Goal: Information Seeking & Learning: Check status

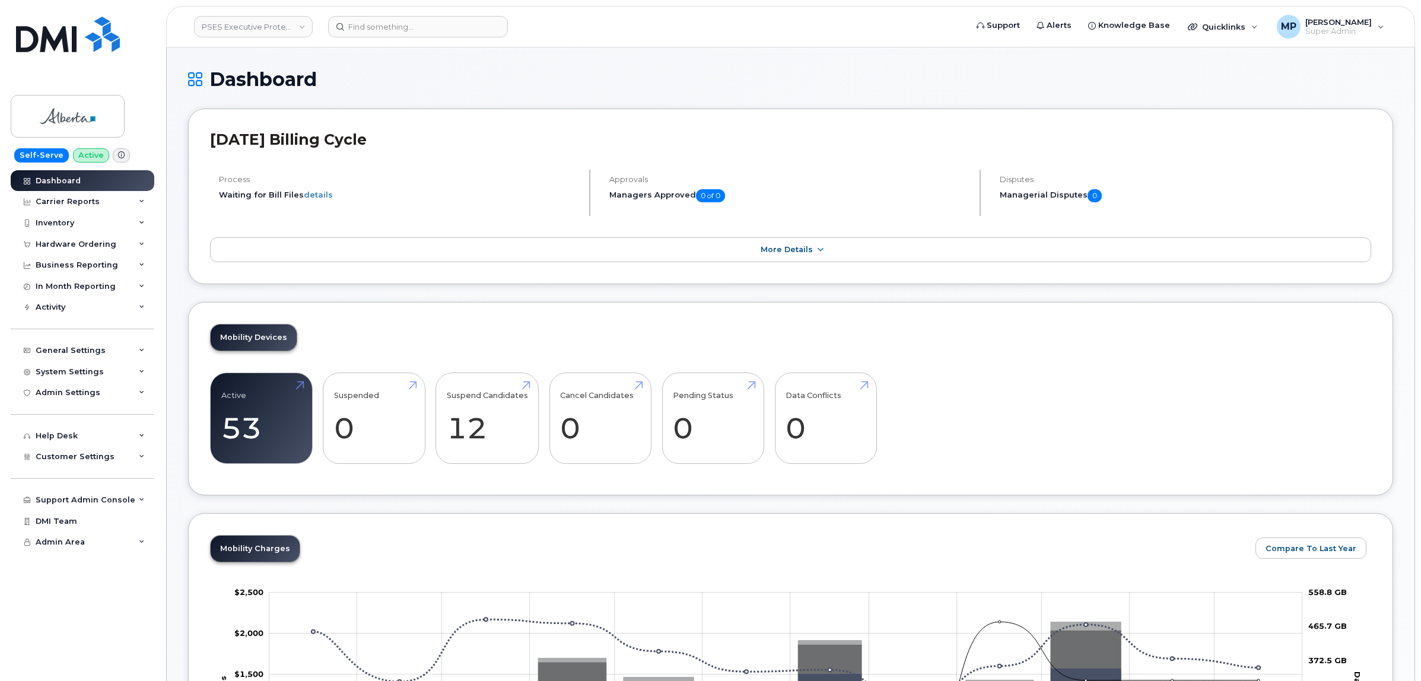
scroll to position [1241, 0]
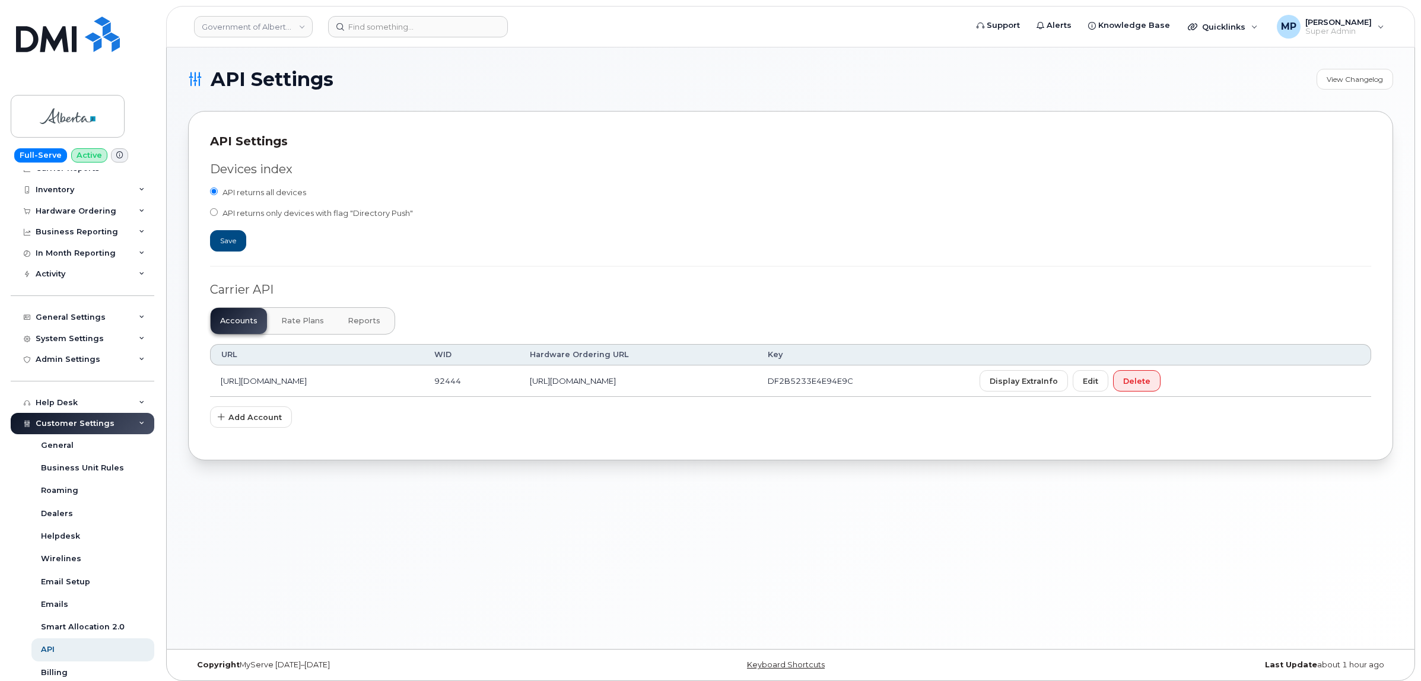
scroll to position [17, 0]
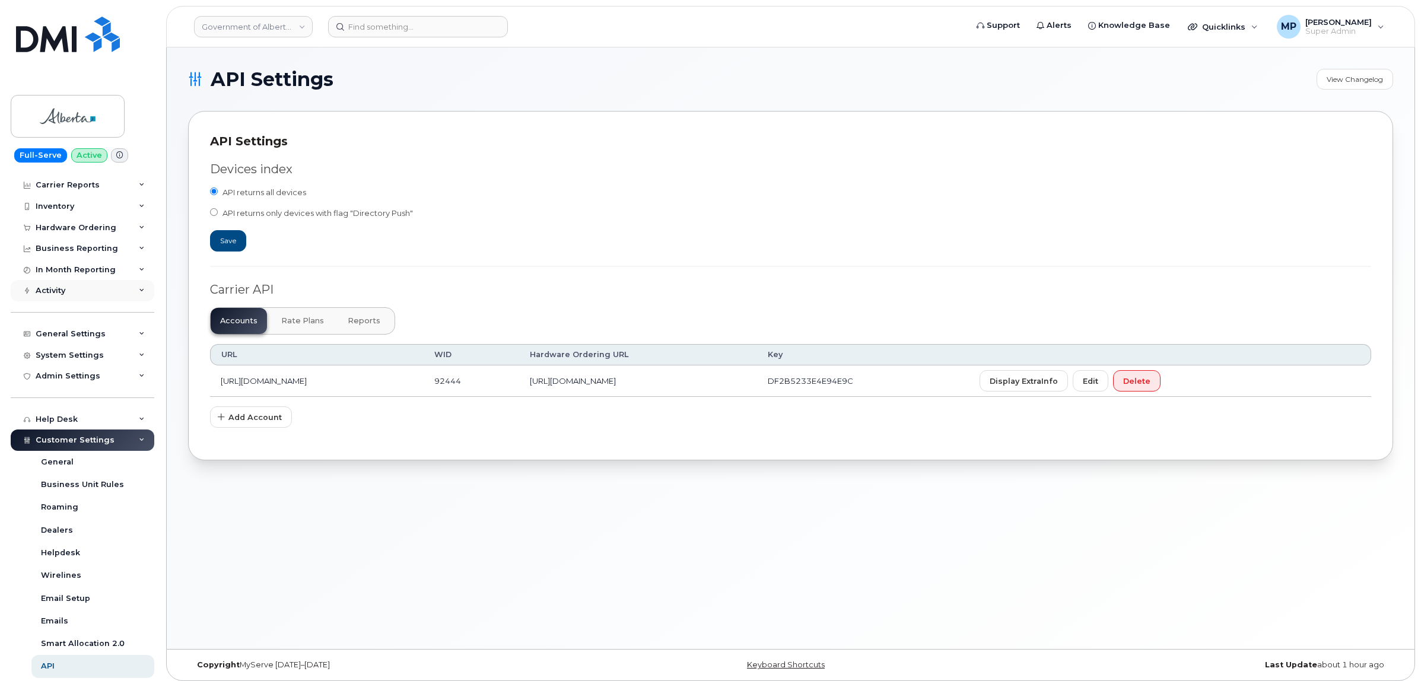
click at [54, 298] on div "Activity" at bounding box center [83, 290] width 144 height 21
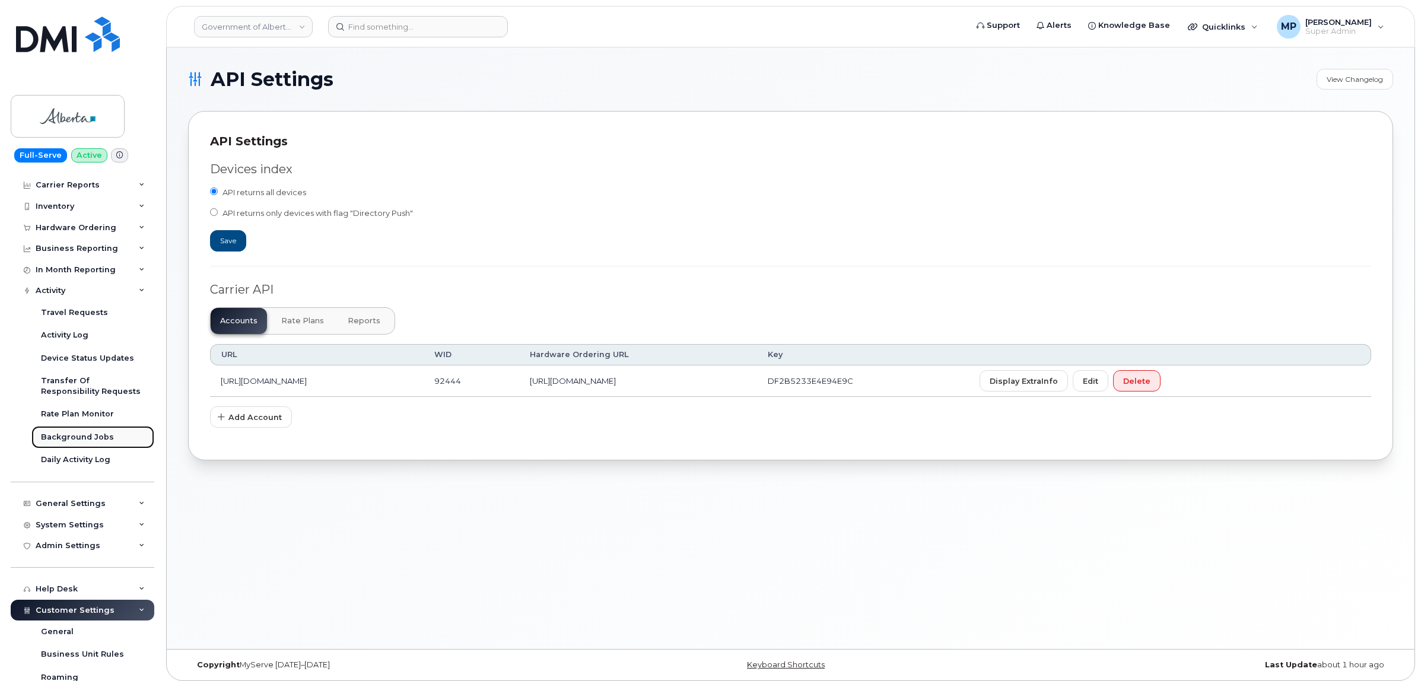
click at [75, 434] on div "Background Jobs" at bounding box center [77, 437] width 73 height 11
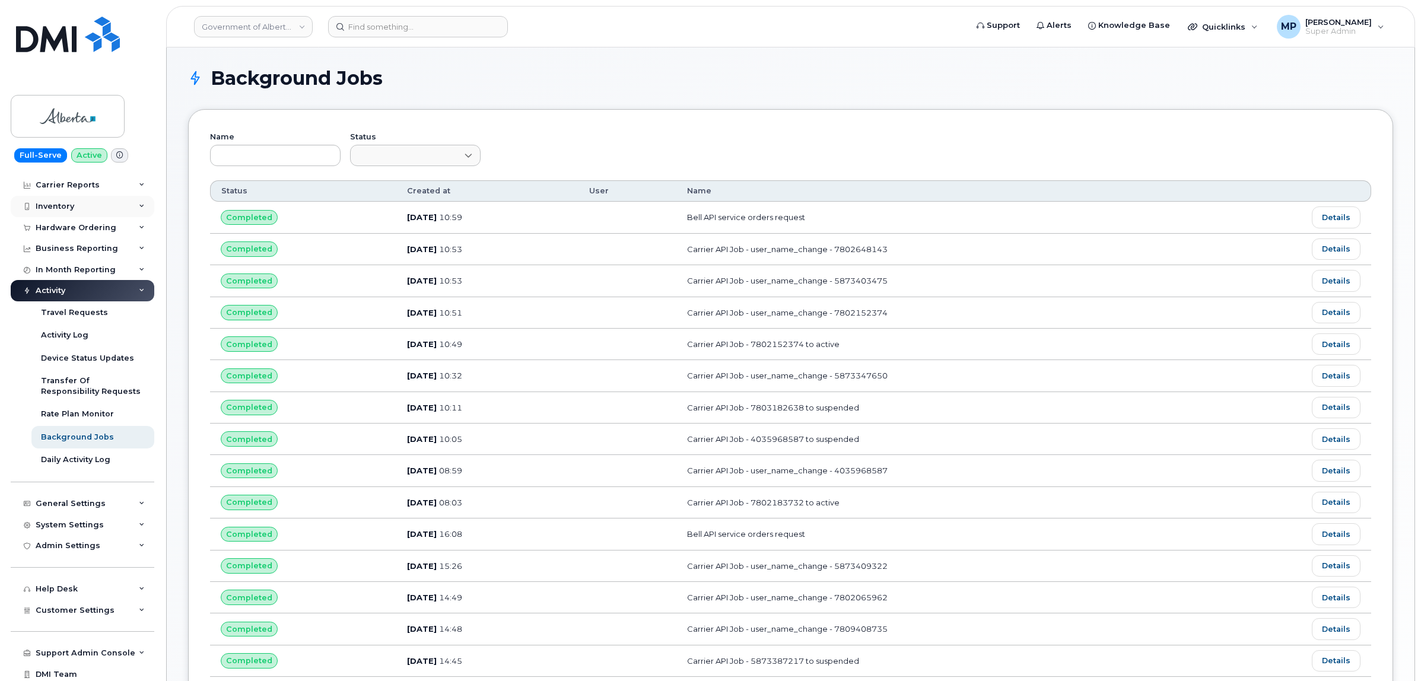
click at [58, 196] on div "Inventory" at bounding box center [83, 206] width 144 height 21
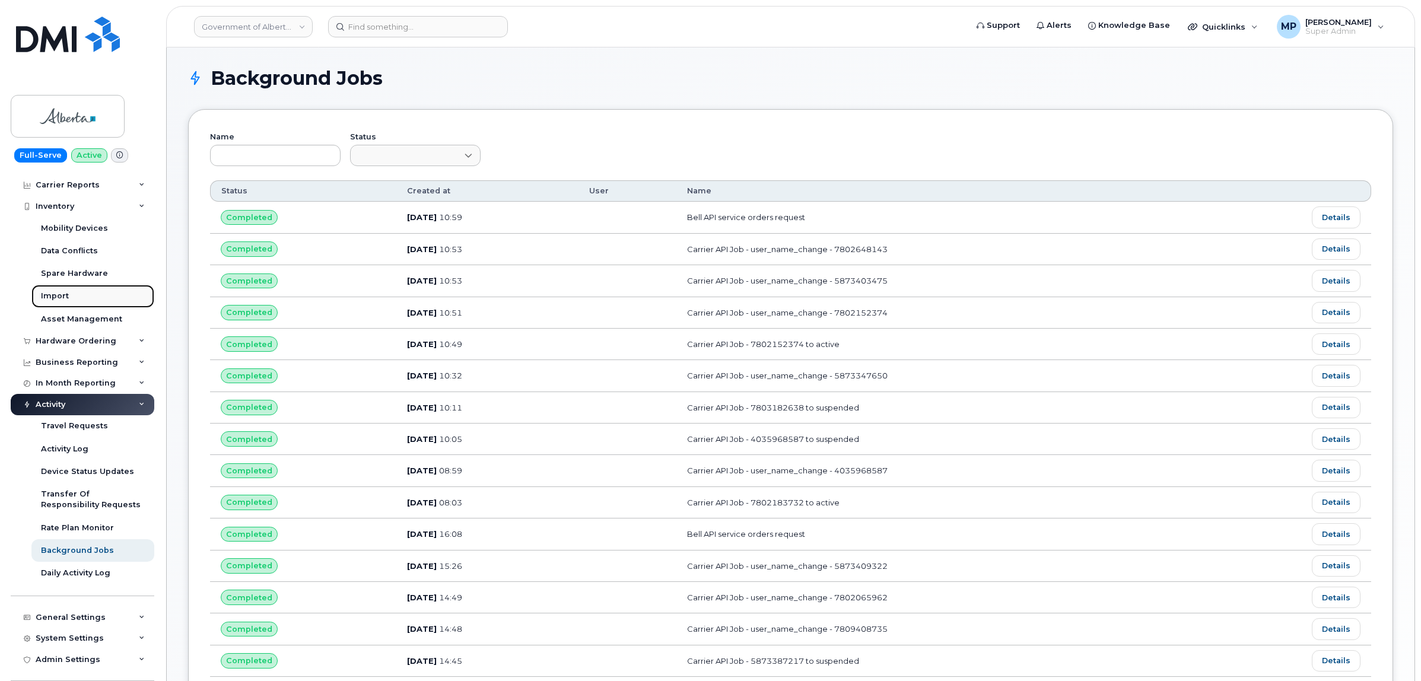
click at [55, 294] on div "Import" at bounding box center [55, 296] width 28 height 11
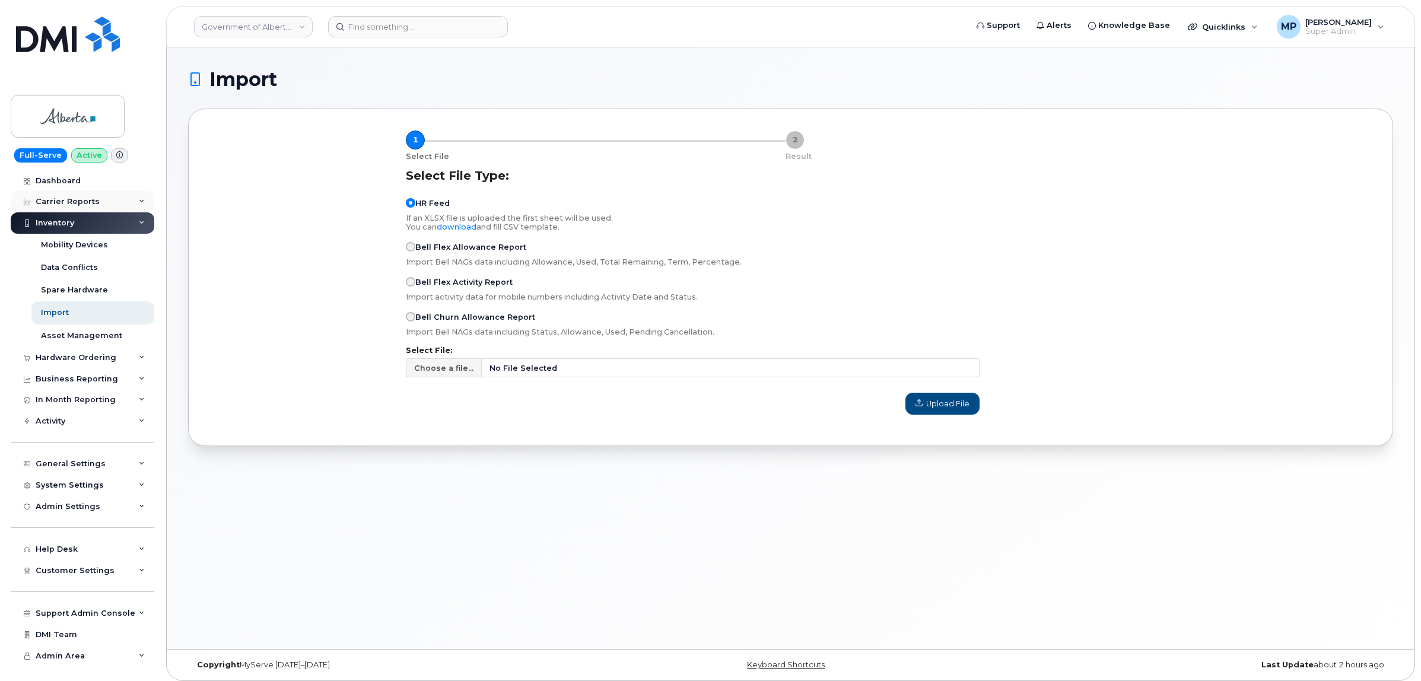
click at [75, 203] on div "Carrier Reports" at bounding box center [68, 201] width 64 height 9
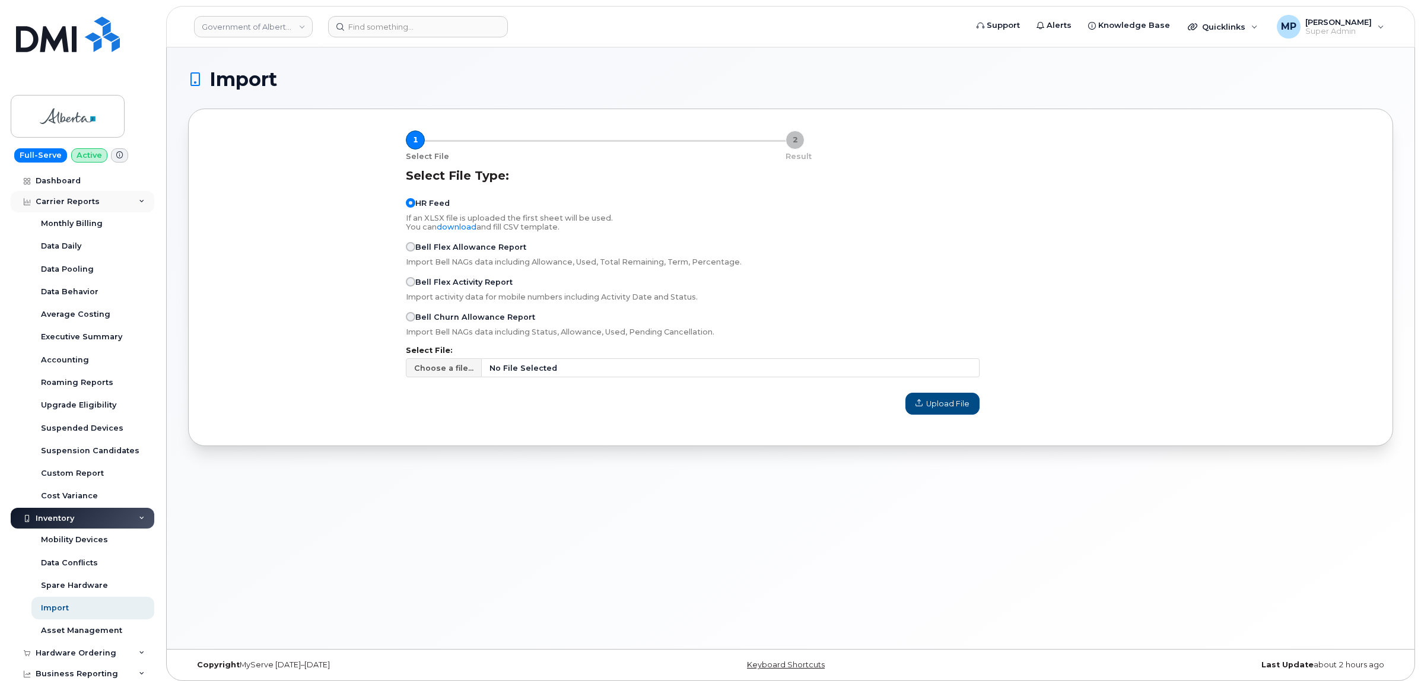
click at [59, 205] on div "Carrier Reports" at bounding box center [68, 201] width 64 height 9
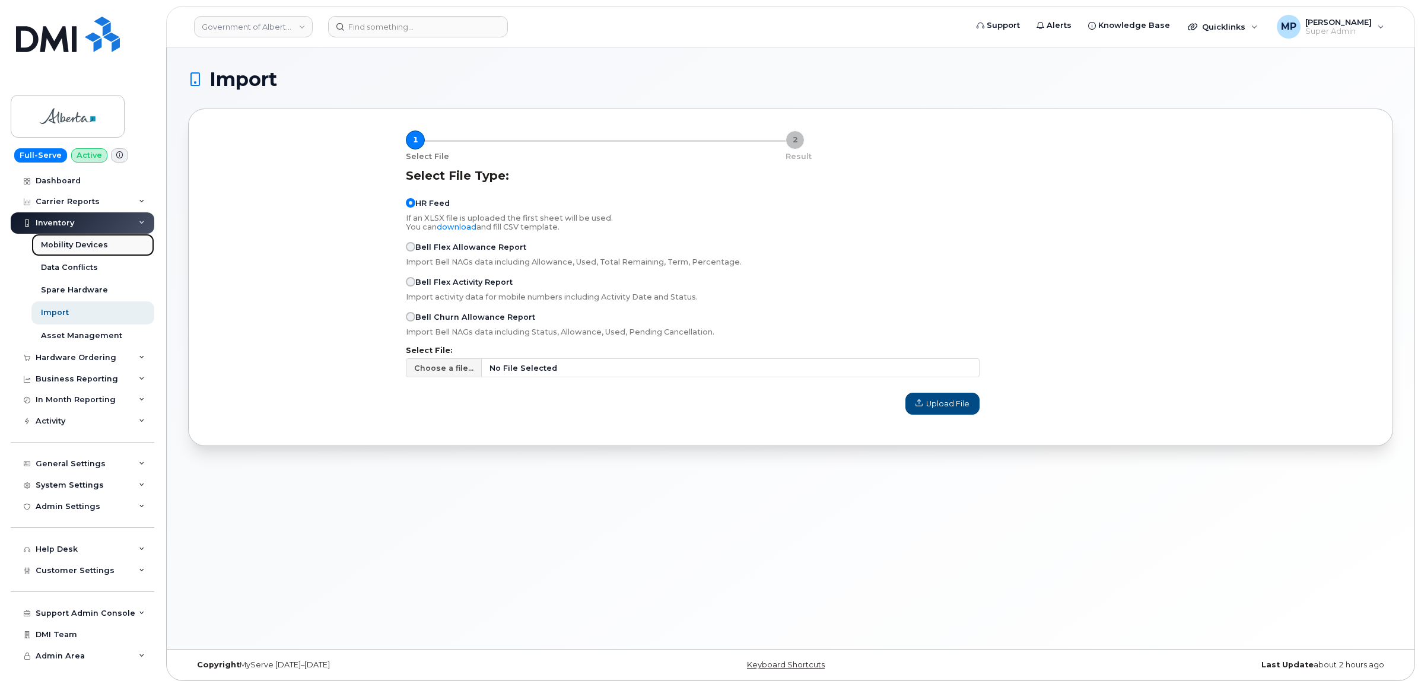
drag, startPoint x: 69, startPoint y: 244, endPoint x: 67, endPoint y: 250, distance: 6.4
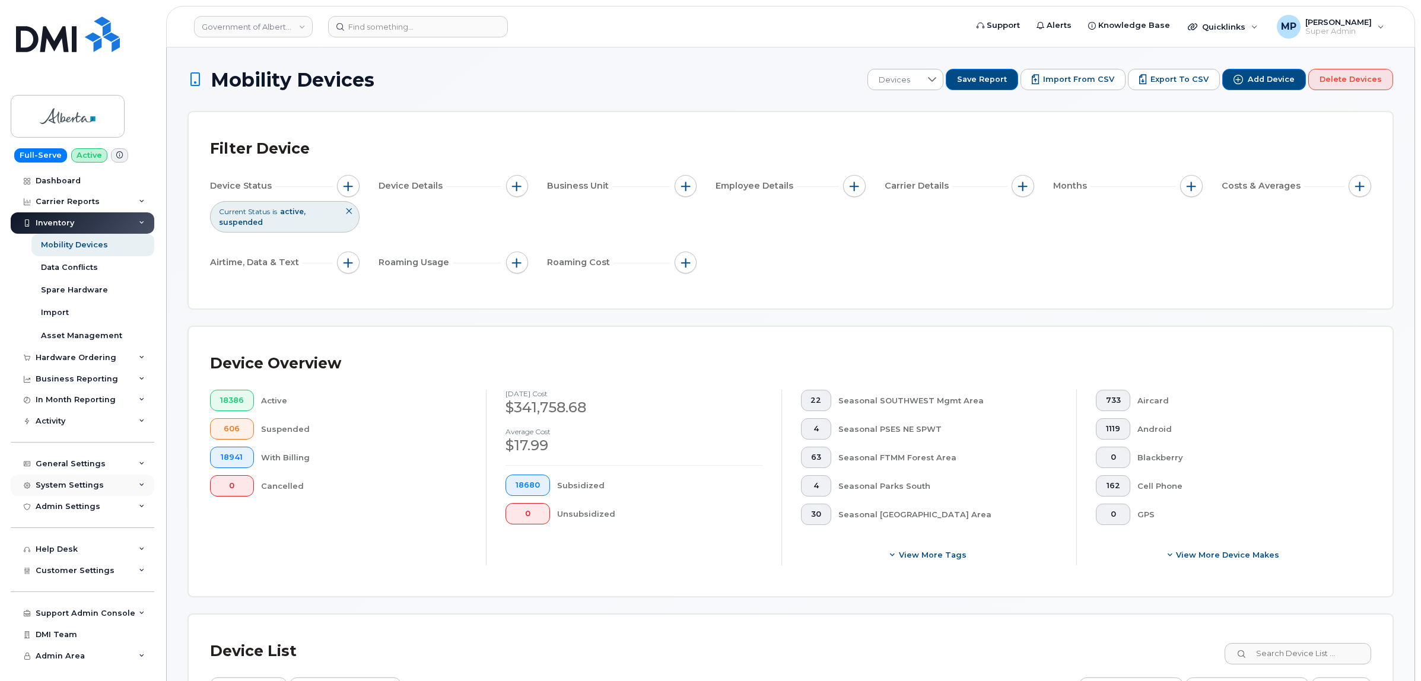
click at [76, 488] on div "System Settings" at bounding box center [70, 485] width 68 height 9
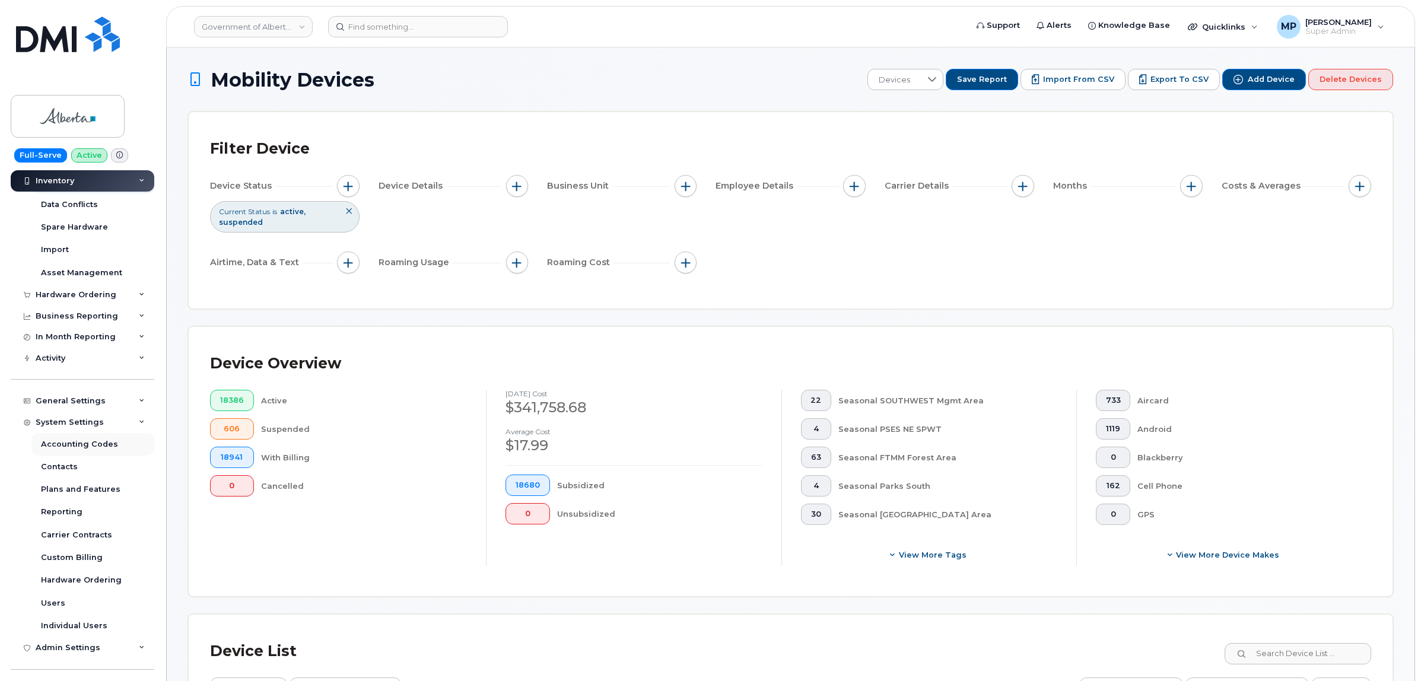
scroll to position [193, 0]
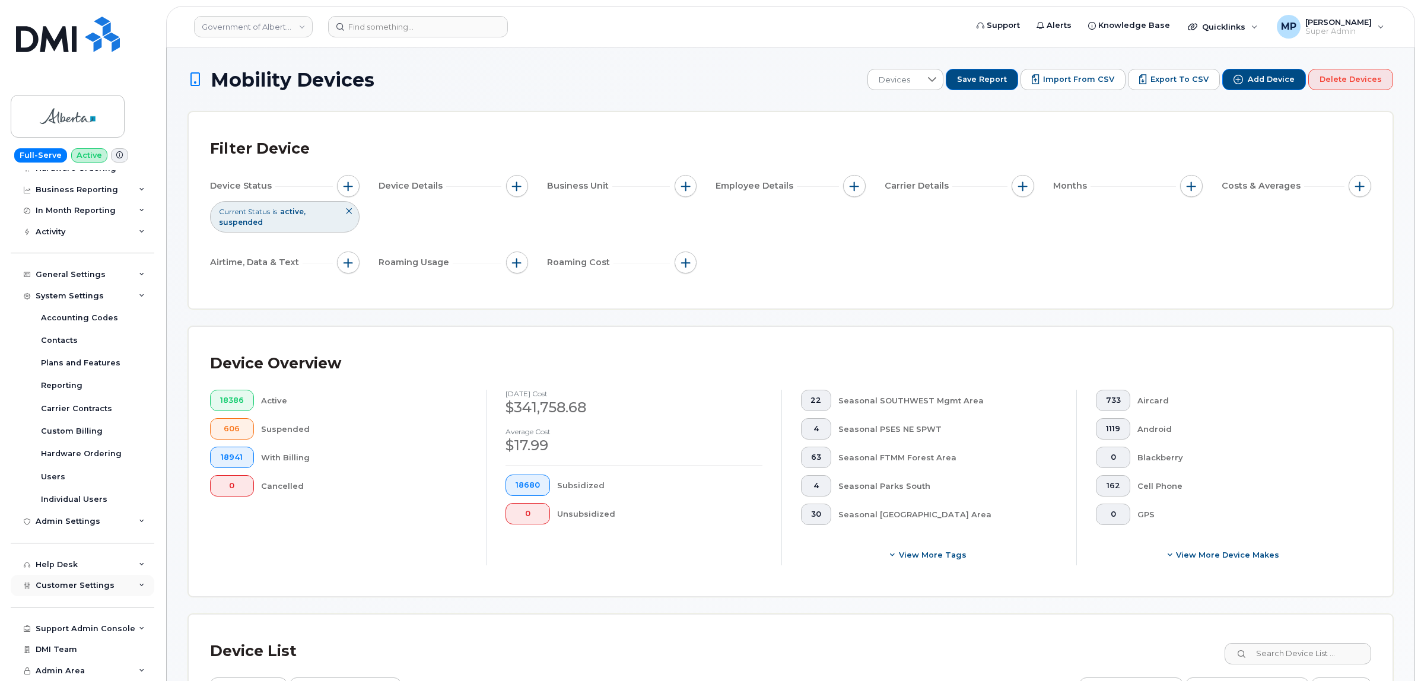
click at [99, 587] on span "Customer Settings" at bounding box center [75, 585] width 79 height 9
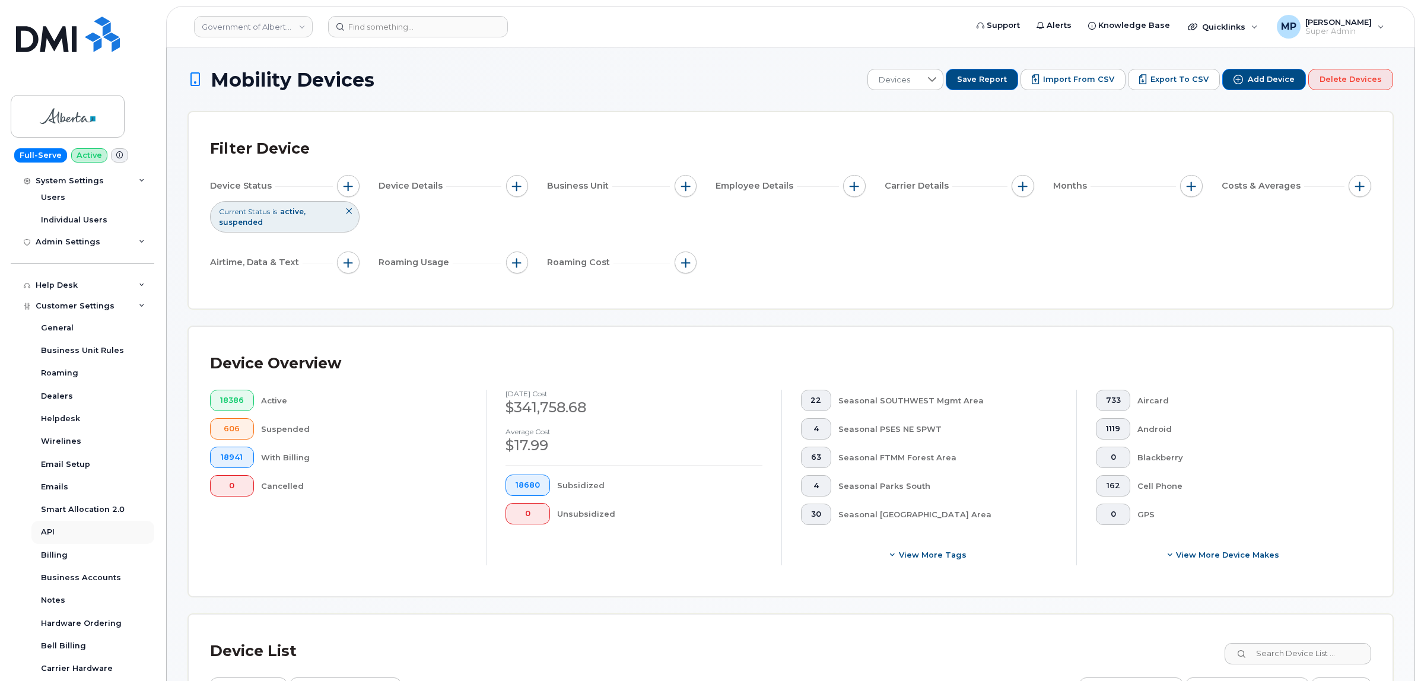
scroll to position [490, 0]
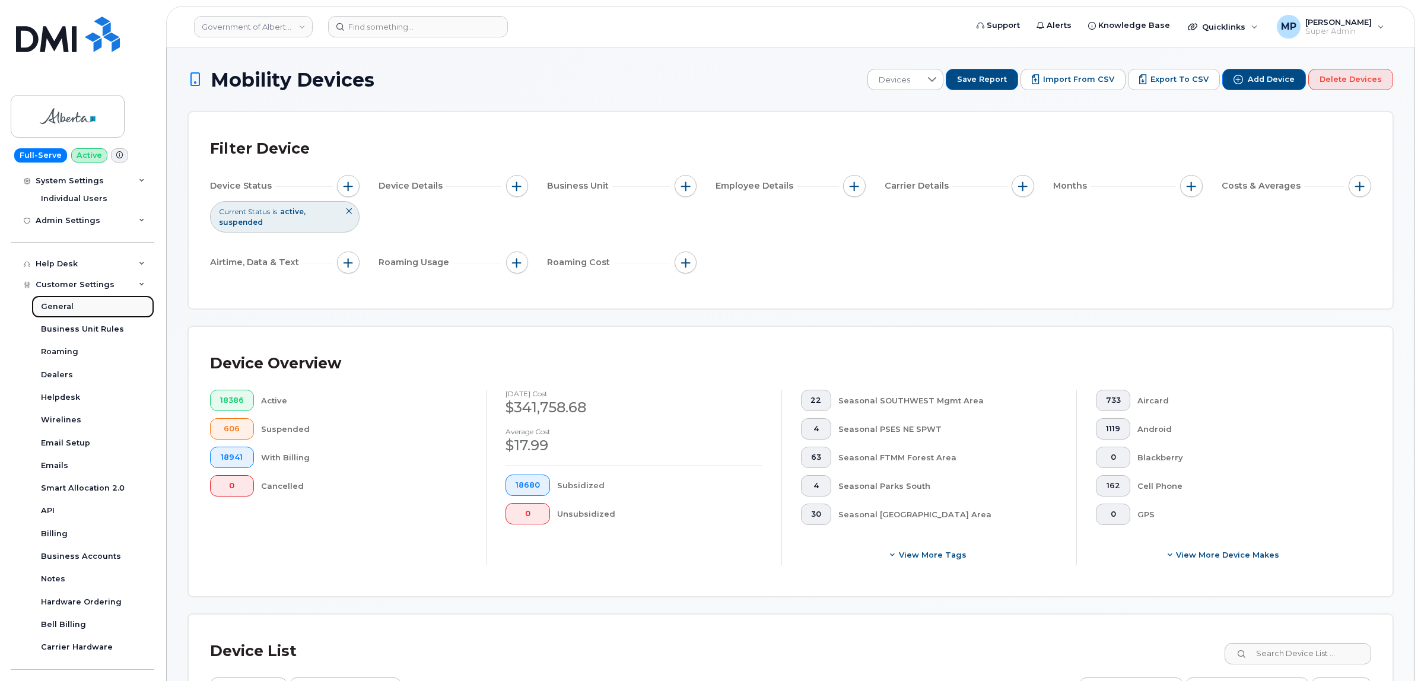
click at [58, 310] on div "General" at bounding box center [57, 306] width 33 height 11
click at [51, 512] on div "API" at bounding box center [48, 511] width 14 height 11
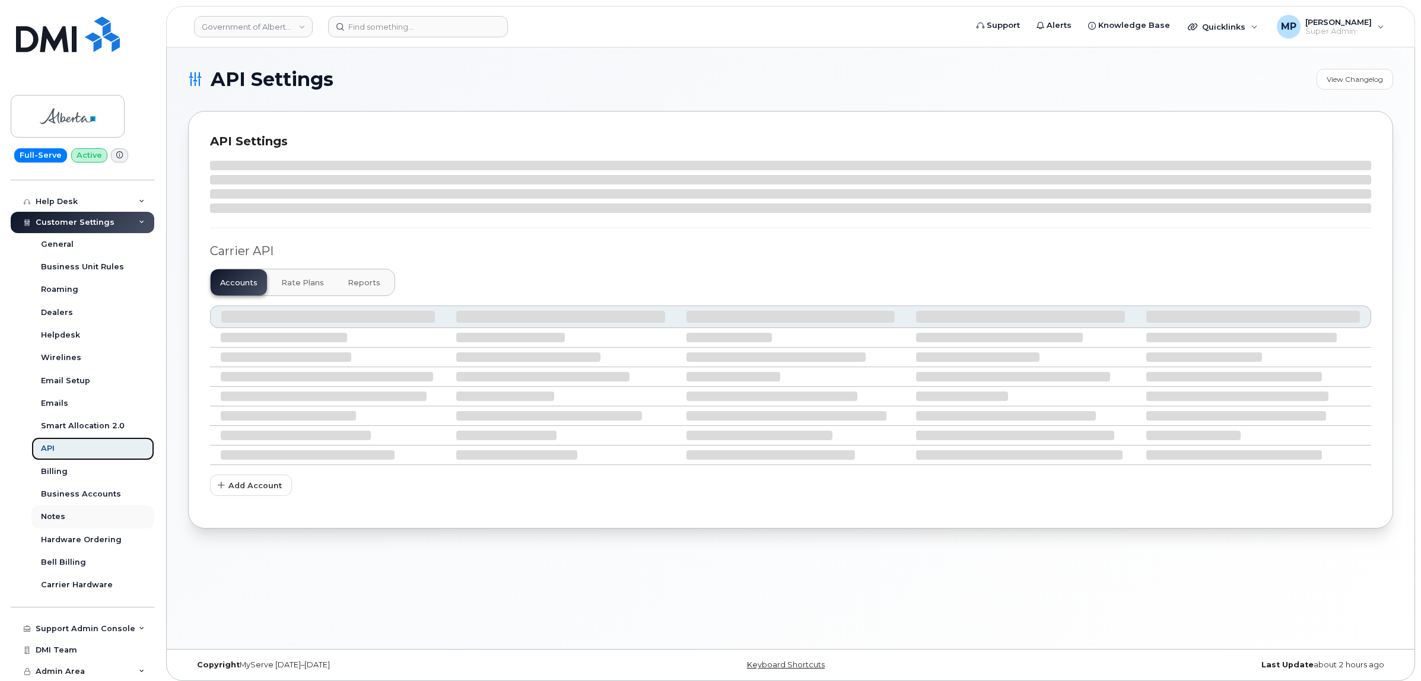
scroll to position [239, 0]
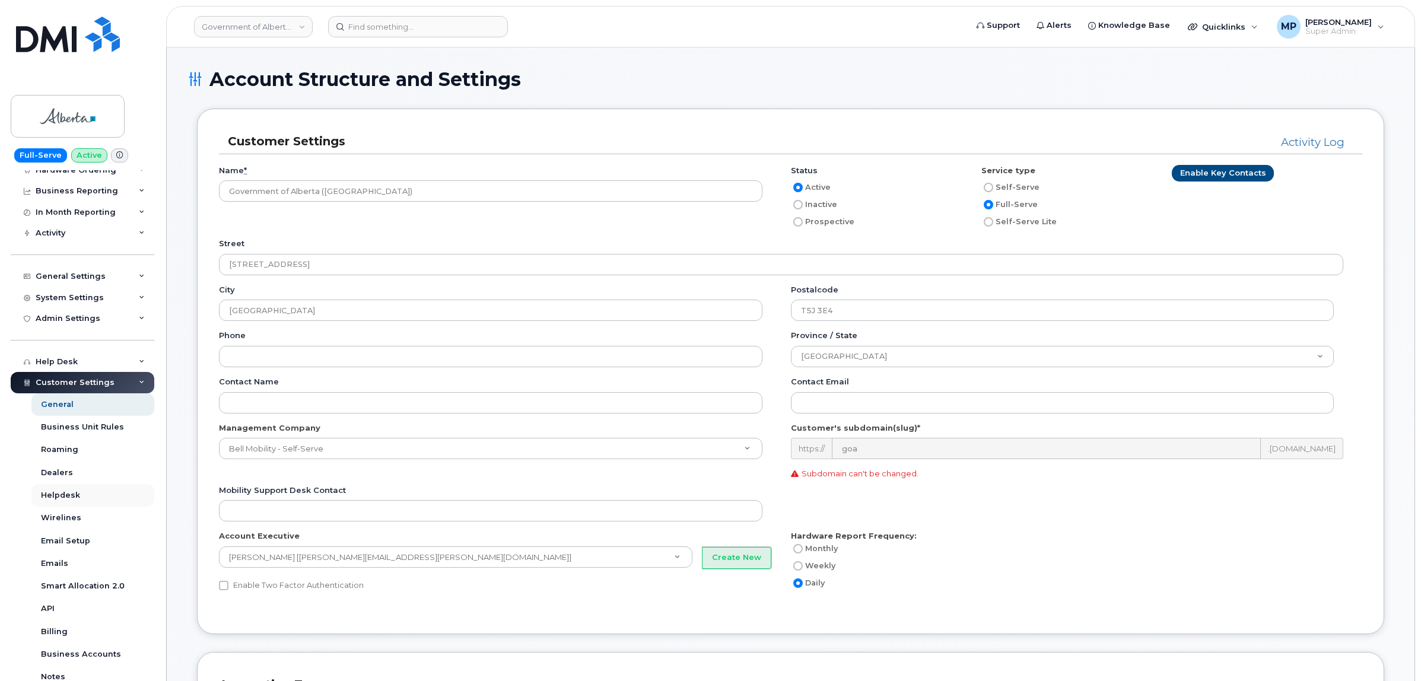
scroll to position [223, 0]
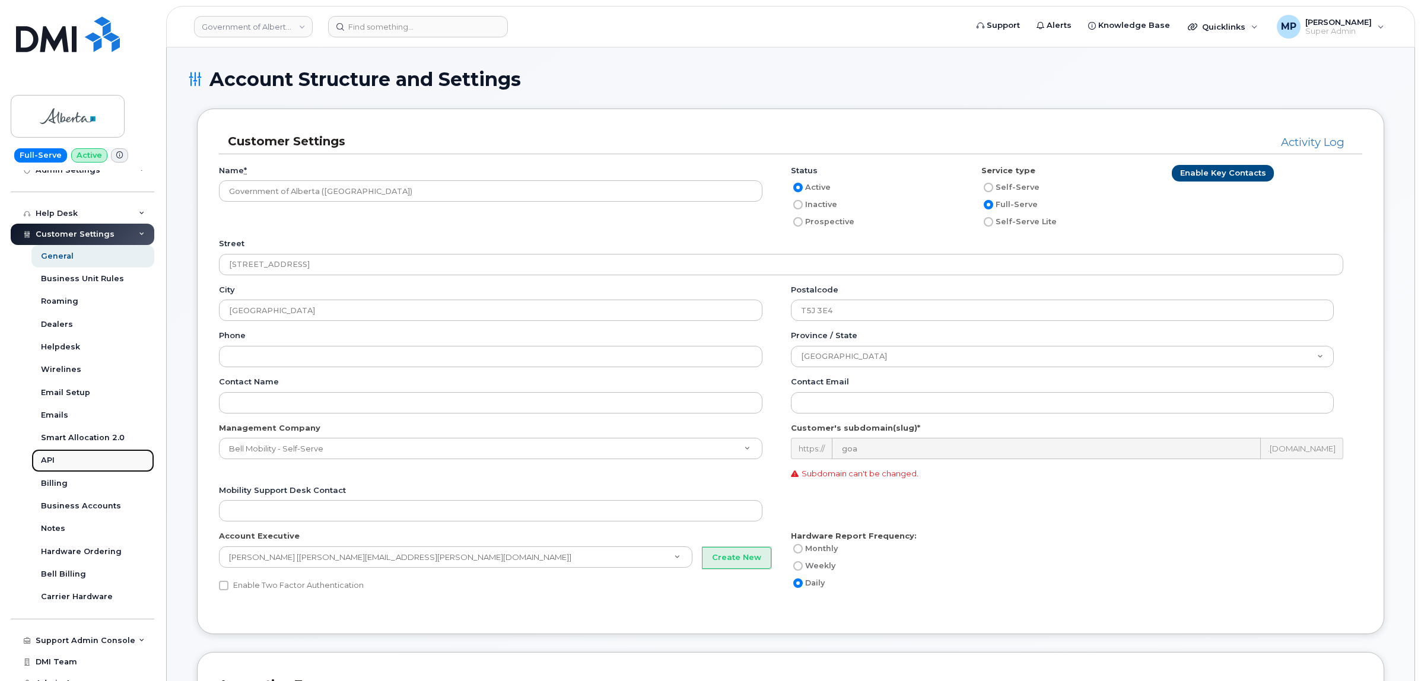
click at [53, 463] on div "API" at bounding box center [48, 460] width 14 height 11
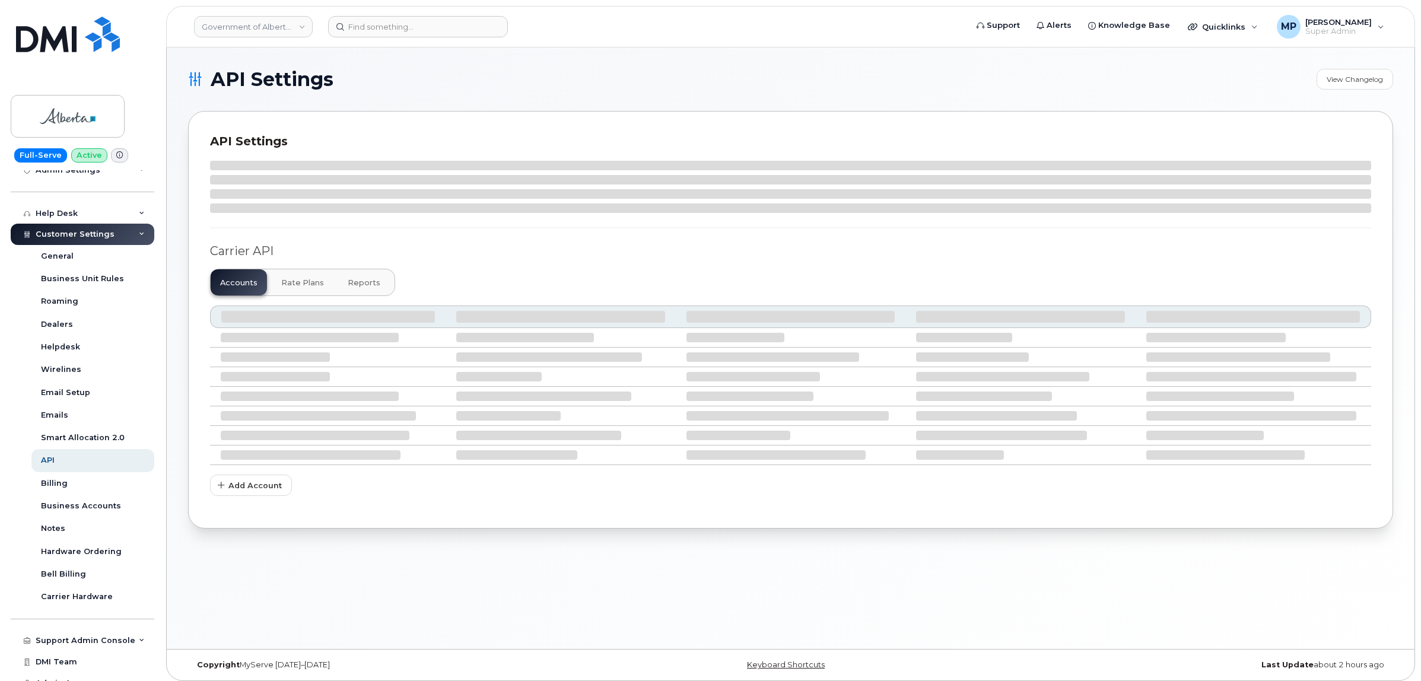
click at [358, 279] on span "Reports" at bounding box center [364, 282] width 33 height 9
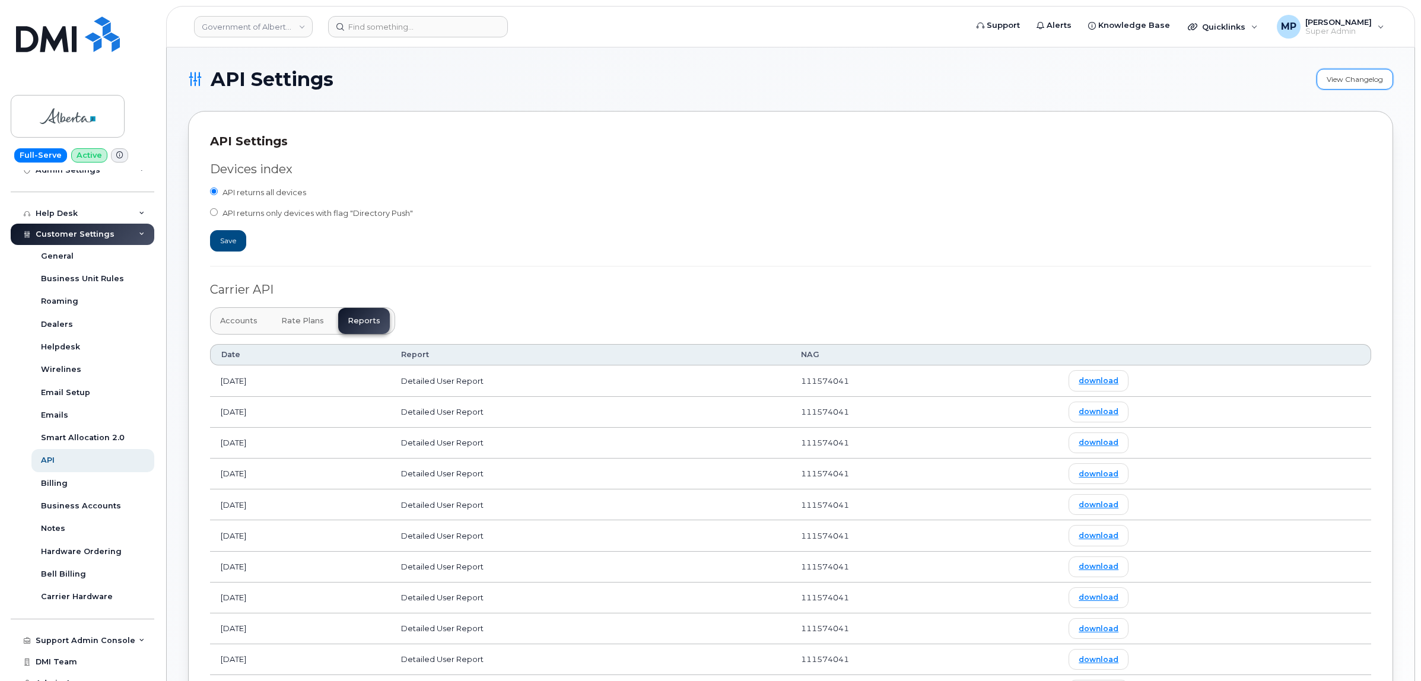
click at [1353, 81] on link "View Changelog" at bounding box center [1355, 79] width 77 height 21
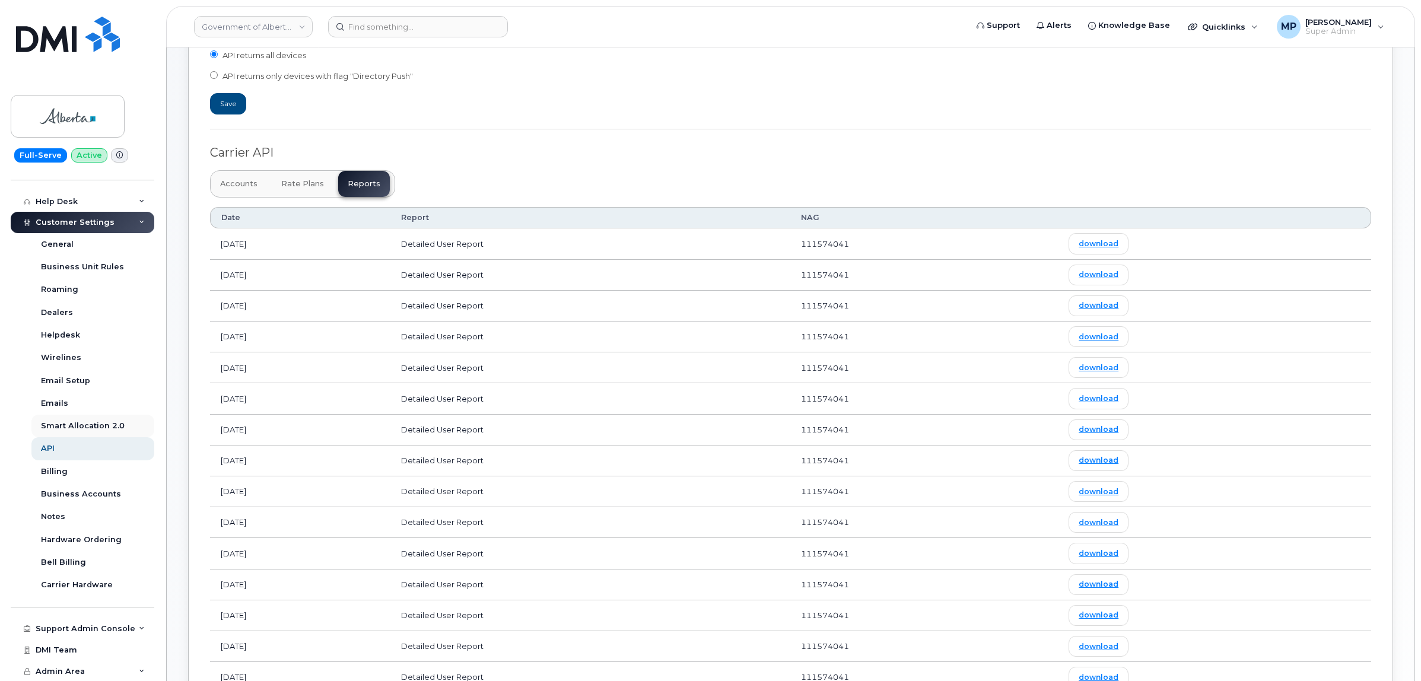
scroll to position [148, 0]
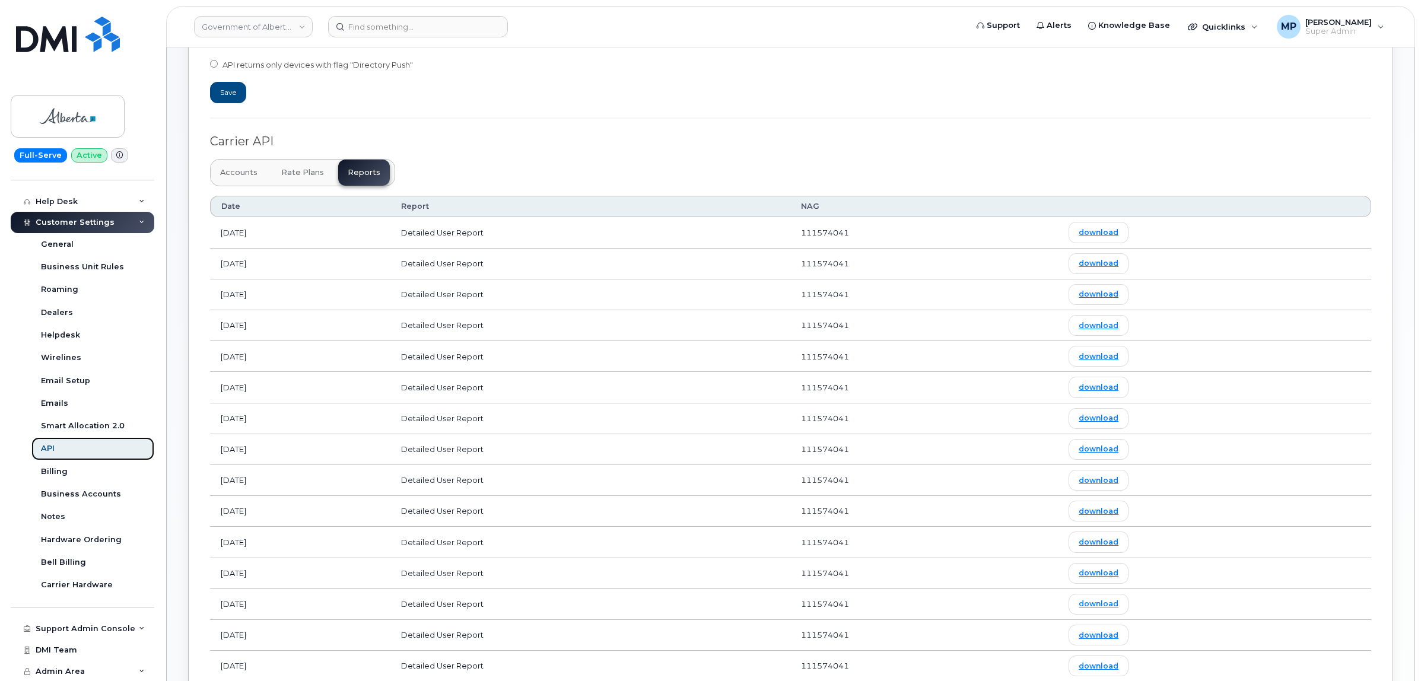
click at [60, 446] on link "API" at bounding box center [92, 448] width 123 height 23
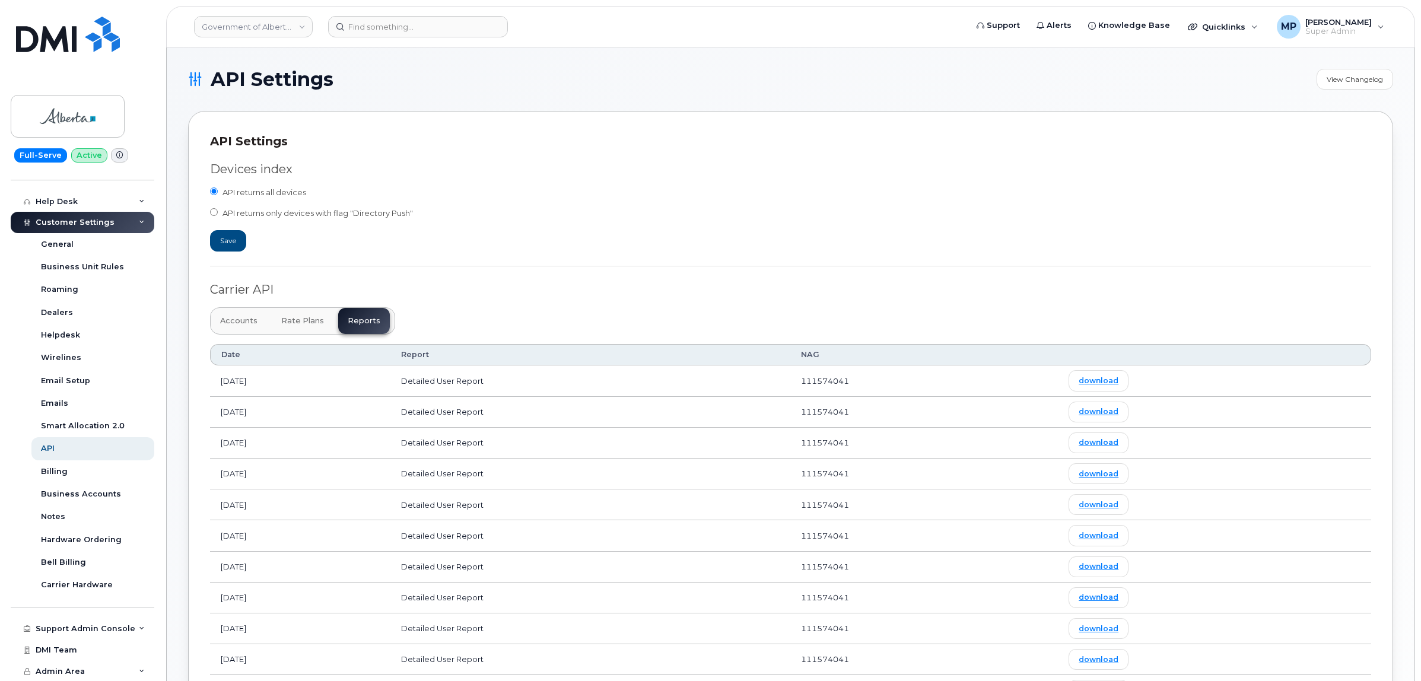
click at [245, 319] on span "Accounts" at bounding box center [238, 320] width 37 height 9
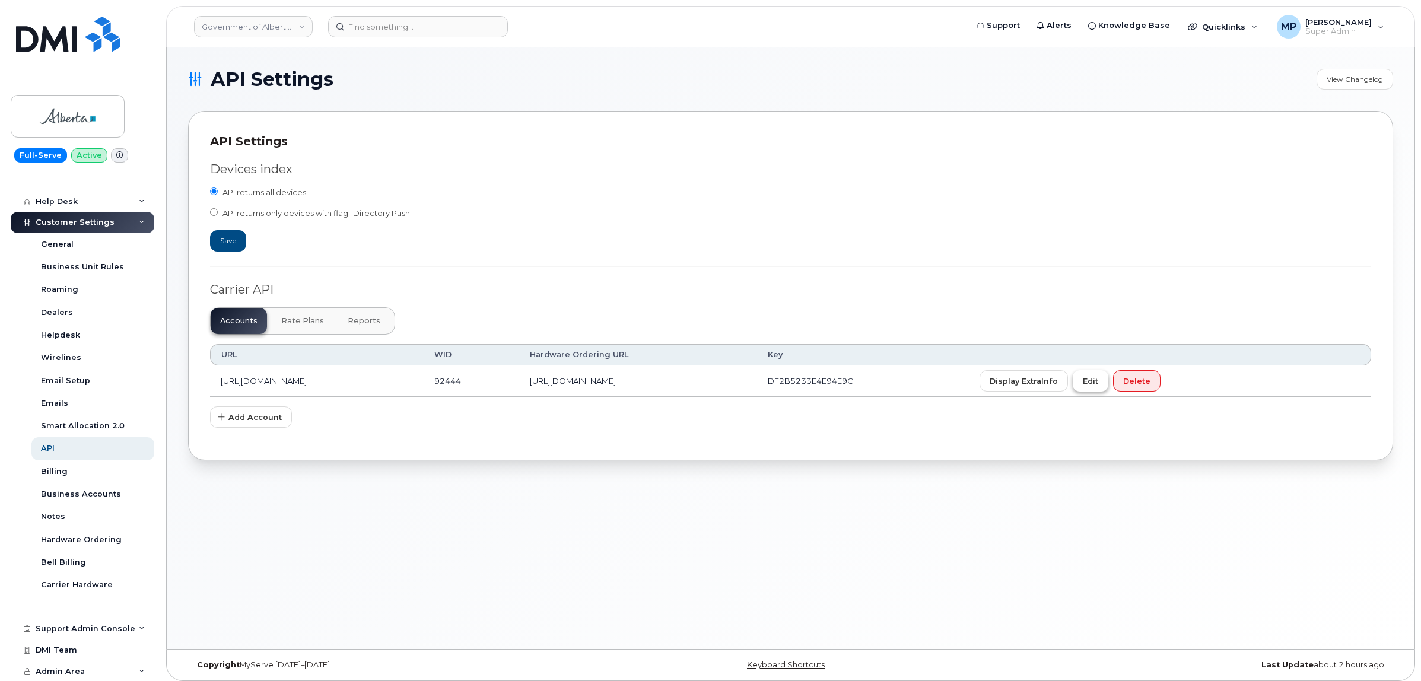
click at [1108, 389] on button "Edit" at bounding box center [1091, 380] width 36 height 21
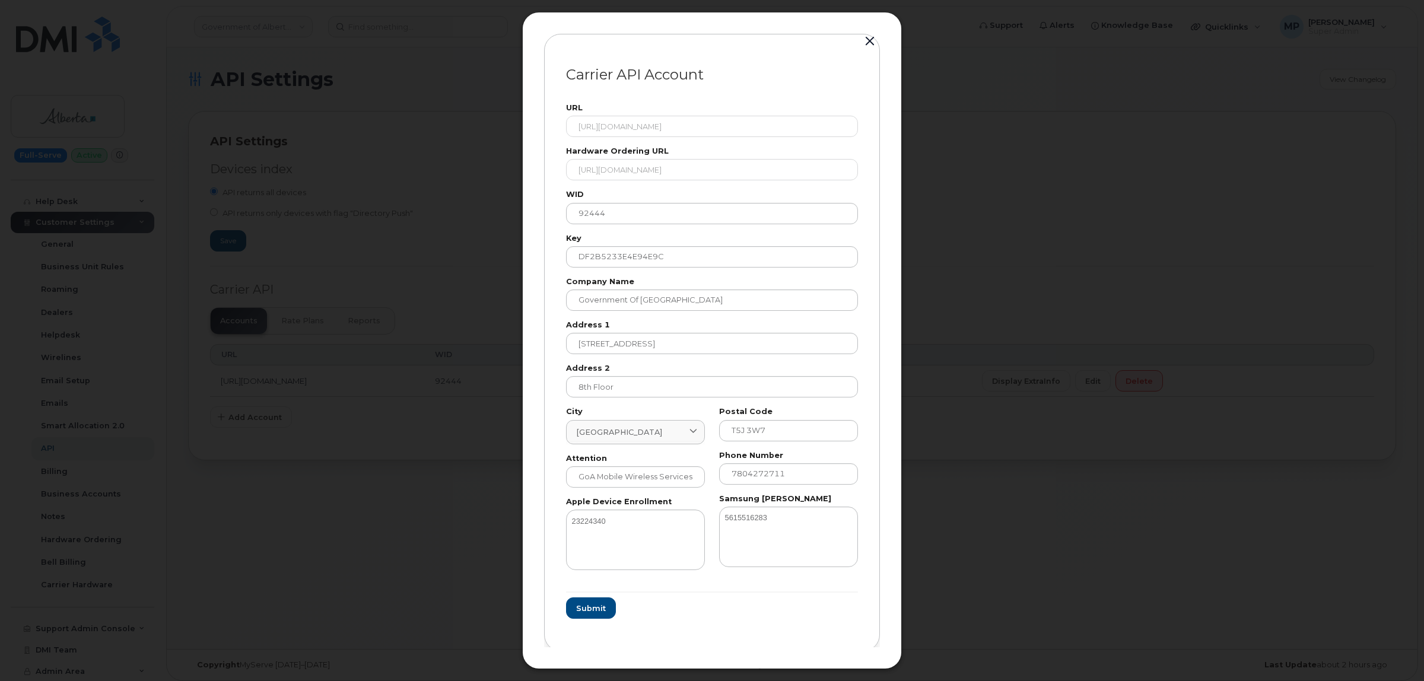
click at [866, 43] on button "button" at bounding box center [870, 41] width 18 height 17
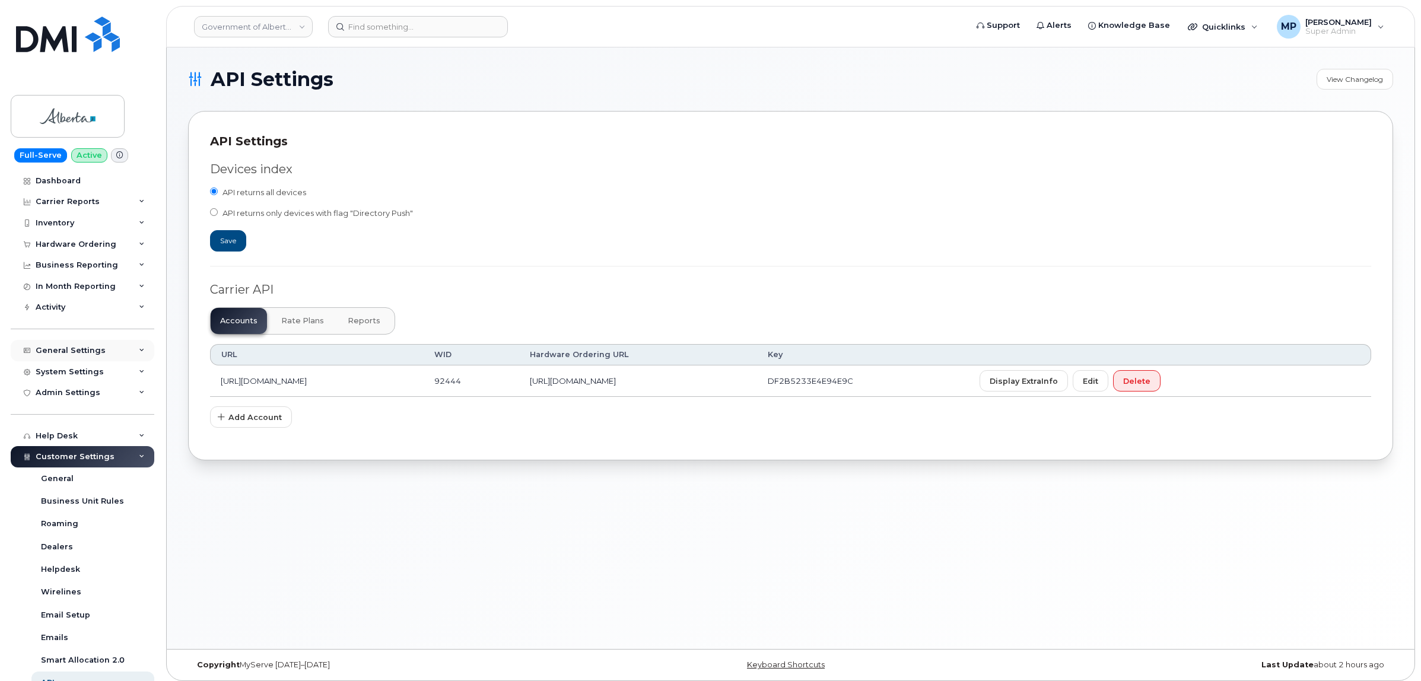
click at [84, 345] on div "General Settings" at bounding box center [83, 350] width 144 height 21
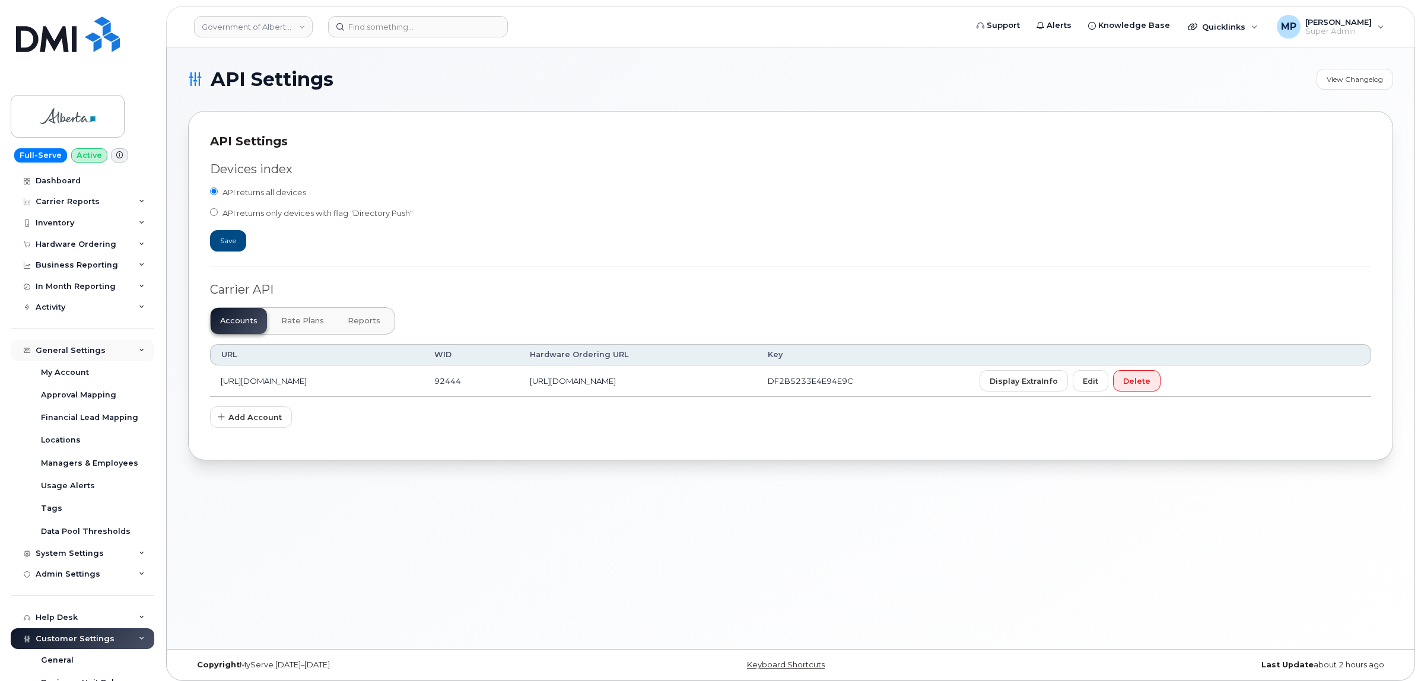
click at [85, 350] on div "General Settings" at bounding box center [71, 350] width 70 height 9
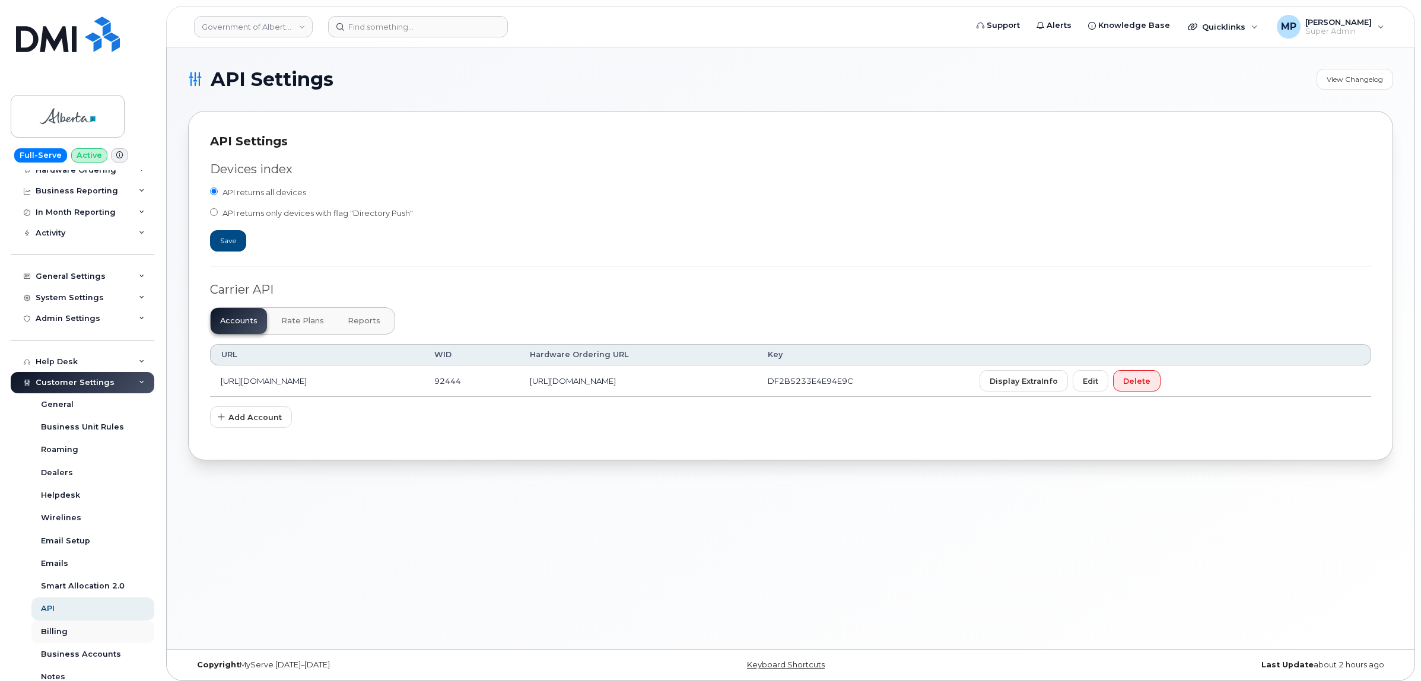
scroll to position [223, 0]
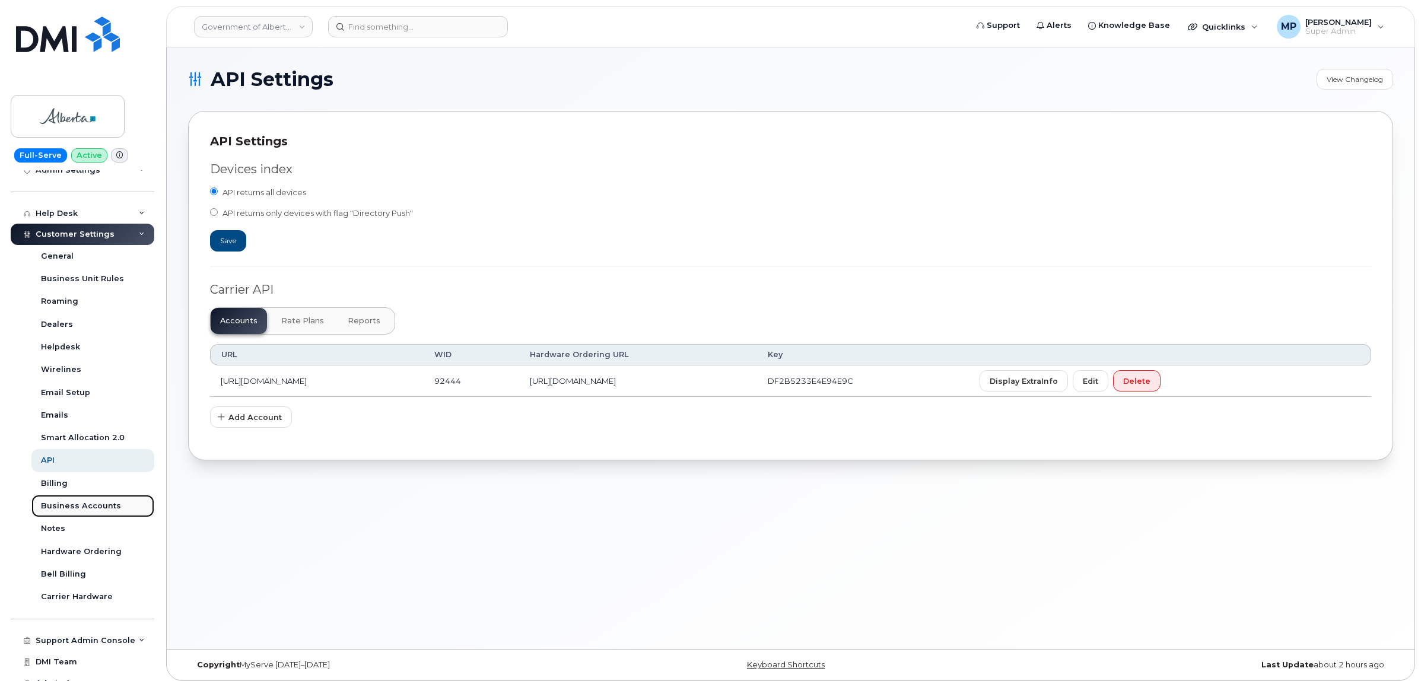
click at [67, 503] on link "Business Accounts" at bounding box center [92, 506] width 123 height 23
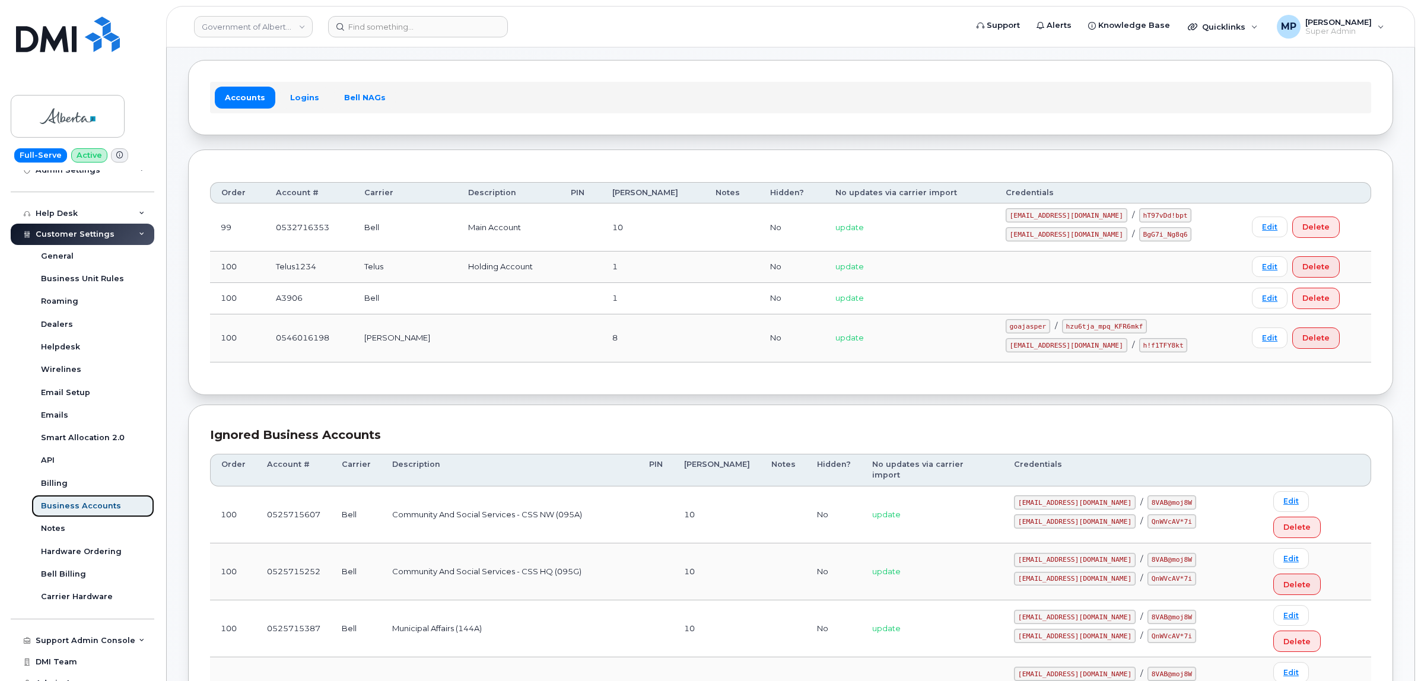
scroll to position [74, 0]
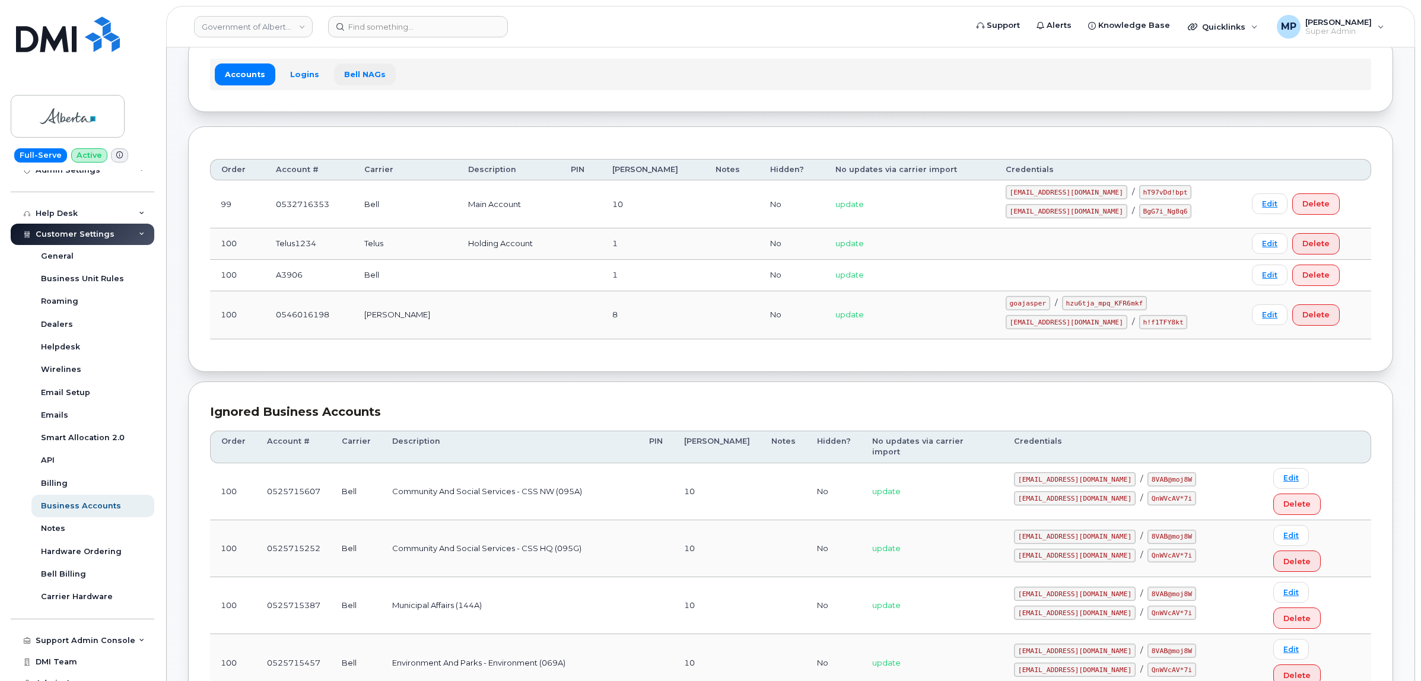
click at [371, 73] on link "Bell NAGs" at bounding box center [365, 73] width 62 height 21
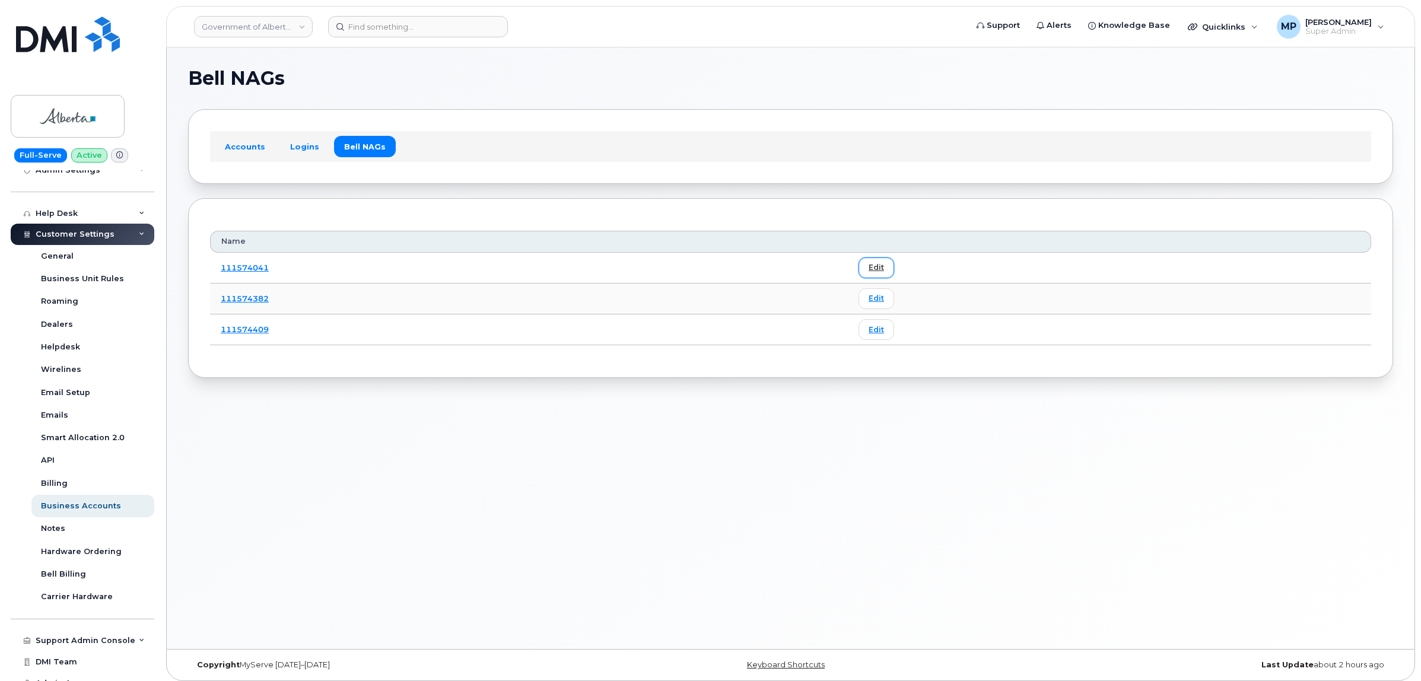
click at [877, 265] on link "Edit" at bounding box center [877, 268] width 36 height 21
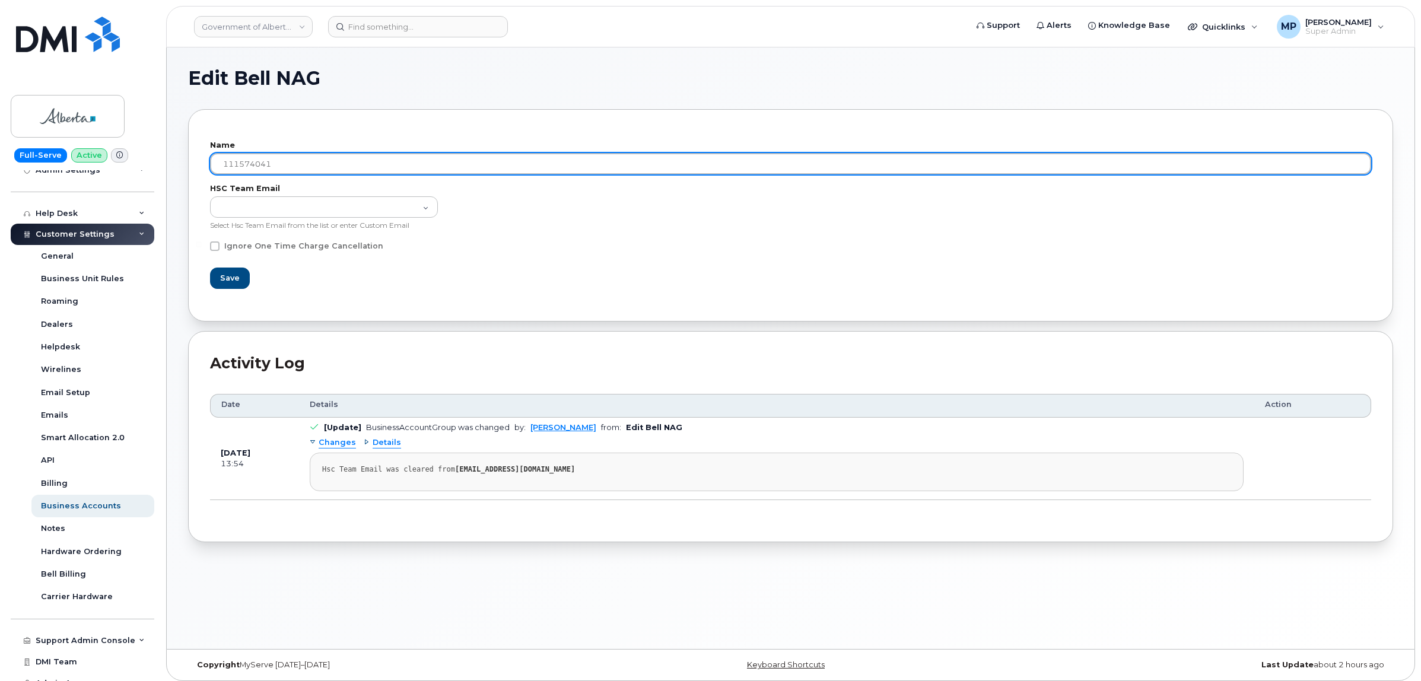
drag, startPoint x: 278, startPoint y: 159, endPoint x: 287, endPoint y: 158, distance: 8.9
click at [282, 159] on input "111574041" at bounding box center [790, 163] width 1161 height 21
type input "111574"
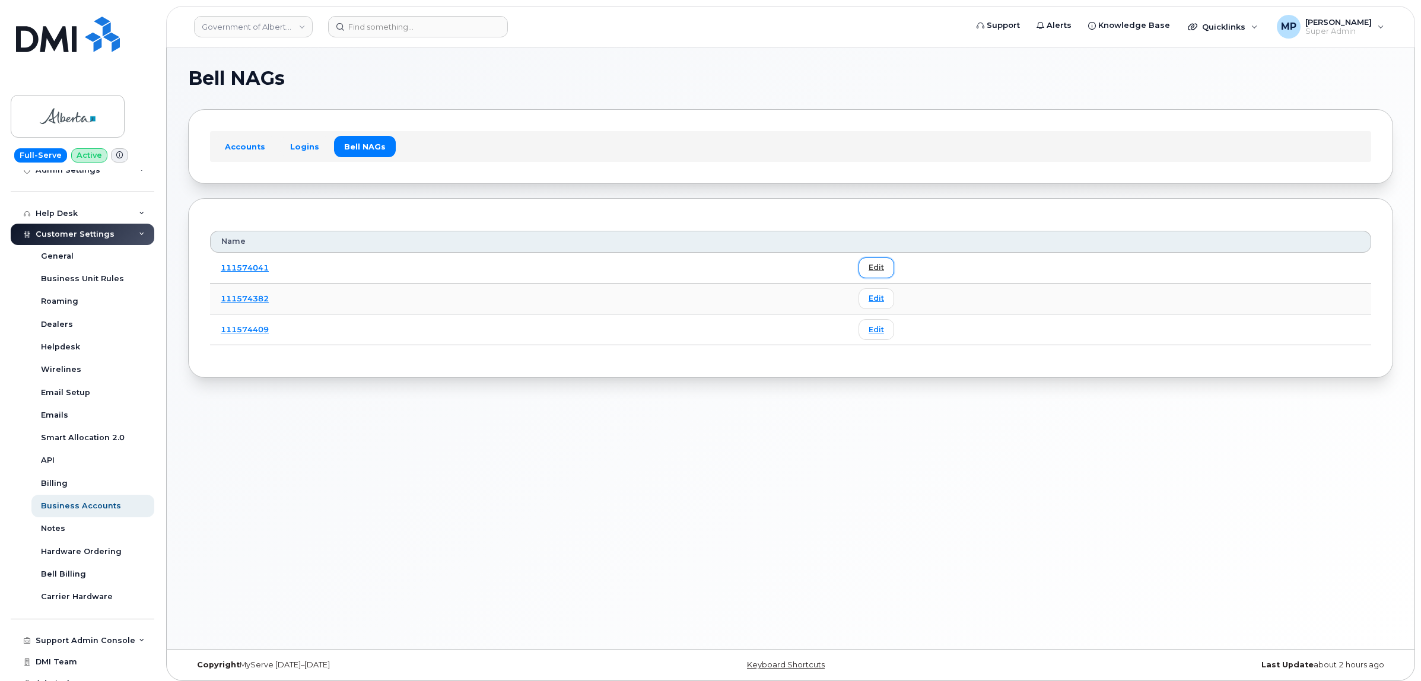
click at [885, 265] on link "Edit" at bounding box center [877, 268] width 36 height 21
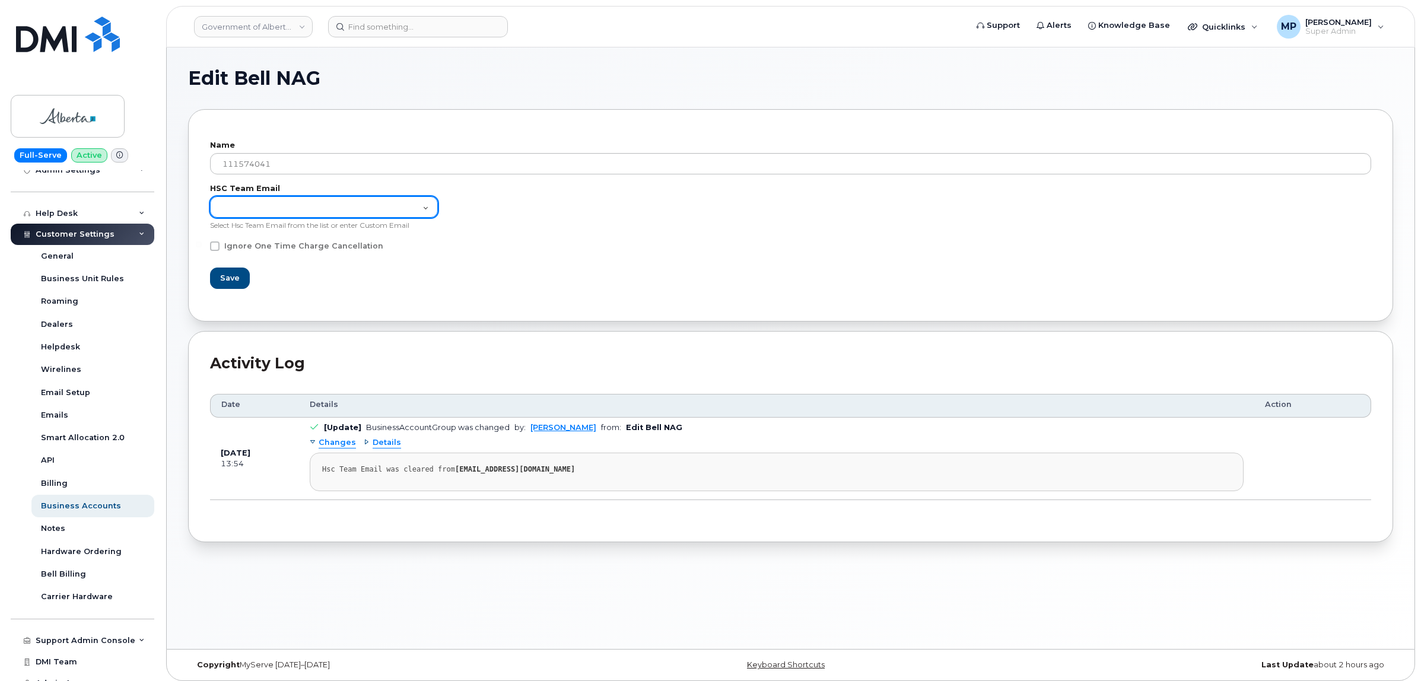
click at [330, 211] on select "HSC CORPORATE (hsccorp@bell.ca)" at bounding box center [324, 206] width 228 height 21
click at [660, 271] on form "Name 111574041 HSC Team Email HSC CORPORATE (hsccorp@bell.ca) Select Hsc Team E…" at bounding box center [790, 215] width 1161 height 169
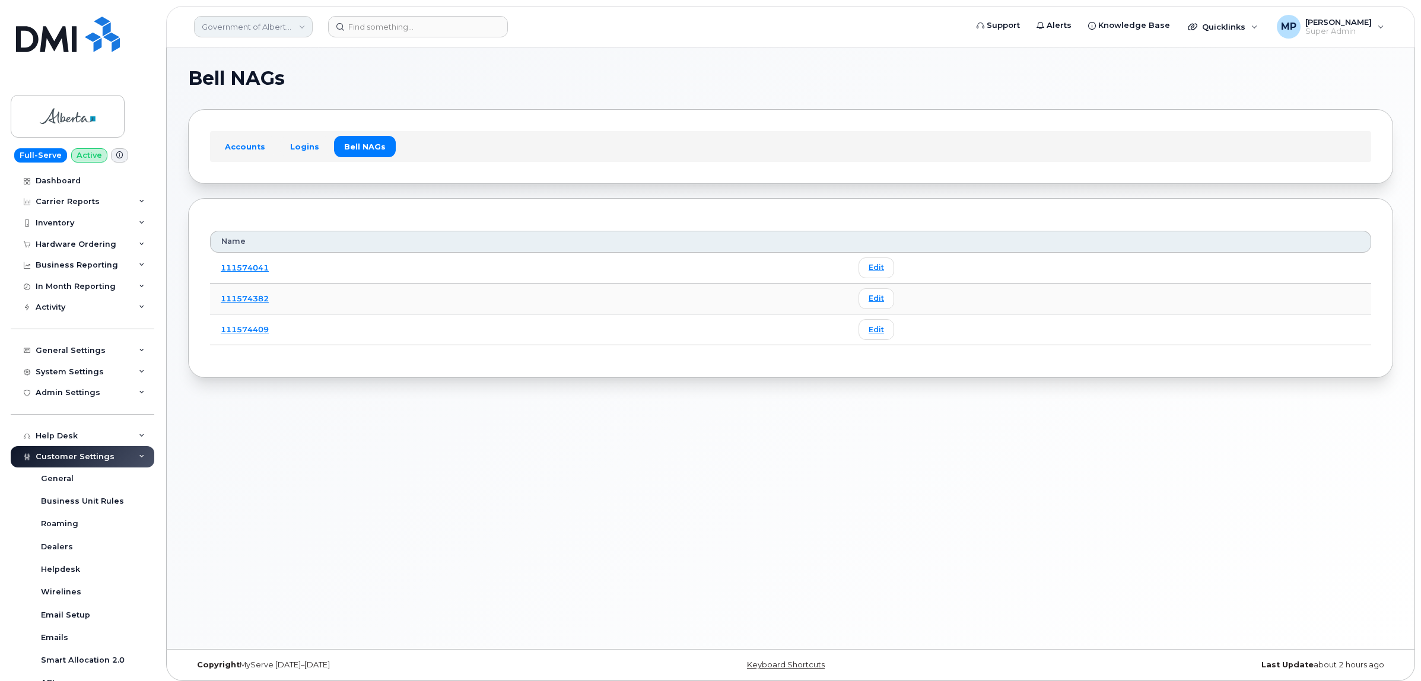
click at [262, 23] on link "Government of Alberta (GOA)" at bounding box center [253, 26] width 119 height 21
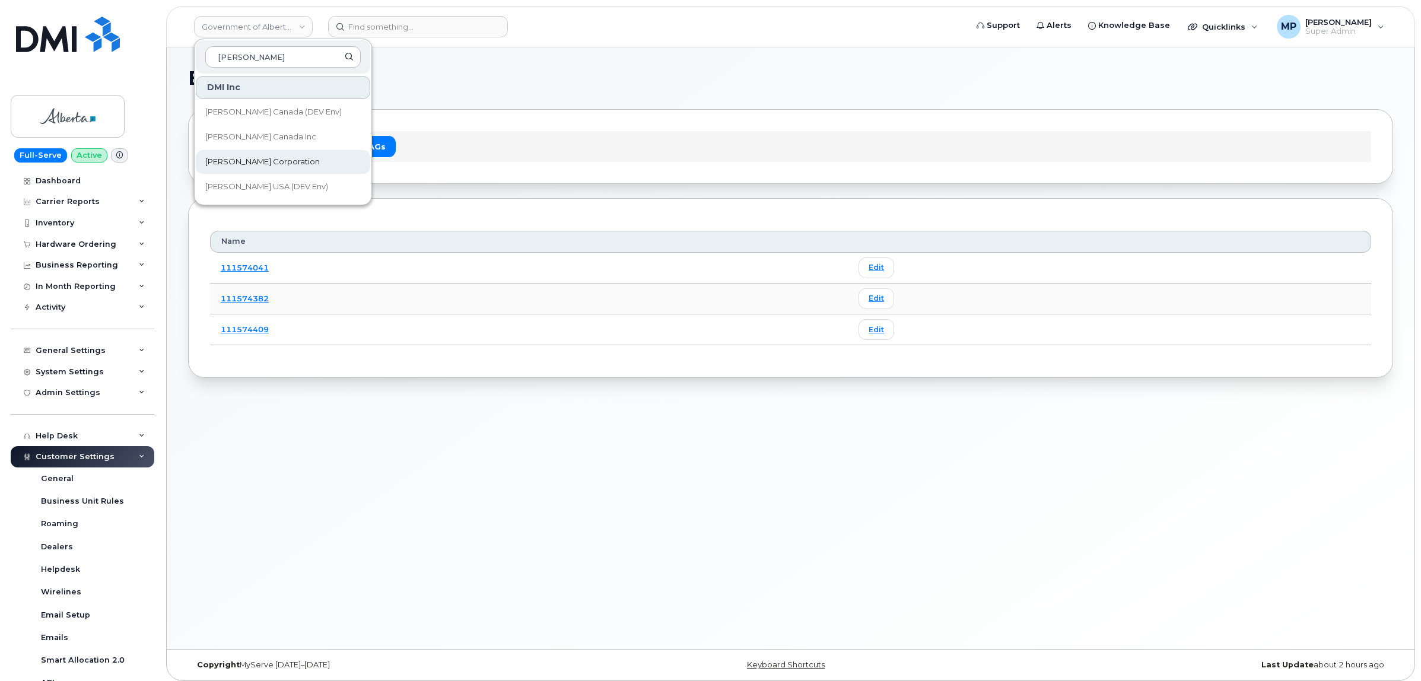
type input "kiewit"
click at [239, 158] on span "[PERSON_NAME] Corporation" at bounding box center [262, 162] width 115 height 12
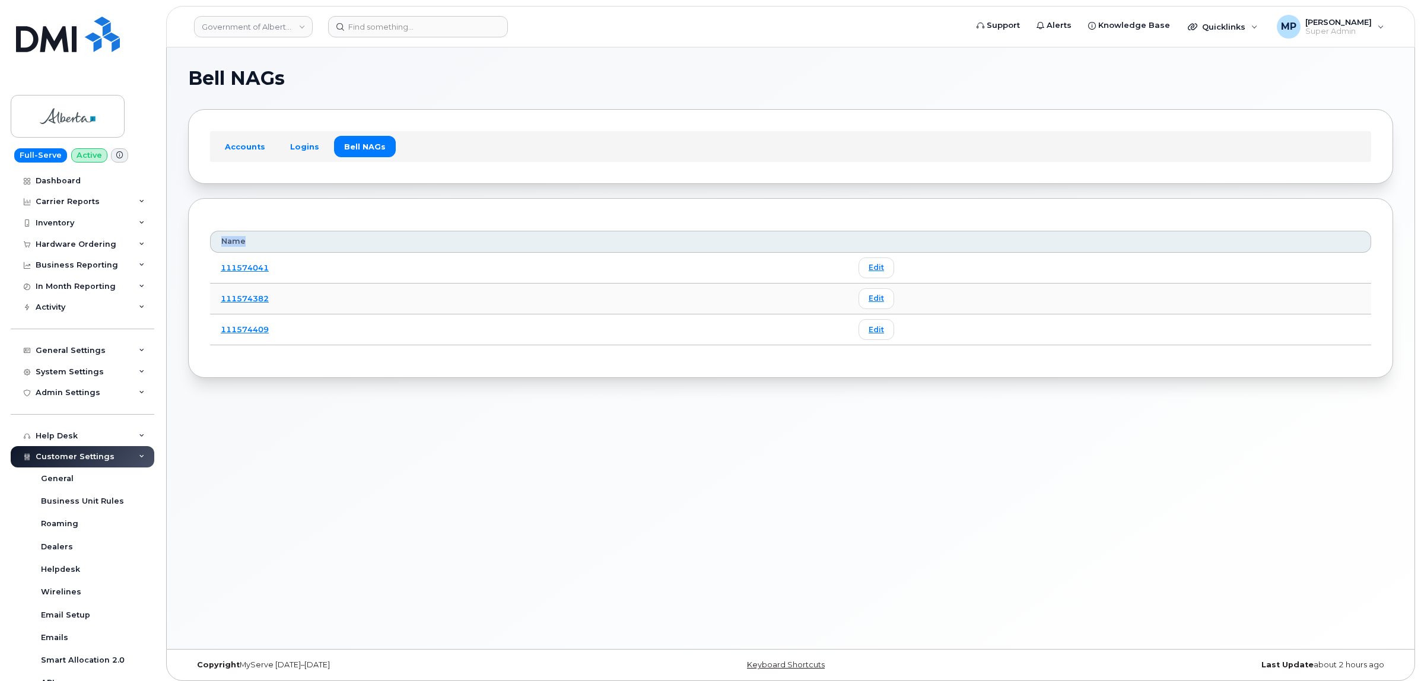
click at [239, 158] on div "Accounts Logins Bell NAGs" at bounding box center [790, 146] width 1161 height 31
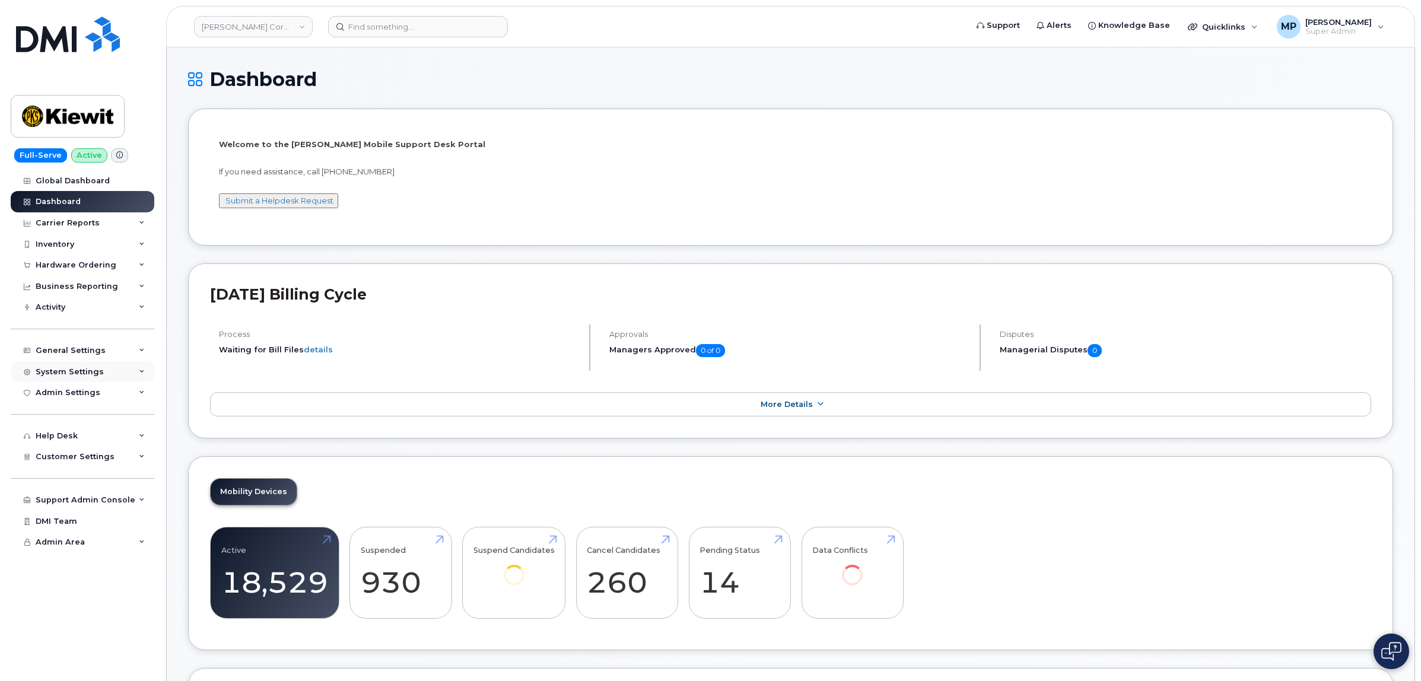
click at [43, 368] on div "System Settings" at bounding box center [83, 371] width 144 height 21
click at [51, 351] on div "General Settings" at bounding box center [71, 350] width 70 height 9
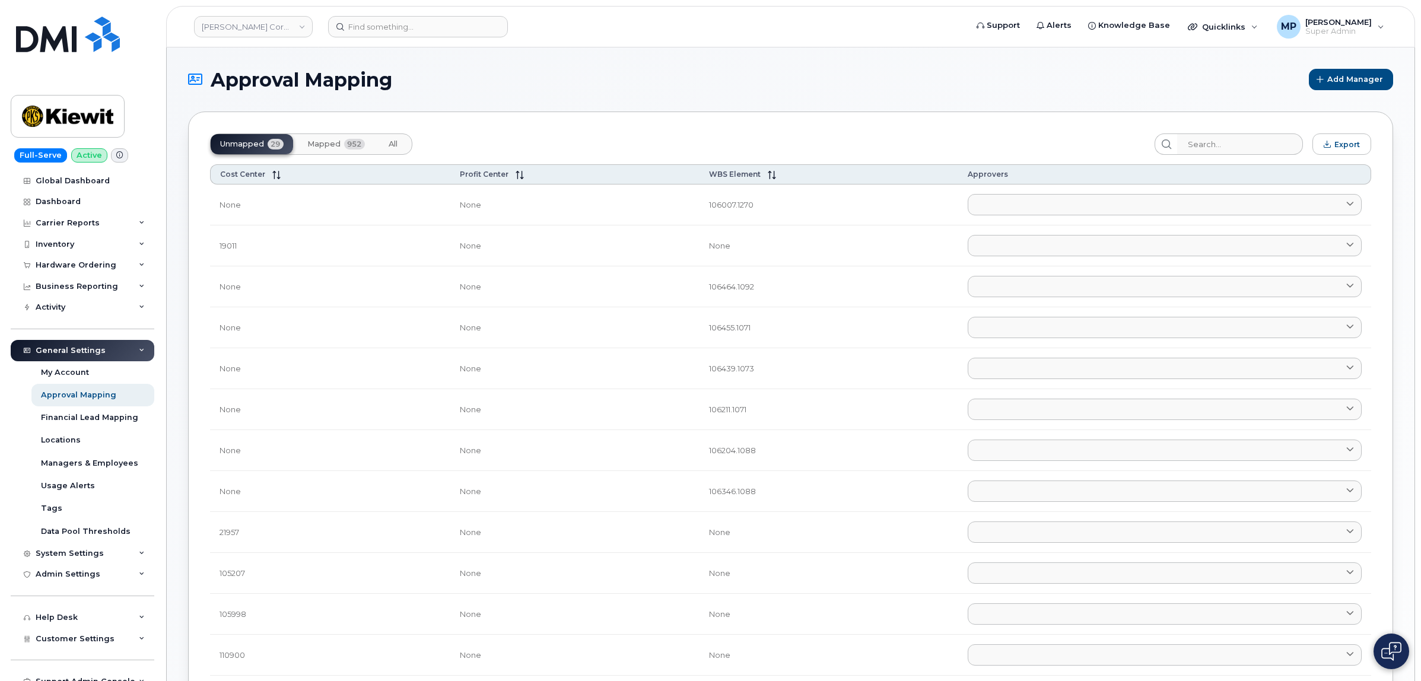
click span "Mapped"
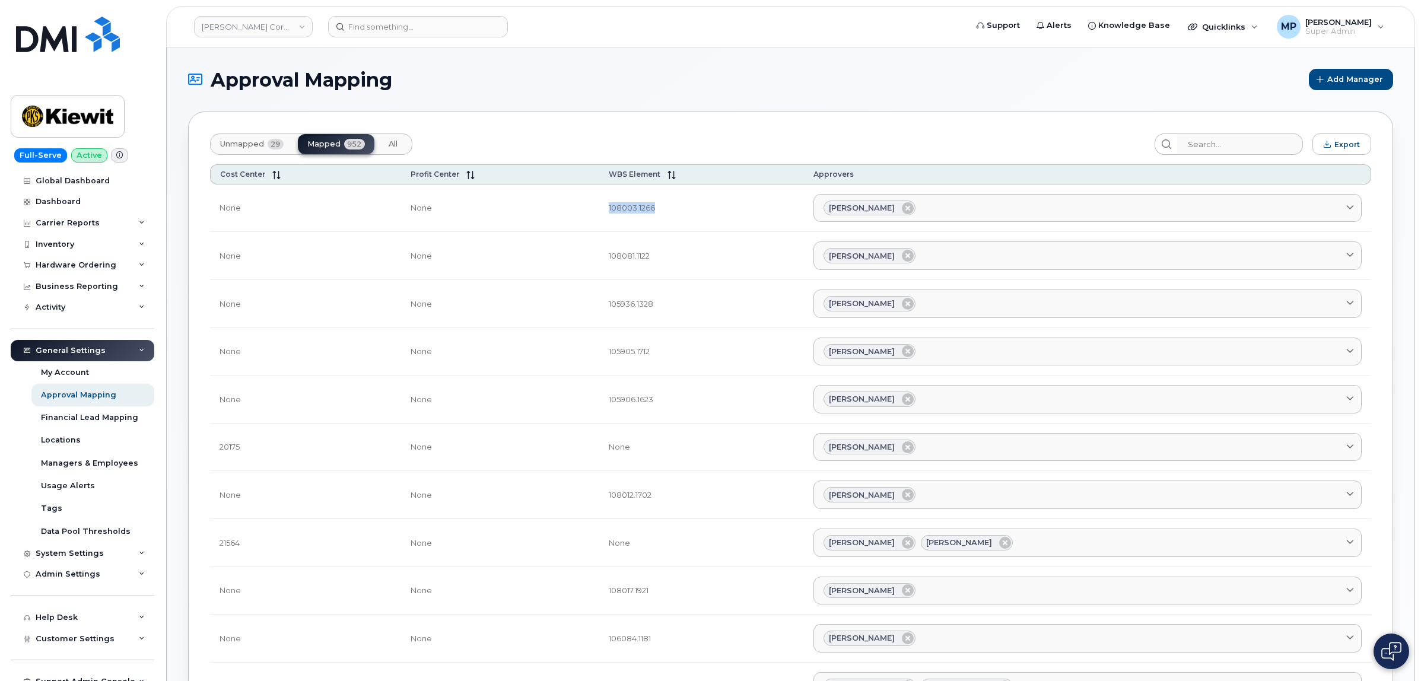
drag, startPoint x: 651, startPoint y: 209, endPoint x: 588, endPoint y: 211, distance: 63.5
click td "108003.1266"
click input "search"
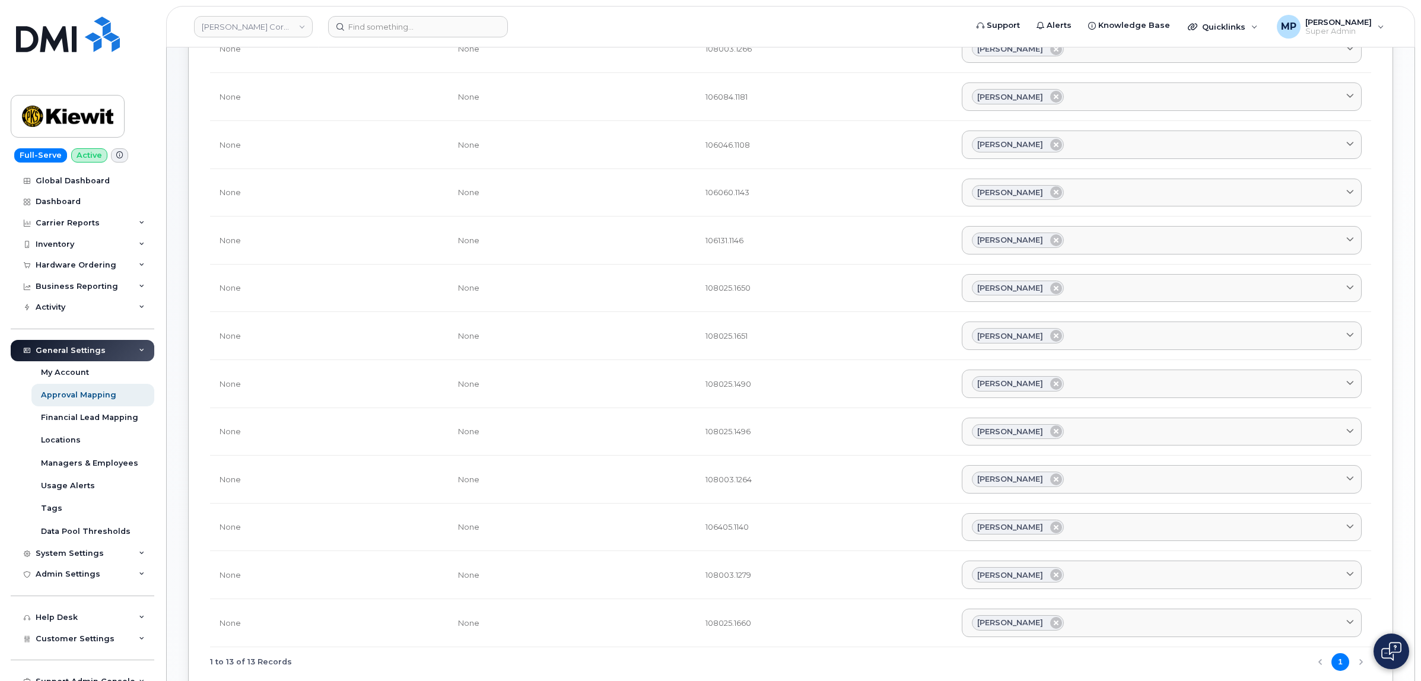
scroll to position [74, 0]
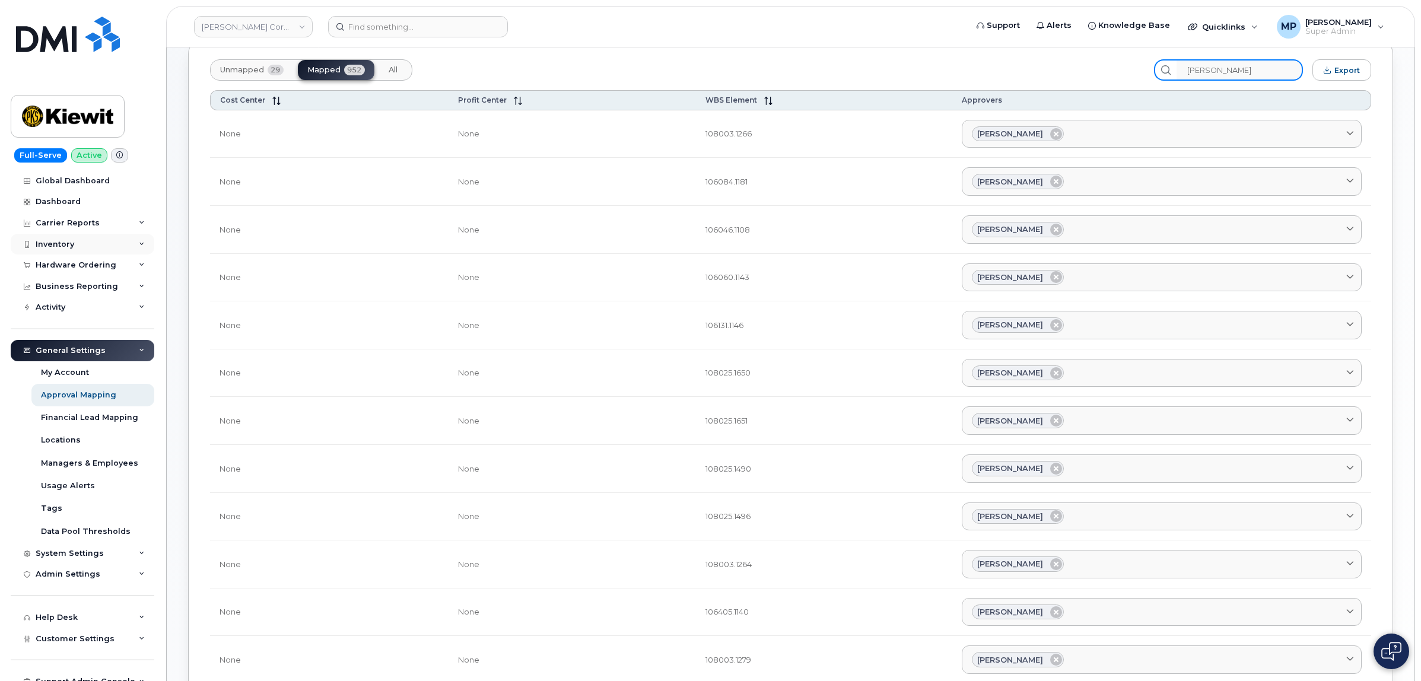
type input "jack doody"
click div "Inventory"
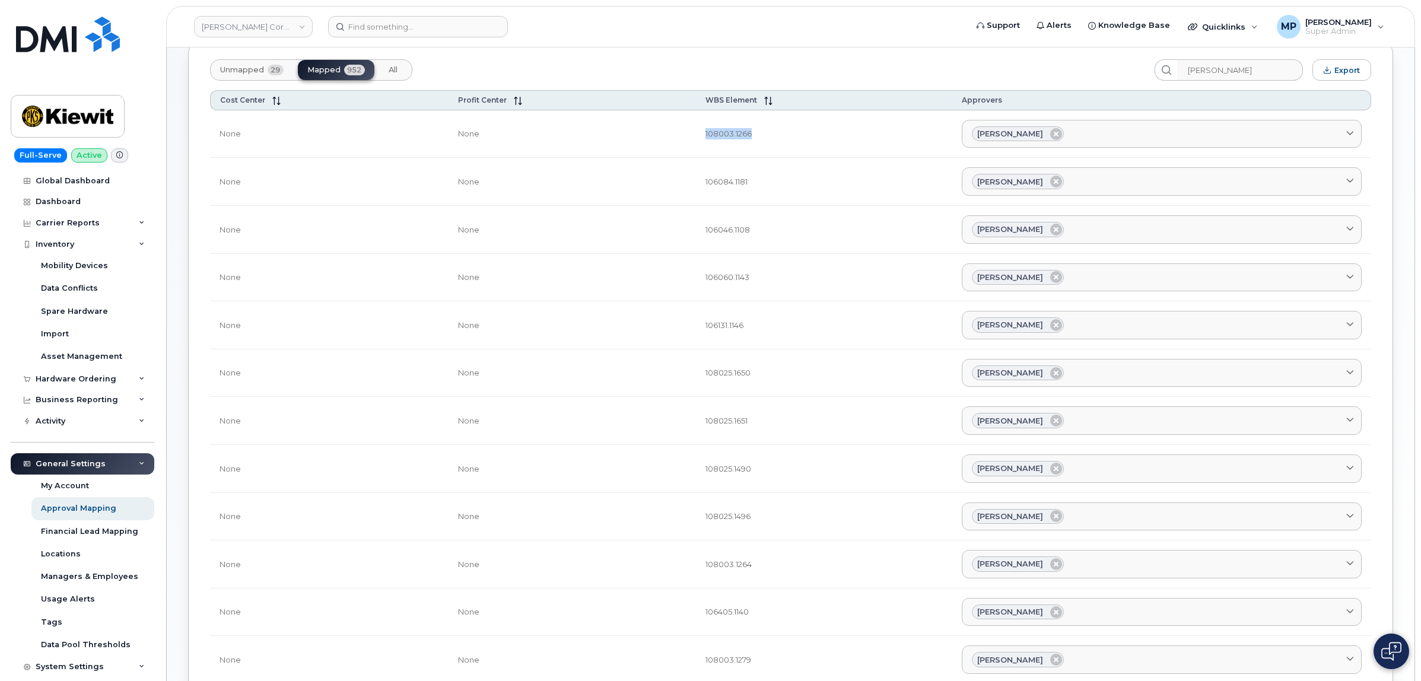
drag, startPoint x: 755, startPoint y: 131, endPoint x: 703, endPoint y: 140, distance: 52.4
click td "108003.1266"
copy td "108003.1266"
click link "Kiewit Corporation"
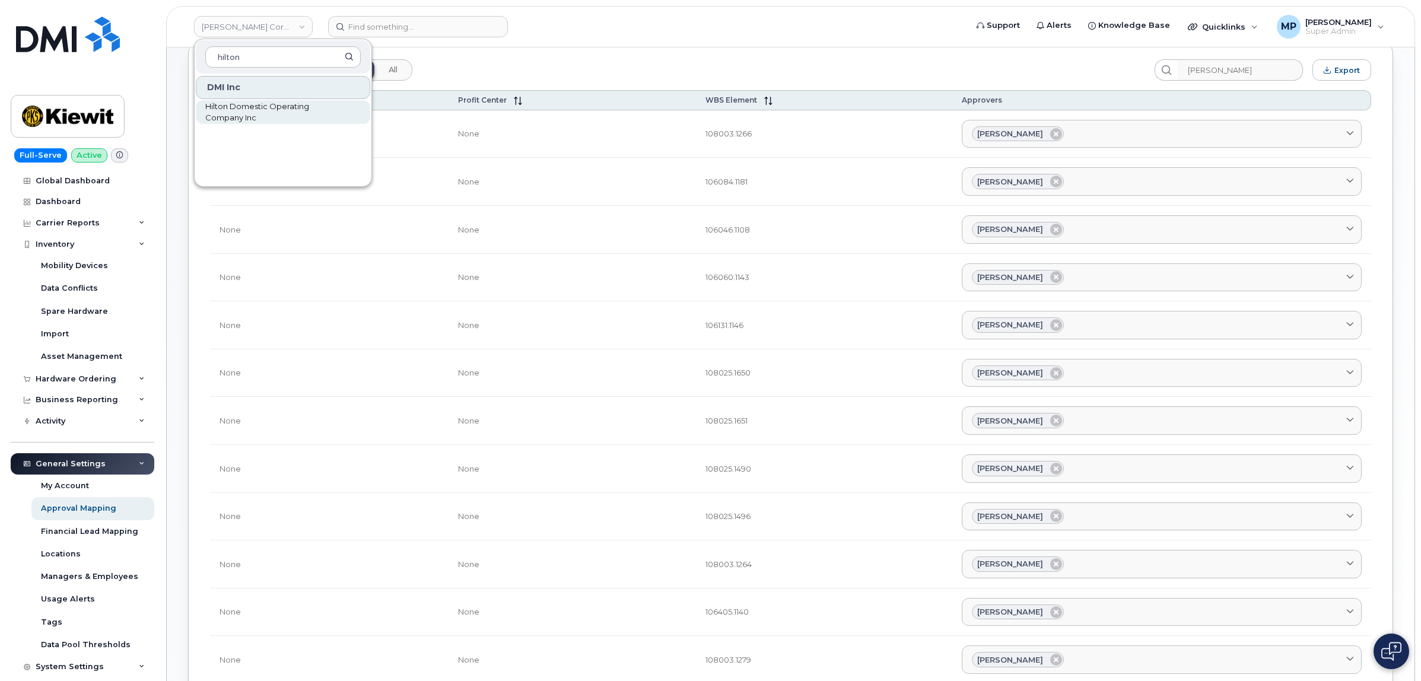
type input "hilton"
click span "Hilton Domestic Operating Company Inc"
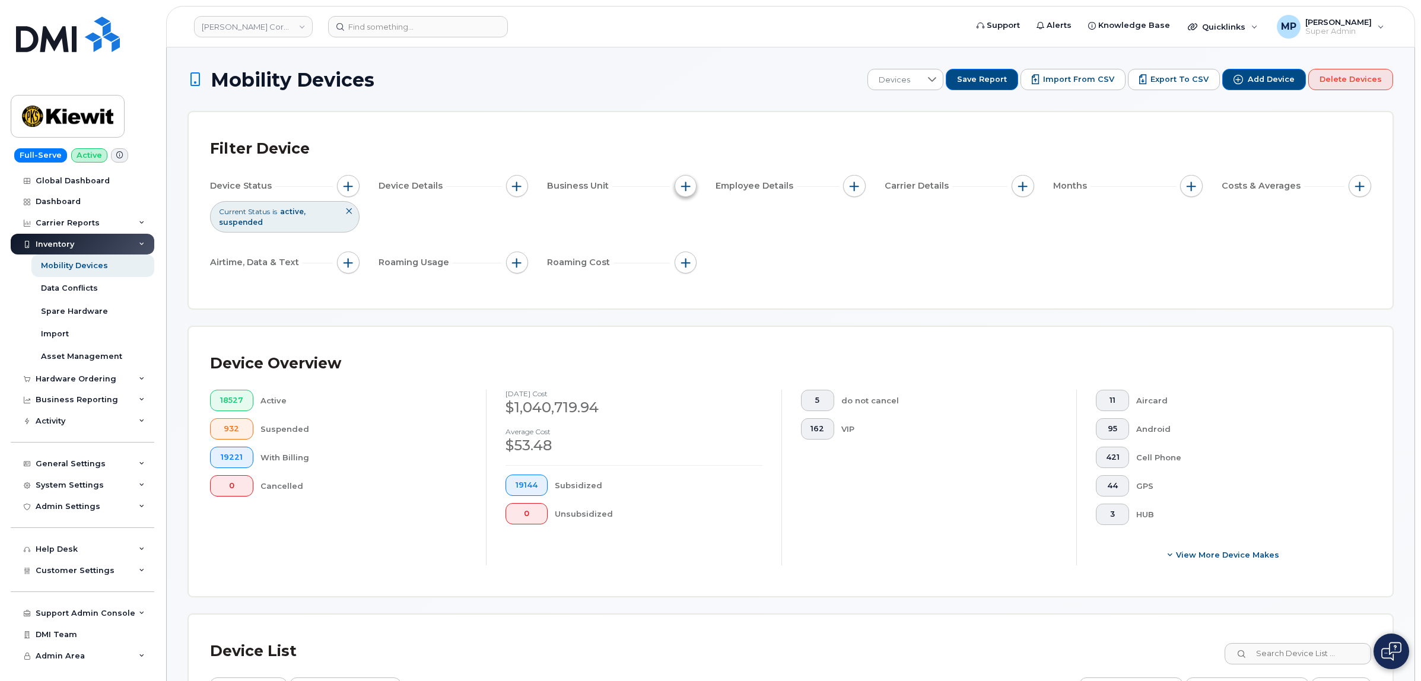
click at [689, 185] on span "button" at bounding box center [685, 186] width 9 height 9
click at [689, 279] on input "WBS Element" at bounding box center [688, 278] width 9 height 9
checkbox input "true"
click at [743, 333] on input "text" at bounding box center [765, 328] width 104 height 11
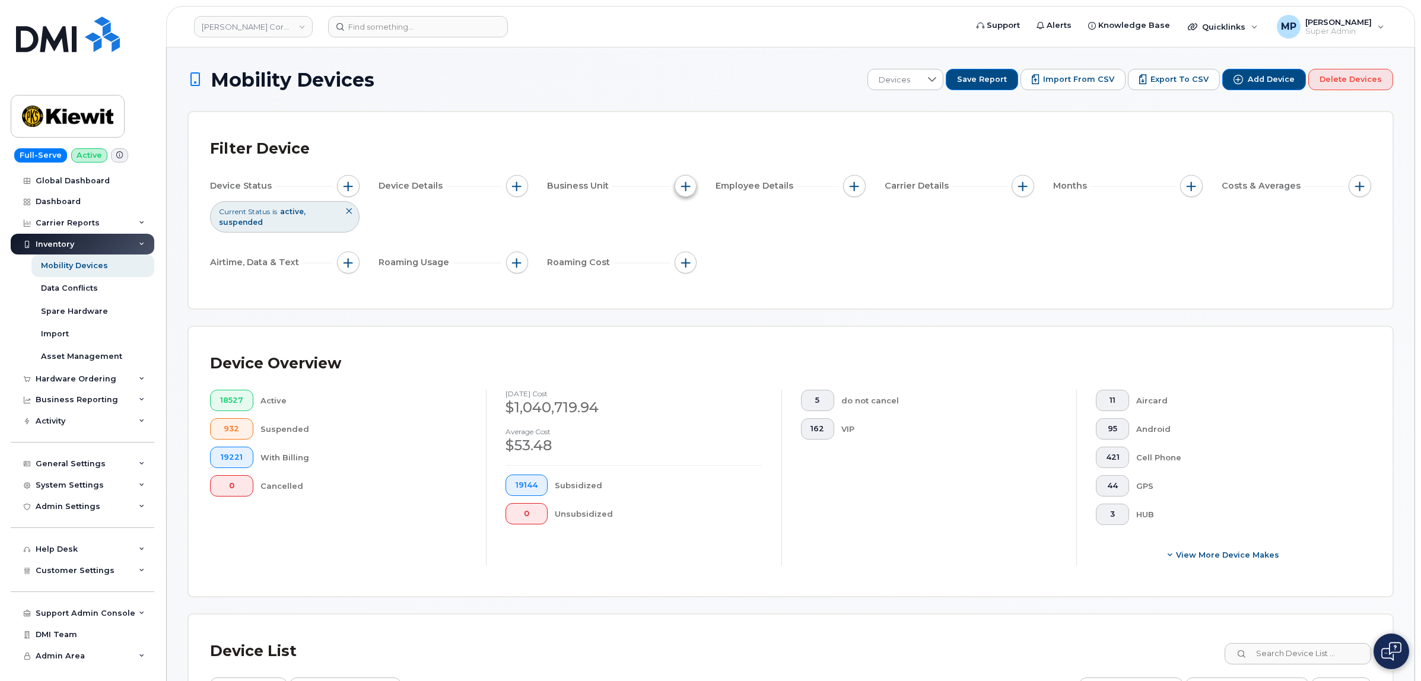
click at [688, 184] on span "button" at bounding box center [685, 186] width 9 height 9
click at [737, 327] on input "text" at bounding box center [765, 328] width 104 height 11
paste input "108003.1266"
type input "108003.1266"
click at [775, 351] on li "2187 - 108003.1266 - Weeks Marine, Inc." at bounding box center [784, 353] width 166 height 22
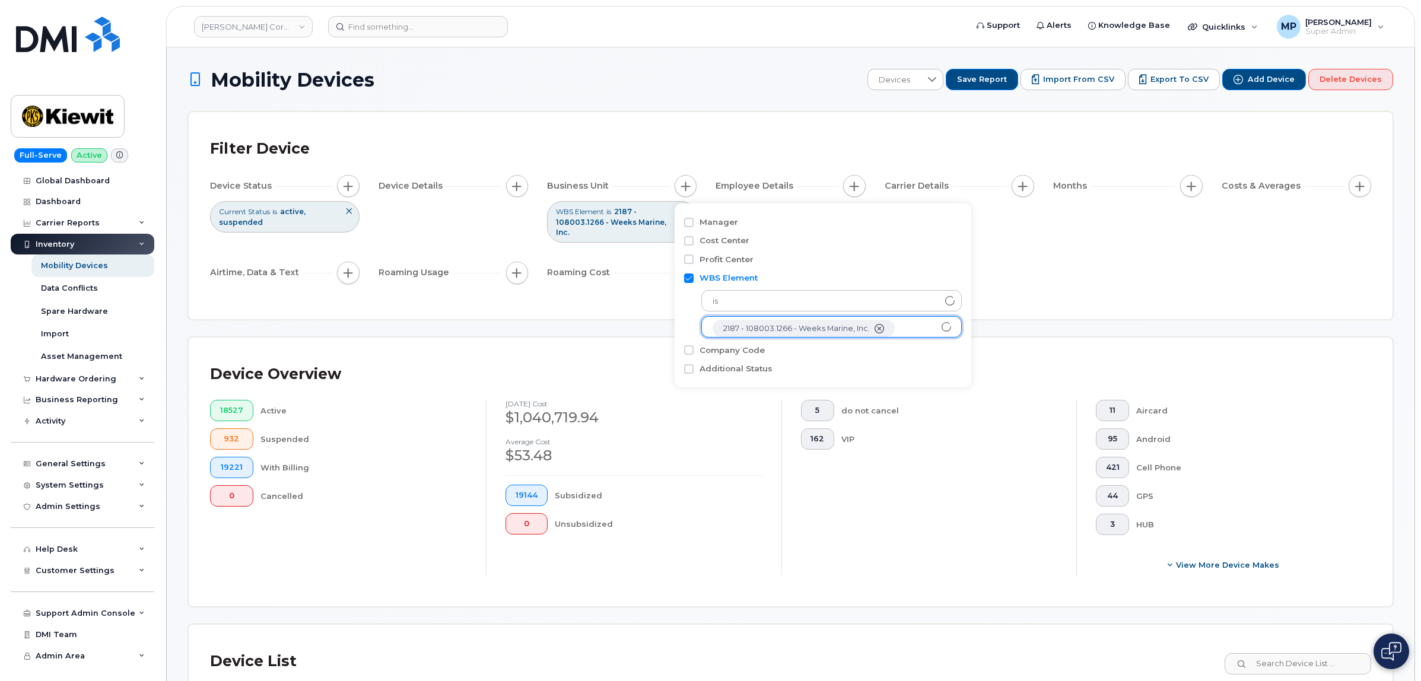
scroll to position [24, 0]
click at [1037, 287] on div "Filter Device Device Status Current Status is active suspended Device Details B…" at bounding box center [791, 215] width 1204 height 207
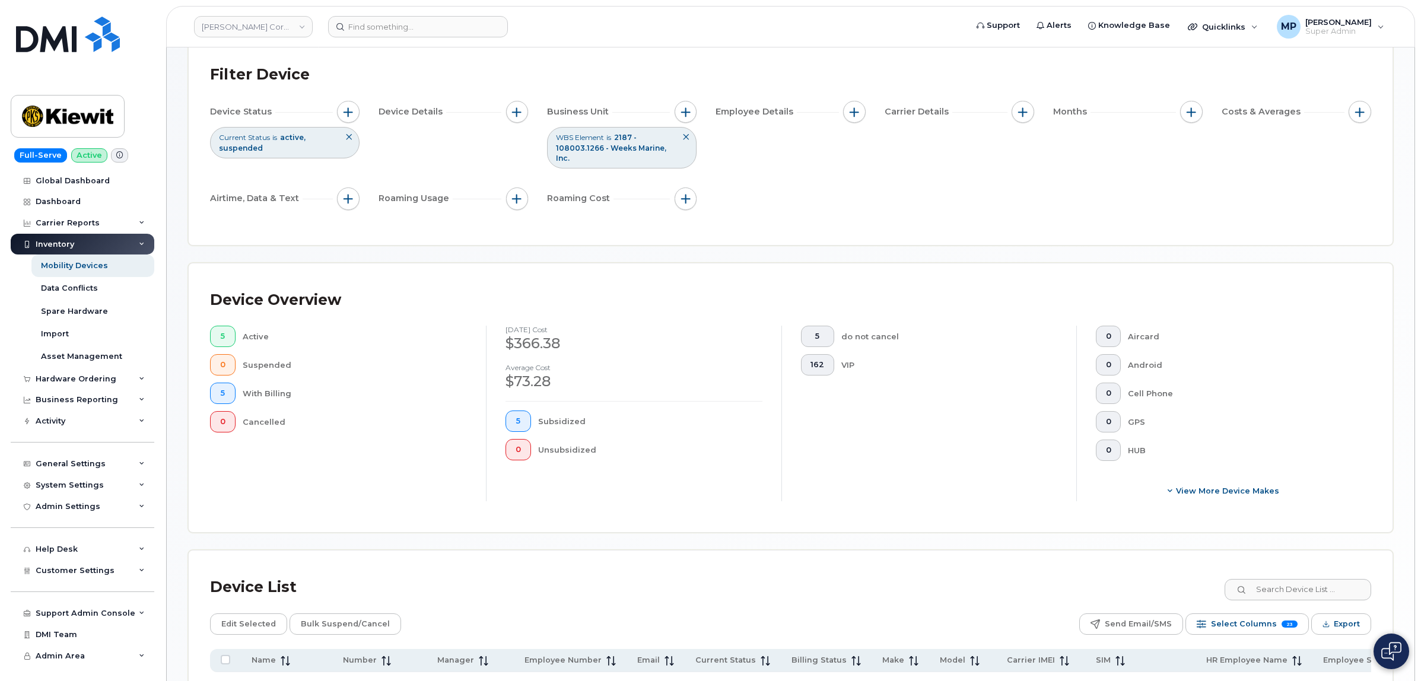
scroll to position [297, 0]
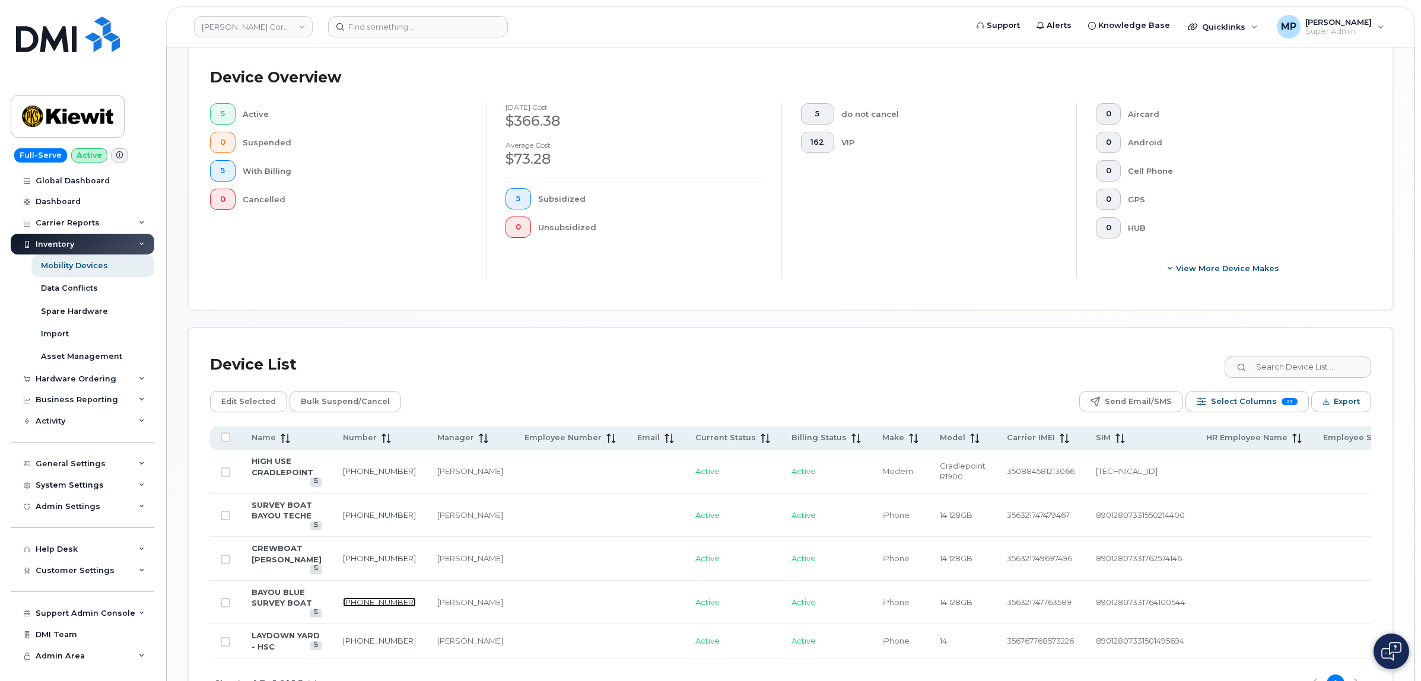
click at [349, 598] on link "985-276-0384" at bounding box center [379, 602] width 73 height 9
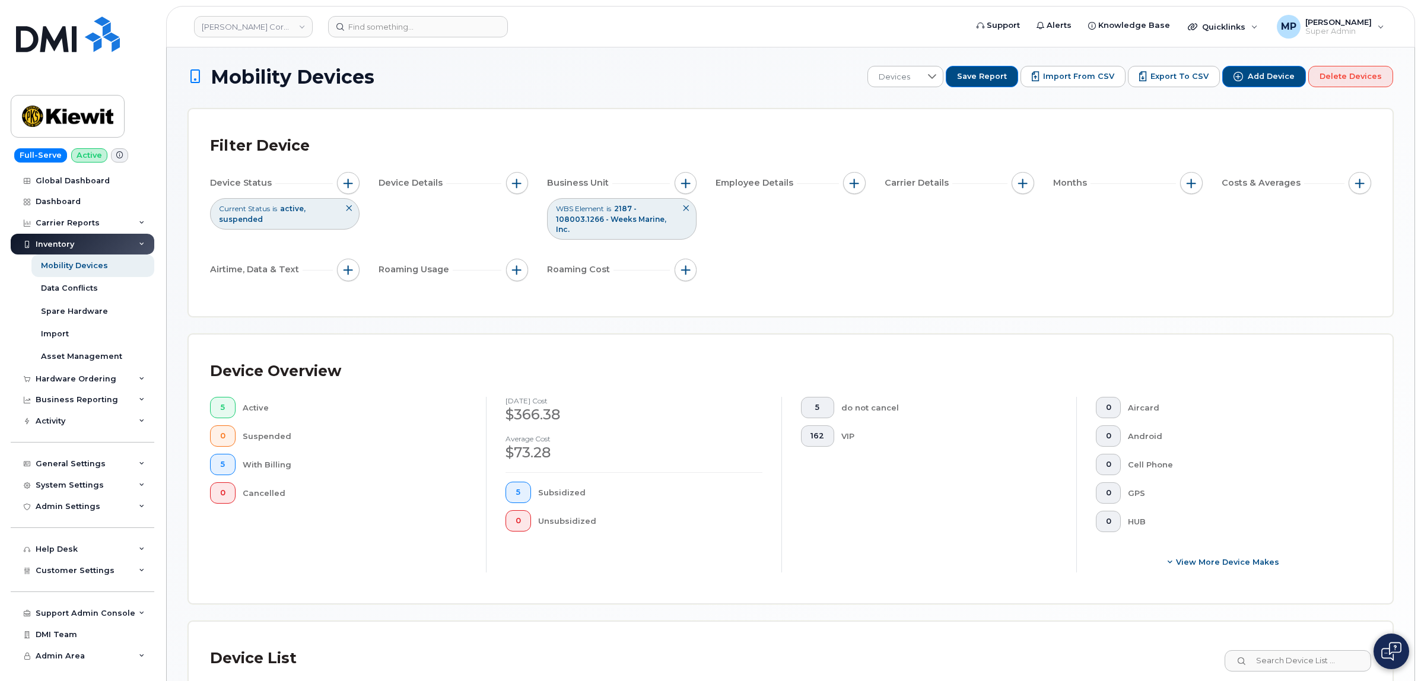
scroll to position [0, 0]
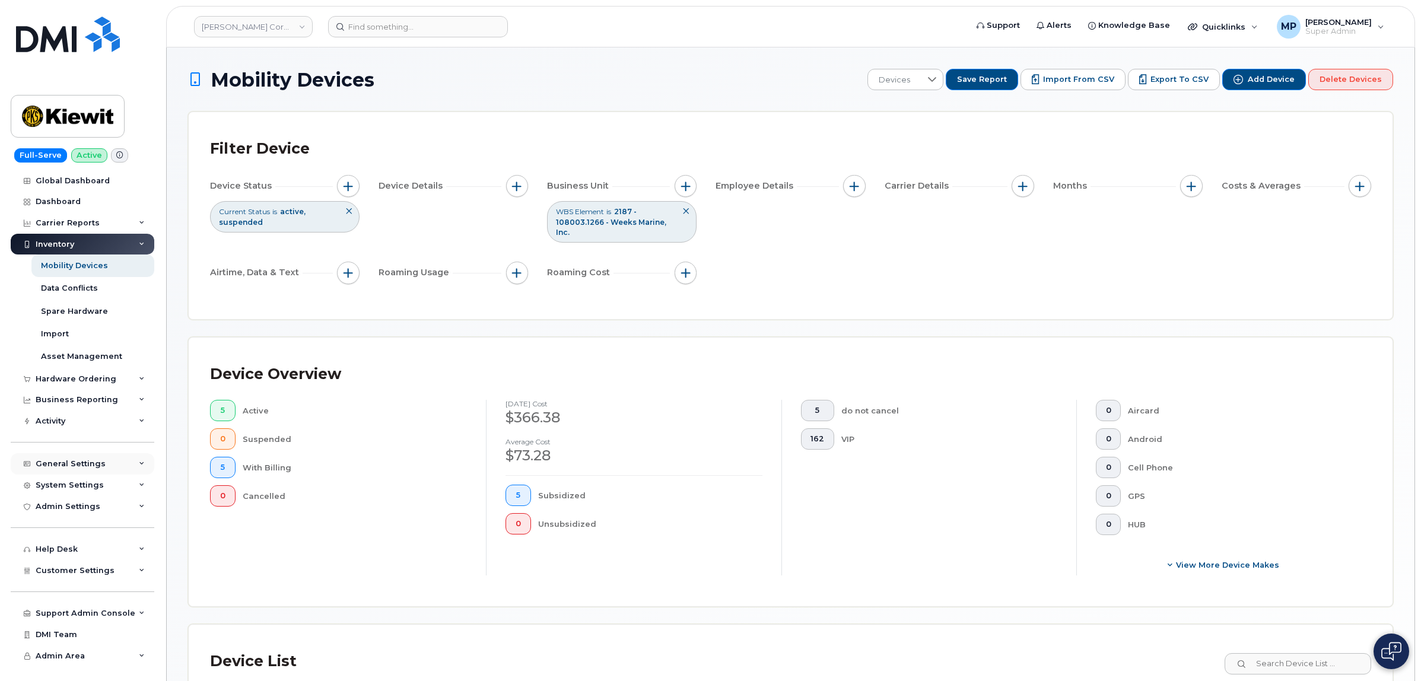
click at [84, 466] on div "General Settings" at bounding box center [71, 463] width 70 height 9
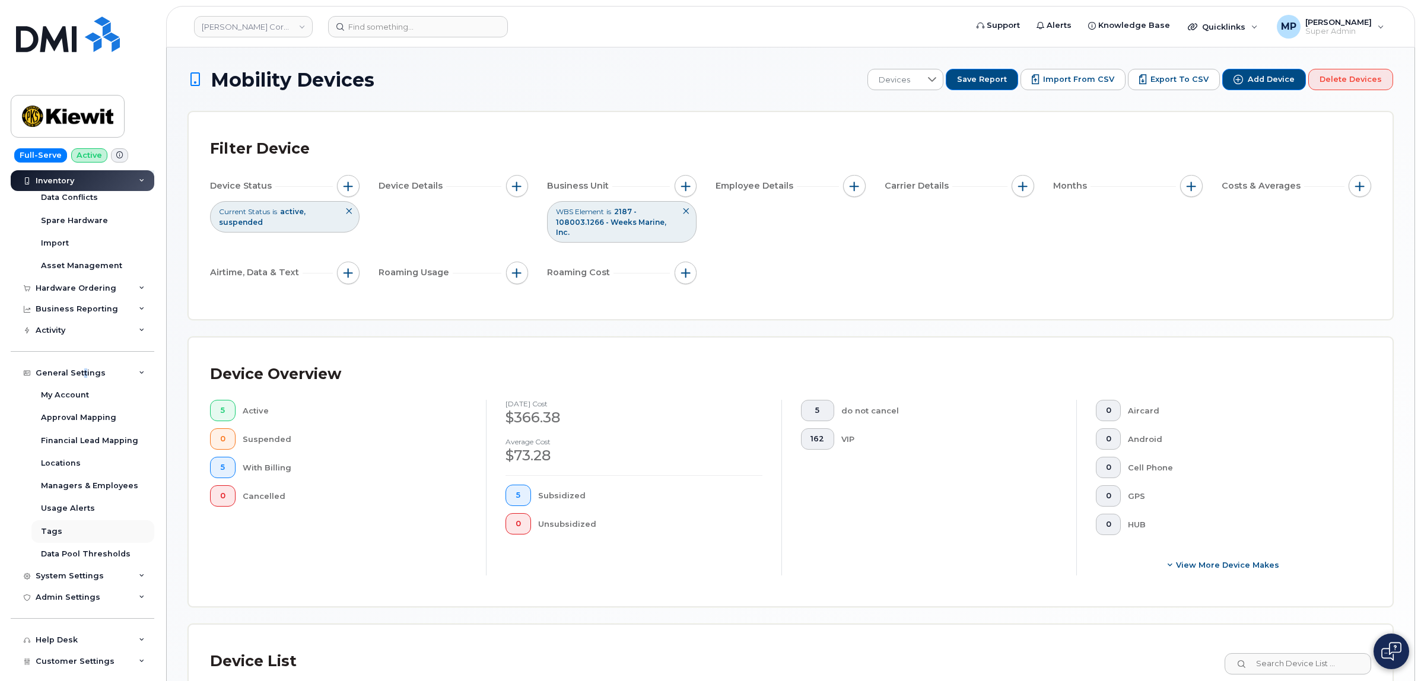
scroll to position [171, 0]
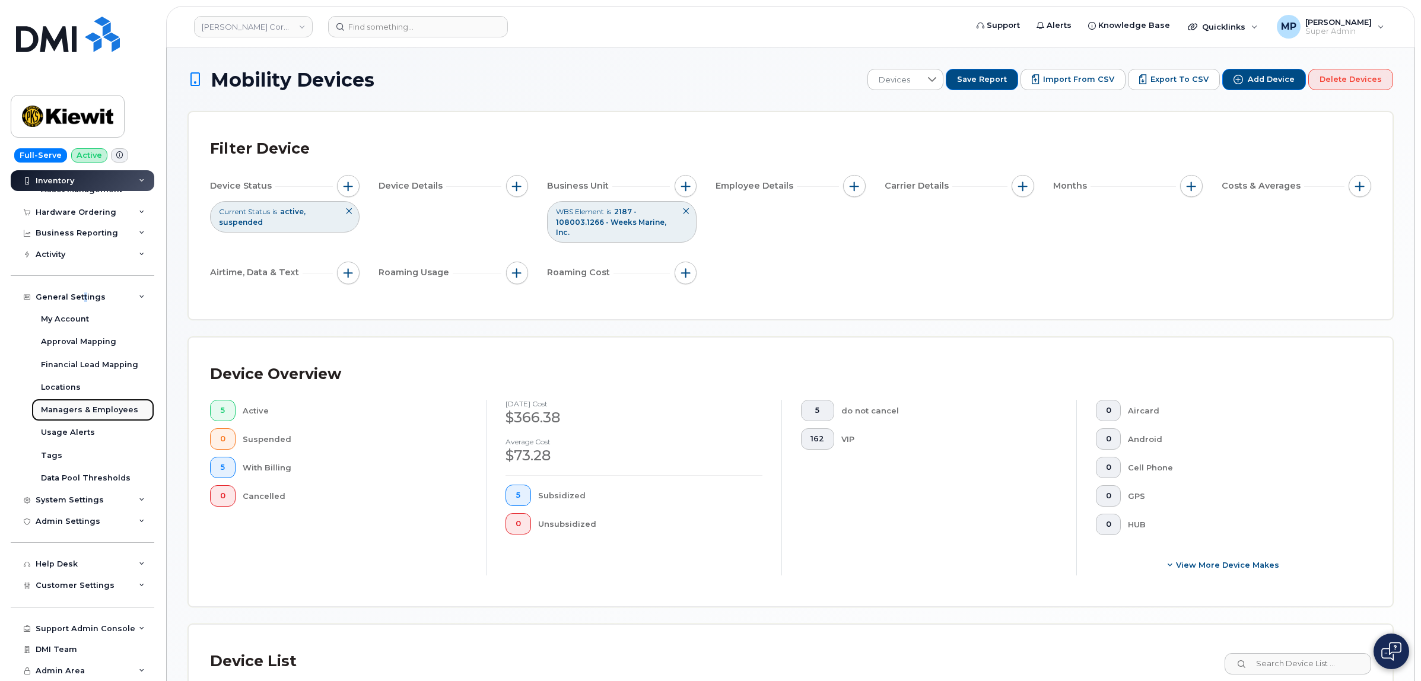
click at [87, 407] on div "Managers & Employees" at bounding box center [89, 410] width 97 height 11
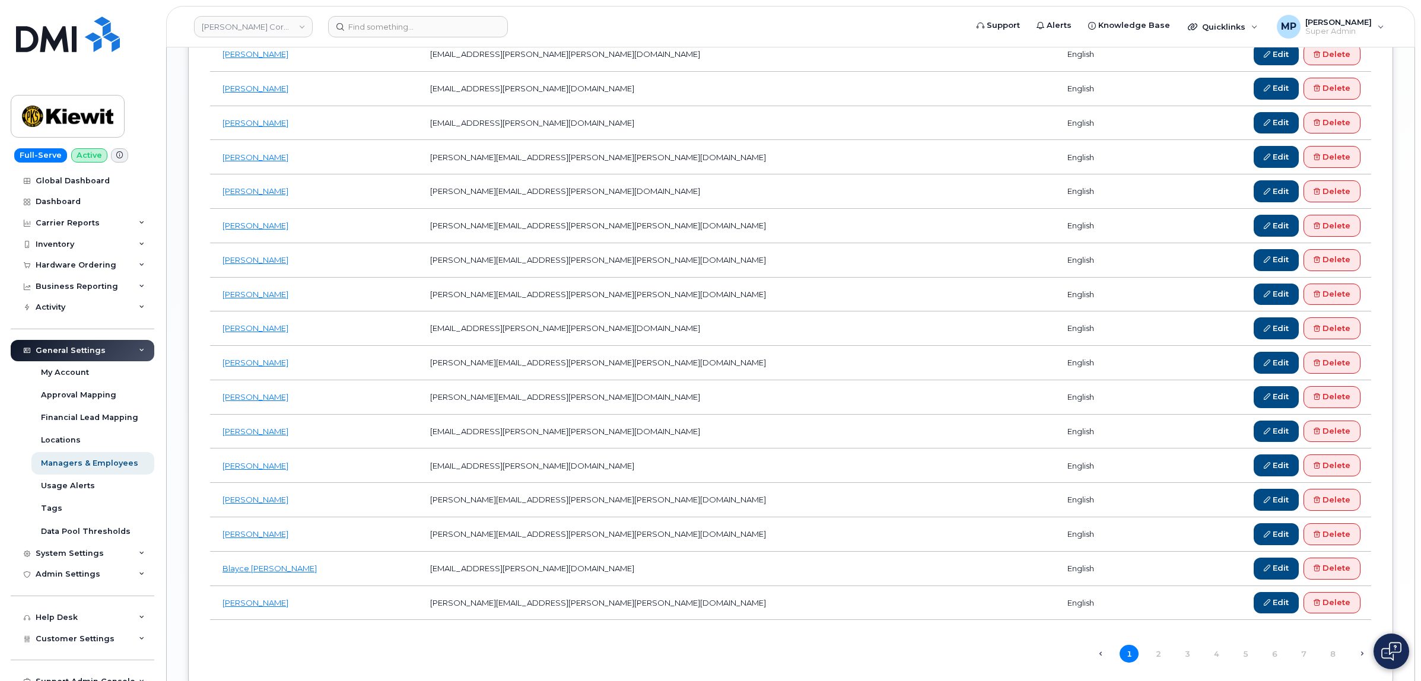
scroll to position [1470, 0]
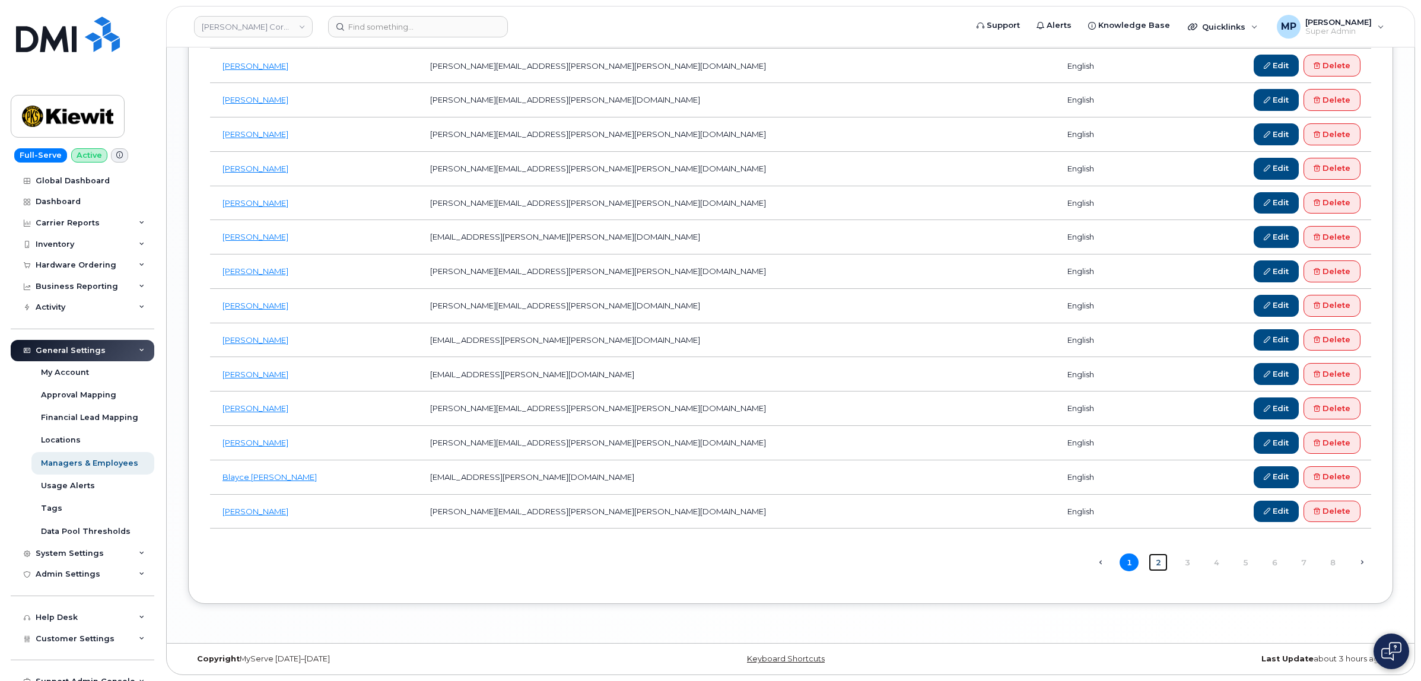
click at [1162, 561] on link "2" at bounding box center [1158, 563] width 19 height 18
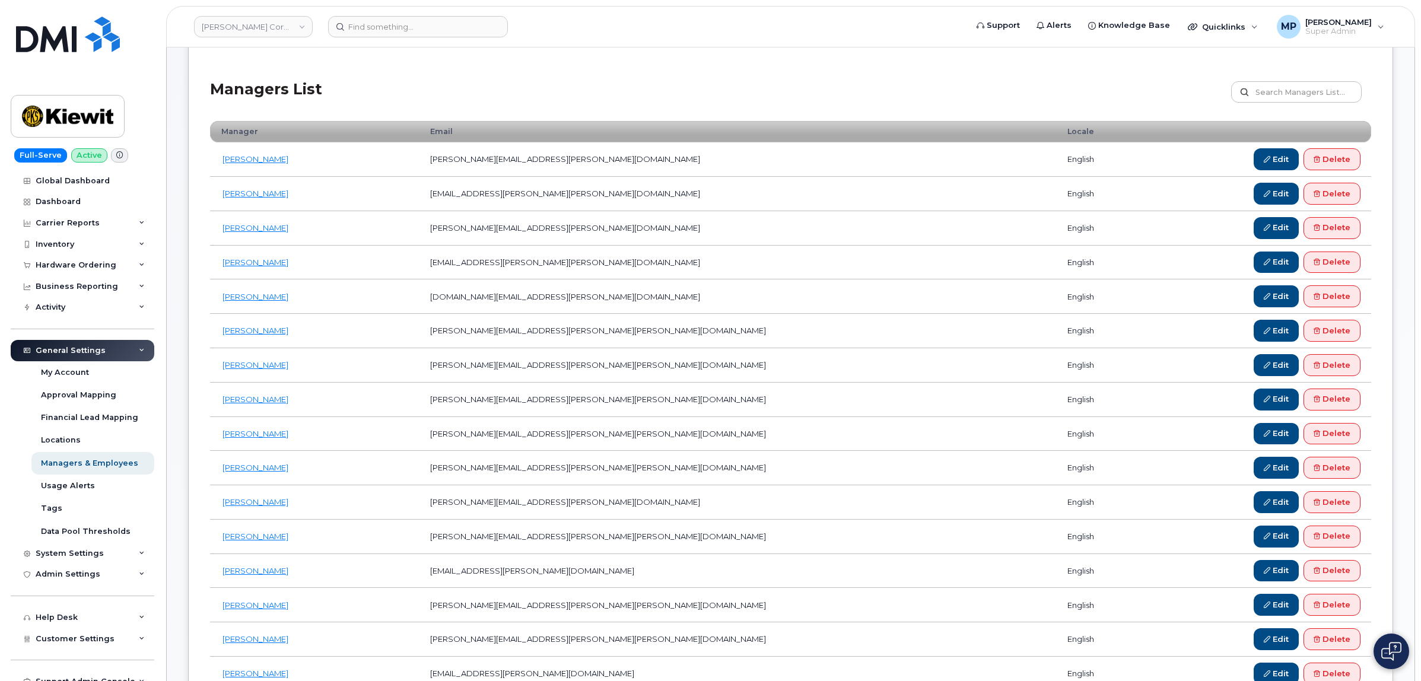
scroll to position [0, 0]
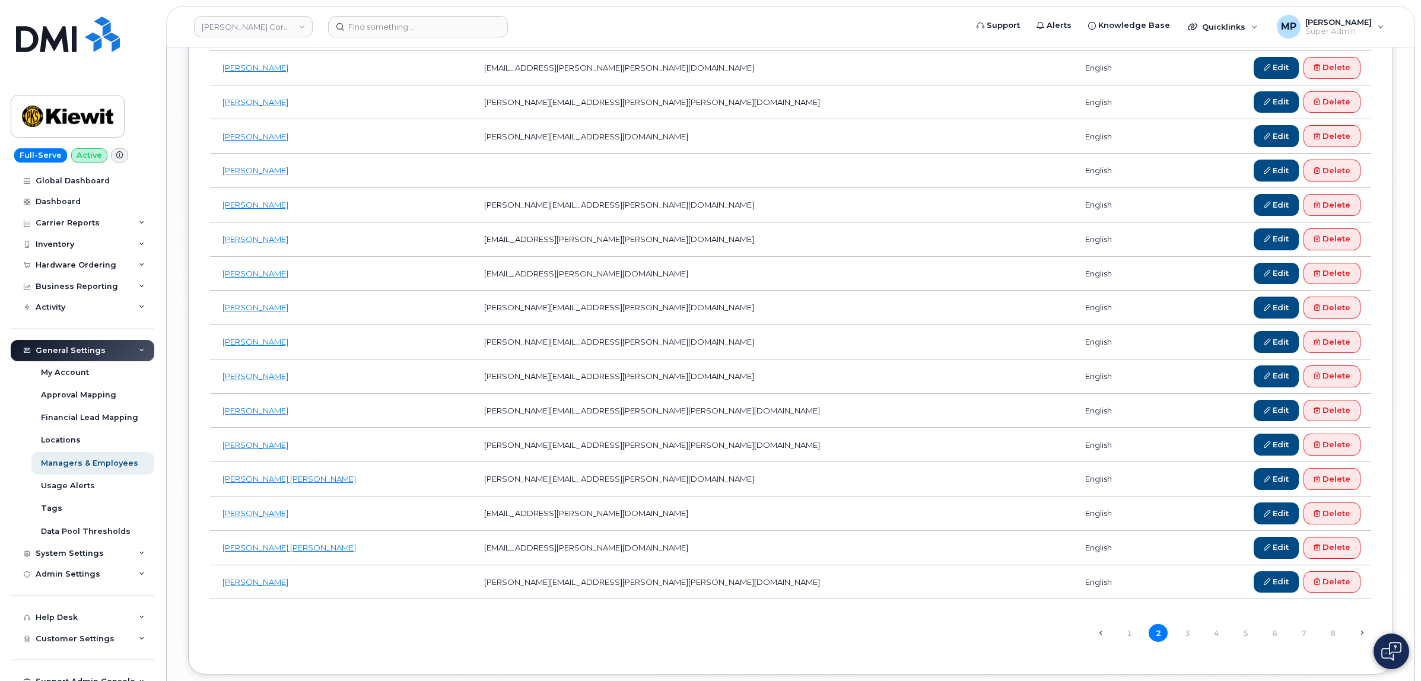
scroll to position [1470, 0]
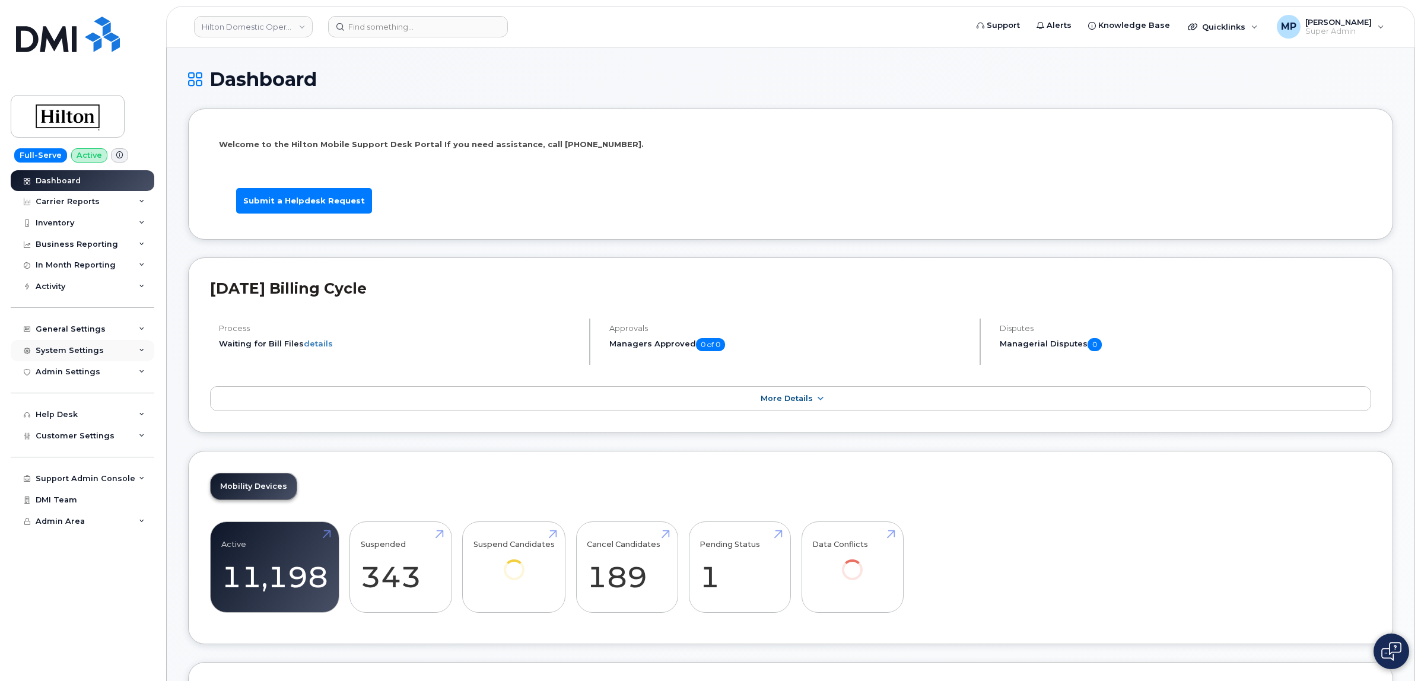
click at [72, 350] on div "System Settings" at bounding box center [70, 350] width 68 height 9
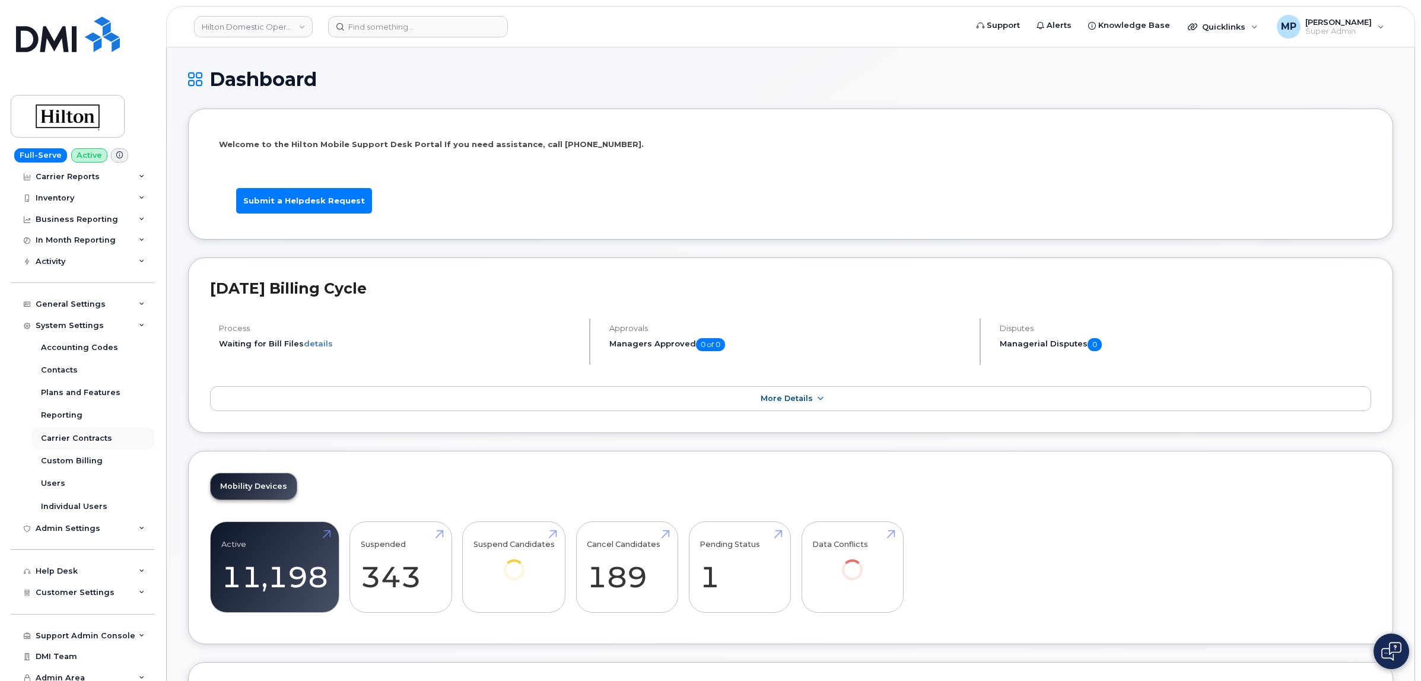
scroll to position [36, 0]
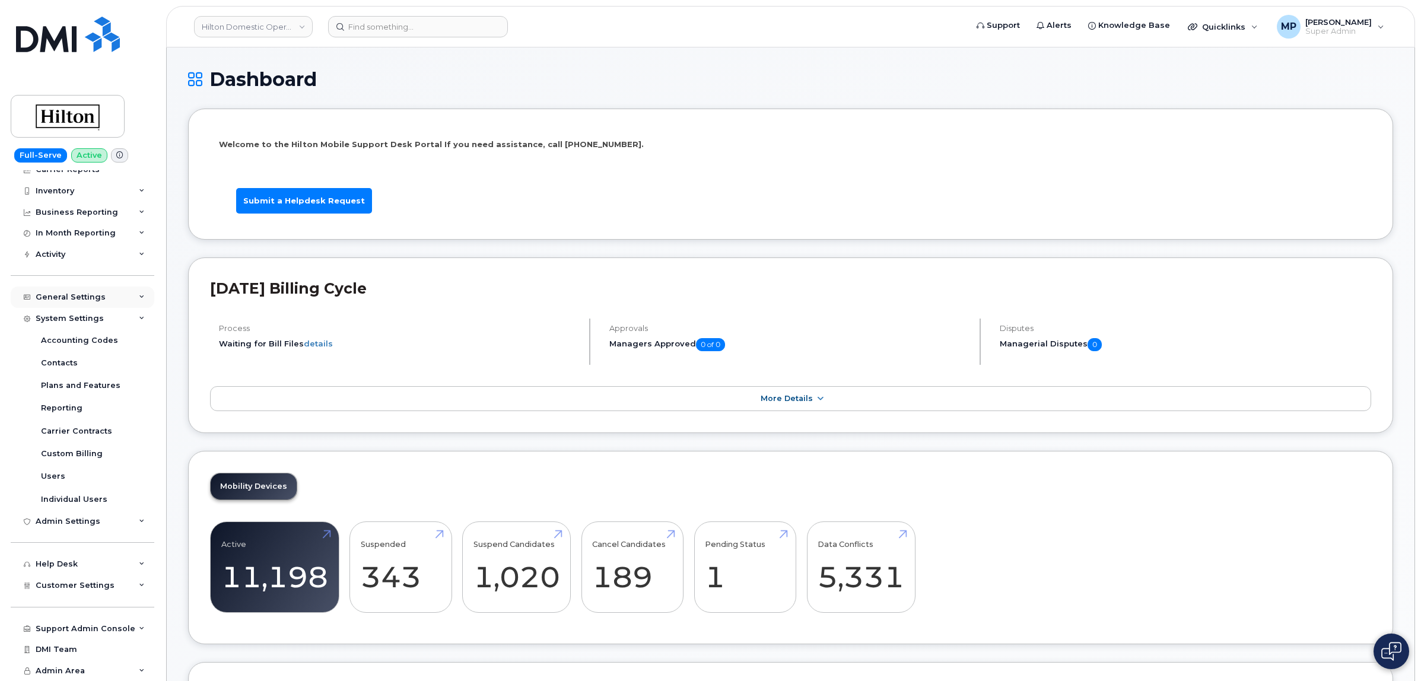
click at [72, 297] on div "General Settings" at bounding box center [71, 297] width 70 height 9
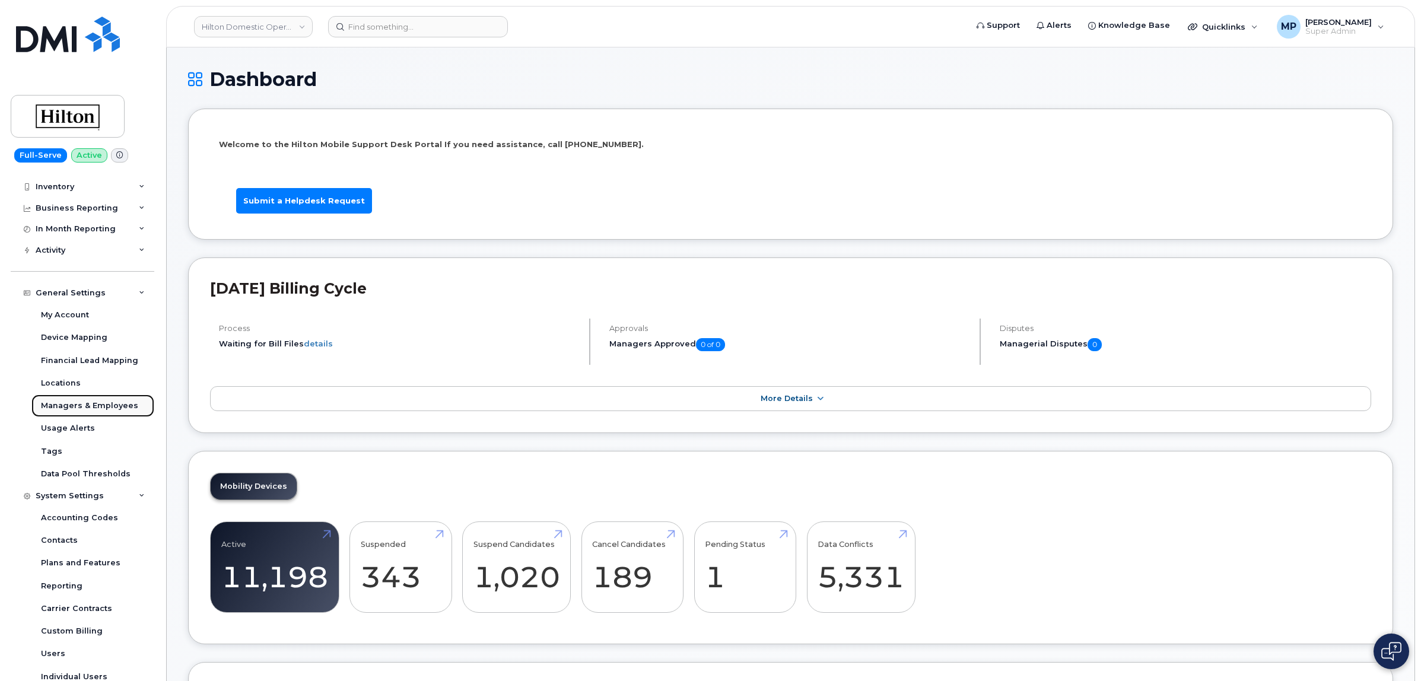
click at [72, 406] on div "Managers & Employees" at bounding box center [89, 406] width 97 height 11
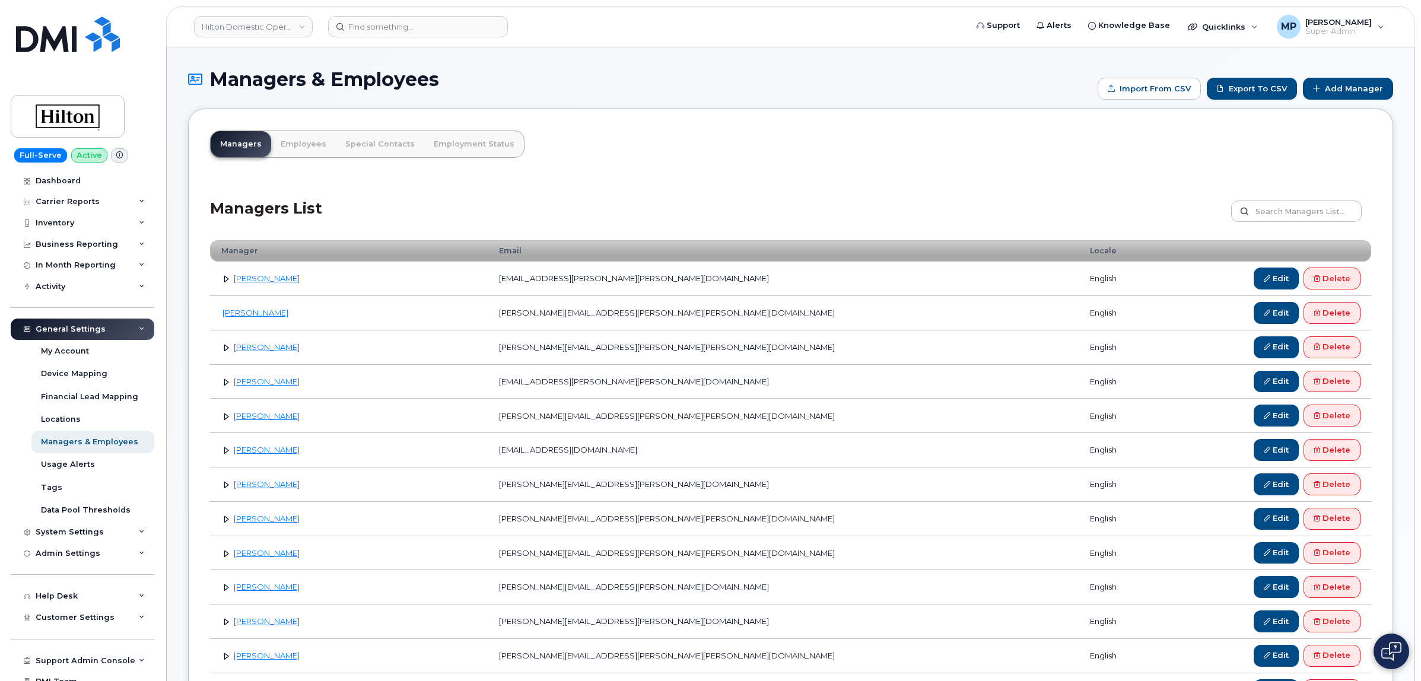
click at [223, 279] on link at bounding box center [226, 278] width 11 height 11
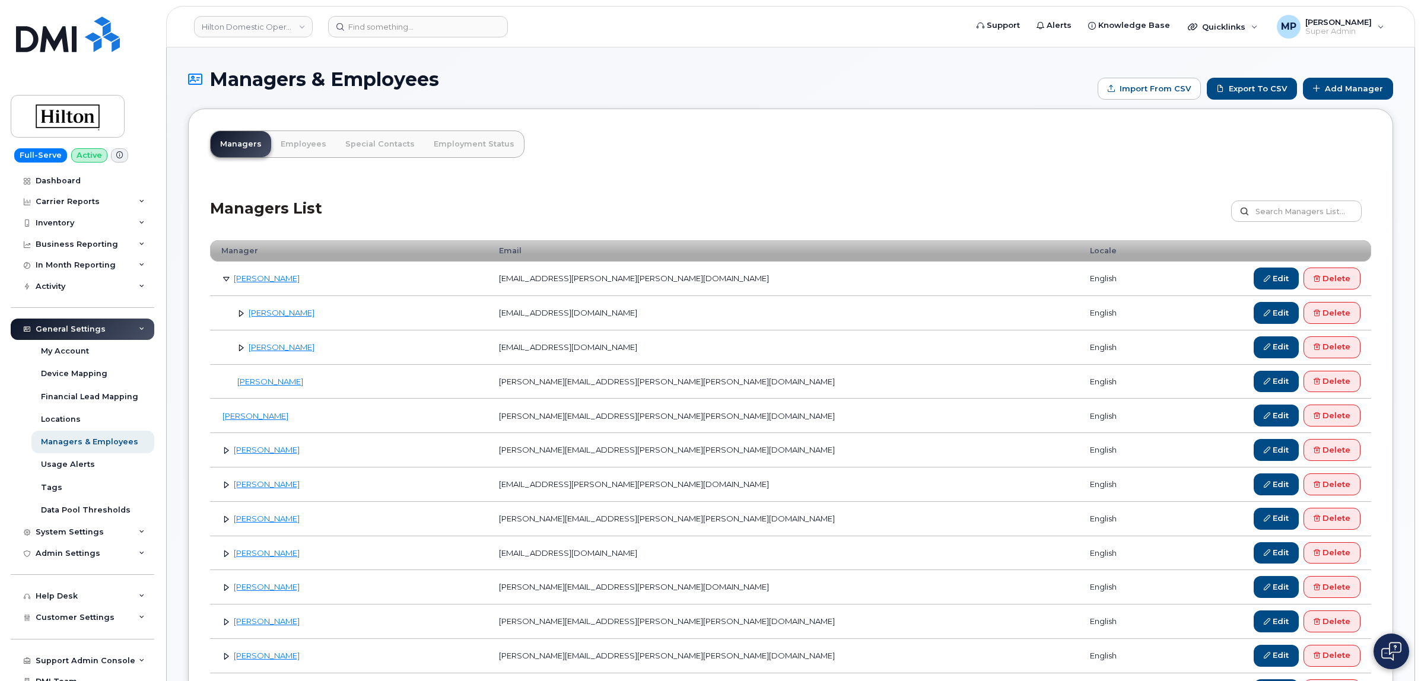
click at [241, 315] on link at bounding box center [241, 312] width 11 height 11
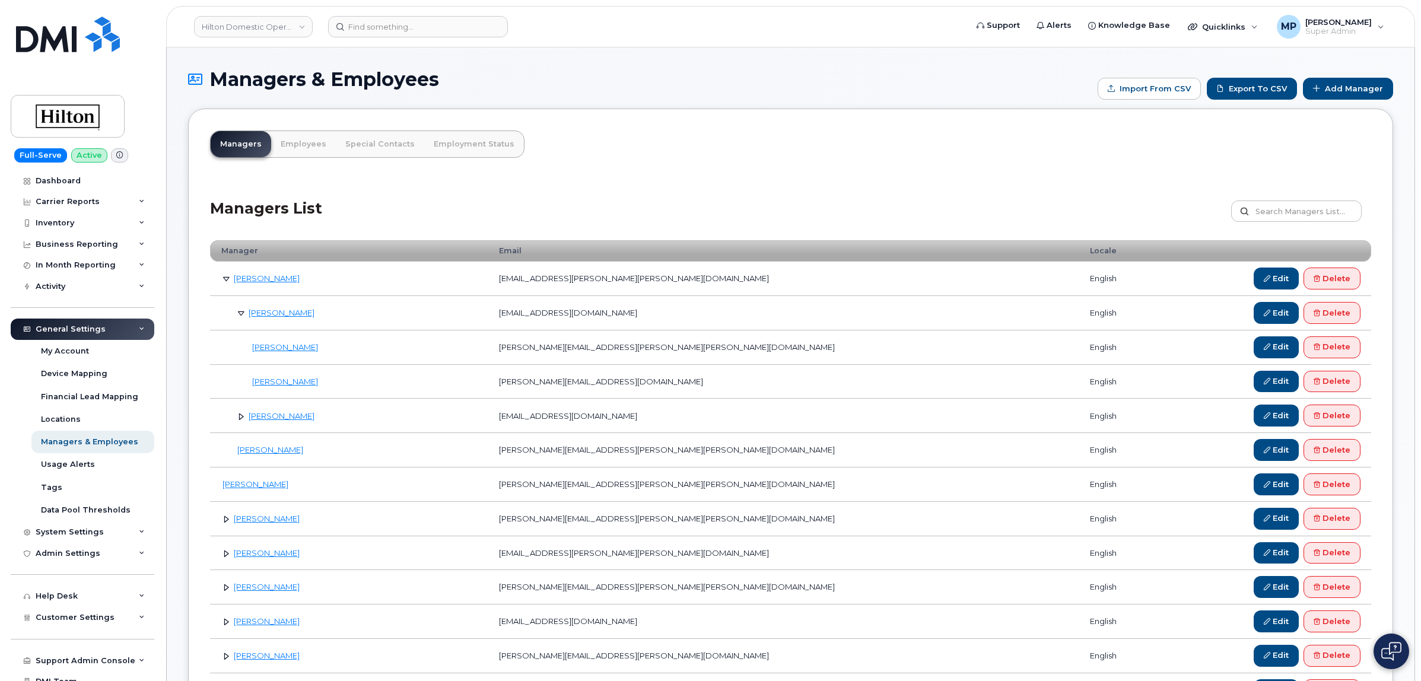
click at [236, 417] on link at bounding box center [241, 416] width 11 height 11
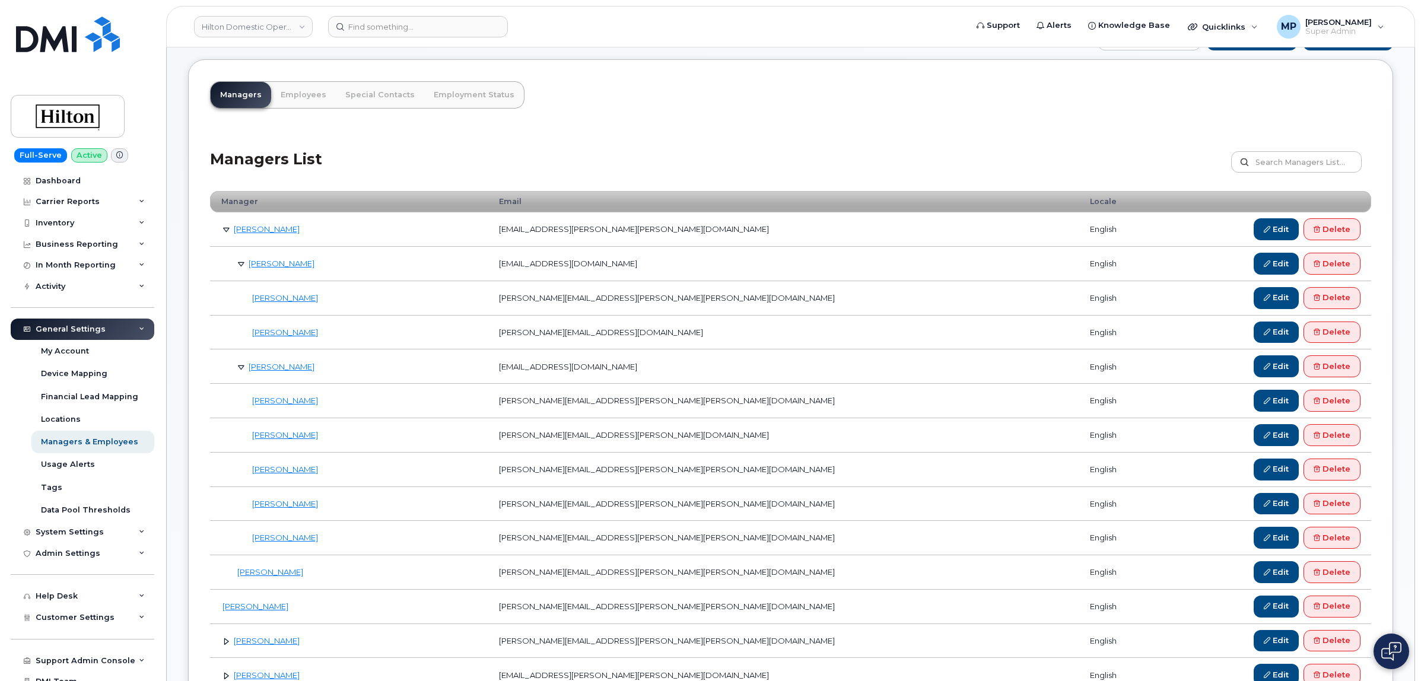
scroll to position [74, 0]
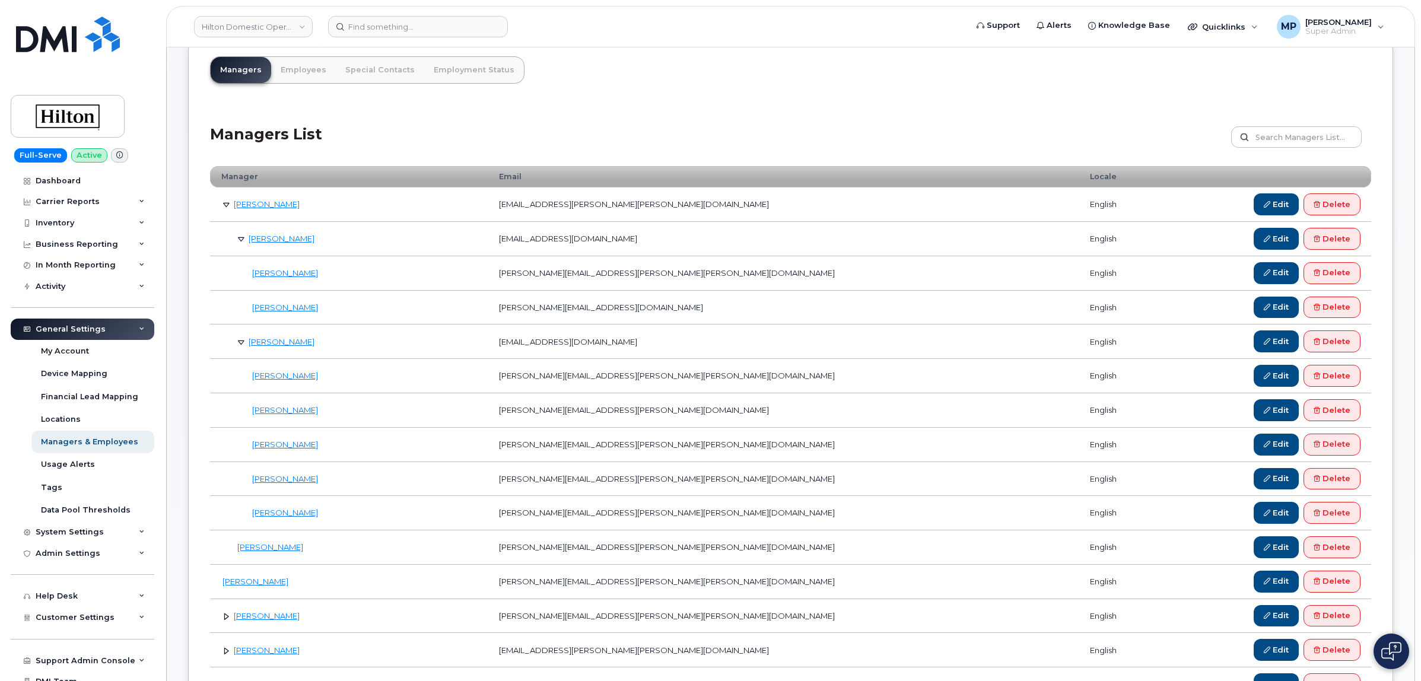
click at [241, 236] on link at bounding box center [241, 238] width 11 height 11
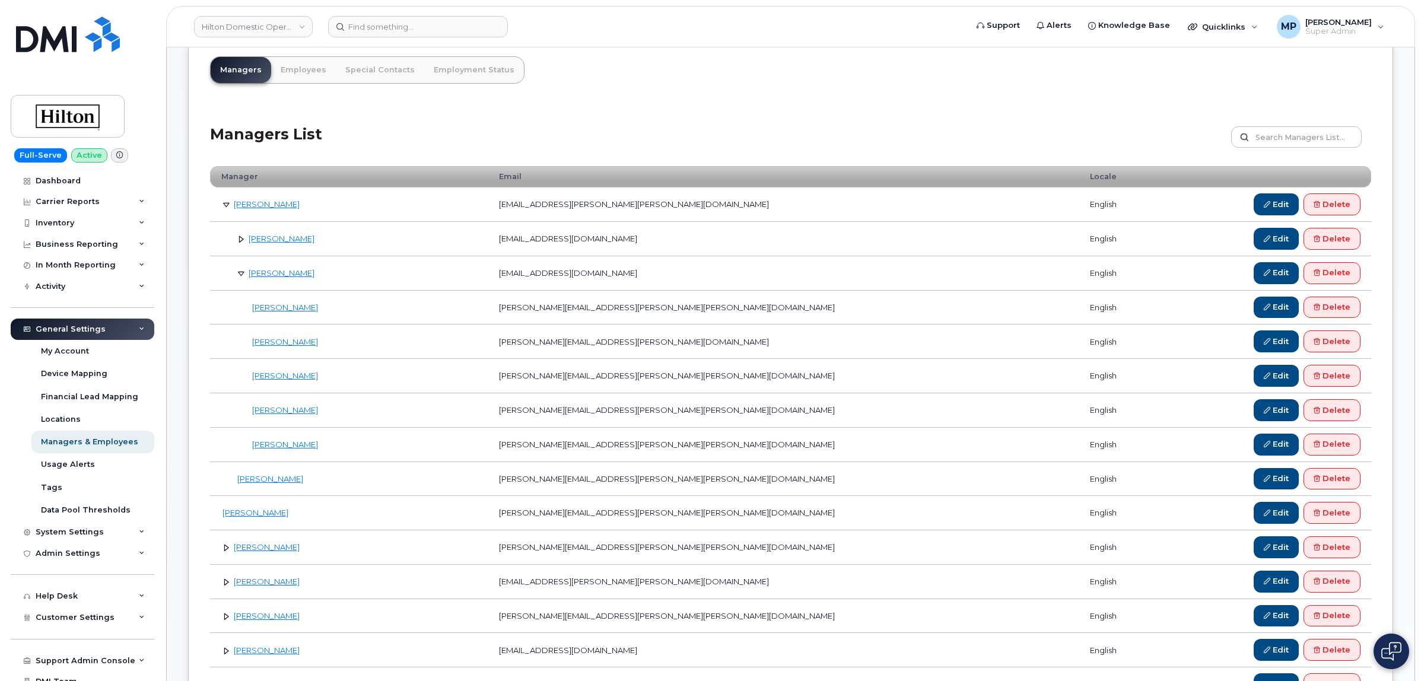
click at [241, 275] on link at bounding box center [241, 273] width 11 height 11
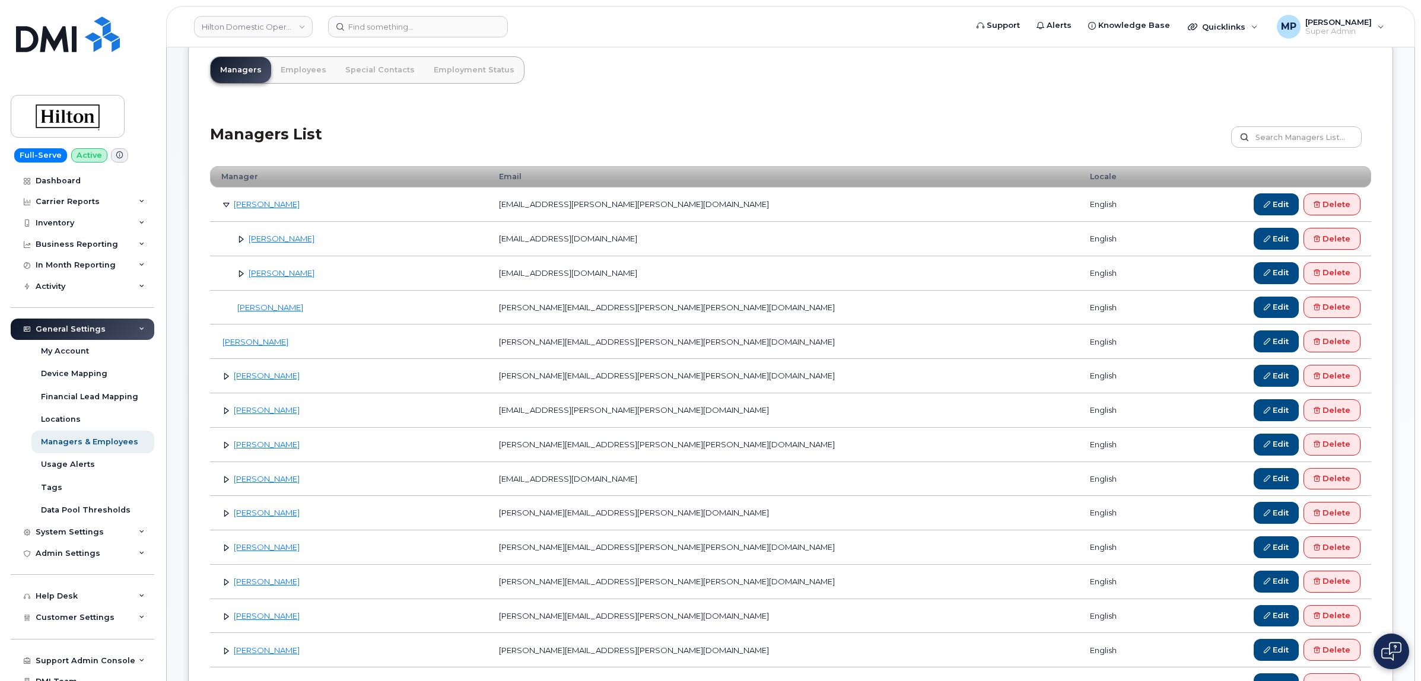
click at [224, 208] on link at bounding box center [226, 204] width 11 height 11
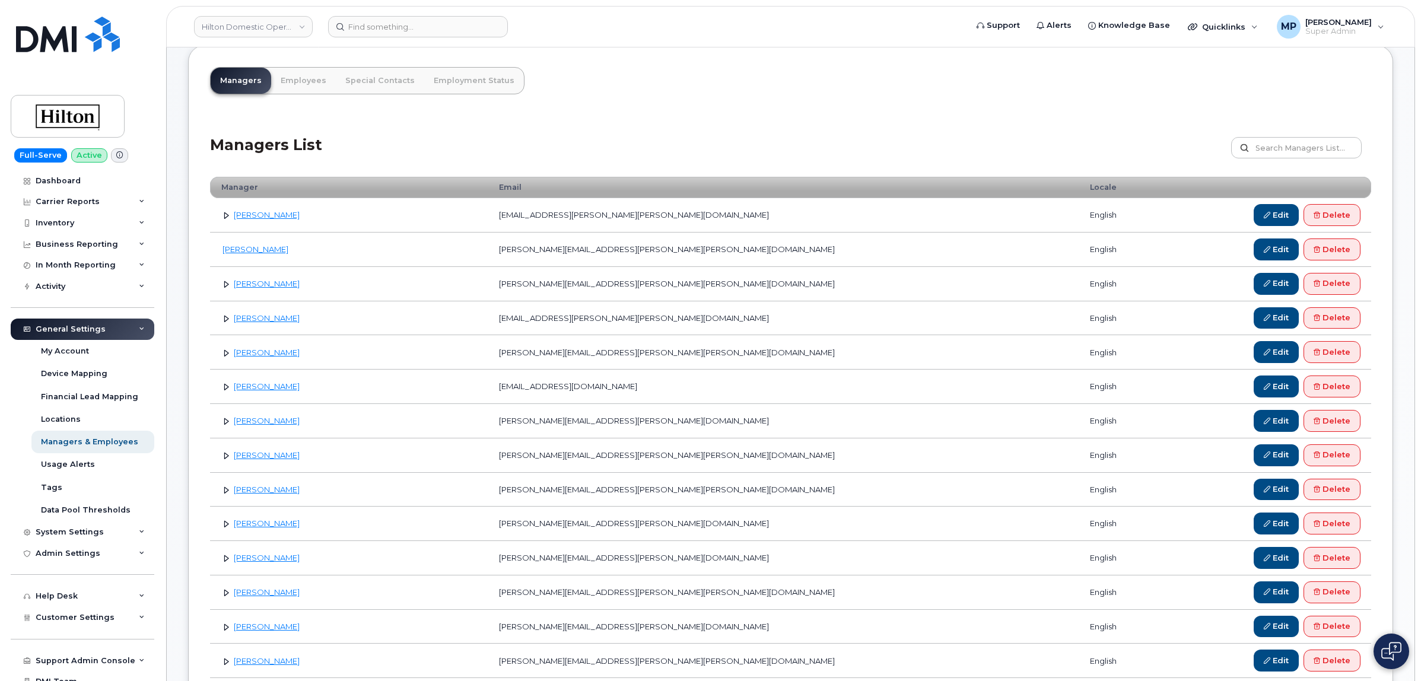
scroll to position [0, 0]
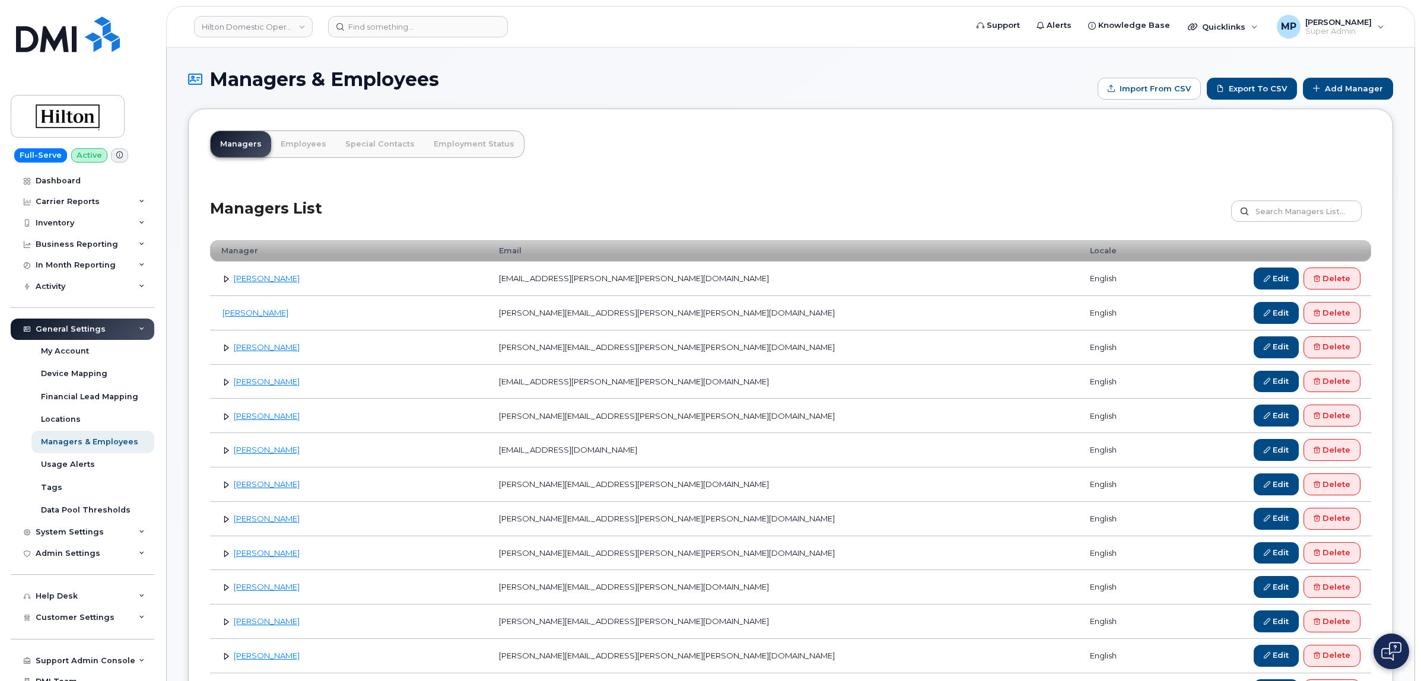
click at [225, 277] on link at bounding box center [226, 278] width 11 height 11
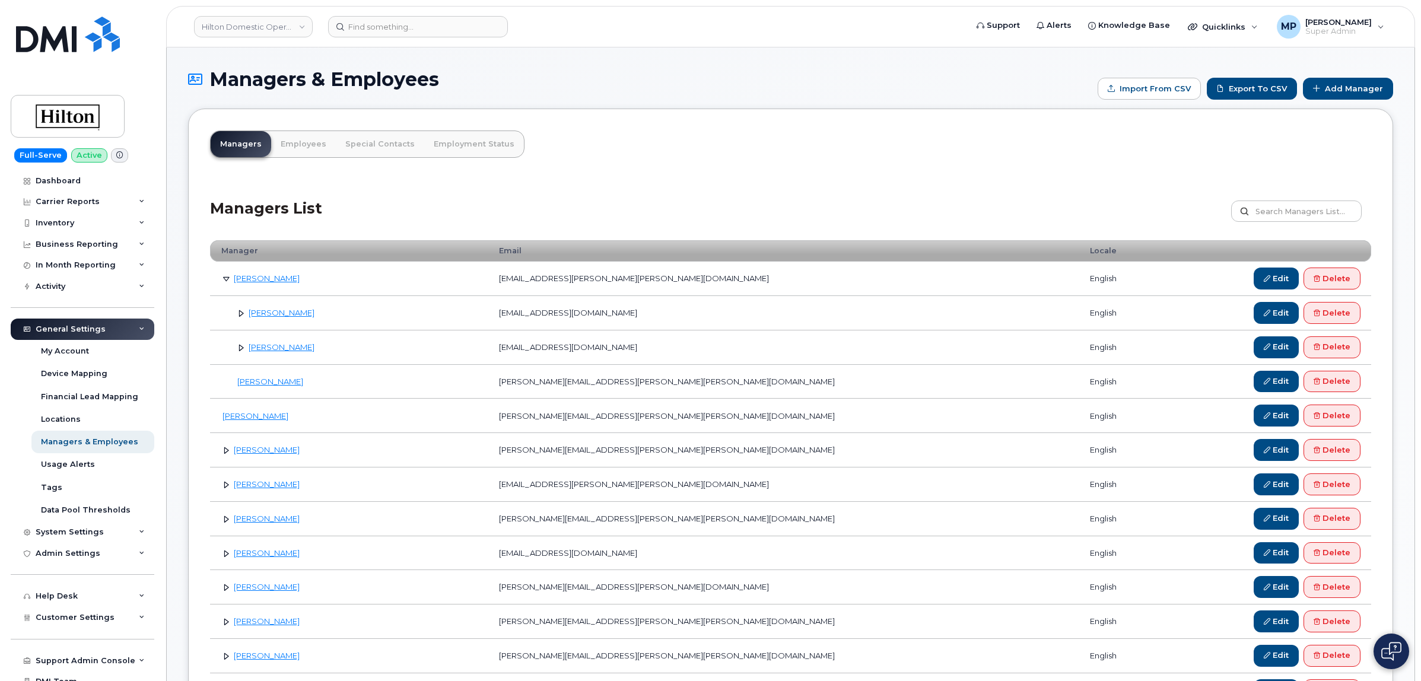
click at [223, 278] on link at bounding box center [226, 278] width 11 height 11
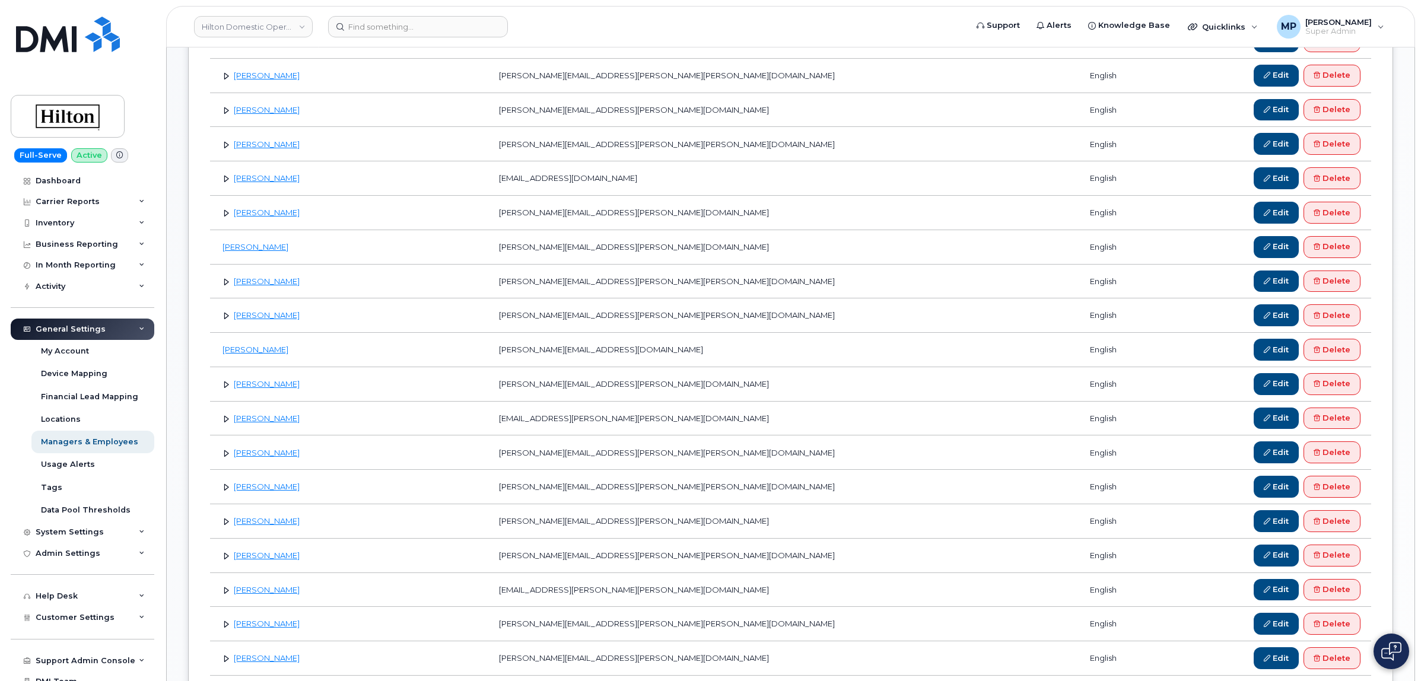
scroll to position [668, 0]
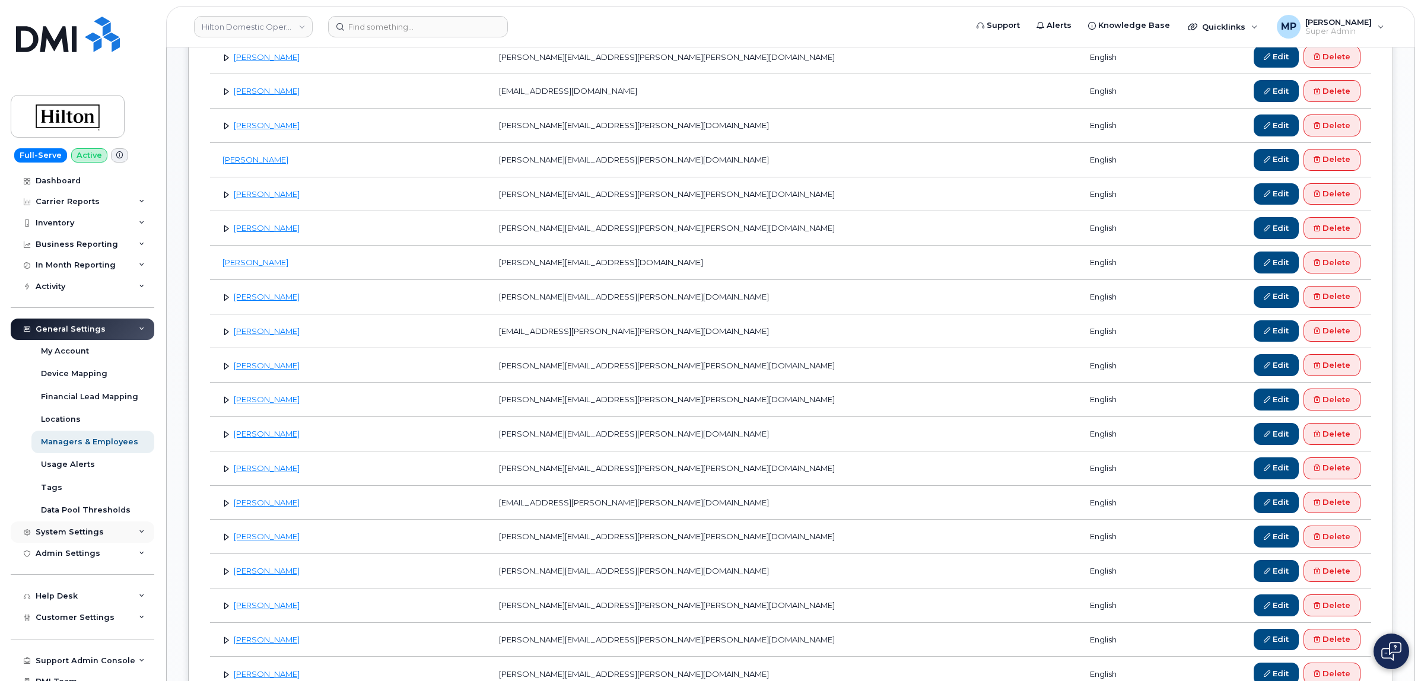
click at [87, 535] on div "System Settings" at bounding box center [70, 531] width 68 height 9
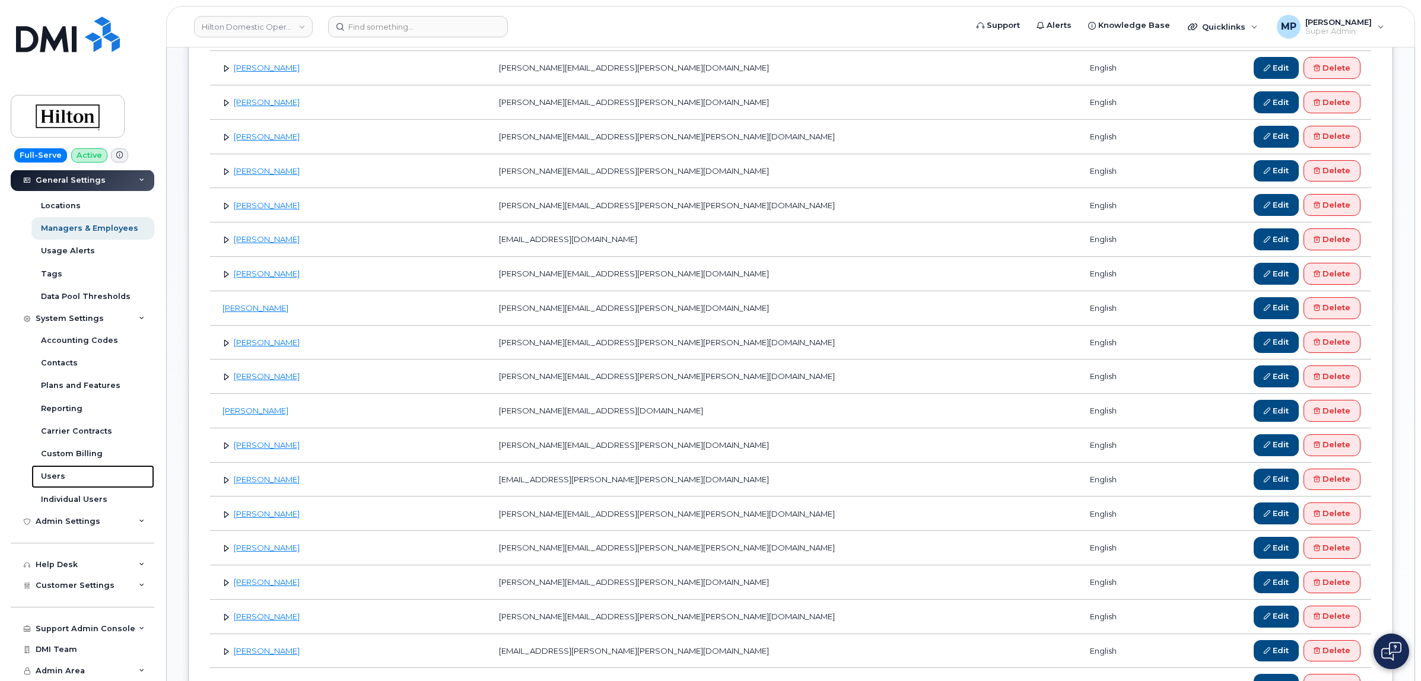
scroll to position [593, 0]
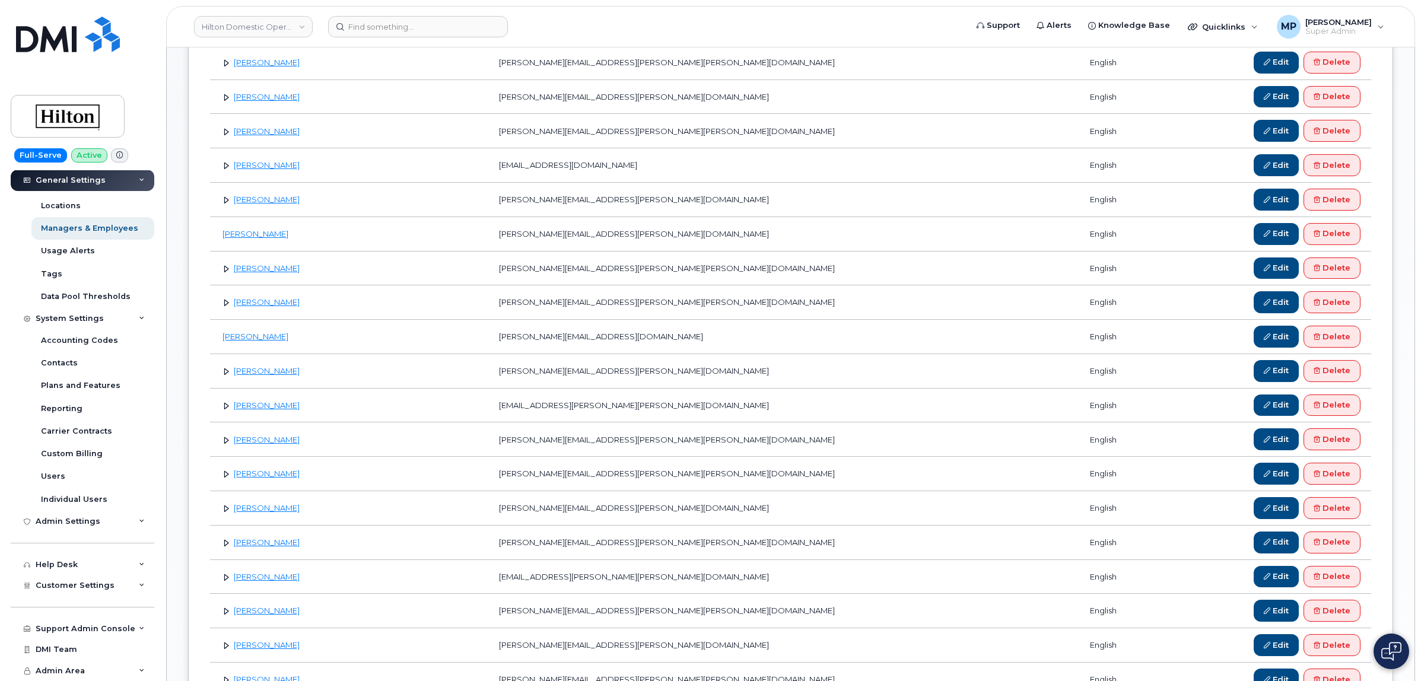
click at [224, 377] on link at bounding box center [226, 371] width 11 height 11
click at [239, 446] on link at bounding box center [241, 439] width 11 height 11
click at [240, 411] on link at bounding box center [241, 405] width 11 height 11
click at [223, 377] on link at bounding box center [226, 371] width 11 height 11
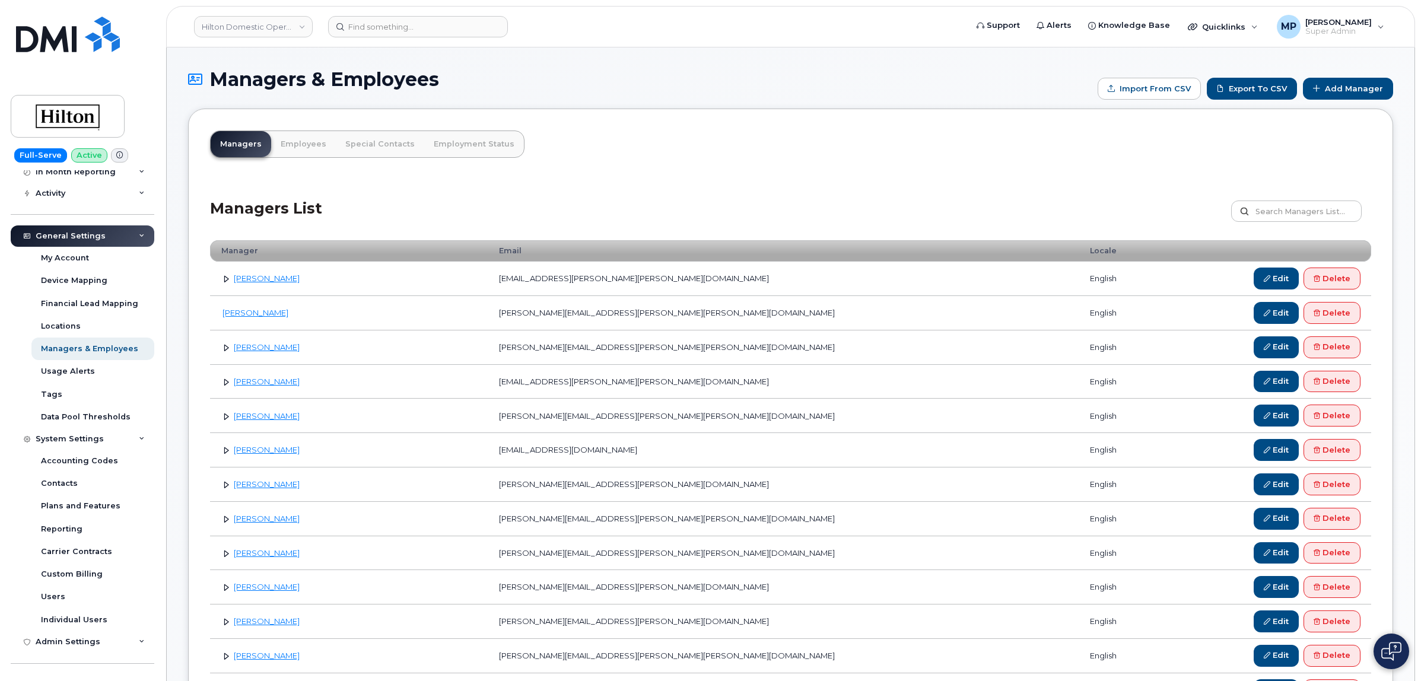
scroll to position [0, 0]
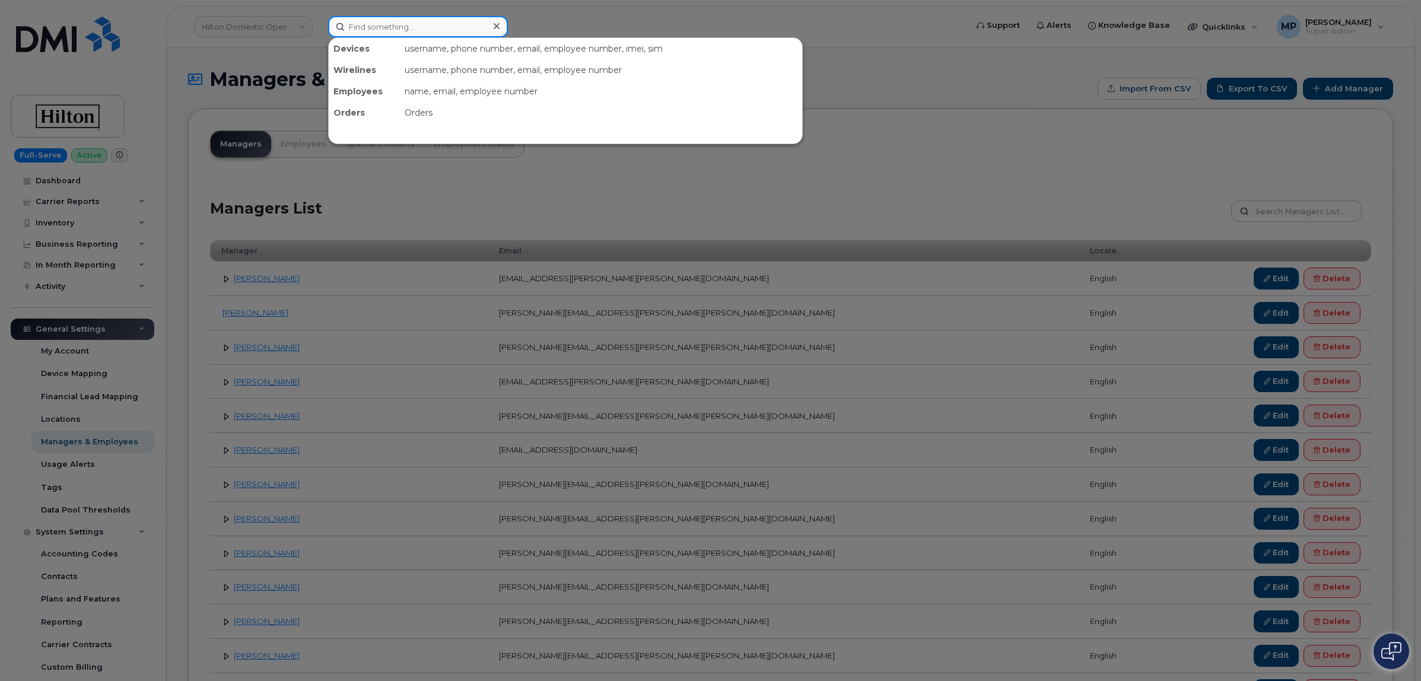
click at [383, 33] on input at bounding box center [418, 26] width 180 height 21
paste input "A00060EE"
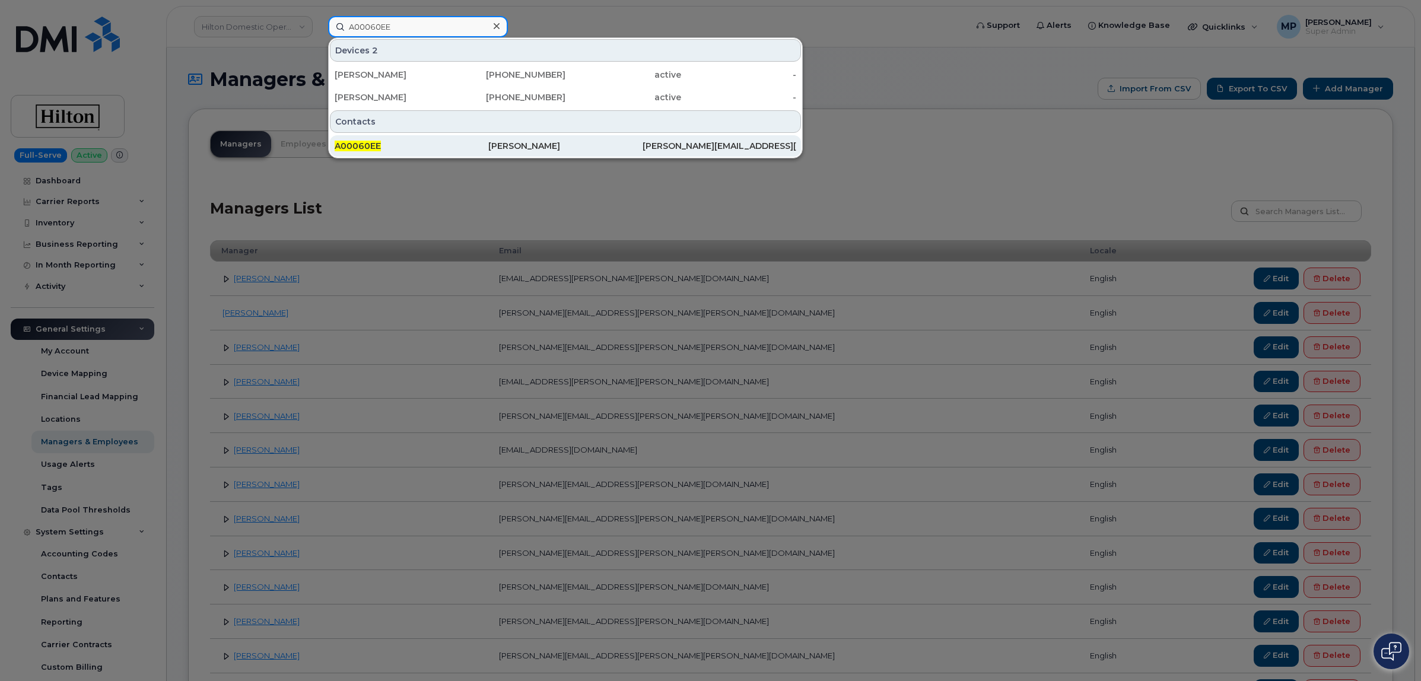
type input "A00060EE"
click at [368, 143] on span "A00060EE" at bounding box center [358, 146] width 46 height 11
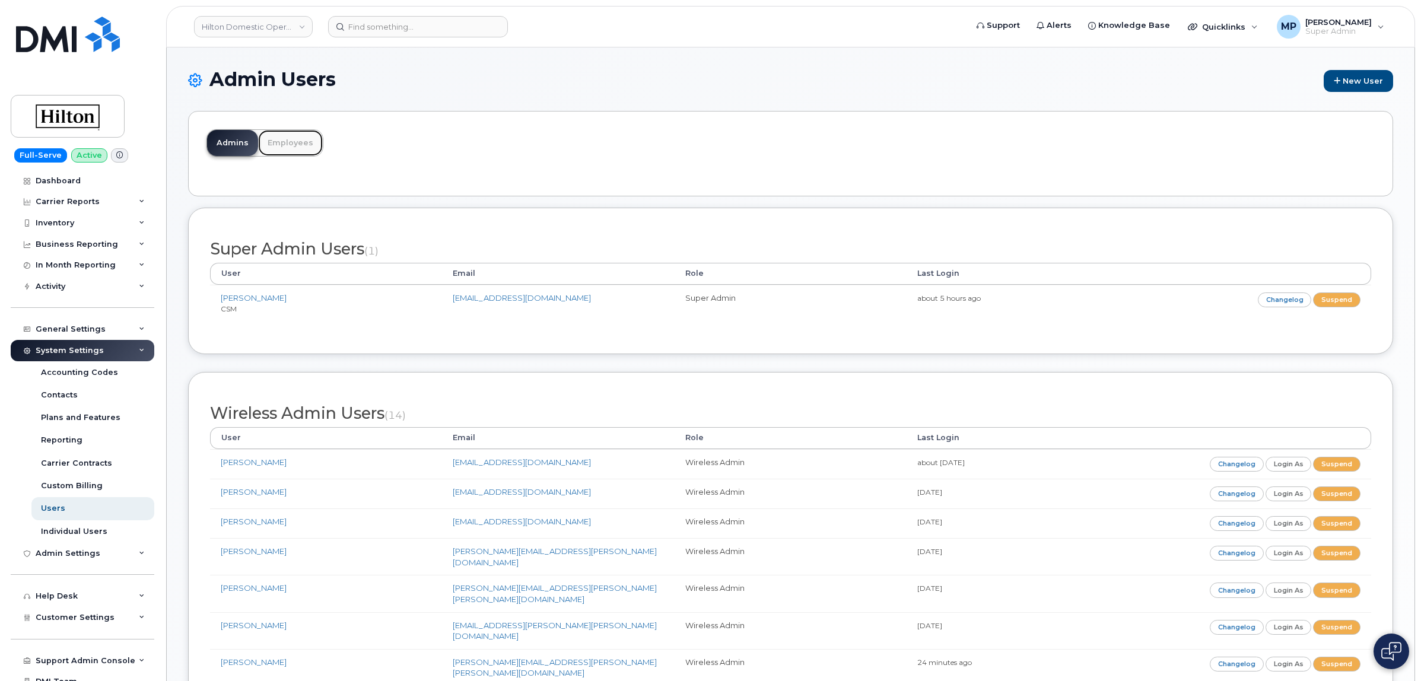
click at [275, 140] on link "Employees" at bounding box center [290, 143] width 65 height 26
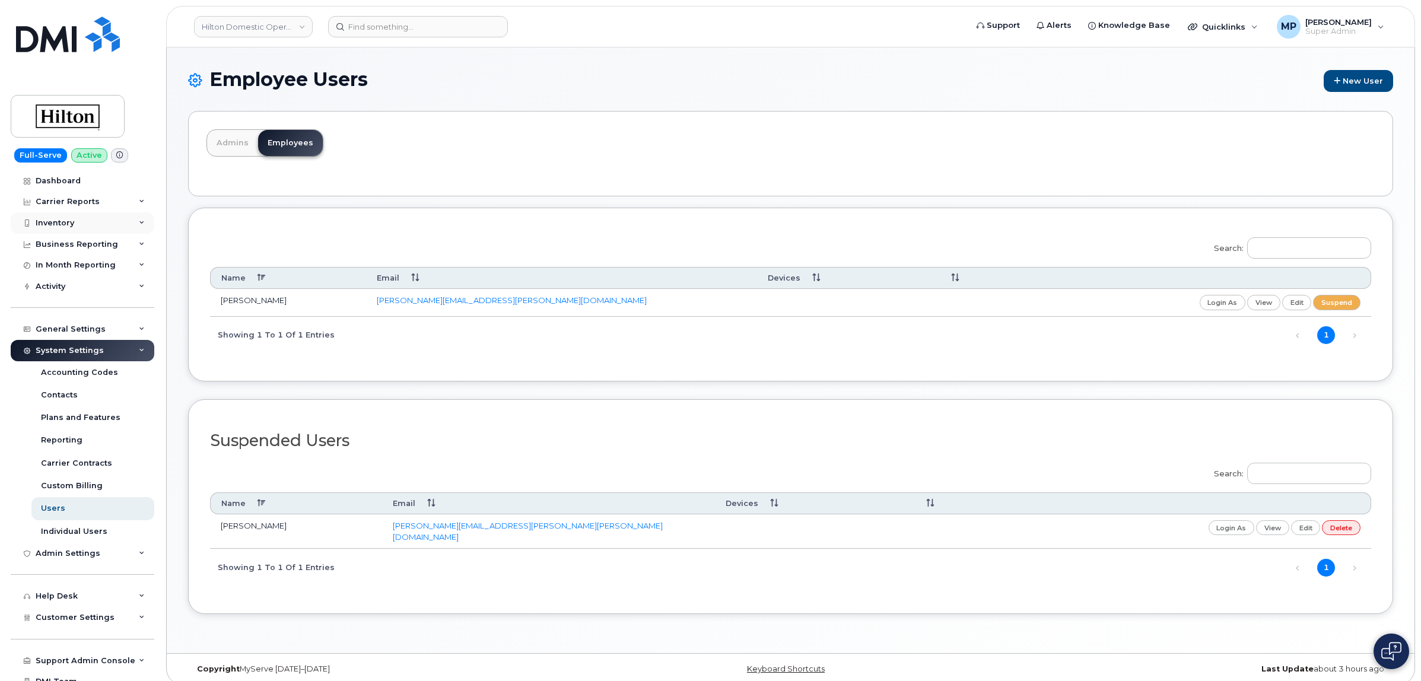
click at [63, 221] on div "Inventory" at bounding box center [55, 222] width 39 height 9
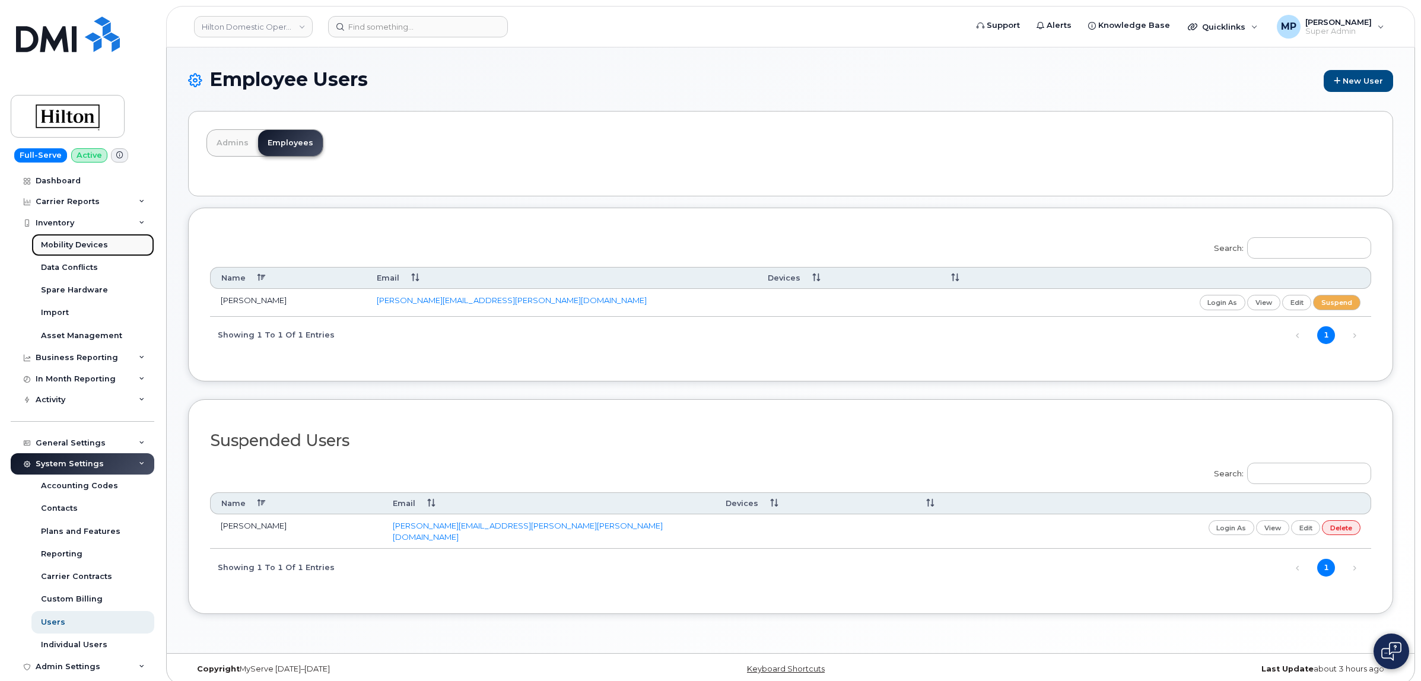
click at [66, 248] on div "Mobility Devices" at bounding box center [74, 245] width 67 height 11
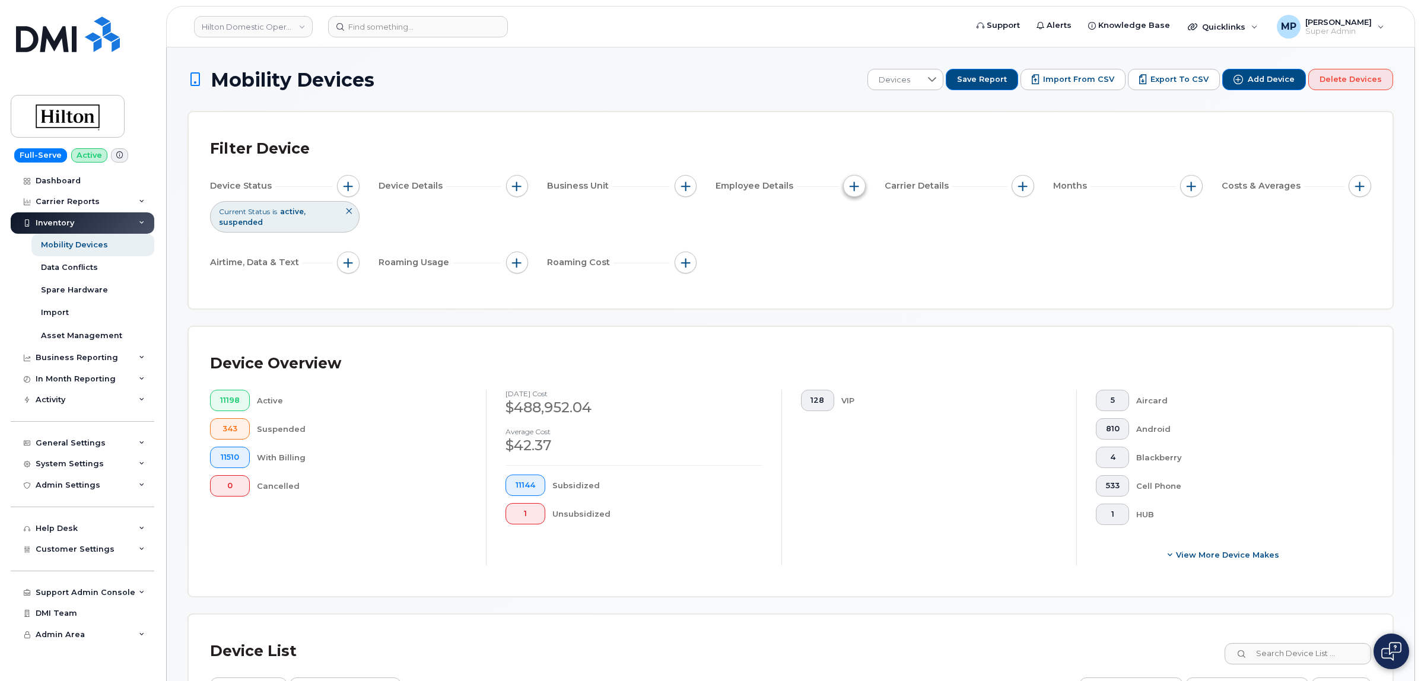
click at [854, 183] on span "button" at bounding box center [854, 186] width 9 height 9
click at [856, 315] on input "Employee Department Name" at bounding box center [857, 315] width 9 height 9
checkbox input "true"
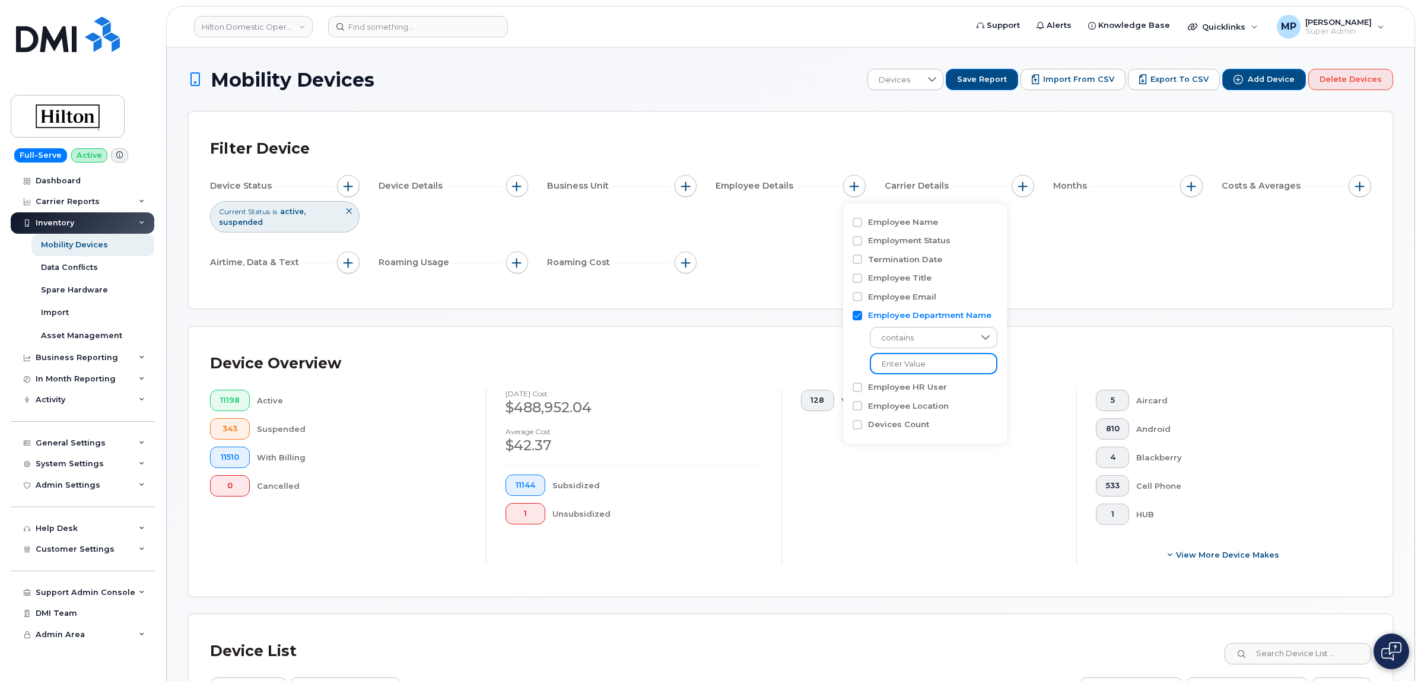
drag, startPoint x: 906, startPoint y: 366, endPoint x: 902, endPoint y: 361, distance: 6.3
click at [907, 364] on input at bounding box center [934, 363] width 128 height 21
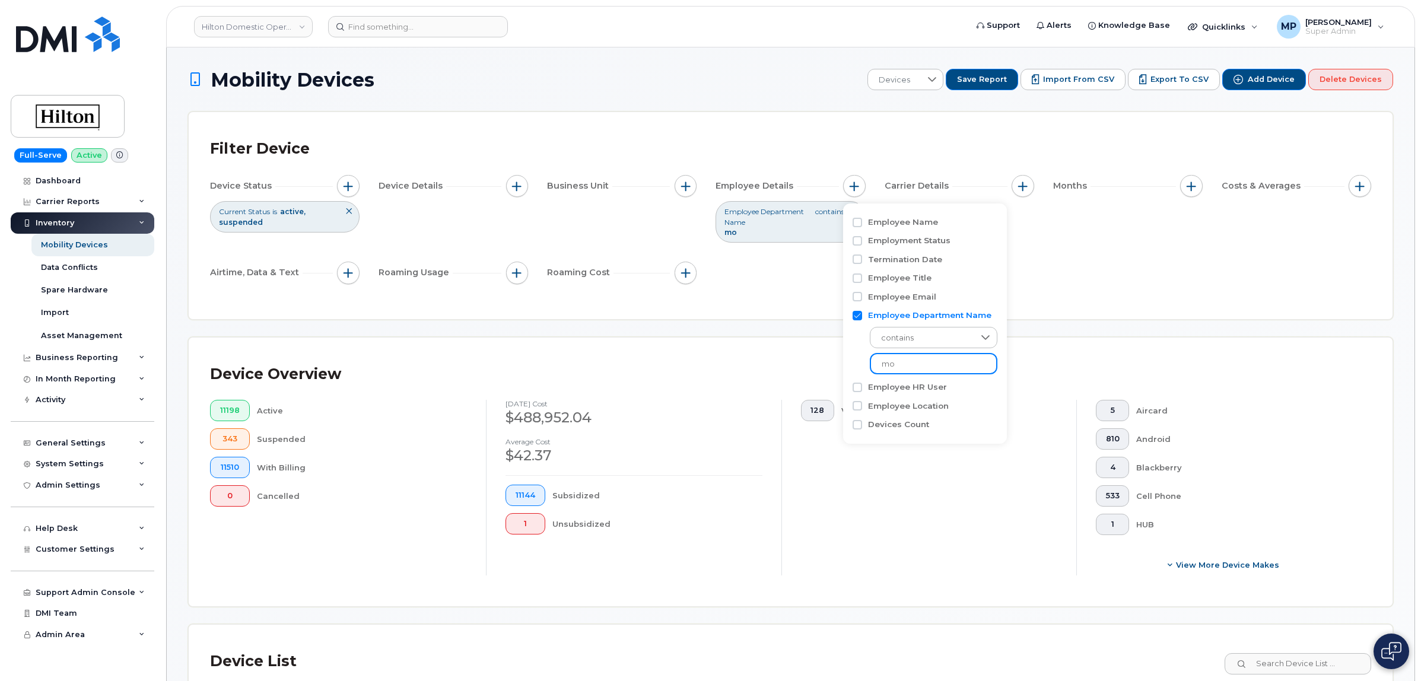
type input "m"
type input "moo"
click at [907, 339] on span "contains" at bounding box center [921, 338] width 103 height 21
click at [914, 411] on li "is" at bounding box center [930, 412] width 120 height 21
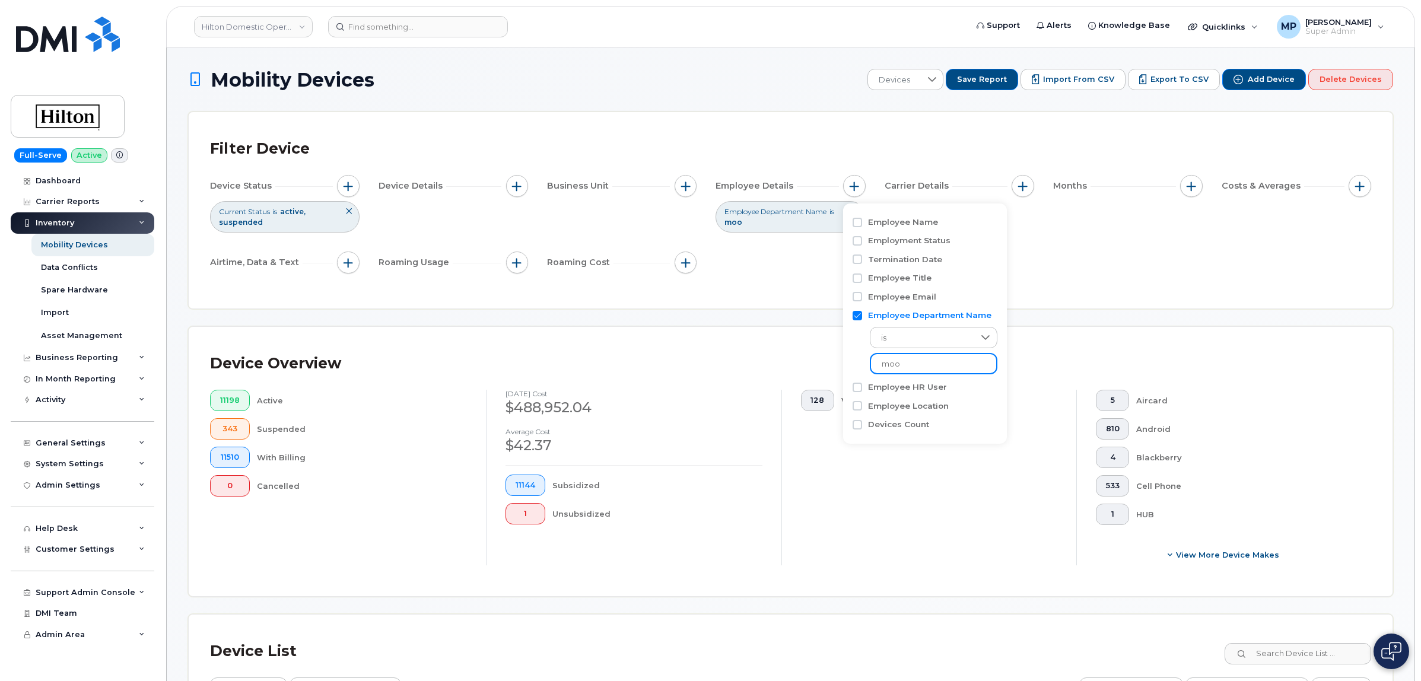
drag, startPoint x: 915, startPoint y: 366, endPoint x: 852, endPoint y: 365, distance: 62.9
click at [853, 365] on div "is moo" at bounding box center [925, 347] width 145 height 53
type input "m"
click at [794, 304] on div "Filter Device Device Status Current Status is active suspended Device Details B…" at bounding box center [791, 210] width 1204 height 196
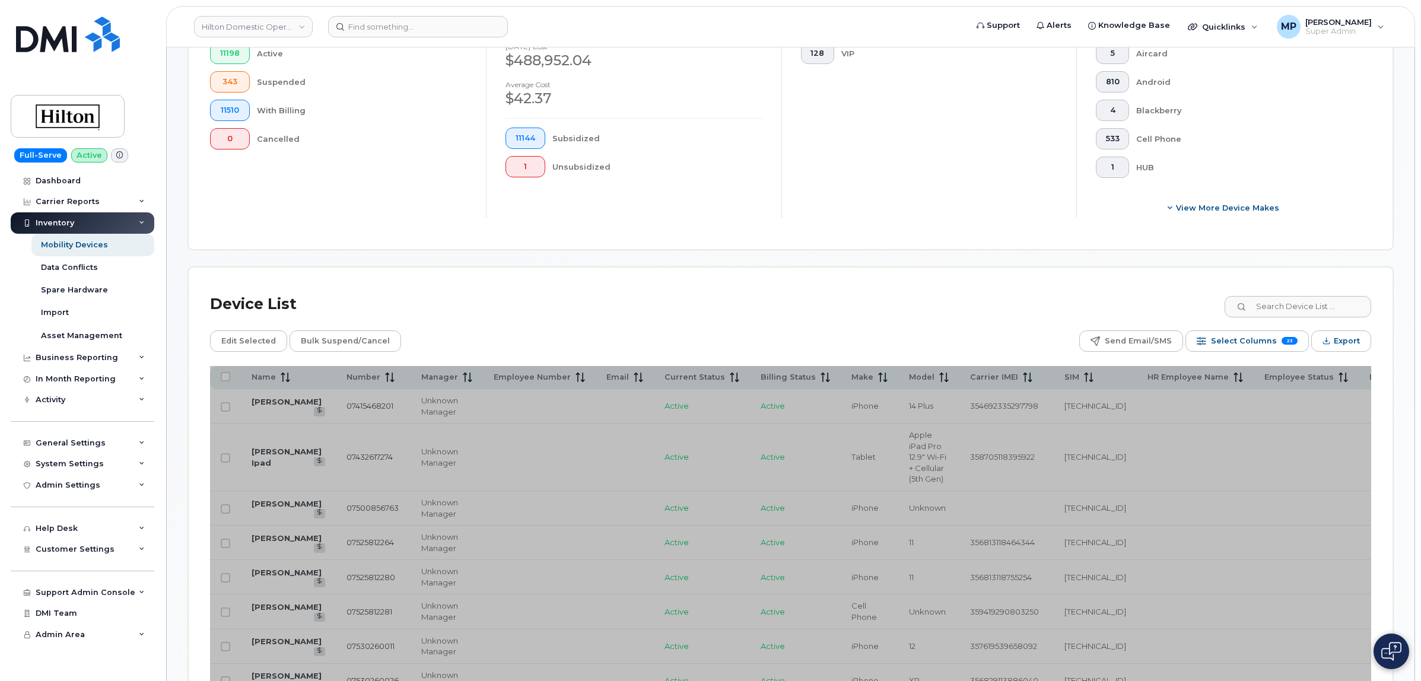
scroll to position [371, 0]
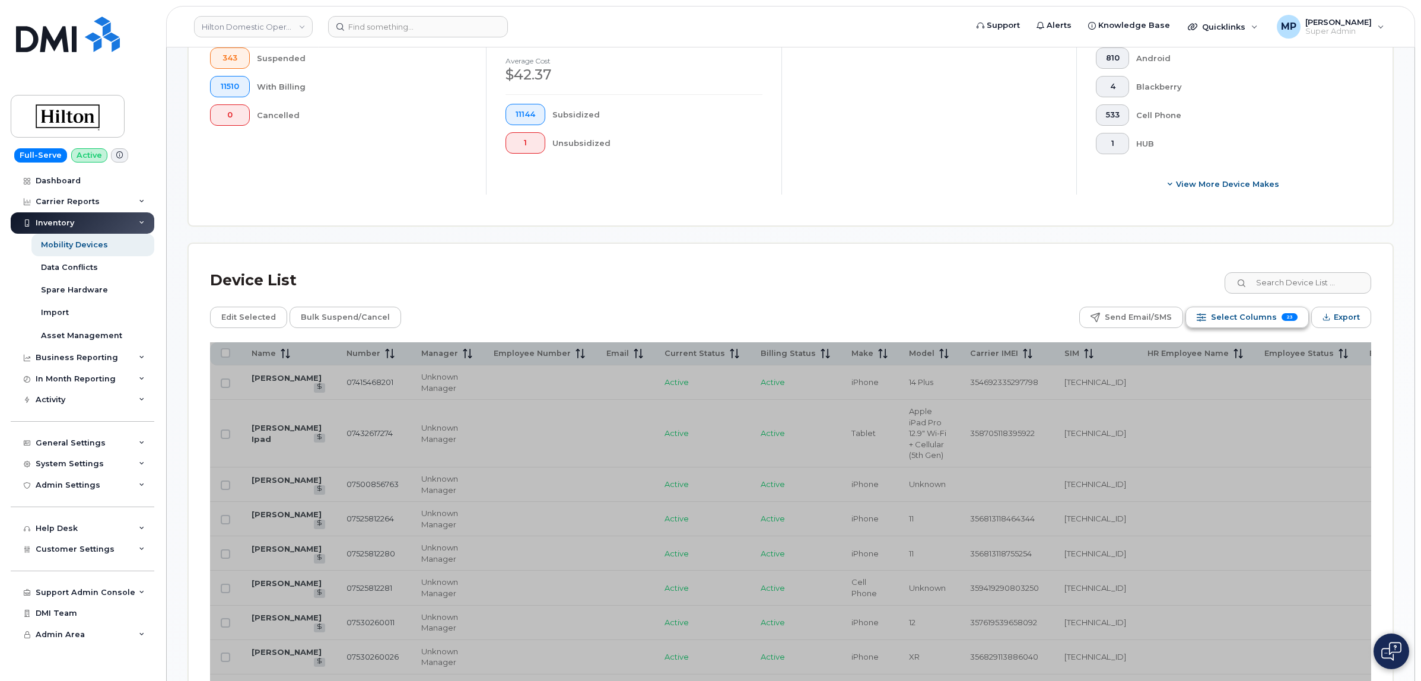
click at [1240, 315] on span "Select Columns" at bounding box center [1244, 318] width 66 height 18
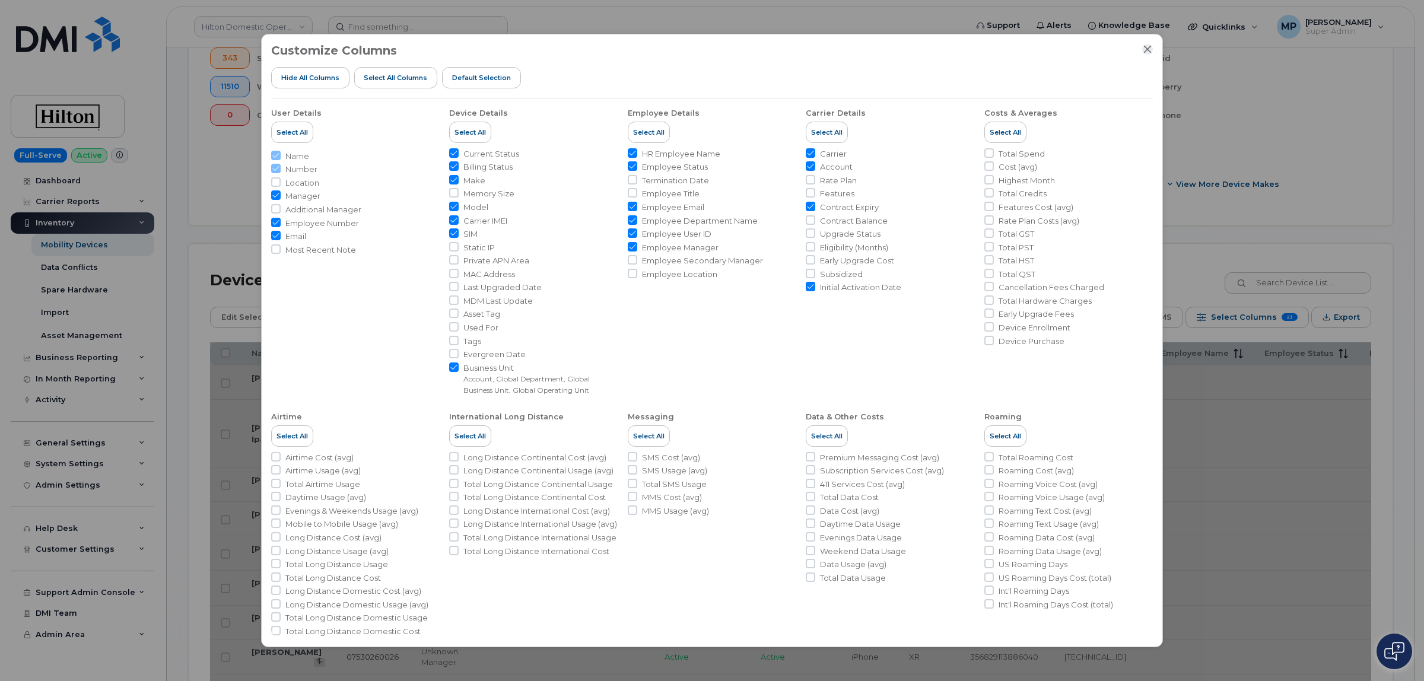
click at [1145, 46] on icon "Close" at bounding box center [1147, 49] width 9 height 9
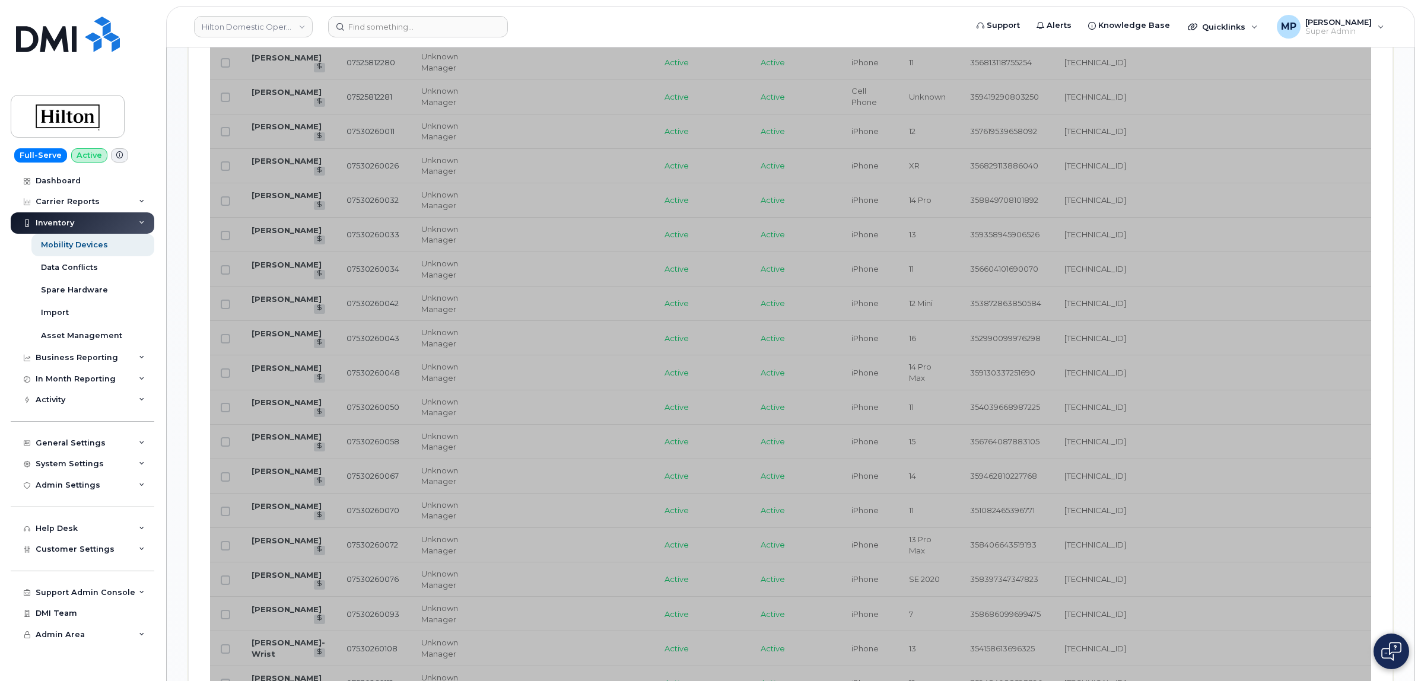
scroll to position [890, 0]
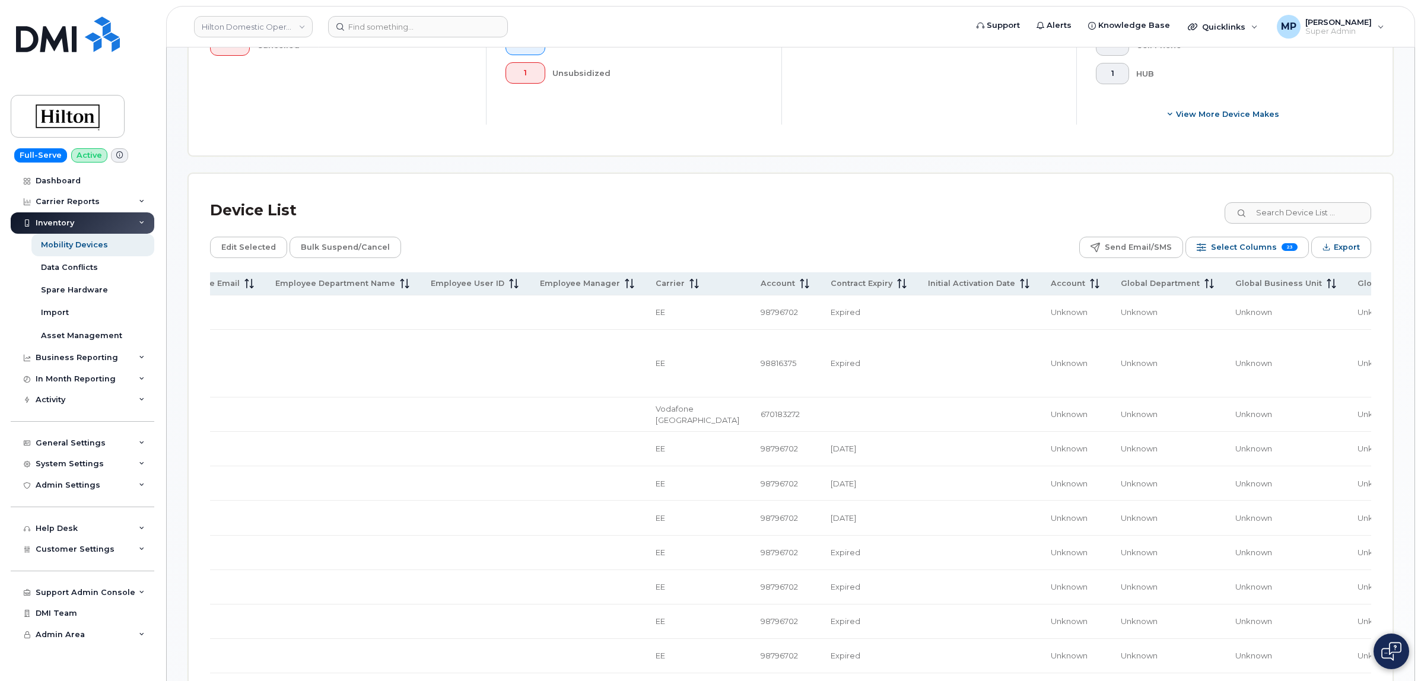
scroll to position [144, 0]
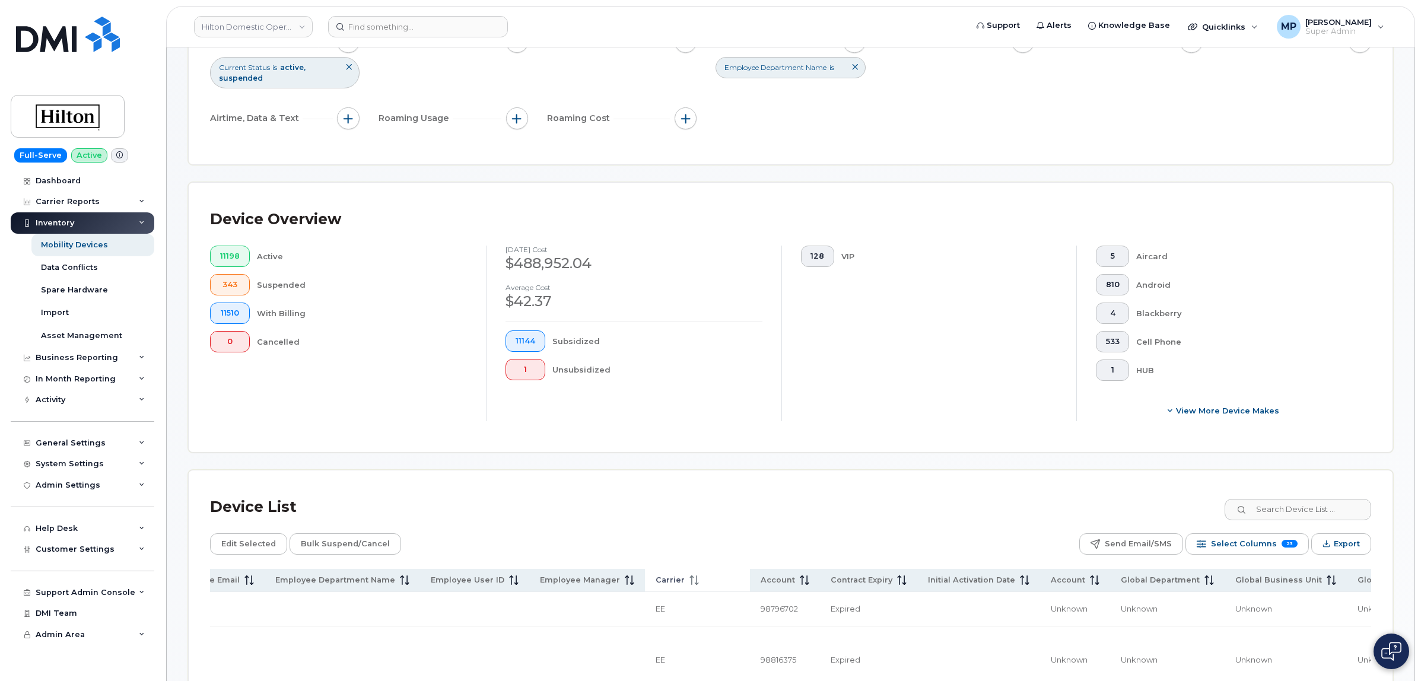
click at [656, 581] on span "Carrier" at bounding box center [670, 580] width 29 height 11
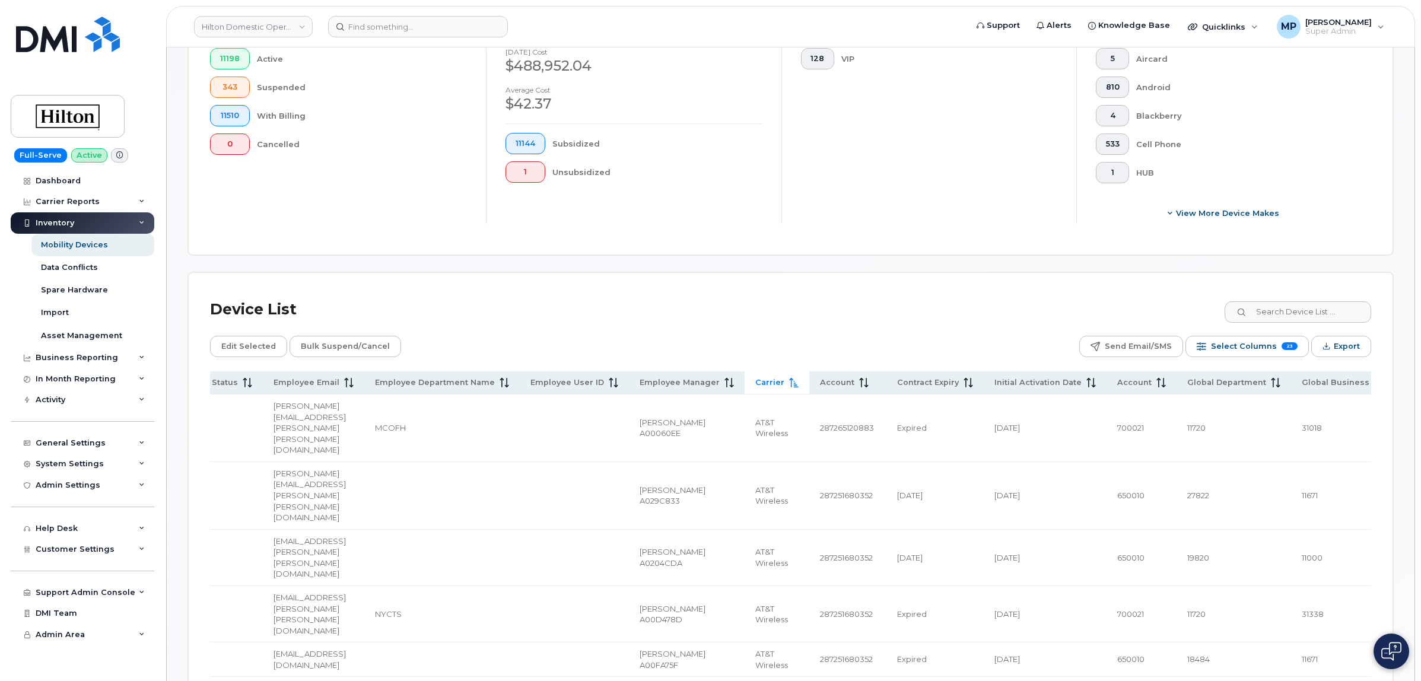
scroll to position [367, 0]
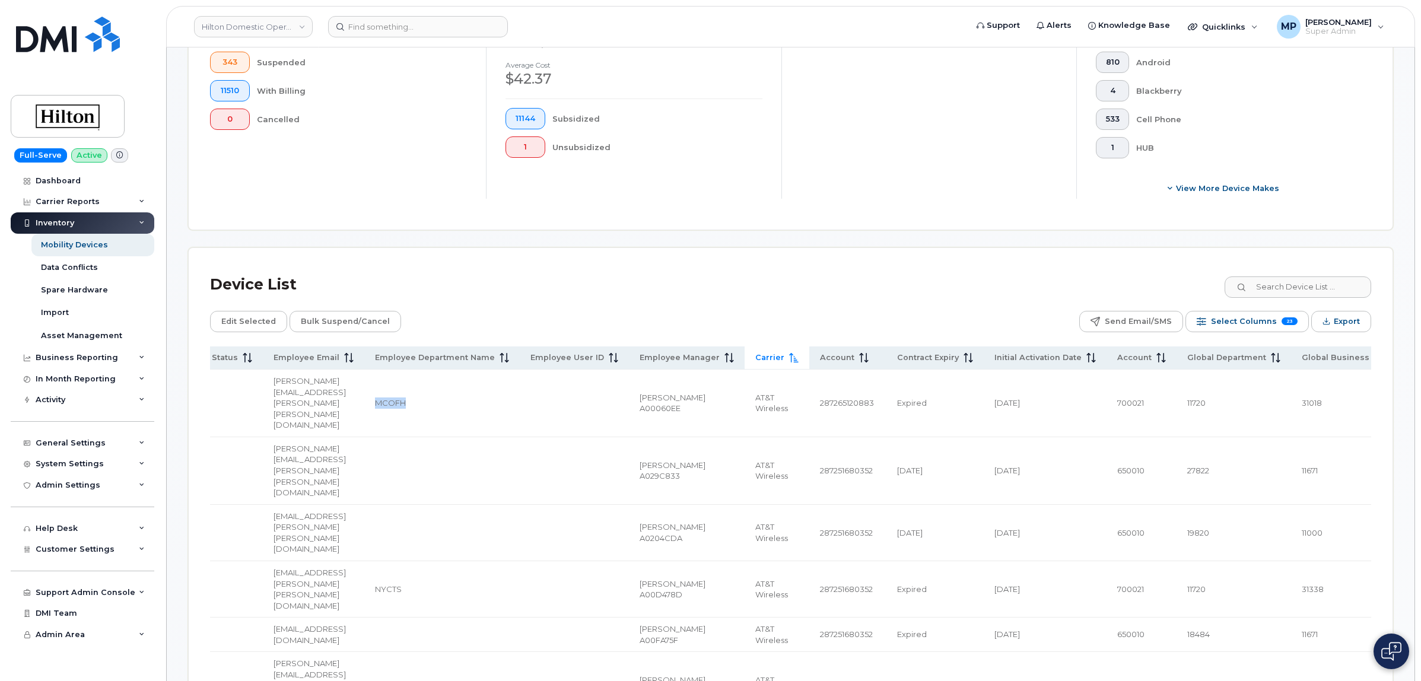
drag, startPoint x: 478, startPoint y: 389, endPoint x: 443, endPoint y: 393, distance: 34.7
click at [443, 393] on td "MCOFH" at bounding box center [441, 404] width 155 height 68
copy span "MCOFH"
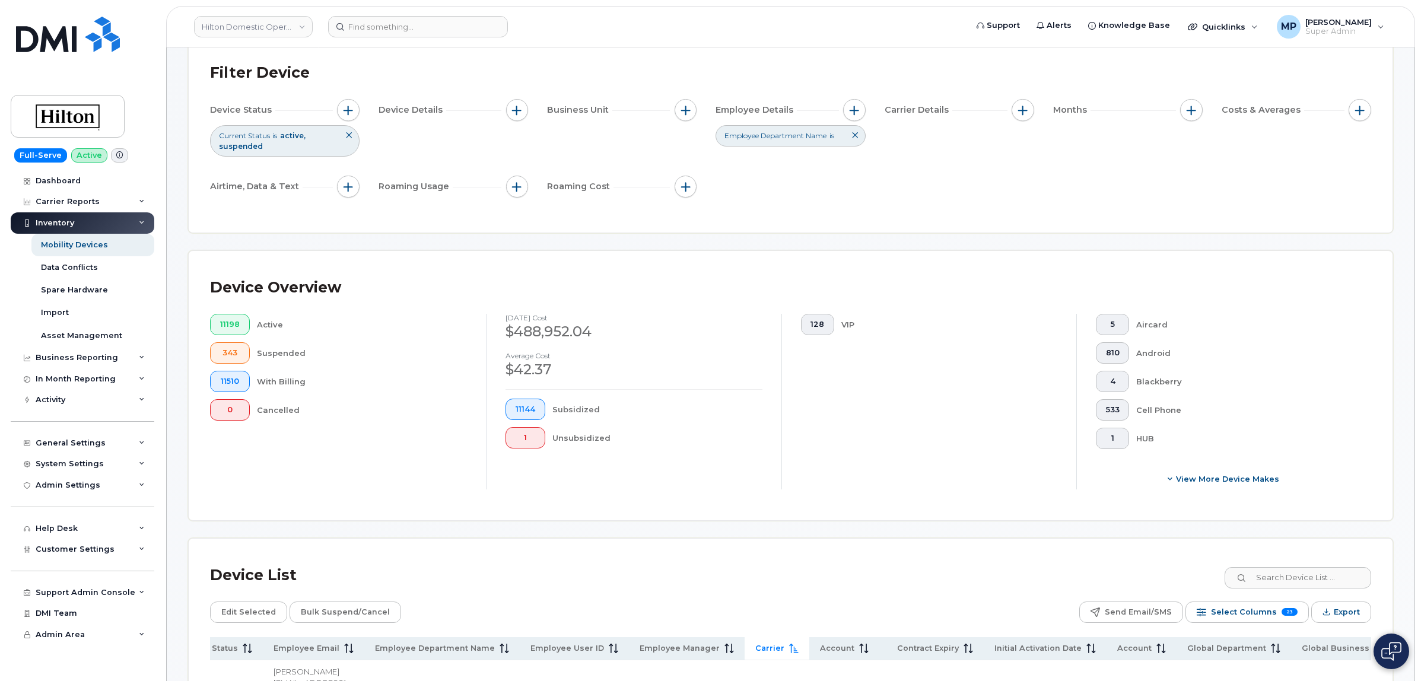
scroll to position [0, 0]
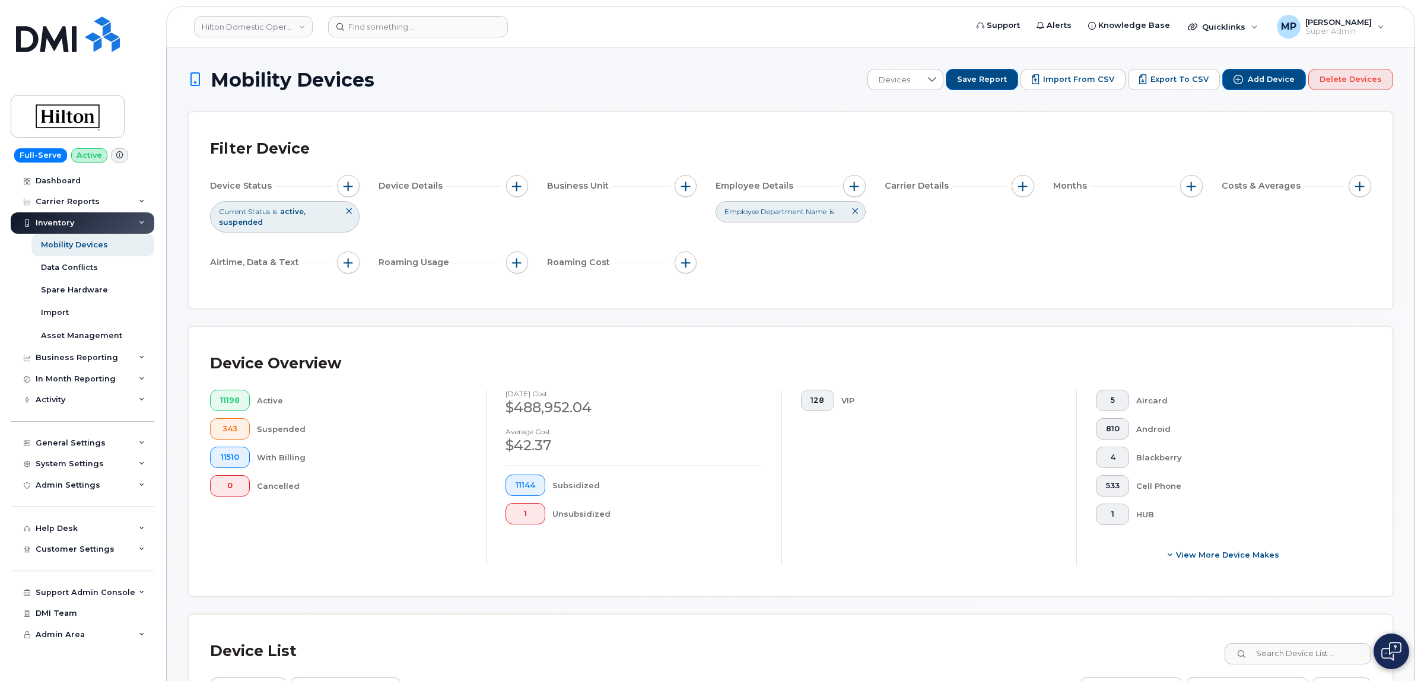
click at [853, 212] on icon at bounding box center [854, 211] width 7 height 7
click at [853, 184] on span "button" at bounding box center [854, 186] width 9 height 9
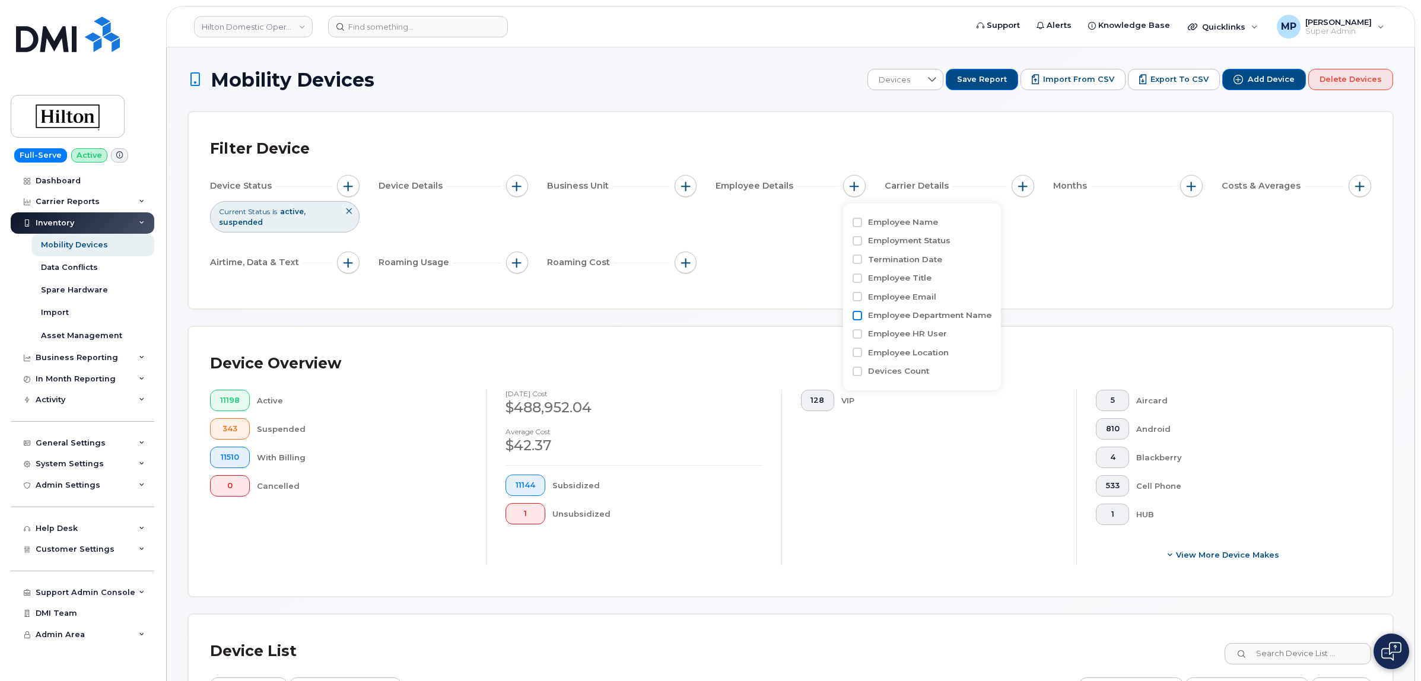
click at [859, 313] on input "Employee Department Name" at bounding box center [857, 315] width 9 height 9
checkbox input "true"
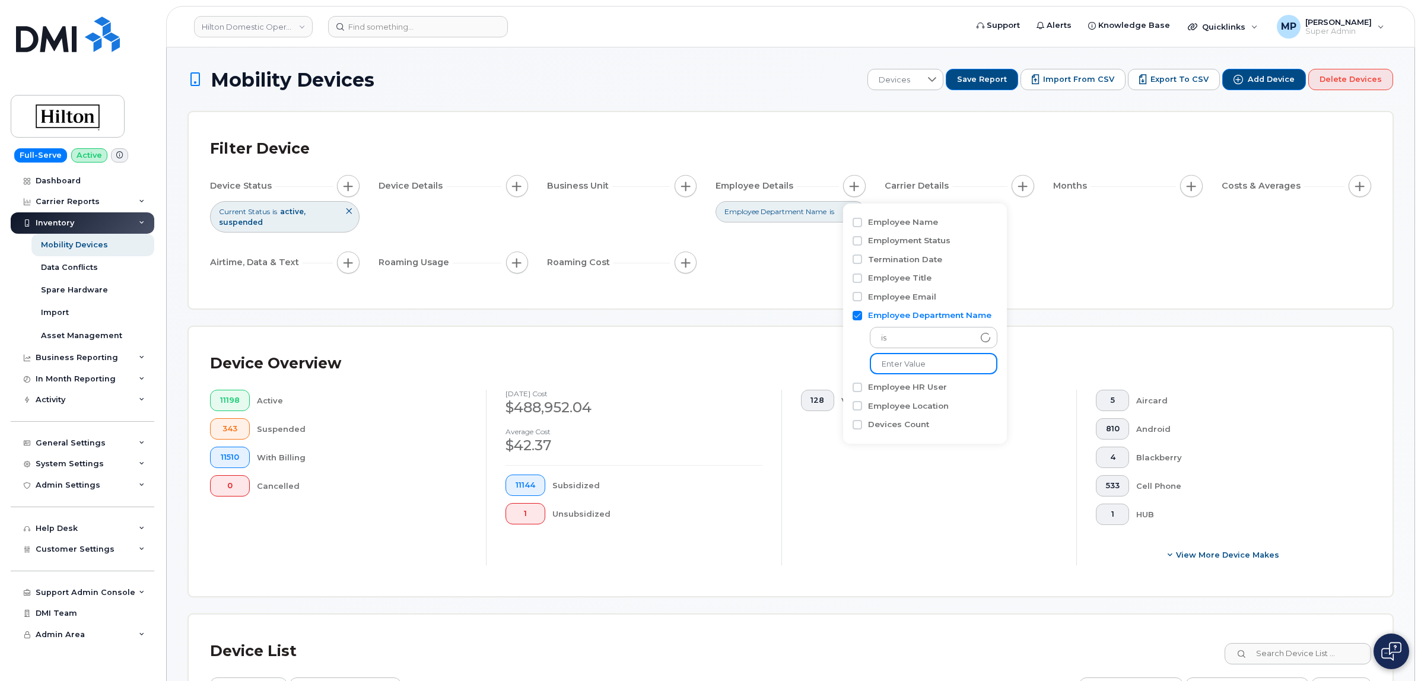
click at [891, 359] on input at bounding box center [934, 363] width 128 height 21
paste input "MCOFH"
type input "MCOFH"
click at [742, 284] on div "Filter Device Device Status Current Status is active suspended Device Details B…" at bounding box center [790, 211] width 1161 height 154
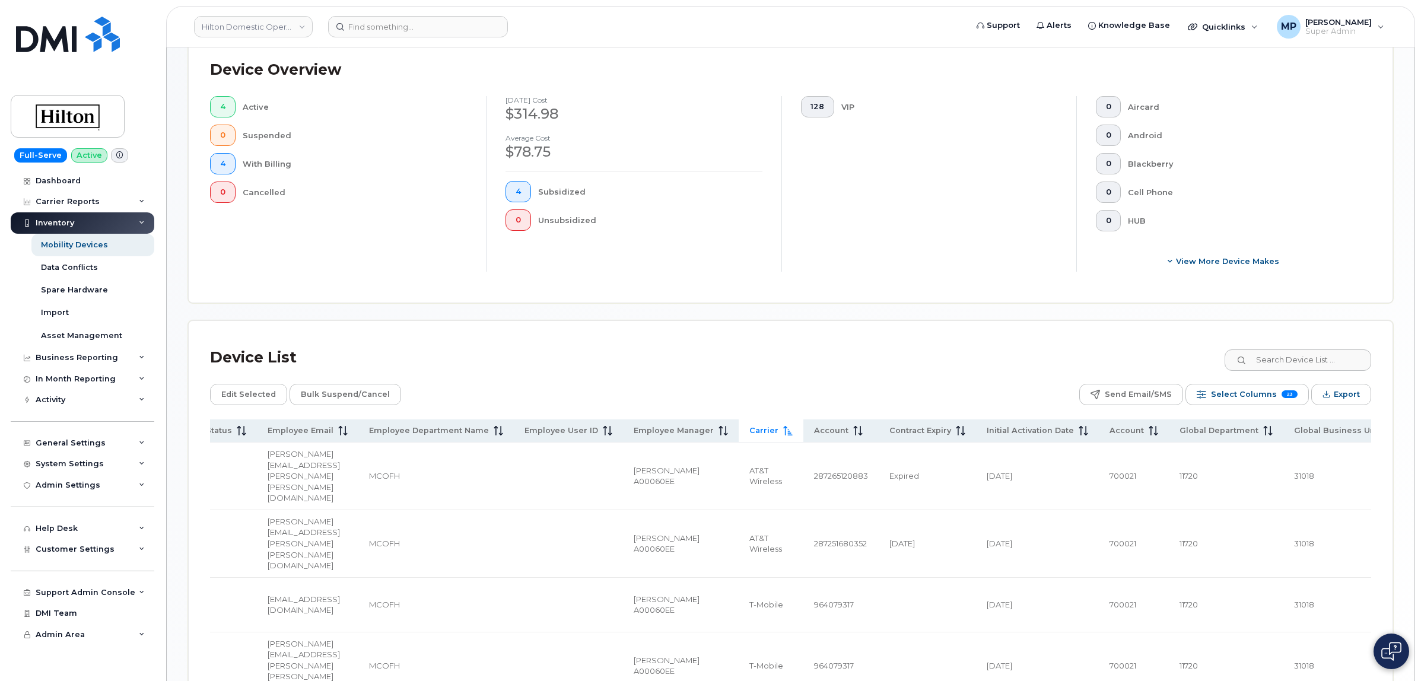
scroll to position [362, 0]
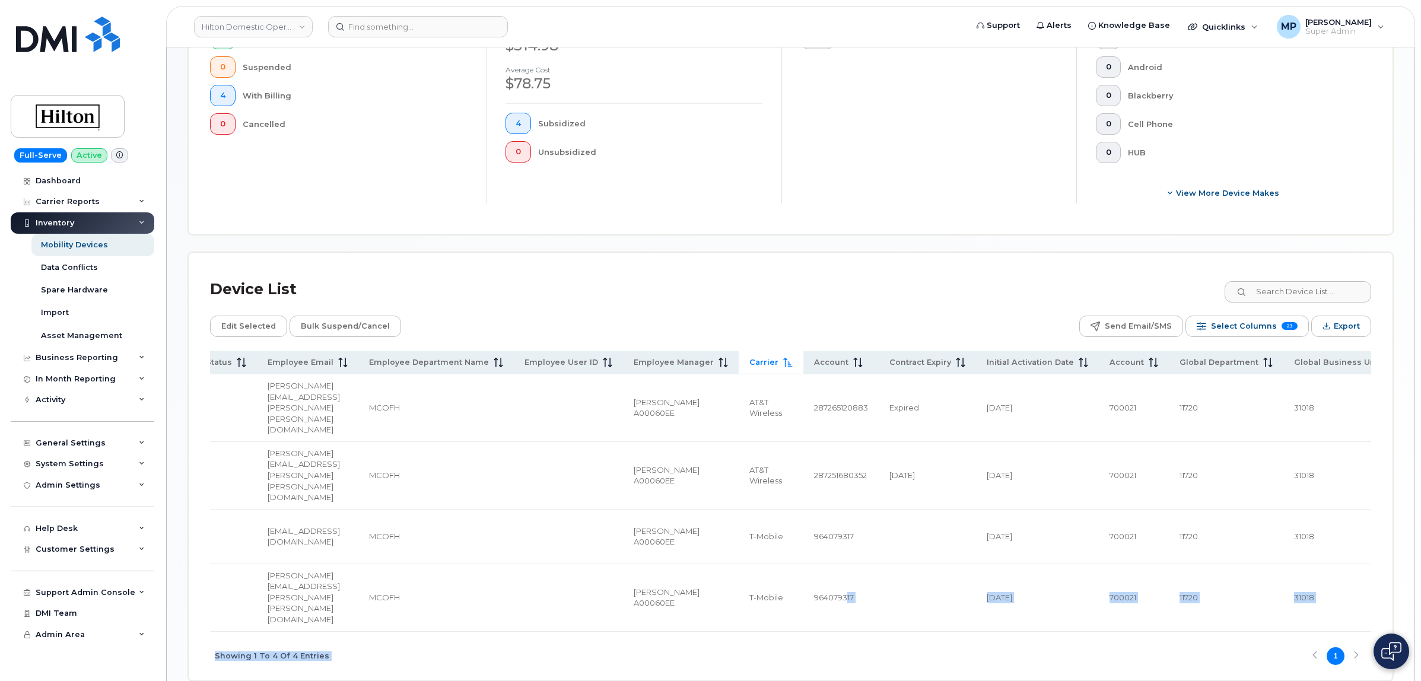
drag, startPoint x: 835, startPoint y: 568, endPoint x: 988, endPoint y: 580, distance: 153.0
click at [989, 580] on div "Name Number Manager Employee Number Email Current Status Billing Status Make Mo…" at bounding box center [790, 515] width 1161 height 329
click at [930, 632] on div "Showing 1 To 4 Of 4 Entries 1" at bounding box center [790, 656] width 1161 height 49
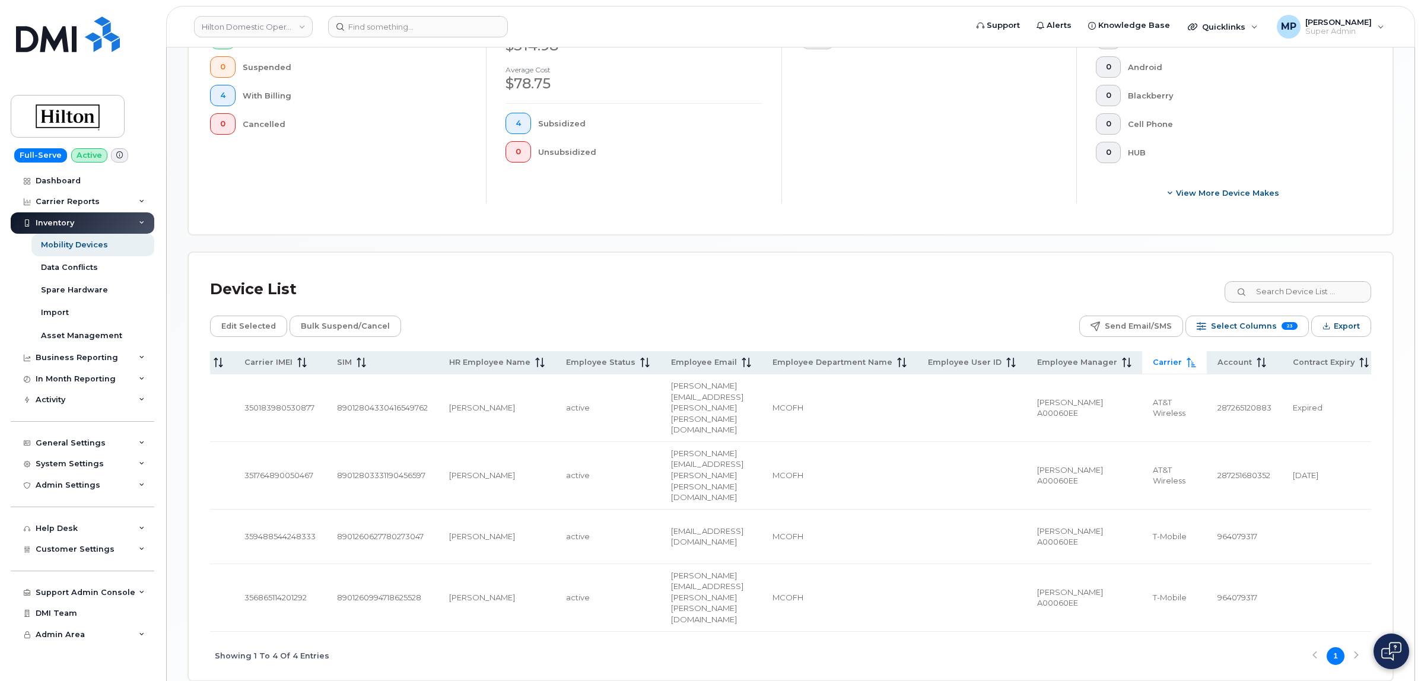
click at [1054, 397] on div "Craig Williams A00060EE" at bounding box center [1084, 408] width 94 height 22
copy div "A00060EE"
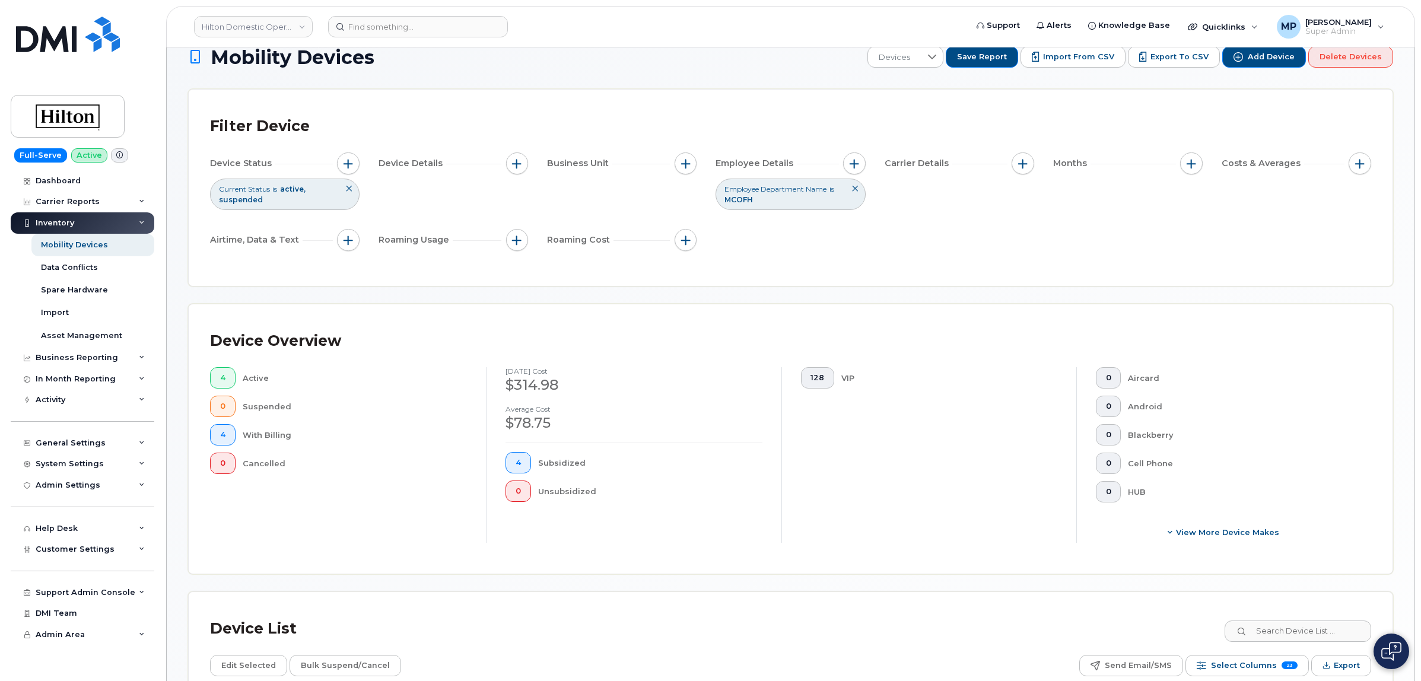
scroll to position [0, 0]
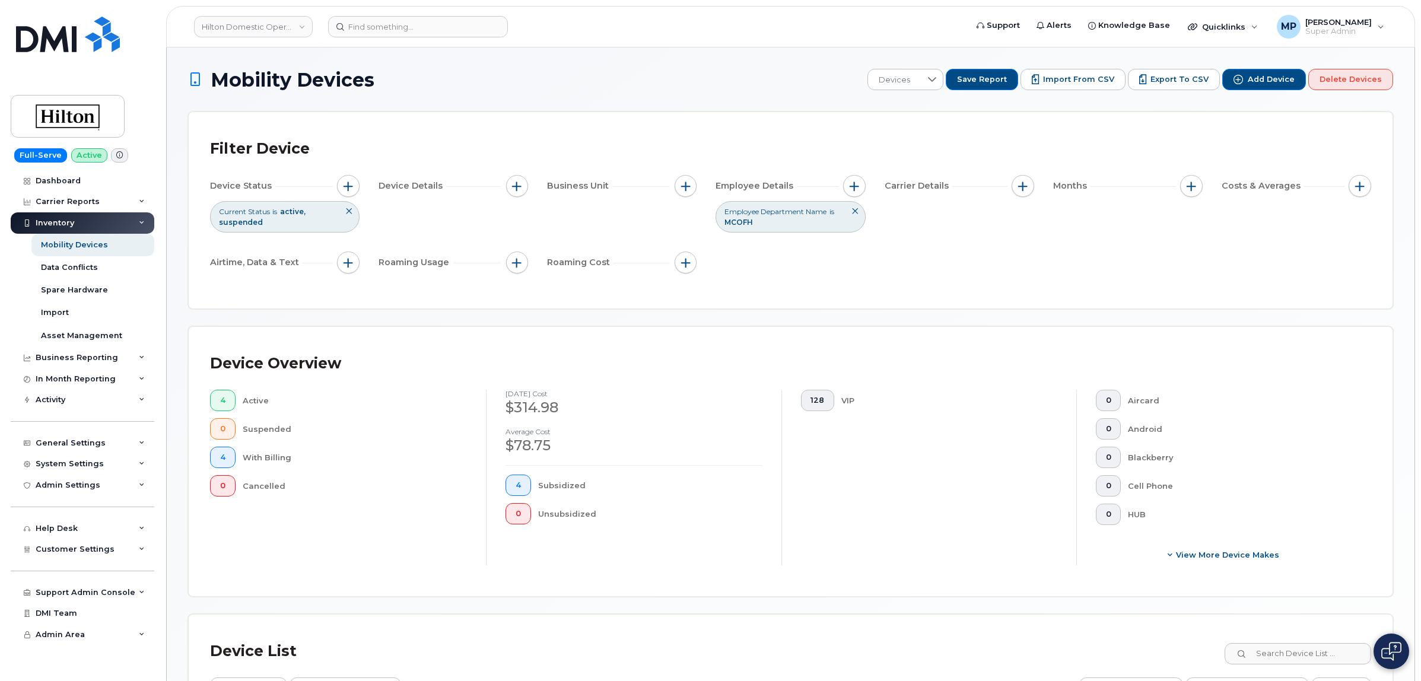
click at [825, 273] on div "Device Status Current Status is active suspended Device Details Business Unit E…" at bounding box center [790, 226] width 1161 height 103
click at [853, 211] on icon at bounding box center [854, 211] width 7 height 7
click at [856, 182] on span "button" at bounding box center [854, 186] width 9 height 9
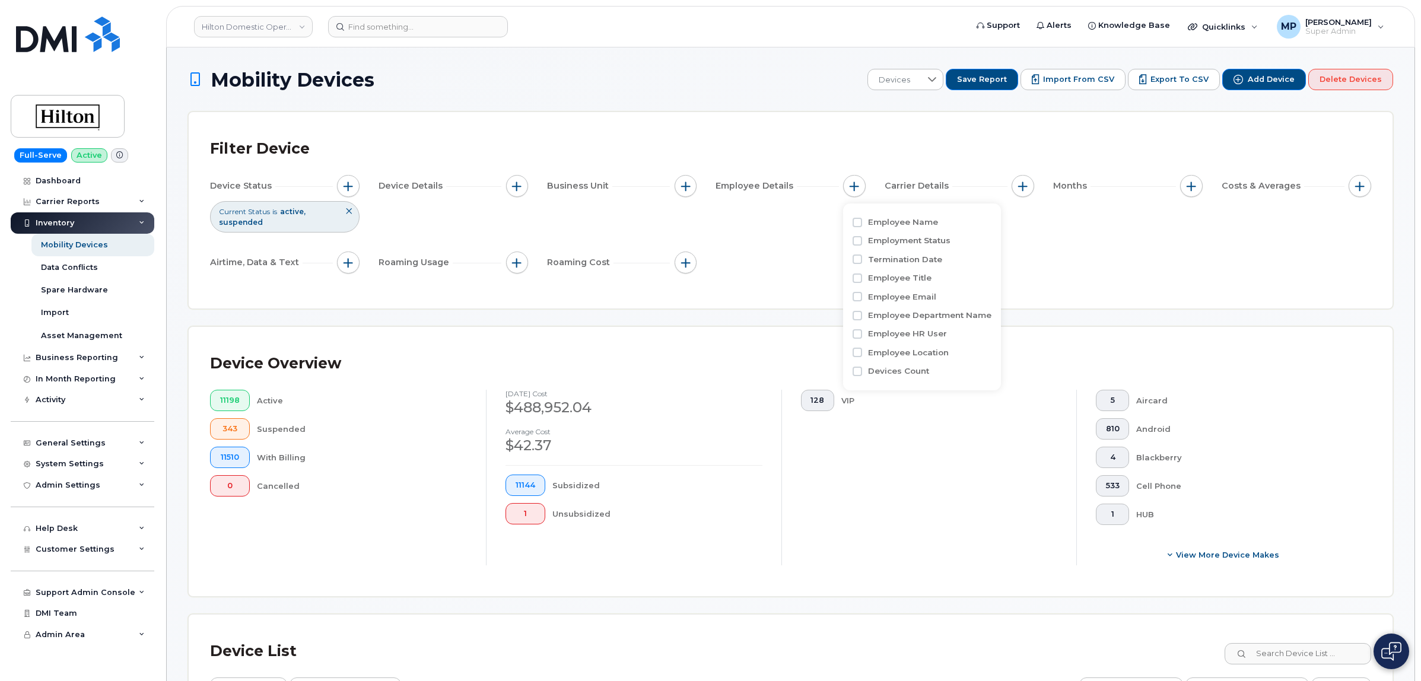
click at [777, 290] on div "Filter Device Device Status Current Status is active suspended Device Details B…" at bounding box center [791, 210] width 1204 height 196
click at [860, 182] on button "button" at bounding box center [854, 186] width 23 height 23
drag, startPoint x: 785, startPoint y: 261, endPoint x: 590, endPoint y: 220, distance: 199.0
click at [785, 258] on div "Device Status Current Status is active suspended Device Details Business Unit E…" at bounding box center [790, 226] width 1161 height 103
click at [351, 180] on button "button" at bounding box center [348, 186] width 23 height 23
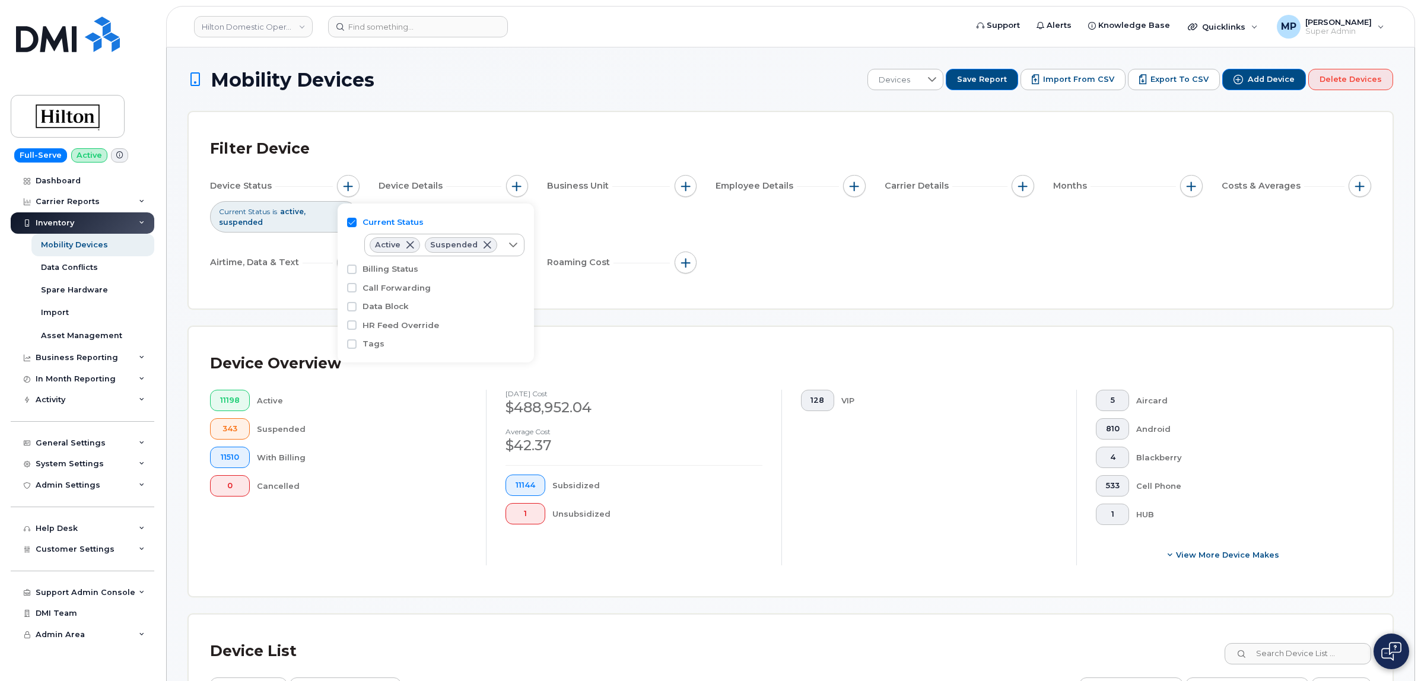
click at [910, 268] on div "Device Status Current Status is active suspended Device Details Business Unit E…" at bounding box center [790, 226] width 1161 height 103
click at [515, 185] on span "button" at bounding box center [516, 186] width 9 height 9
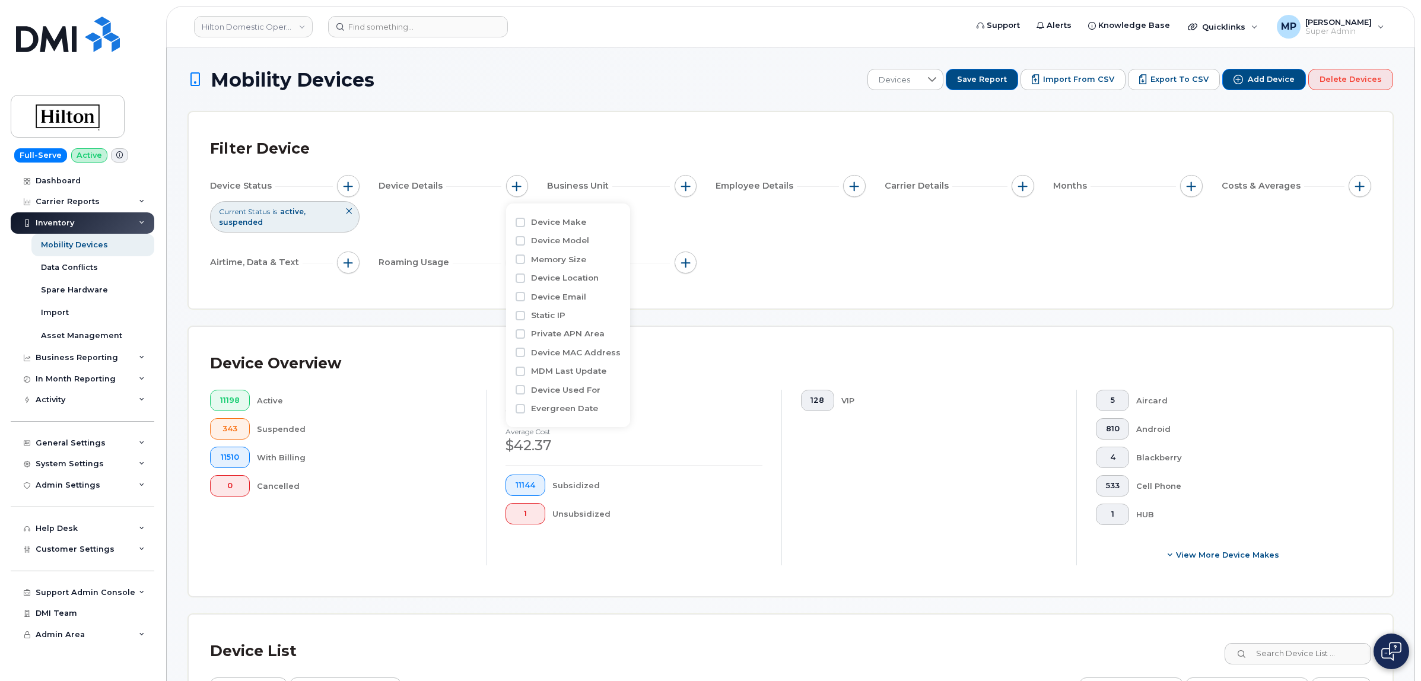
click at [843, 253] on div "Device Status Current Status is active suspended Device Details Business Unit E…" at bounding box center [790, 226] width 1161 height 103
click at [692, 182] on button "button" at bounding box center [686, 186] width 23 height 23
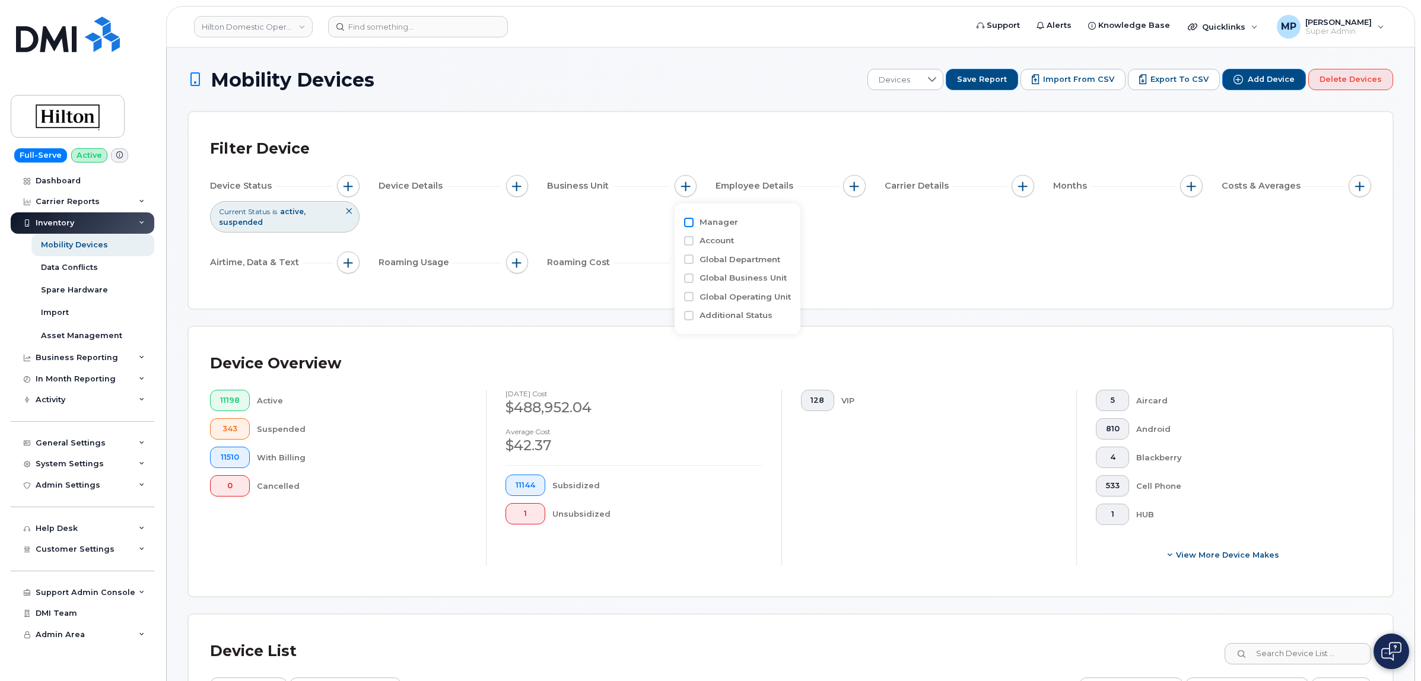
click at [691, 220] on input "Manager" at bounding box center [688, 222] width 9 height 9
checkbox input "true"
click at [740, 244] on span "contains" at bounding box center [753, 244] width 103 height 21
click at [740, 244] on span "contains" at bounding box center [753, 245] width 101 height 21
click at [741, 244] on span "contains" at bounding box center [753, 245] width 101 height 21
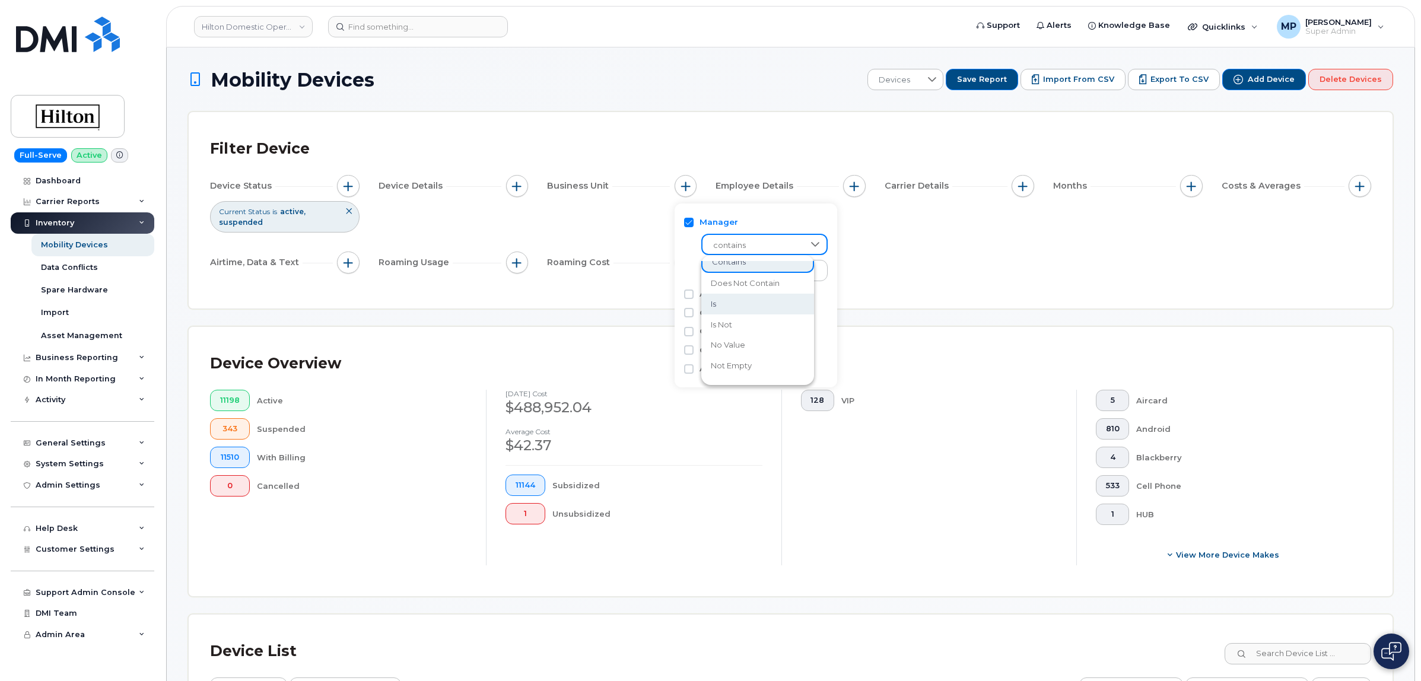
click at [732, 304] on li "is" at bounding box center [757, 304] width 113 height 21
click at [729, 272] on div "empty" at bounding box center [755, 270] width 107 height 20
click at [815, 268] on icon at bounding box center [819, 270] width 9 height 9
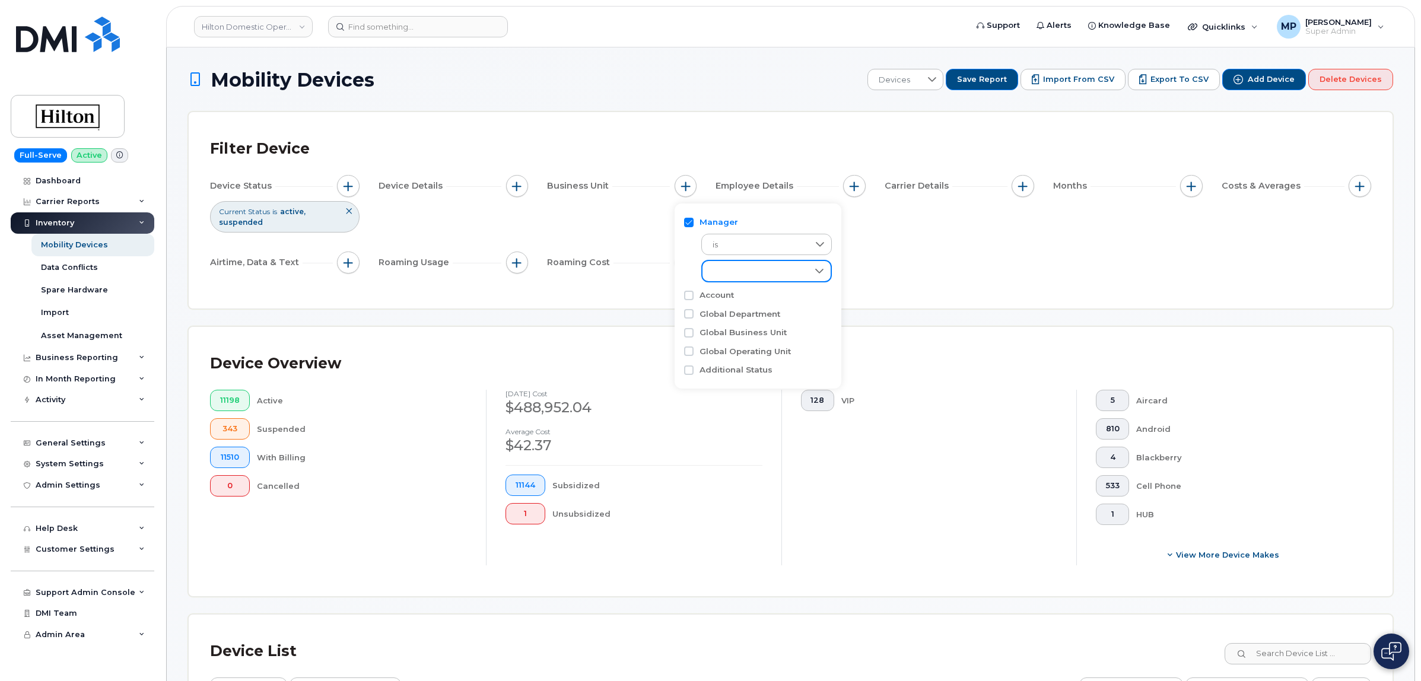
click at [795, 268] on div "empty" at bounding box center [756, 271] width 106 height 20
click at [717, 393] on input "Craig Campbell" at bounding box center [715, 391] width 9 height 9
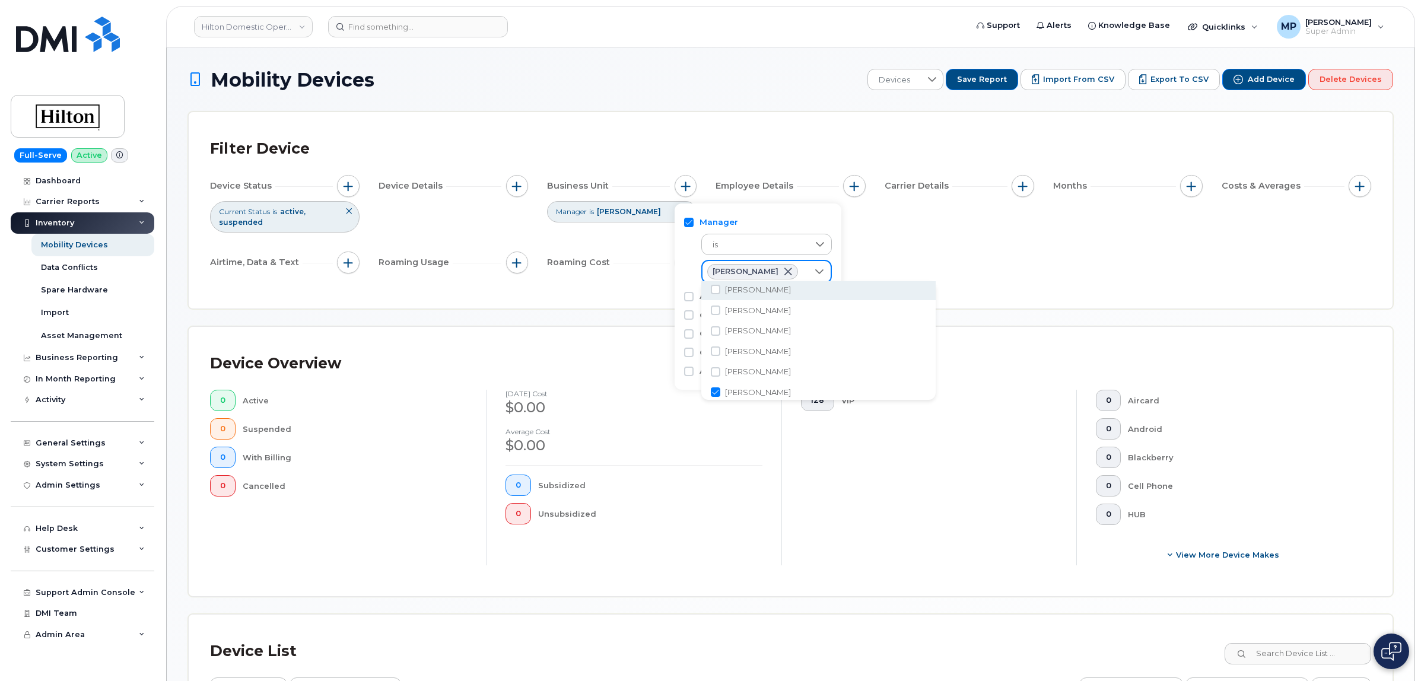
click at [783, 268] on span at bounding box center [787, 271] width 9 height 9
checkbox input "false"
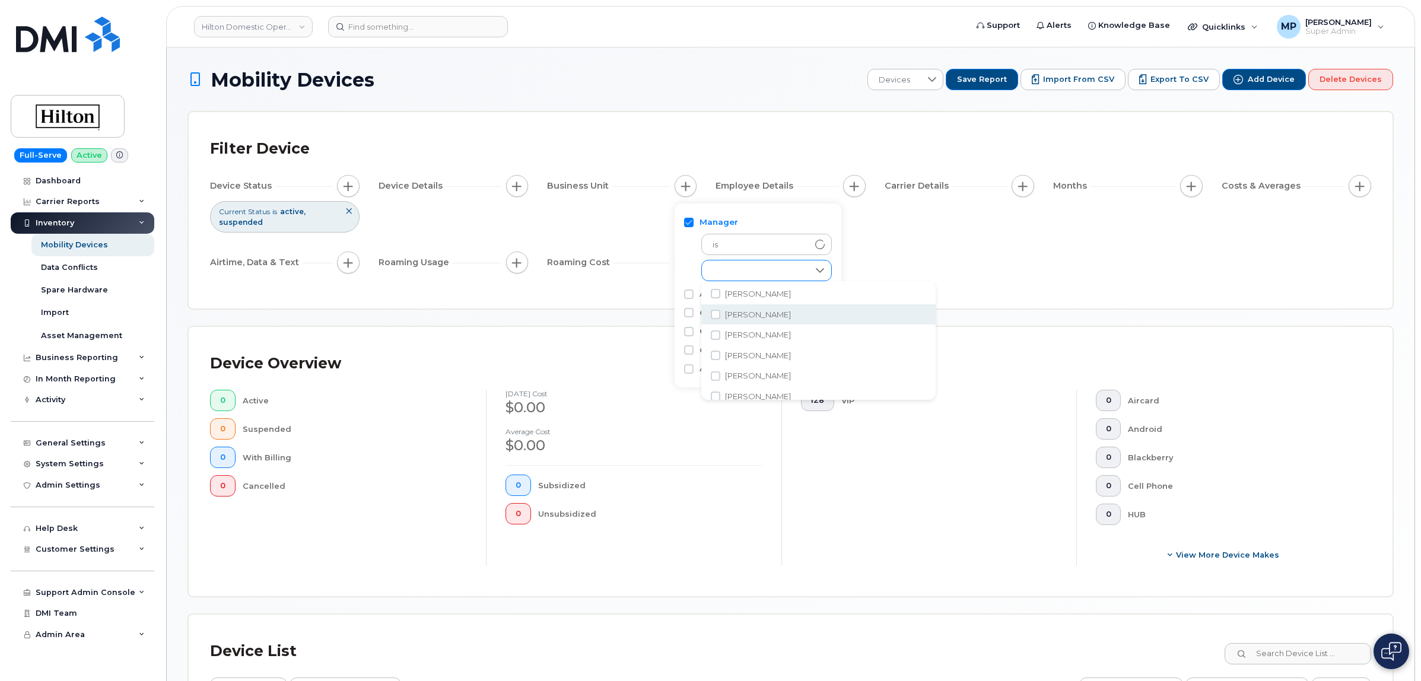
click at [736, 264] on div "empty" at bounding box center [755, 270] width 107 height 20
click at [731, 274] on div "empty" at bounding box center [756, 271] width 106 height 20
click at [783, 269] on span at bounding box center [787, 271] width 9 height 9
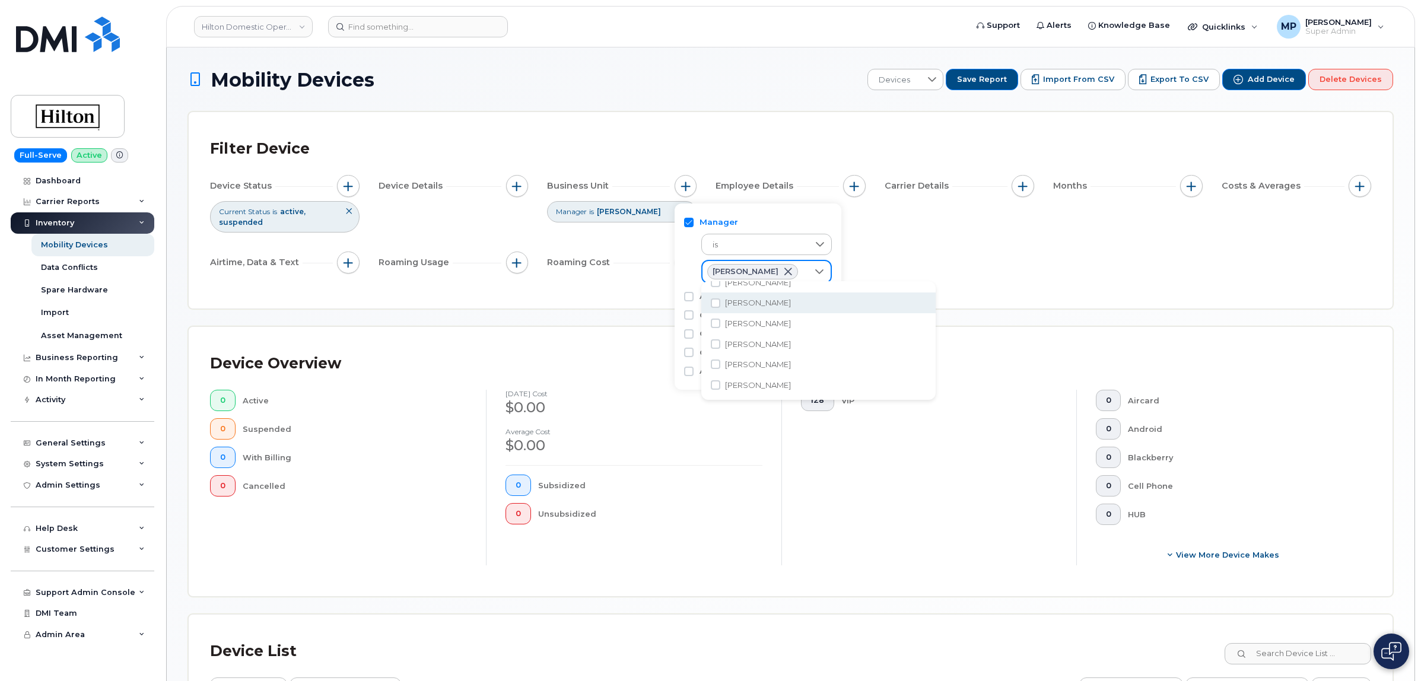
checkbox input "false"
click at [985, 283] on div "Filter Device Device Status Current Status is active suspended Device Details B…" at bounding box center [790, 211] width 1161 height 154
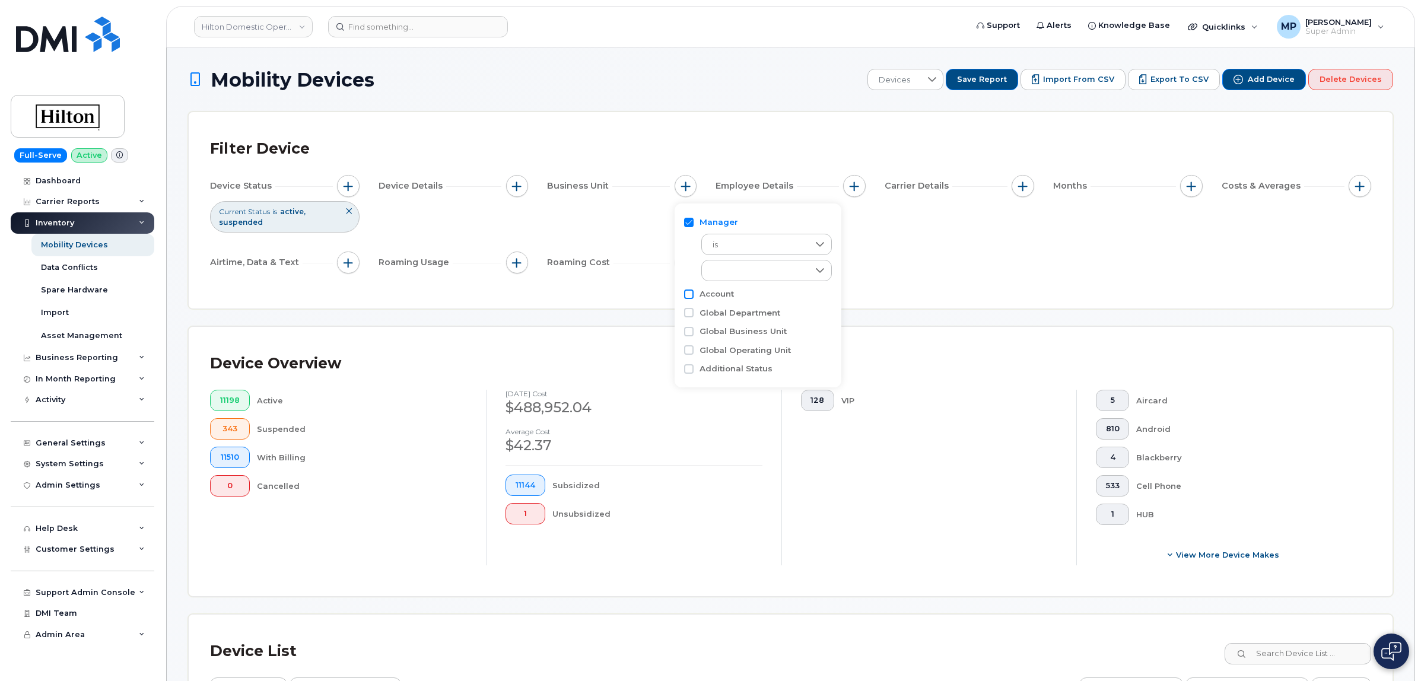
click at [689, 294] on input "Account" at bounding box center [688, 294] width 9 height 9
checkbox input "true"
click at [761, 345] on input "text" at bounding box center [765, 344] width 104 height 11
click at [781, 346] on input "text" at bounding box center [765, 344] width 104 height 11
click at [776, 313] on span "is" at bounding box center [756, 317] width 106 height 21
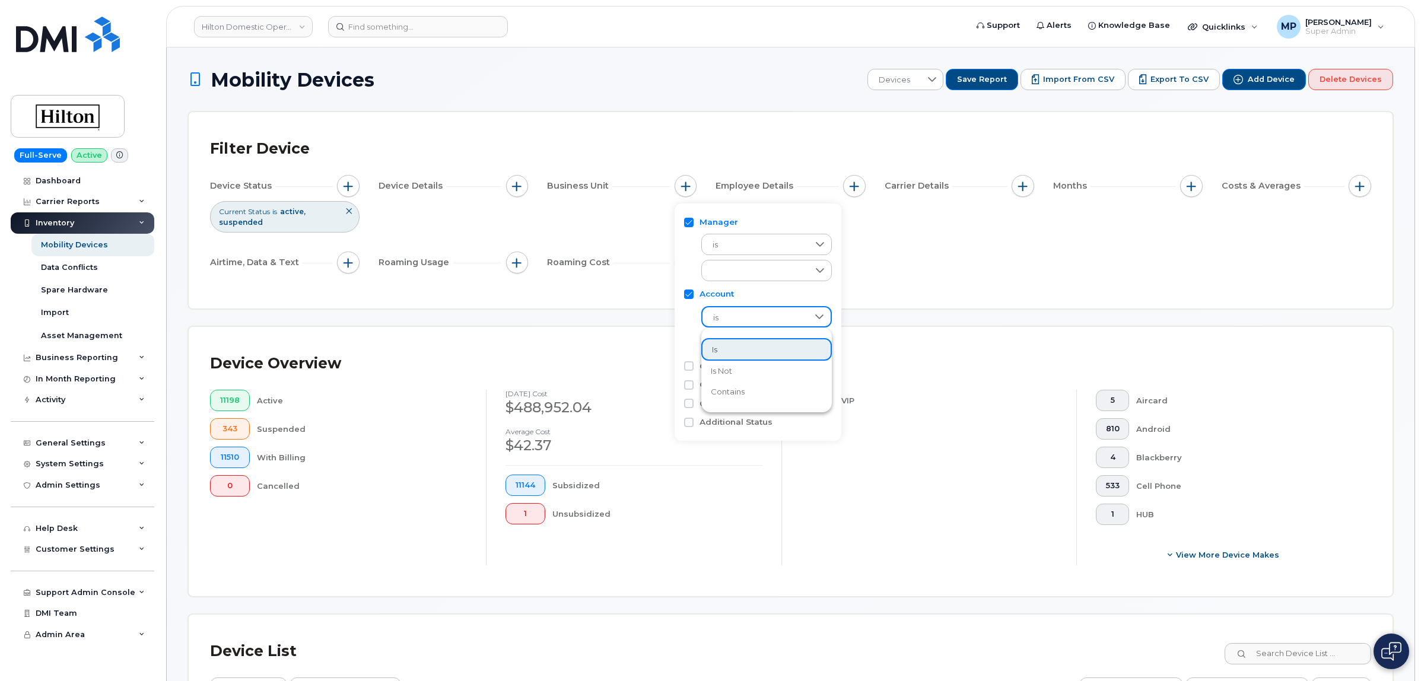
click at [755, 348] on li "is" at bounding box center [766, 349] width 131 height 23
drag, startPoint x: 739, startPoint y: 328, endPoint x: 734, endPoint y: 347, distance: 19.6
click at [738, 330] on div "is No results found" at bounding box center [758, 326] width 148 height 53
click at [732, 342] on input "text" at bounding box center [765, 344] width 104 height 11
click at [734, 340] on input "text" at bounding box center [765, 344] width 104 height 11
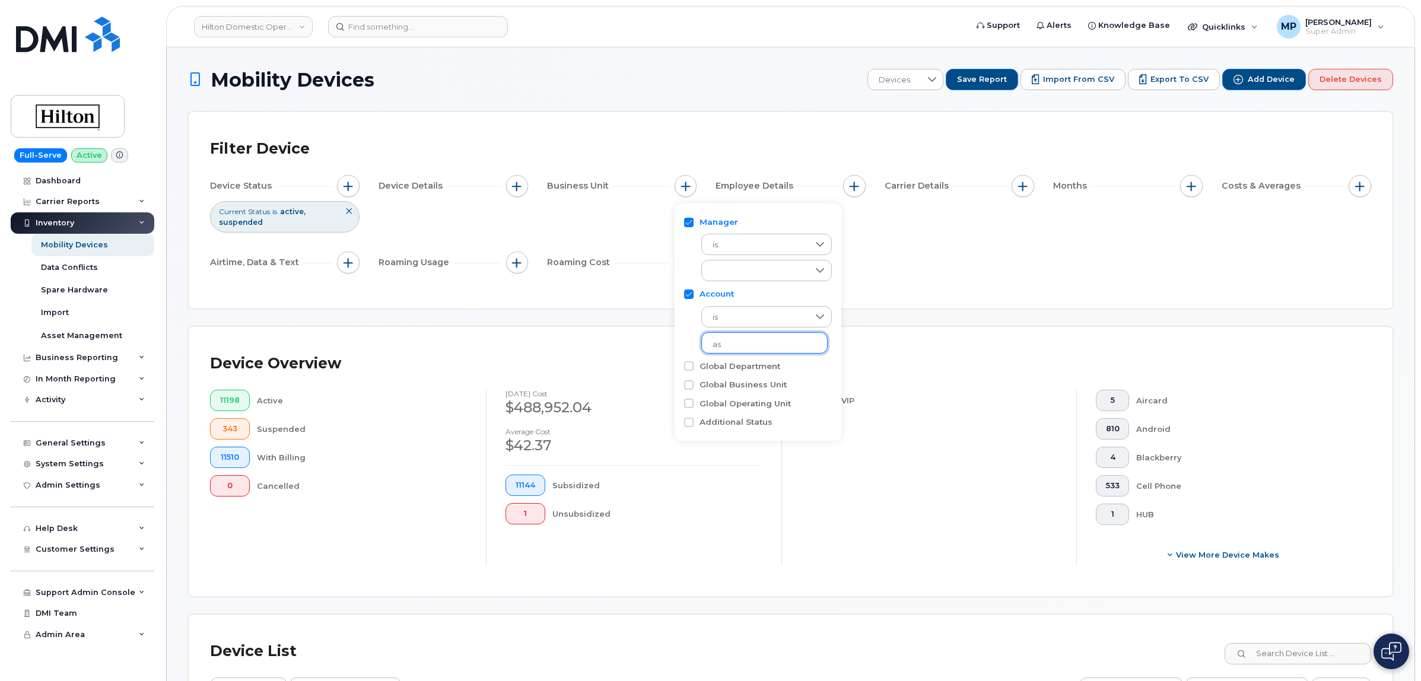
type input "a"
click at [742, 341] on input "text" at bounding box center [765, 344] width 104 height 11
click at [690, 367] on input "Global Department" at bounding box center [688, 365] width 9 height 9
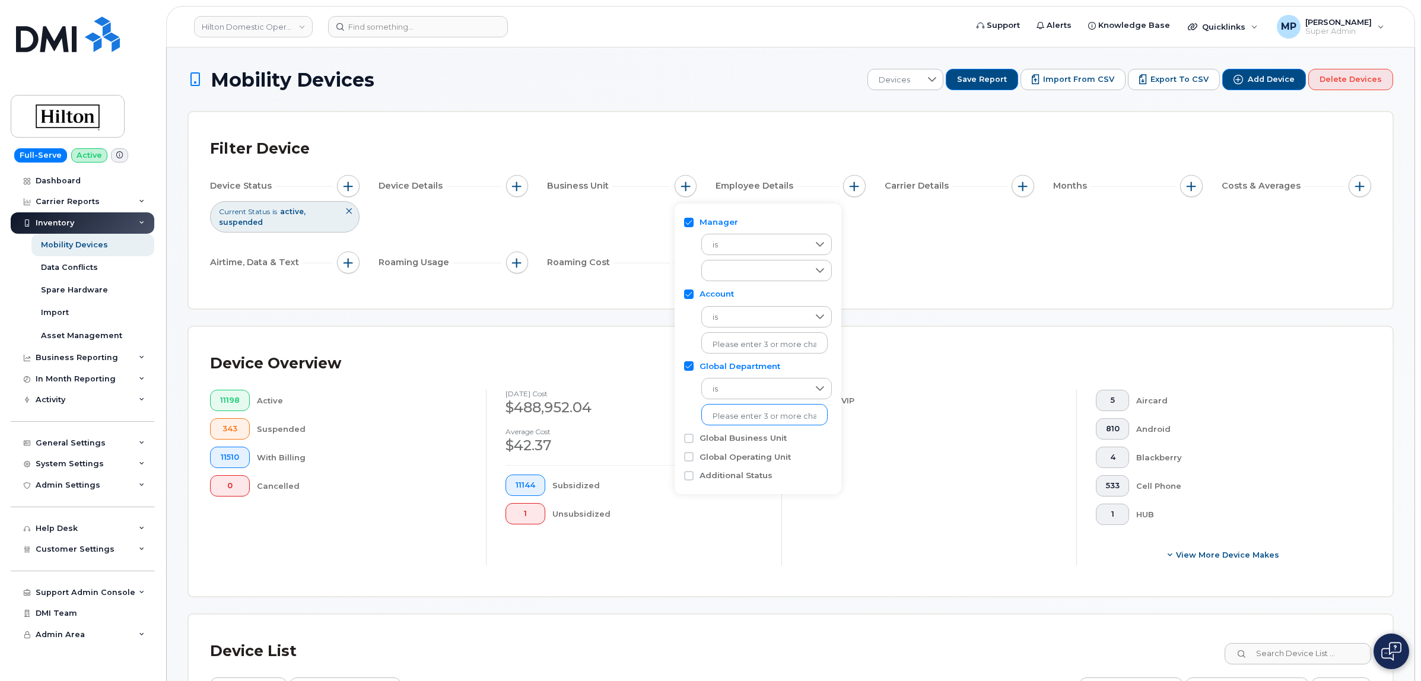
click at [745, 418] on input "text" at bounding box center [765, 416] width 104 height 11
click at [689, 368] on input "Global Department" at bounding box center [688, 365] width 9 height 9
checkbox input "false"
click at [685, 288] on div "Account" at bounding box center [758, 293] width 148 height 11
click at [687, 300] on div "is No results found" at bounding box center [758, 326] width 148 height 53
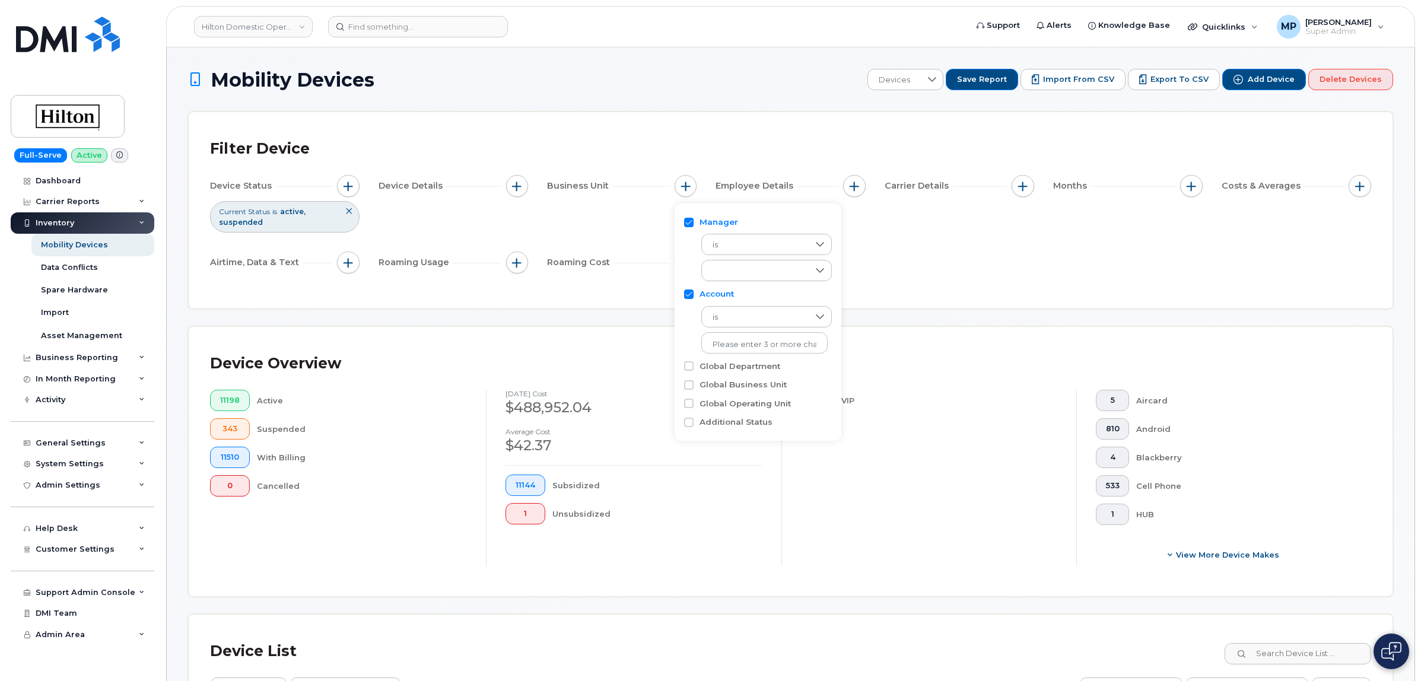
click at [690, 395] on div "Account is No results found" at bounding box center [758, 404] width 148 height 18
click at [688, 294] on input "Account" at bounding box center [688, 294] width 9 height 9
checkbox input "false"
click at [768, 266] on div "empty" at bounding box center [755, 270] width 107 height 20
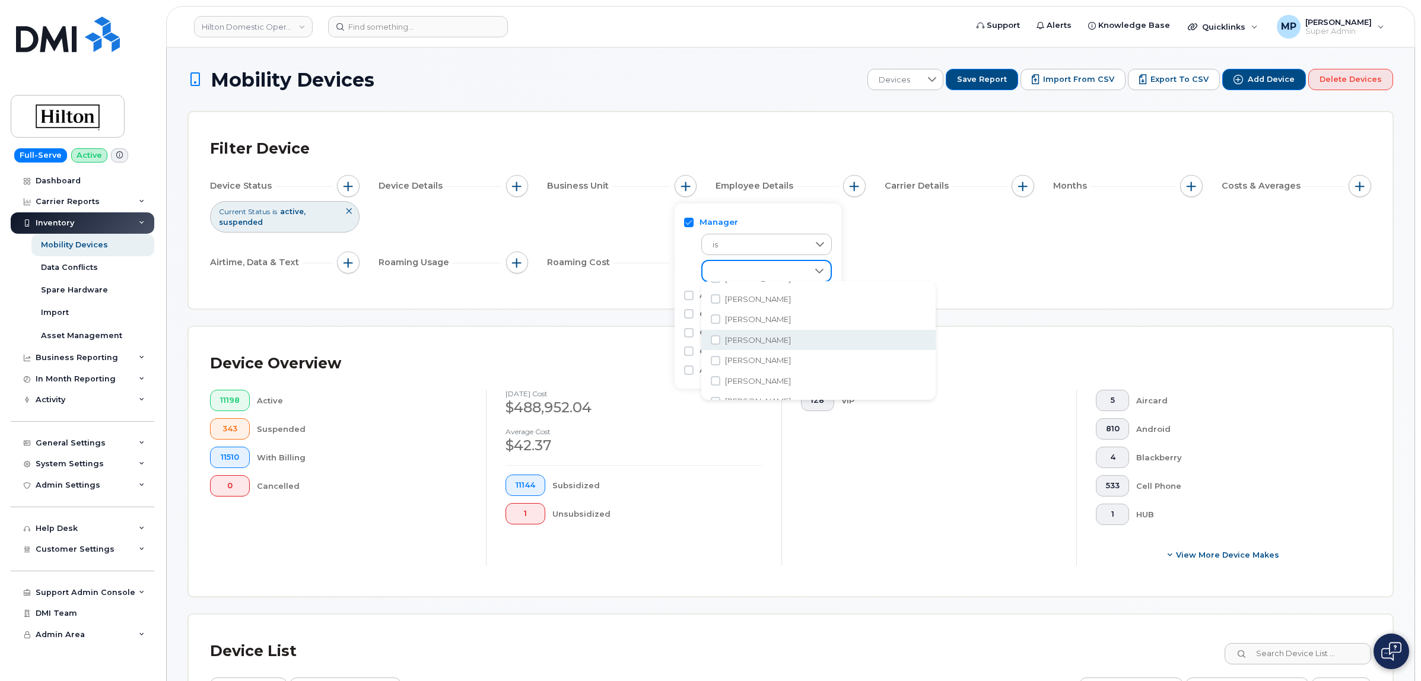
click at [713, 337] on input "Craig Williams" at bounding box center [715, 339] width 9 height 9
checkbox input "true"
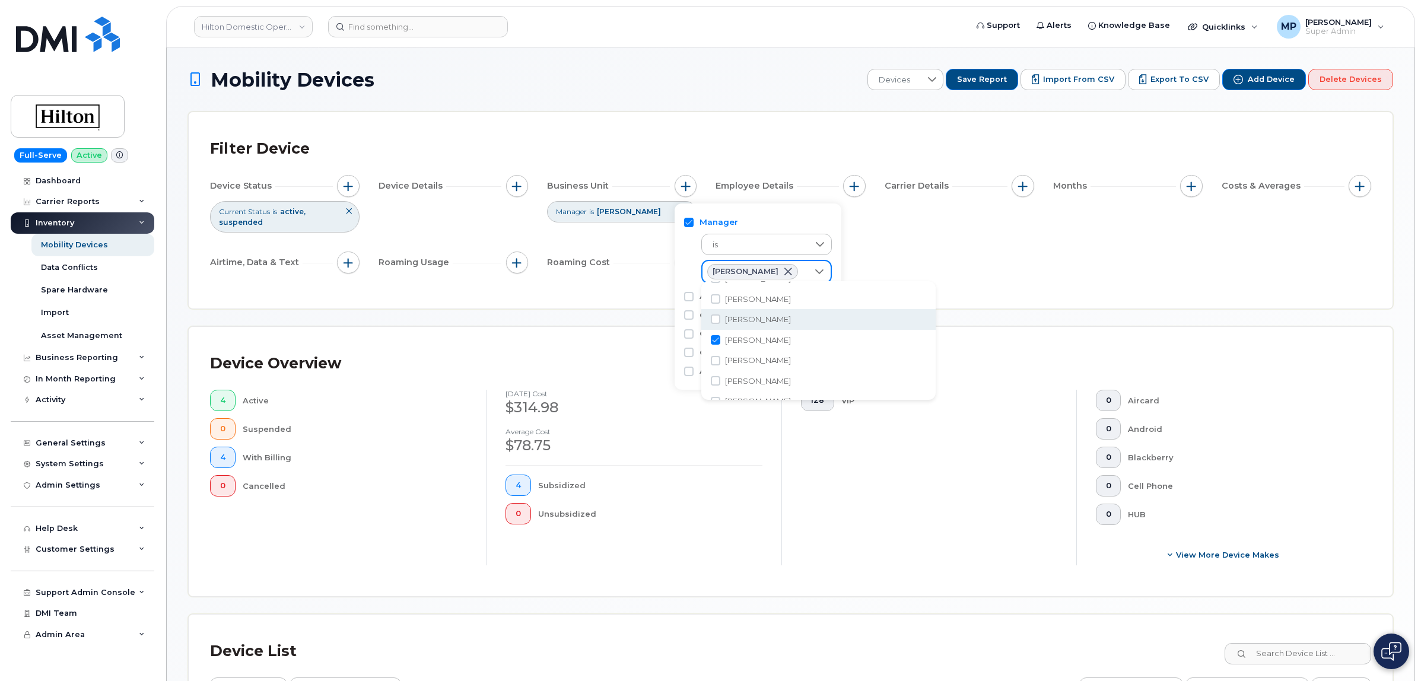
click at [583, 300] on div "Filter Device Device Status Current Status is active suspended Device Details B…" at bounding box center [791, 210] width 1204 height 196
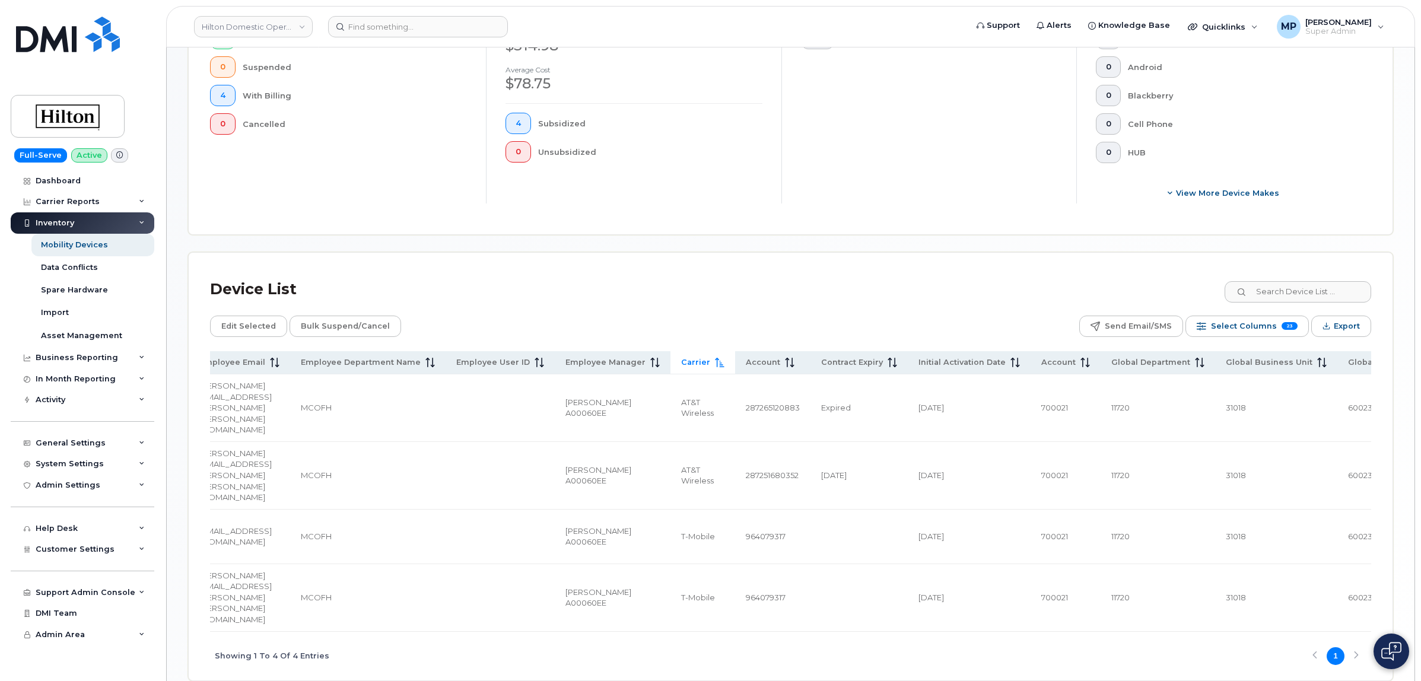
scroll to position [0, 1324]
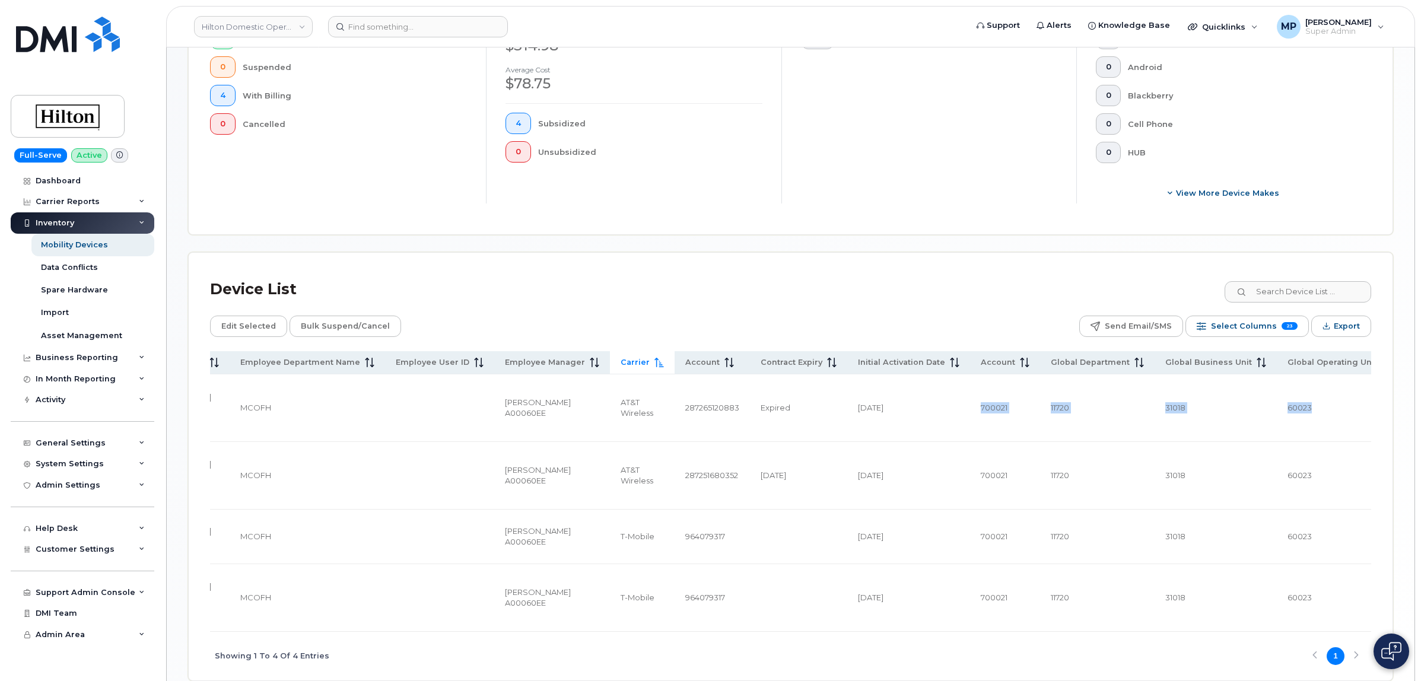
drag, startPoint x: 965, startPoint y: 390, endPoint x: 1347, endPoint y: 395, distance: 381.6
click at [1347, 510] on tr "CRAIG WILLIAMS 201-206-3915 Craig Williams A00060EE Craig.Williams@hilton.com A…" at bounding box center [144, 537] width 2516 height 55
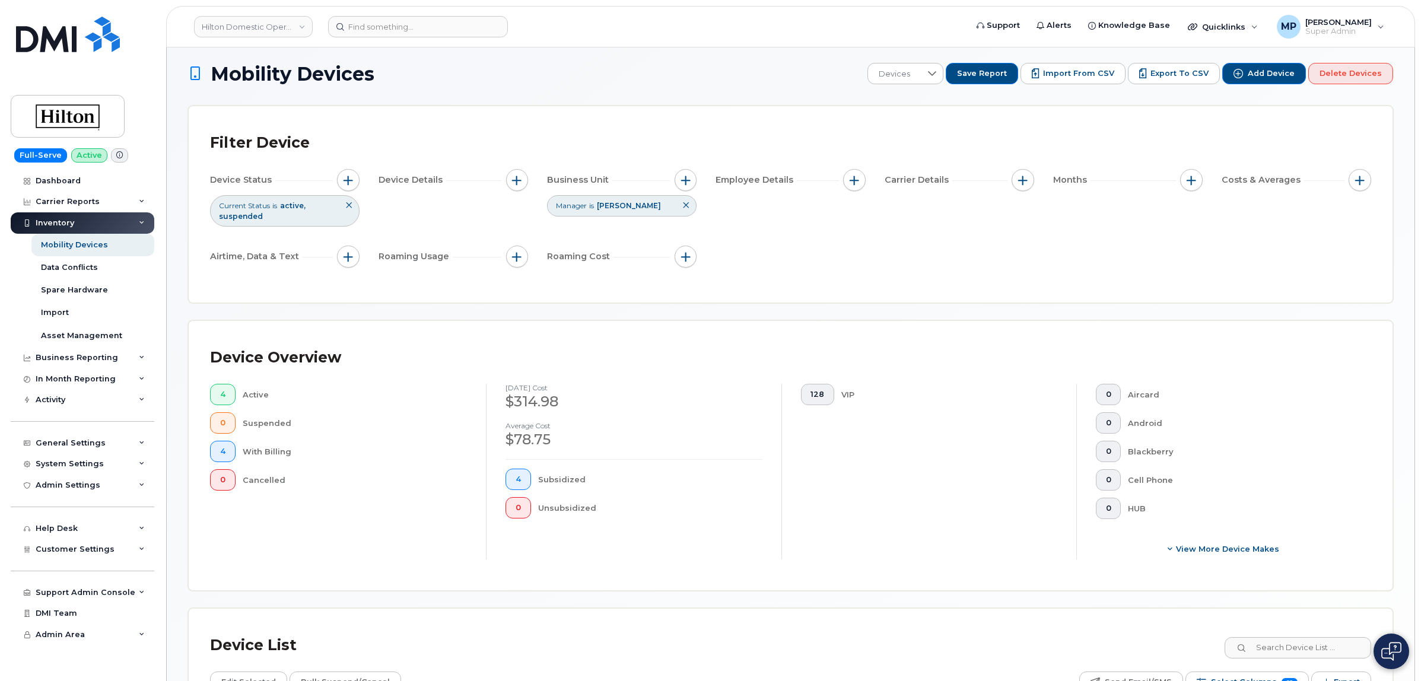
scroll to position [0, 0]
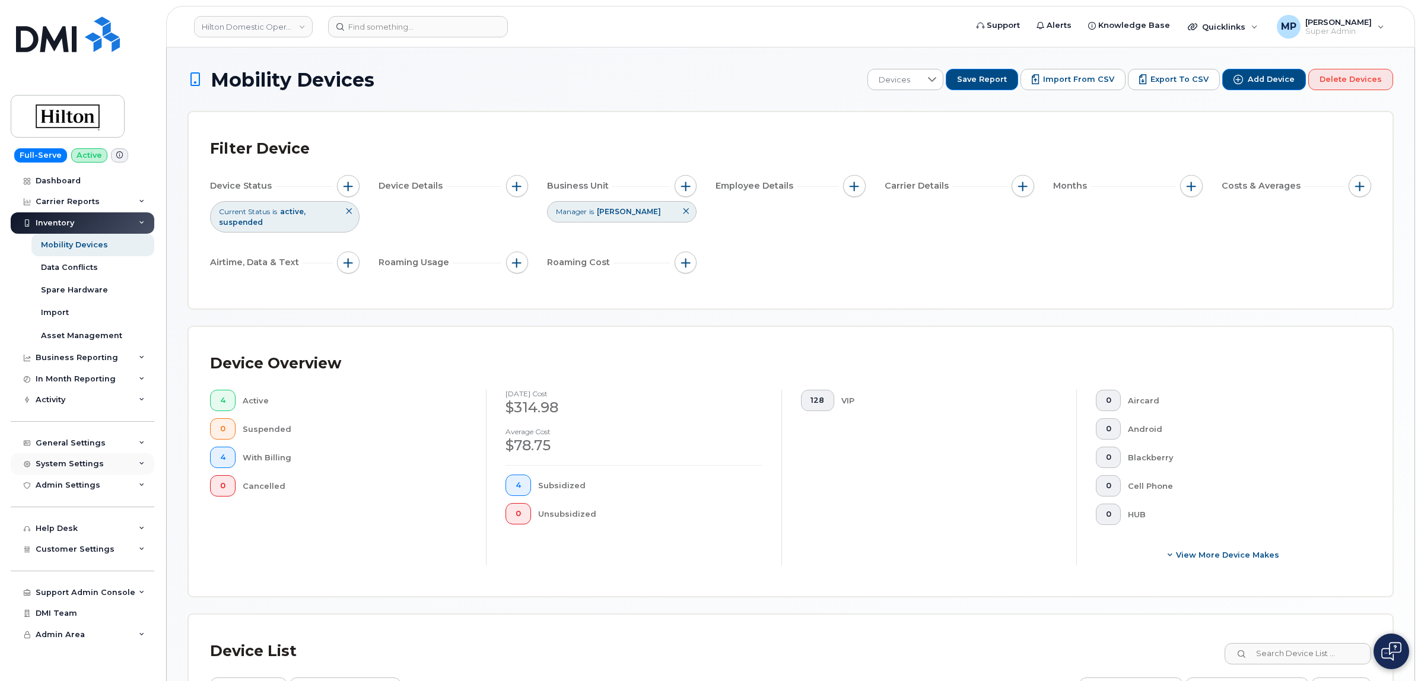
click at [74, 466] on div "System Settings" at bounding box center [70, 463] width 68 height 9
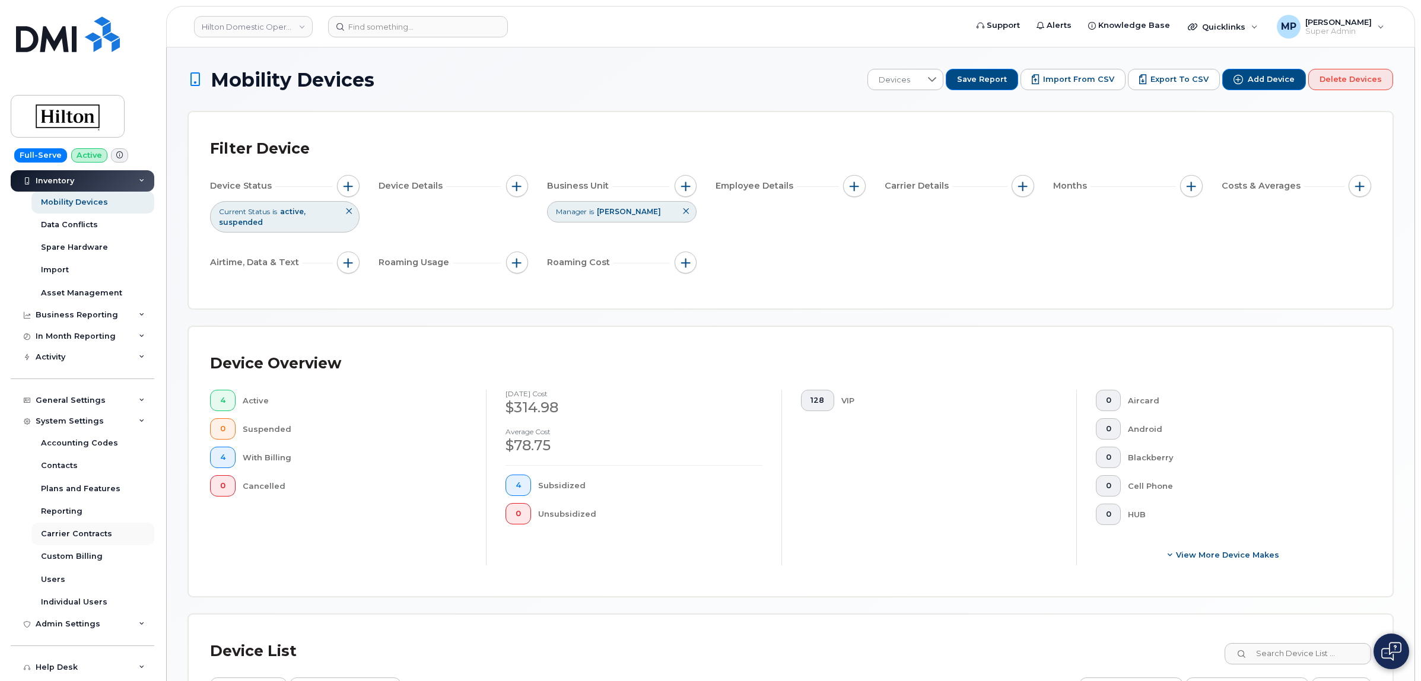
scroll to position [148, 0]
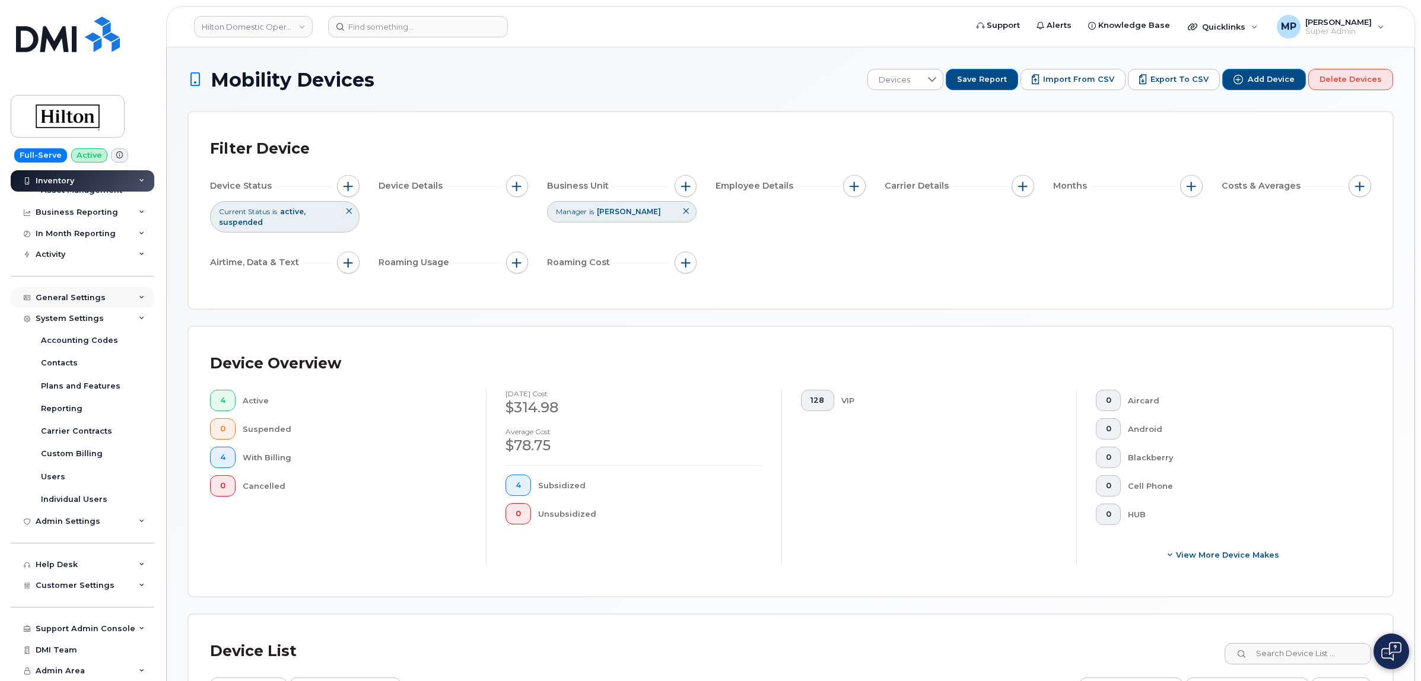
click at [61, 295] on div "General Settings" at bounding box center [71, 297] width 70 height 9
click at [72, 290] on div "General Settings" at bounding box center [83, 294] width 144 height 21
click at [83, 581] on span "Customer Settings" at bounding box center [75, 585] width 79 height 9
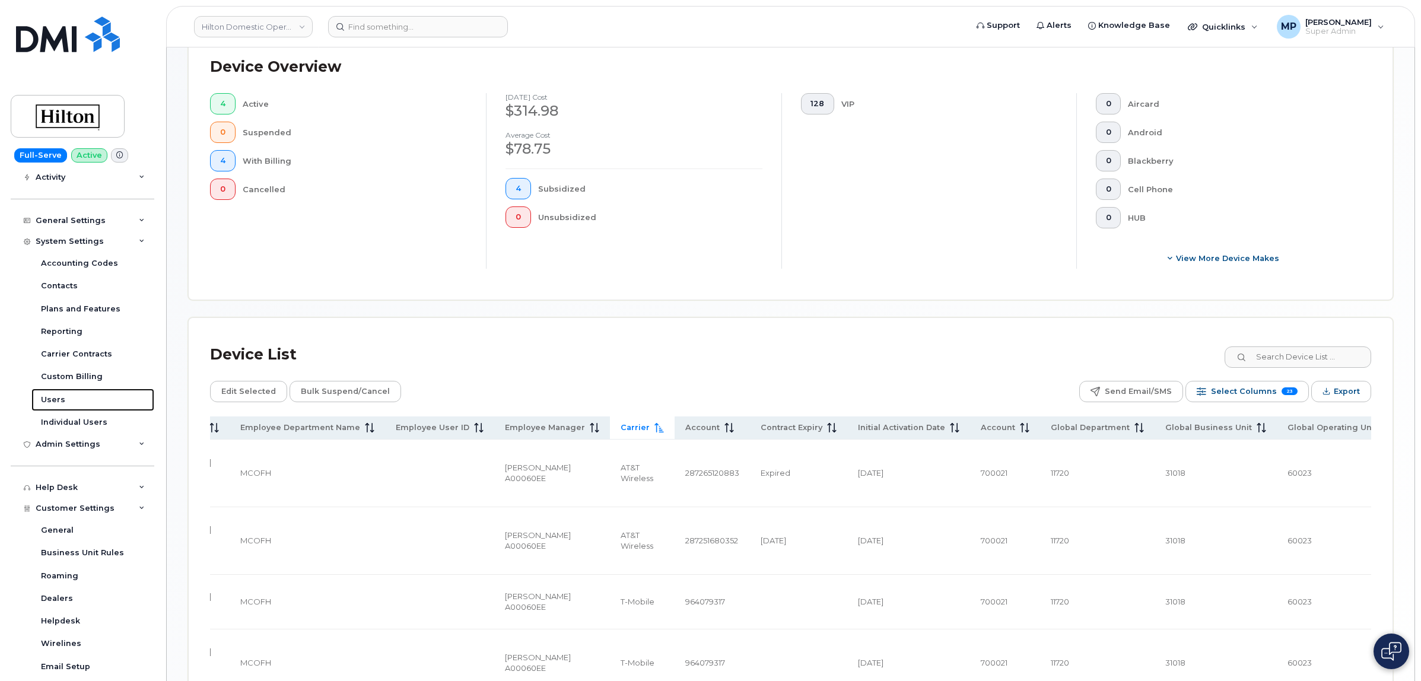
scroll to position [362, 0]
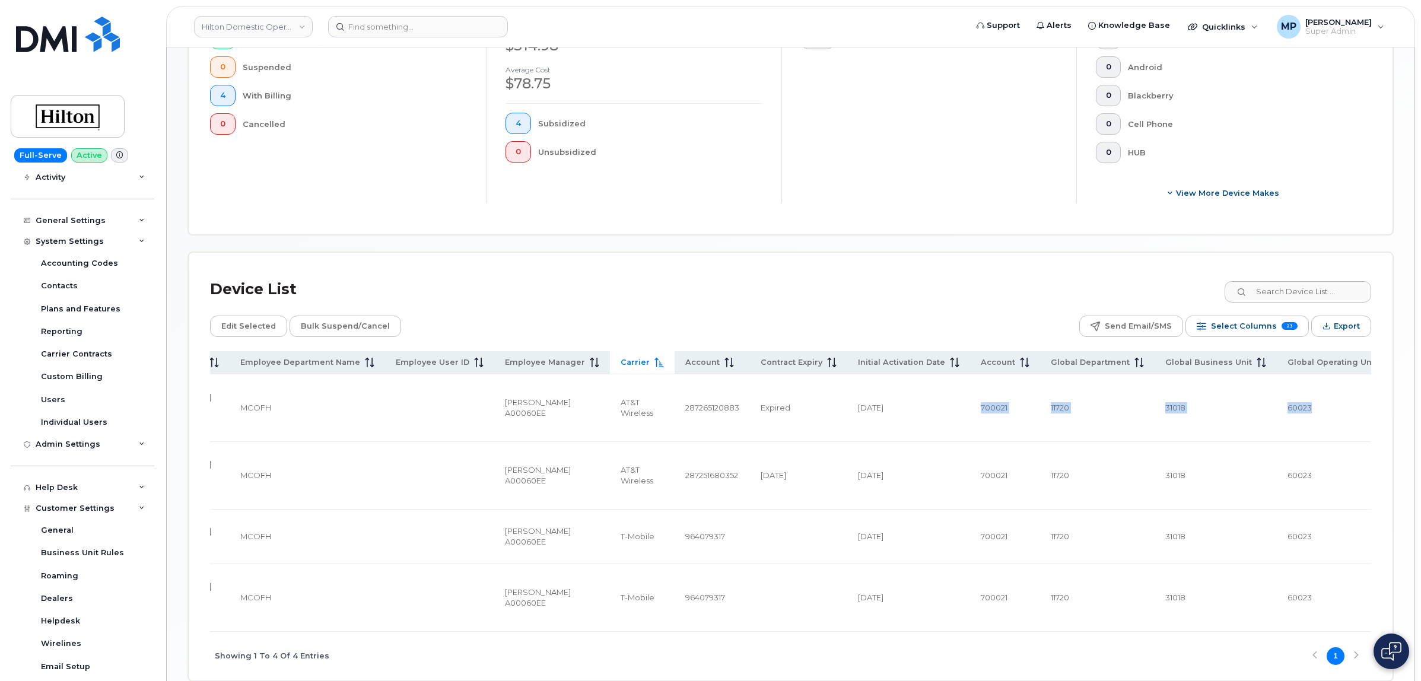
drag, startPoint x: 965, startPoint y: 389, endPoint x: 1299, endPoint y: 414, distance: 334.9
click at [1288, 510] on tr "CRAIG WILLIAMS 201-206-3915 Craig Williams A00060EE Craig.Williams@hilton.com A…" at bounding box center [144, 537] width 2516 height 55
drag, startPoint x: 278, startPoint y: 393, endPoint x: 240, endPoint y: 401, distance: 38.1
click at [236, 396] on td "MCOFH" at bounding box center [307, 408] width 155 height 68
drag, startPoint x: 958, startPoint y: 389, endPoint x: 1304, endPoint y: 393, distance: 345.4
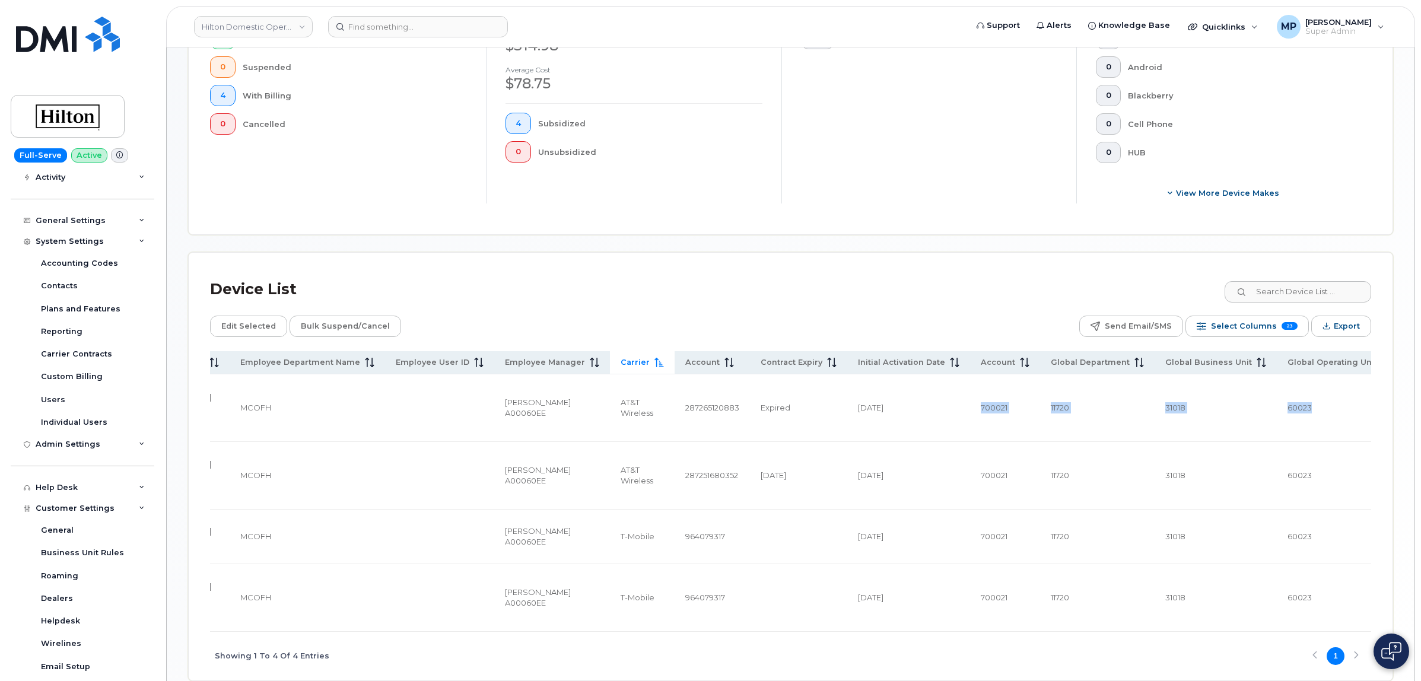
click at [1304, 510] on tr "CRAIG WILLIAMS 201-206-3915 Craig Williams A00060EE Craig.Williams@hilton.com A…" at bounding box center [144, 537] width 2516 height 55
copy tr "700021 11720 31018 60023"
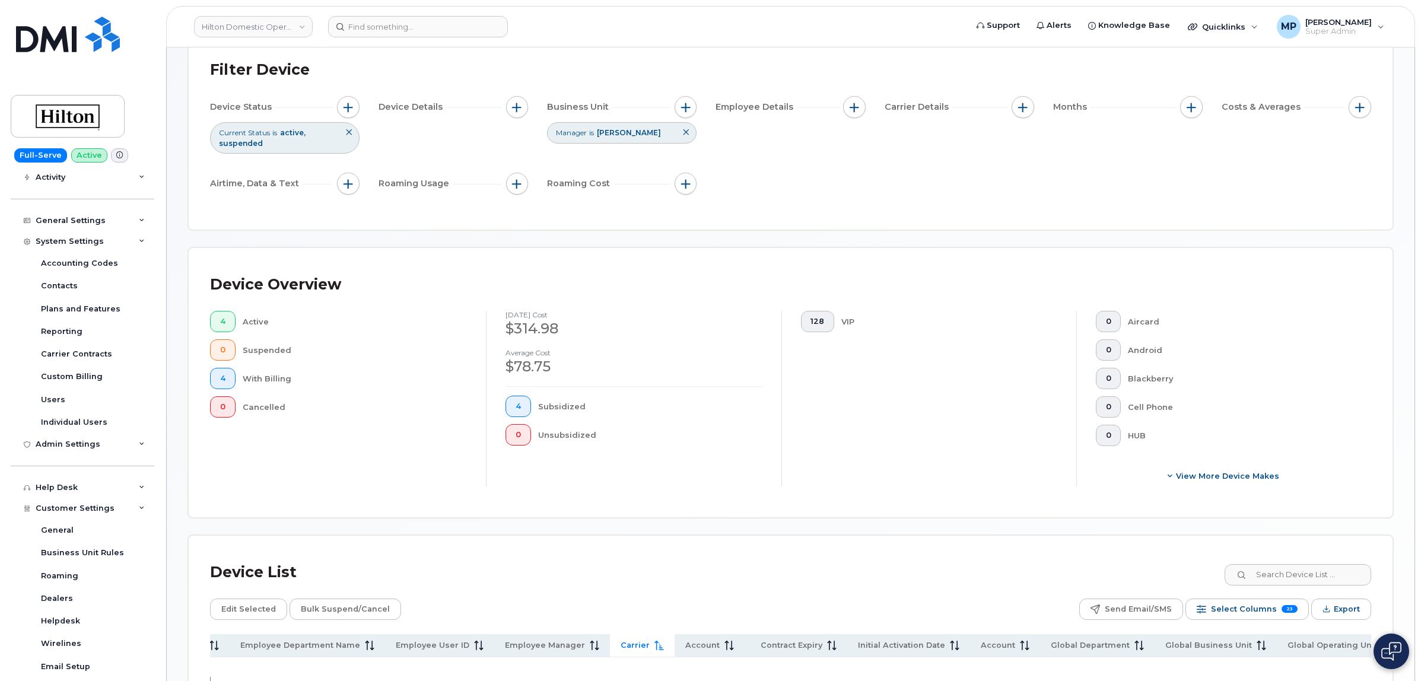
scroll to position [0, 0]
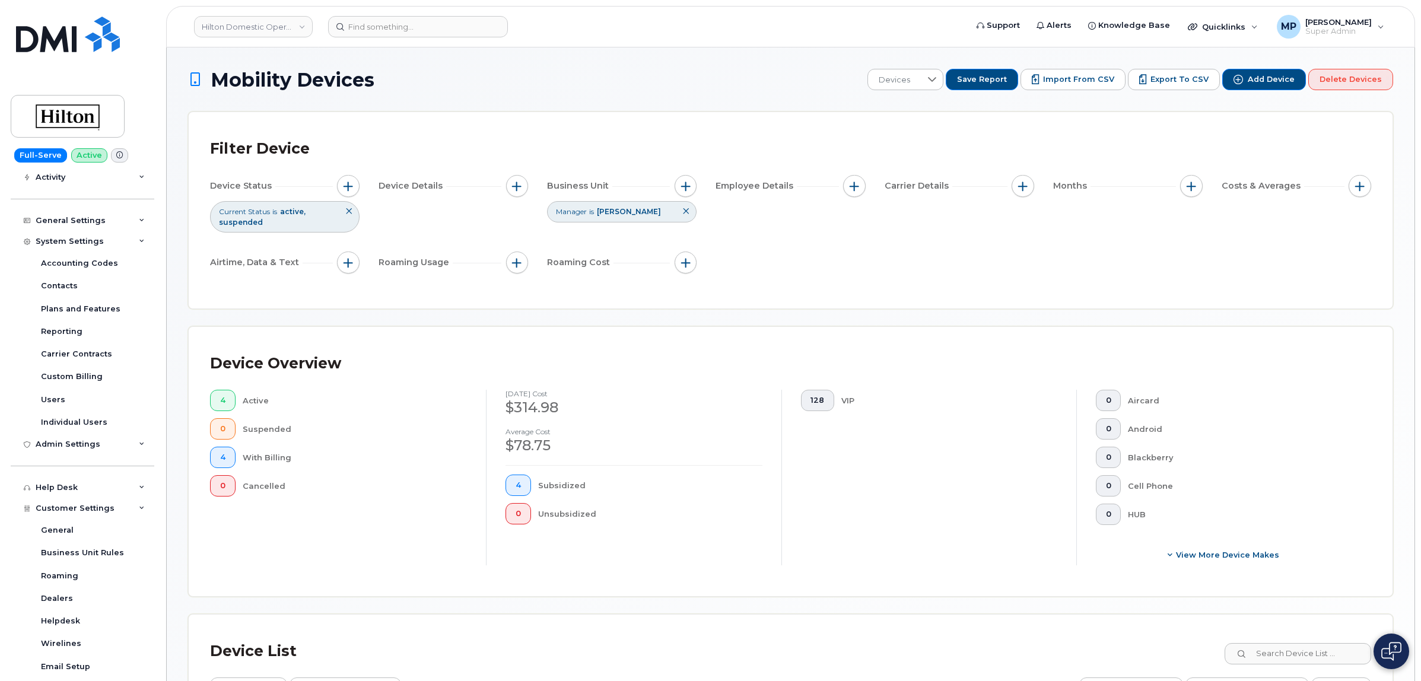
click at [688, 215] on icon at bounding box center [685, 211] width 7 height 7
click at [852, 185] on span "button" at bounding box center [854, 186] width 9 height 9
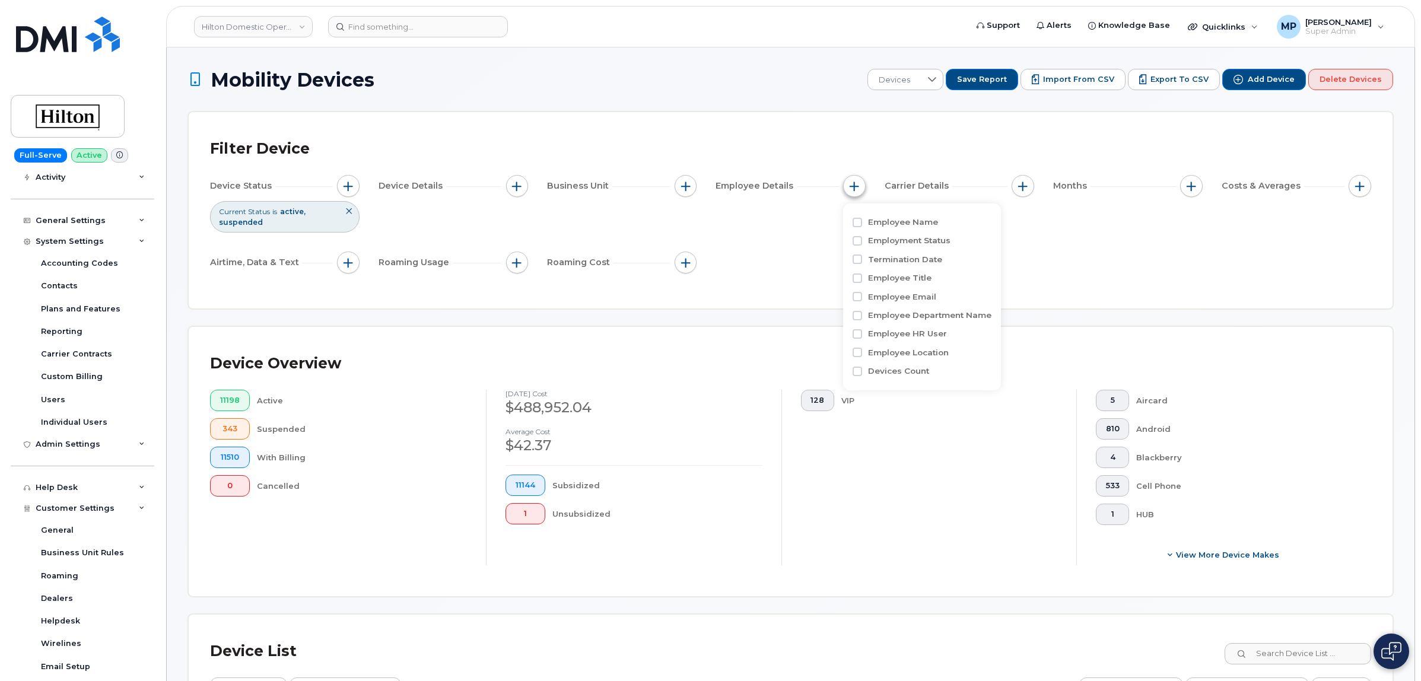
click at [852, 185] on span "button" at bounding box center [854, 186] width 9 height 9
click at [686, 186] on span "button" at bounding box center [685, 186] width 9 height 9
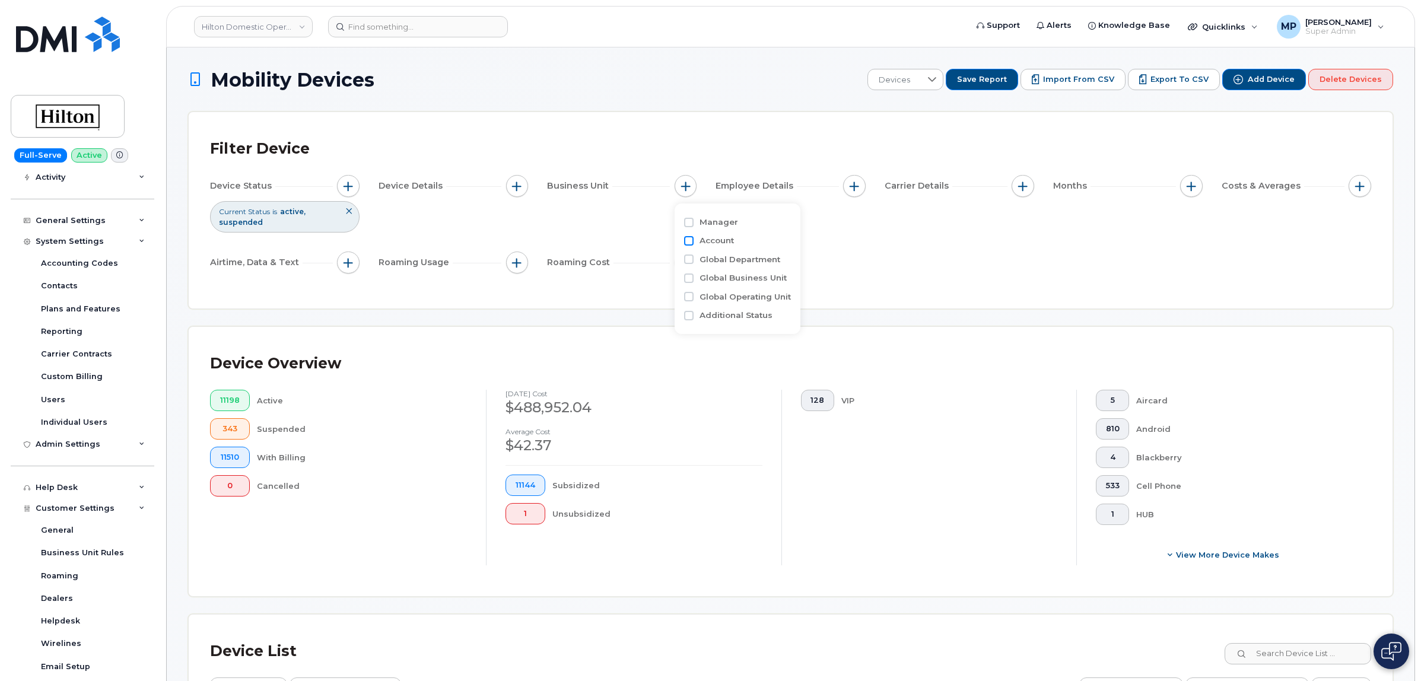
click at [691, 241] on input "Account" at bounding box center [688, 240] width 9 height 9
checkbox input "true"
click at [730, 288] on input "text" at bounding box center [765, 291] width 104 height 11
paste input "700021"
type input "700021"
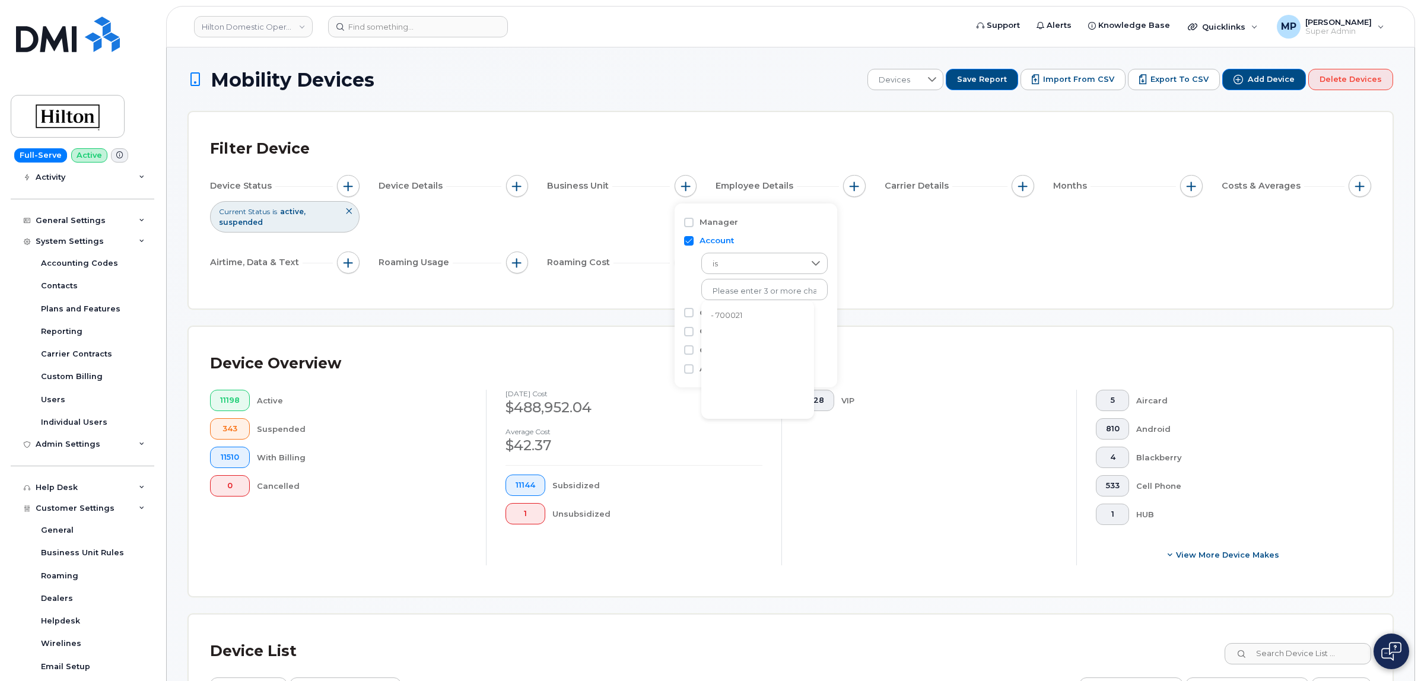
drag, startPoint x: 736, startPoint y: 313, endPoint x: 702, endPoint y: 325, distance: 36.4
click at [737, 313] on li "- 700021" at bounding box center [757, 316] width 113 height 22
click at [690, 313] on input "Global Department" at bounding box center [688, 312] width 9 height 9
checkbox input "true"
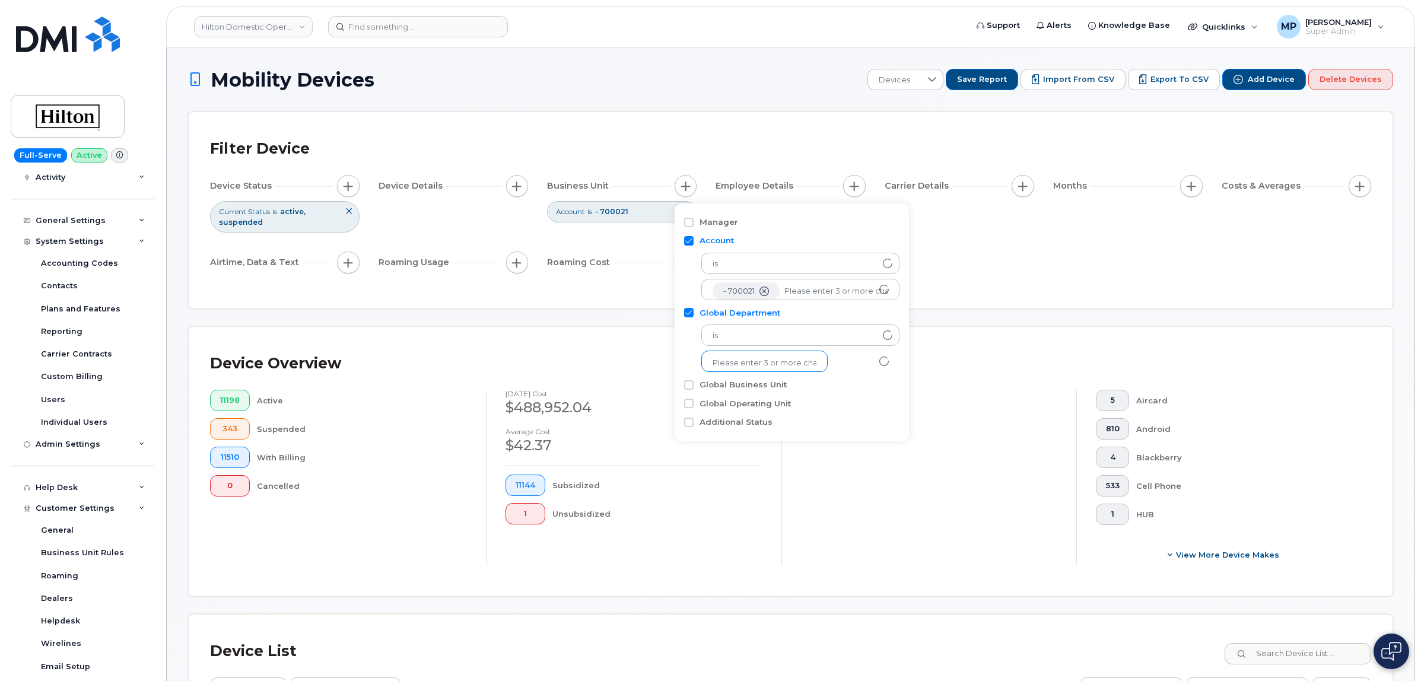
click at [746, 359] on input "text" at bounding box center [765, 363] width 104 height 11
type input "11720"
click at [734, 384] on li "- 11720" at bounding box center [757, 388] width 113 height 22
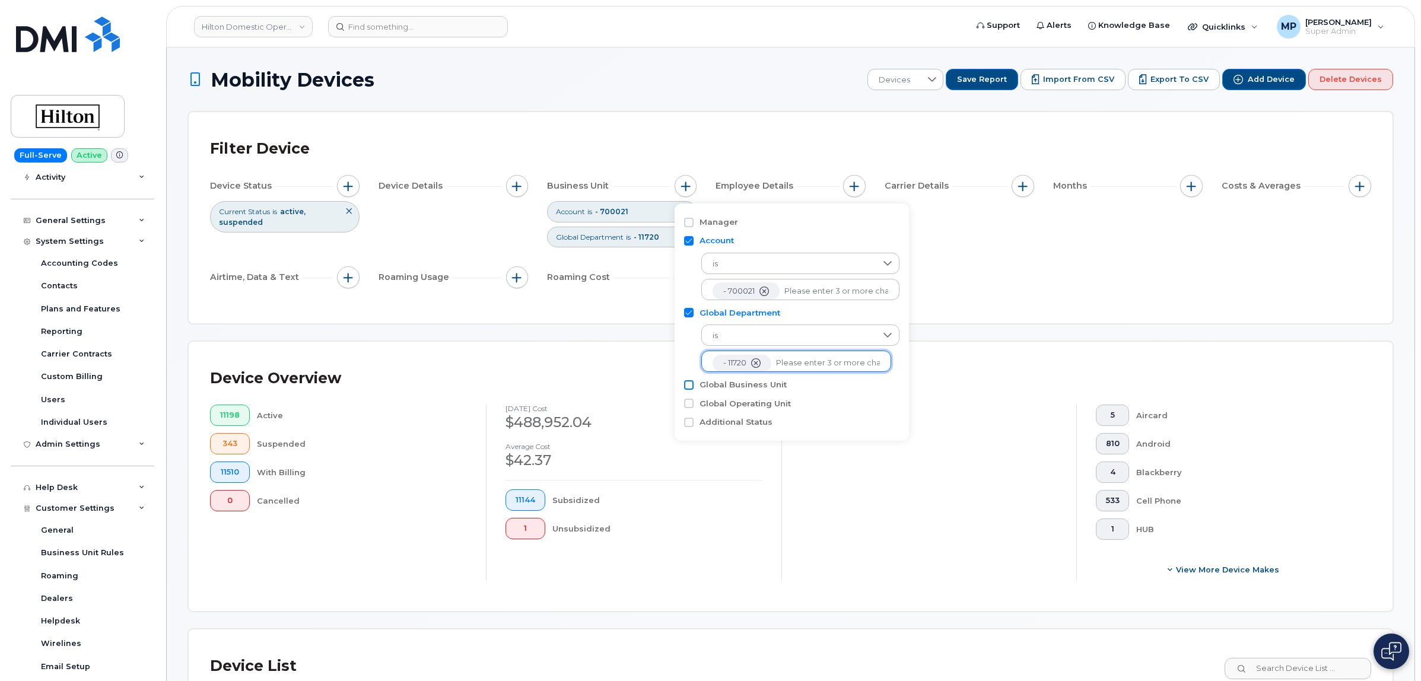
click at [688, 387] on input "Global Business Unit" at bounding box center [688, 384] width 9 height 9
checkbox input "true"
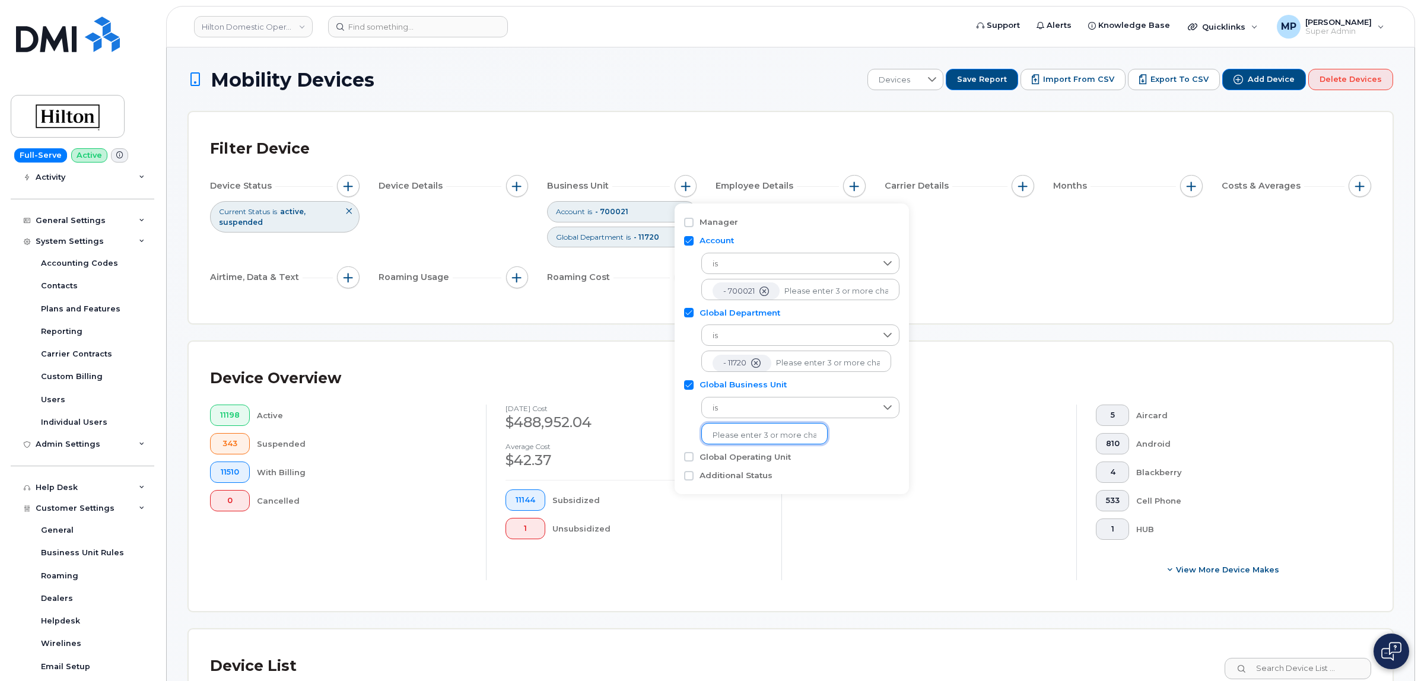
click at [745, 439] on input "text" at bounding box center [765, 435] width 104 height 11
type input "31018"
click at [731, 461] on li "- 31018" at bounding box center [757, 460] width 113 height 22
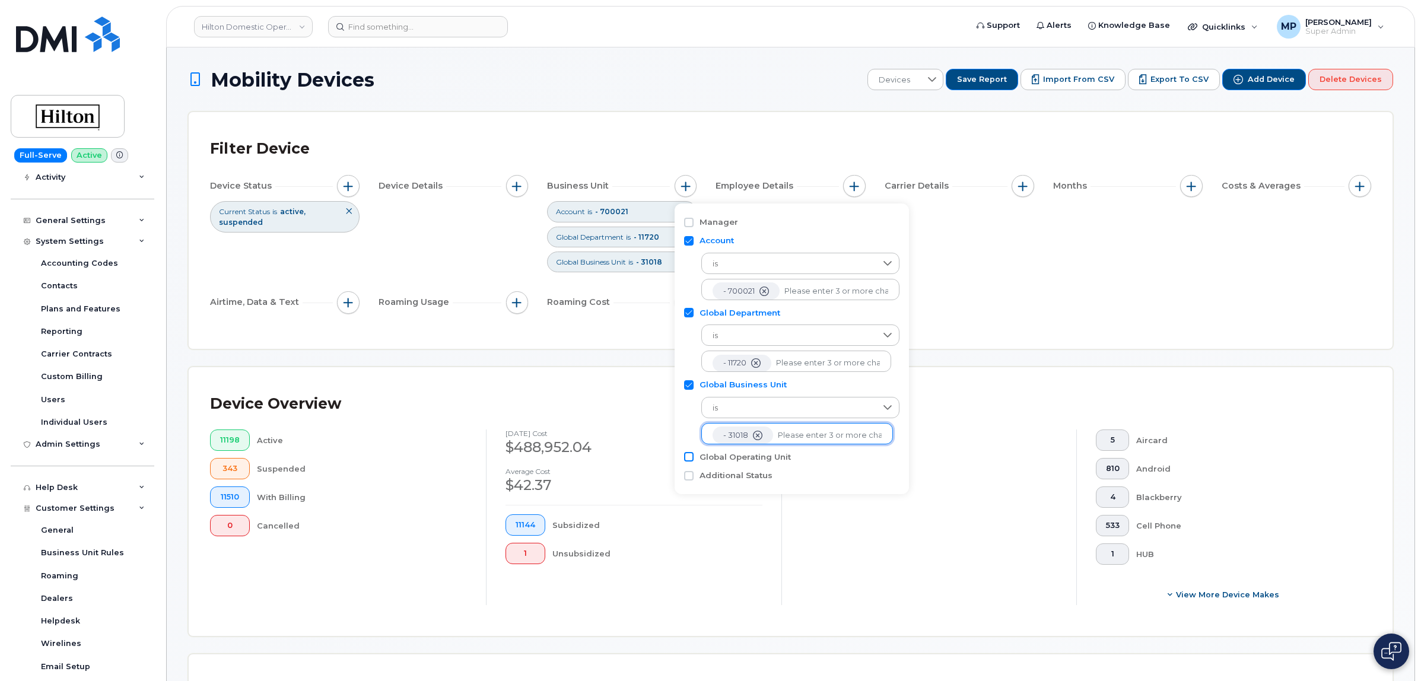
click at [691, 458] on input "Global Operating Unit" at bounding box center [688, 456] width 9 height 9
checkbox input "true"
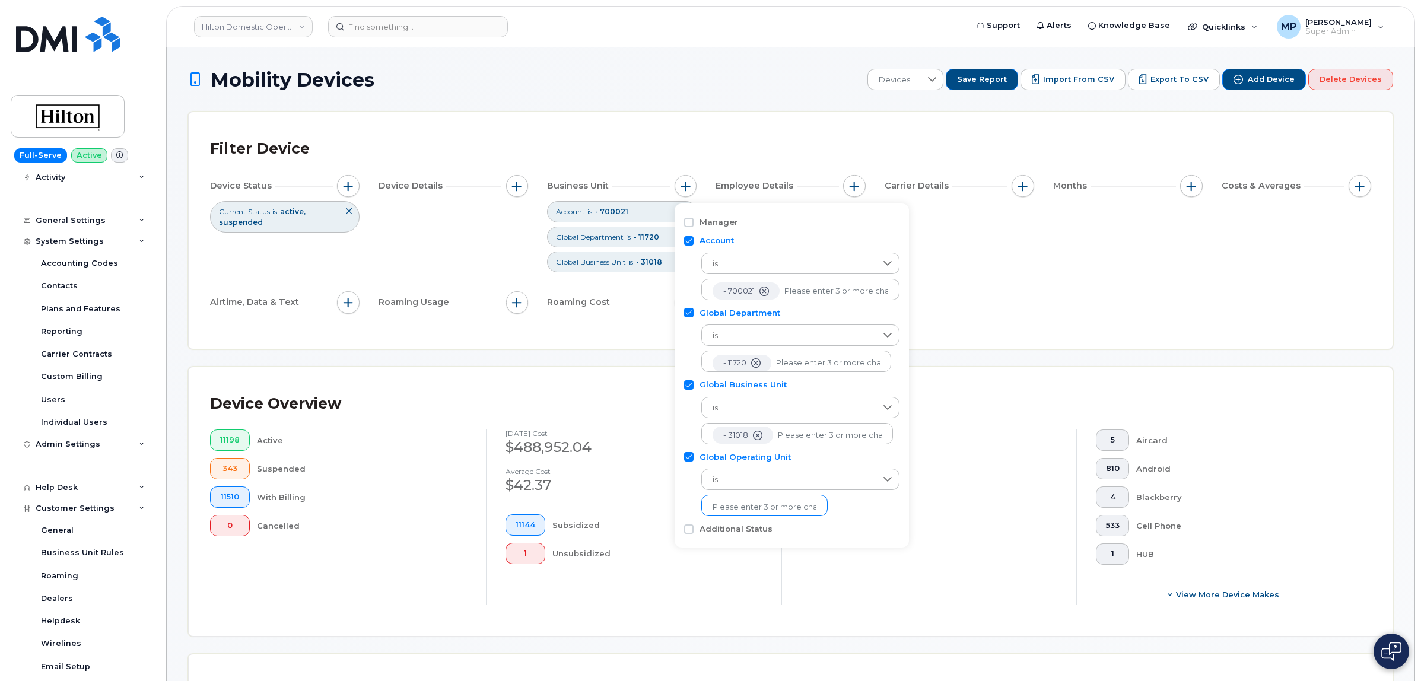
click at [759, 506] on input "text" at bounding box center [765, 507] width 104 height 11
type input "60023"
click at [723, 531] on li "- 60023" at bounding box center [757, 532] width 113 height 22
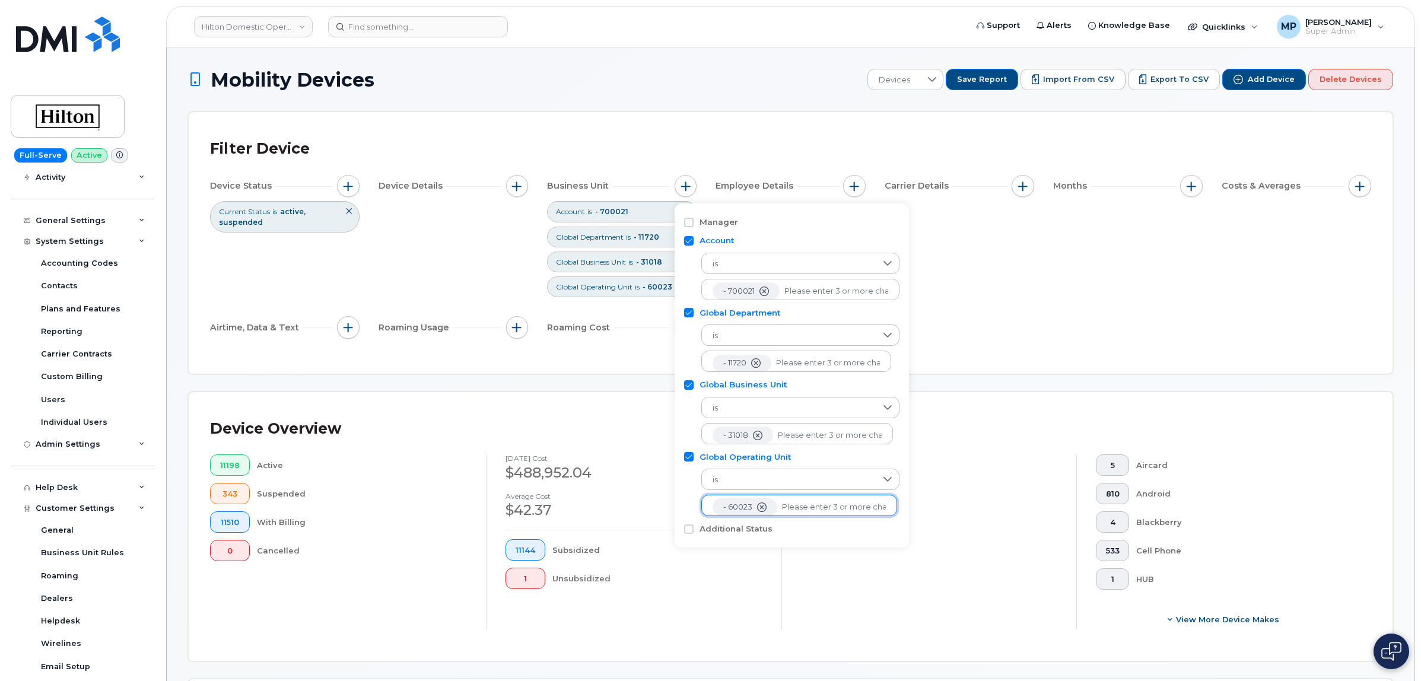
click at [1247, 322] on div "Device Status Current Status is active suspended Device Details Business Unit A…" at bounding box center [790, 259] width 1161 height 168
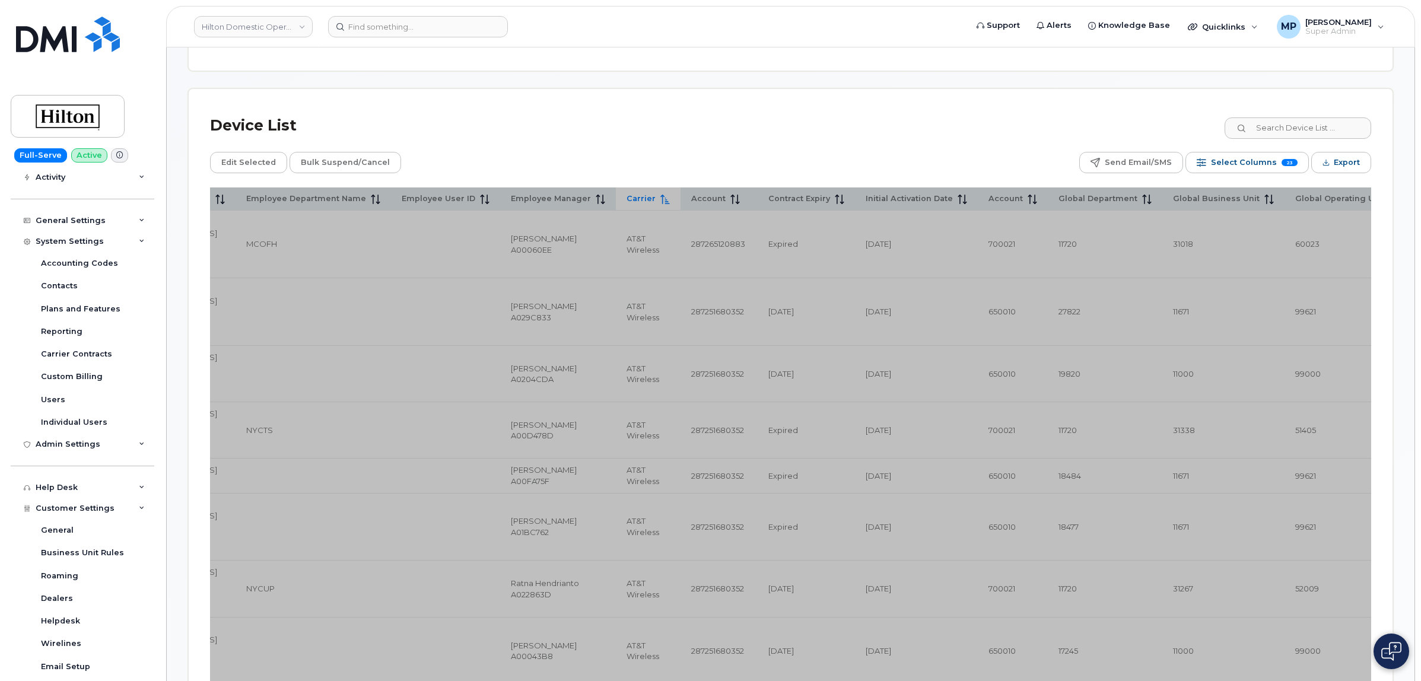
scroll to position [593, 0]
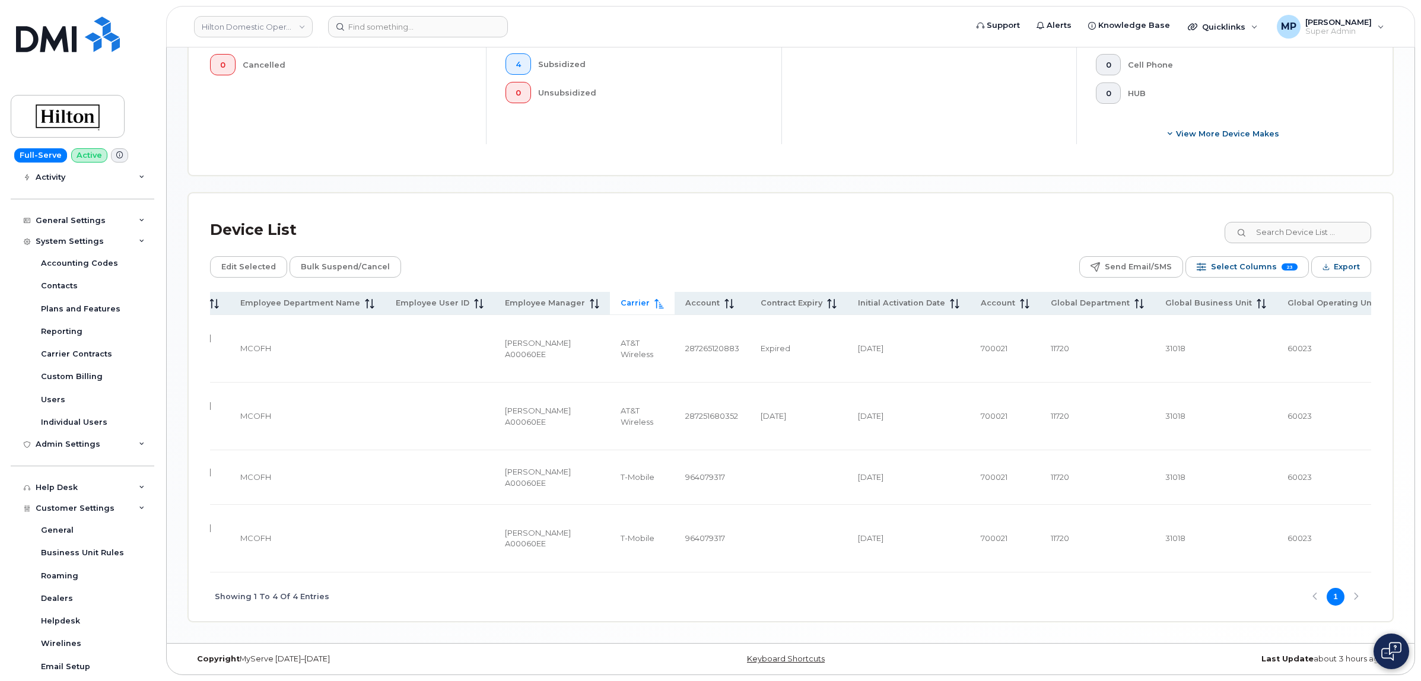
scroll to position [427, 0]
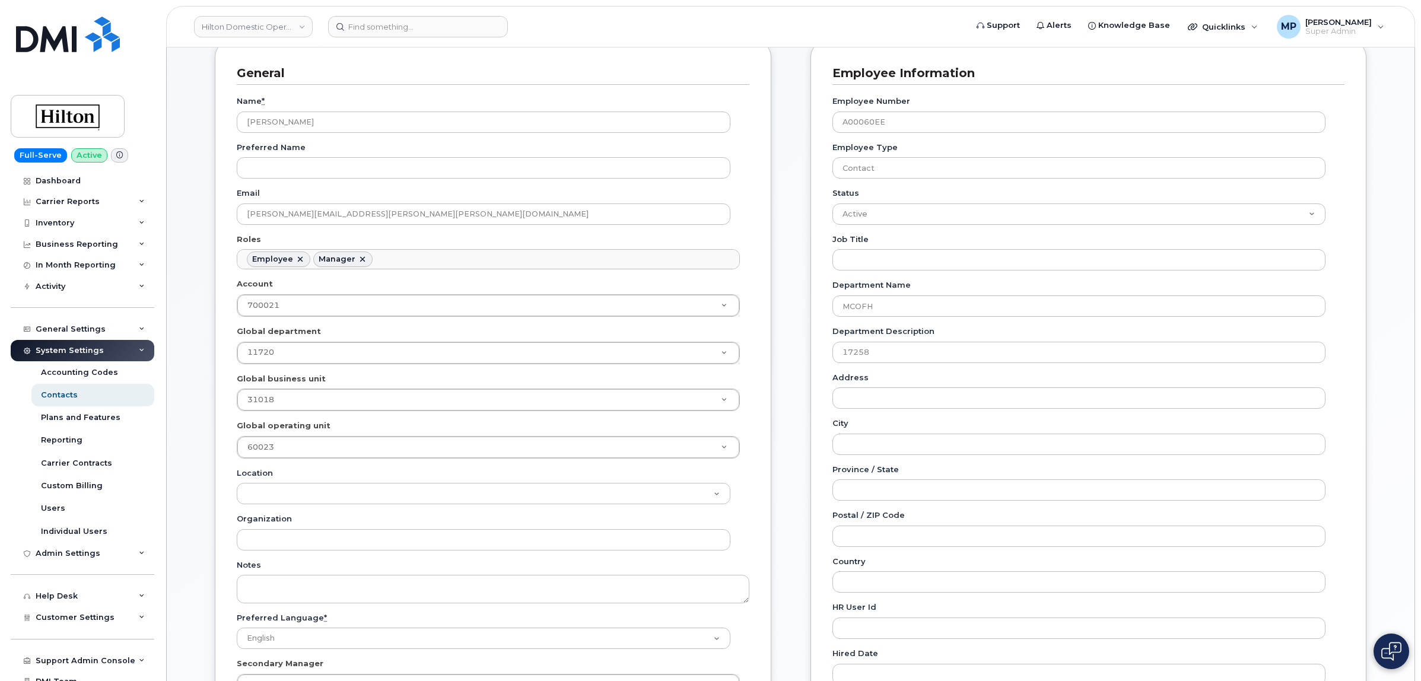
scroll to position [148, 0]
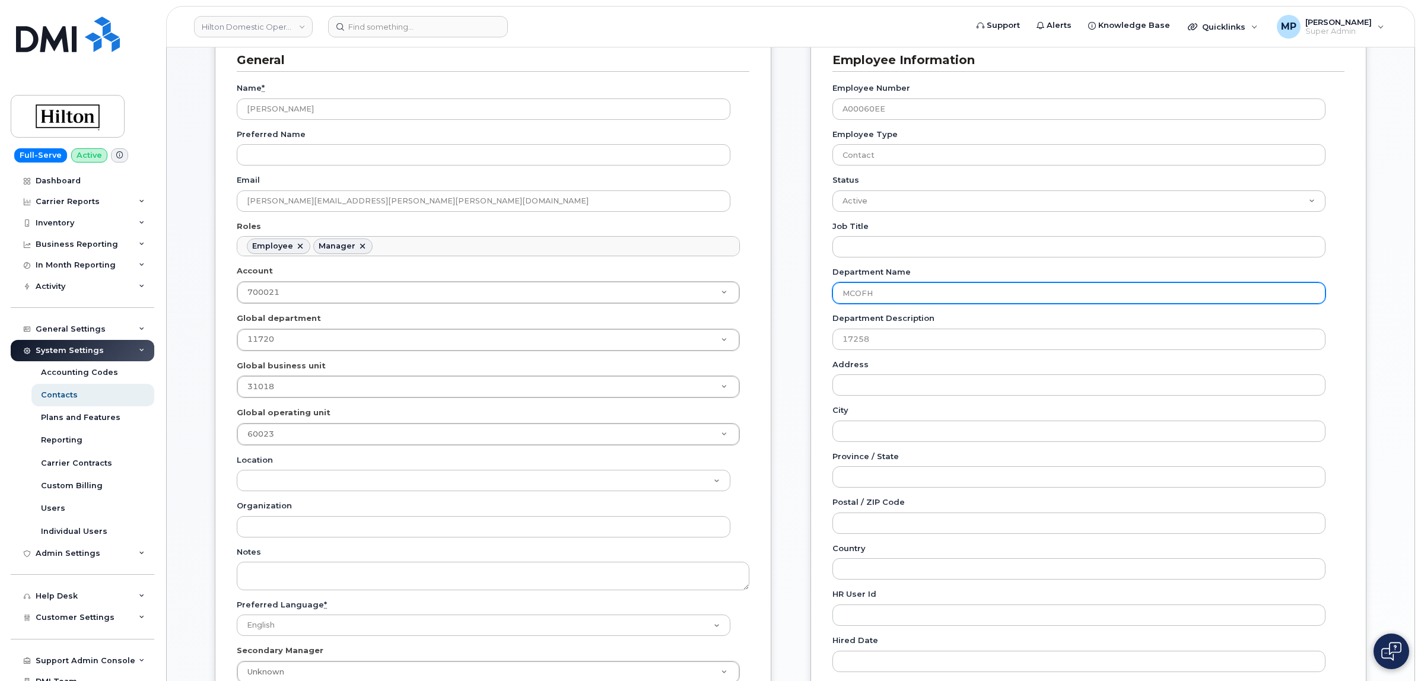
drag, startPoint x: 869, startPoint y: 295, endPoint x: 818, endPoint y: 297, distance: 51.7
click at [818, 297] on div "Employee Information Employee Number A00060EE Employee Type Contact Status Acti…" at bounding box center [1089, 393] width 557 height 732
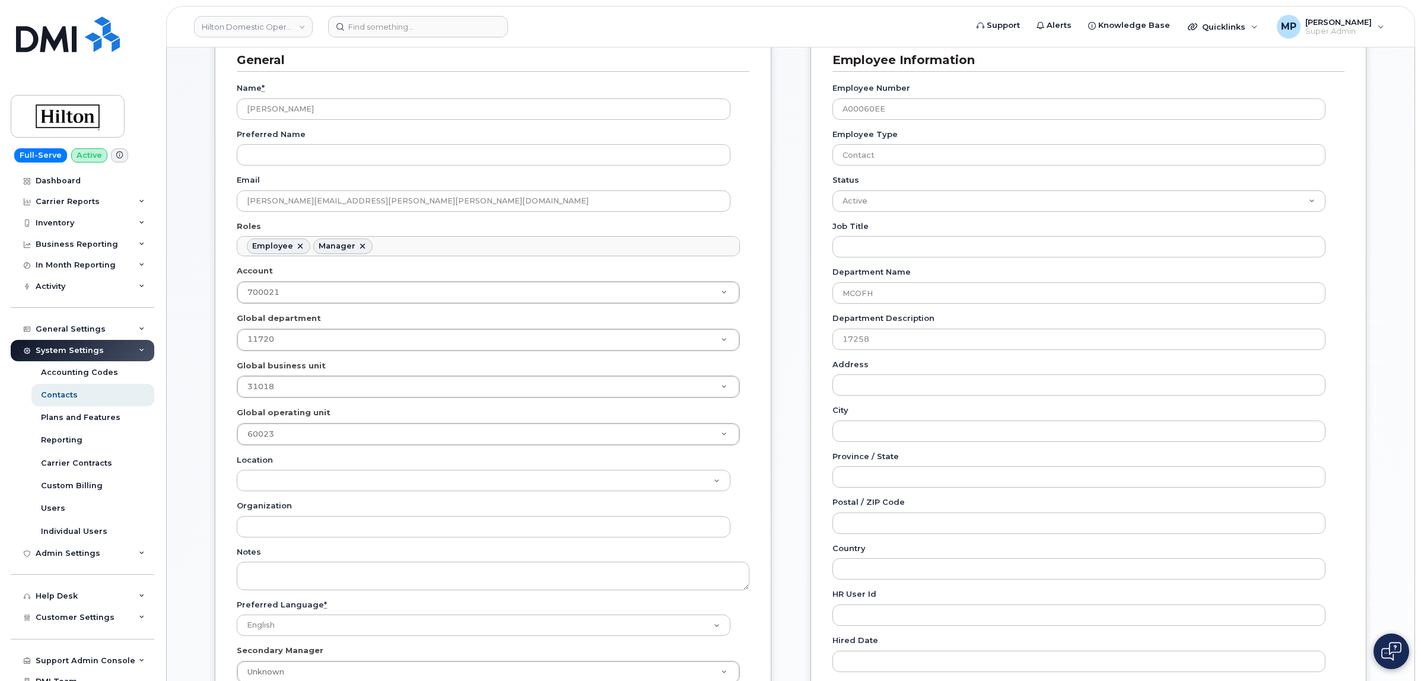
click at [813, 295] on div "Employee Information Employee Number A00060EE Employee Type Contact Status Acti…" at bounding box center [1089, 393] width 557 height 732
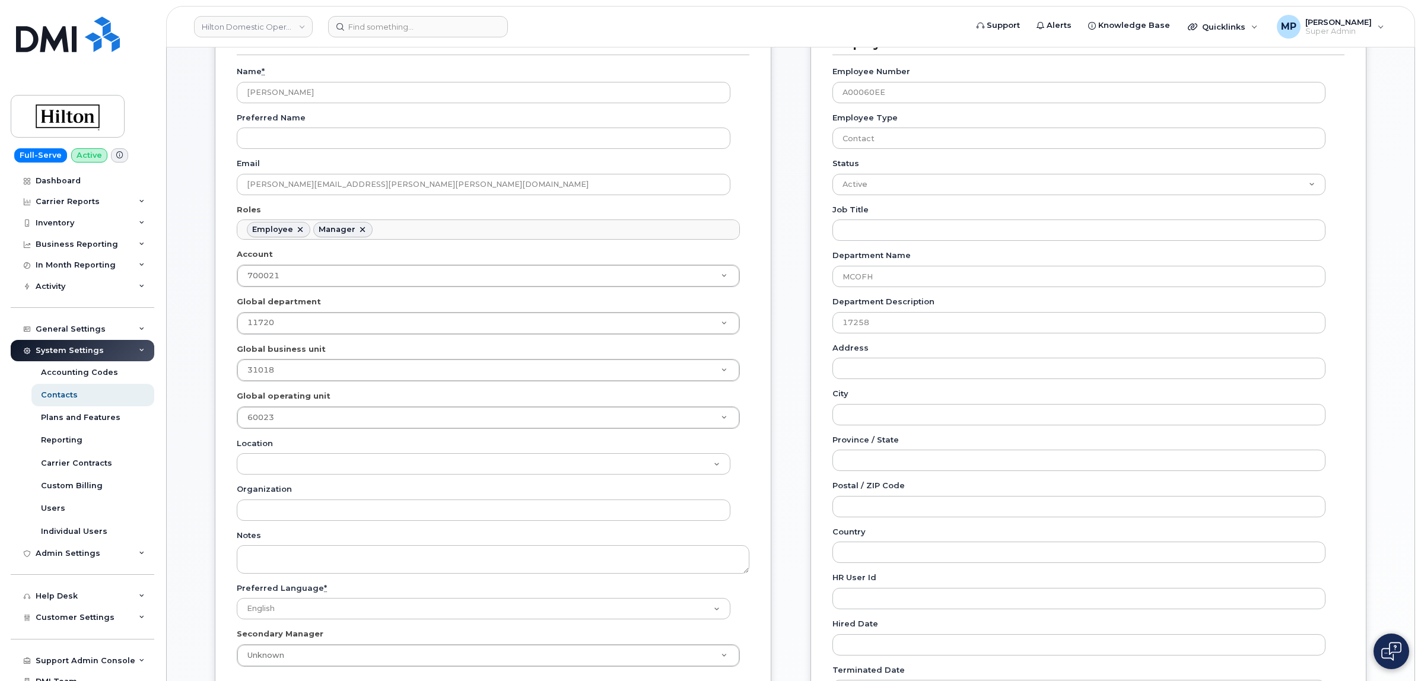
scroll to position [0, 0]
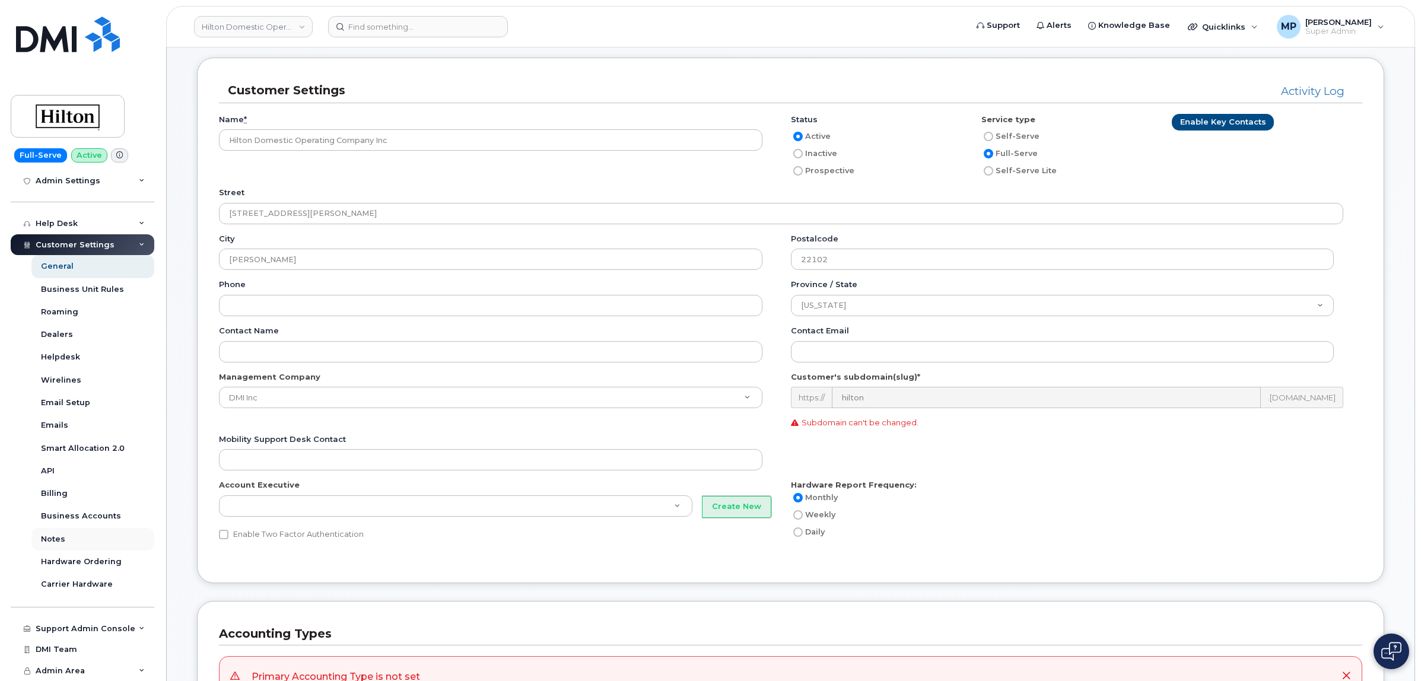
scroll to position [148, 0]
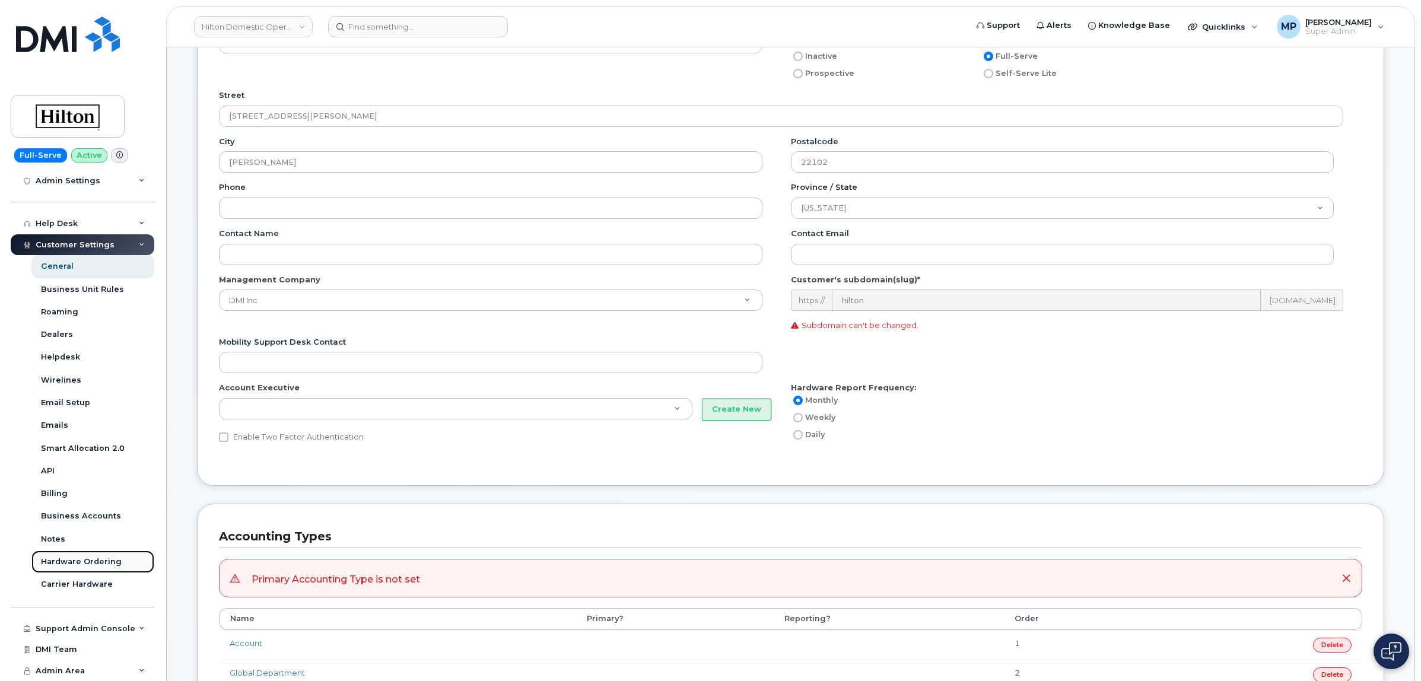
click at [66, 559] on div "Hardware Ordering" at bounding box center [81, 562] width 81 height 11
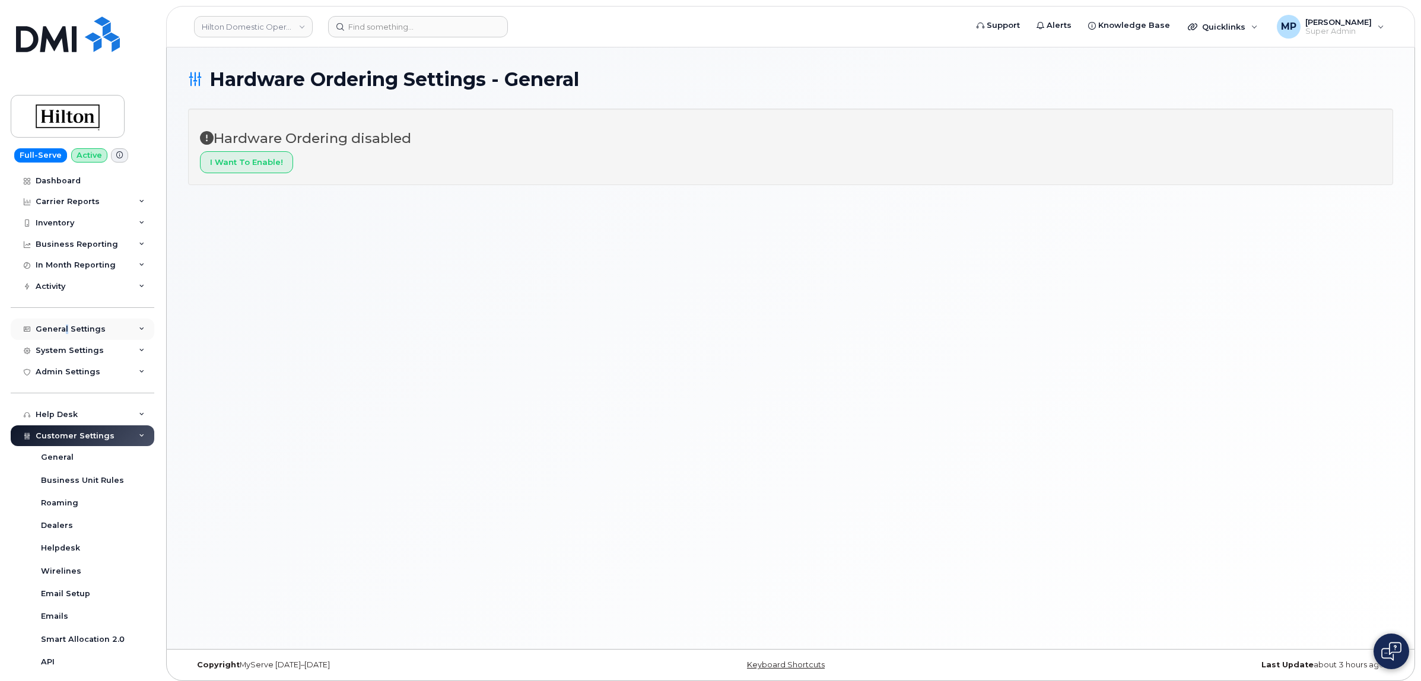
click at [65, 327] on div "General Settings" at bounding box center [71, 329] width 70 height 9
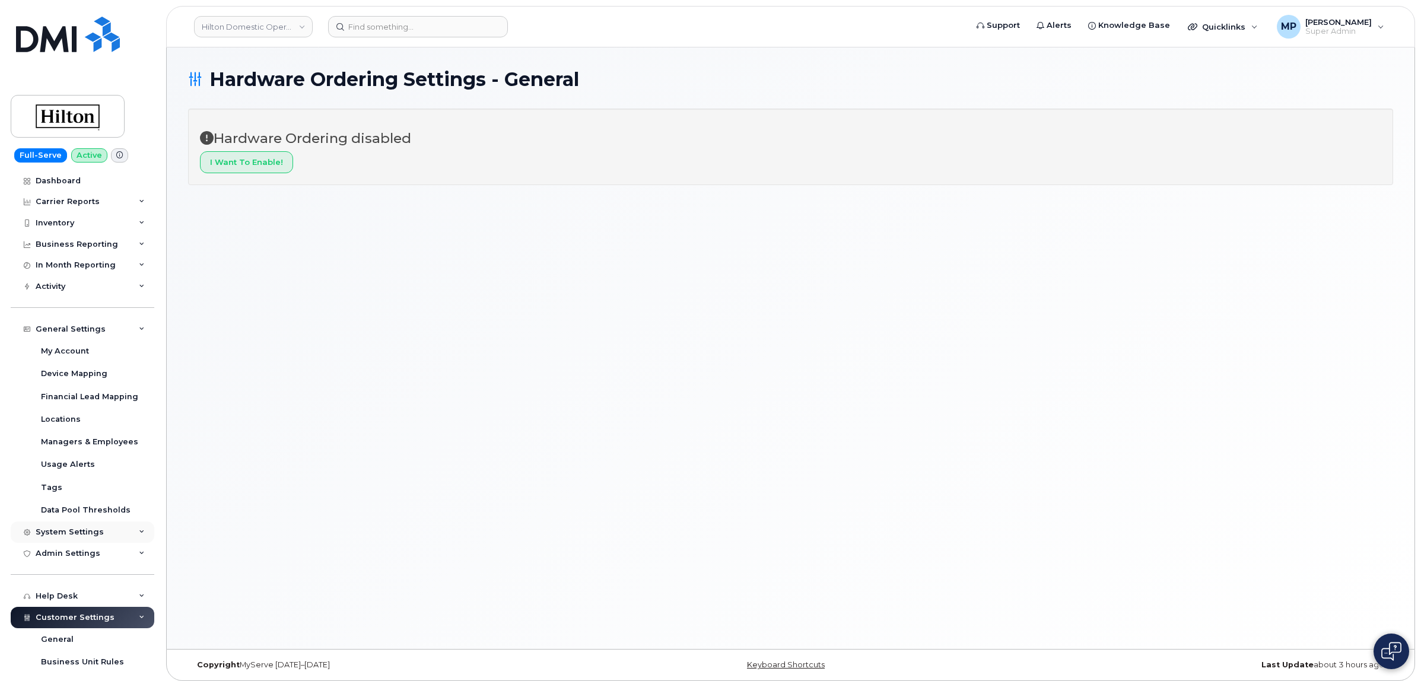
click at [92, 533] on div "System Settings" at bounding box center [70, 531] width 68 height 9
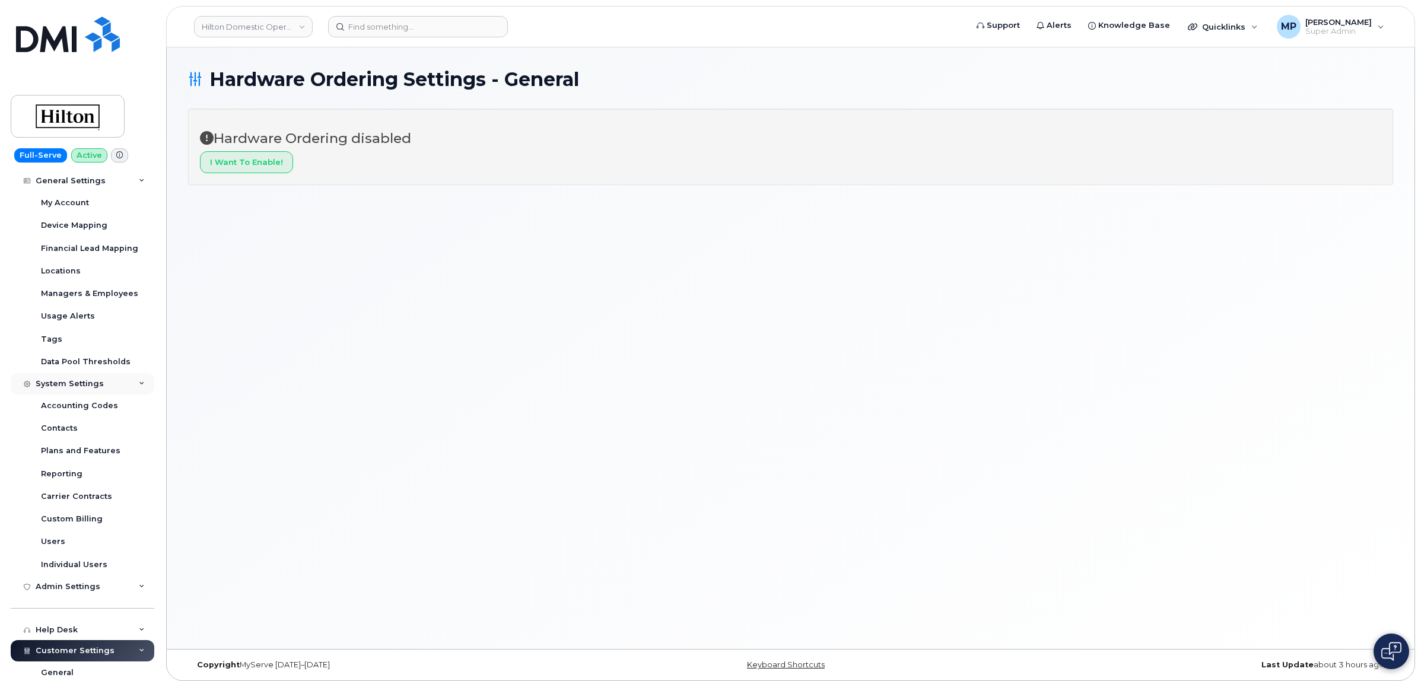
click at [80, 386] on div "System Settings" at bounding box center [70, 383] width 68 height 9
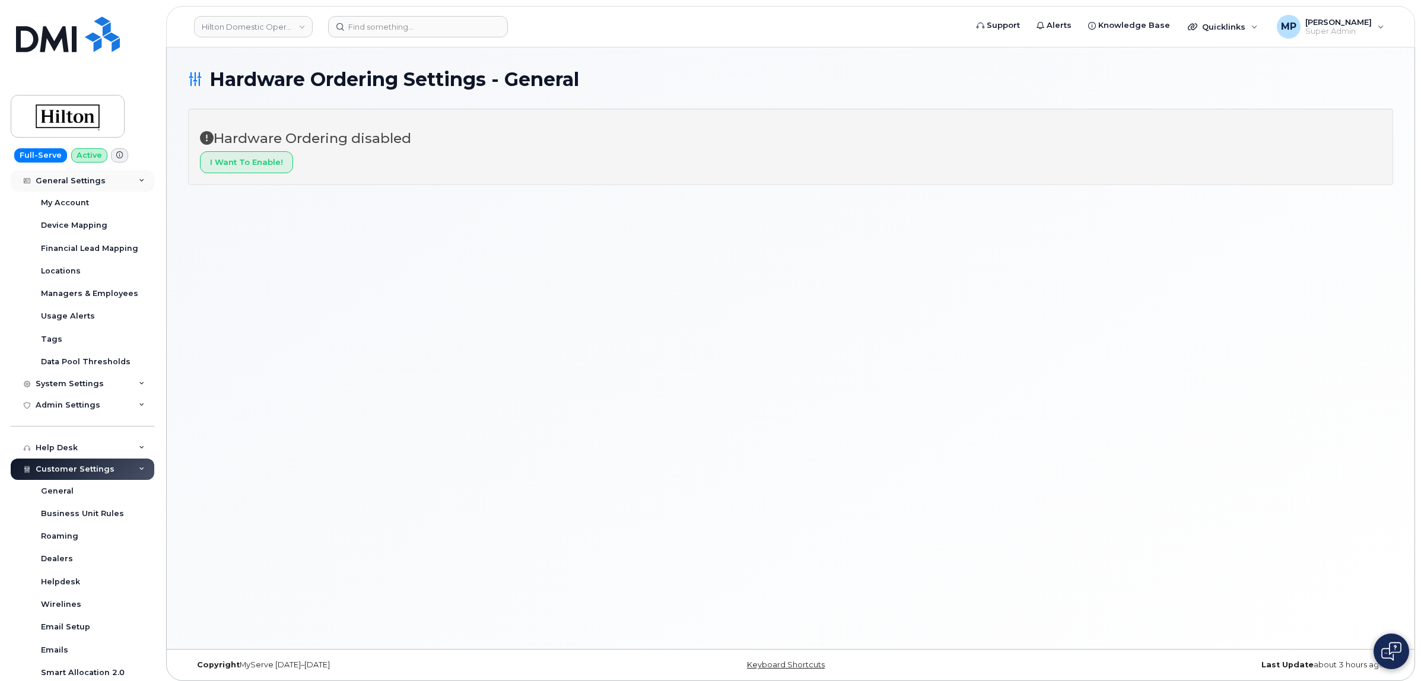
click at [84, 183] on div "General Settings" at bounding box center [71, 180] width 70 height 9
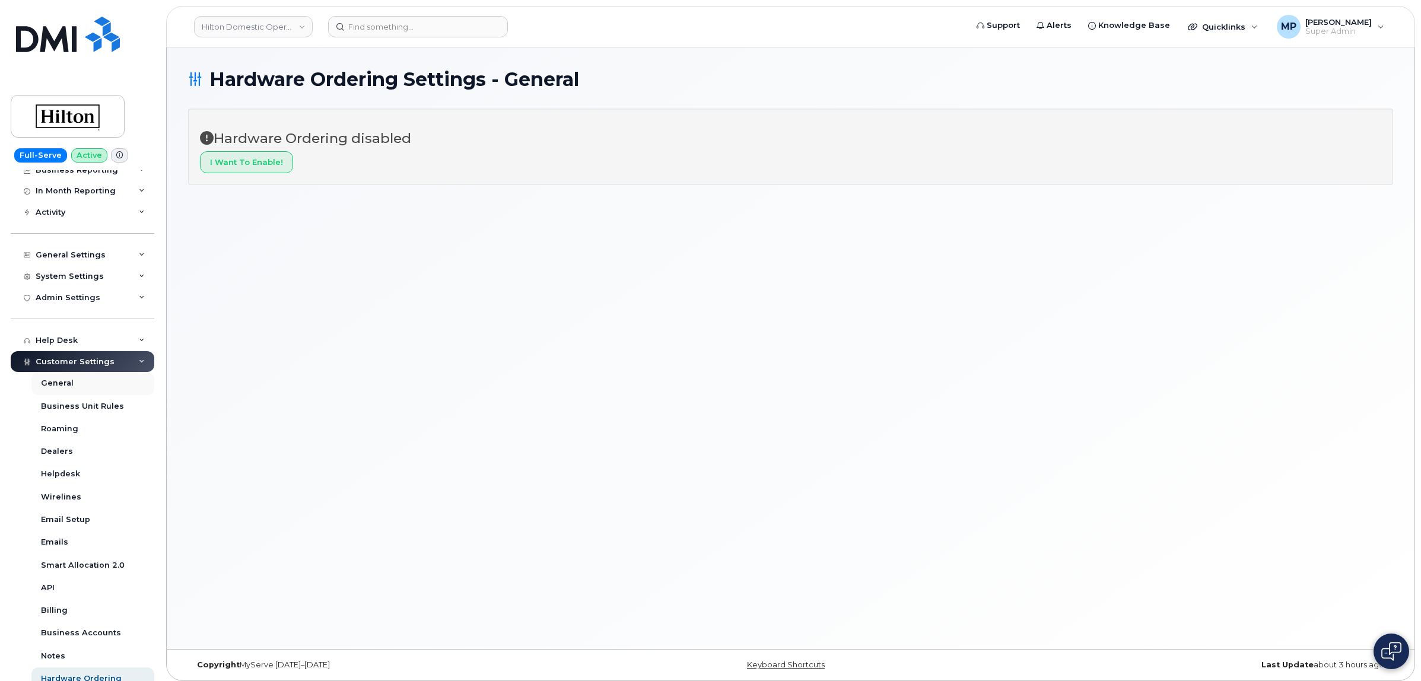
scroll to position [0, 0]
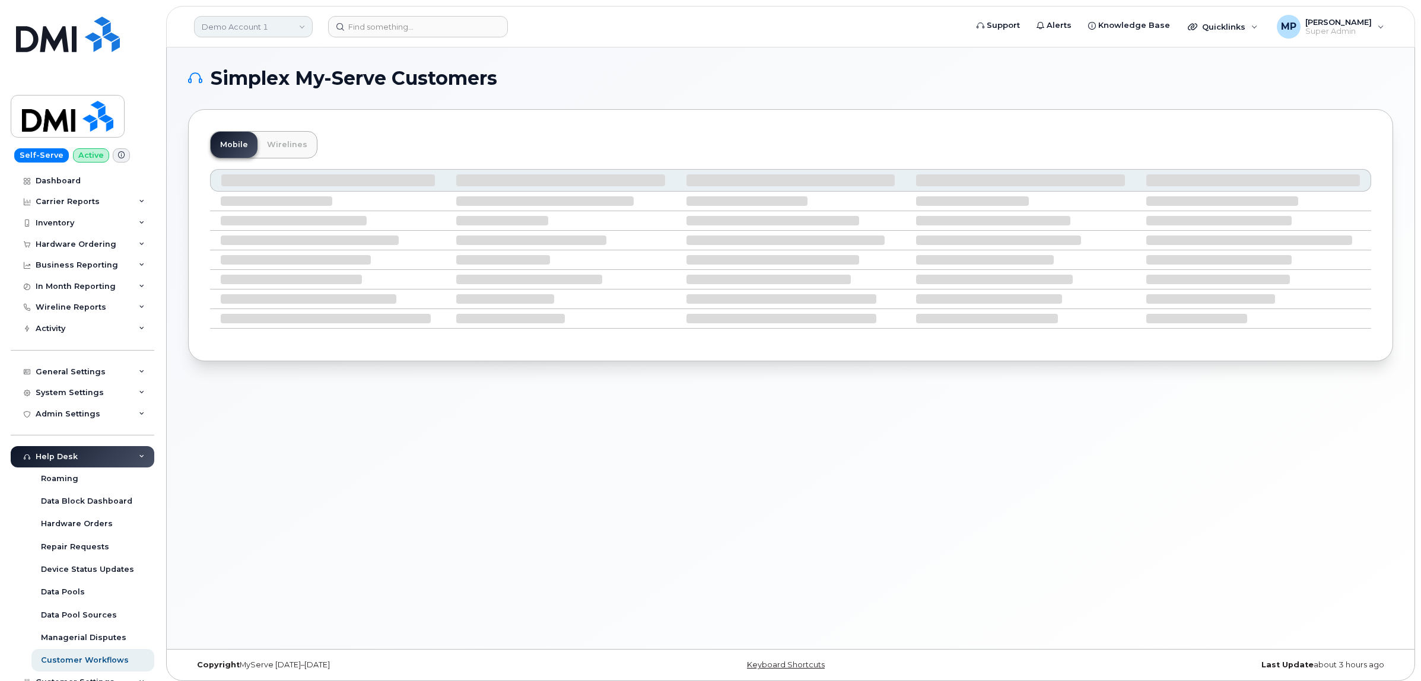
click at [266, 24] on link "Demo Account 1" at bounding box center [253, 26] width 119 height 21
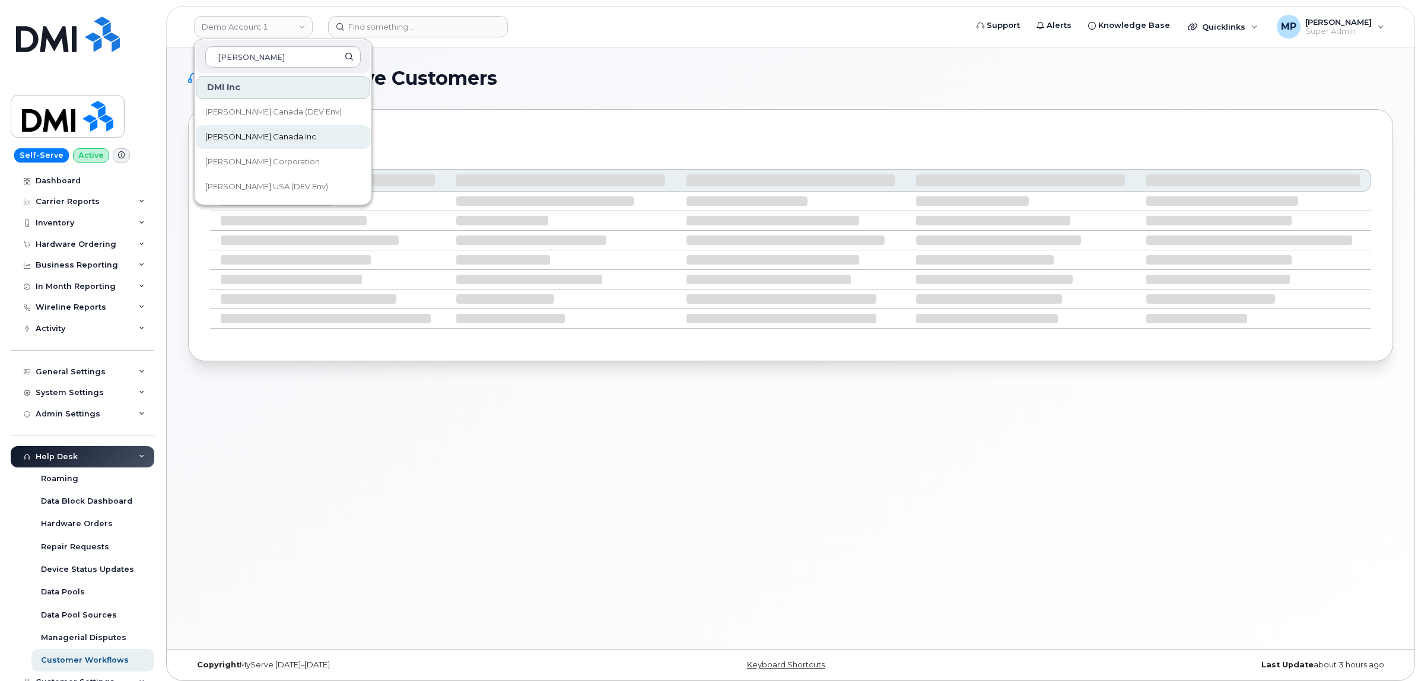
type input "[PERSON_NAME]"
click at [268, 132] on span "Kiewit Canada Inc" at bounding box center [260, 137] width 111 height 12
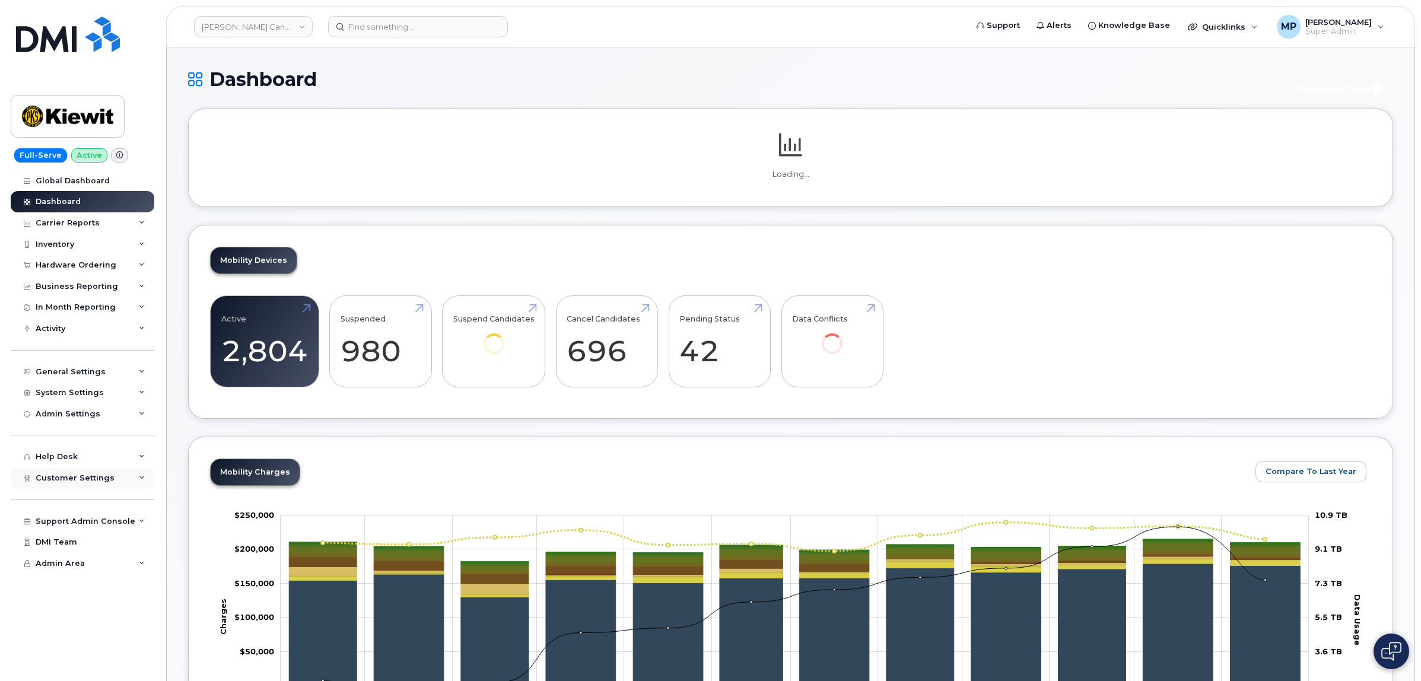
click at [92, 482] on span "Customer Settings" at bounding box center [75, 477] width 79 height 9
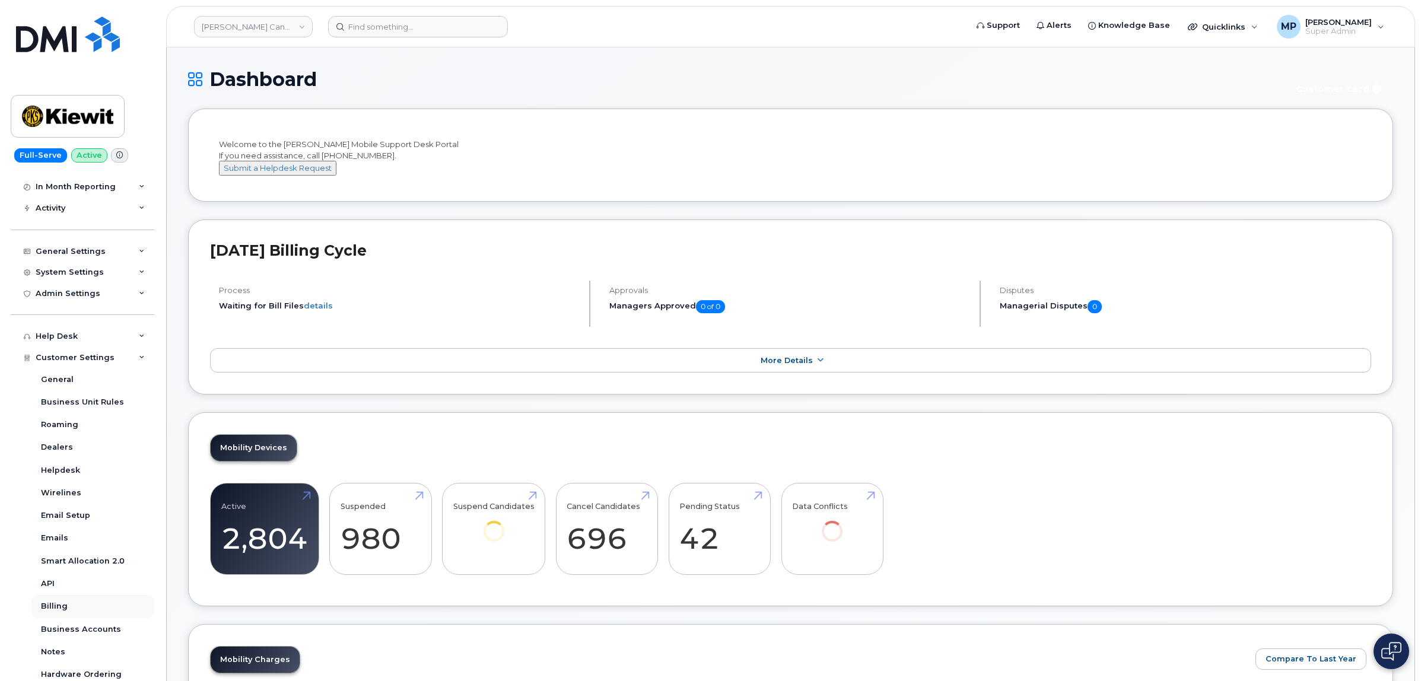
scroll to position [238, 0]
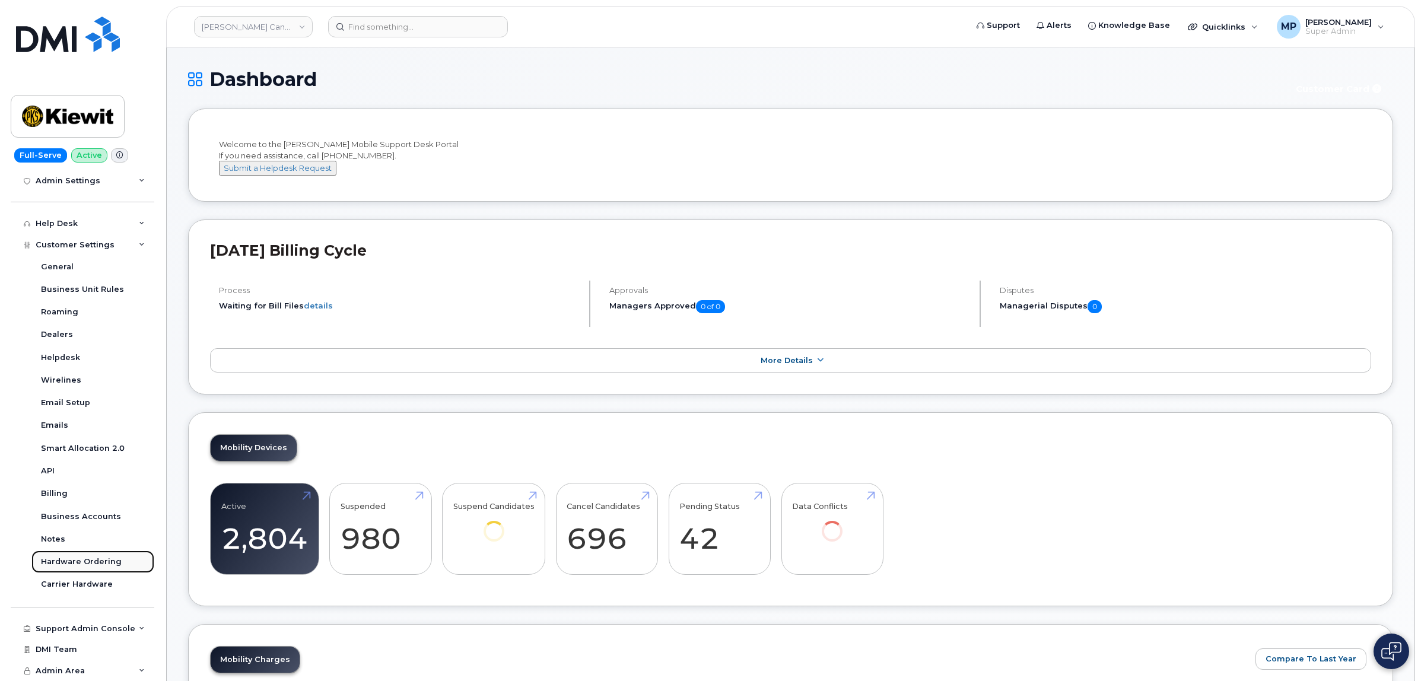
click at [87, 561] on div "Hardware Ordering" at bounding box center [81, 562] width 81 height 11
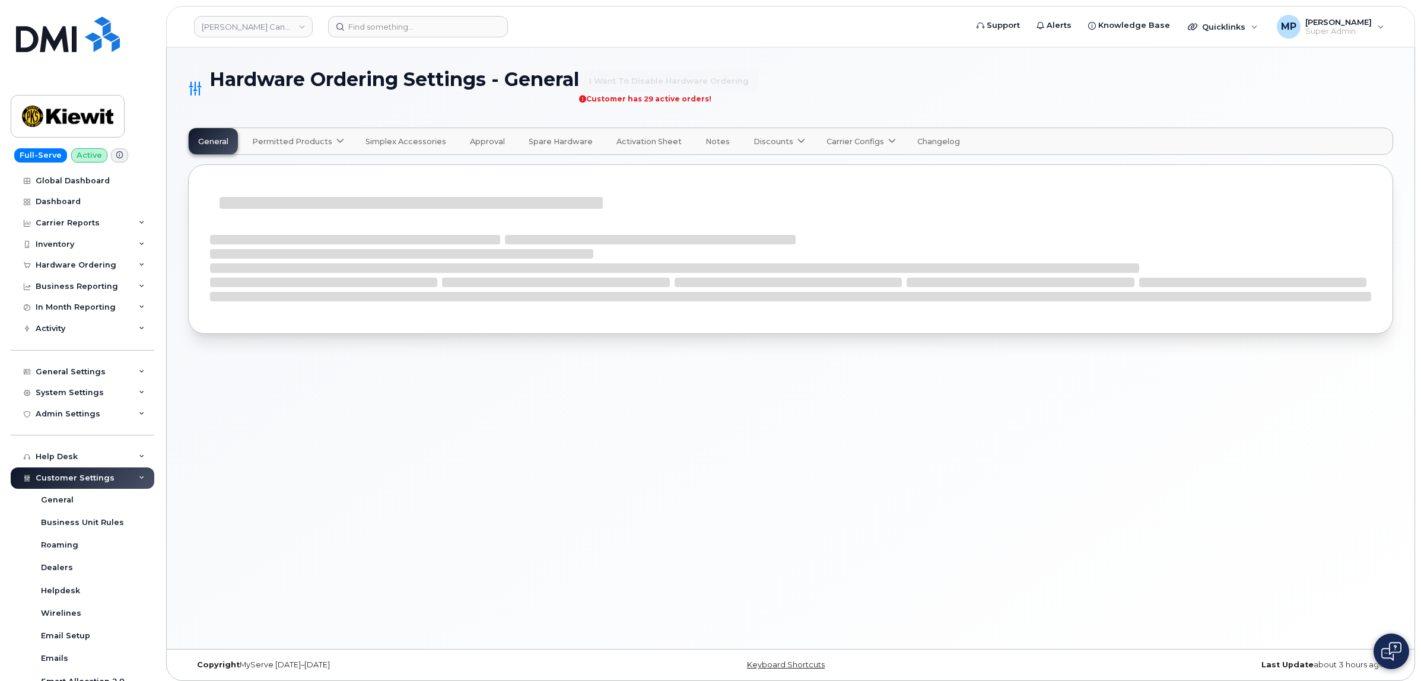
click at [481, 137] on span "Approval" at bounding box center [487, 141] width 35 height 9
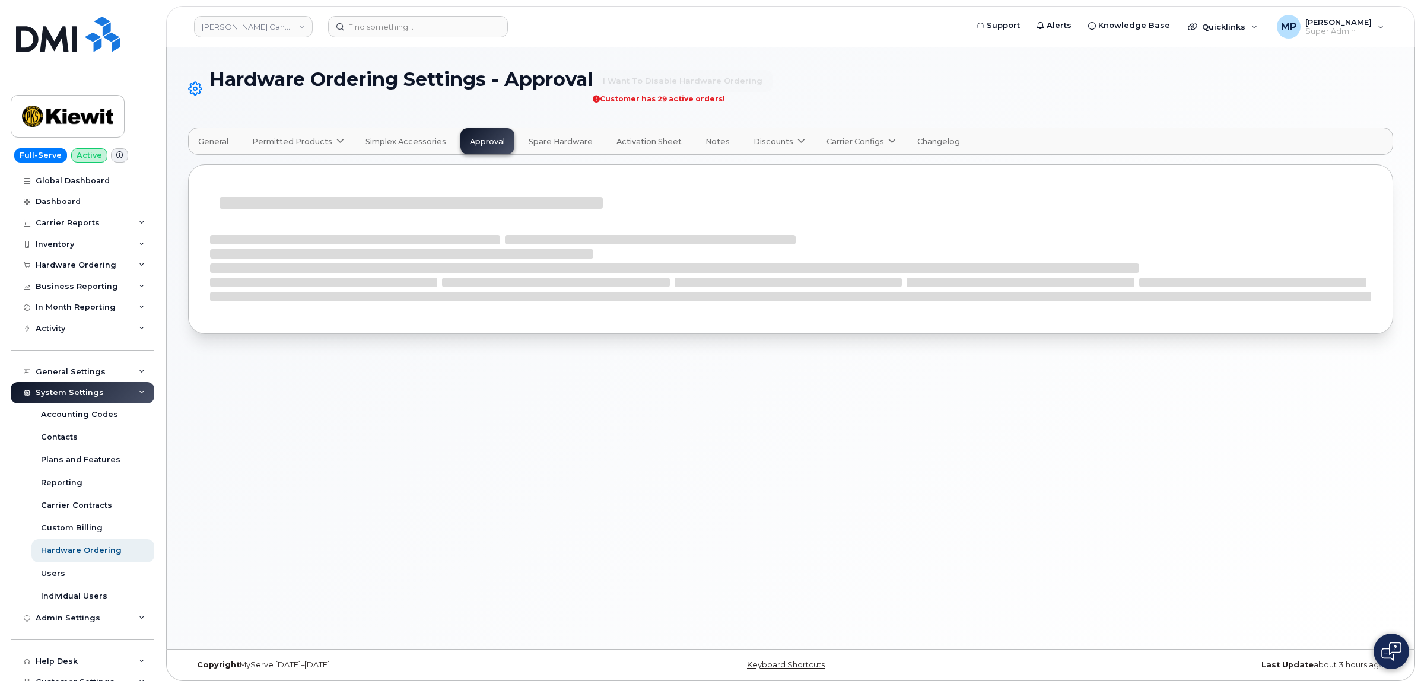
select select "suggested"
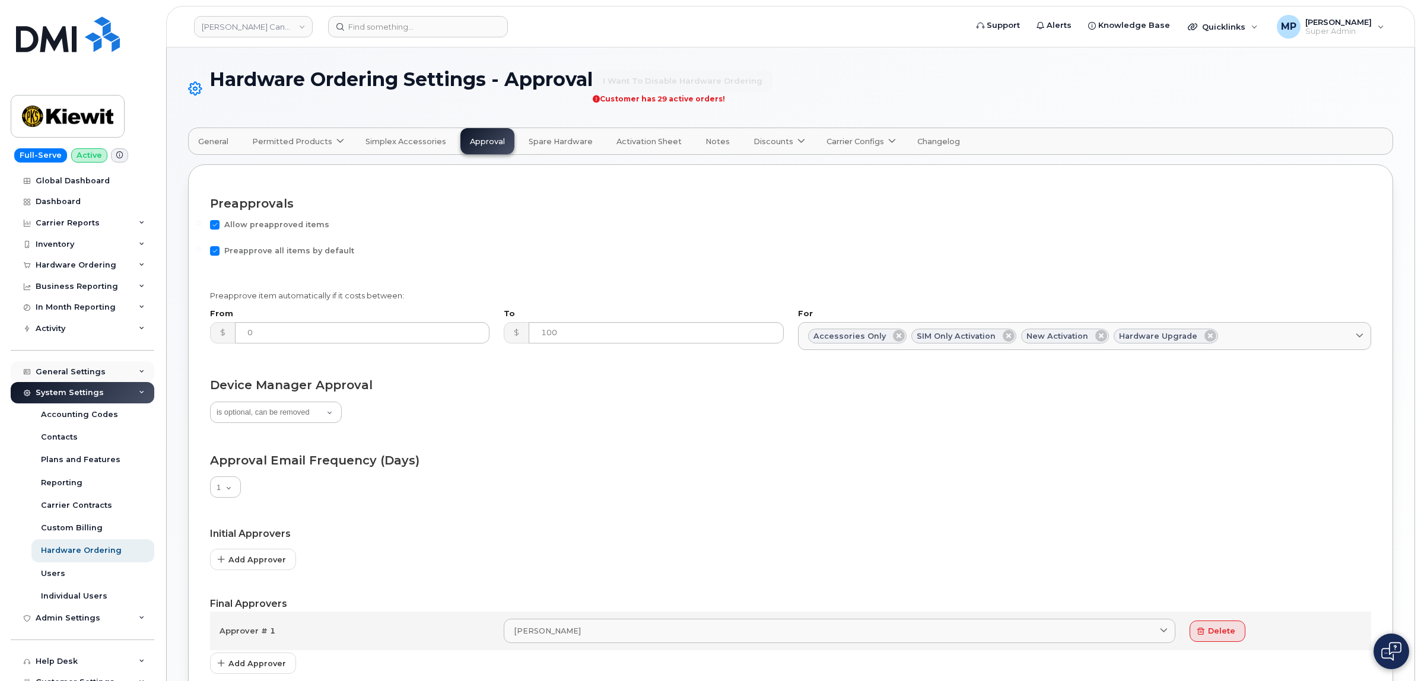
click at [69, 377] on div "General Settings" at bounding box center [71, 371] width 70 height 9
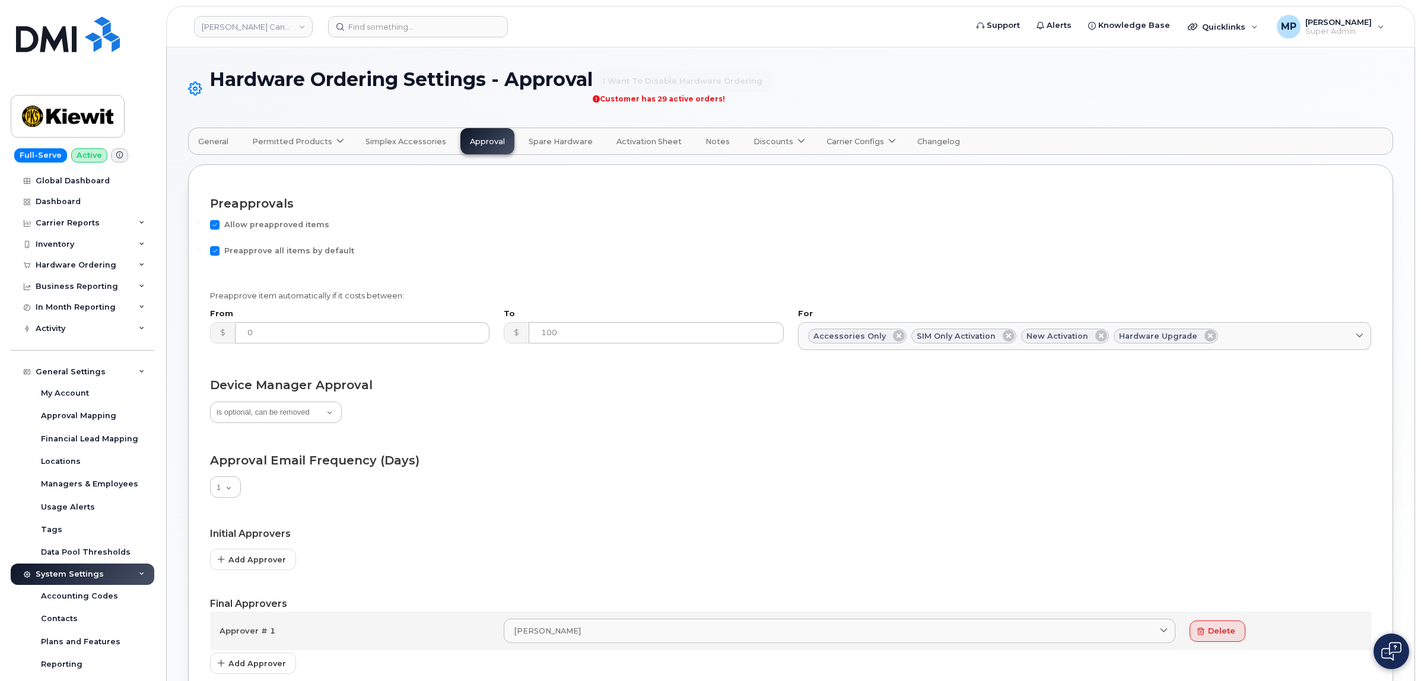
click at [212, 139] on span "General" at bounding box center [213, 141] width 30 height 9
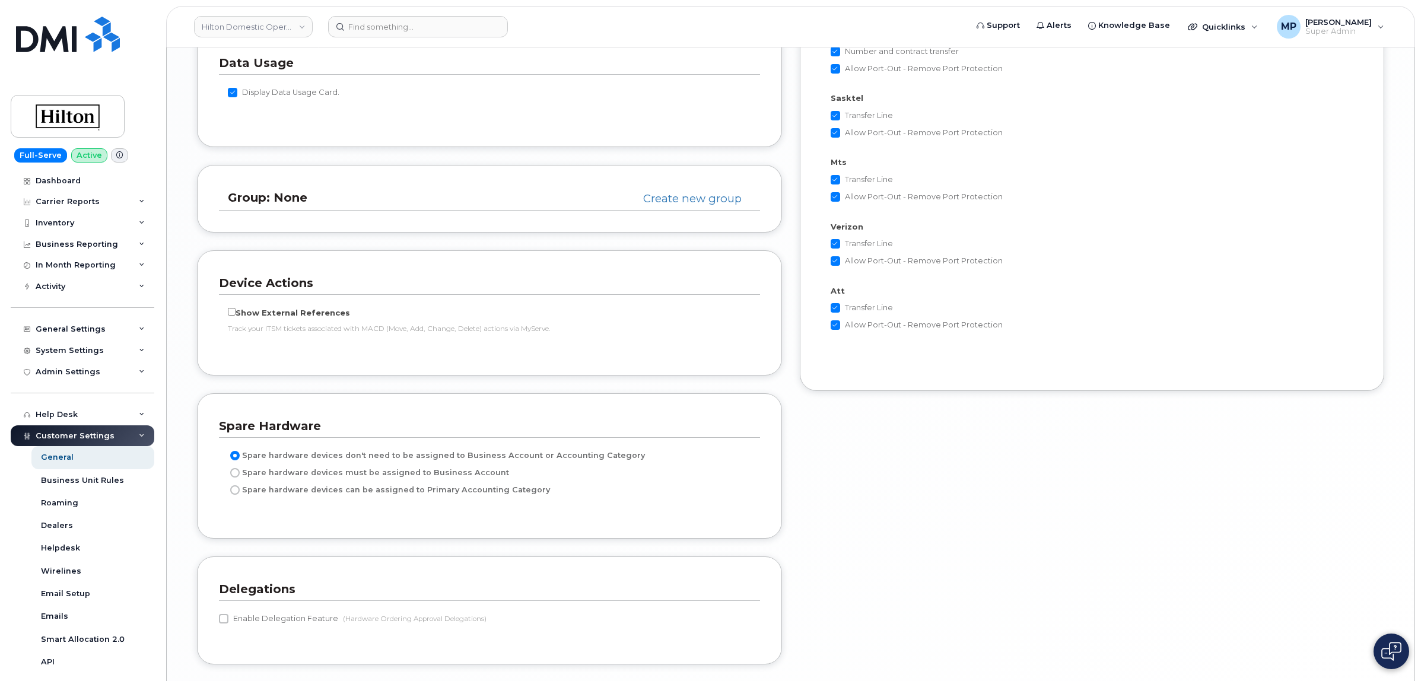
scroll to position [2374, 0]
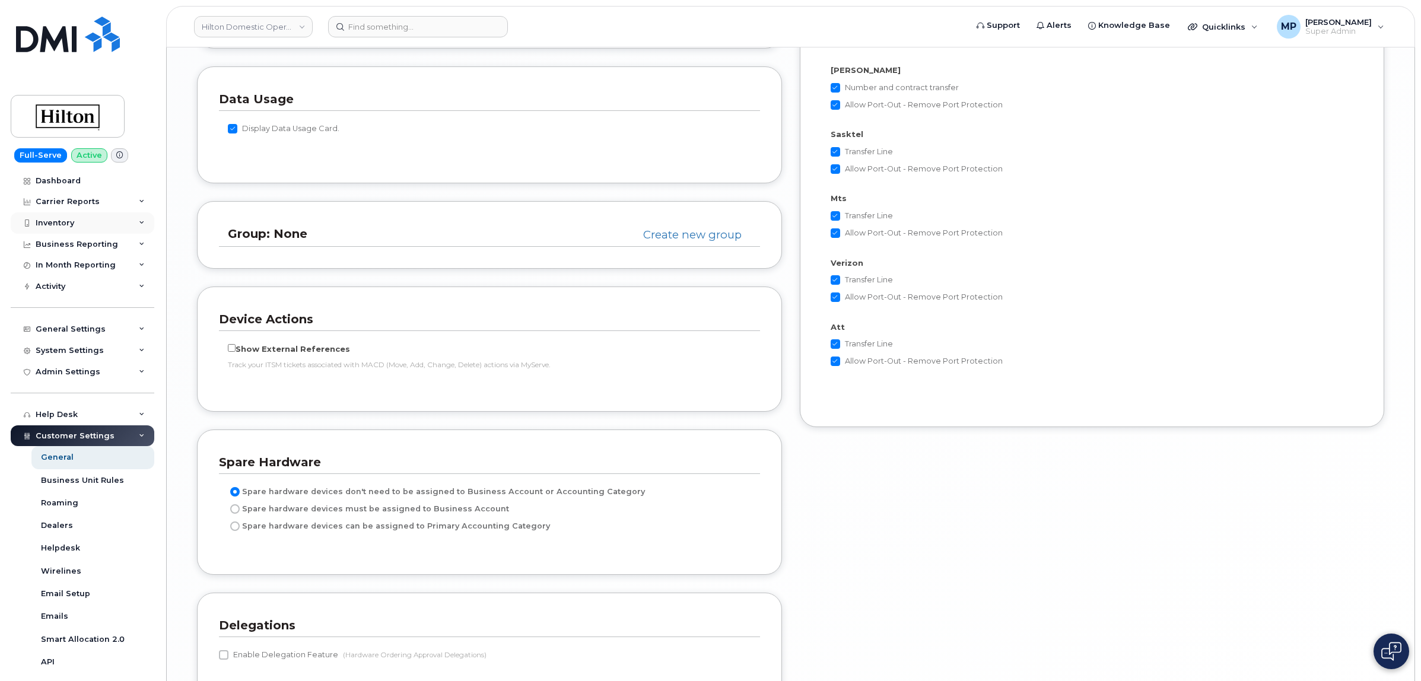
click at [55, 221] on div "Inventory" at bounding box center [55, 222] width 39 height 9
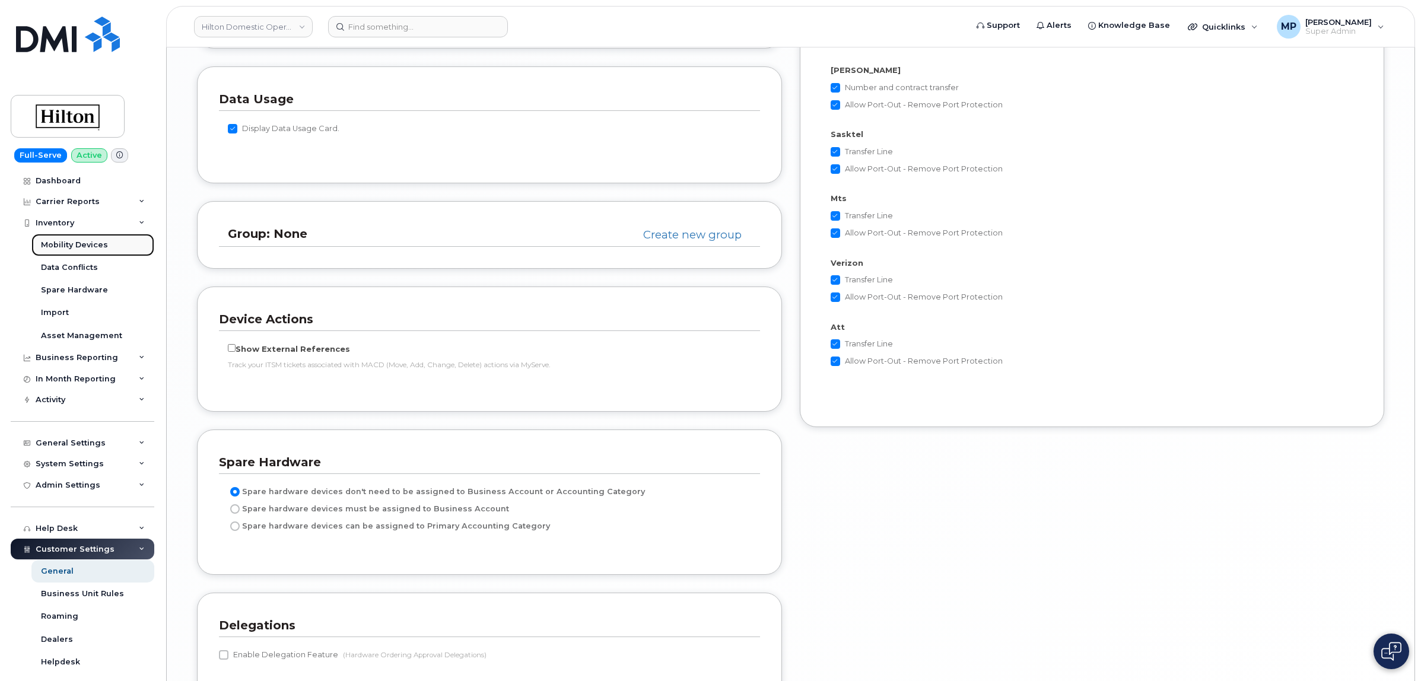
click at [65, 248] on div "Mobility Devices" at bounding box center [74, 245] width 67 height 11
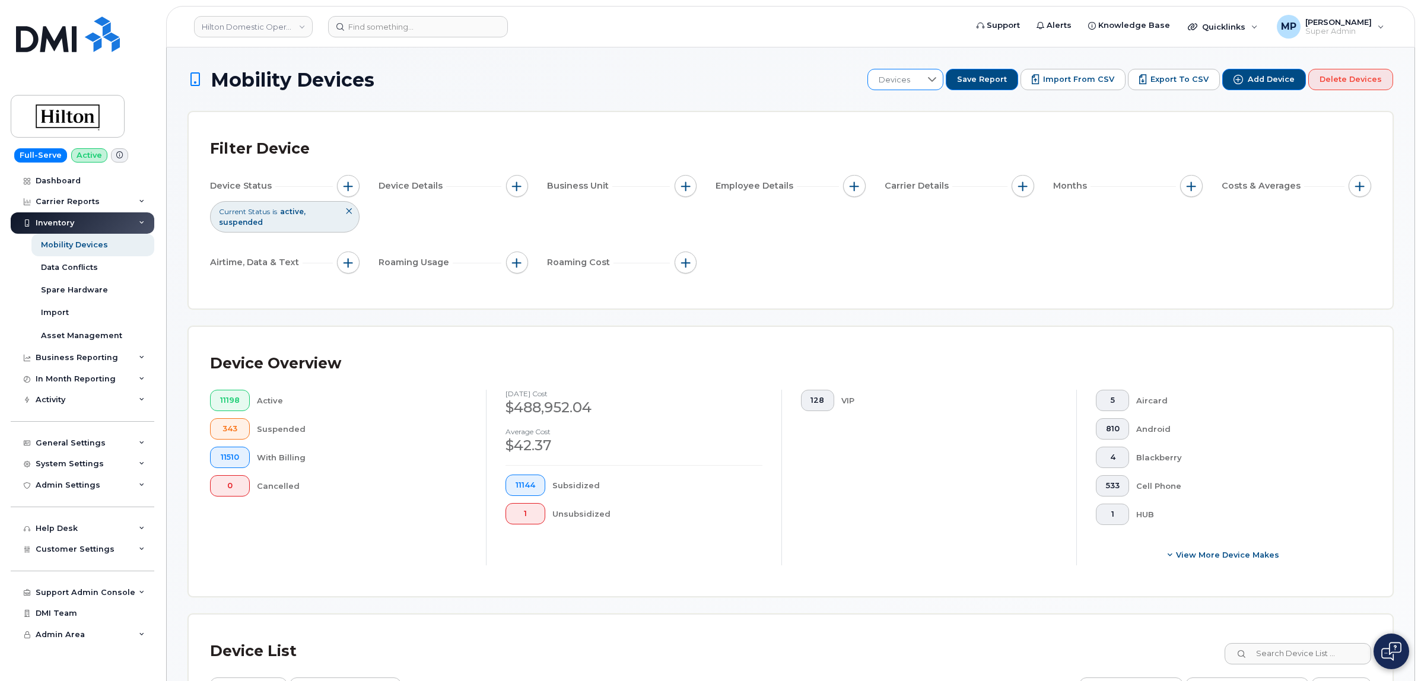
click at [939, 80] on div at bounding box center [932, 79] width 23 height 20
click at [746, 135] on div "Filter Device" at bounding box center [790, 149] width 1161 height 31
click at [1188, 187] on span "button" at bounding box center [1191, 186] width 9 height 9
click at [1230, 274] on div "Device Status Current Status is active suspended Device Details Business Unit E…" at bounding box center [790, 226] width 1161 height 103
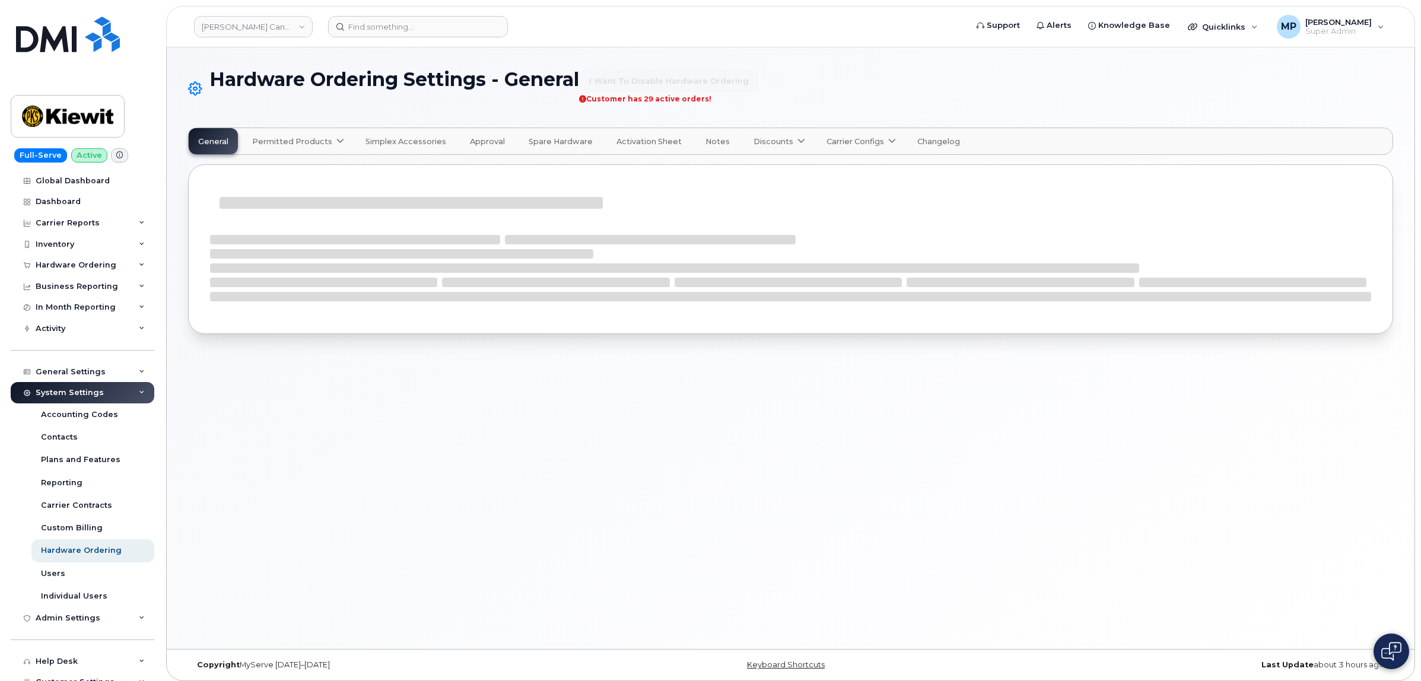
select select "admins"
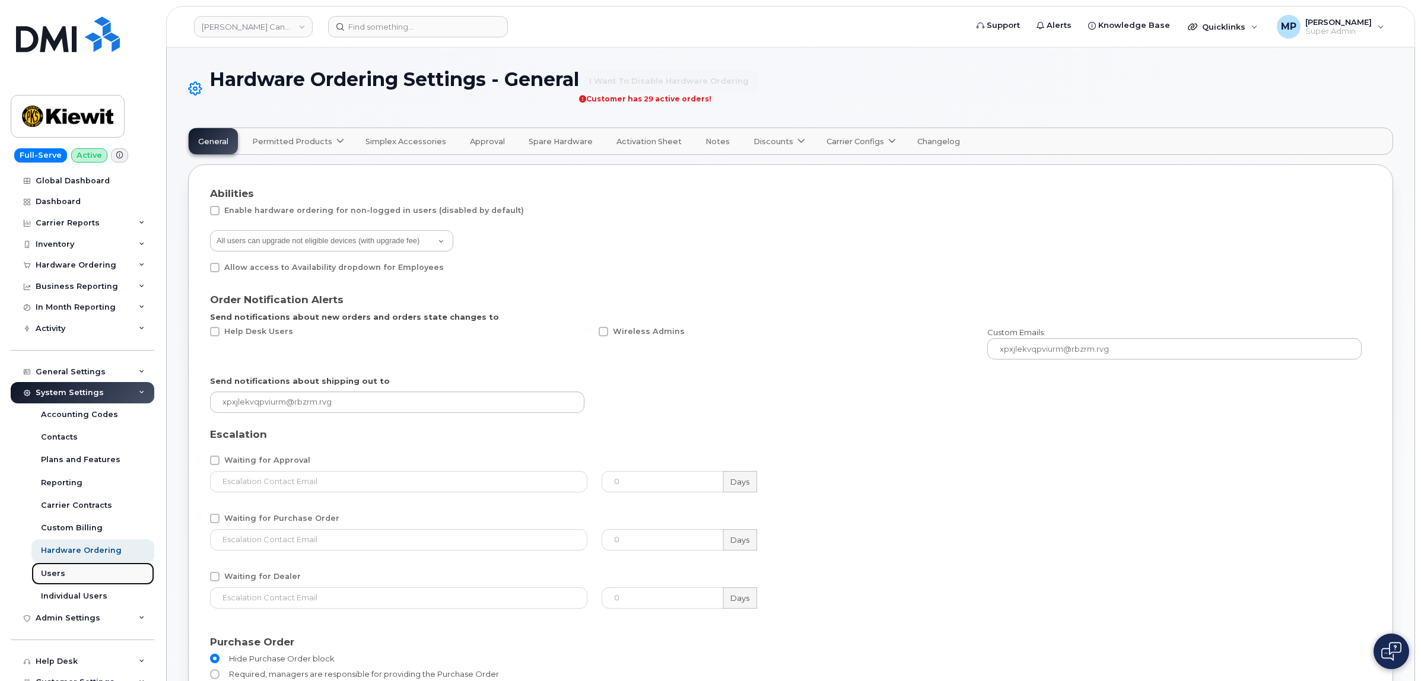
click at [51, 571] on div "Users" at bounding box center [53, 573] width 24 height 11
click at [67, 375] on div "General Settings" at bounding box center [71, 371] width 70 height 9
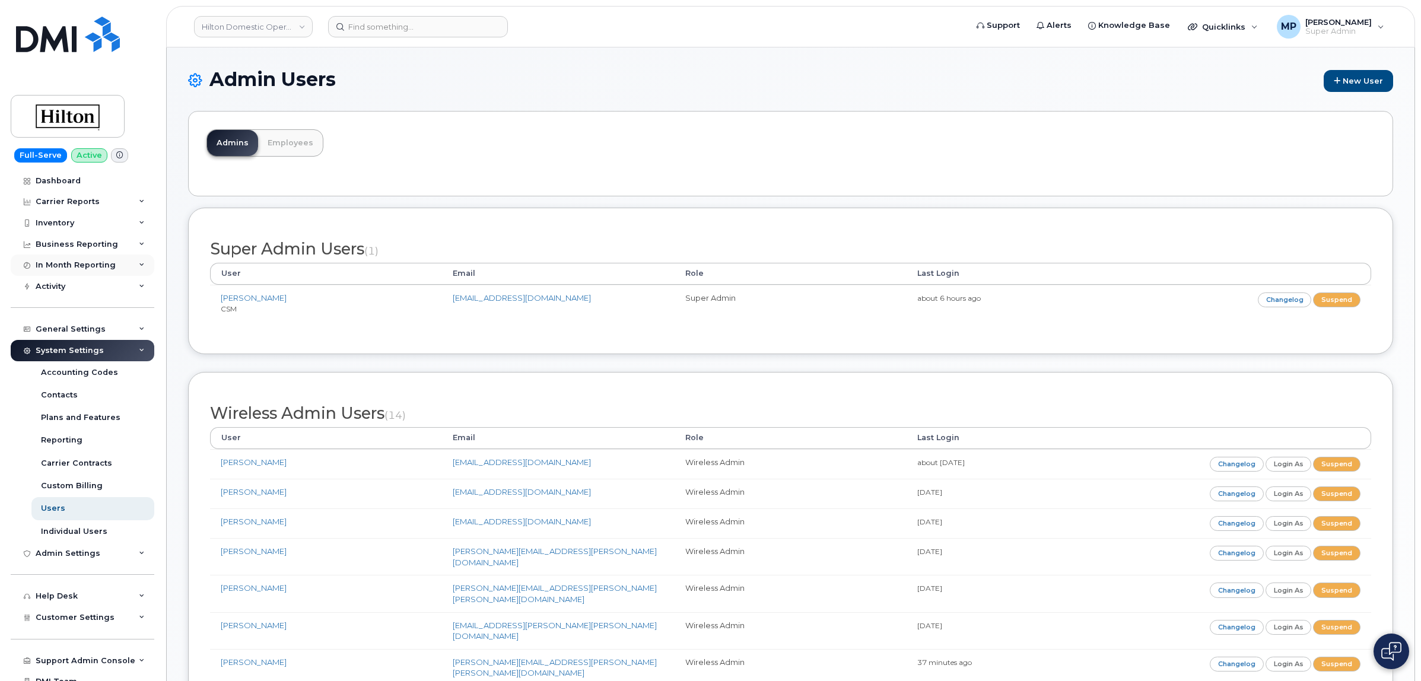
click at [67, 266] on div "In Month Reporting" at bounding box center [76, 264] width 80 height 9
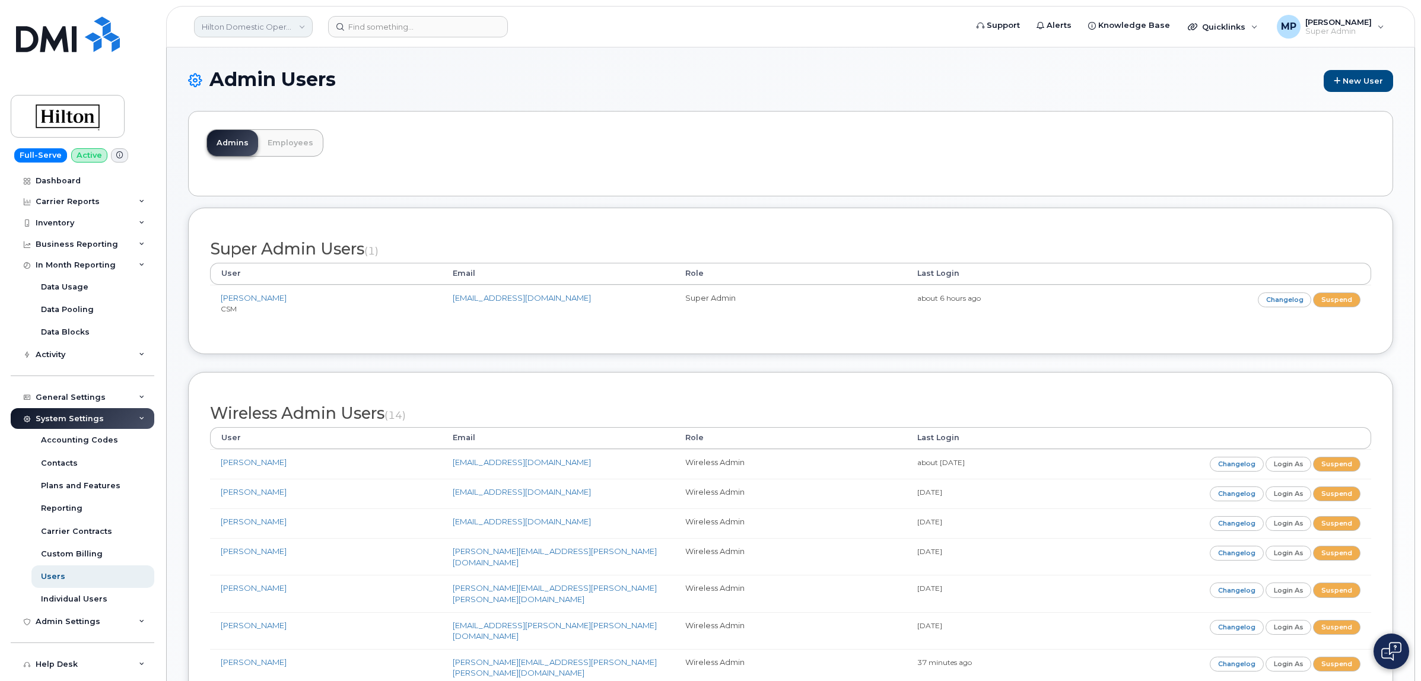
click at [233, 24] on link "Hilton Domestic Operating Company Inc" at bounding box center [253, 26] width 119 height 21
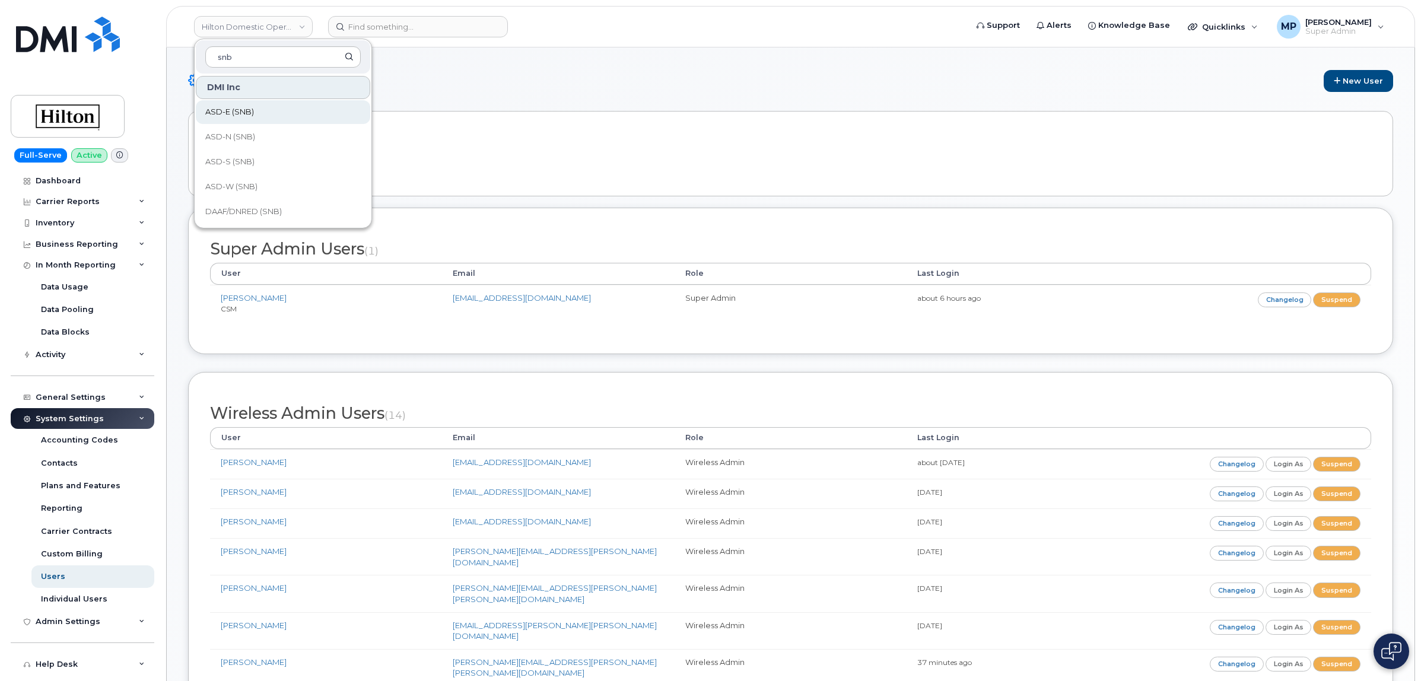
type input "snb"
click at [241, 116] on span "ASD-E (SNB)" at bounding box center [229, 112] width 49 height 12
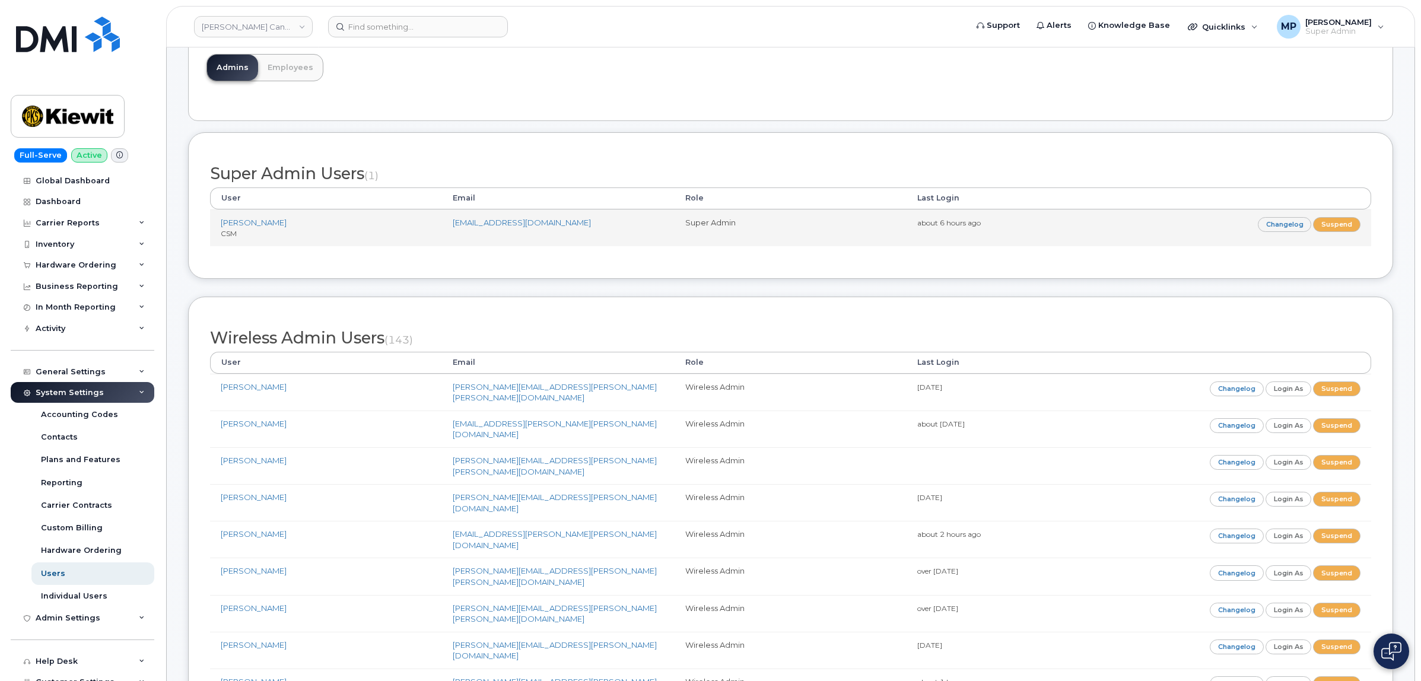
scroll to position [74, 0]
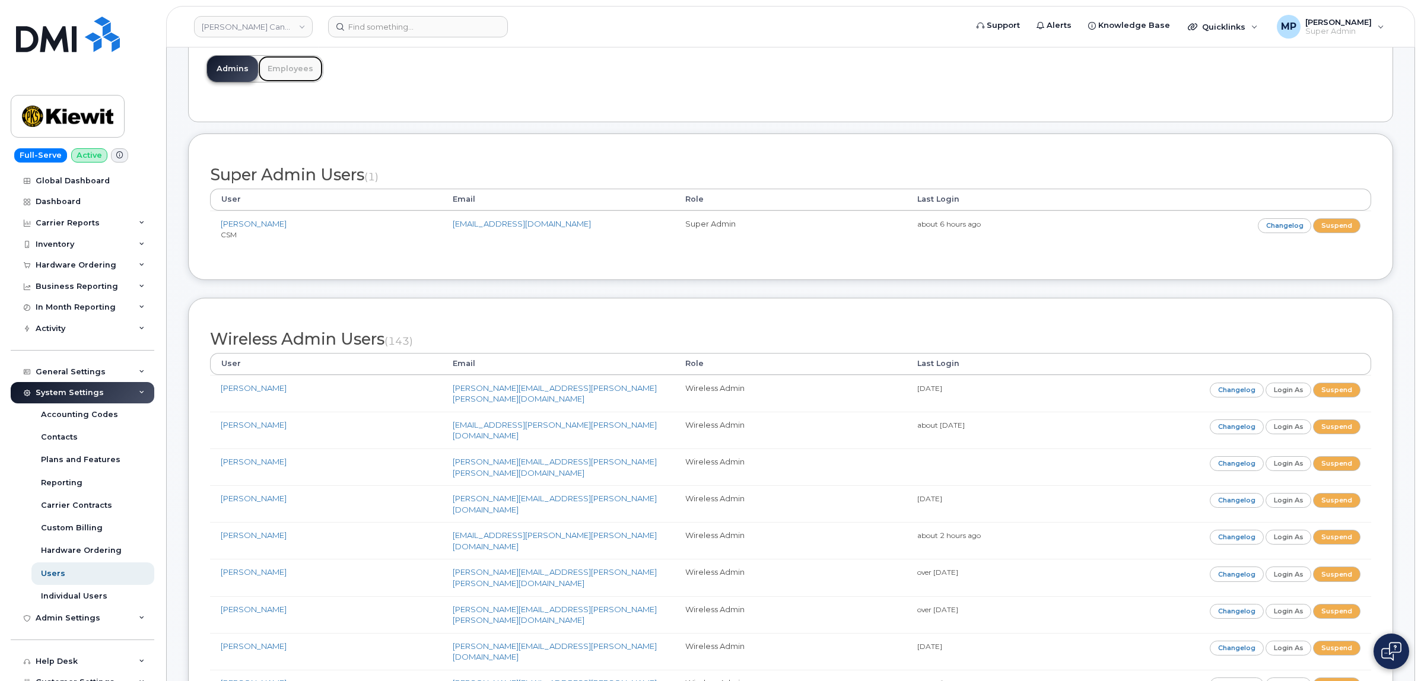
click at [287, 73] on link "Employees" at bounding box center [290, 69] width 65 height 26
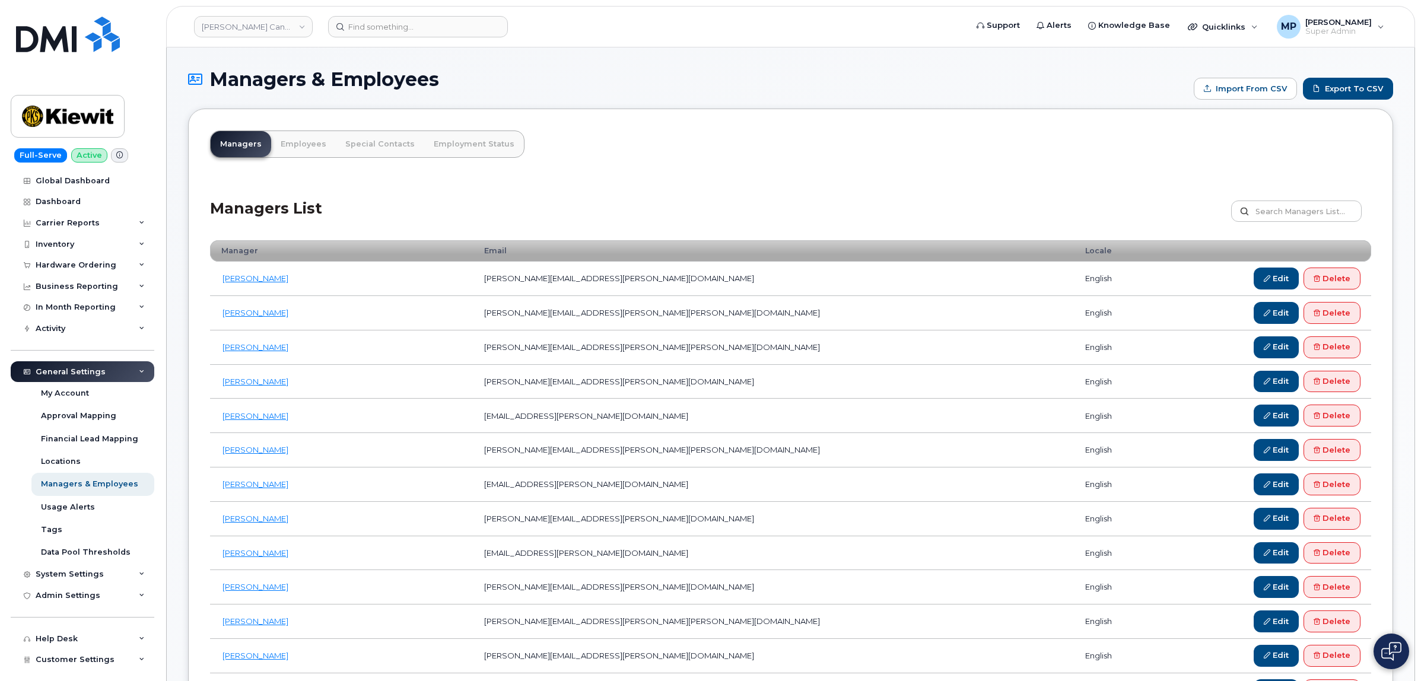
drag, startPoint x: 330, startPoint y: 351, endPoint x: 208, endPoint y: 352, distance: 122.2
click at [214, 354] on td "[PERSON_NAME]" at bounding box center [341, 347] width 263 height 34
copy td "[PERSON_NAME]"
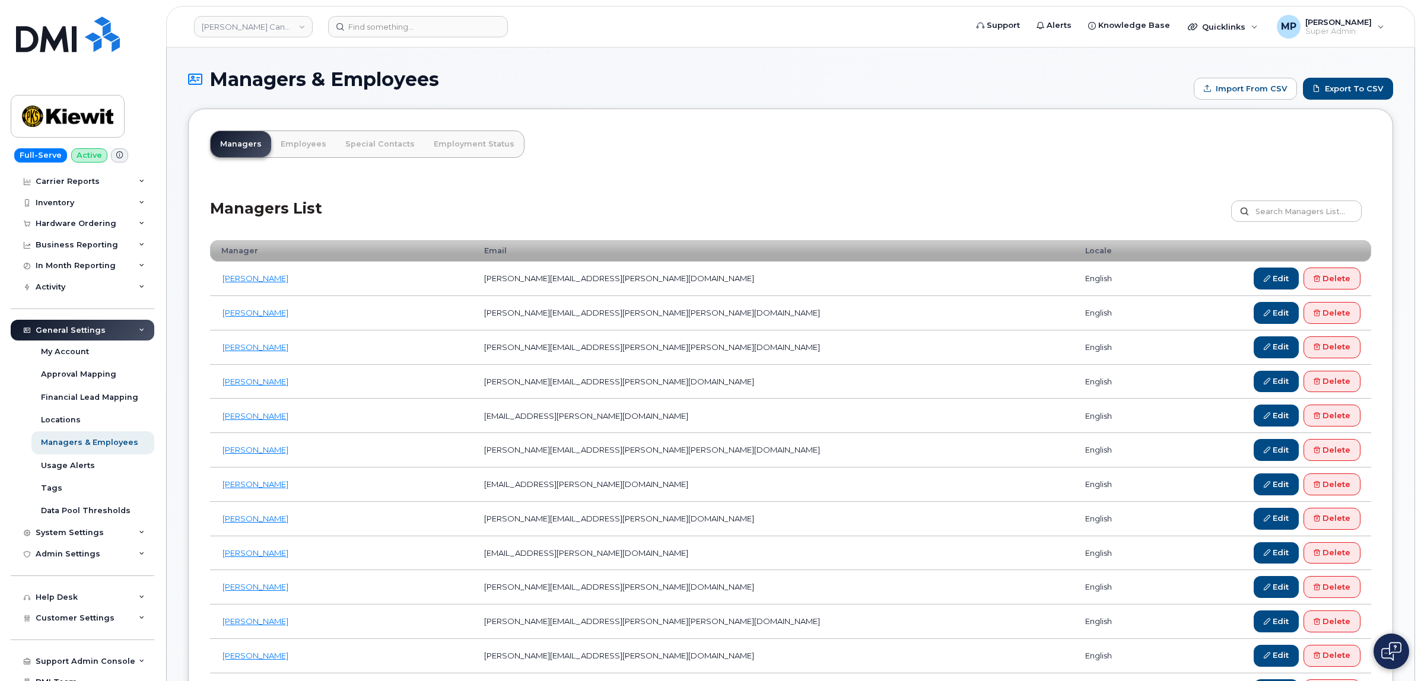
scroll to position [79, 0]
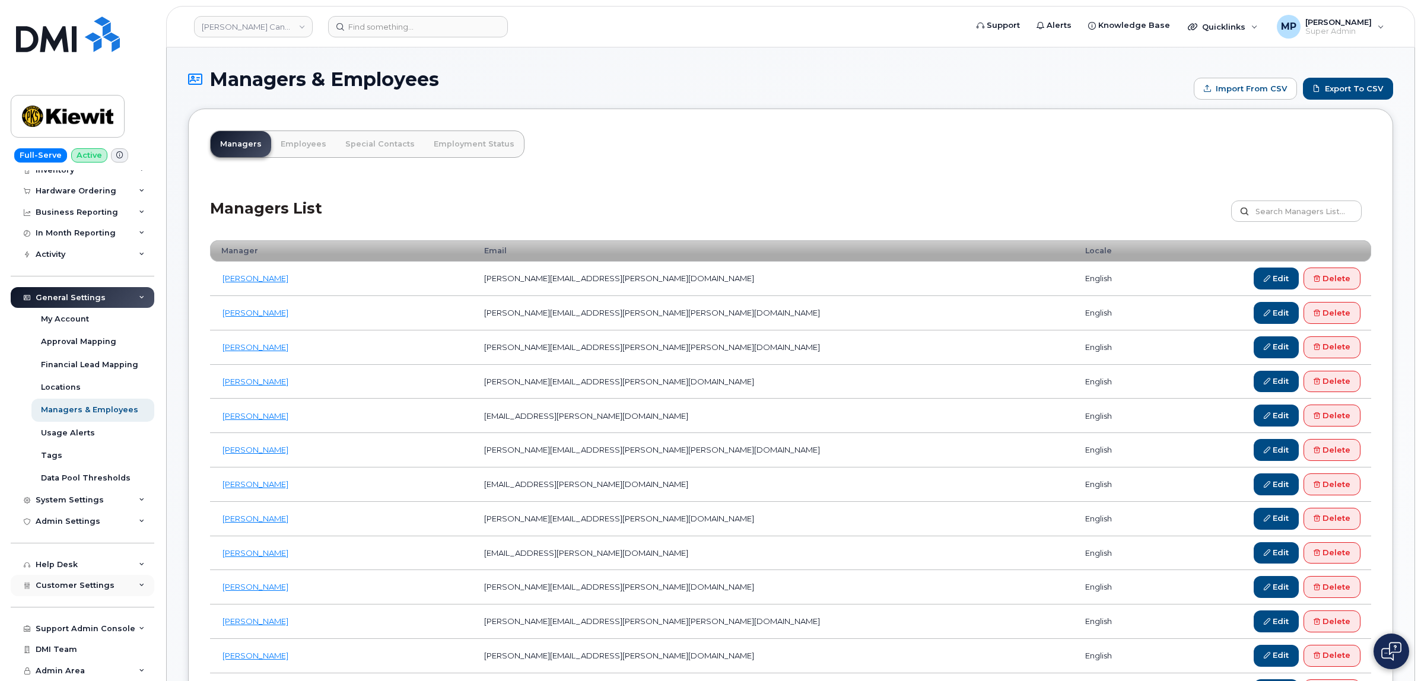
click at [58, 589] on div "Customer Settings" at bounding box center [83, 585] width 144 height 21
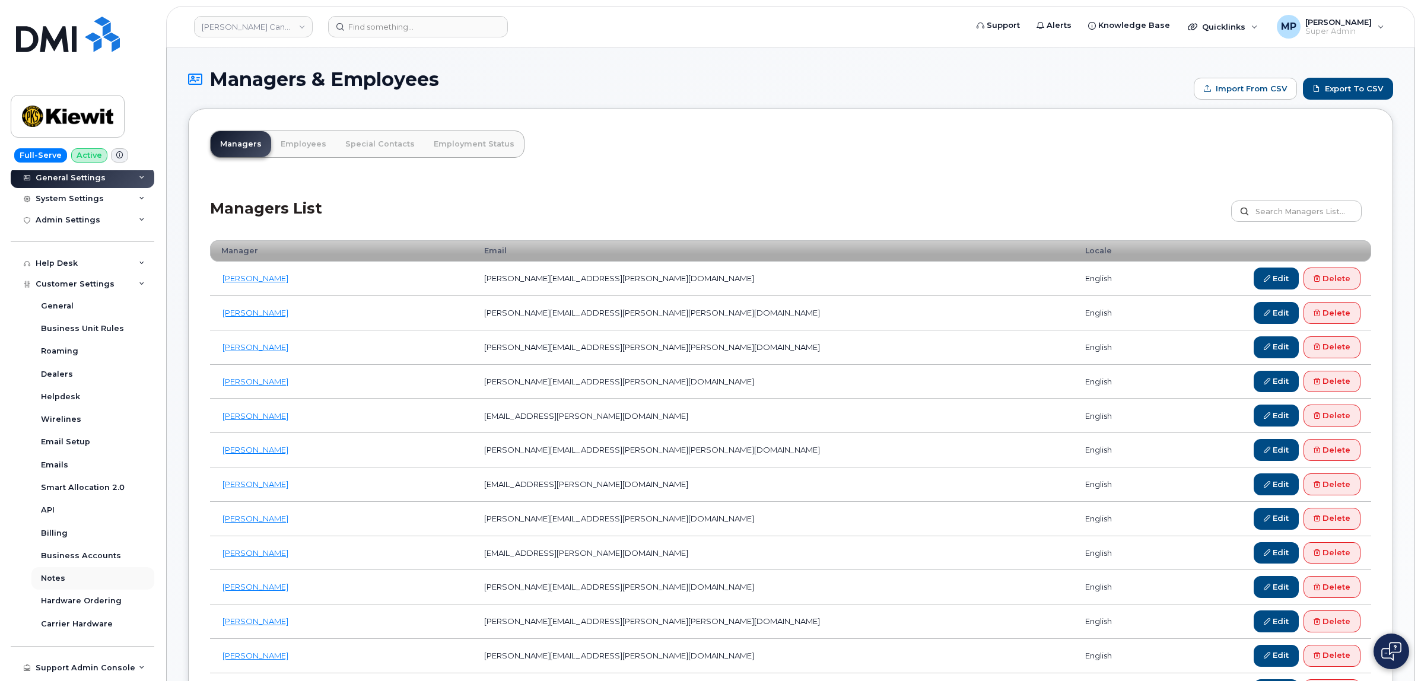
scroll to position [419, 0]
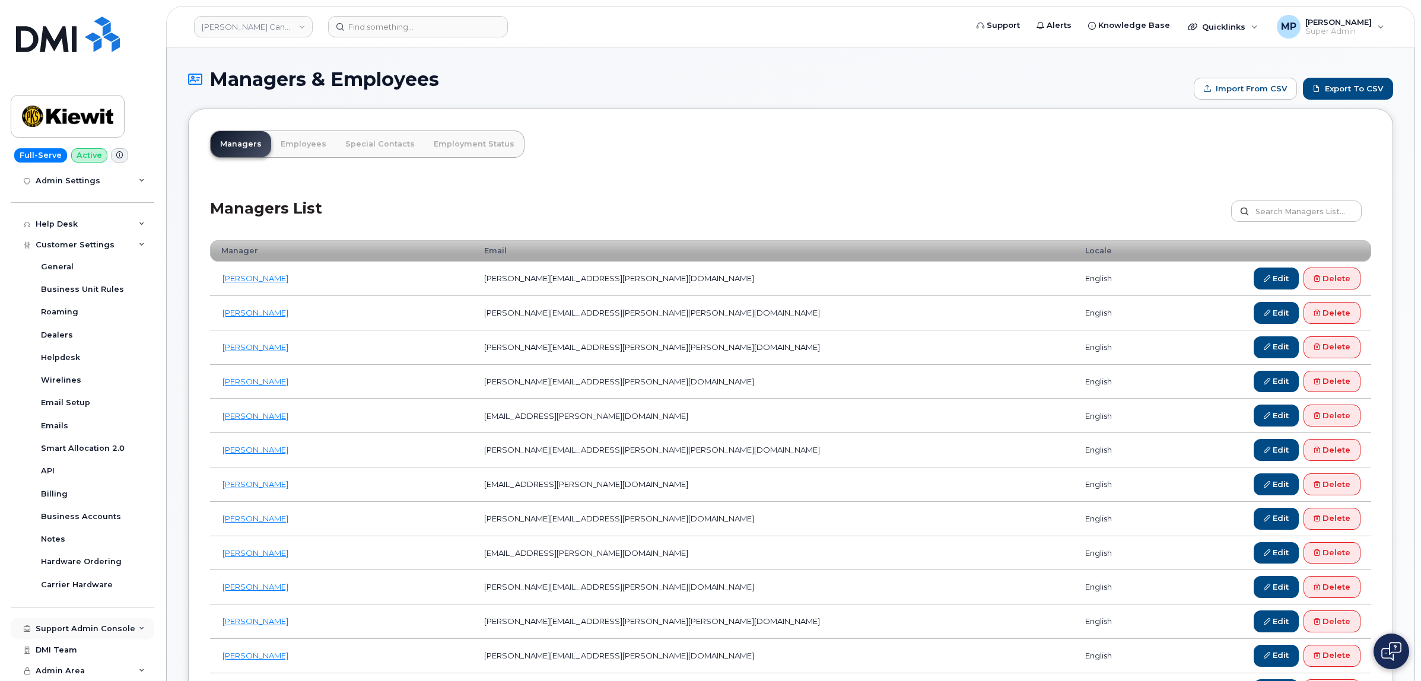
click at [93, 625] on div "Support Admin Console" at bounding box center [86, 628] width 100 height 9
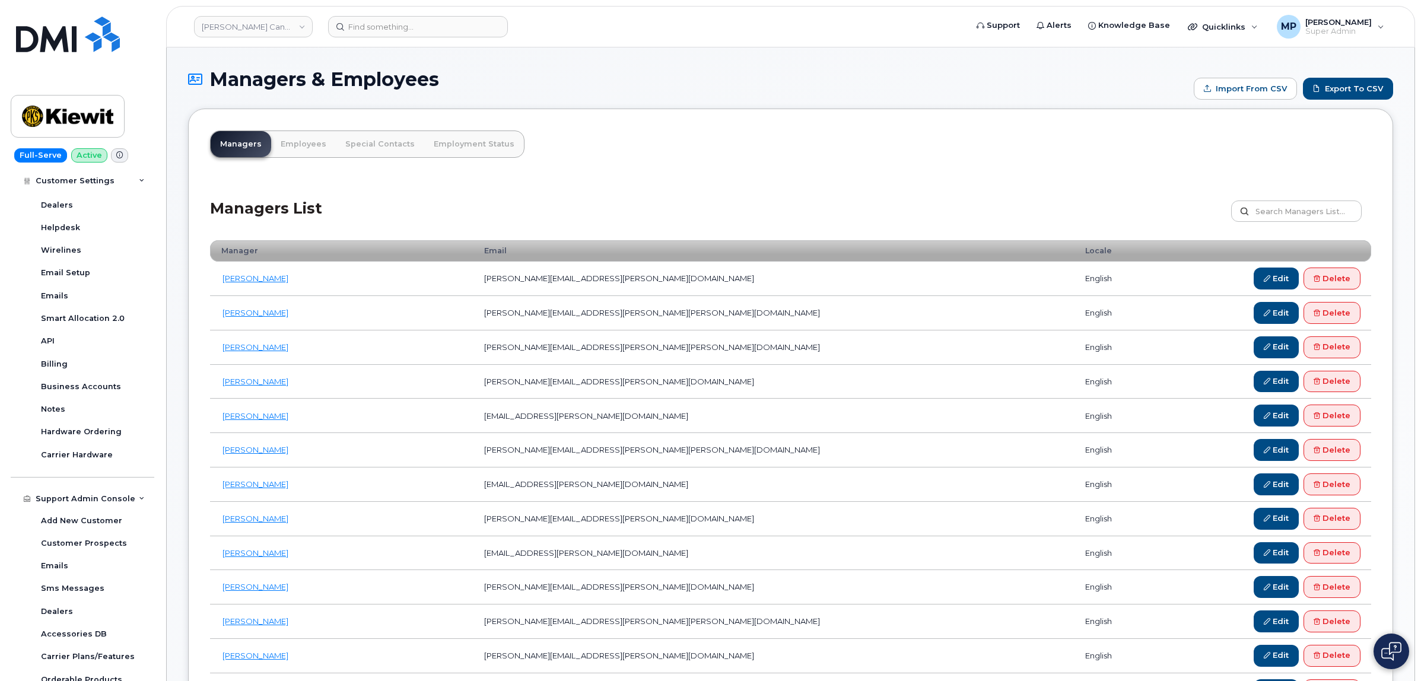
scroll to position [692, 0]
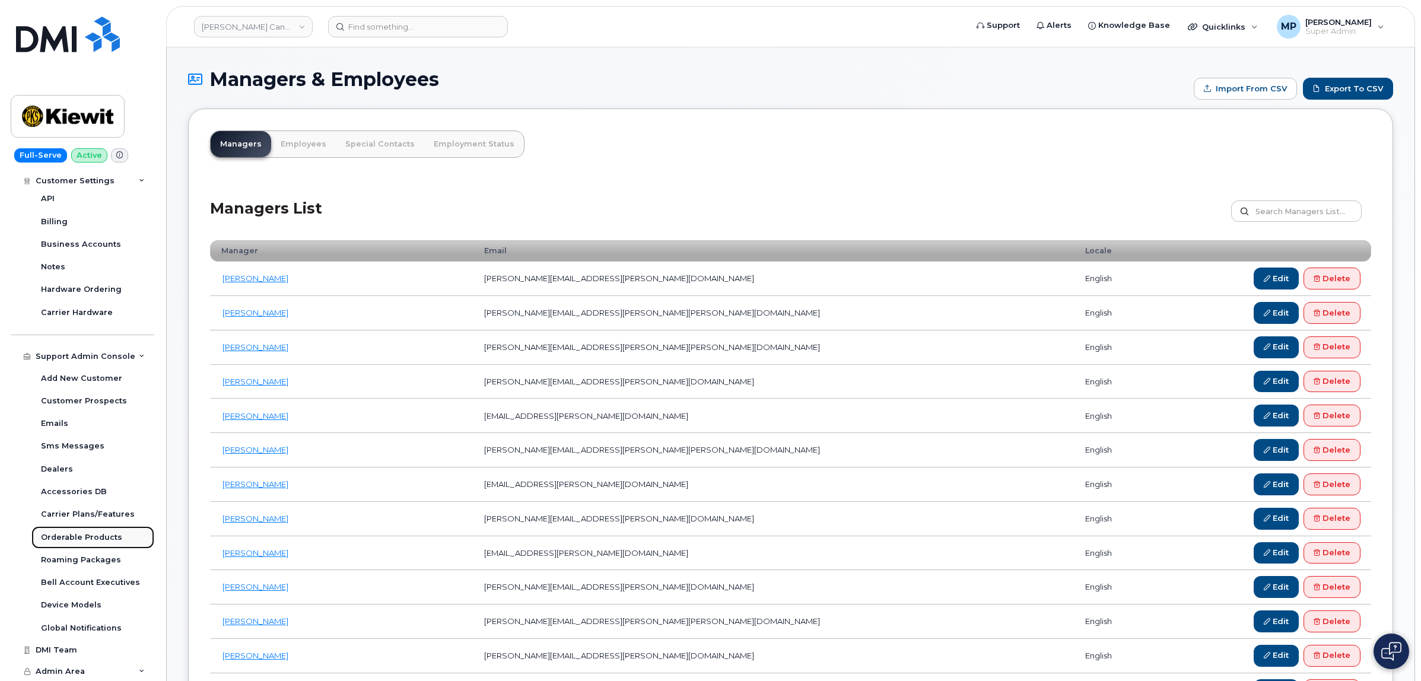
click at [75, 539] on div "Orderable Products" at bounding box center [81, 537] width 81 height 11
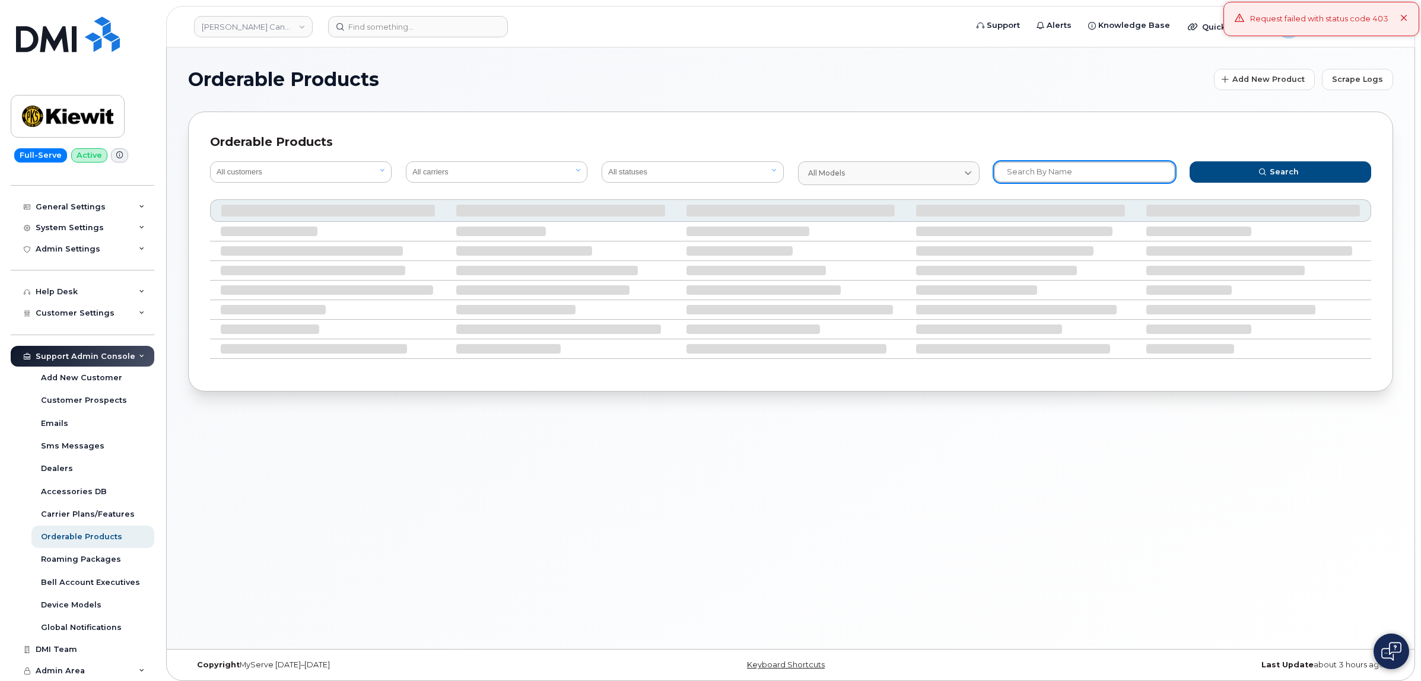
click at [1063, 166] on input "text" at bounding box center [1085, 171] width 182 height 21
type input "byod"
click at [1190, 161] on button "Search" at bounding box center [1281, 171] width 182 height 21
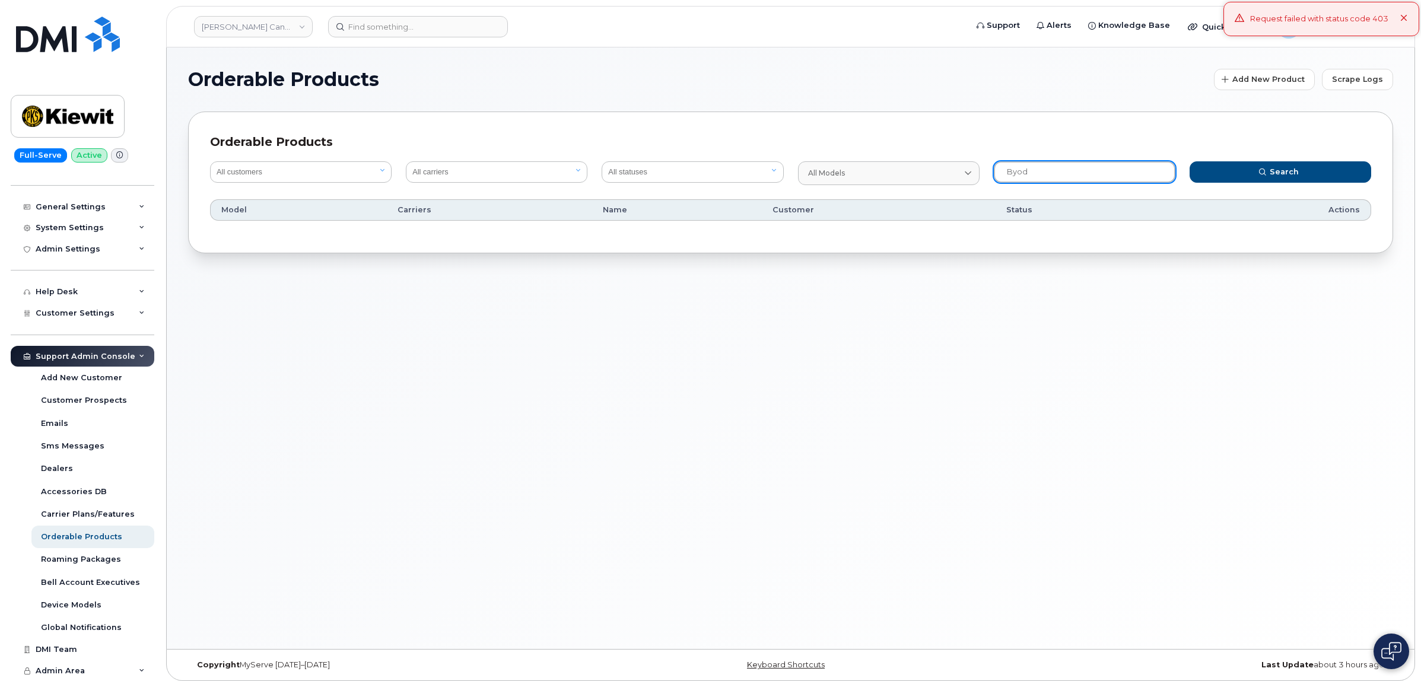
drag, startPoint x: 1047, startPoint y: 173, endPoint x: 959, endPoint y: 150, distance: 90.7
click at [959, 154] on form "All customers All carriers All statuses Available Disabled All models No availa…" at bounding box center [790, 173] width 1175 height 38
type input "byod"
click at [1190, 161] on button "Search" at bounding box center [1281, 171] width 182 height 21
click at [1405, 15] on icon at bounding box center [1404, 19] width 8 height 8
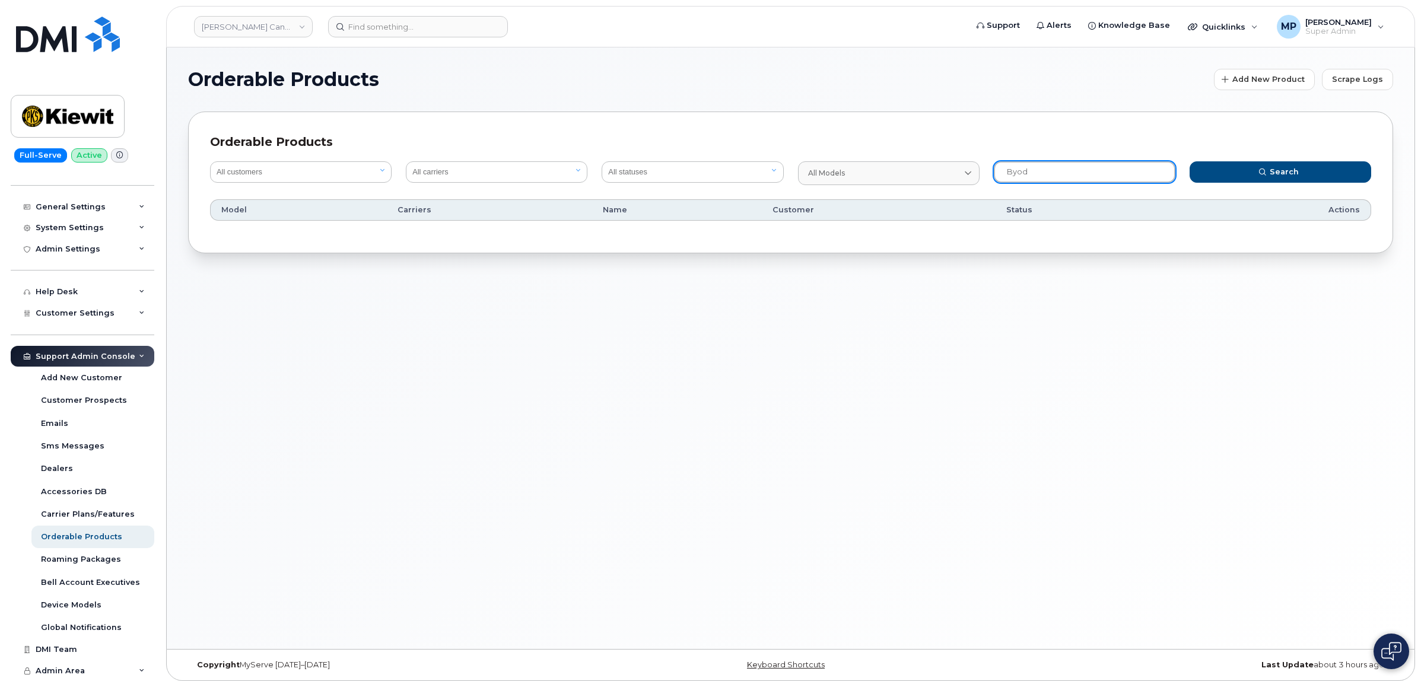
click at [1054, 166] on input "byod" at bounding box center [1085, 171] width 182 height 21
drag, startPoint x: 1040, startPoint y: 167, endPoint x: 921, endPoint y: 93, distance: 139.6
click at [924, 99] on section "Orderable Products Add New Product Scrape Logs Orderable Products All customers…" at bounding box center [790, 161] width 1205 height 185
click at [868, 166] on link "All models" at bounding box center [889, 173] width 182 height 24
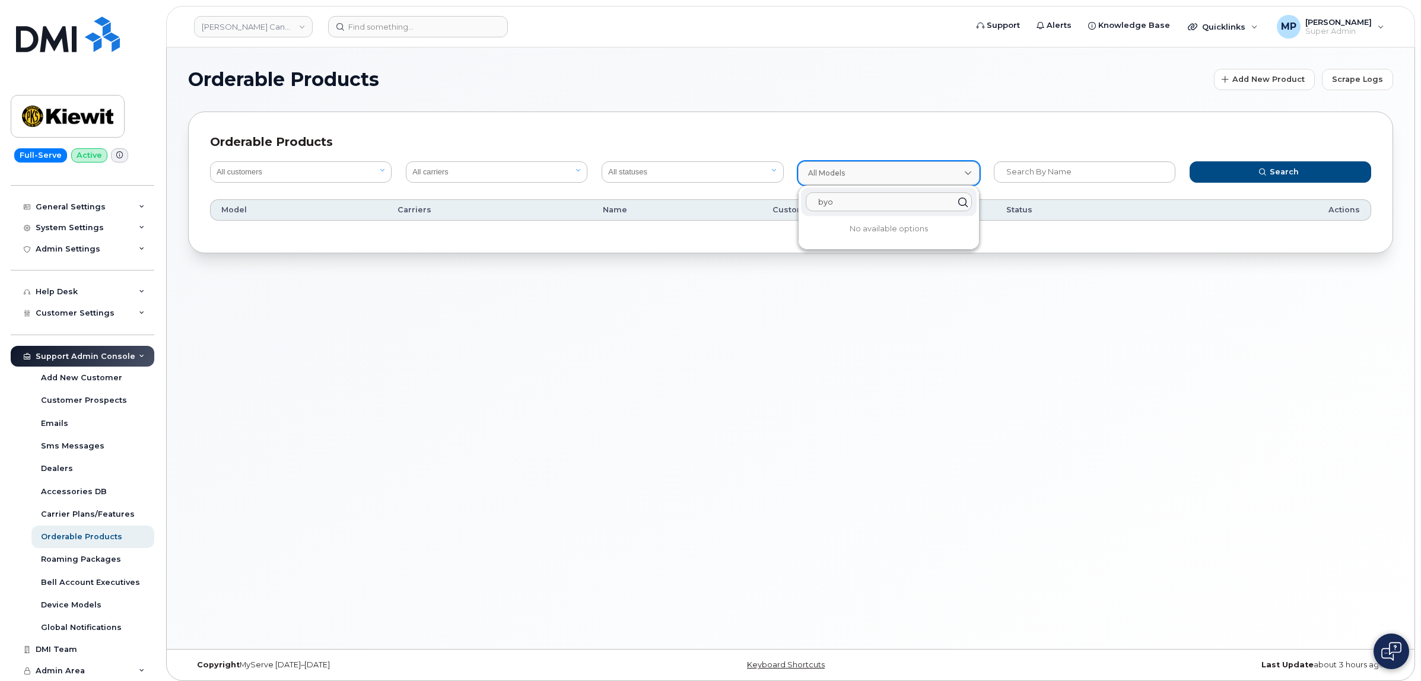
type input "byod"
click at [1190, 161] on button "Search" at bounding box center [1281, 171] width 182 height 21
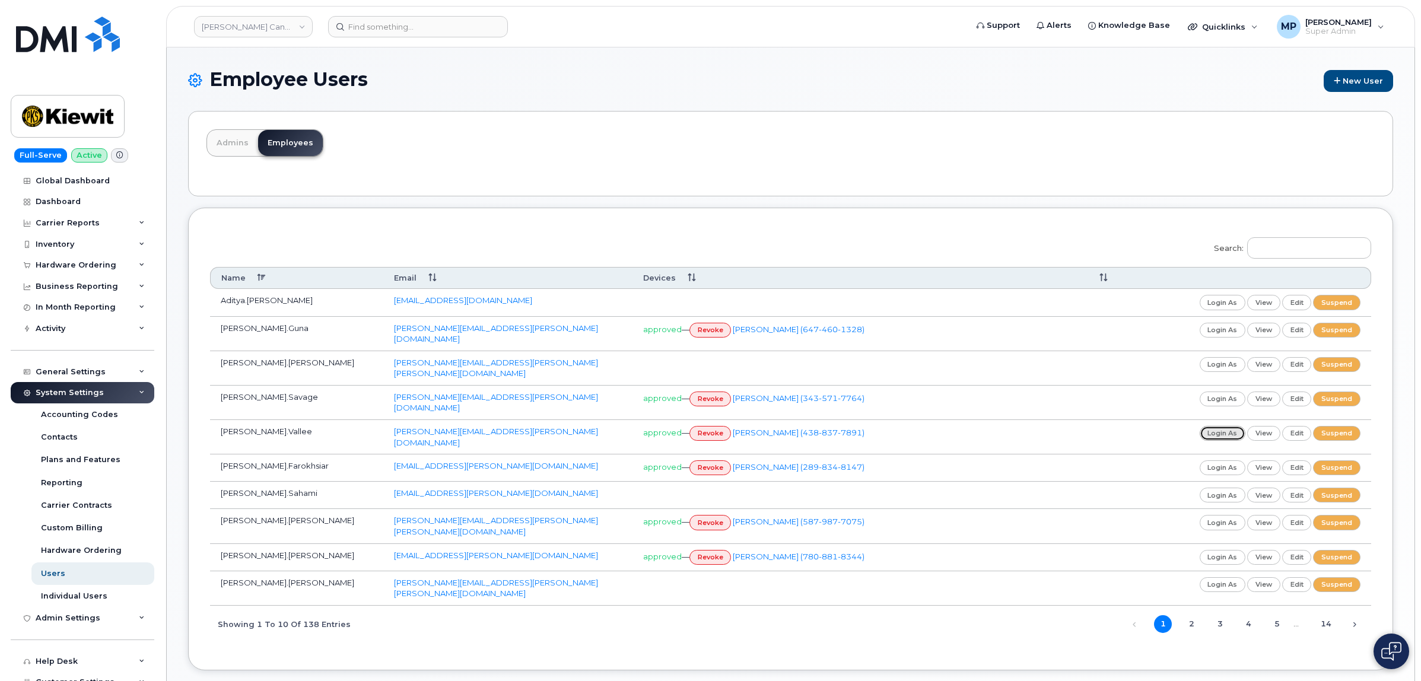
click at [1226, 426] on link "login as" at bounding box center [1223, 433] width 46 height 15
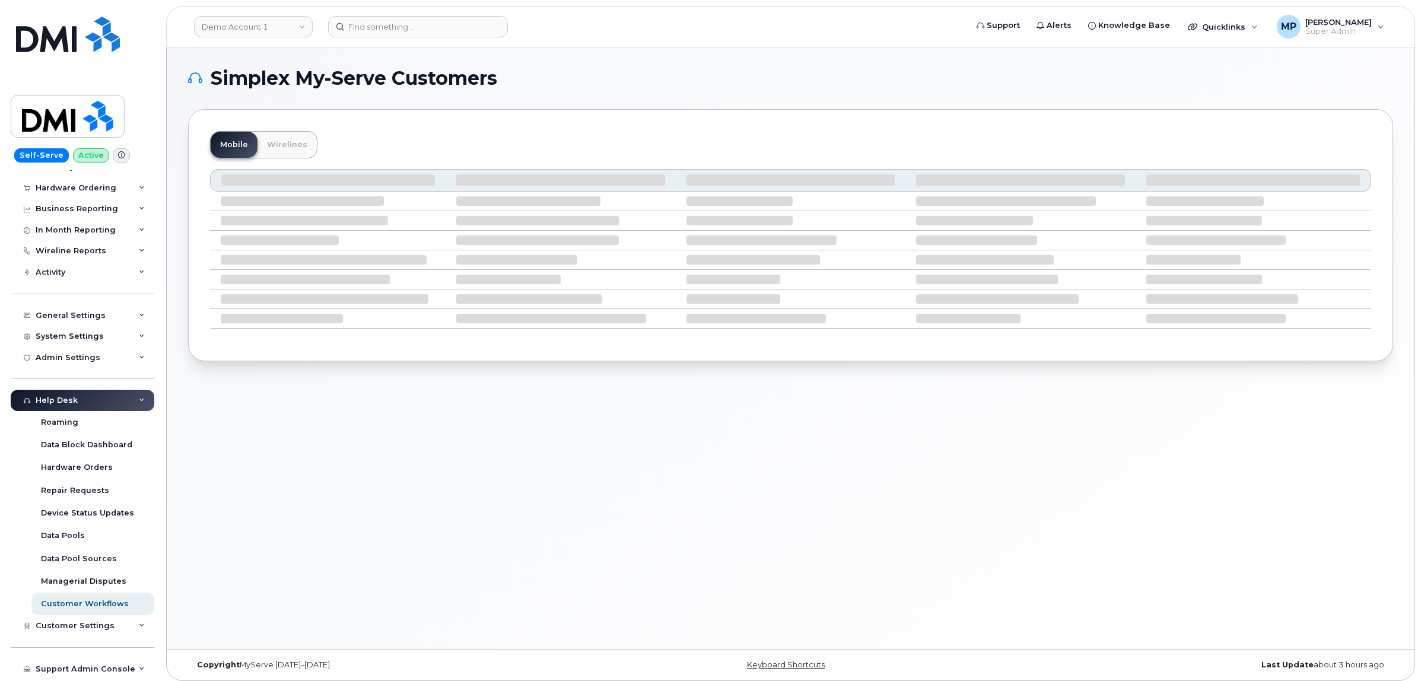
scroll to position [101, 0]
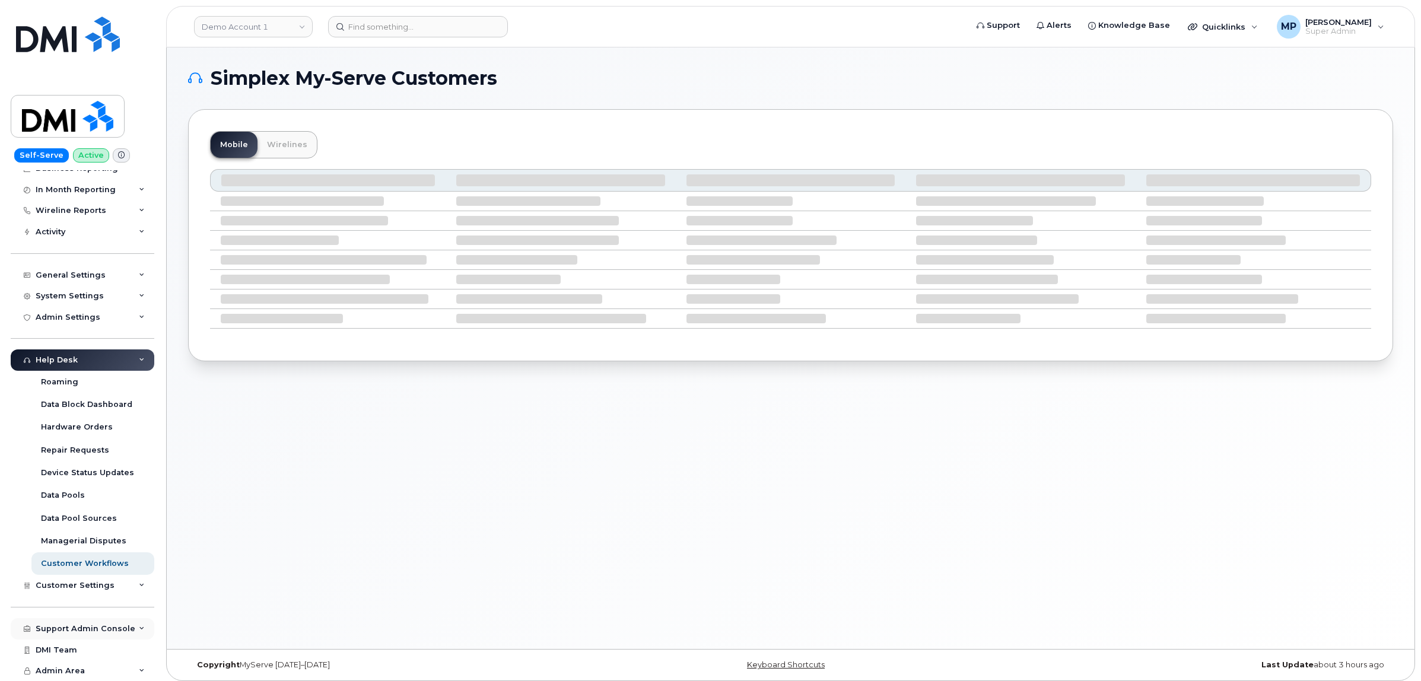
click at [78, 628] on div "Support Admin Console" at bounding box center [86, 628] width 100 height 9
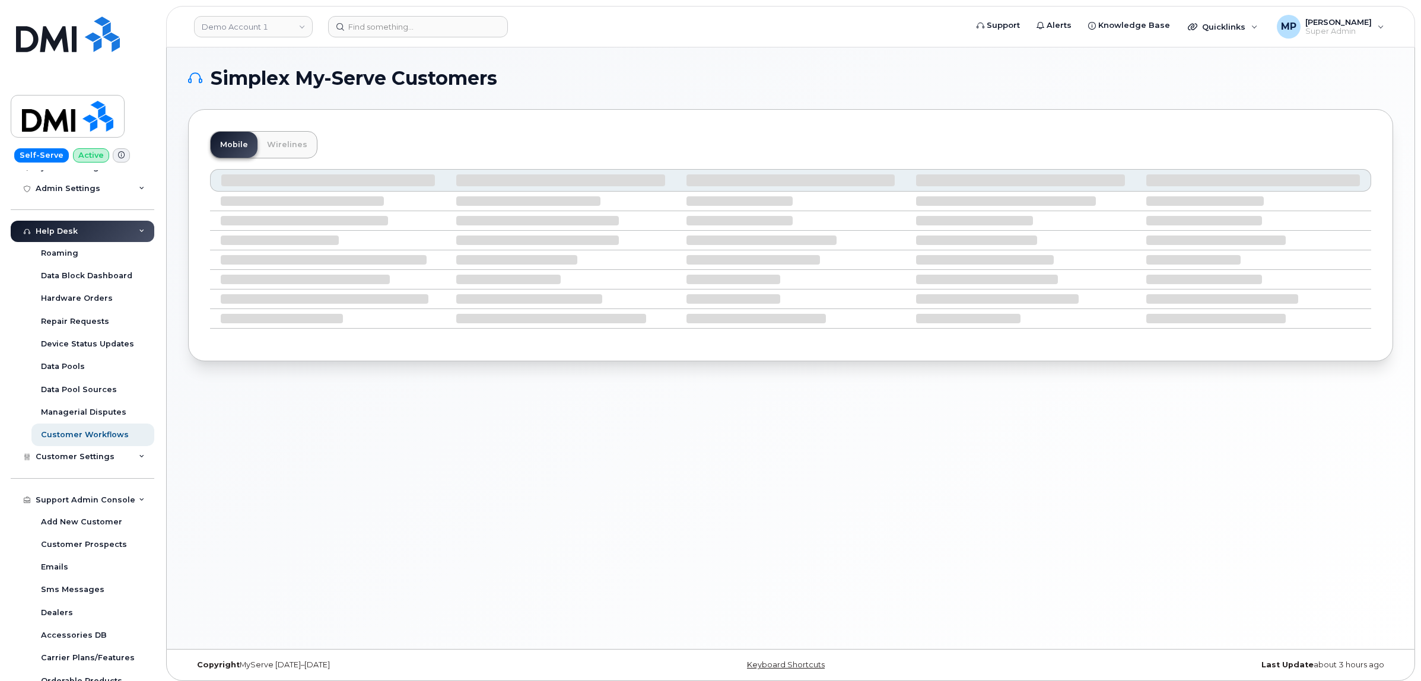
scroll to position [324, 0]
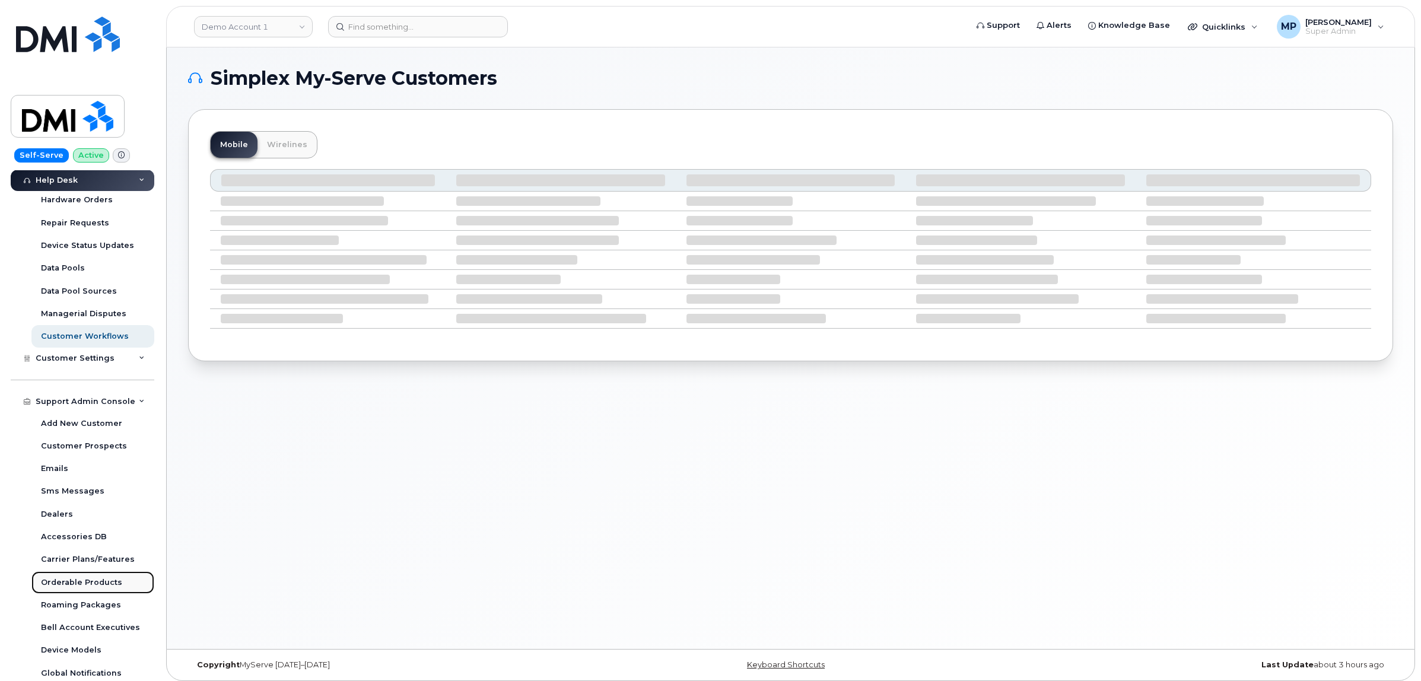
click at [90, 585] on div "Orderable Products" at bounding box center [81, 582] width 81 height 11
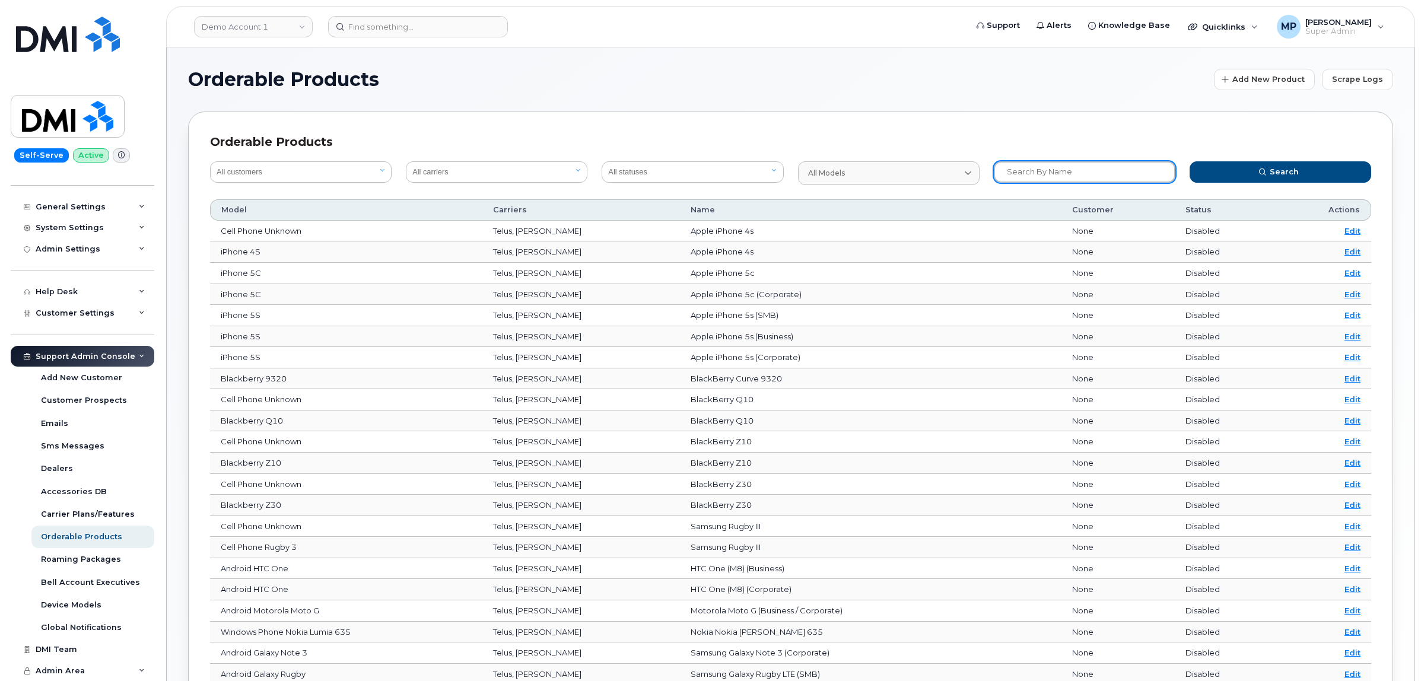
click at [1033, 169] on input "text" at bounding box center [1085, 171] width 182 height 21
type input "byod"
click at [1190, 161] on button "Search" at bounding box center [1281, 171] width 182 height 21
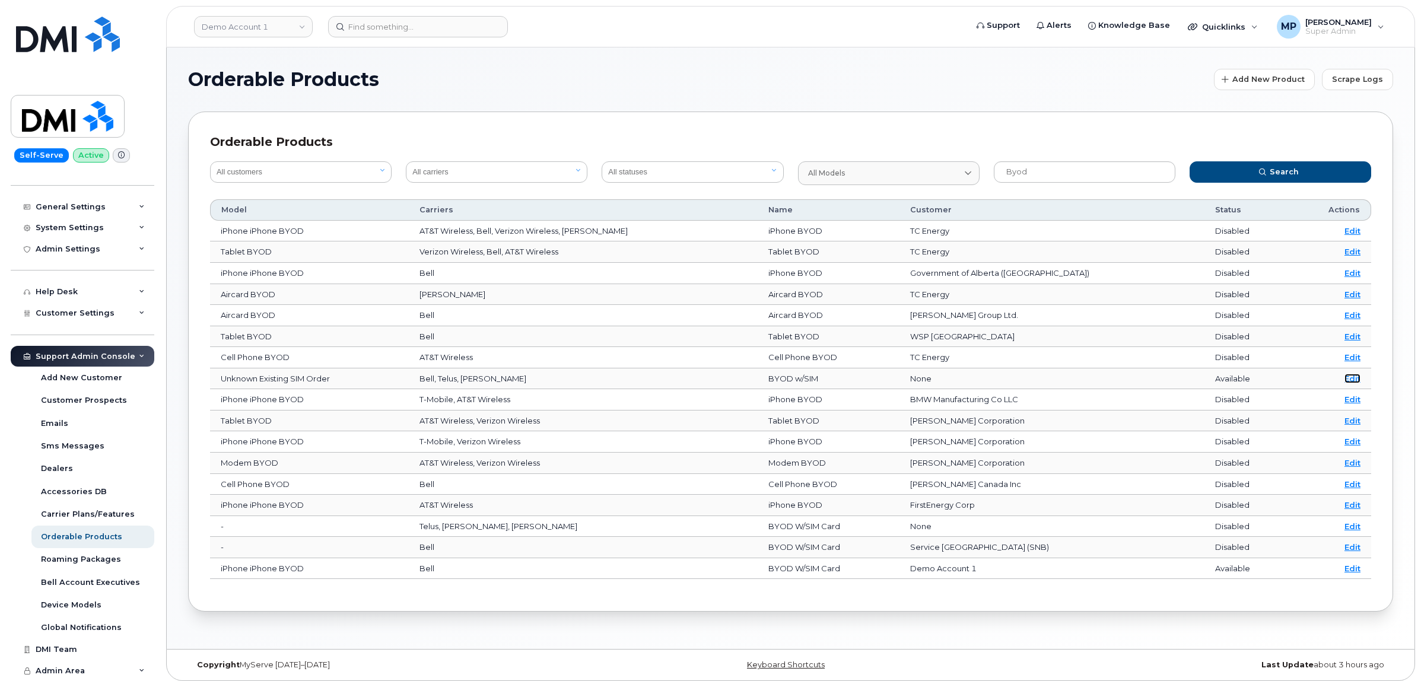
click at [1348, 380] on link "Edit" at bounding box center [1353, 378] width 16 height 9
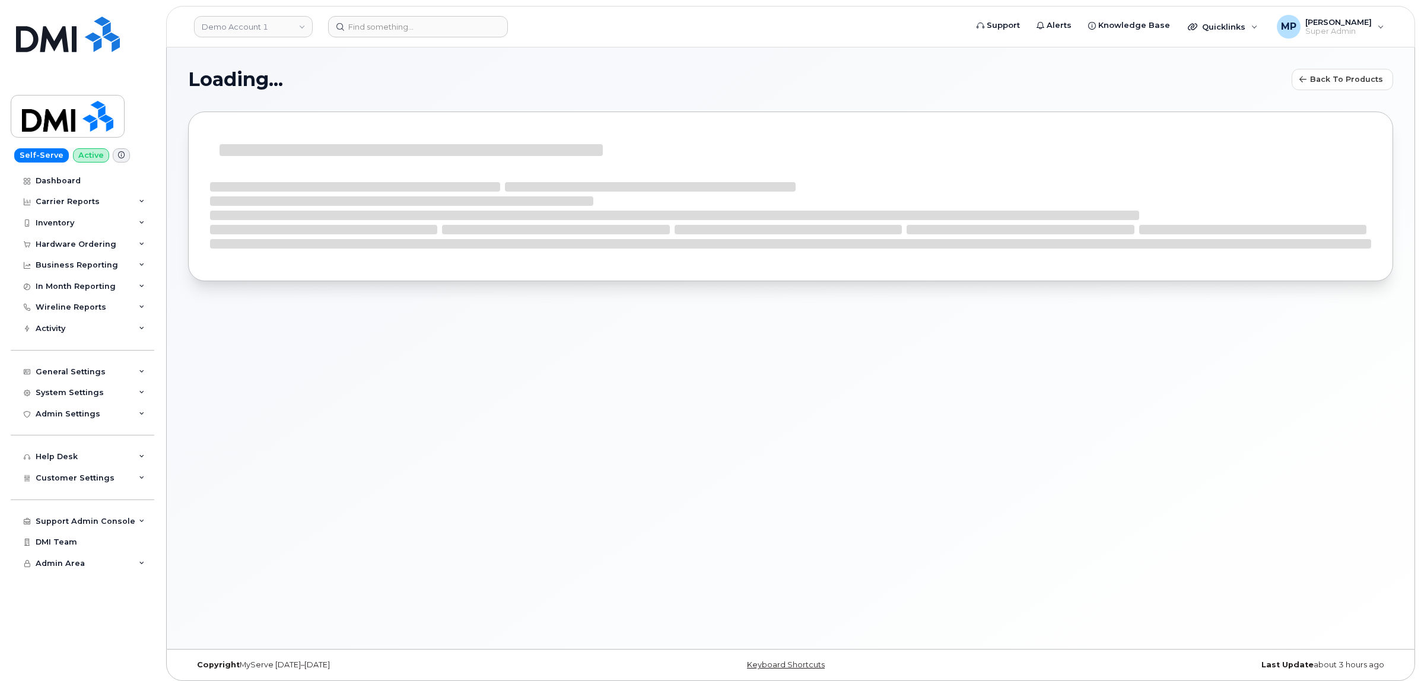
select select
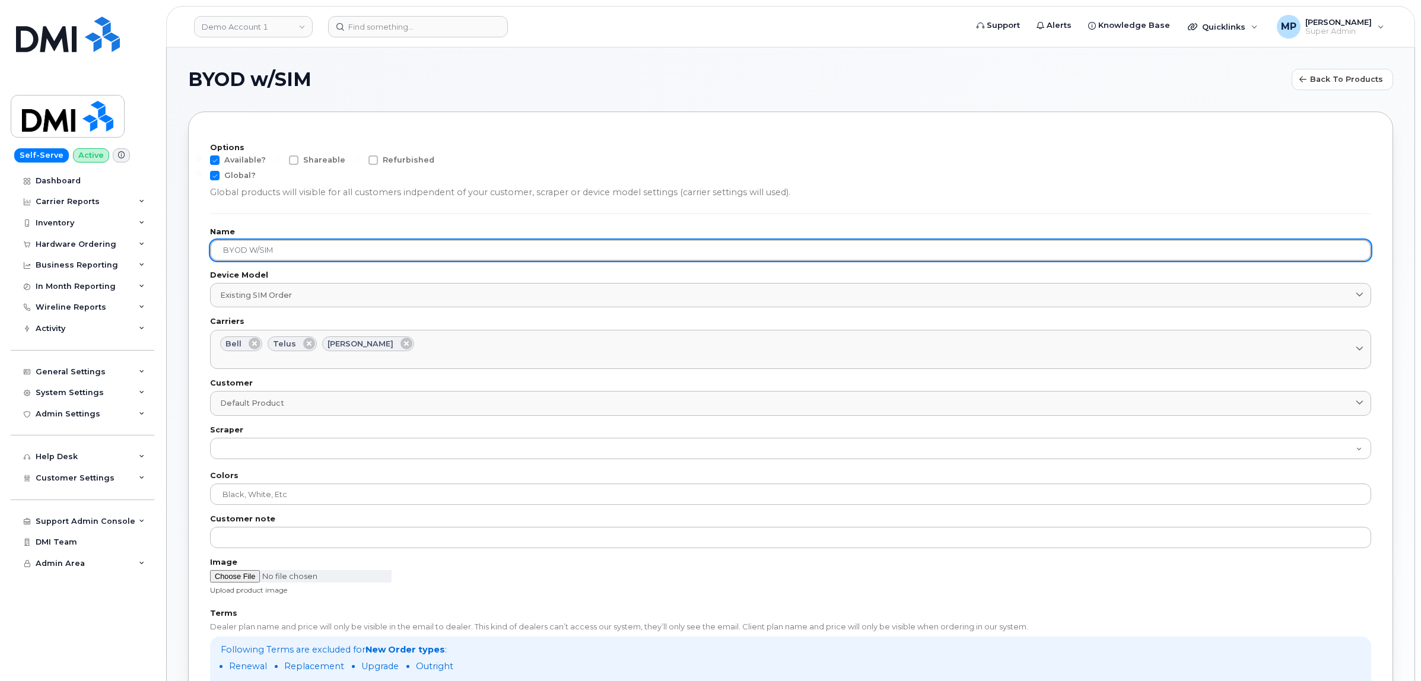
click at [348, 244] on input "BYOD w/SIM" at bounding box center [790, 250] width 1161 height 21
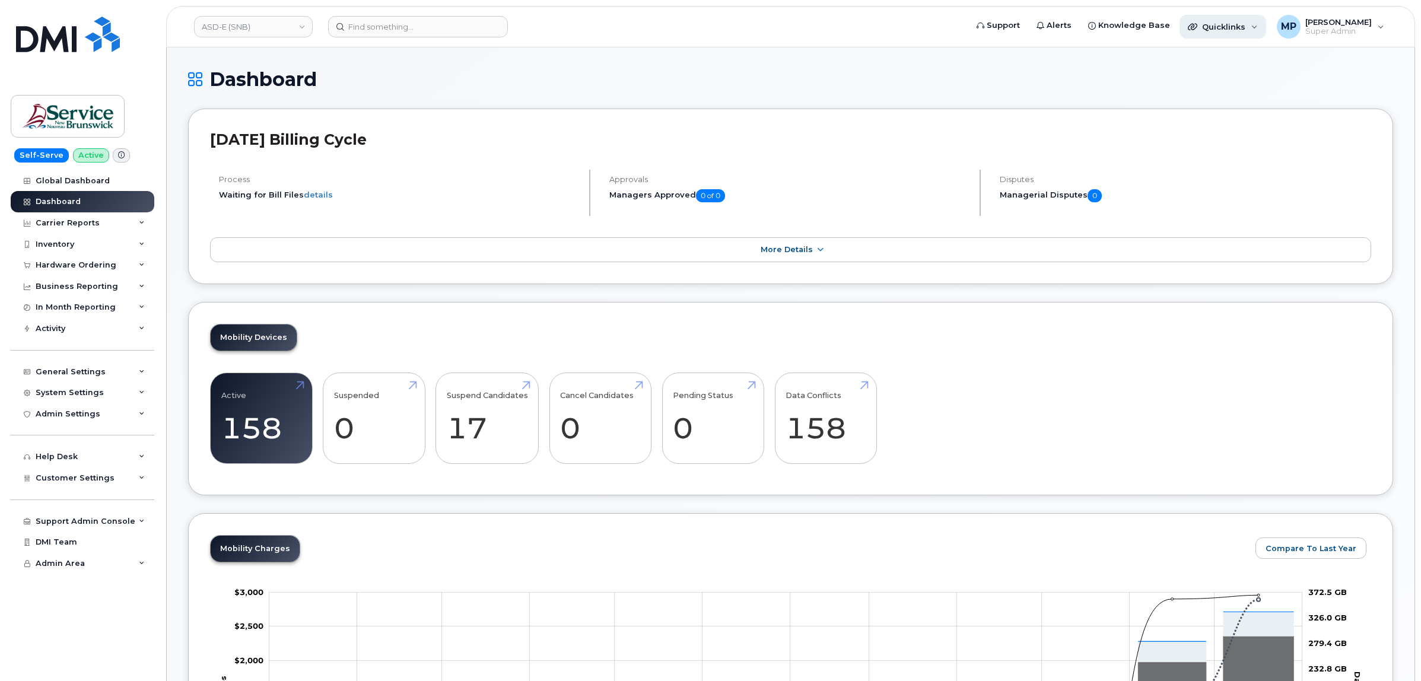
click at [1230, 23] on span "Quicklinks" at bounding box center [1223, 26] width 43 height 9
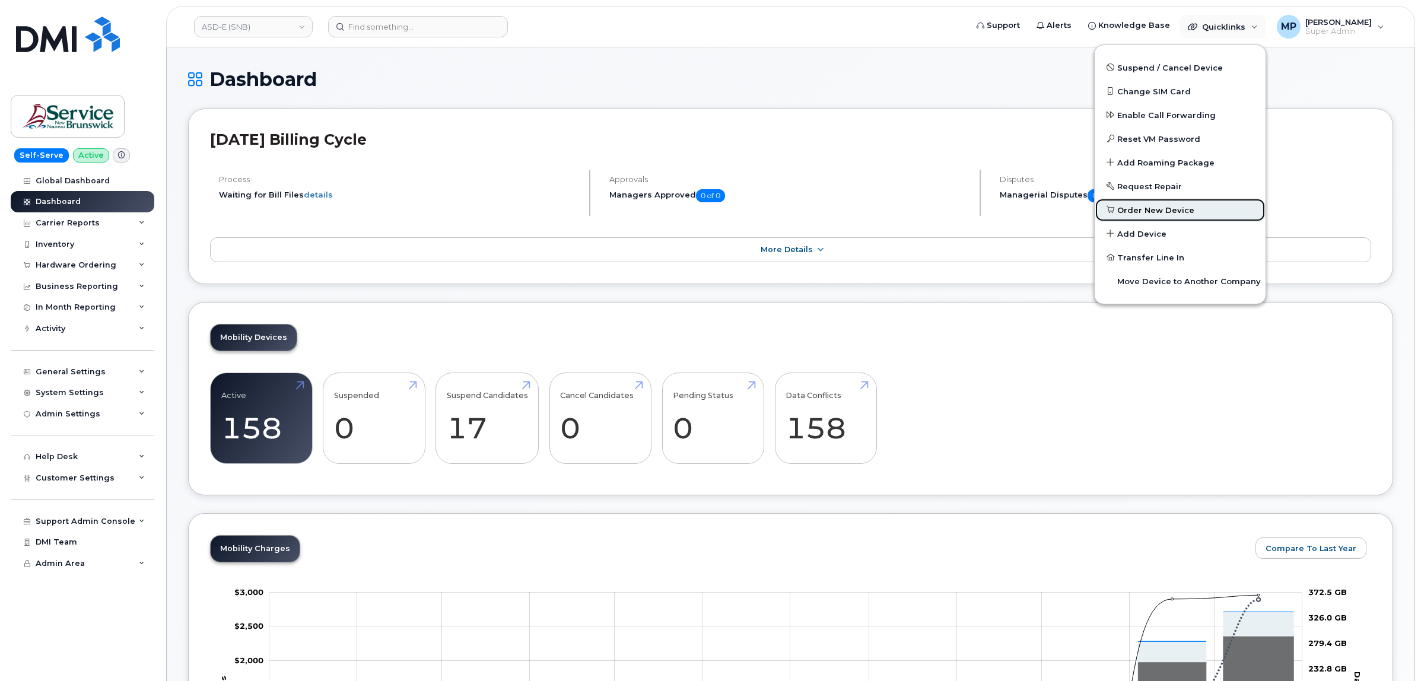
click at [1159, 209] on span "Order New Device" at bounding box center [1155, 211] width 77 height 12
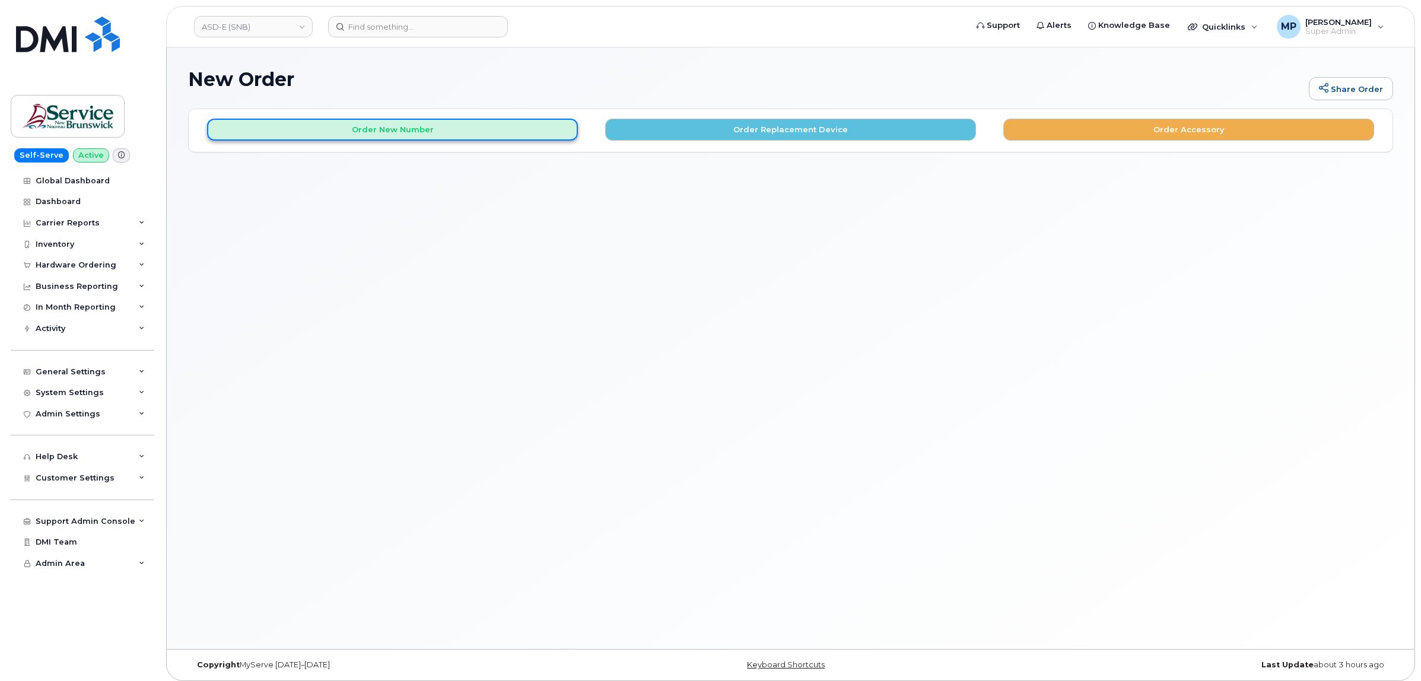
click at [373, 131] on button "Order New Number" at bounding box center [392, 130] width 371 height 22
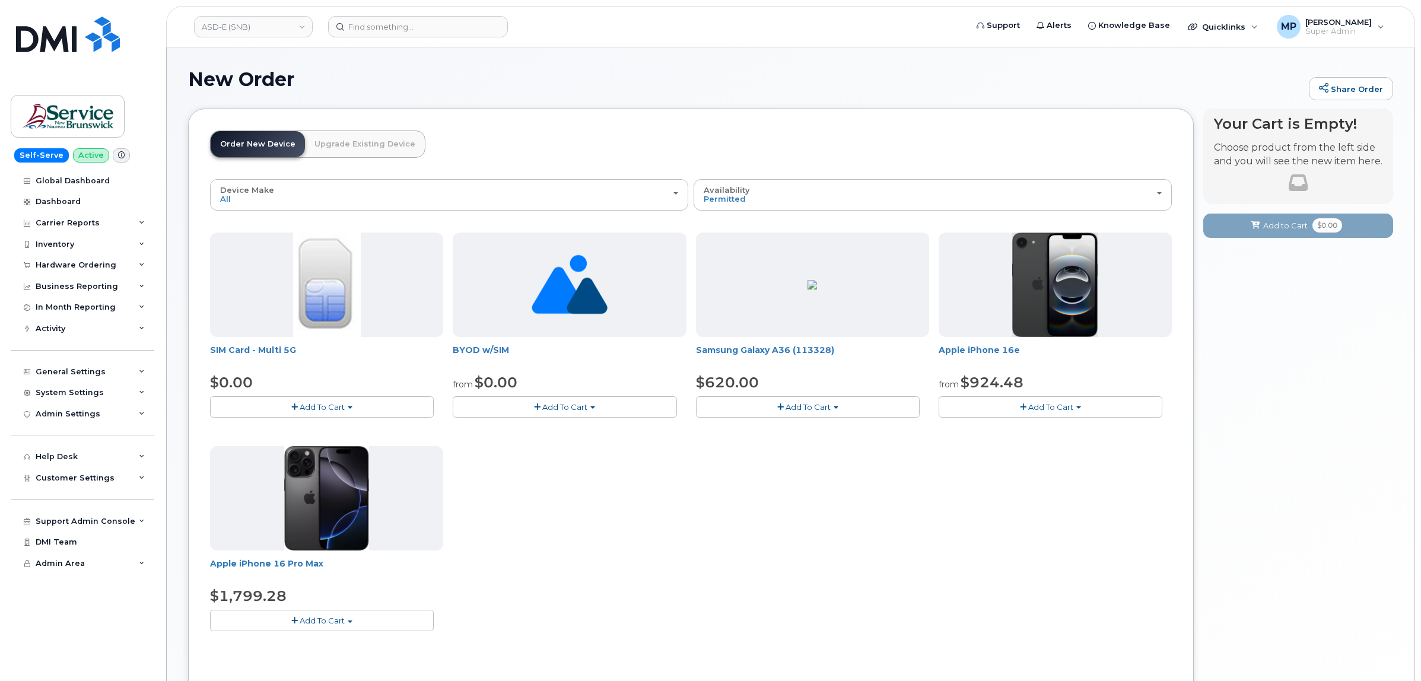
click at [328, 407] on span "Add To Cart" at bounding box center [322, 406] width 45 height 9
click at [282, 428] on link "$0.00 - New Activation" at bounding box center [269, 429] width 113 height 15
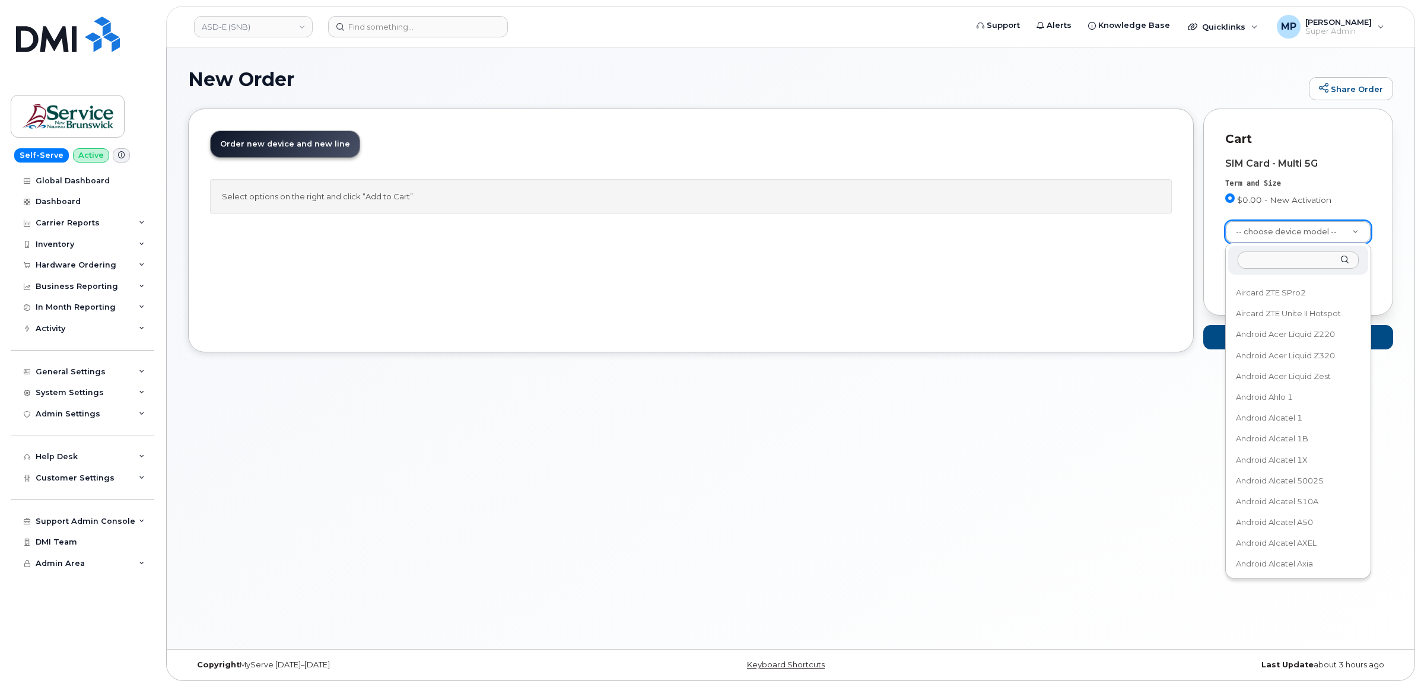
scroll to position [4079, 0]
select select "3154"
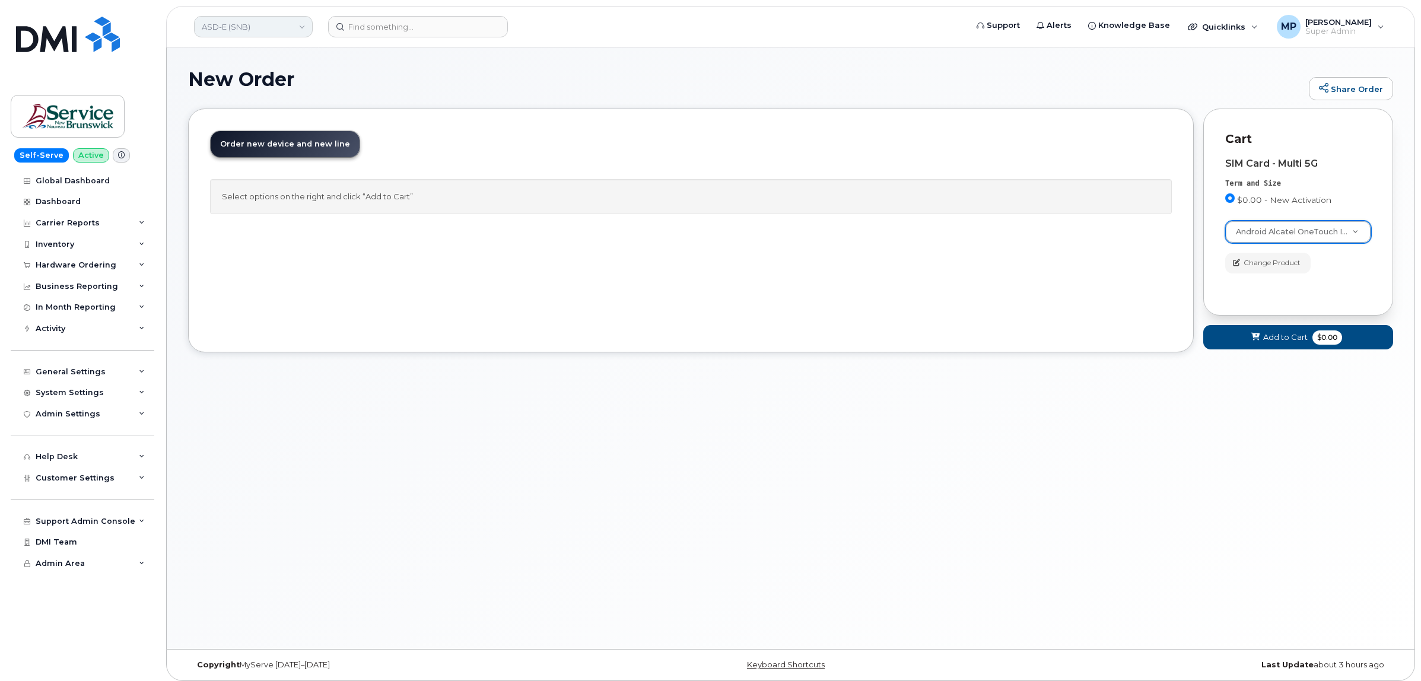
click at [259, 22] on link "ASD-E (SNB)" at bounding box center [253, 26] width 119 height 21
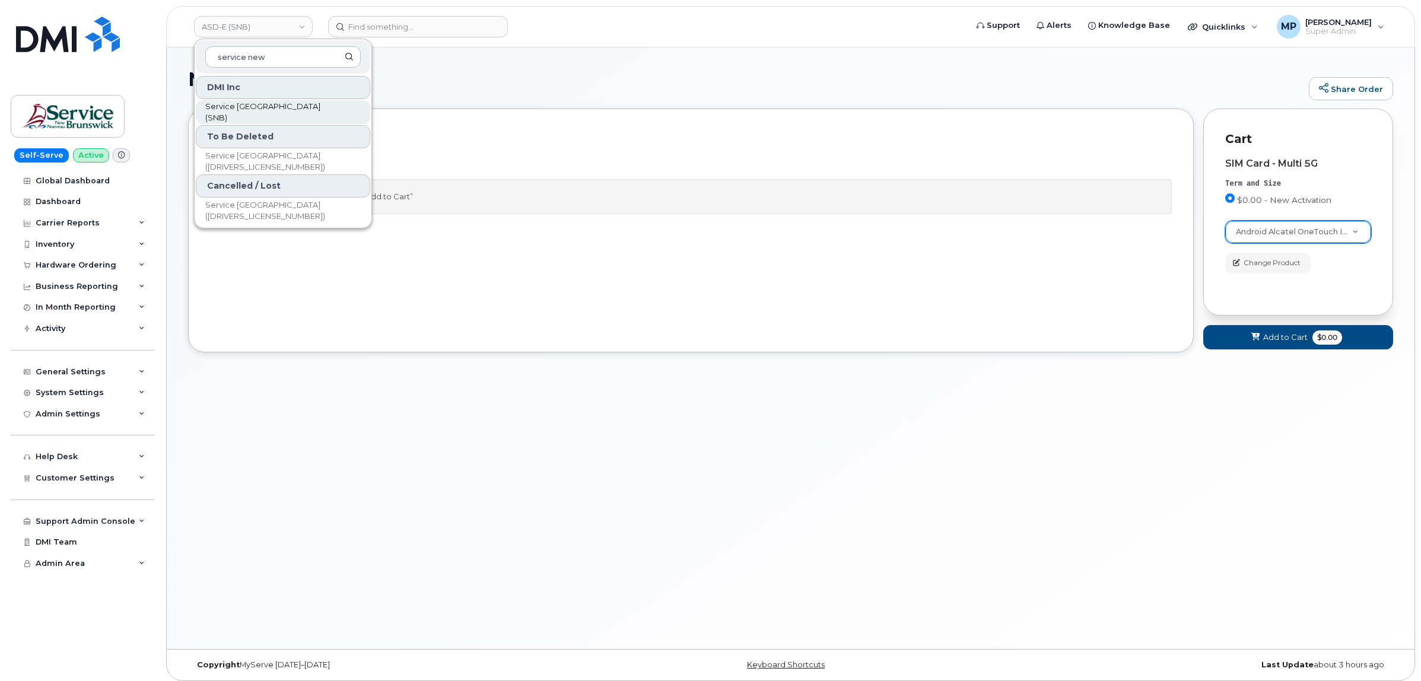
type input "service new"
click at [279, 107] on span "Service [GEOGRAPHIC_DATA] (SNB)" at bounding box center [273, 112] width 136 height 23
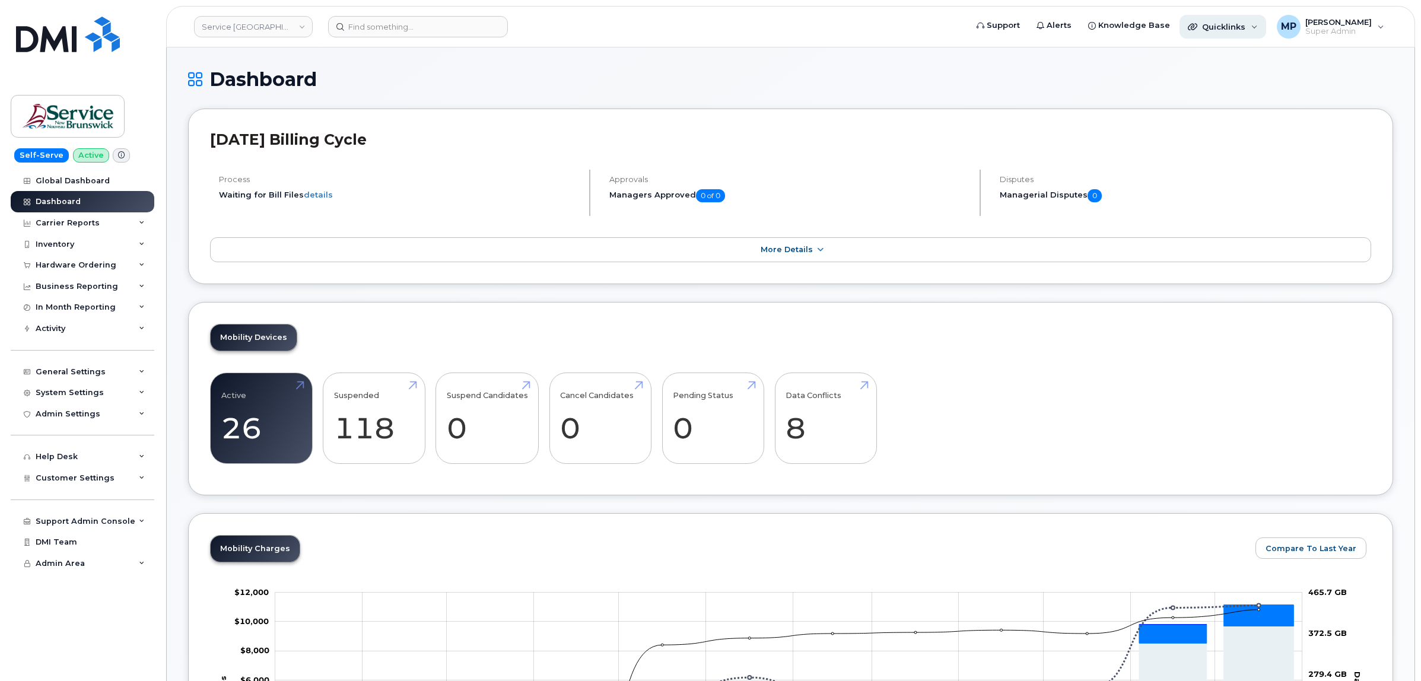
click at [1232, 22] on div "Quicklinks" at bounding box center [1223, 27] width 87 height 24
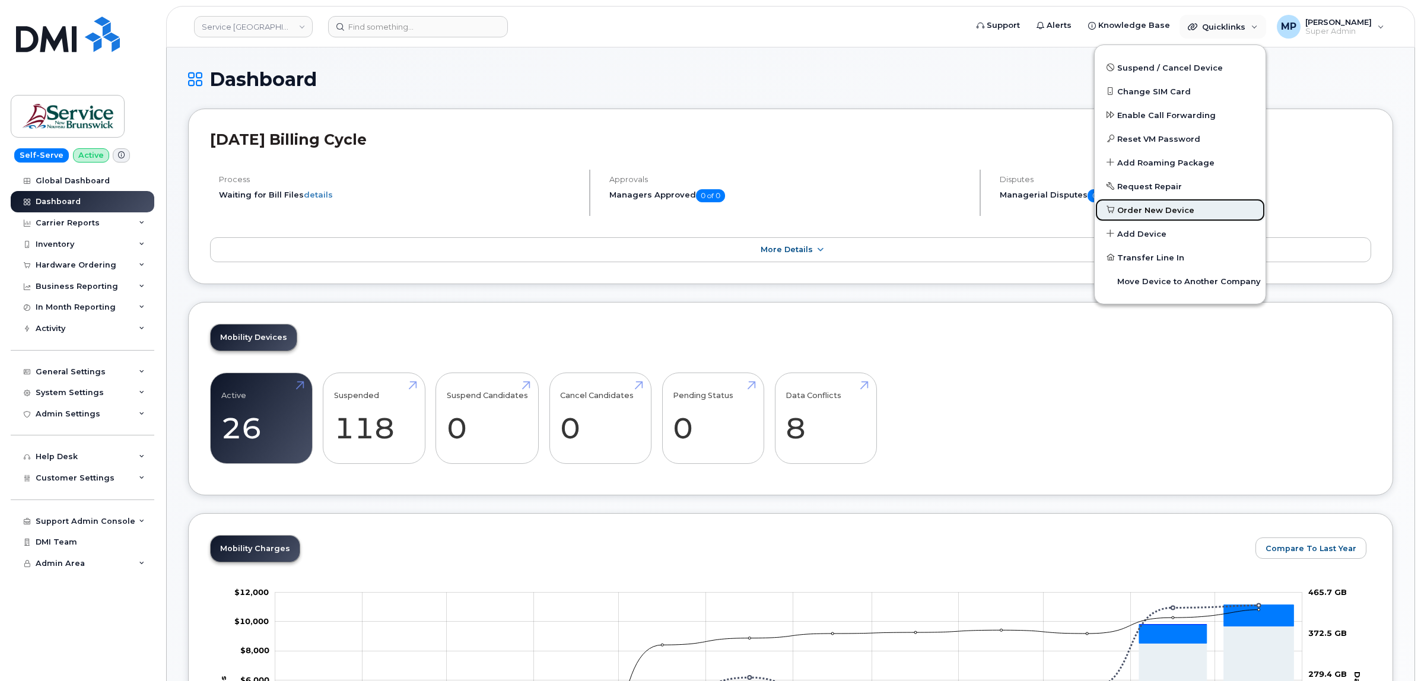
click at [1134, 206] on span "Order New Device" at bounding box center [1155, 211] width 77 height 12
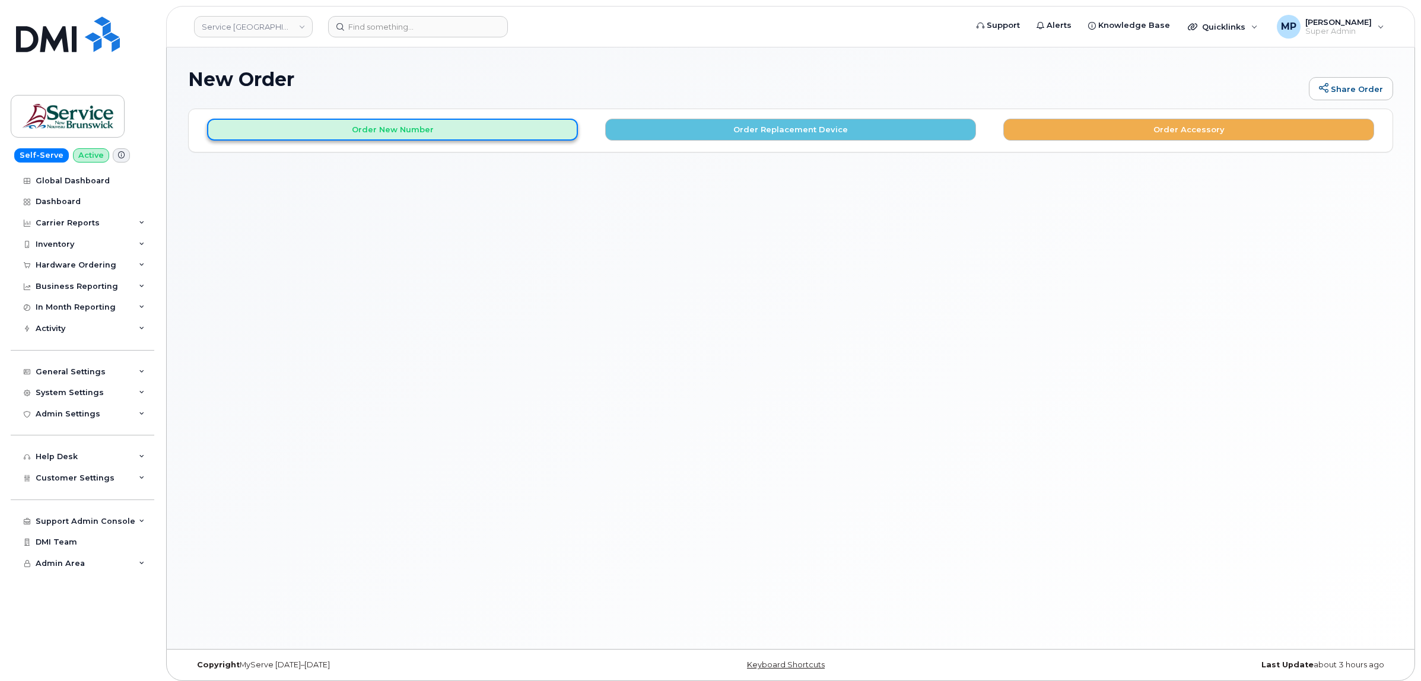
click at [382, 134] on button "Order New Number" at bounding box center [392, 130] width 371 height 22
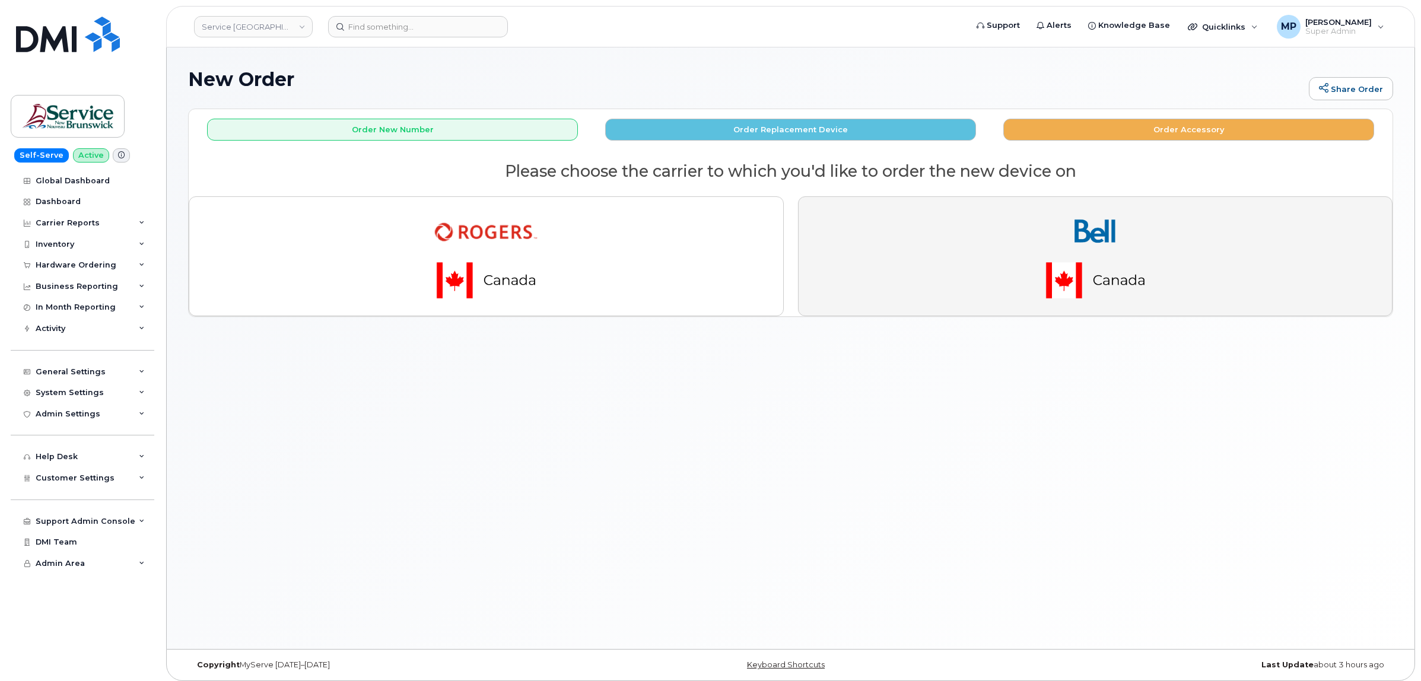
click at [994, 250] on button "button" at bounding box center [1095, 256] width 595 height 120
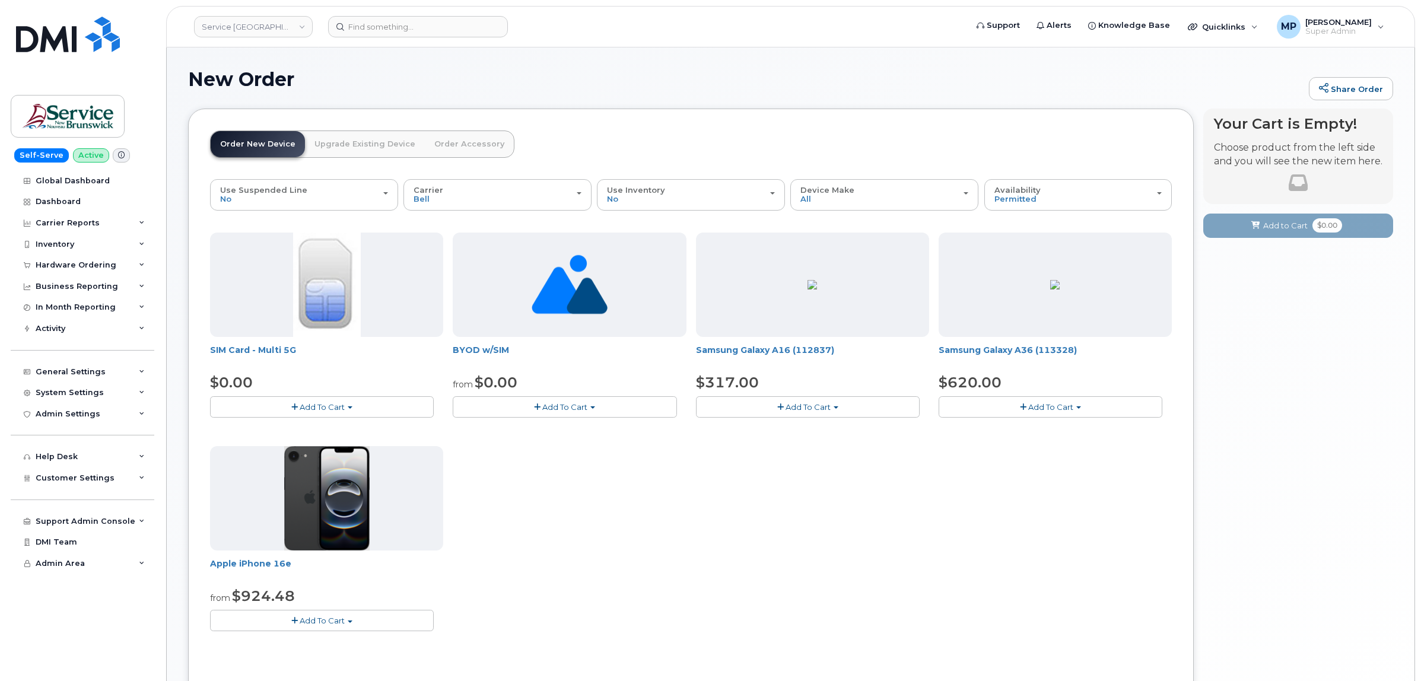
click at [306, 404] on span "Add To Cart" at bounding box center [322, 406] width 45 height 9
click at [285, 431] on link "$0.00 - New Activation" at bounding box center [269, 429] width 113 height 15
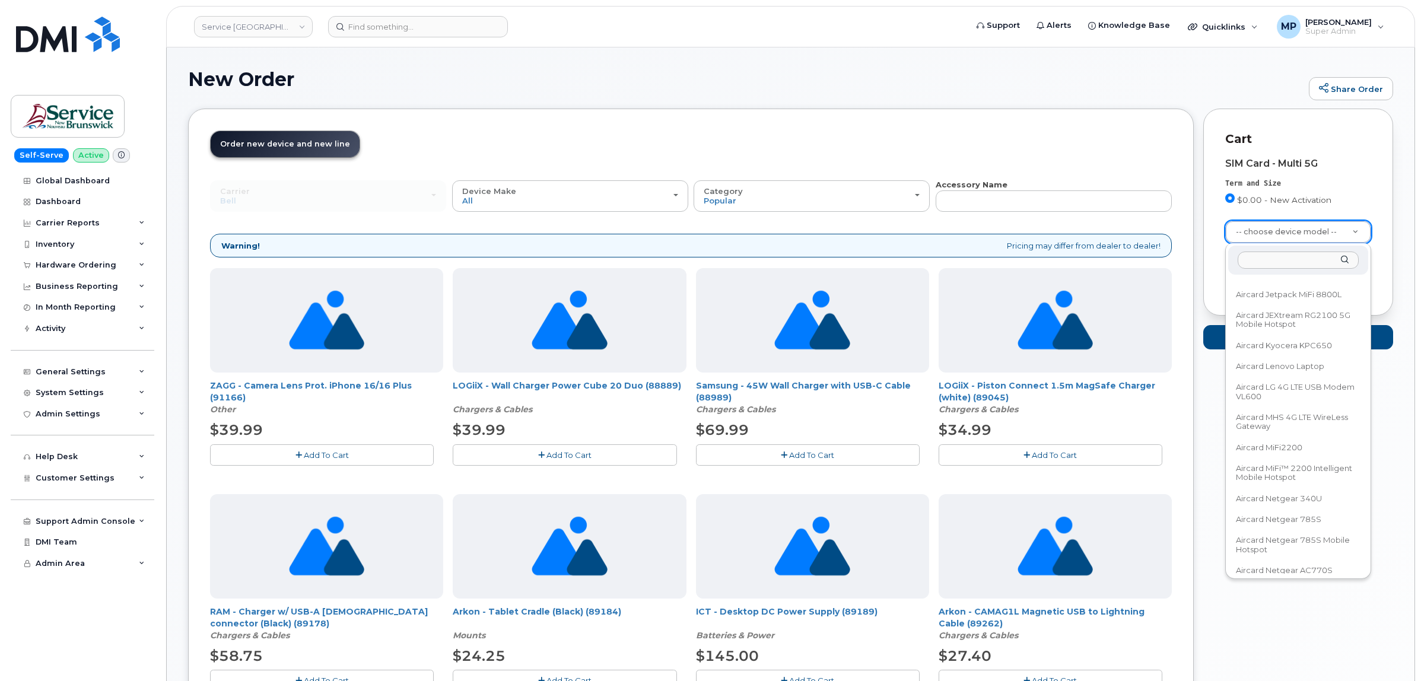
scroll to position [1632, 0]
select select "1594"
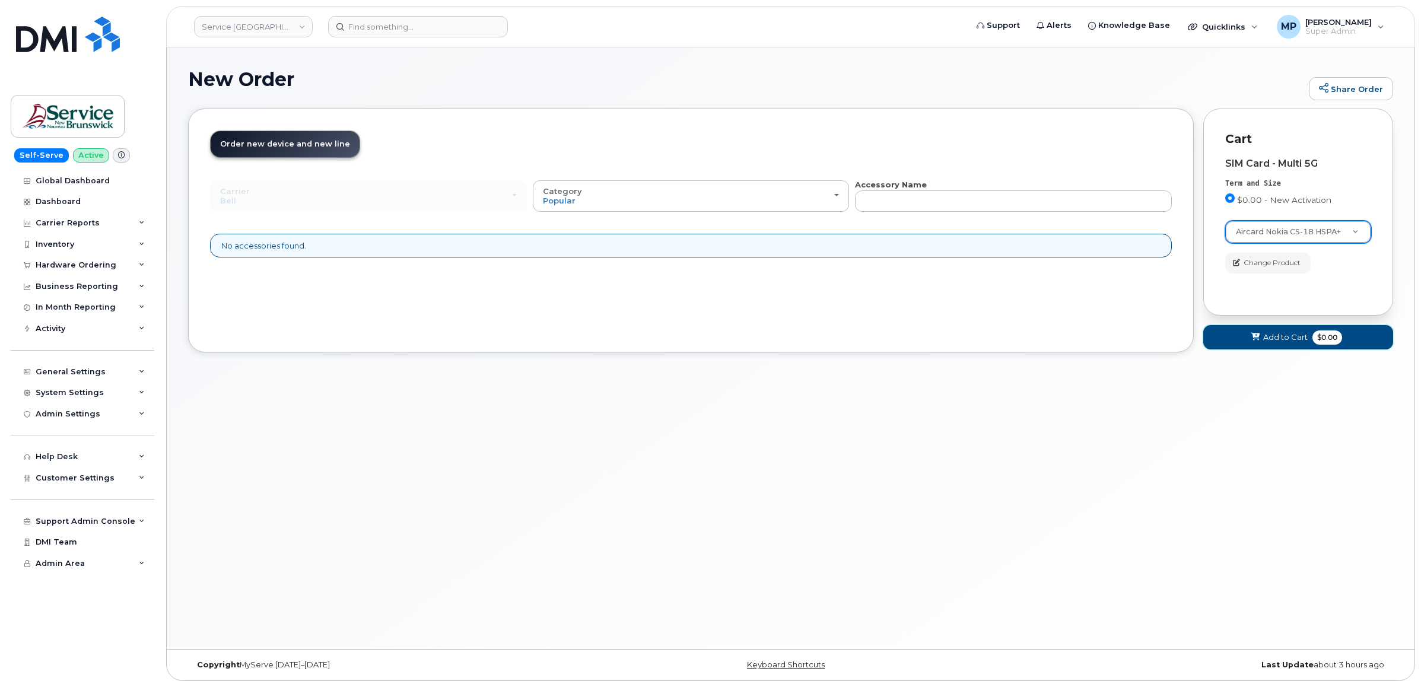
click at [1273, 338] on span "Add to Cart" at bounding box center [1285, 337] width 45 height 11
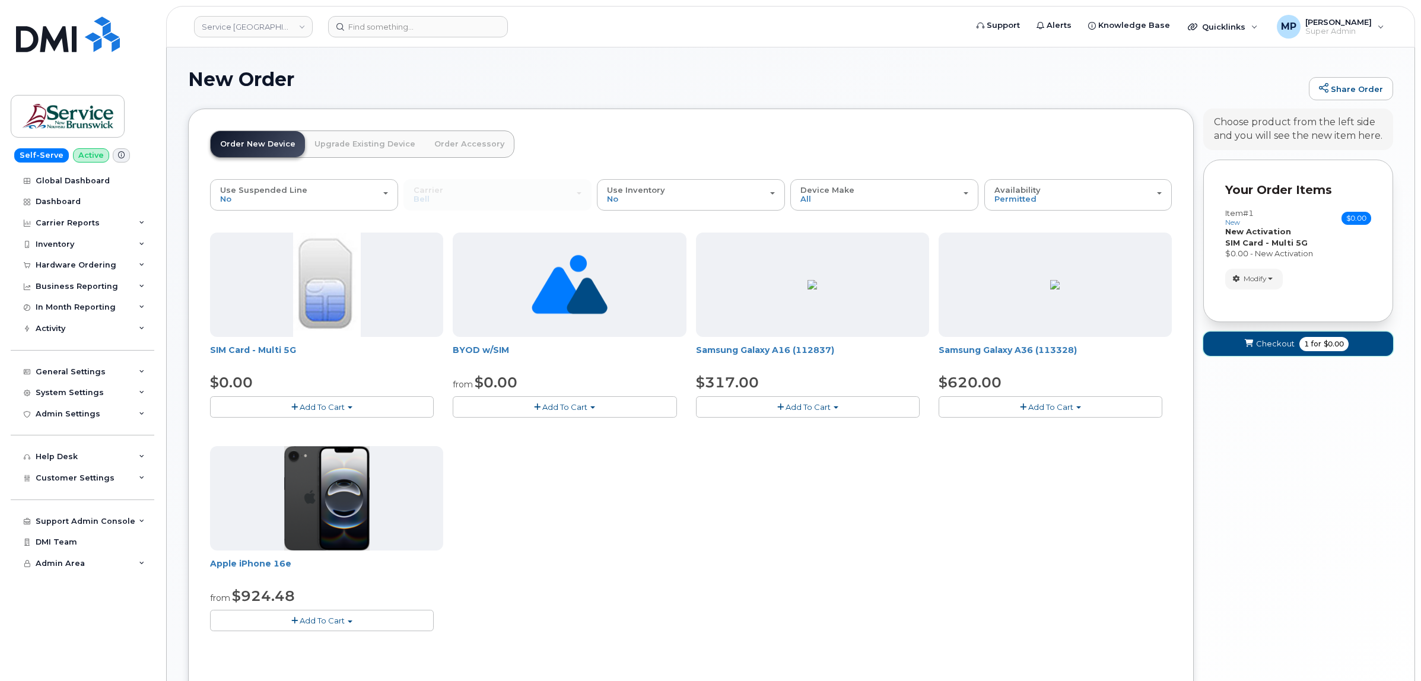
click at [1271, 348] on span "Checkout" at bounding box center [1275, 343] width 39 height 11
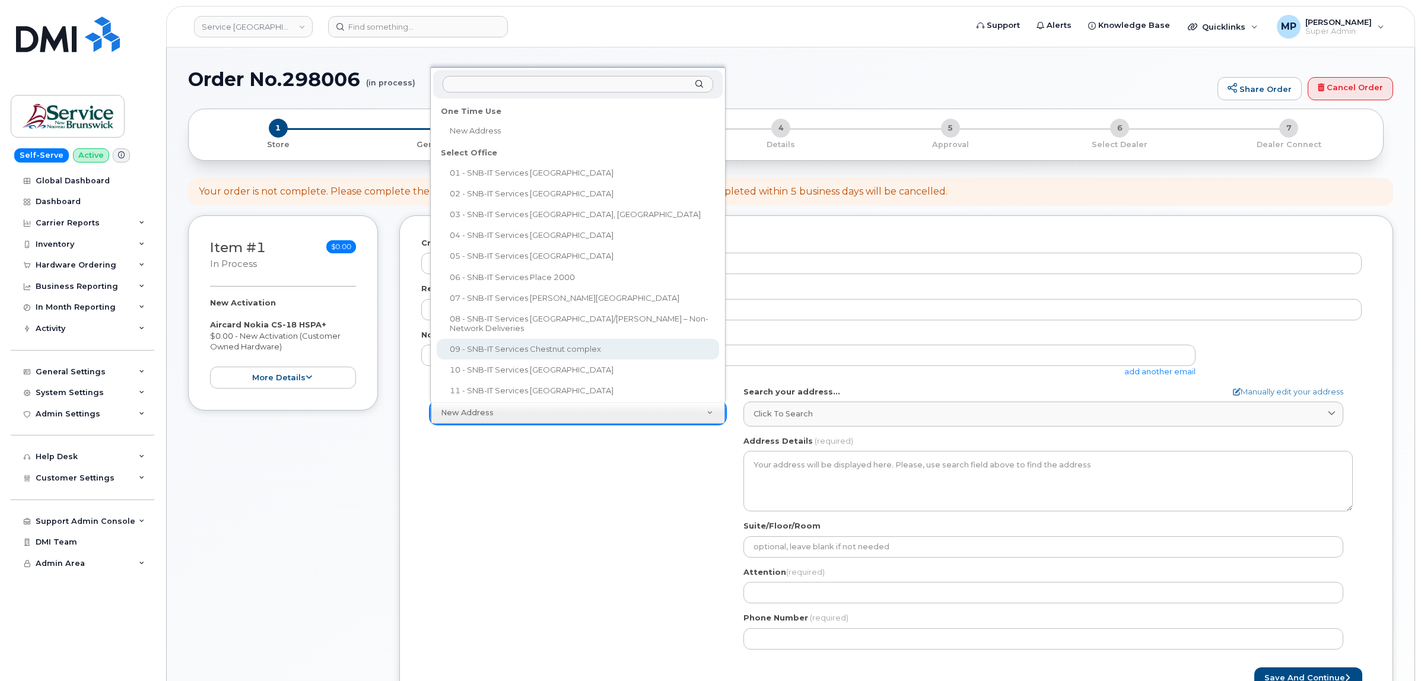
scroll to position [6, 0]
select select
type textarea "470 York St, mailroom Fredericton New Brunswick E3B 3P7"
type input "Jean-Claude Nzisabira"
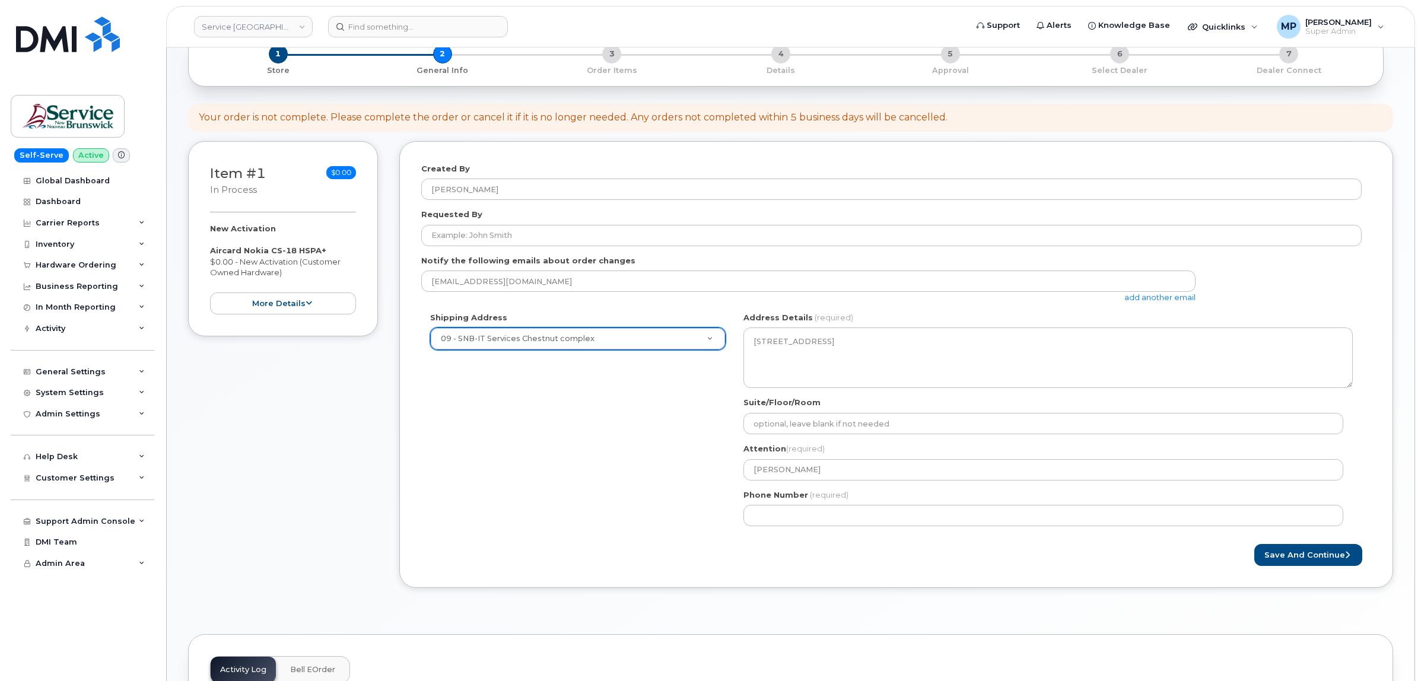
scroll to position [0, 0]
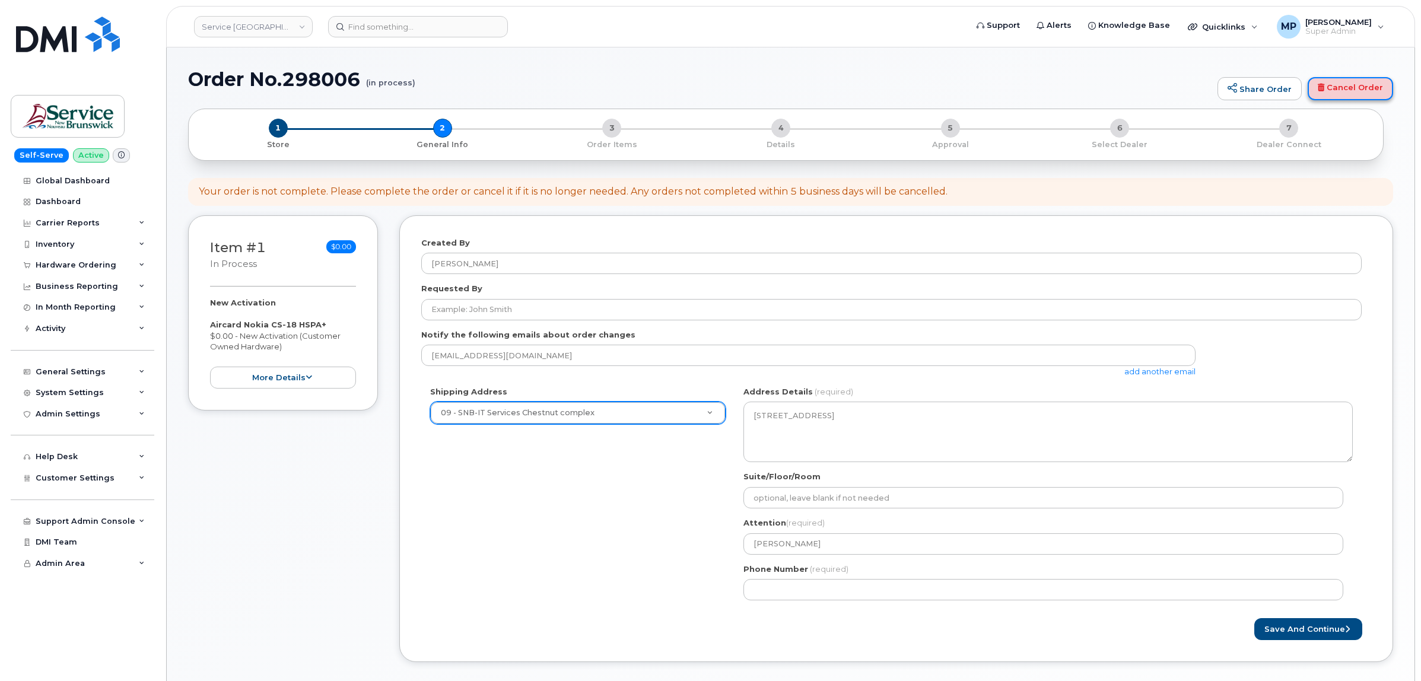
click at [1339, 85] on link "Cancel Order" at bounding box center [1350, 89] width 85 height 24
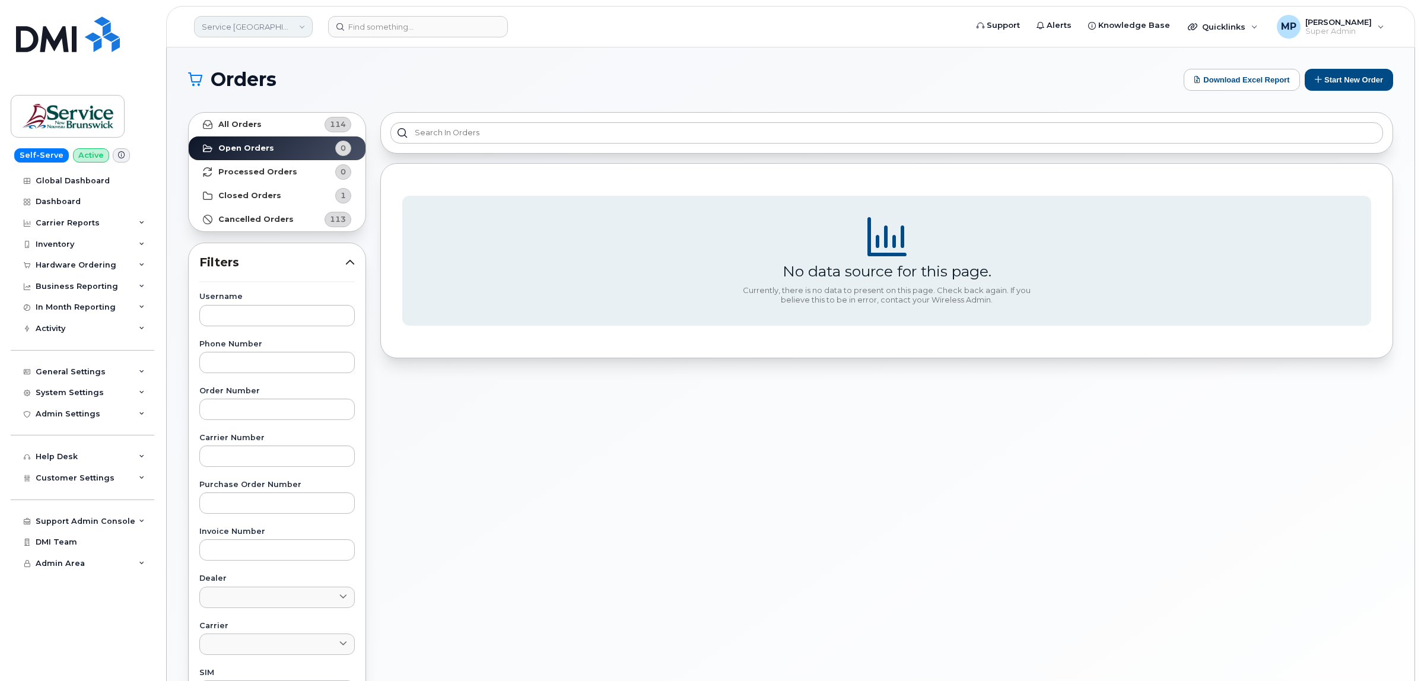
click at [262, 34] on link "Service New Brunswick (SNB)" at bounding box center [253, 26] width 119 height 21
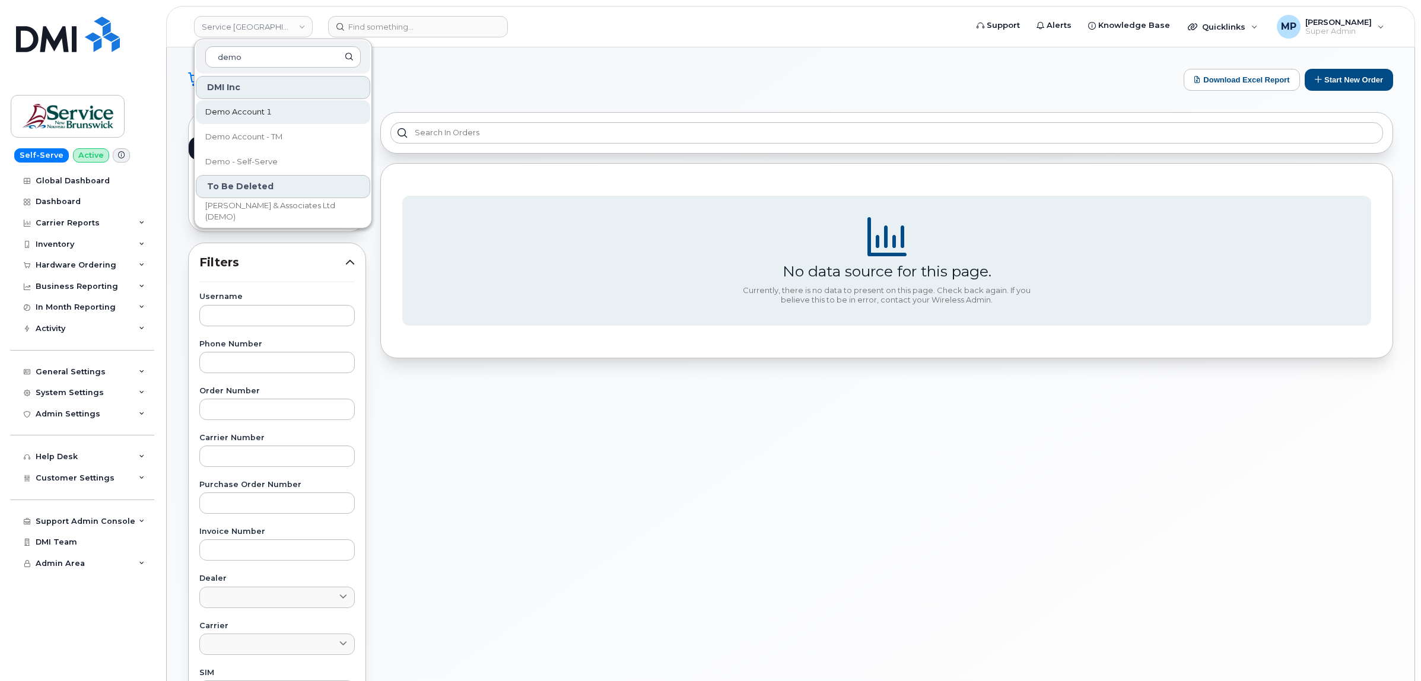
type input "demo"
click at [256, 107] on span "Demo Account 1" at bounding box center [238, 112] width 66 height 12
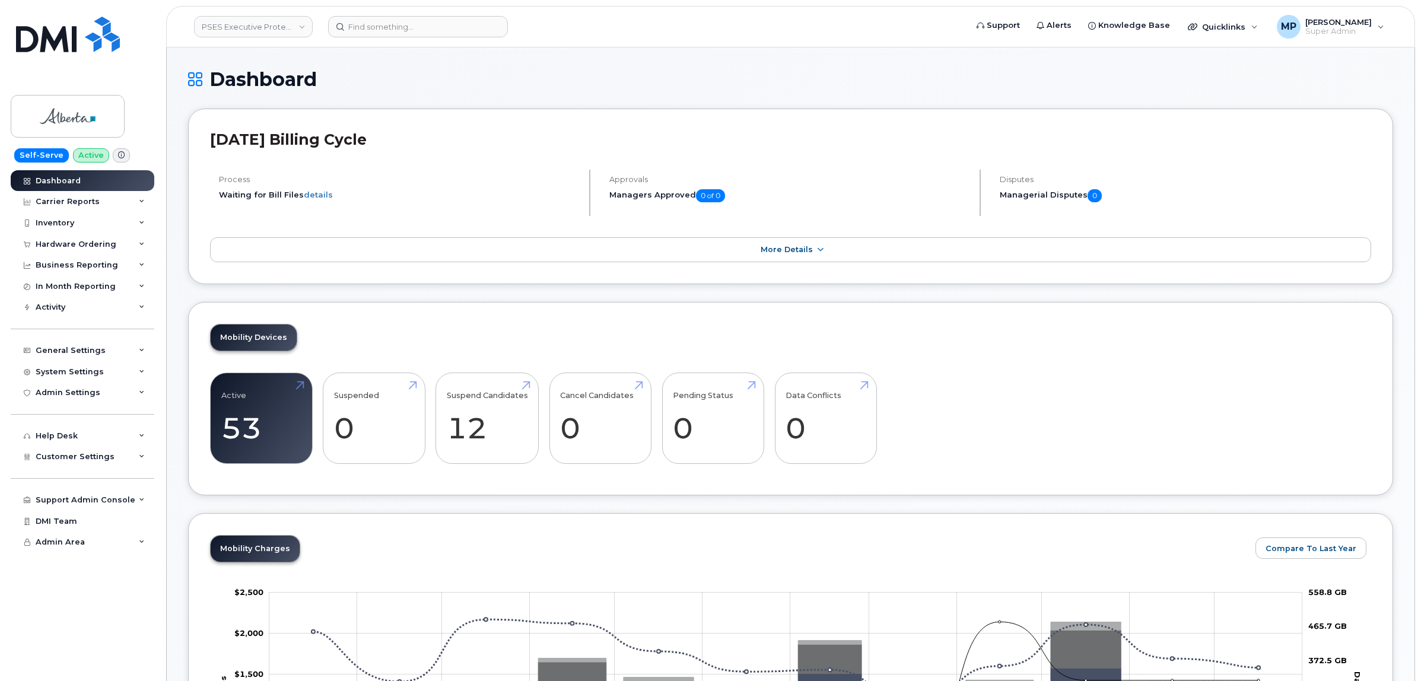
scroll to position [1241, 0]
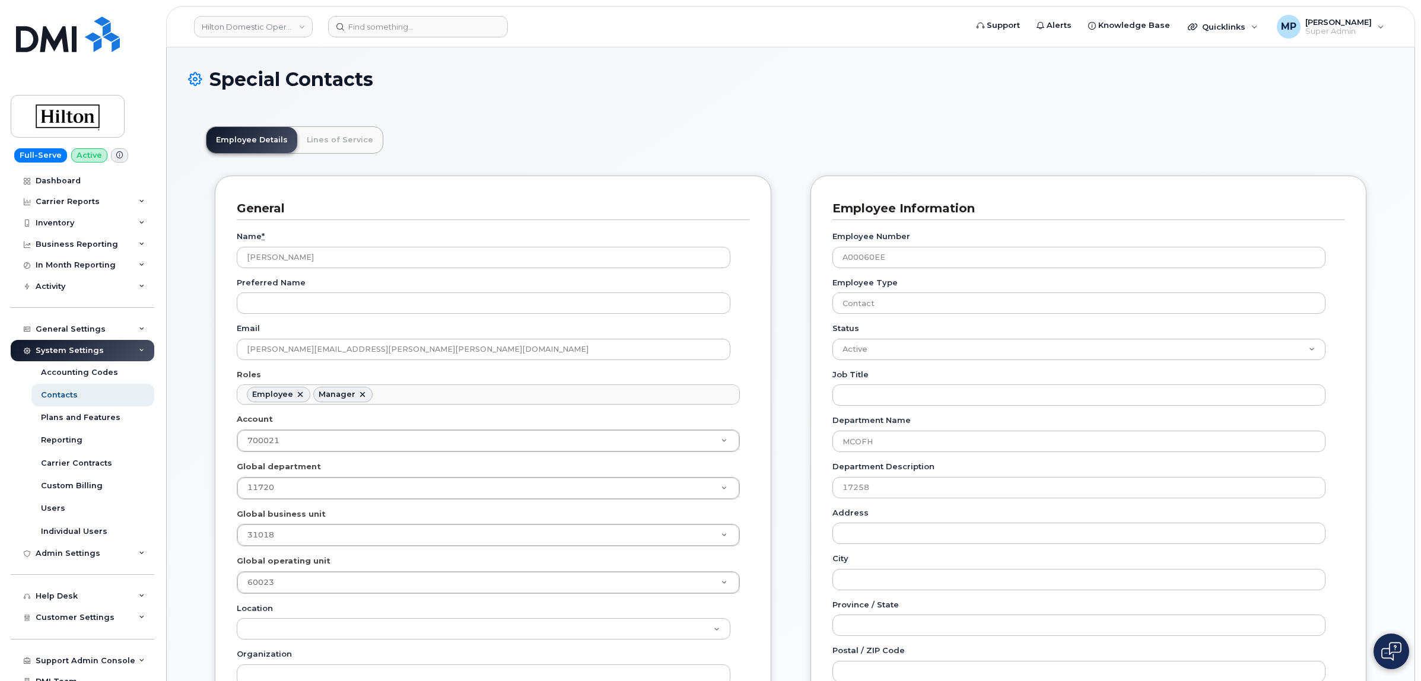
scroll to position [37, 0]
click at [220, 22] on link "Hilton Domestic Operating Company Inc" at bounding box center [253, 26] width 119 height 21
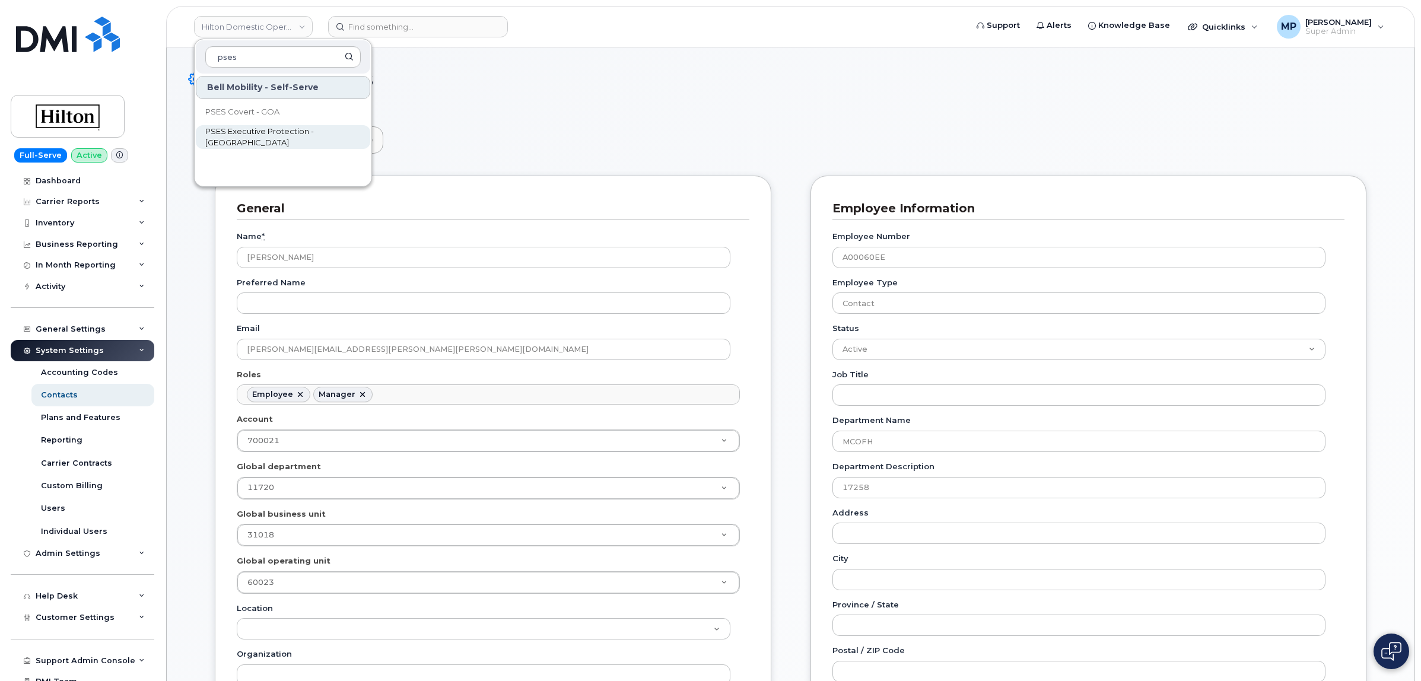
type input "pses"
click at [235, 134] on span "PSES Executive Protection - [GEOGRAPHIC_DATA]" at bounding box center [273, 137] width 136 height 23
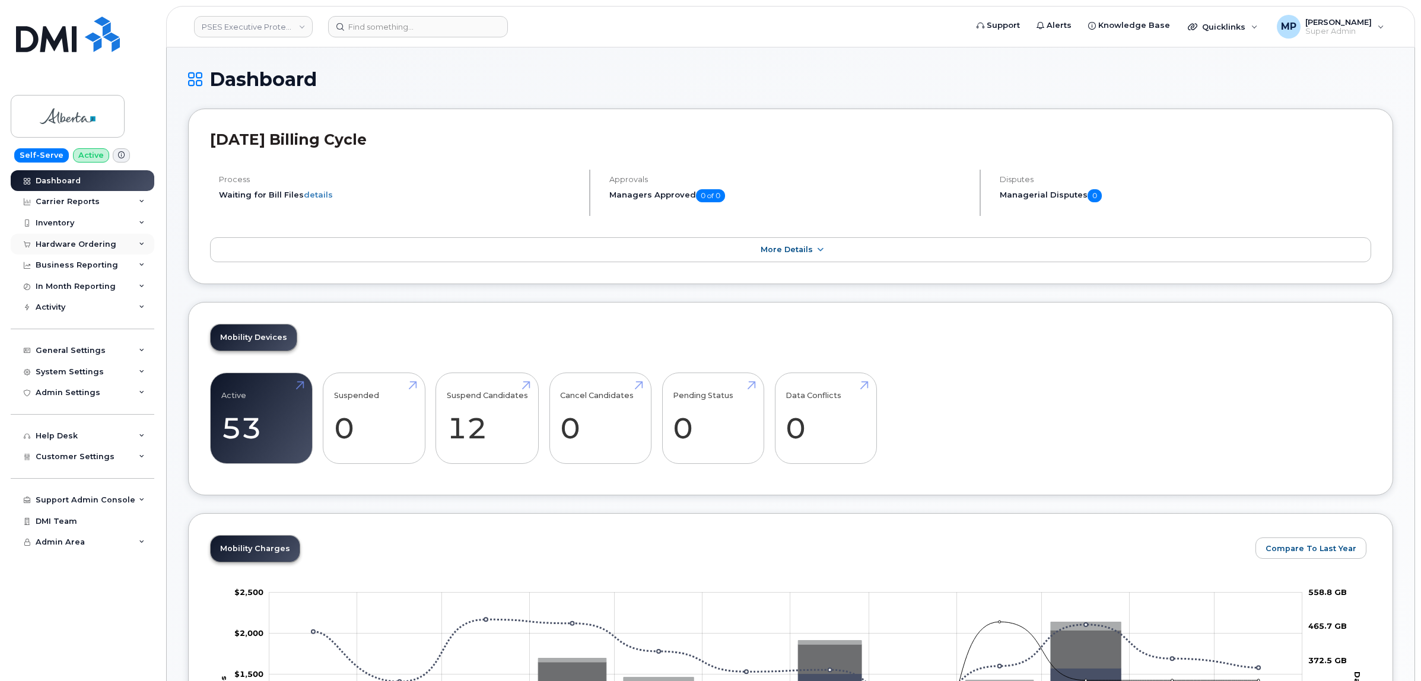
click at [64, 244] on div "Hardware Ordering" at bounding box center [76, 244] width 81 height 9
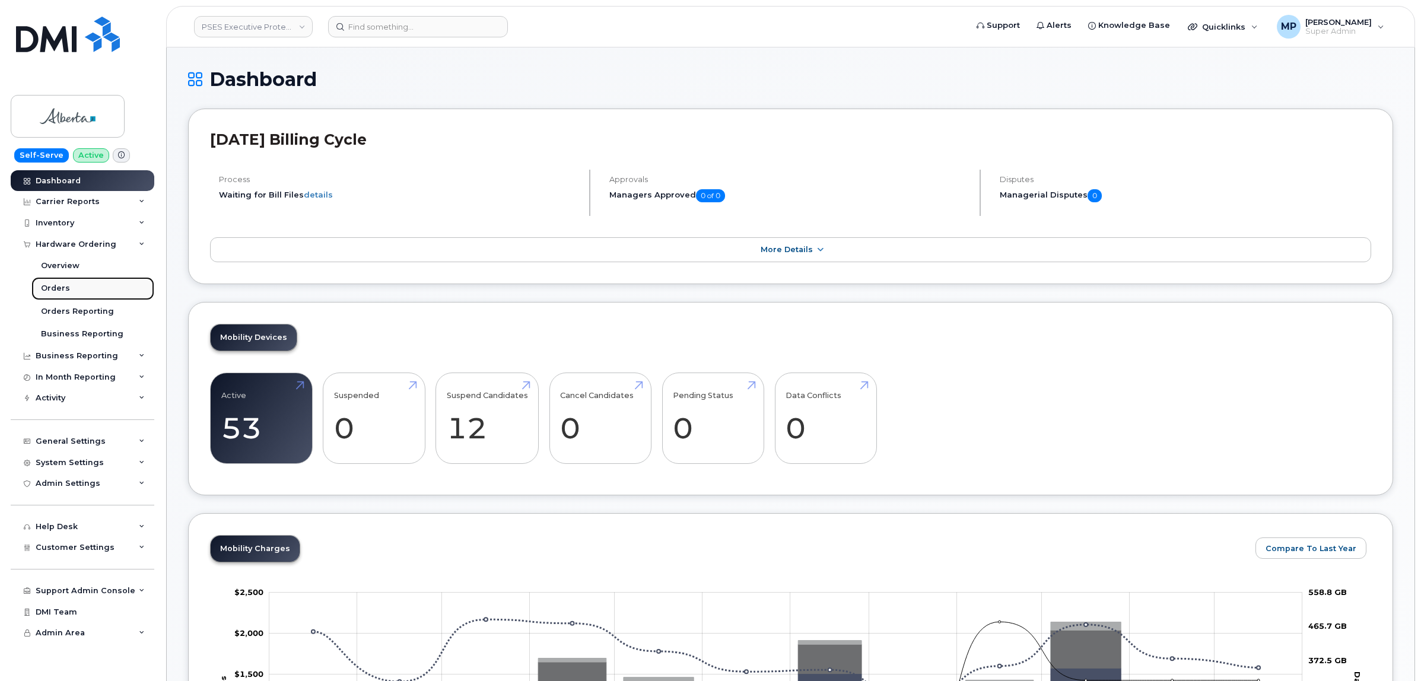
click at [55, 291] on div "Orders" at bounding box center [55, 288] width 29 height 11
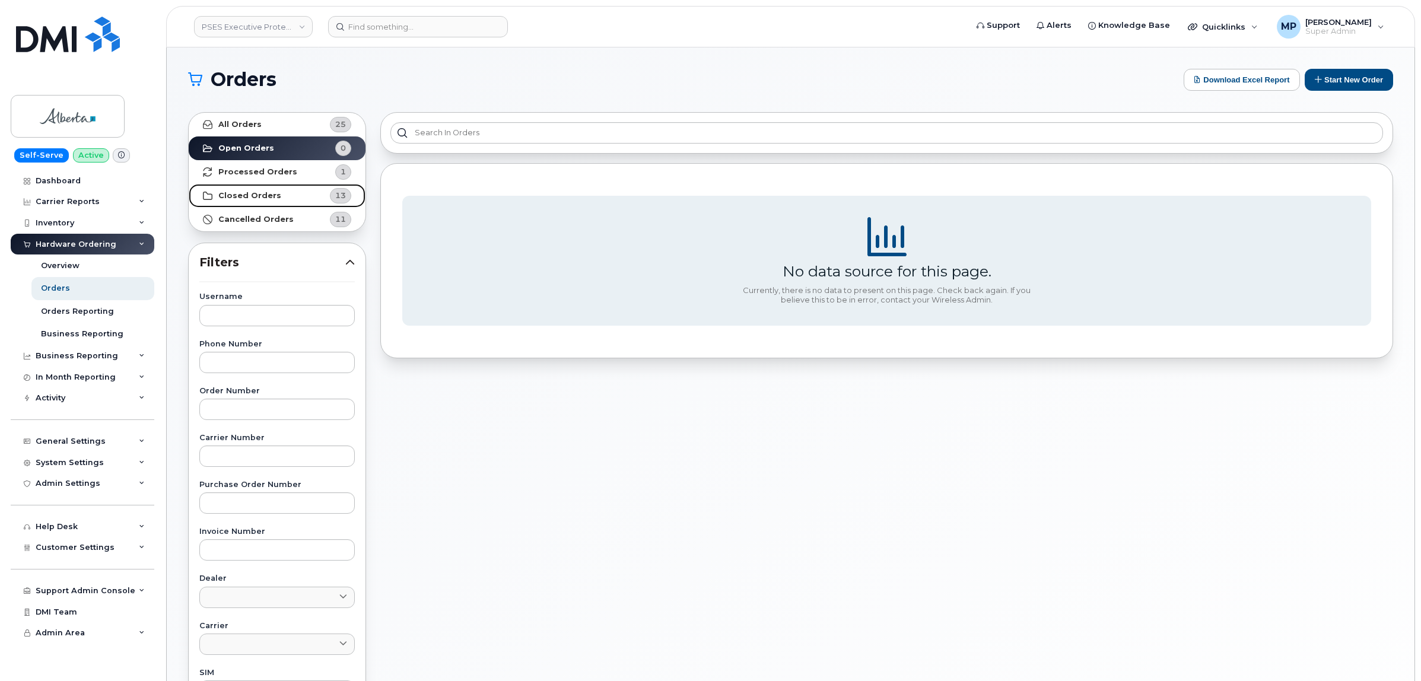
click at [262, 193] on strong "Closed Orders" at bounding box center [249, 195] width 63 height 9
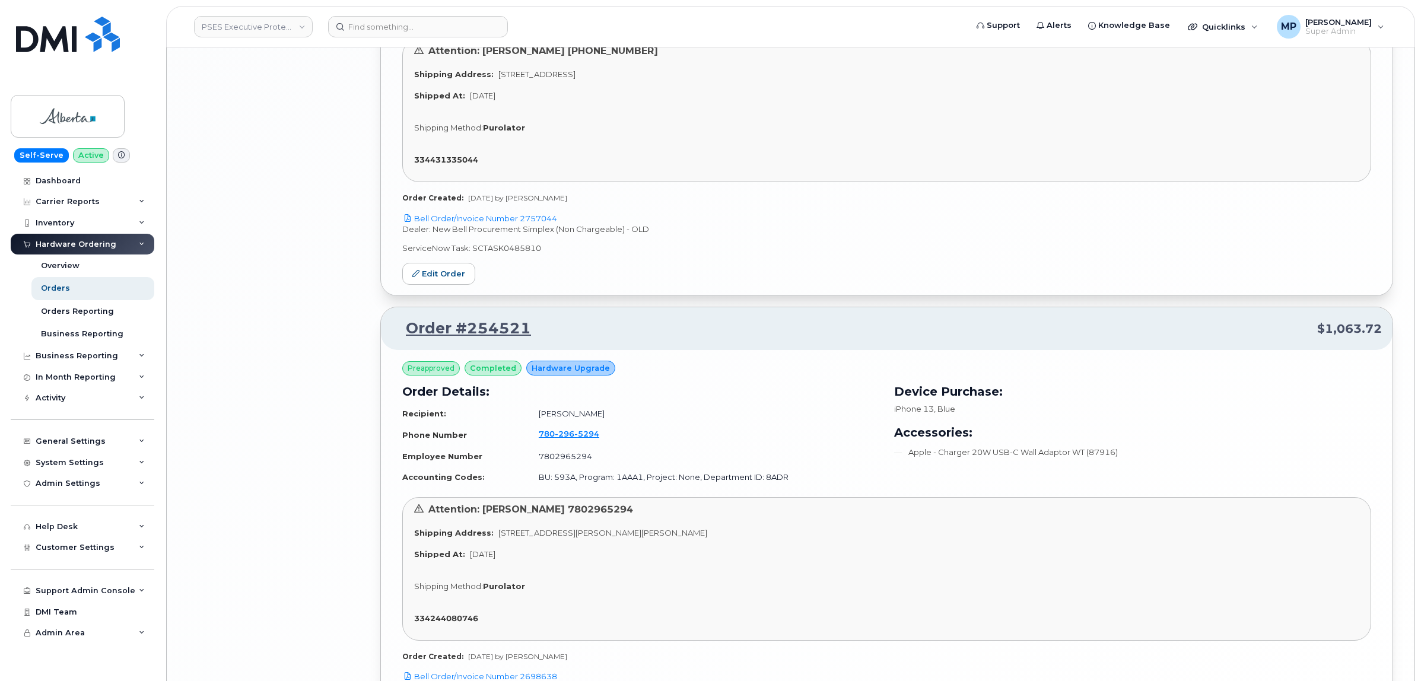
scroll to position [3265, 0]
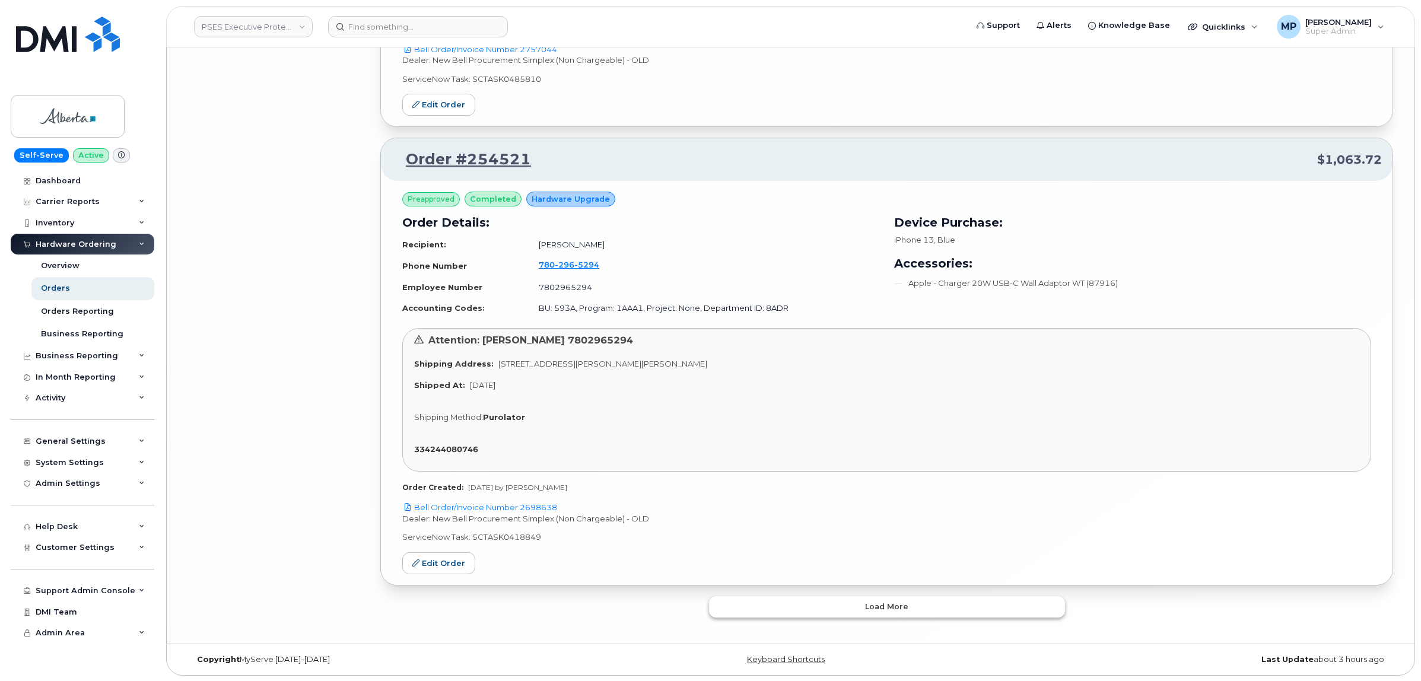
click at [813, 606] on button "Load more" at bounding box center [887, 606] width 356 height 21
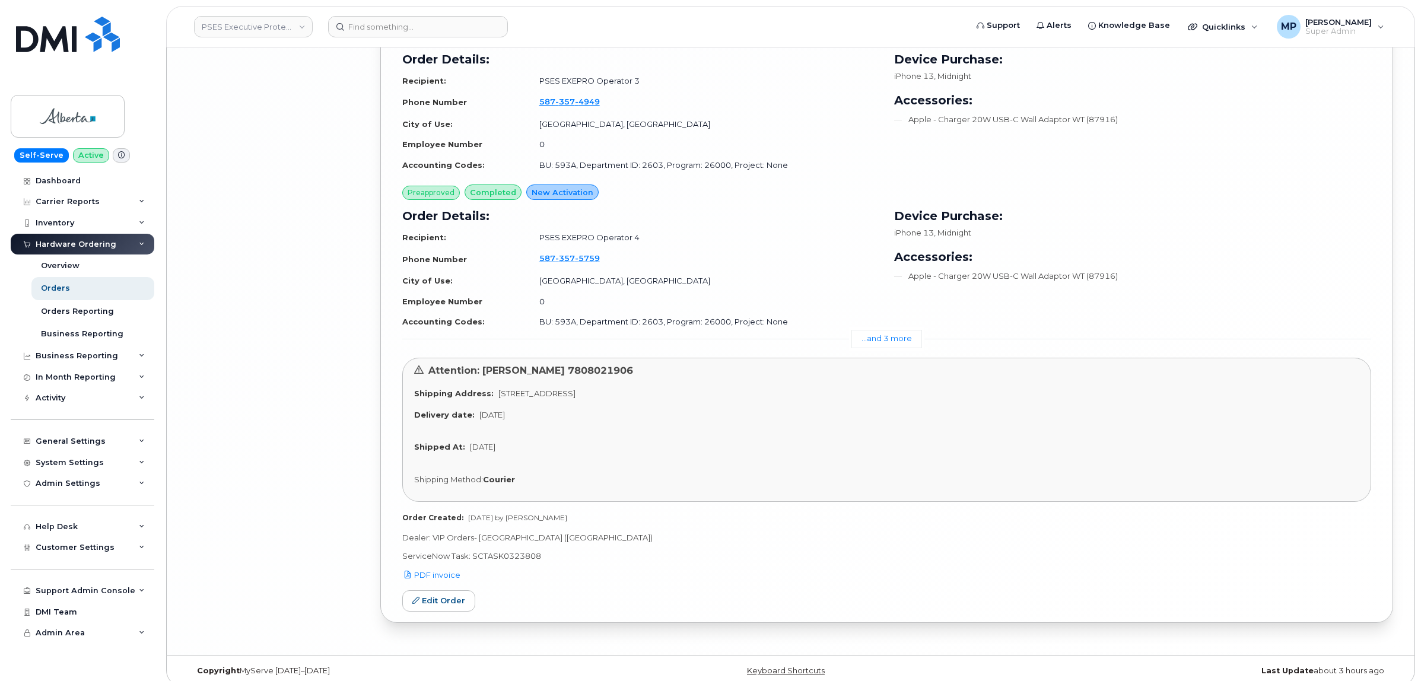
scroll to position [5729, 0]
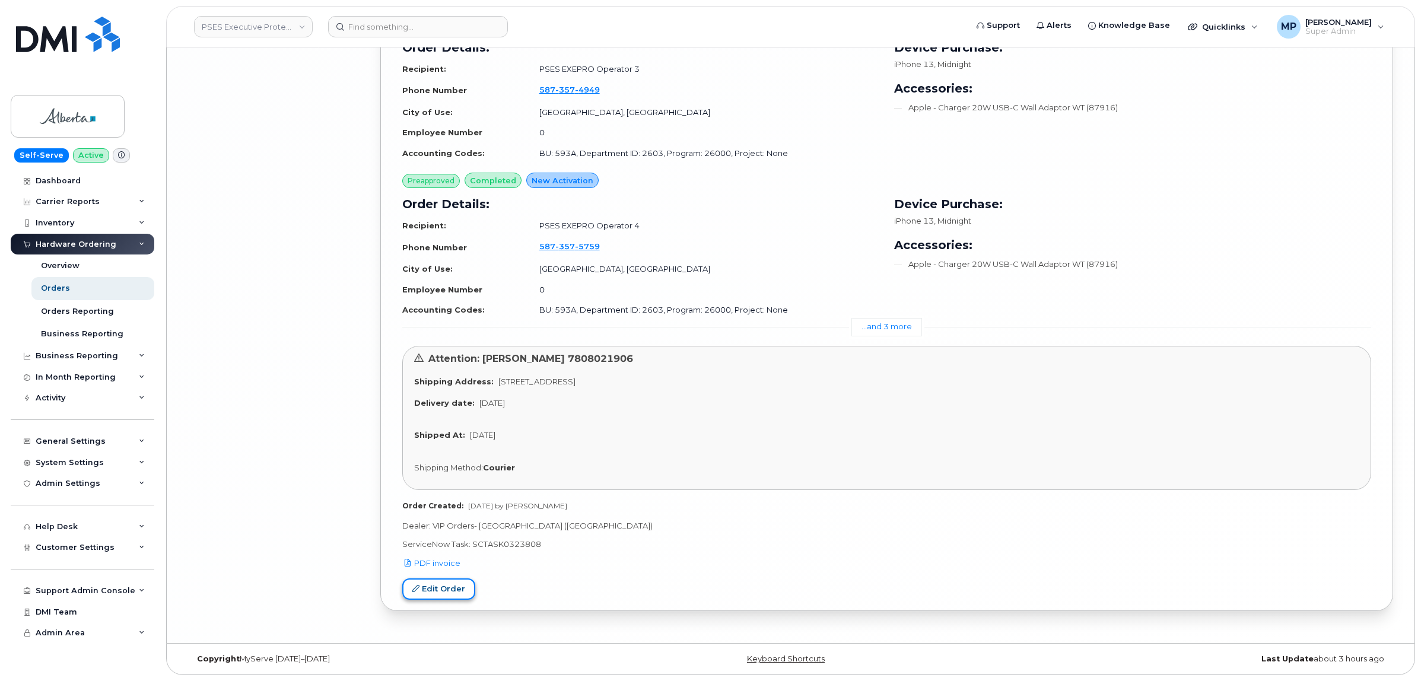
click at [440, 588] on link "Edit Order" at bounding box center [438, 590] width 73 height 22
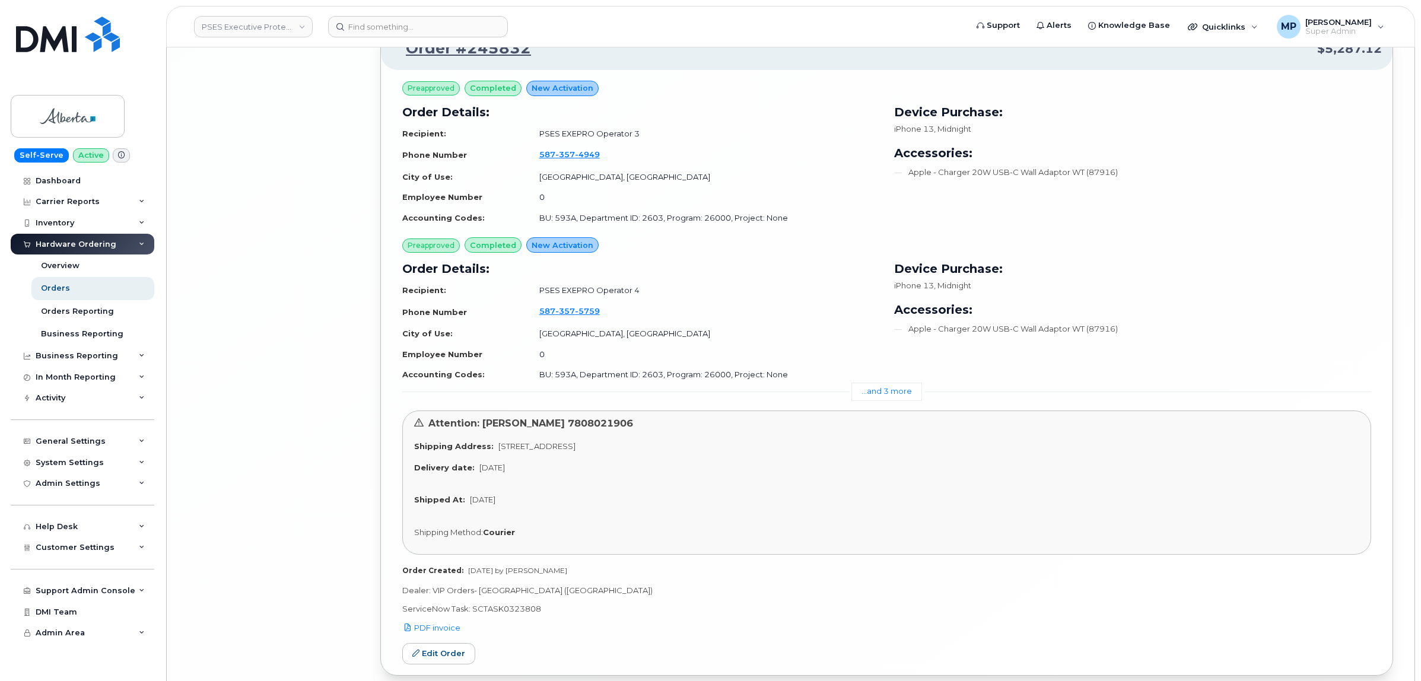
scroll to position [5580, 0]
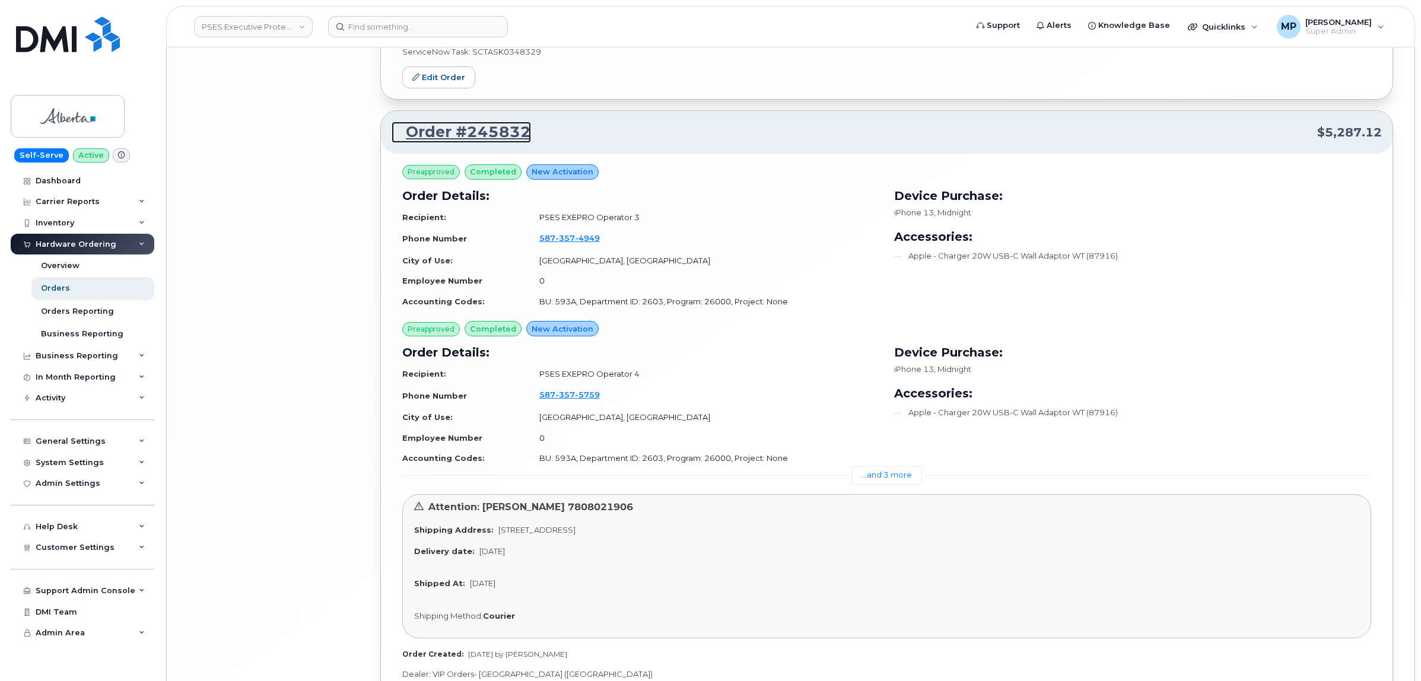
click at [473, 134] on link "Order #245832" at bounding box center [461, 132] width 139 height 21
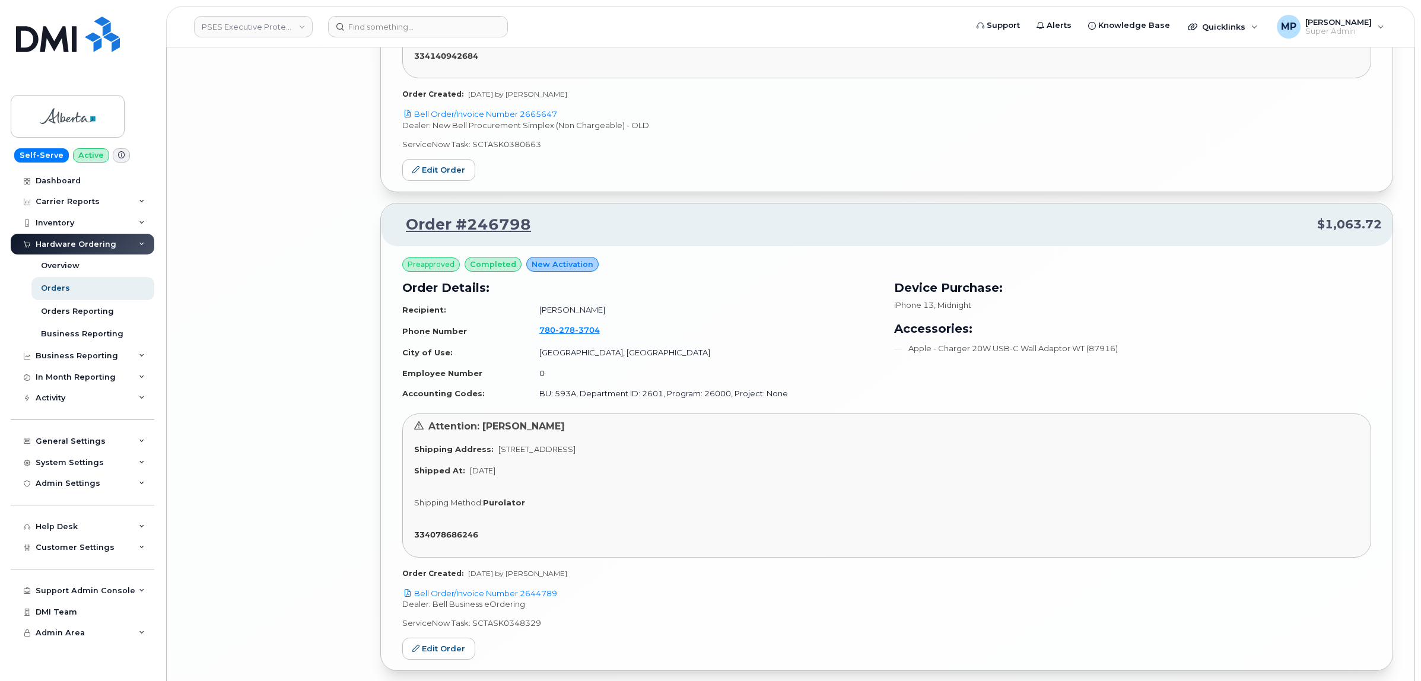
scroll to position [4987, 0]
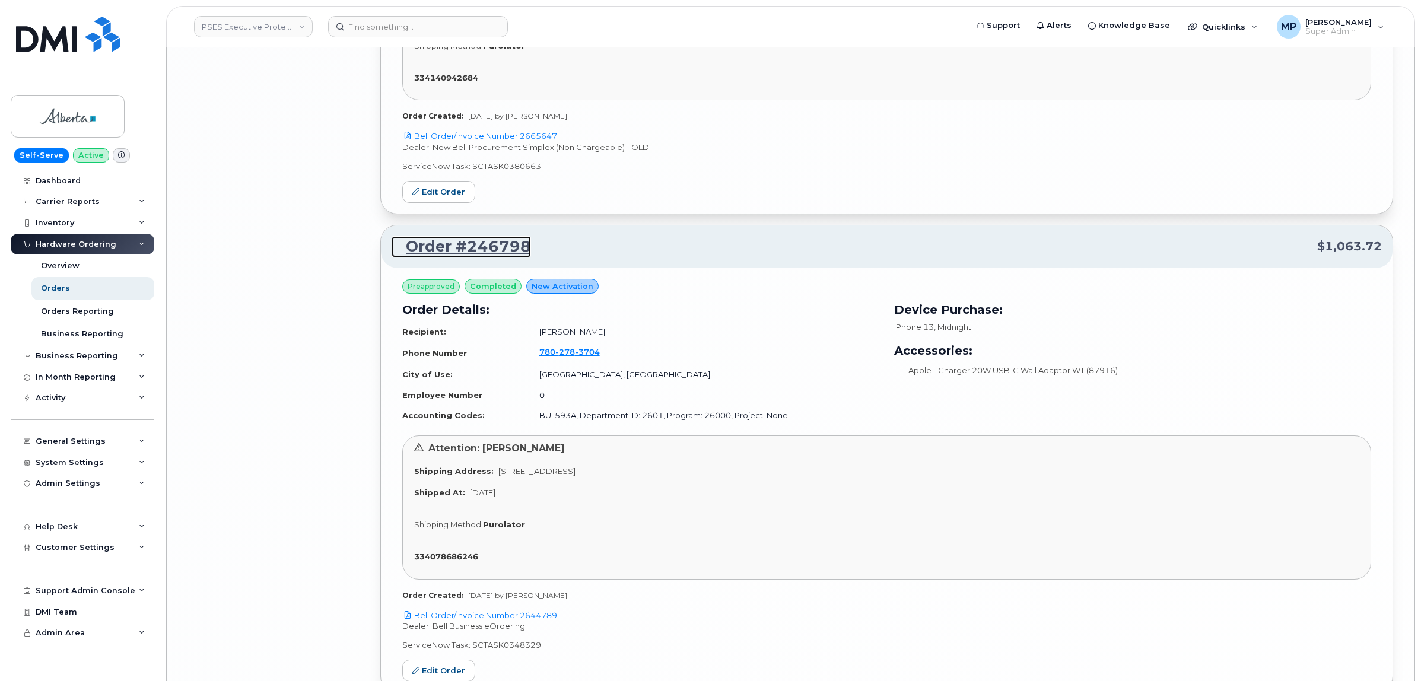
click at [462, 246] on link "Order #246798" at bounding box center [461, 246] width 139 height 21
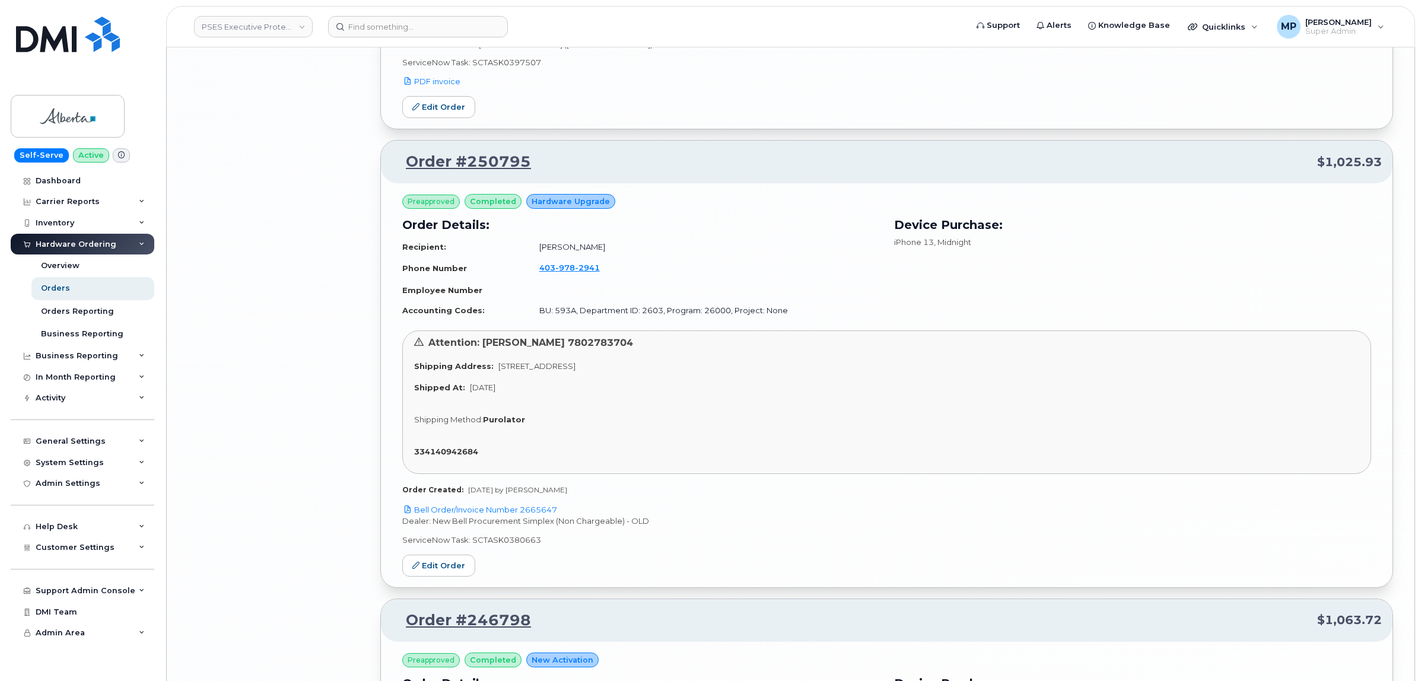
scroll to position [4542, 0]
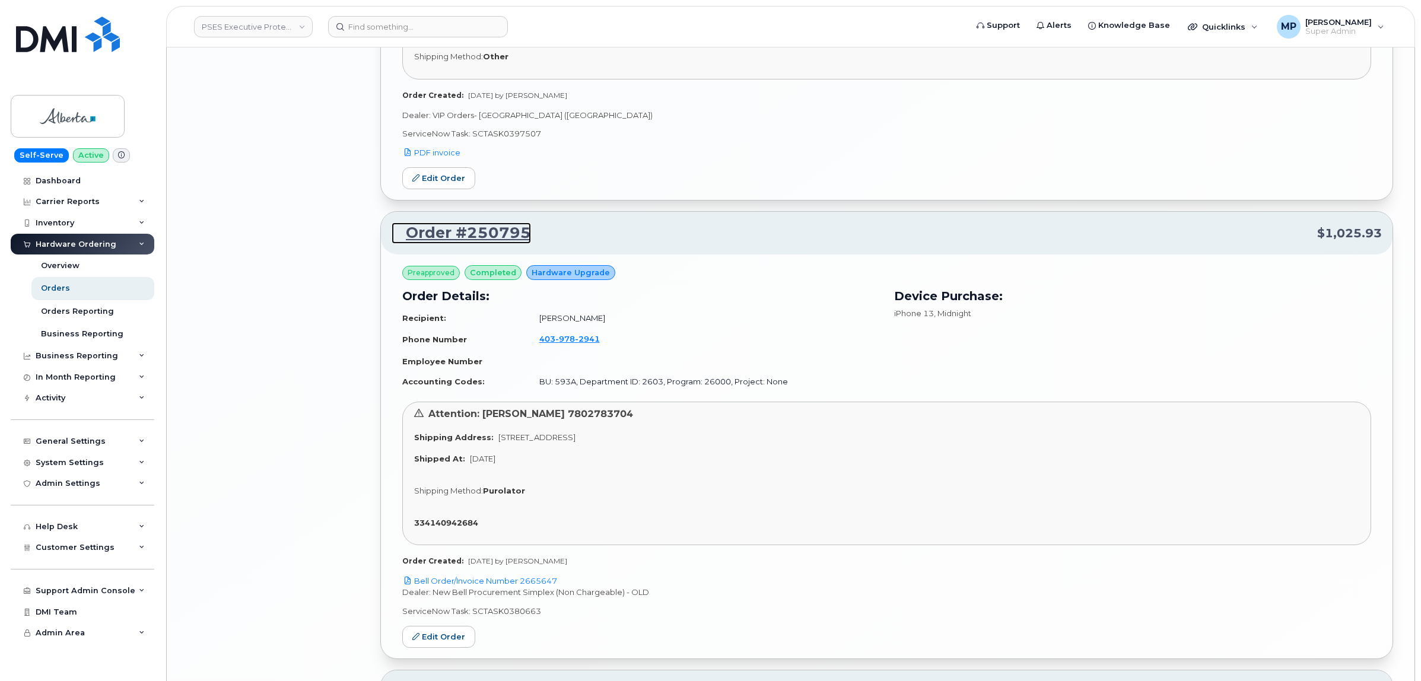
click at [457, 228] on link "Order #250795" at bounding box center [461, 233] width 139 height 21
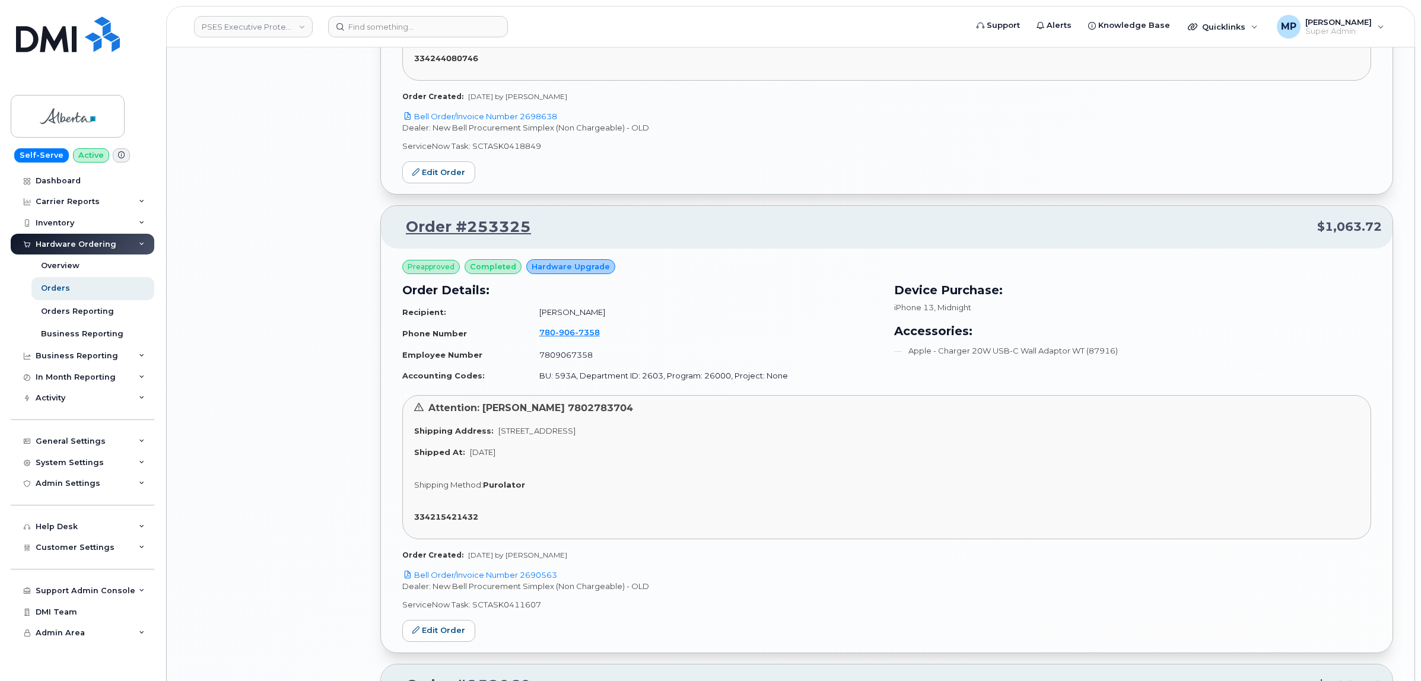
scroll to position [3652, 0]
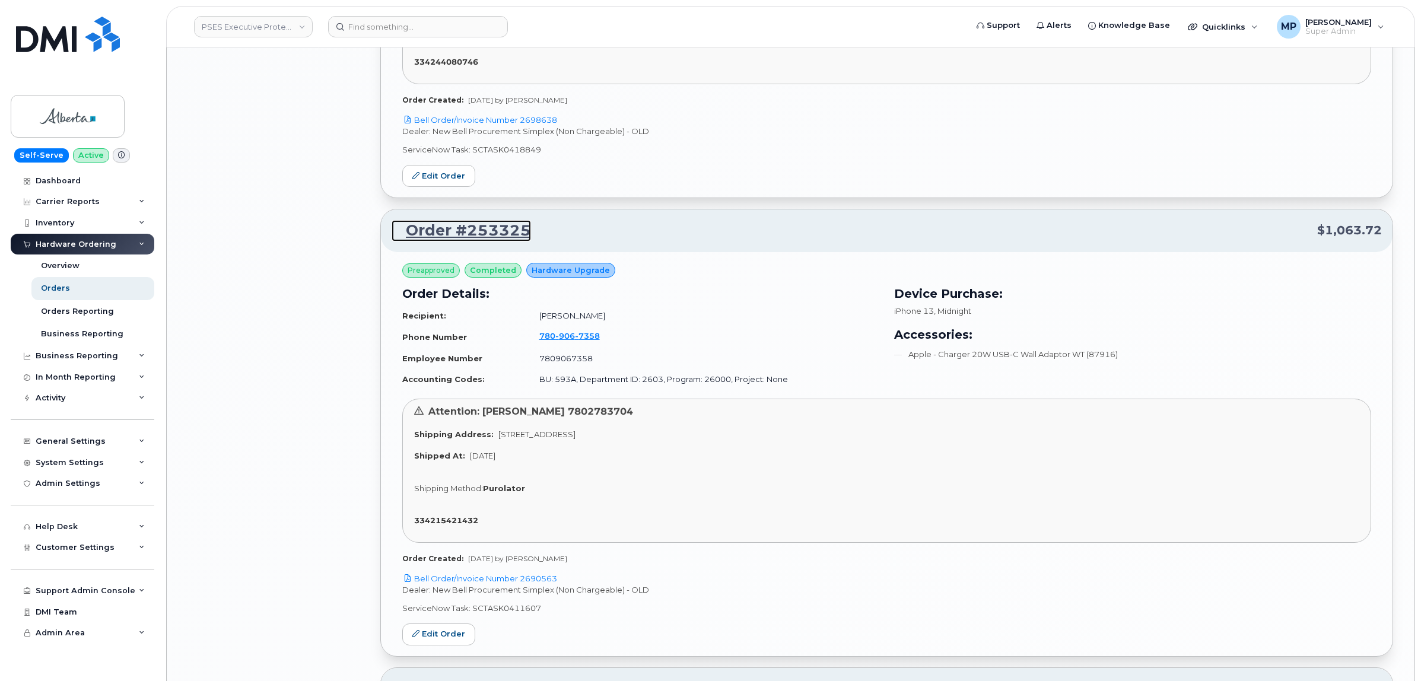
click at [452, 228] on link "Order #253325" at bounding box center [461, 230] width 139 height 21
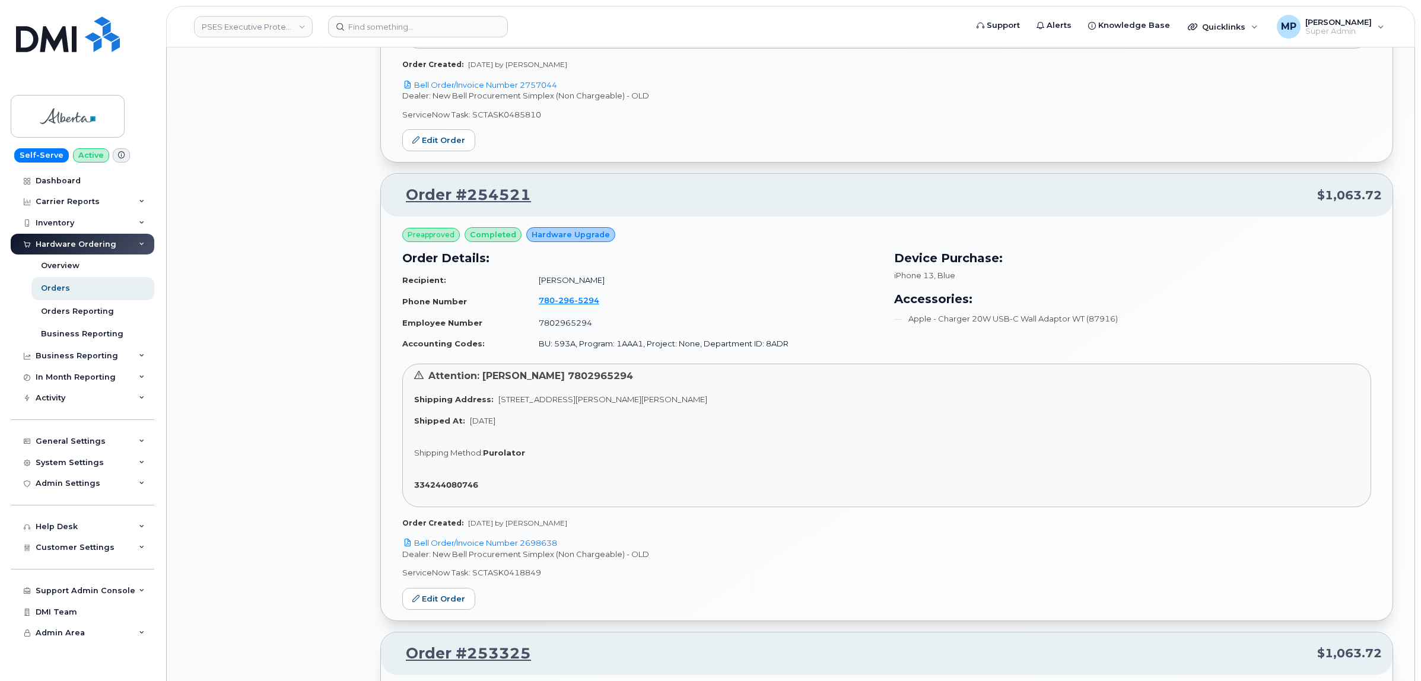
scroll to position [3207, 0]
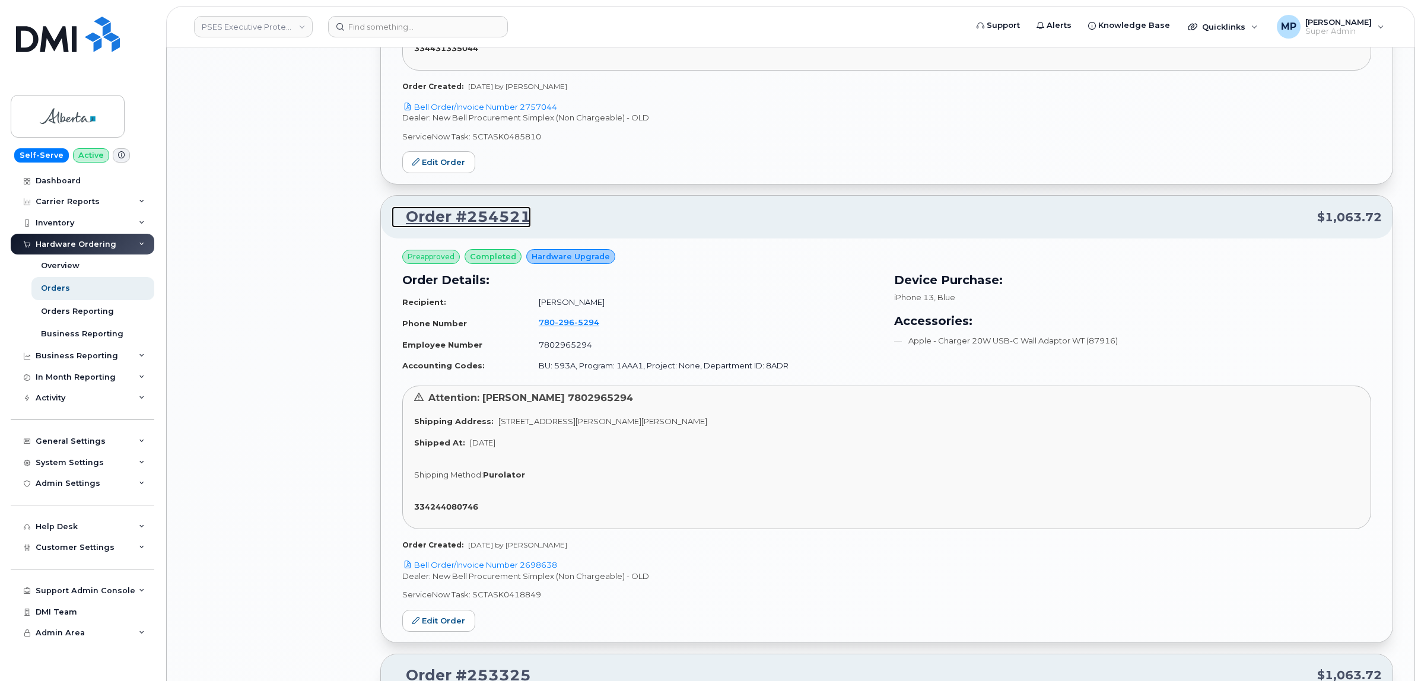
click at [452, 217] on link "Order #254521" at bounding box center [461, 216] width 139 height 21
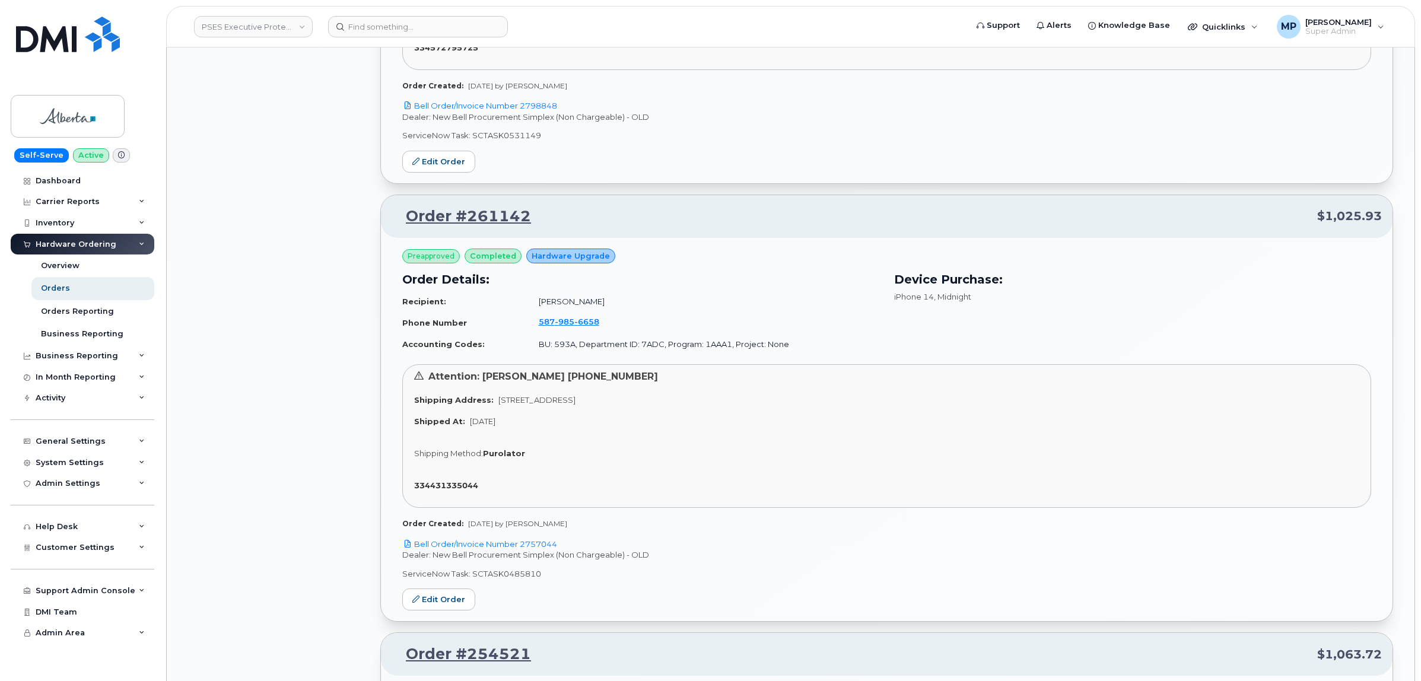
scroll to position [2762, 0]
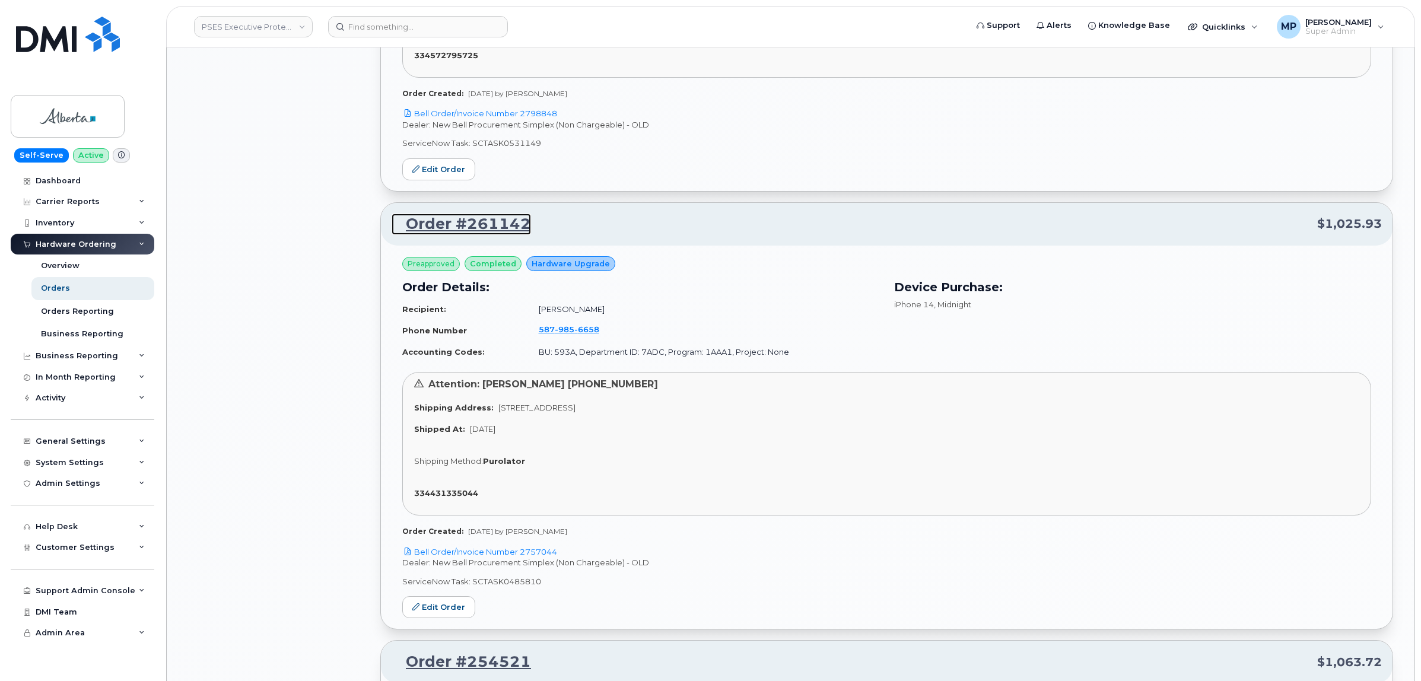
click at [455, 218] on link "Order #261142" at bounding box center [461, 224] width 139 height 21
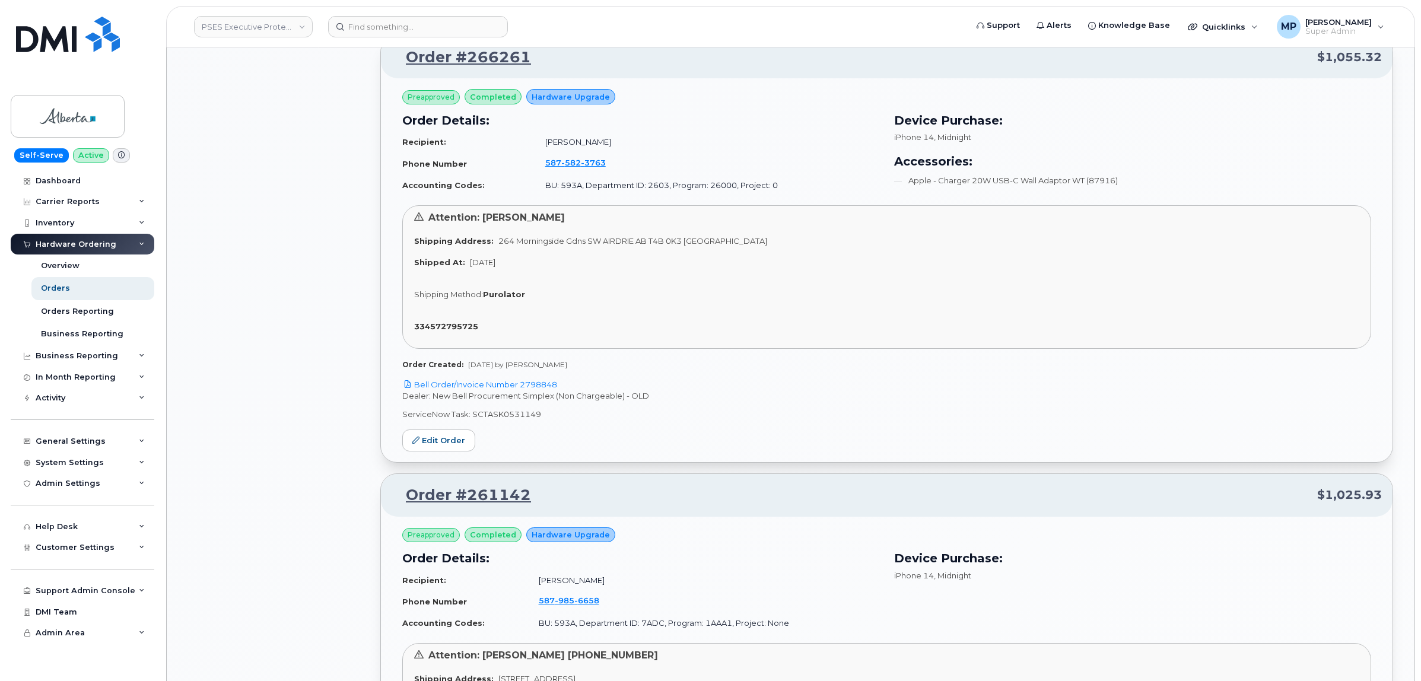
scroll to position [2465, 0]
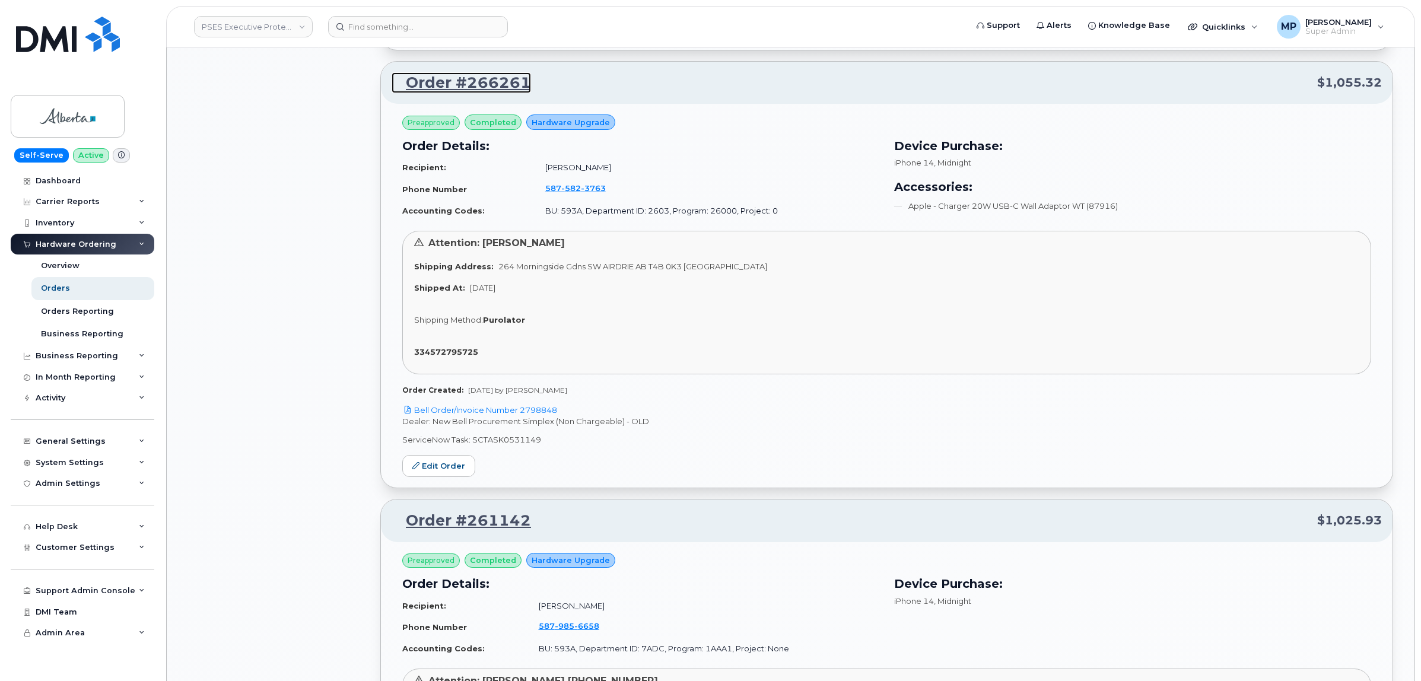
click at [466, 80] on link "Order #266261" at bounding box center [461, 82] width 139 height 21
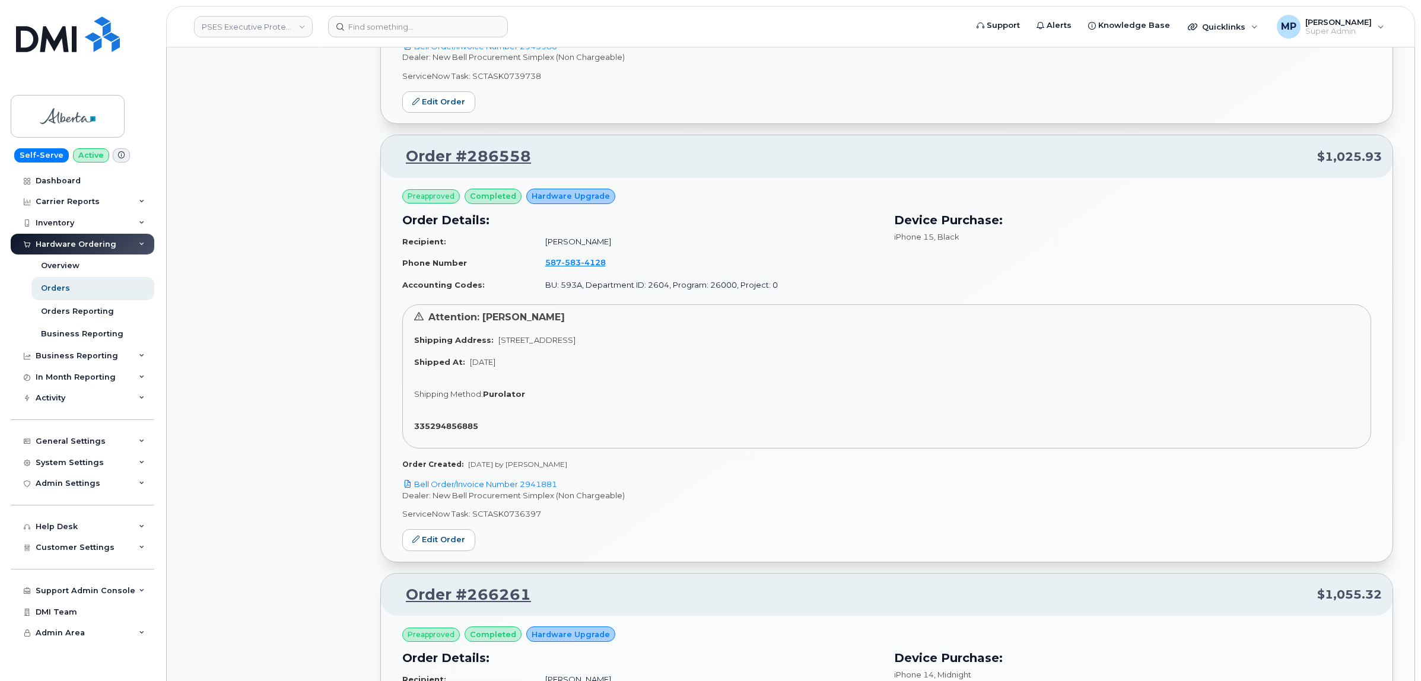
scroll to position [1946, 0]
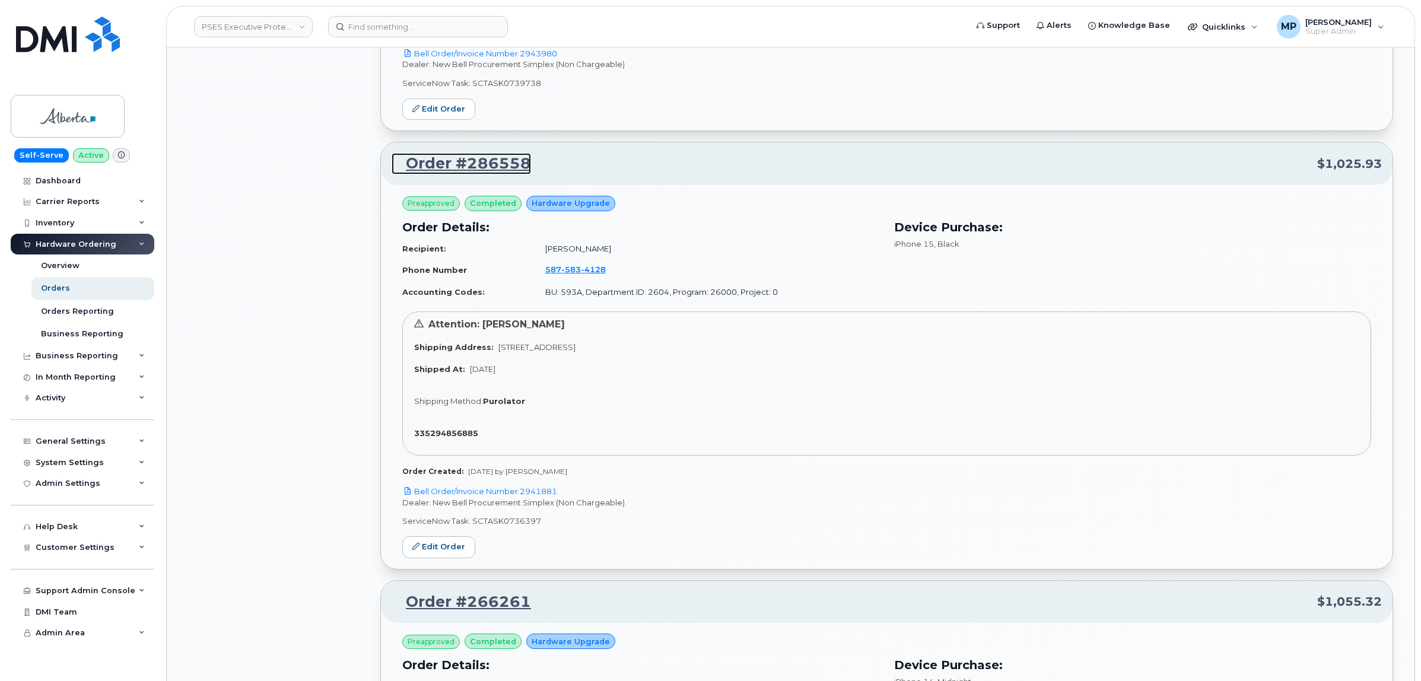
drag, startPoint x: 479, startPoint y: 160, endPoint x: 473, endPoint y: 160, distance: 6.5
click at [478, 160] on link "Order #286558" at bounding box center [461, 163] width 139 height 21
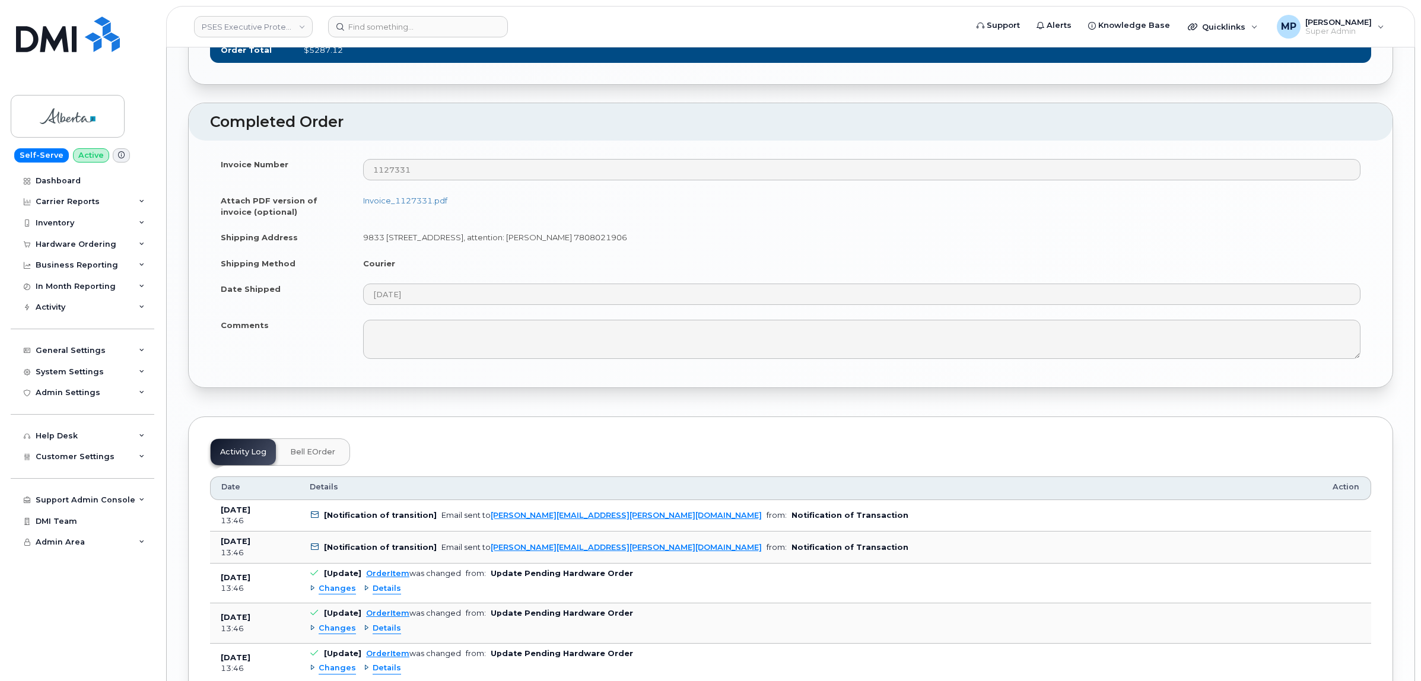
scroll to position [2448, 0]
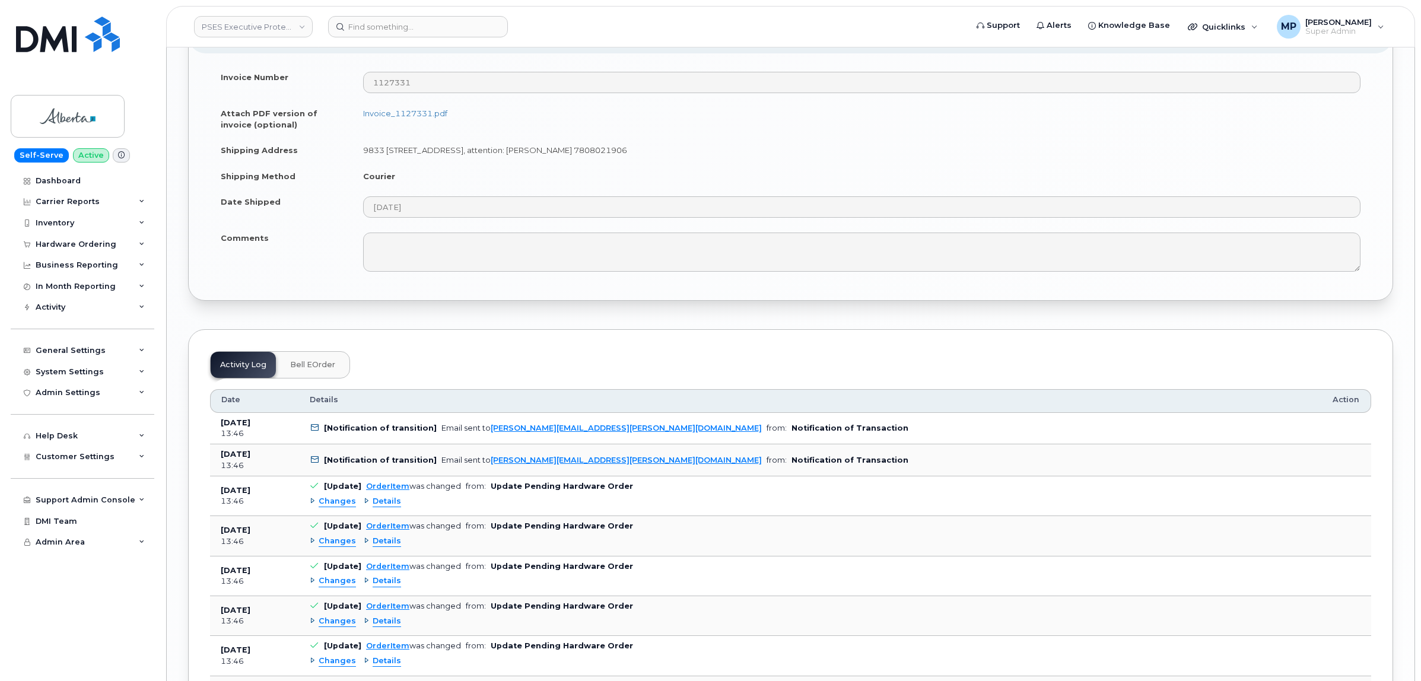
click at [312, 370] on span "Bell eOrder" at bounding box center [312, 364] width 45 height 9
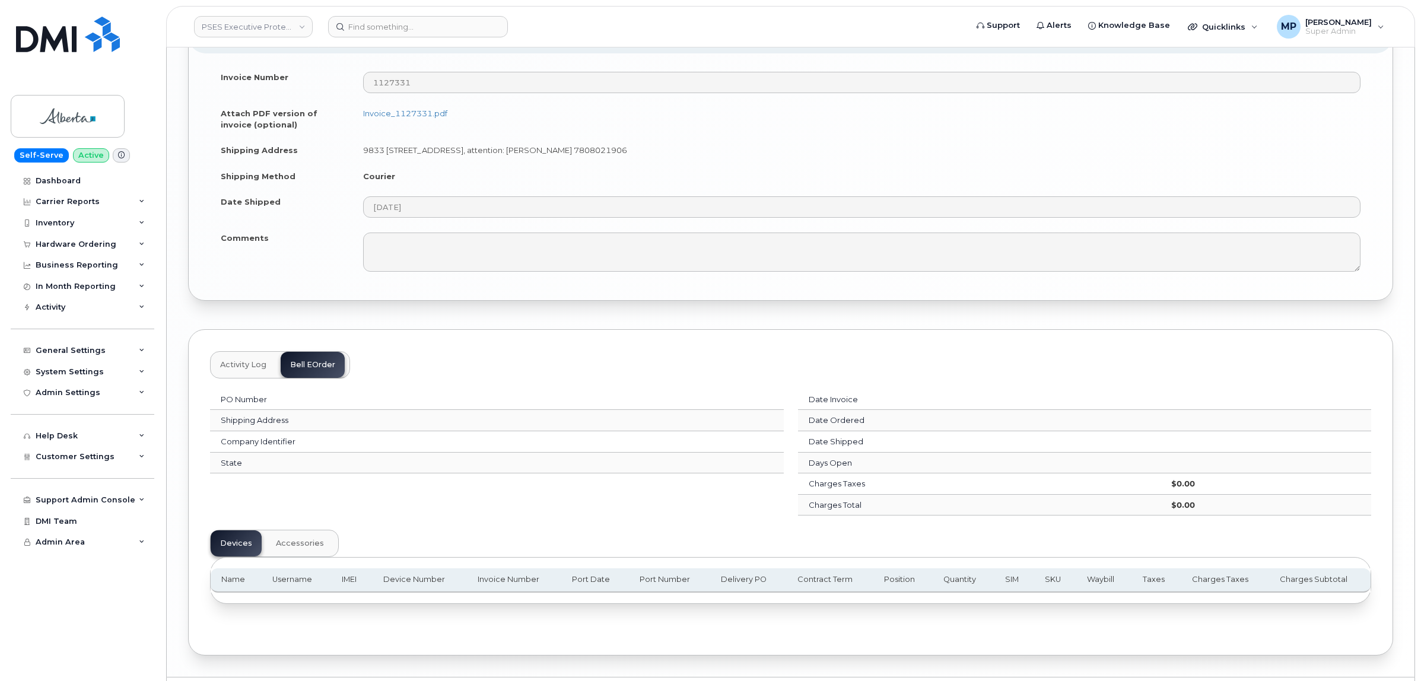
click at [245, 370] on span "Activity Log" at bounding box center [243, 364] width 46 height 9
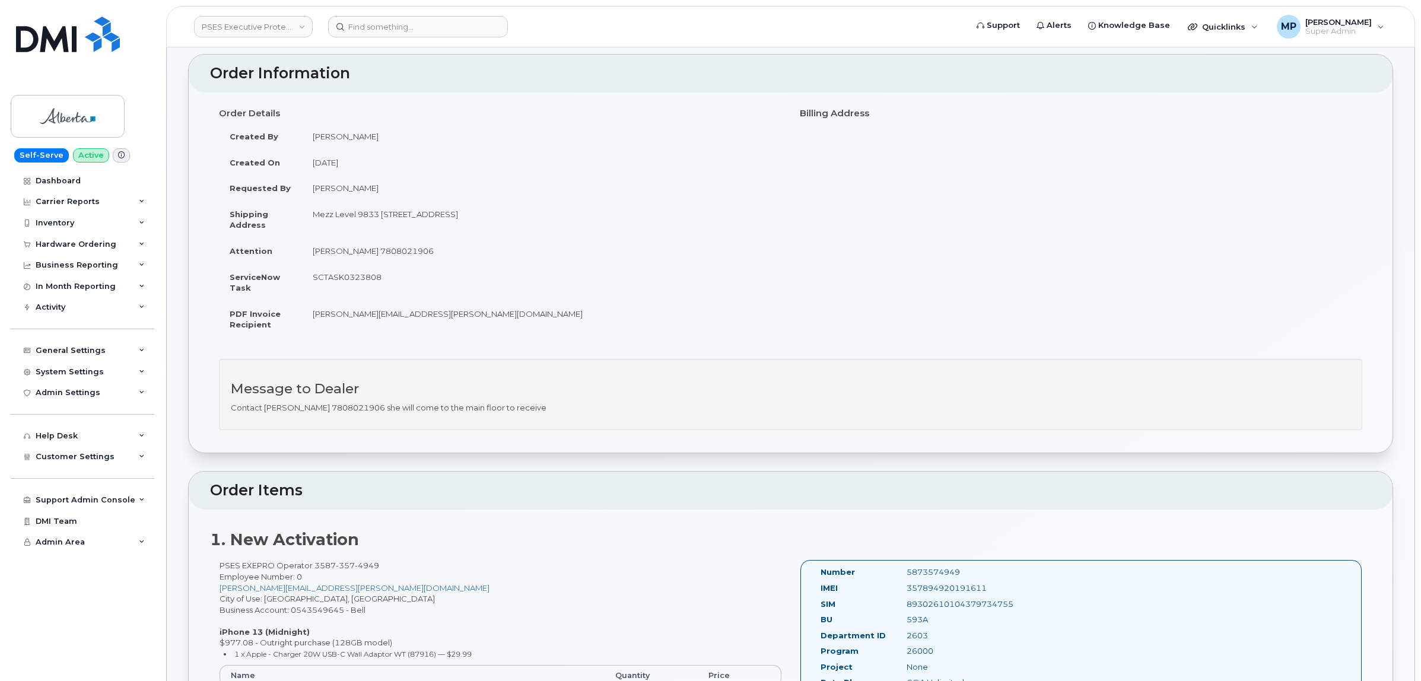
scroll to position [0, 0]
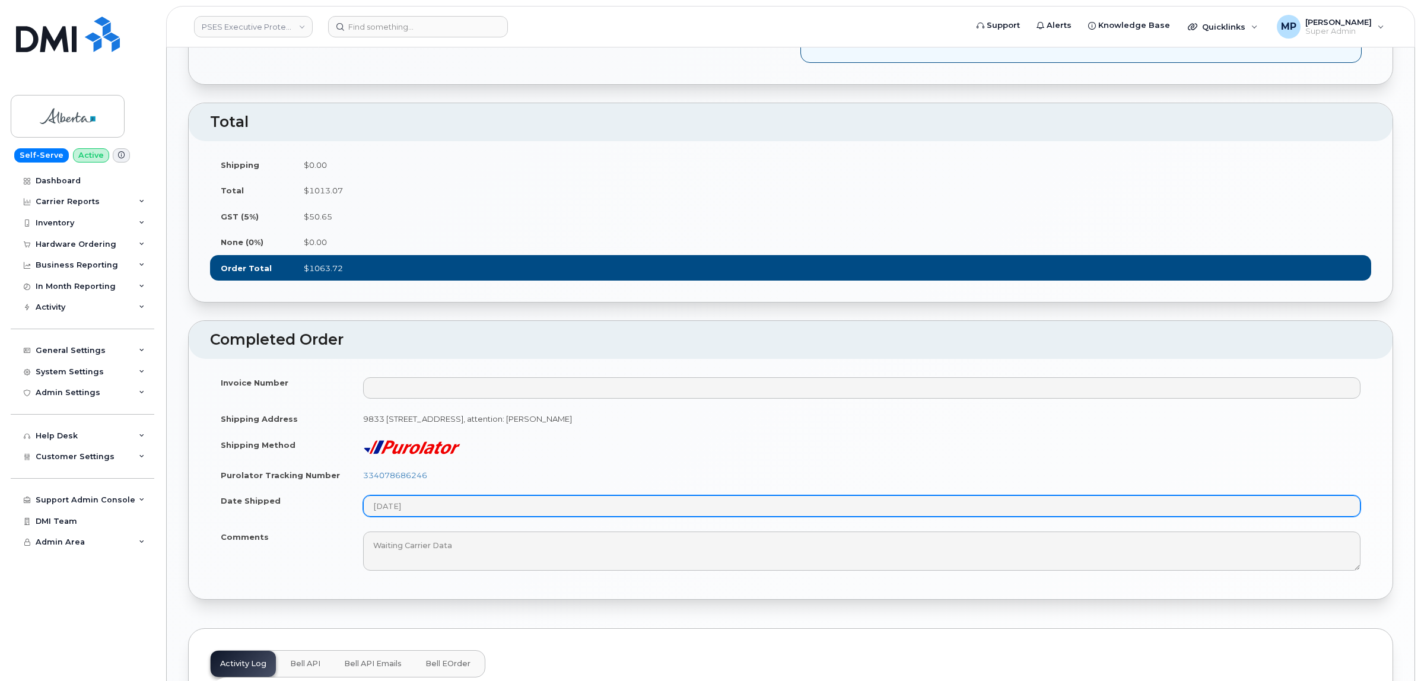
scroll to position [1261, 0]
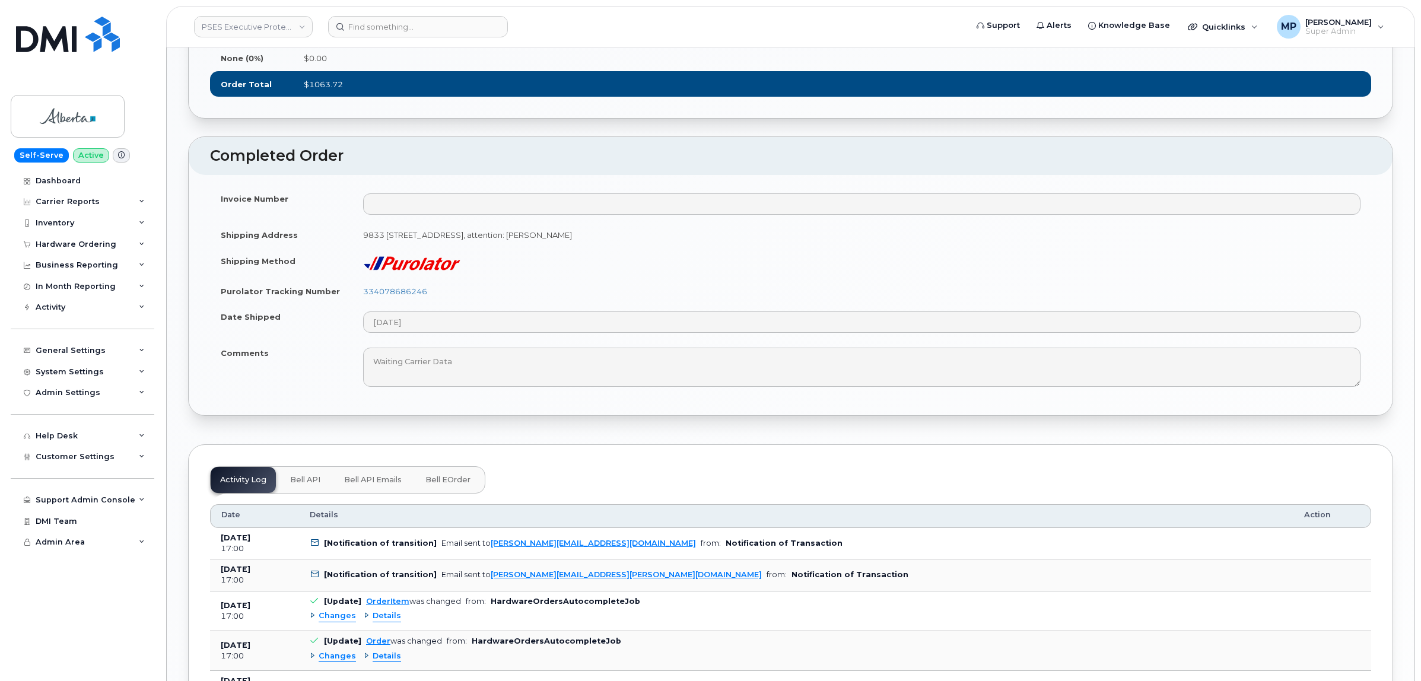
click at [378, 485] on span "Bell API Emails" at bounding box center [373, 479] width 58 height 9
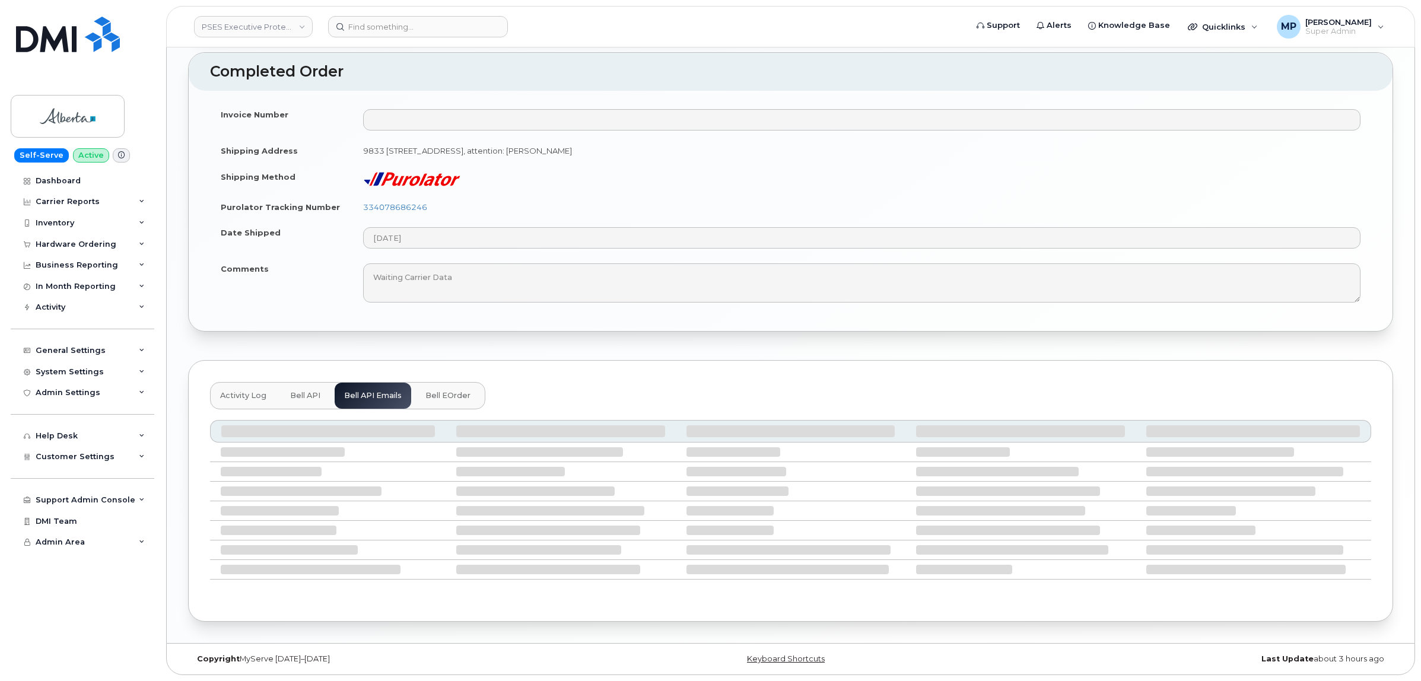
scroll to position [1244, 0]
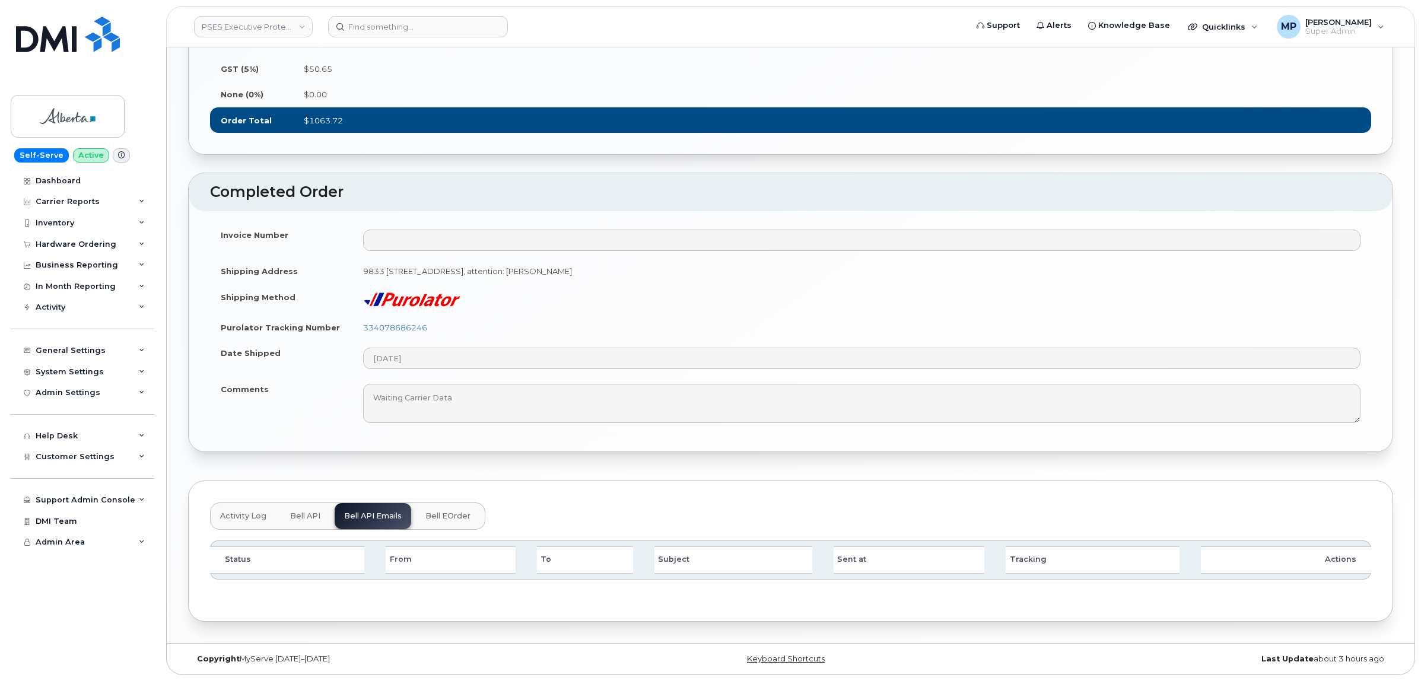
click at [309, 515] on span "Bell API" at bounding box center [305, 515] width 30 height 9
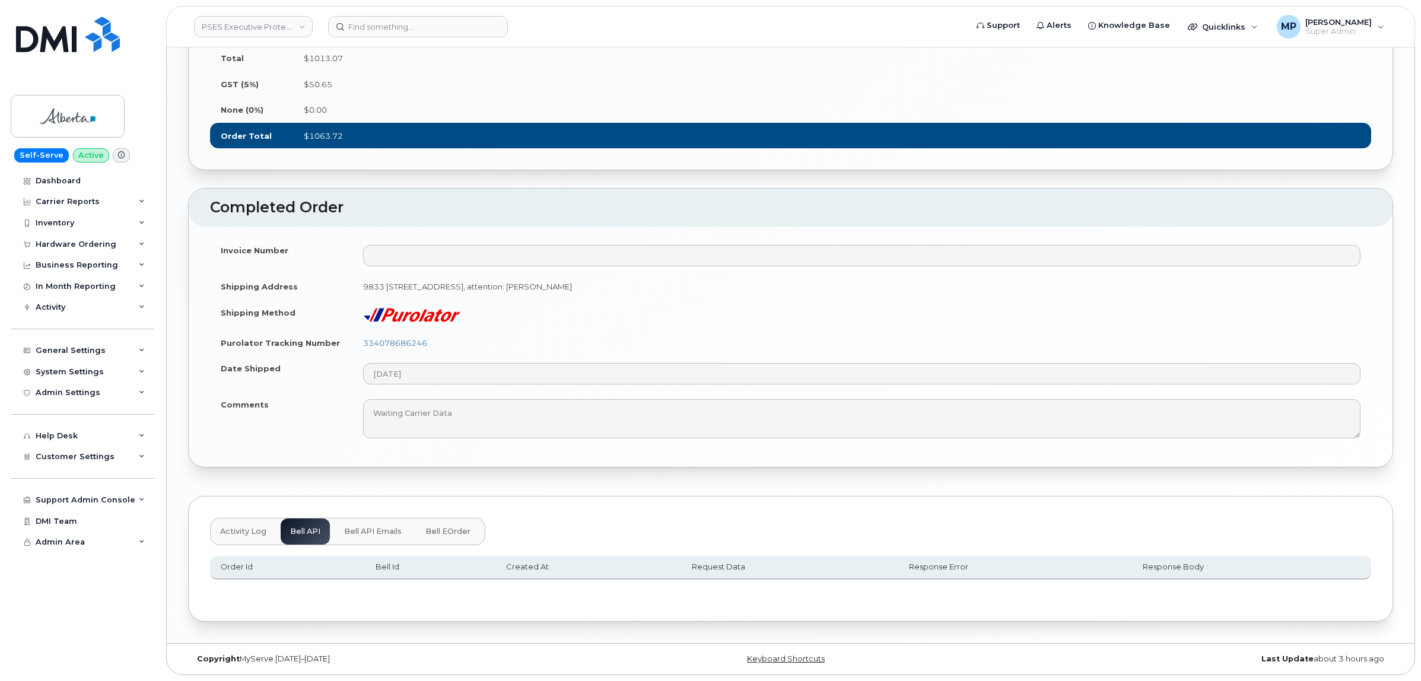
scroll to position [1229, 0]
click at [440, 534] on span "Bell eOrder" at bounding box center [447, 531] width 45 height 9
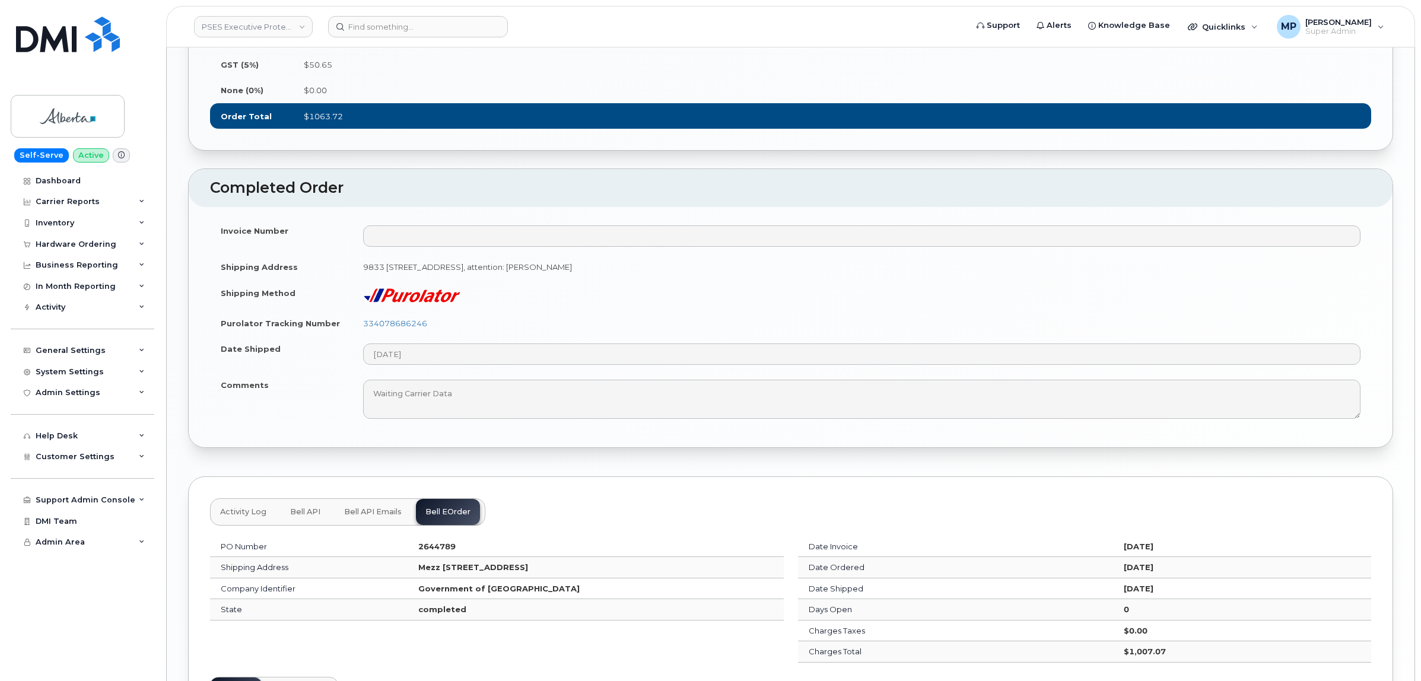
click at [361, 524] on button "Bell API Emails" at bounding box center [373, 512] width 77 height 26
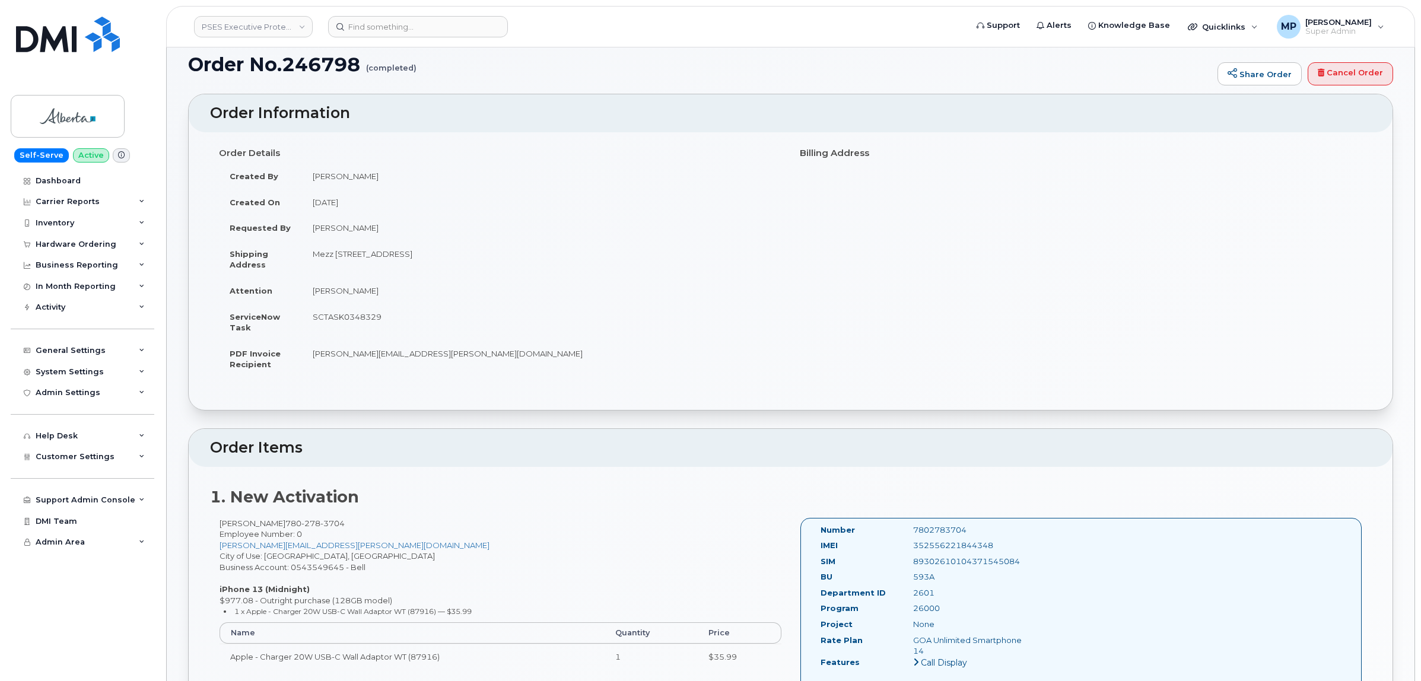
scroll to position [0, 0]
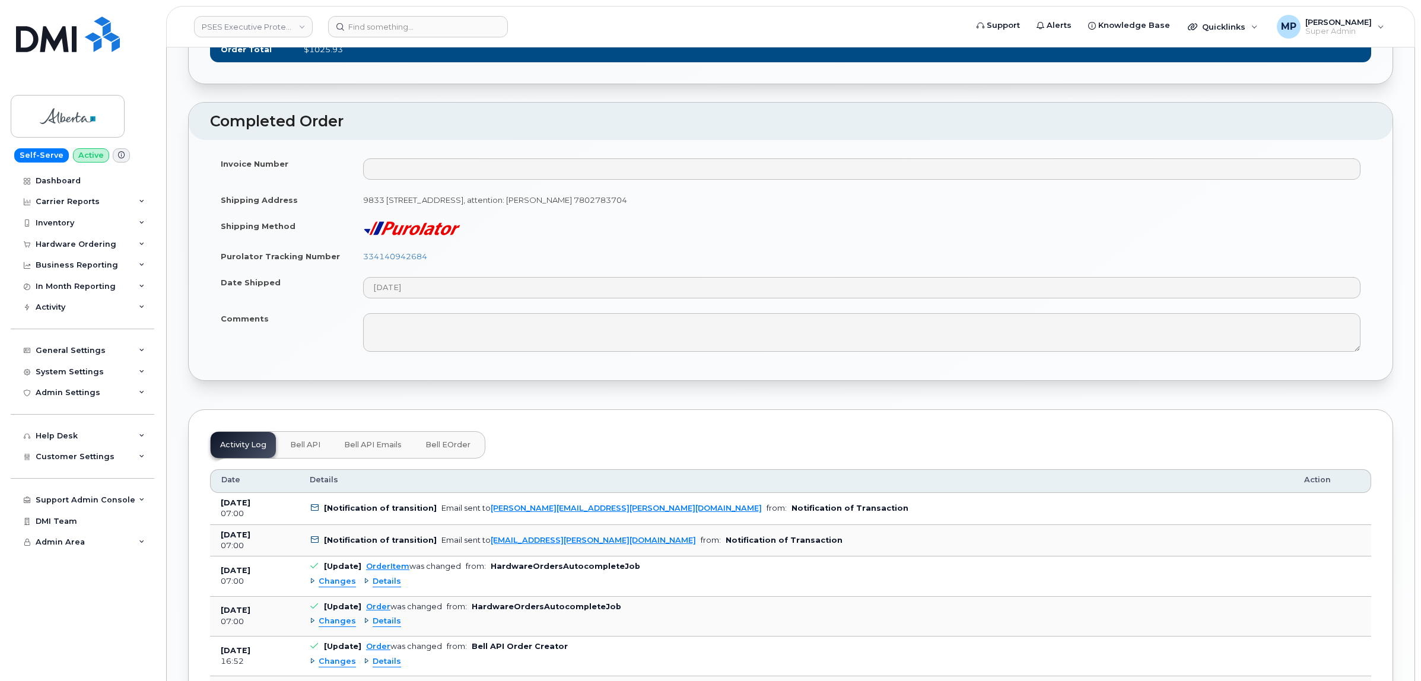
scroll to position [1483, 0]
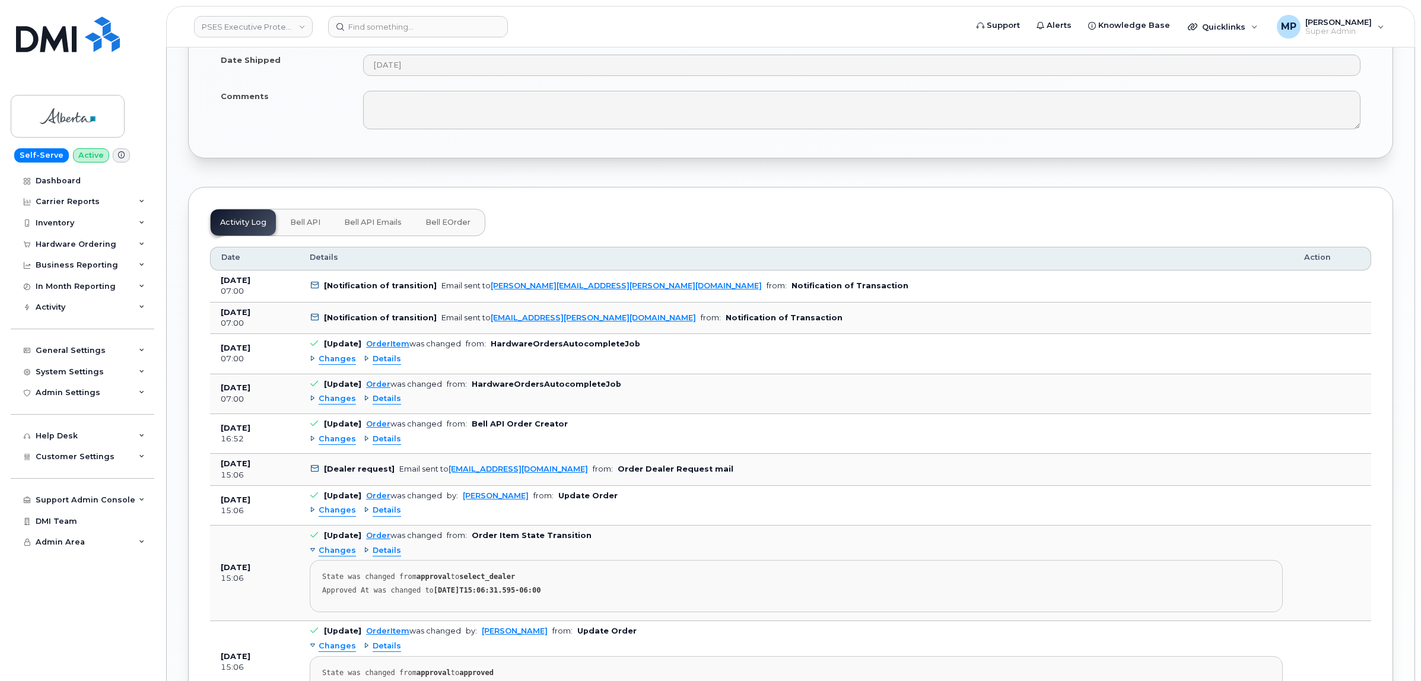
click at [363, 227] on span "Bell API Emails" at bounding box center [373, 222] width 58 height 9
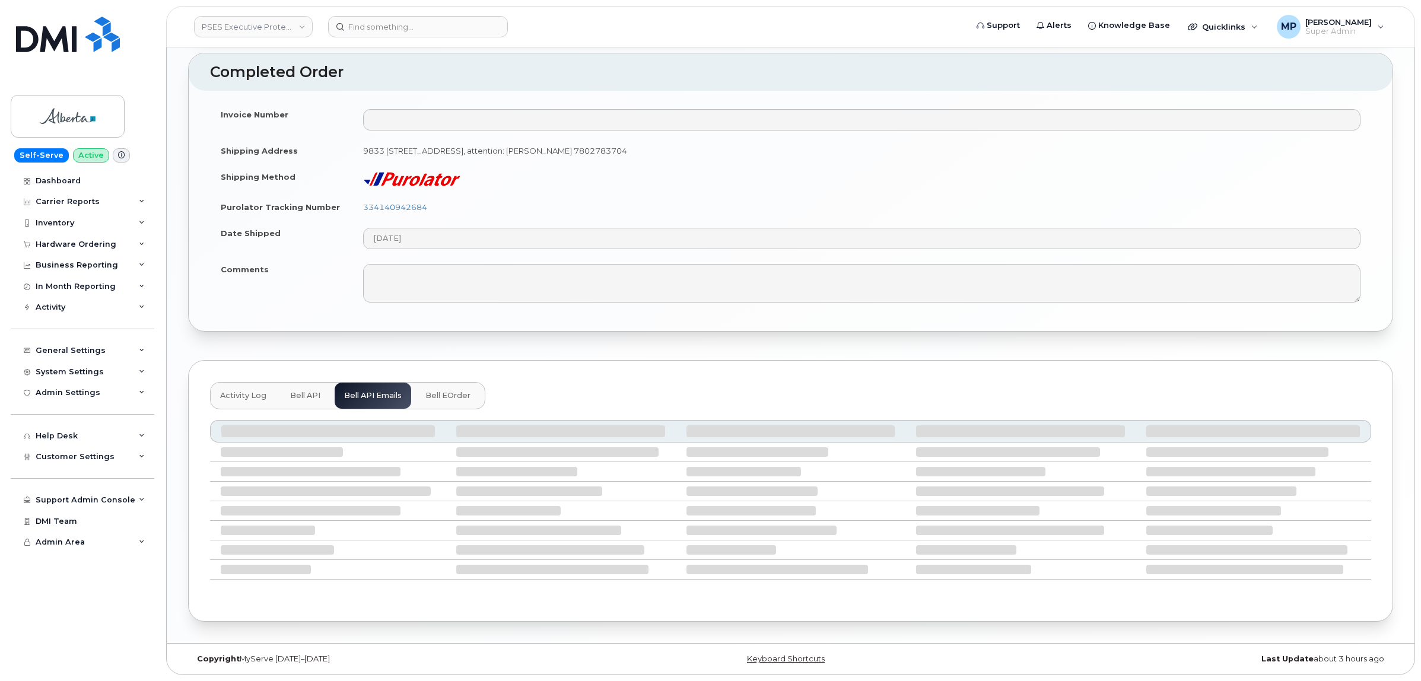
scroll to position [1208, 0]
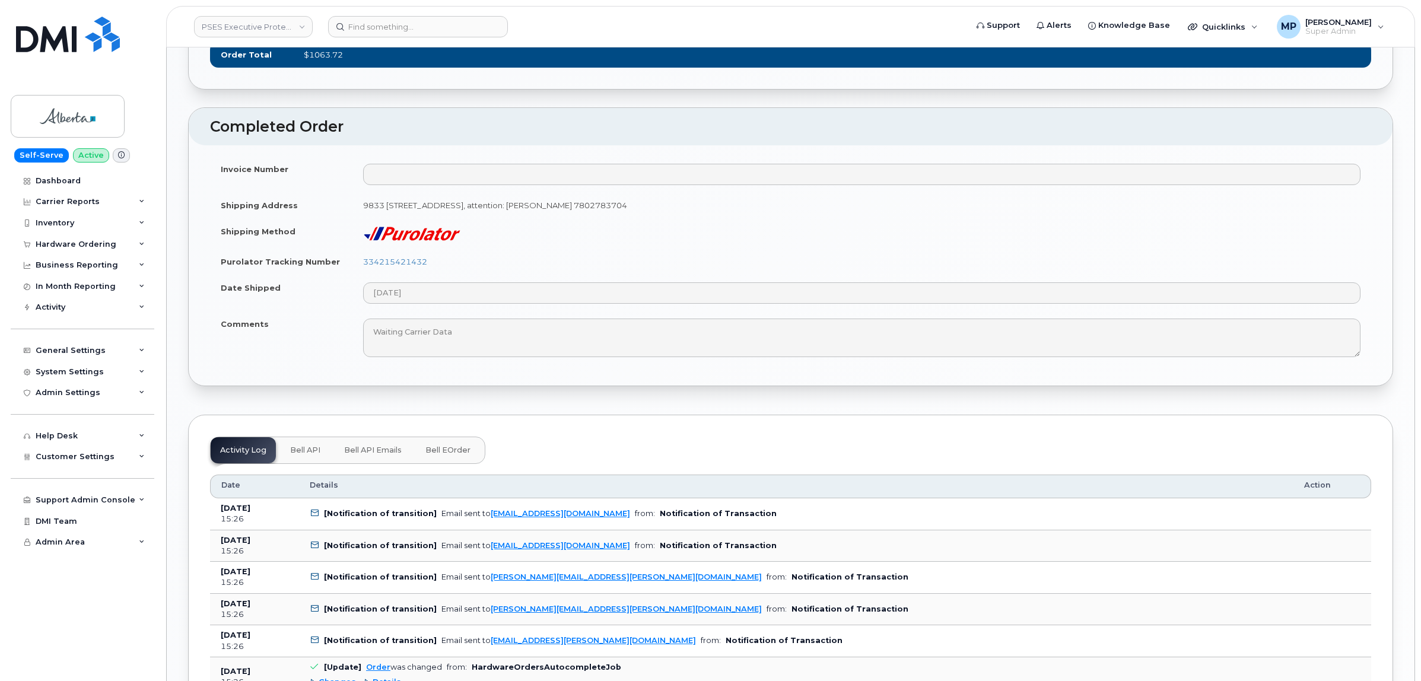
scroll to position [1409, 0]
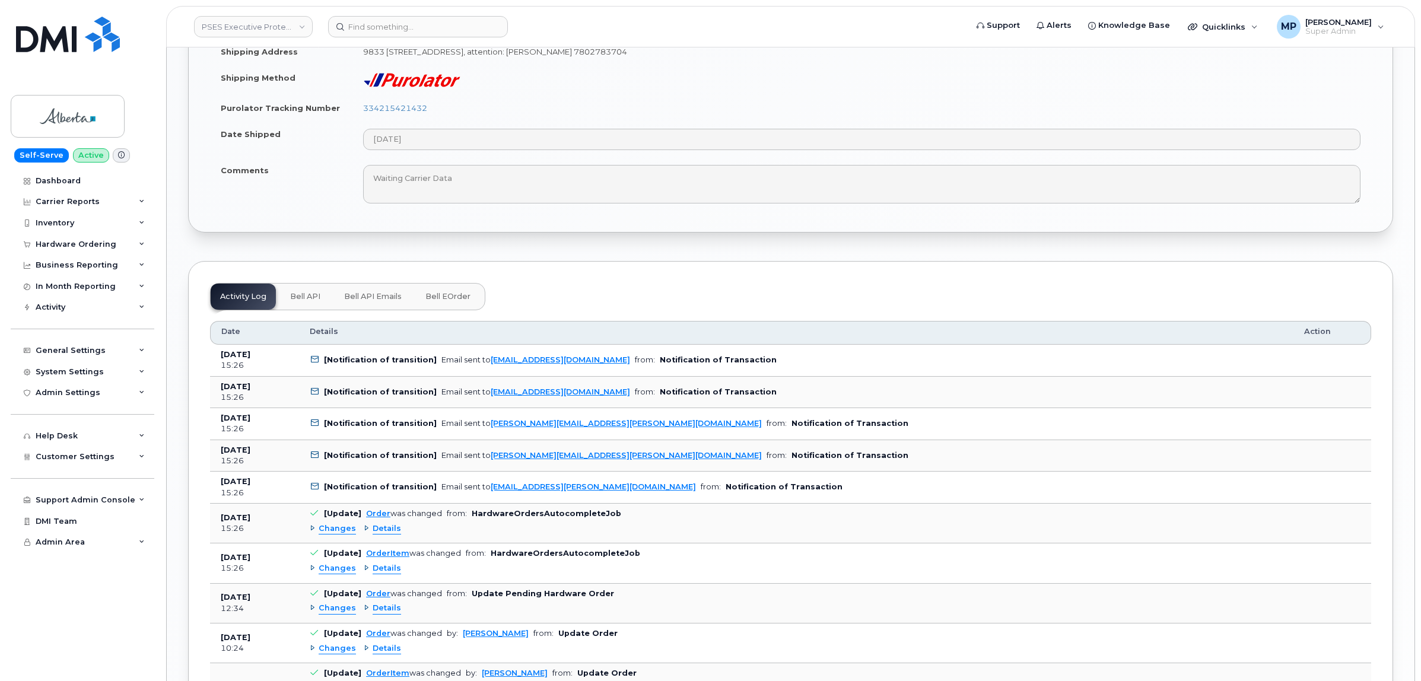
click at [372, 301] on span "Bell API Emails" at bounding box center [373, 296] width 58 height 9
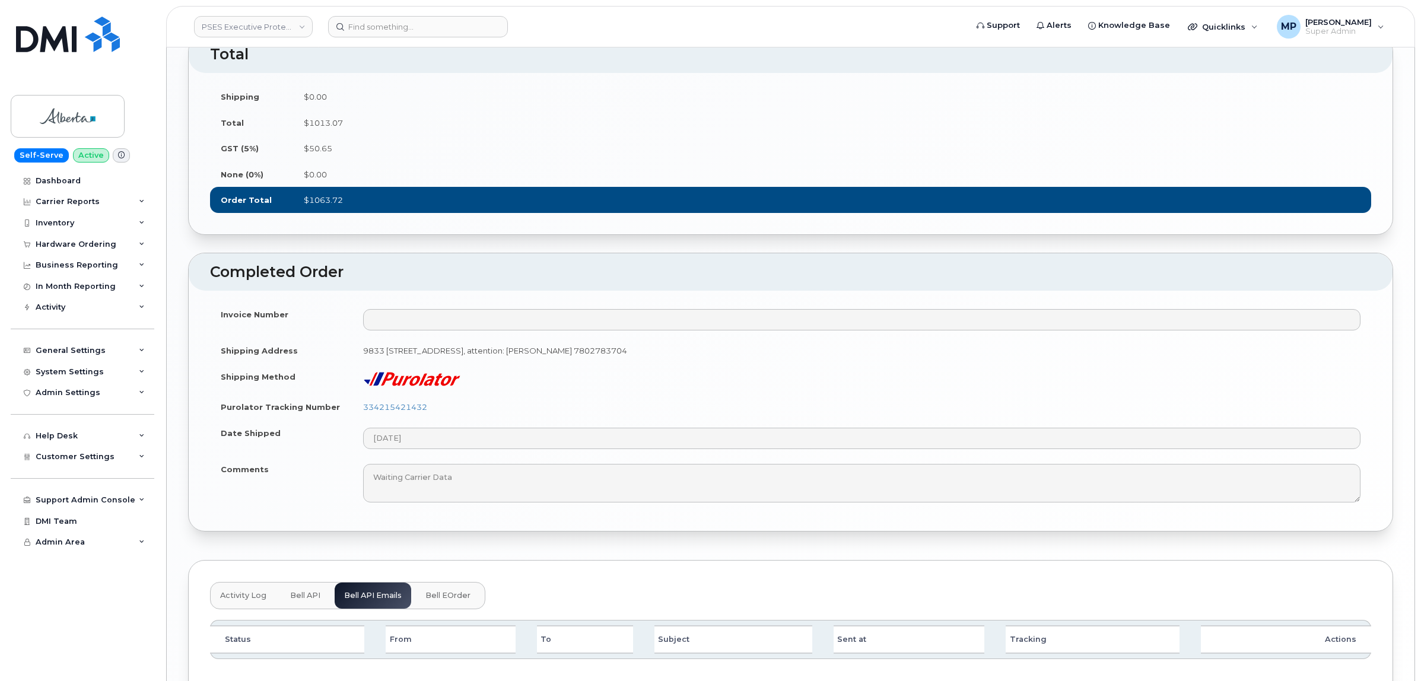
scroll to position [1208, 0]
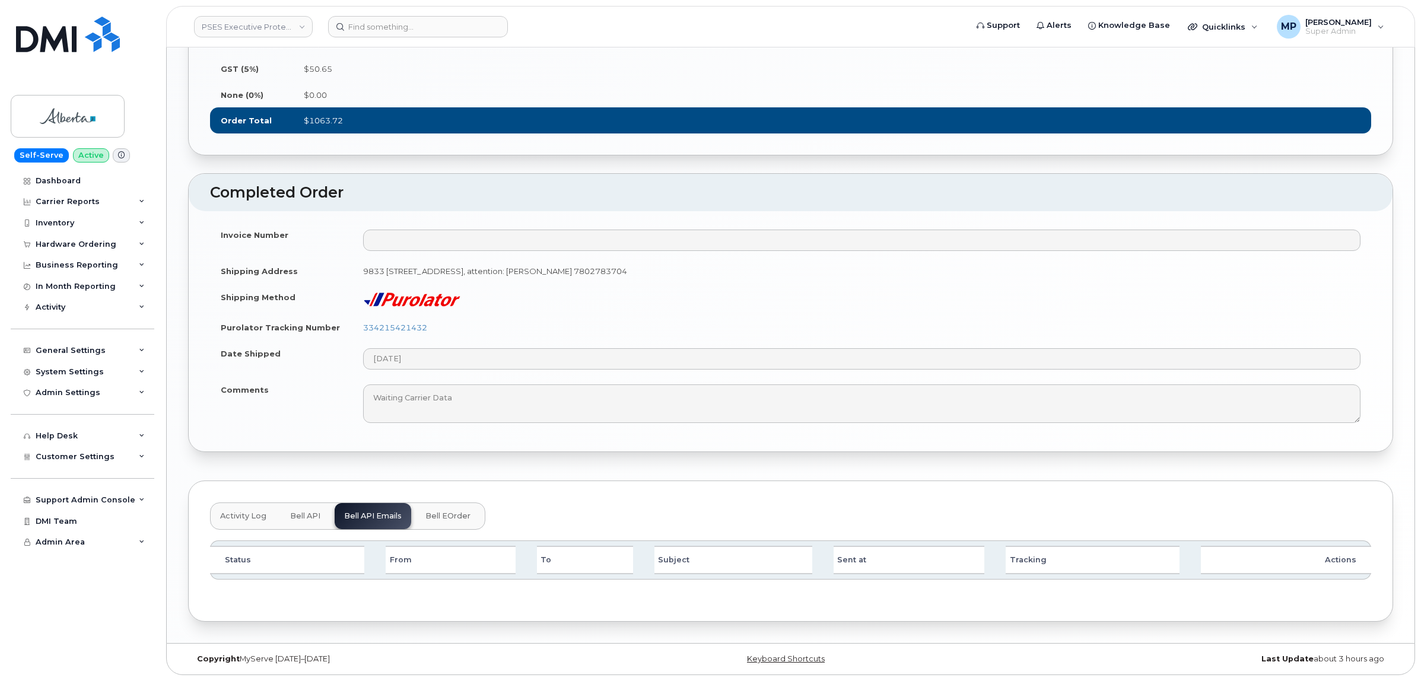
click at [306, 515] on span "Bell API" at bounding box center [305, 515] width 30 height 9
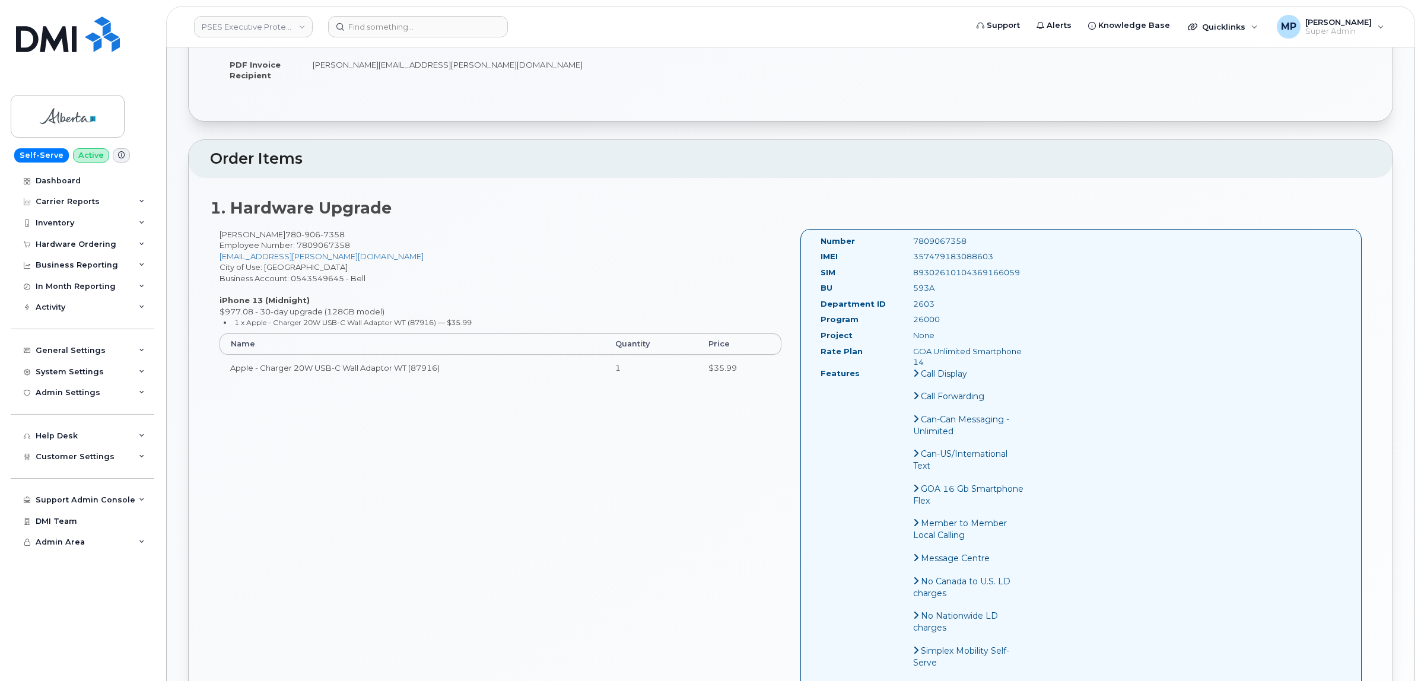
scroll to position [81, 0]
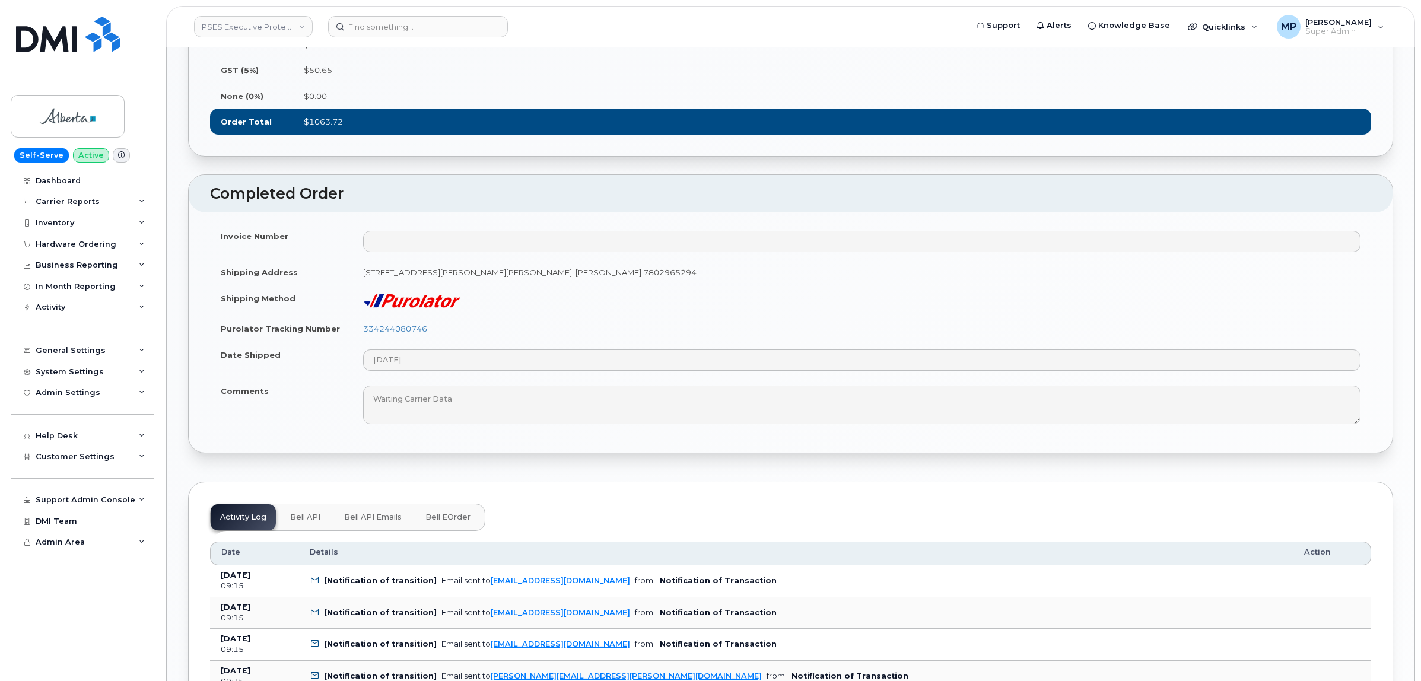
scroll to position [1261, 0]
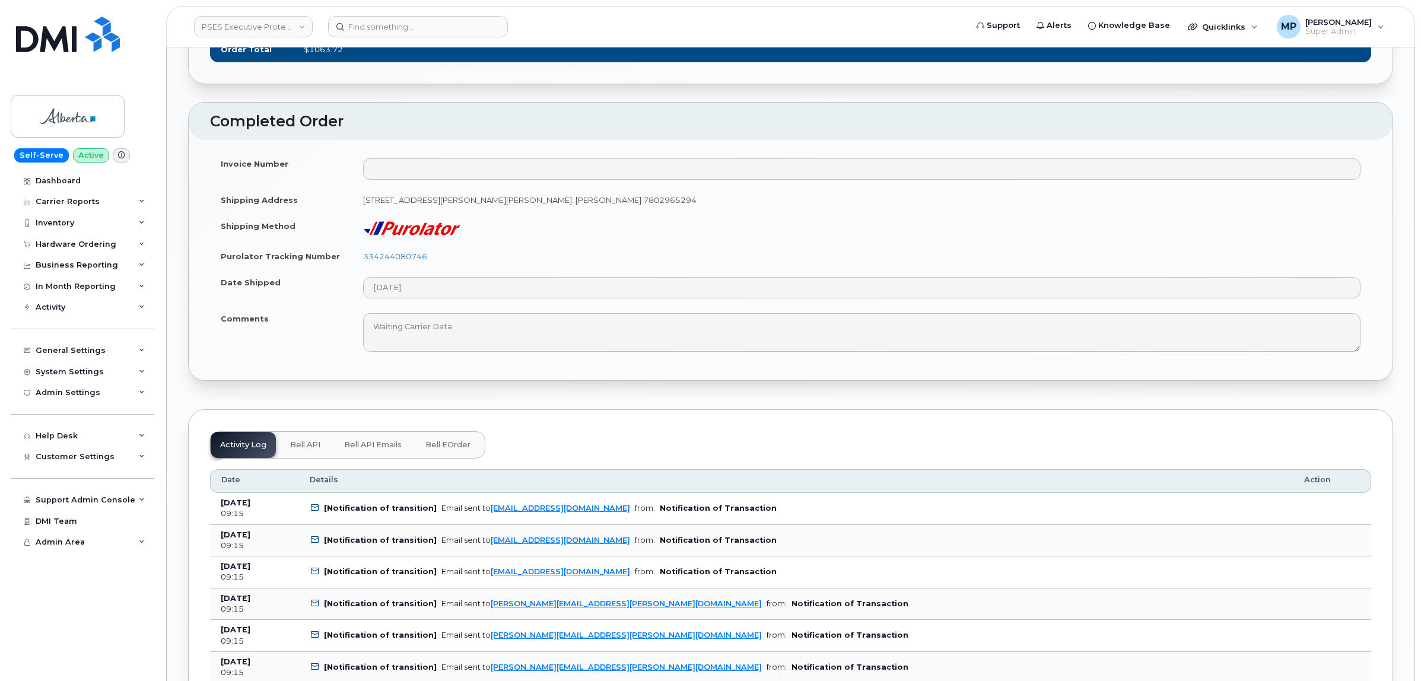
click at [360, 458] on button "Bell API Emails" at bounding box center [373, 445] width 77 height 26
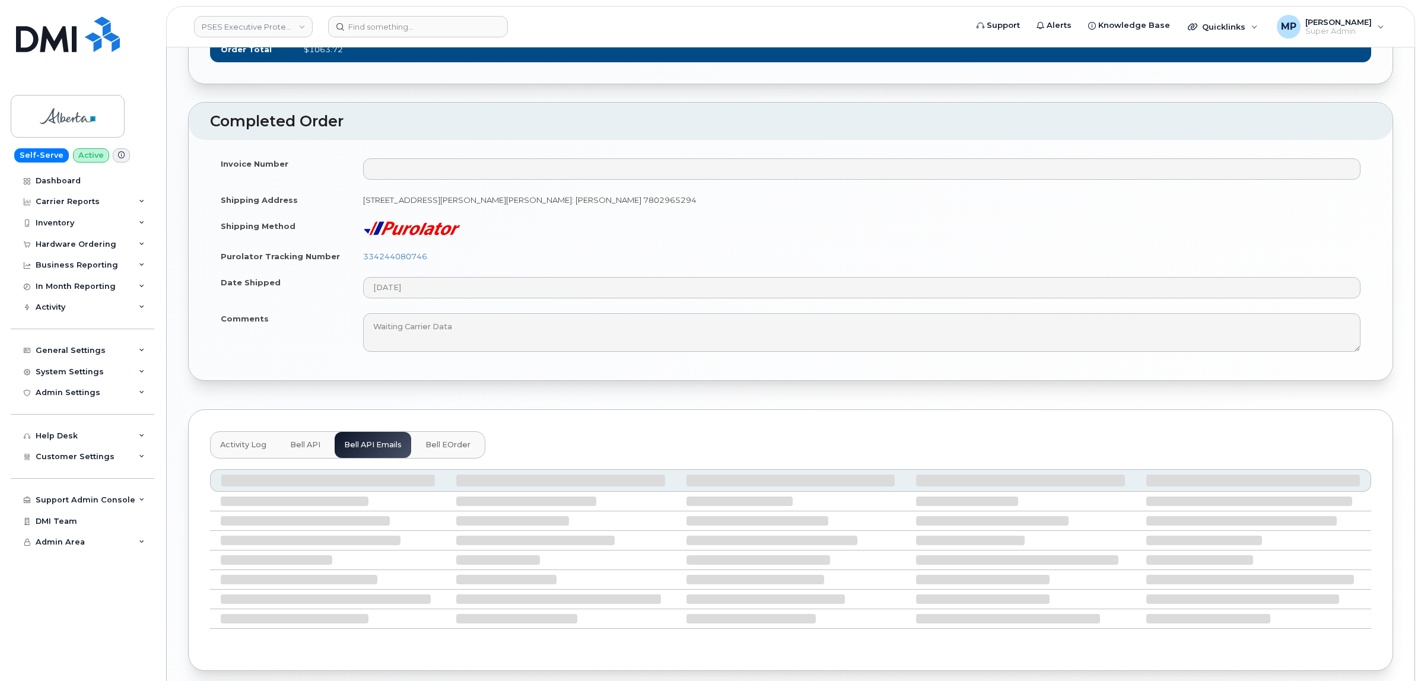
scroll to position [1208, 0]
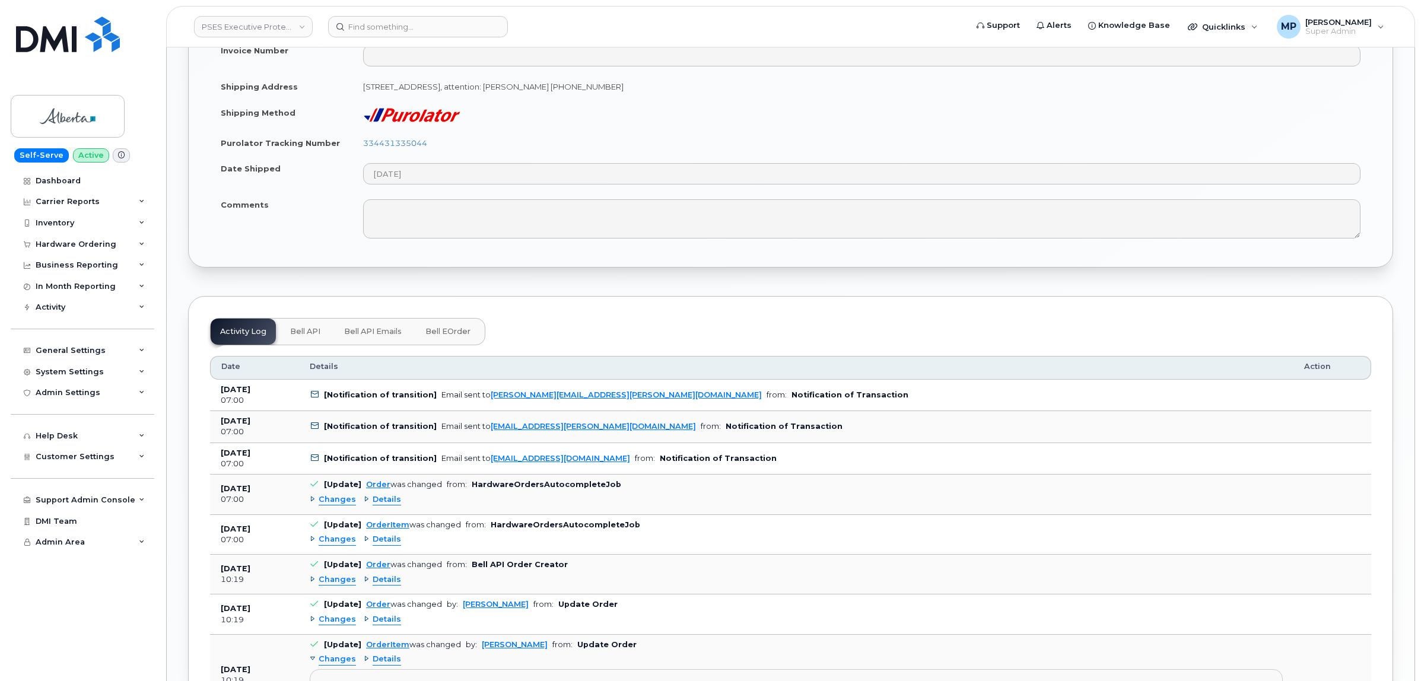
scroll to position [1409, 0]
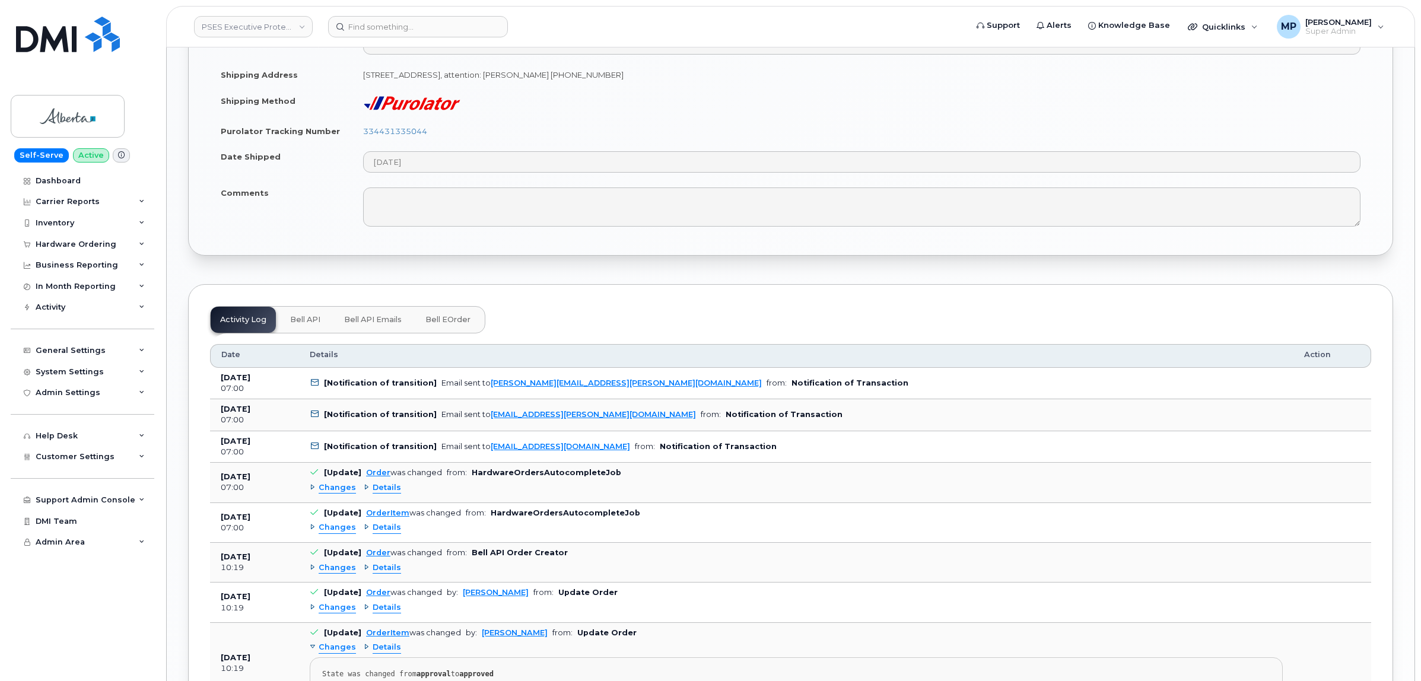
click at [365, 325] on span "Bell API Emails" at bounding box center [373, 319] width 58 height 9
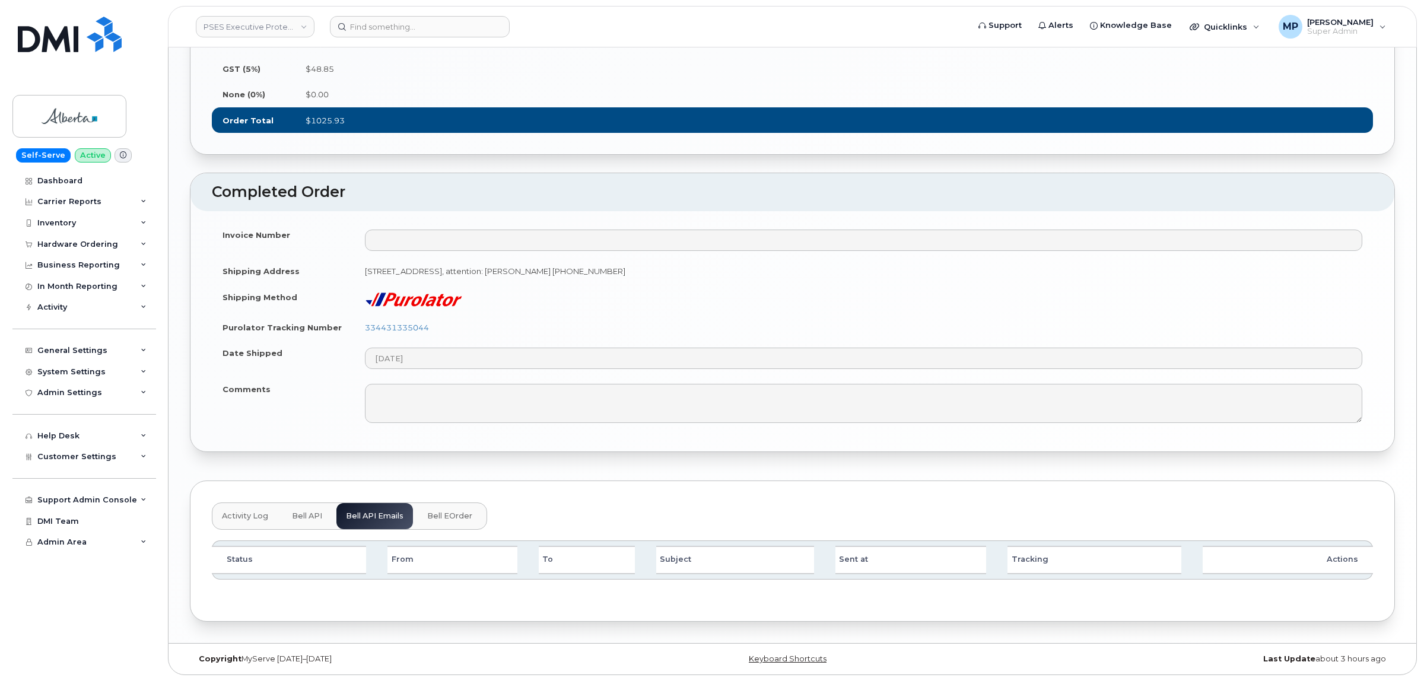
scroll to position [1232, 0]
click at [304, 517] on span "Bell API" at bounding box center [305, 515] width 30 height 9
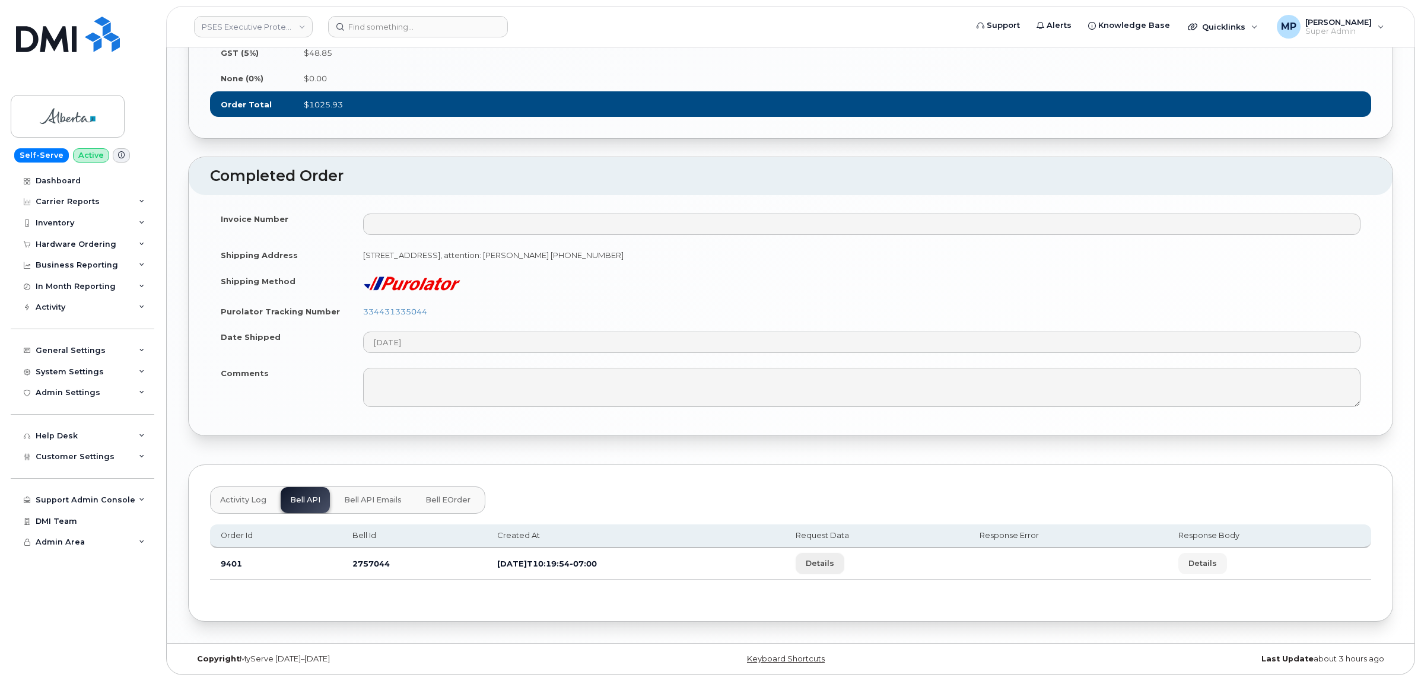
click at [834, 569] on span "Details" at bounding box center [820, 563] width 28 height 11
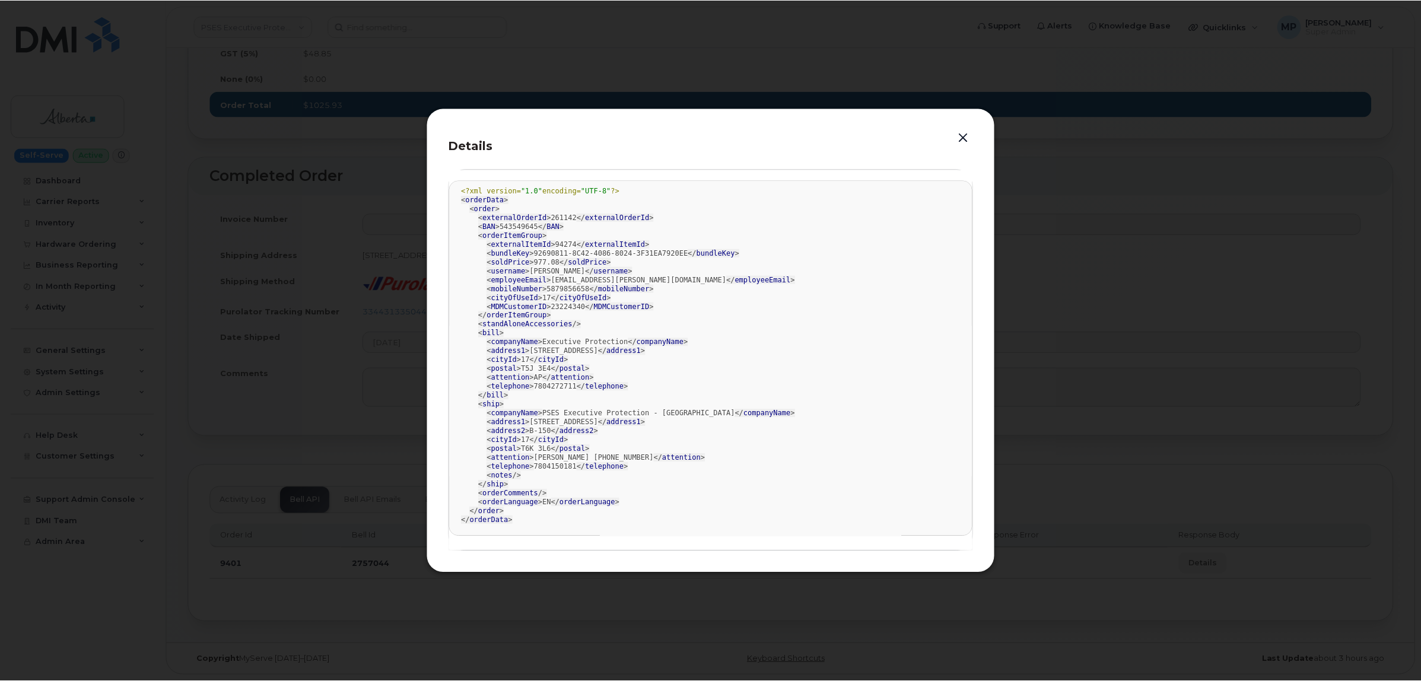
scroll to position [7, 0]
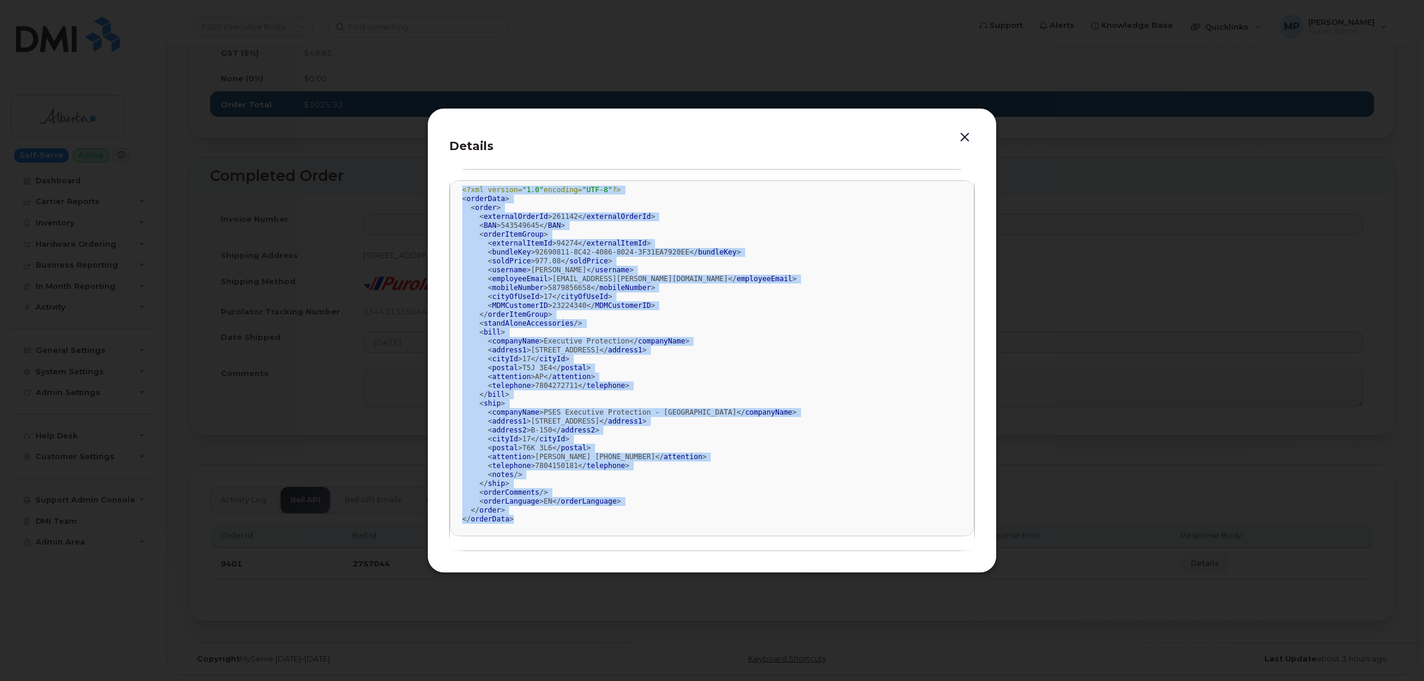
drag, startPoint x: 461, startPoint y: 186, endPoint x: 564, endPoint y: 521, distance: 350.6
click at [565, 528] on pre "<?xml version= "1.0" encoding= "UTF-8" ?> < orderData > < order > < externalOrd…" at bounding box center [712, 358] width 525 height 356
copy div "<?xml version= "1.0" encoding= "UTF-8" ?> < orderData > < order > < externalOrd…"
click at [958, 135] on button "button" at bounding box center [965, 137] width 18 height 17
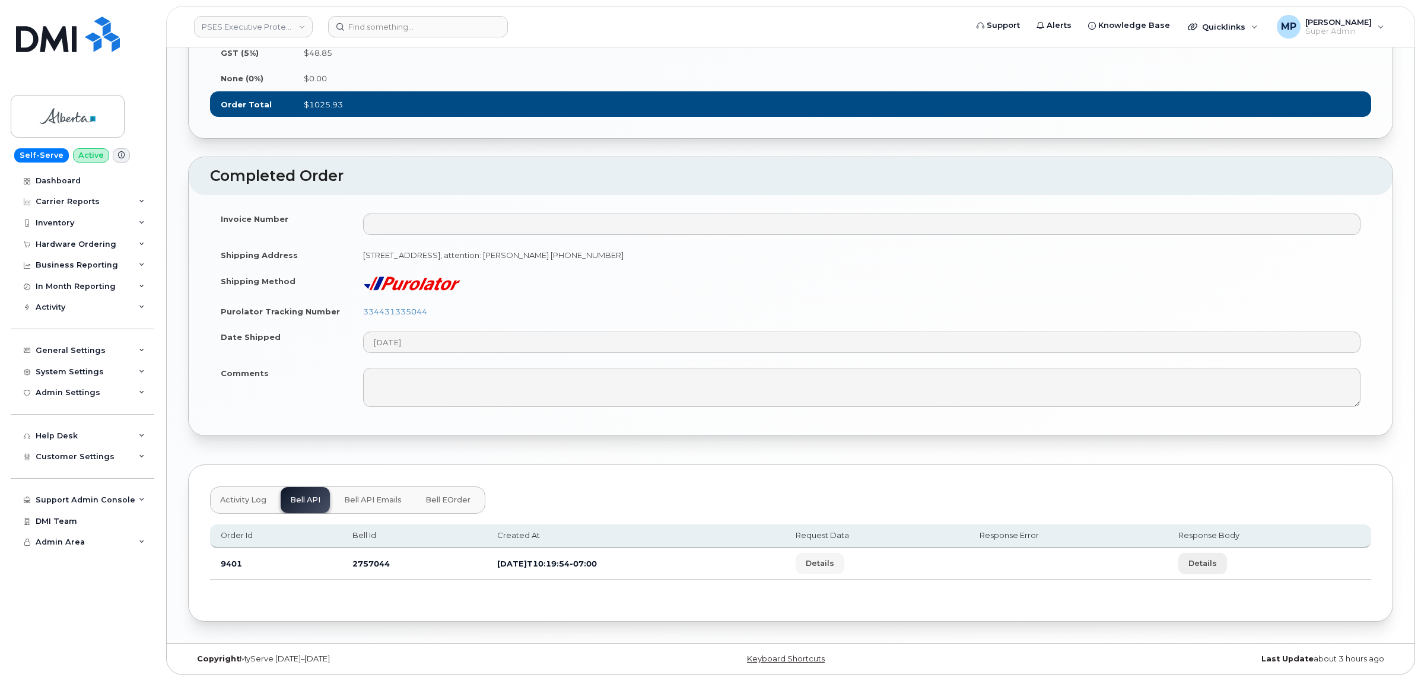
click at [1207, 569] on span "Details" at bounding box center [1202, 563] width 28 height 11
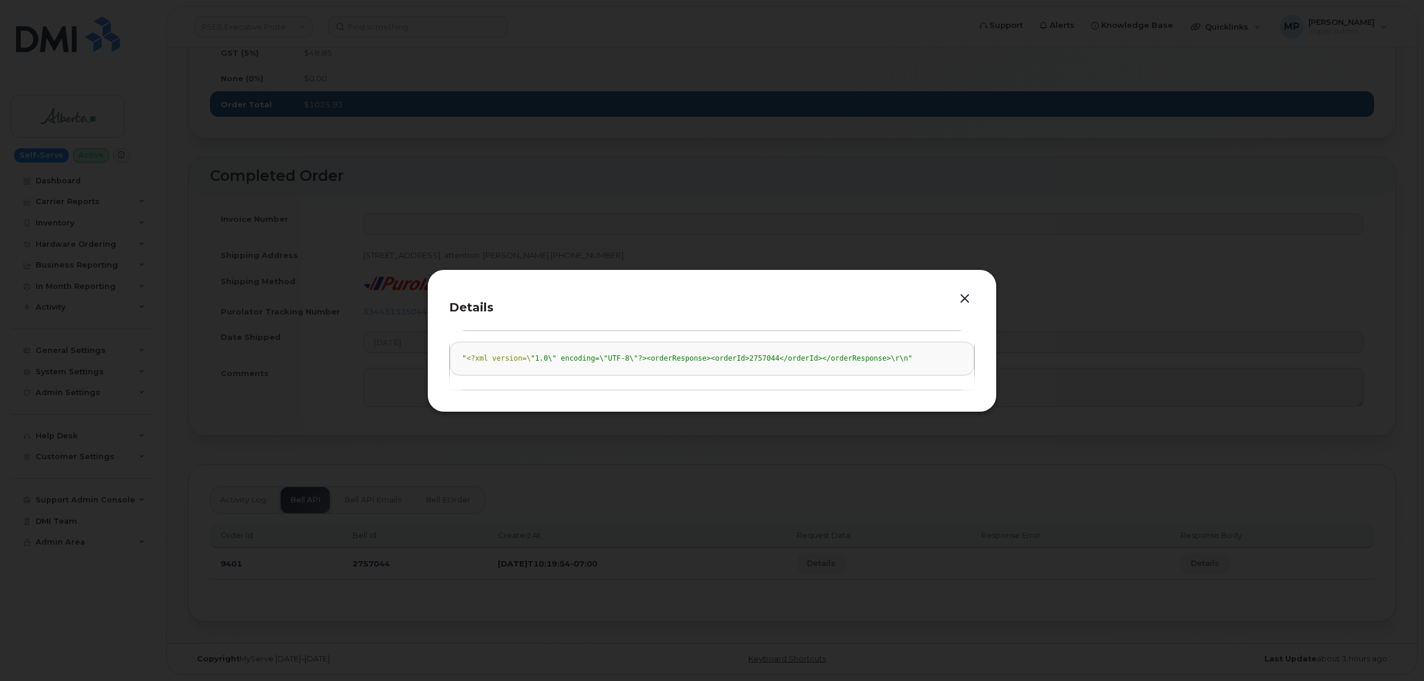
click at [963, 295] on button "button" at bounding box center [965, 299] width 18 height 17
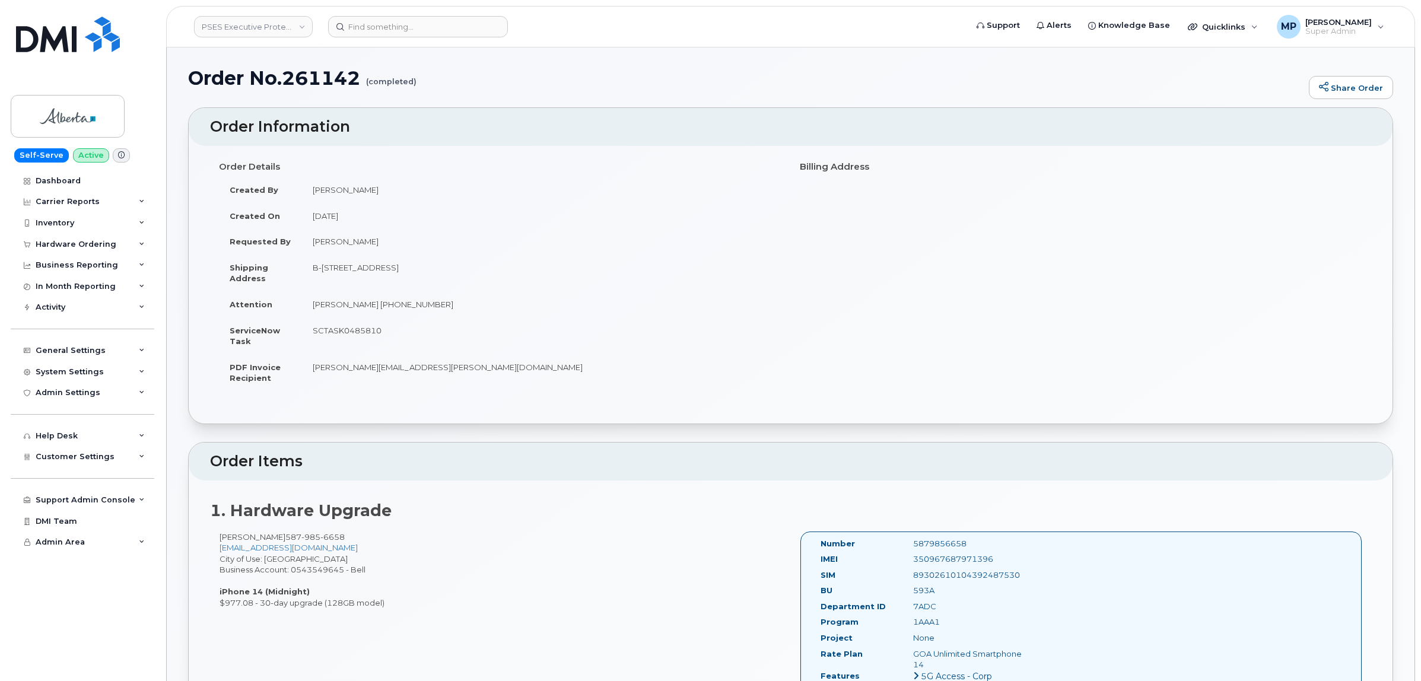
scroll to position [0, 0]
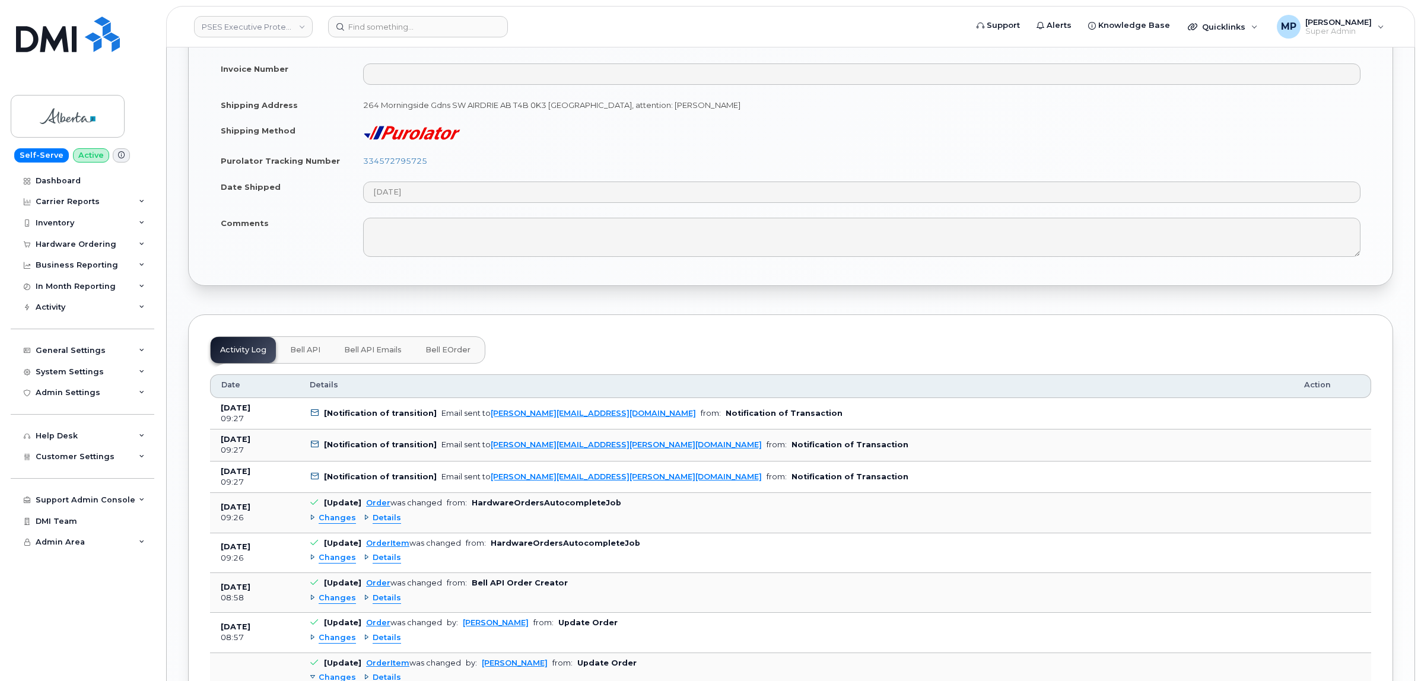
scroll to position [1558, 0]
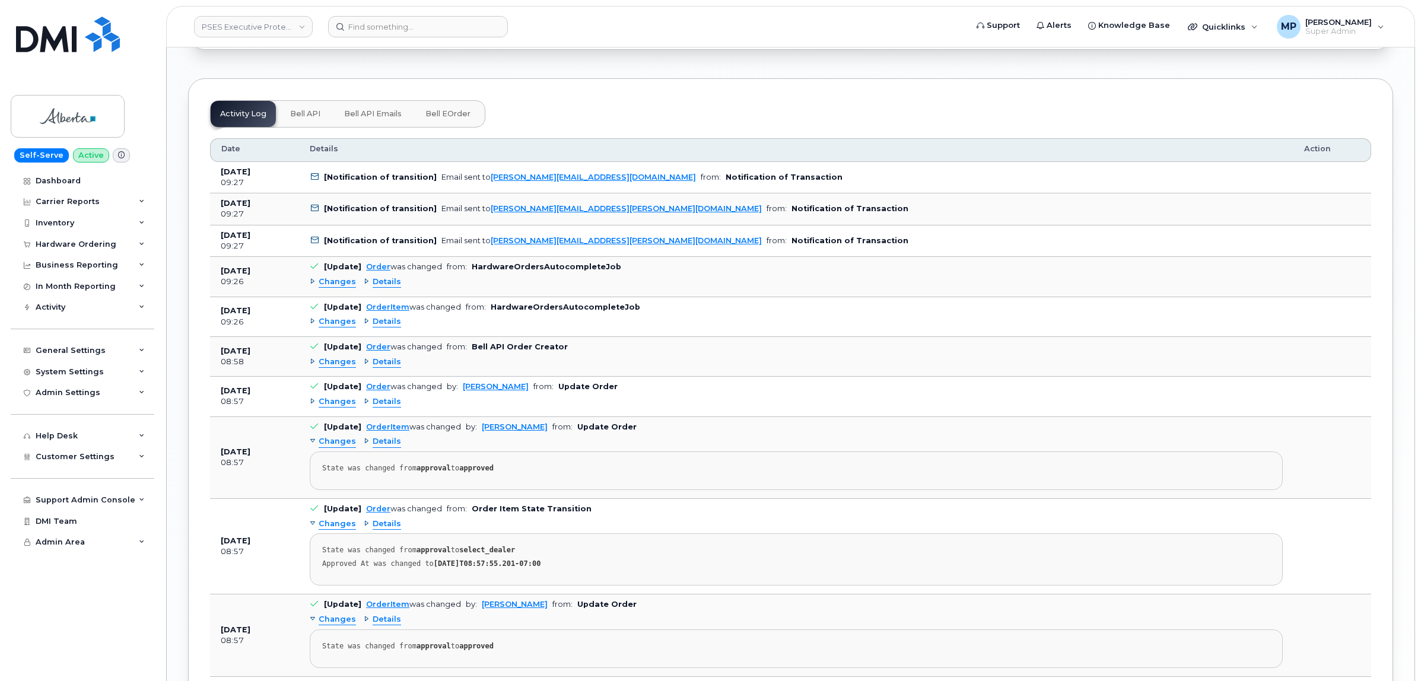
click at [307, 119] on span "Bell API" at bounding box center [305, 113] width 30 height 9
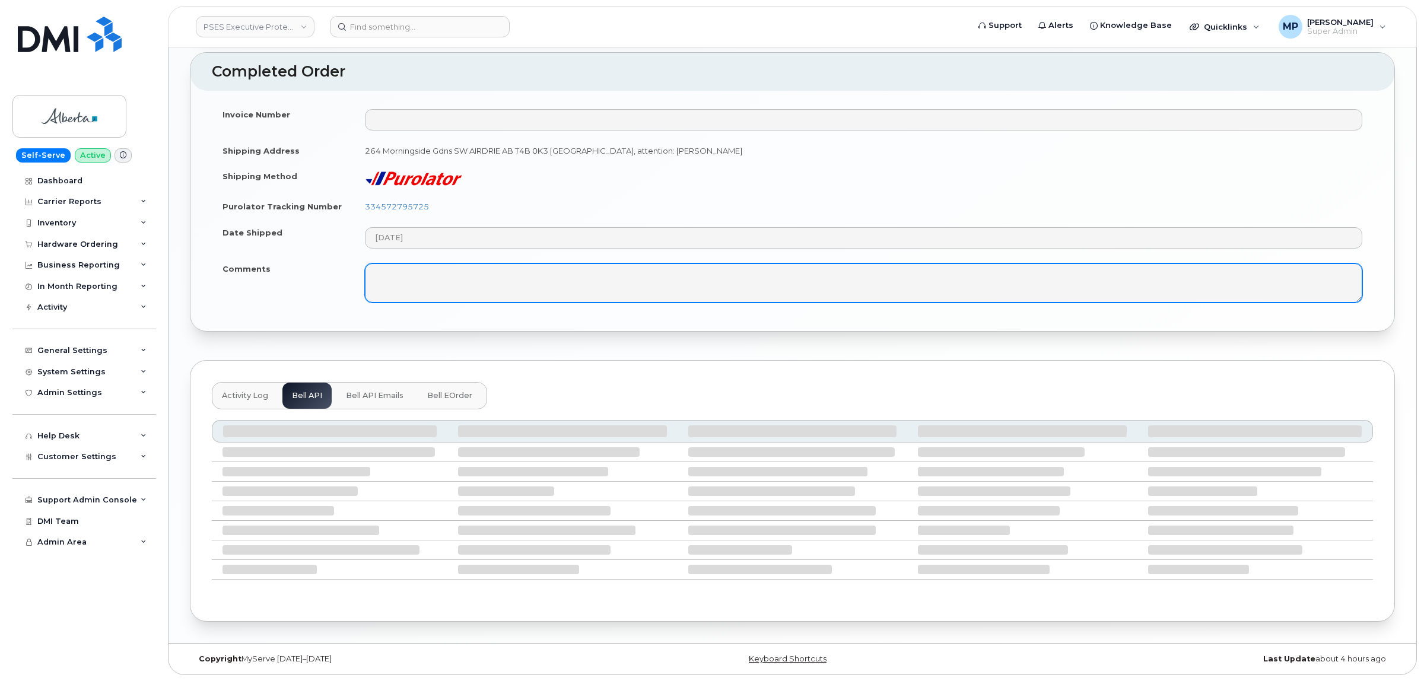
scroll to position [1188, 0]
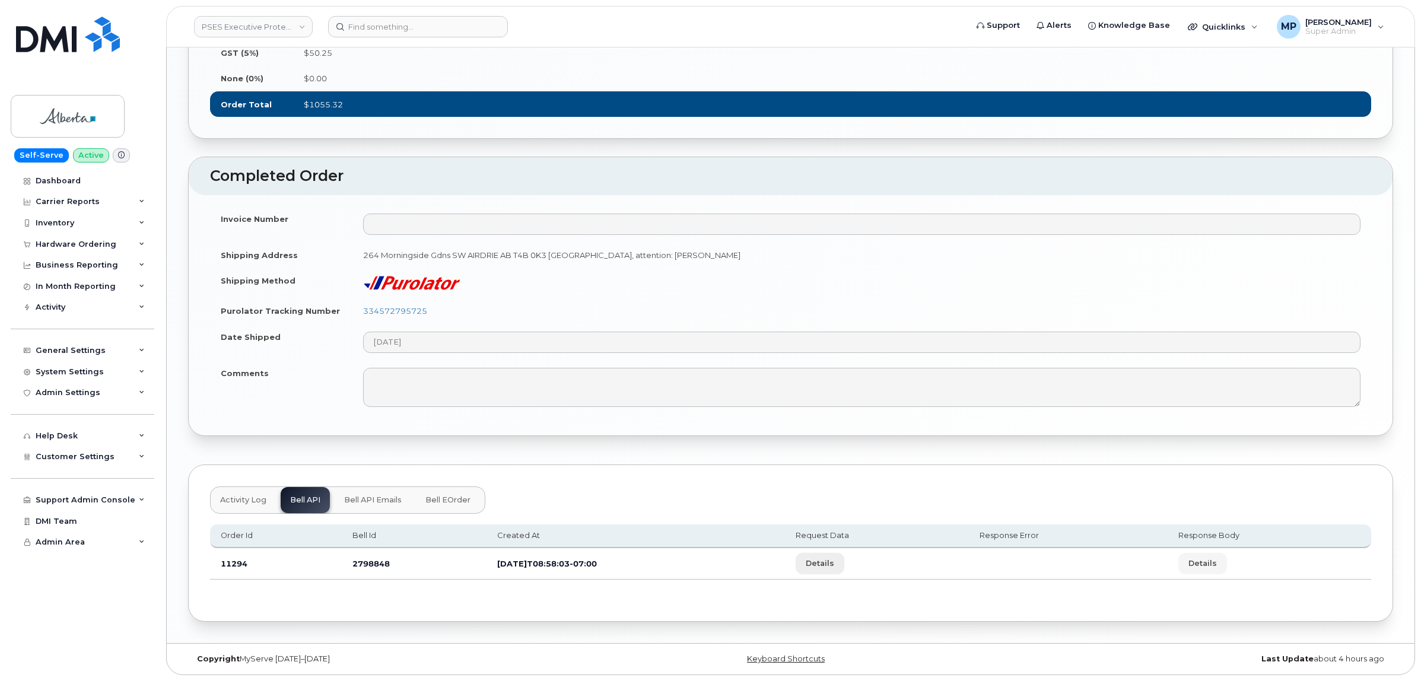
click at [834, 564] on span "Details" at bounding box center [820, 563] width 28 height 11
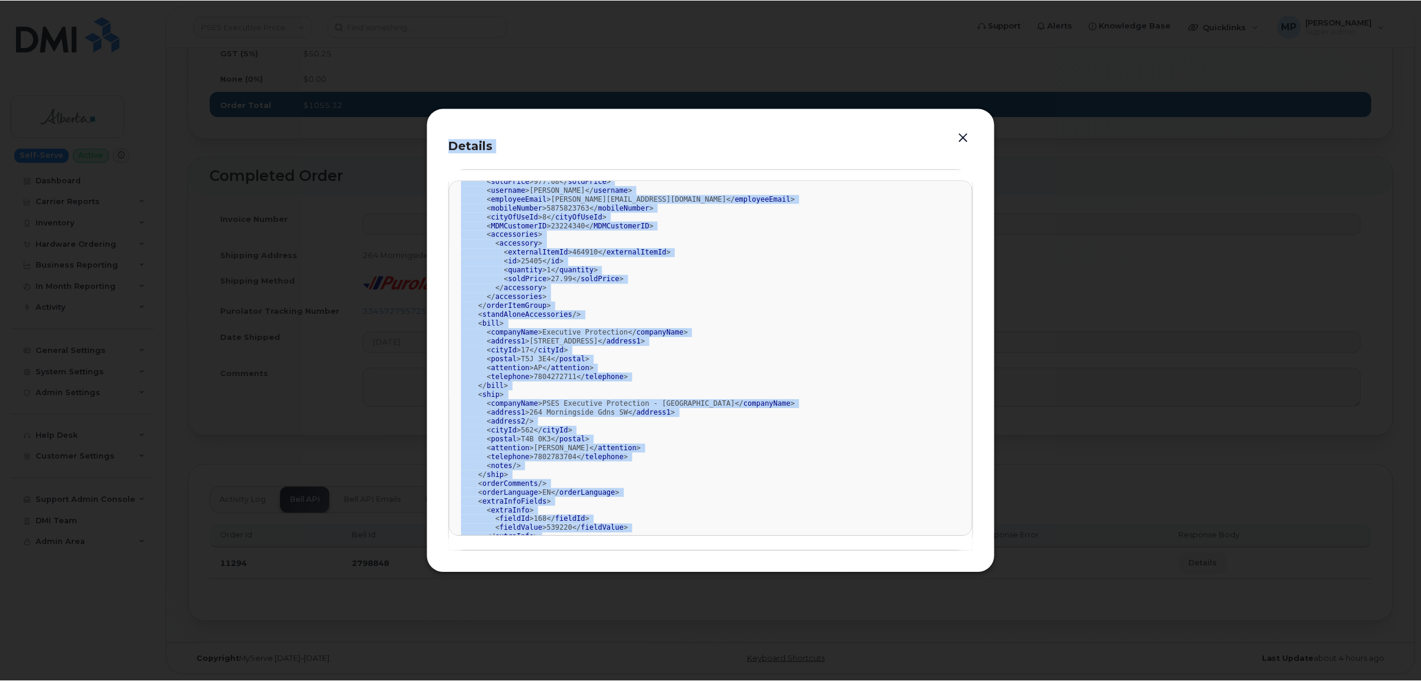
scroll to position [0, 0]
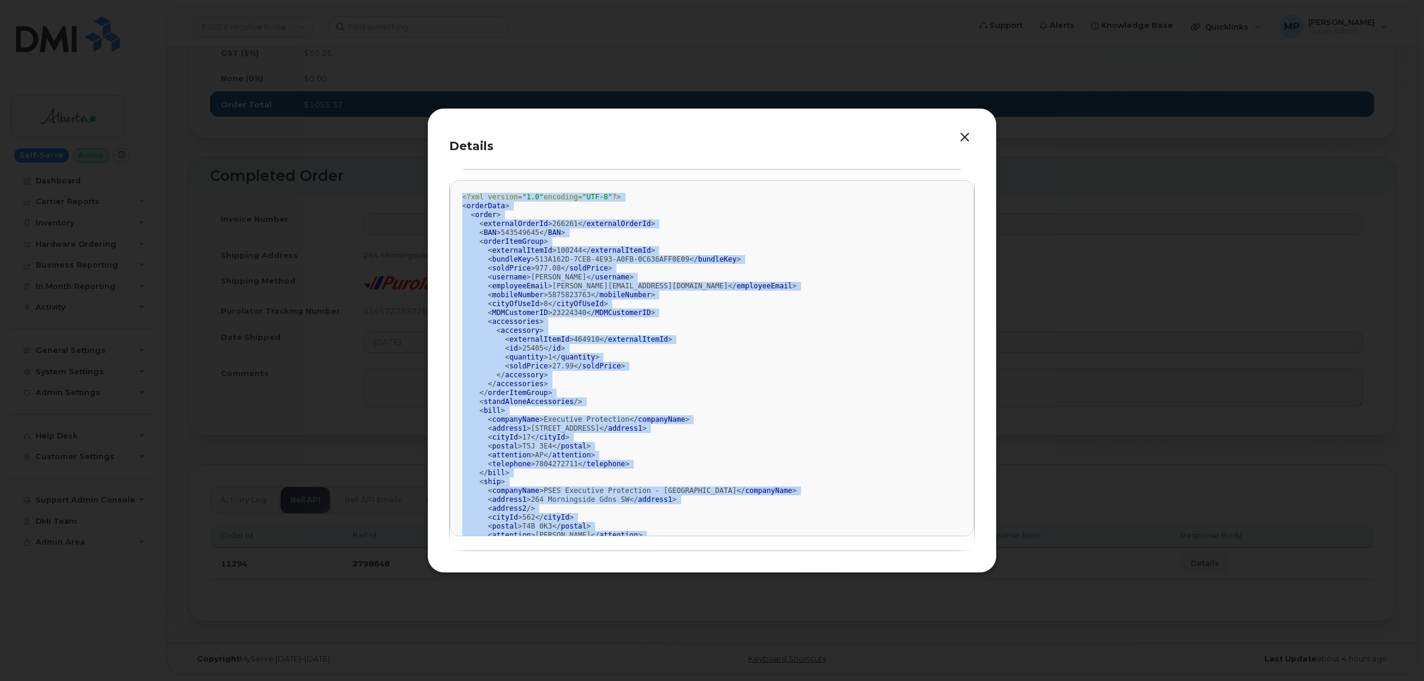
drag, startPoint x: 511, startPoint y: 521, endPoint x: 452, endPoint y: 194, distance: 332.2
click at [452, 194] on pre "<?xml version= "1.0" encoding= "UTF-8" ?> < orderData > < order > < externalOrd…" at bounding box center [712, 358] width 525 height 356
copy div "<?xml version= "1.0" encoding= "UTF-8" ?> < orderData > < order > < externalOrd…"
click at [963, 135] on button "button" at bounding box center [965, 137] width 18 height 17
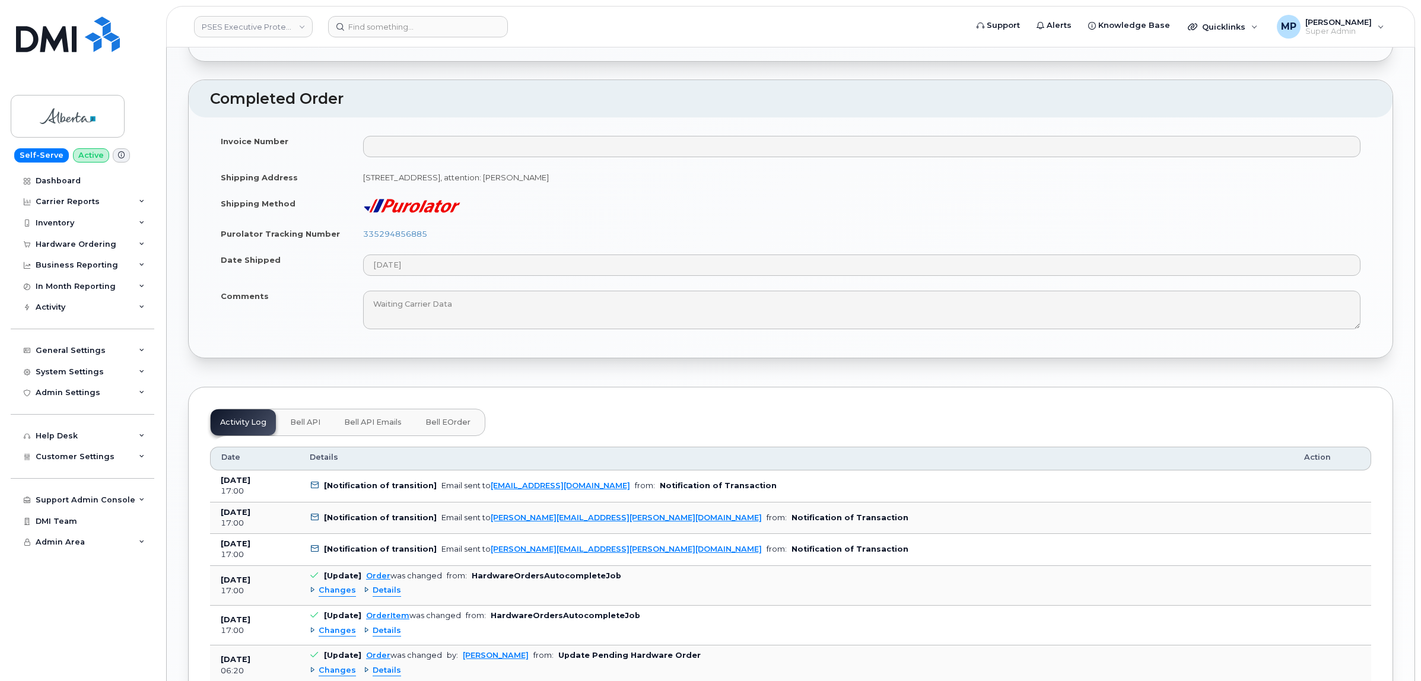
scroll to position [1409, 0]
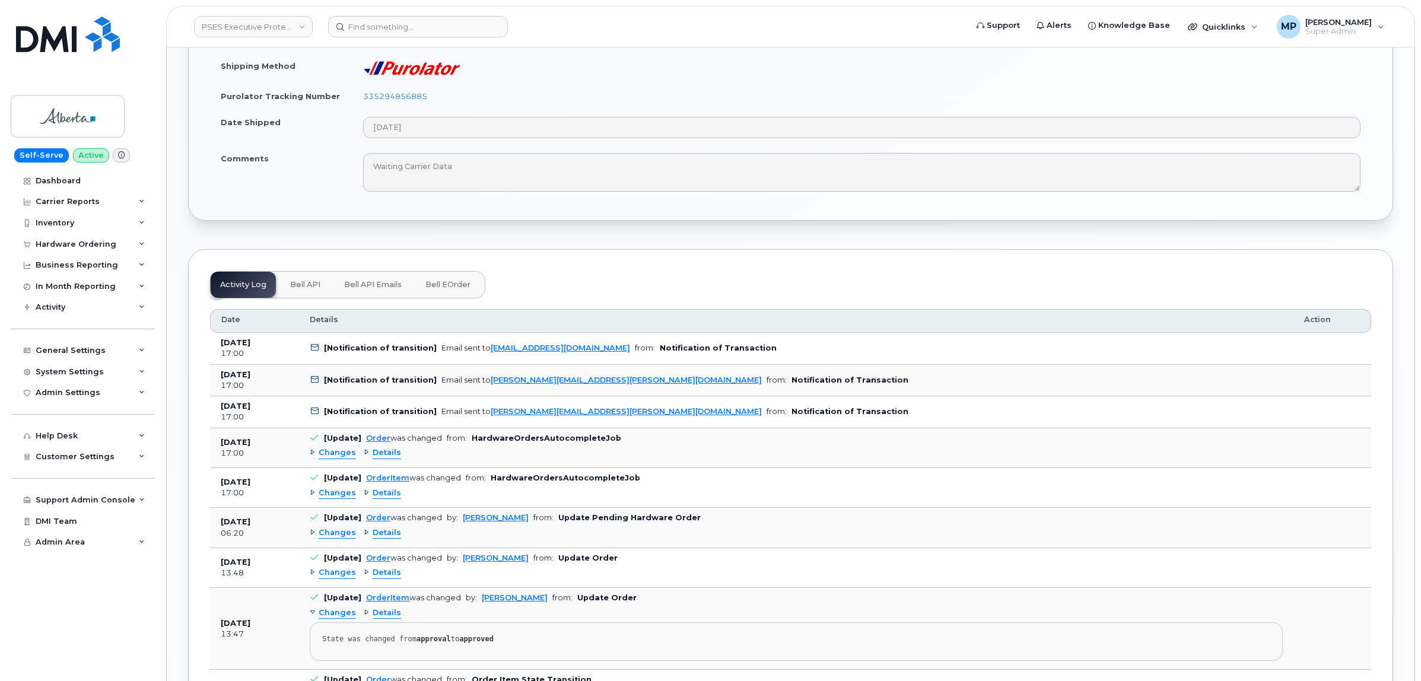
click at [301, 290] on span "Bell API" at bounding box center [305, 284] width 30 height 9
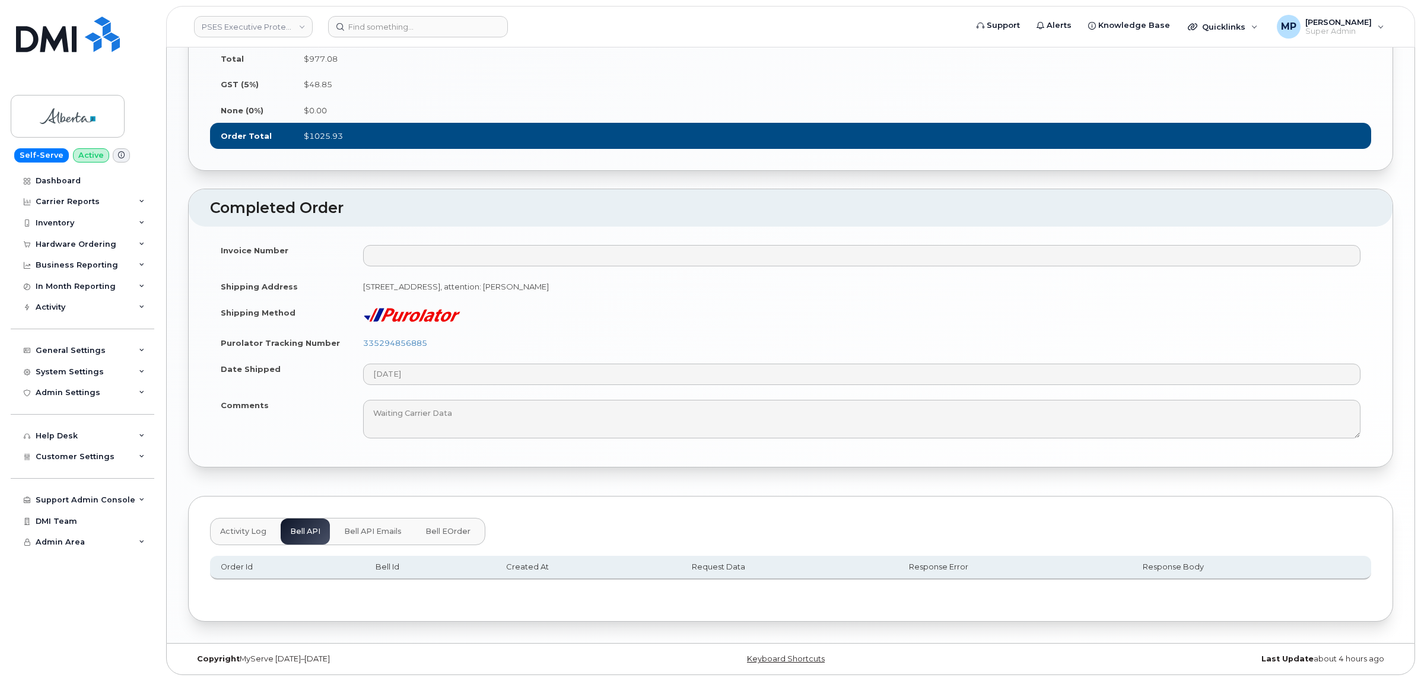
scroll to position [1181, 0]
click at [387, 531] on span "Bell API Emails" at bounding box center [373, 531] width 58 height 9
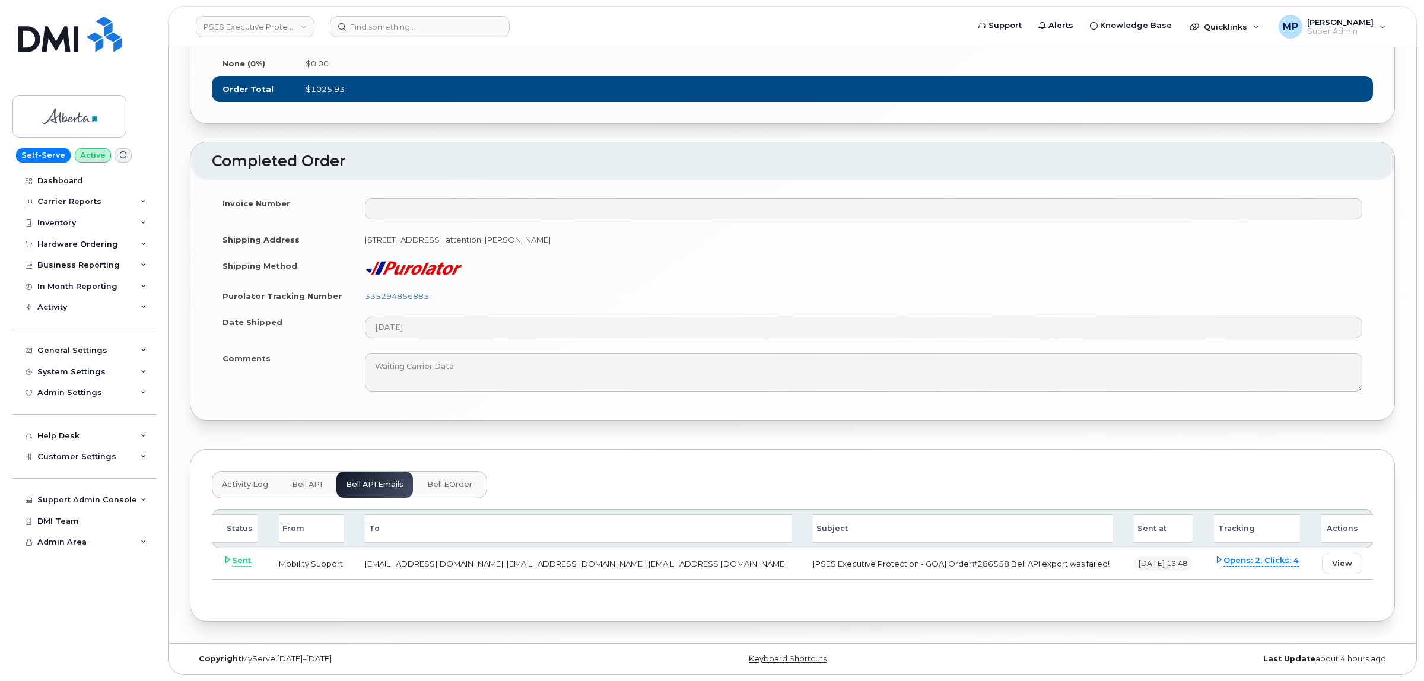
scroll to position [1227, 0]
click at [1339, 565] on span "View" at bounding box center [1340, 563] width 20 height 11
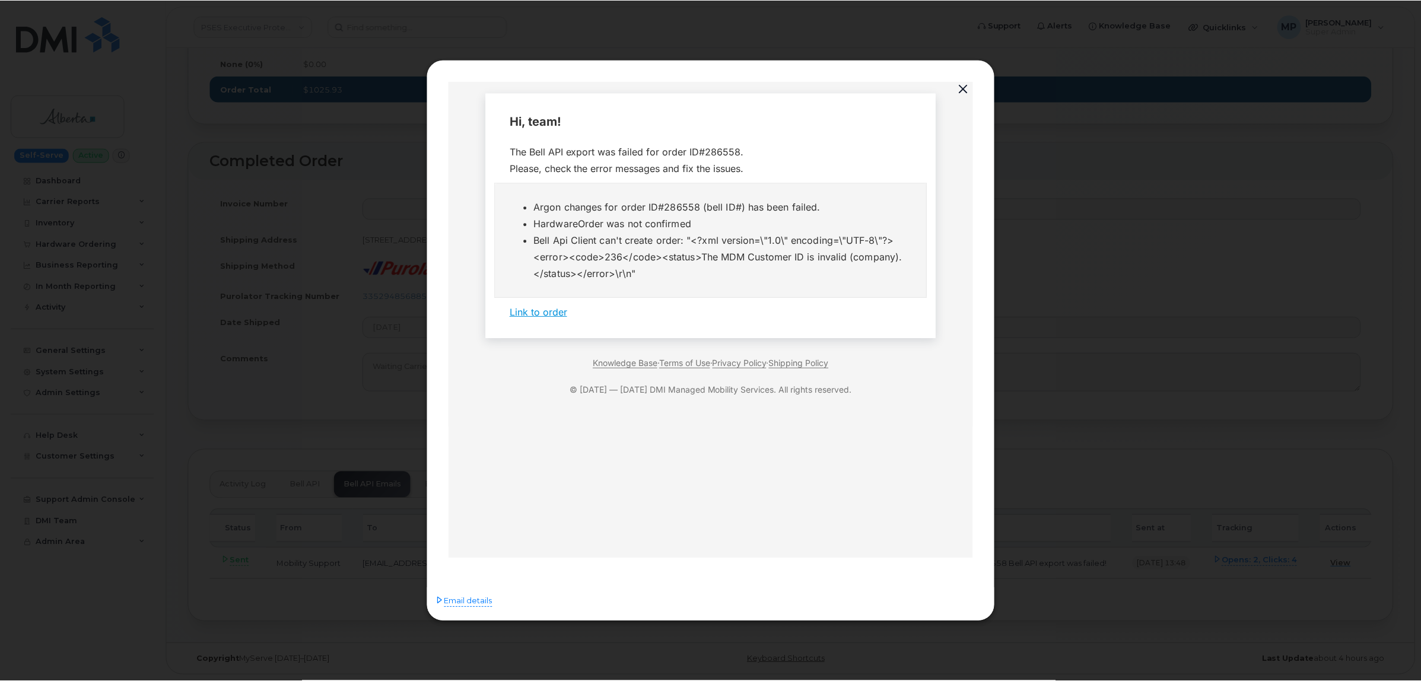
scroll to position [0, 0]
click at [965, 88] on button "button" at bounding box center [965, 89] width 18 height 17
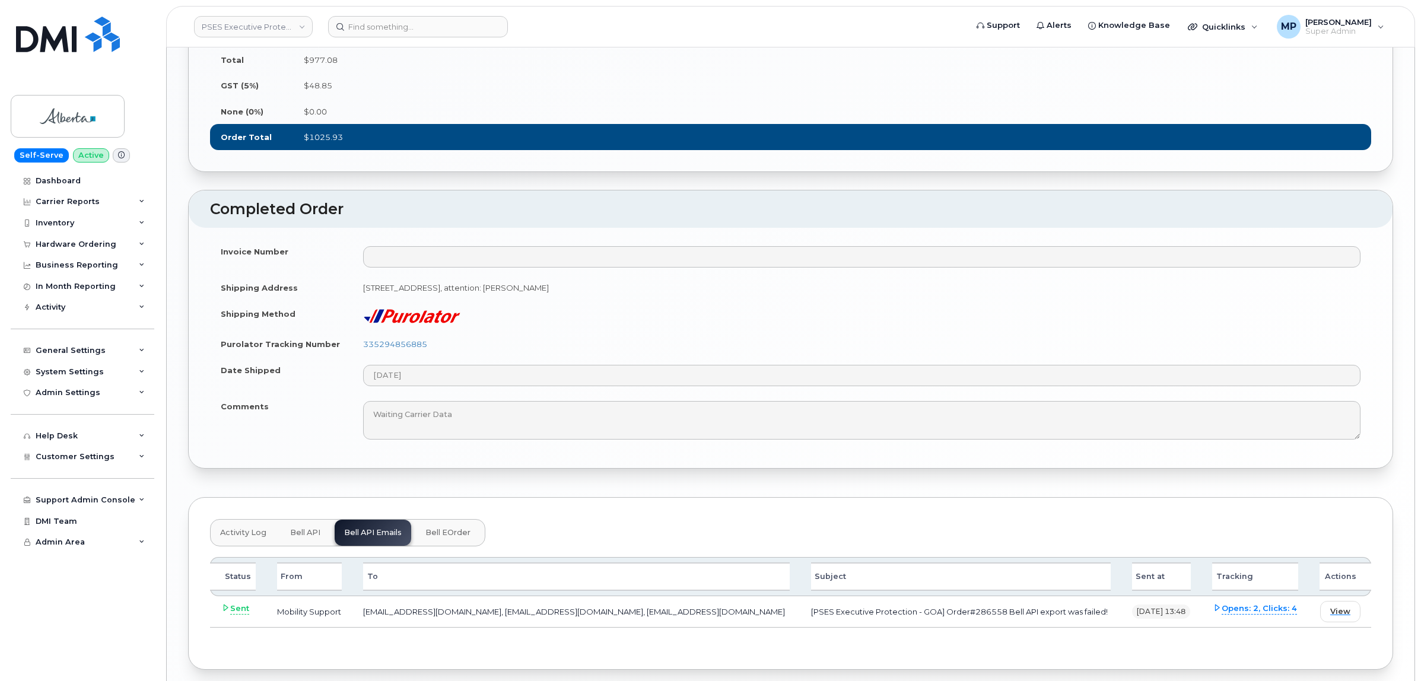
scroll to position [1227, 0]
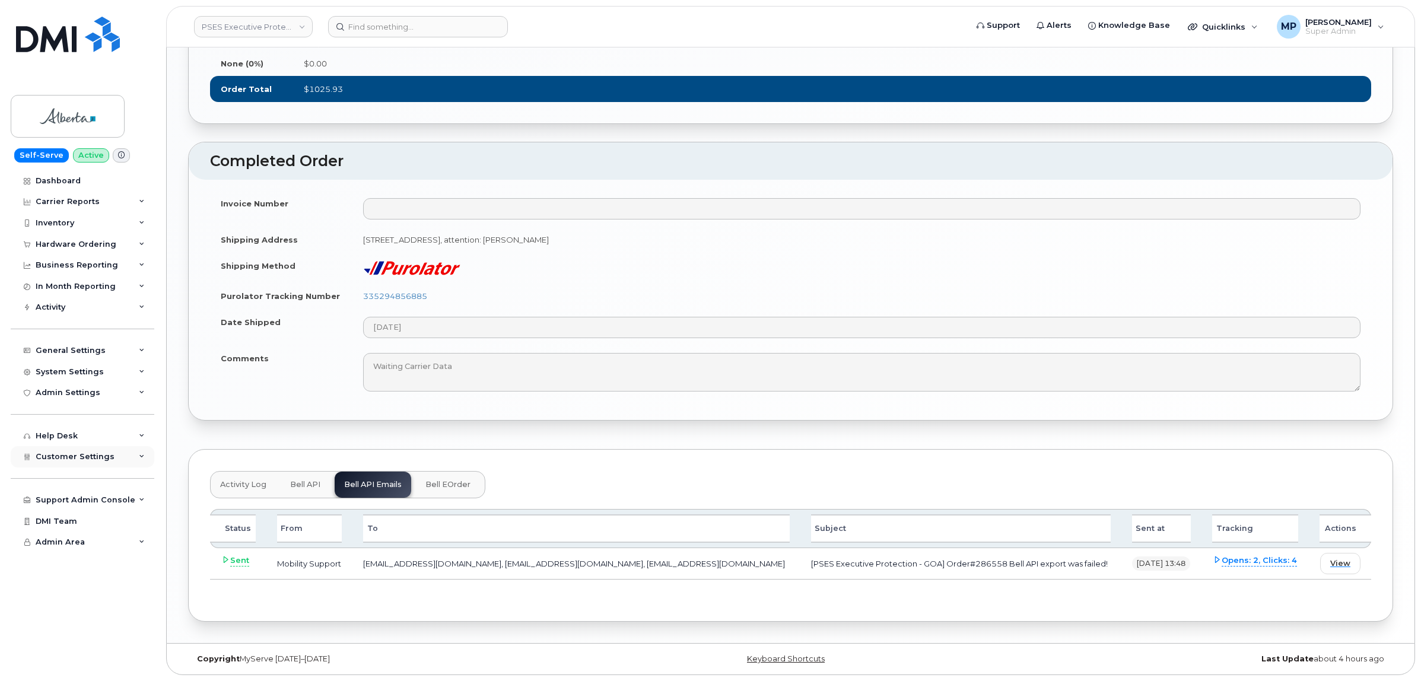
click at [64, 460] on span "Customer Settings" at bounding box center [75, 456] width 79 height 9
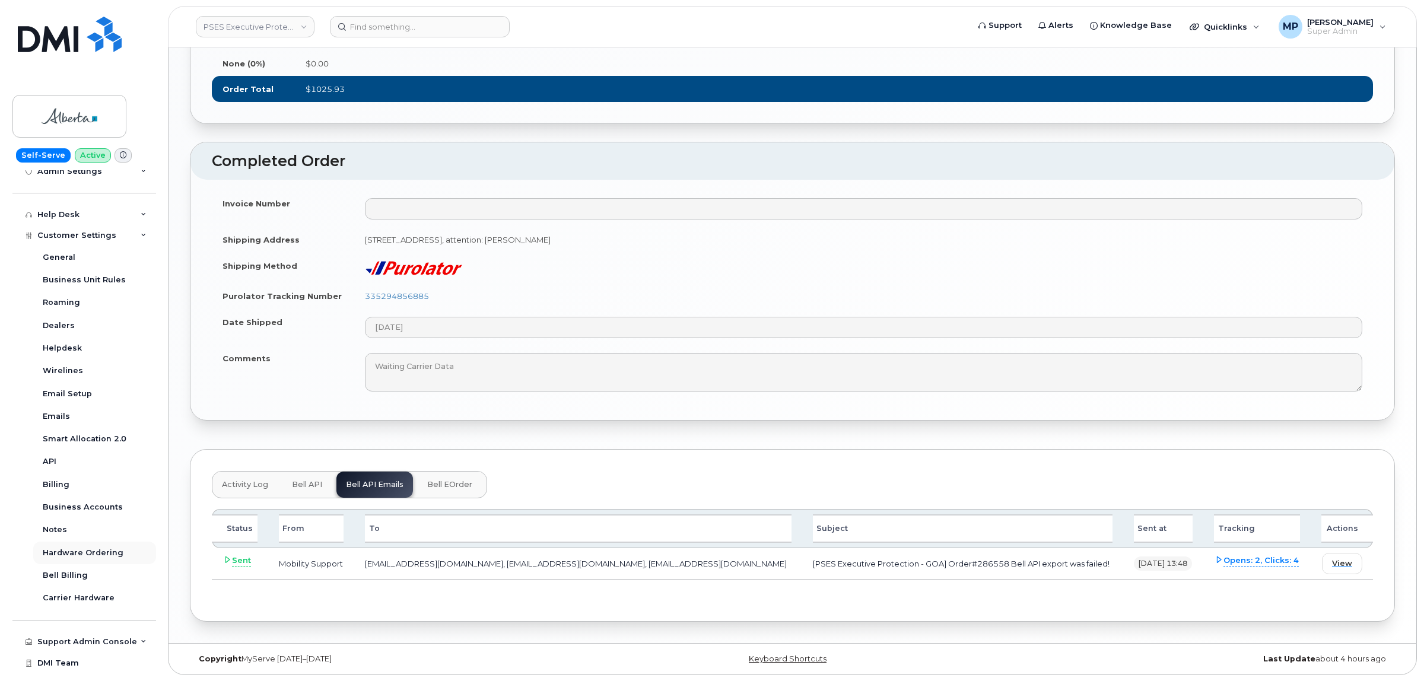
scroll to position [223, 0]
click at [1342, 561] on span "View" at bounding box center [1340, 563] width 20 height 11
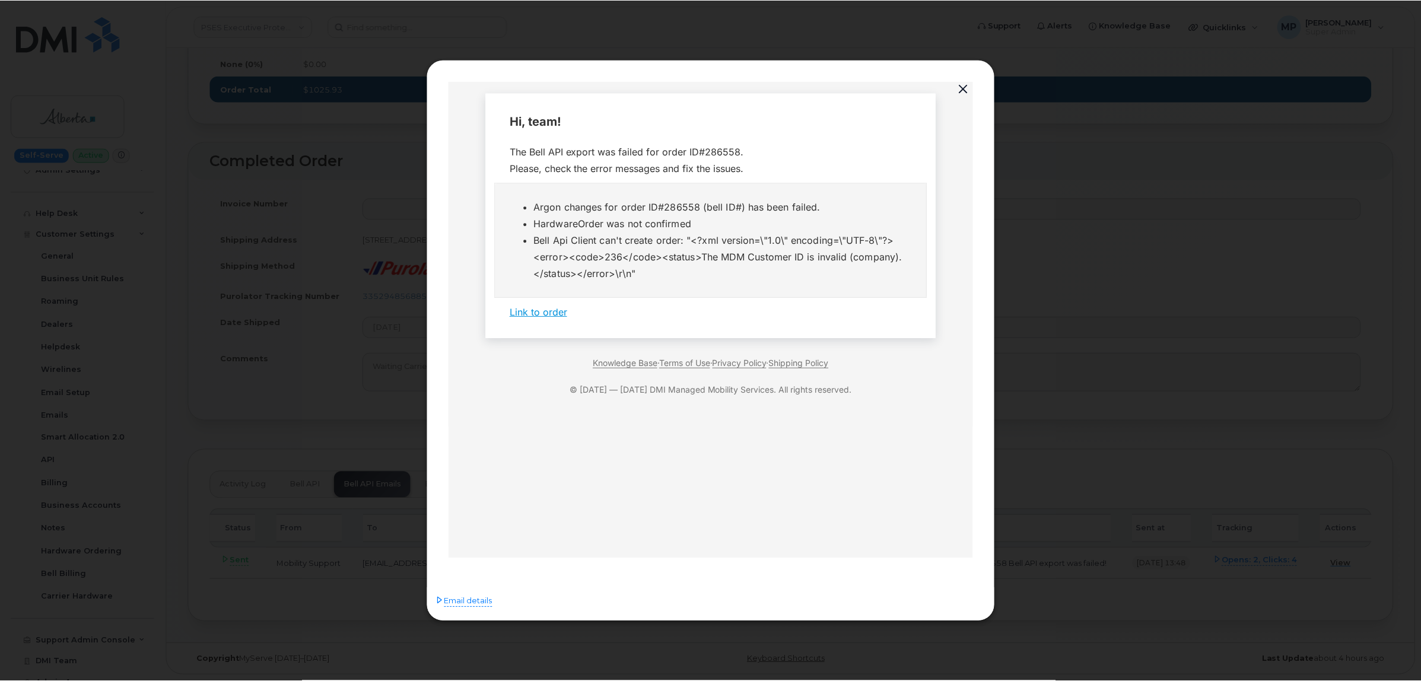
scroll to position [0, 0]
click at [962, 84] on button "button" at bounding box center [965, 89] width 18 height 17
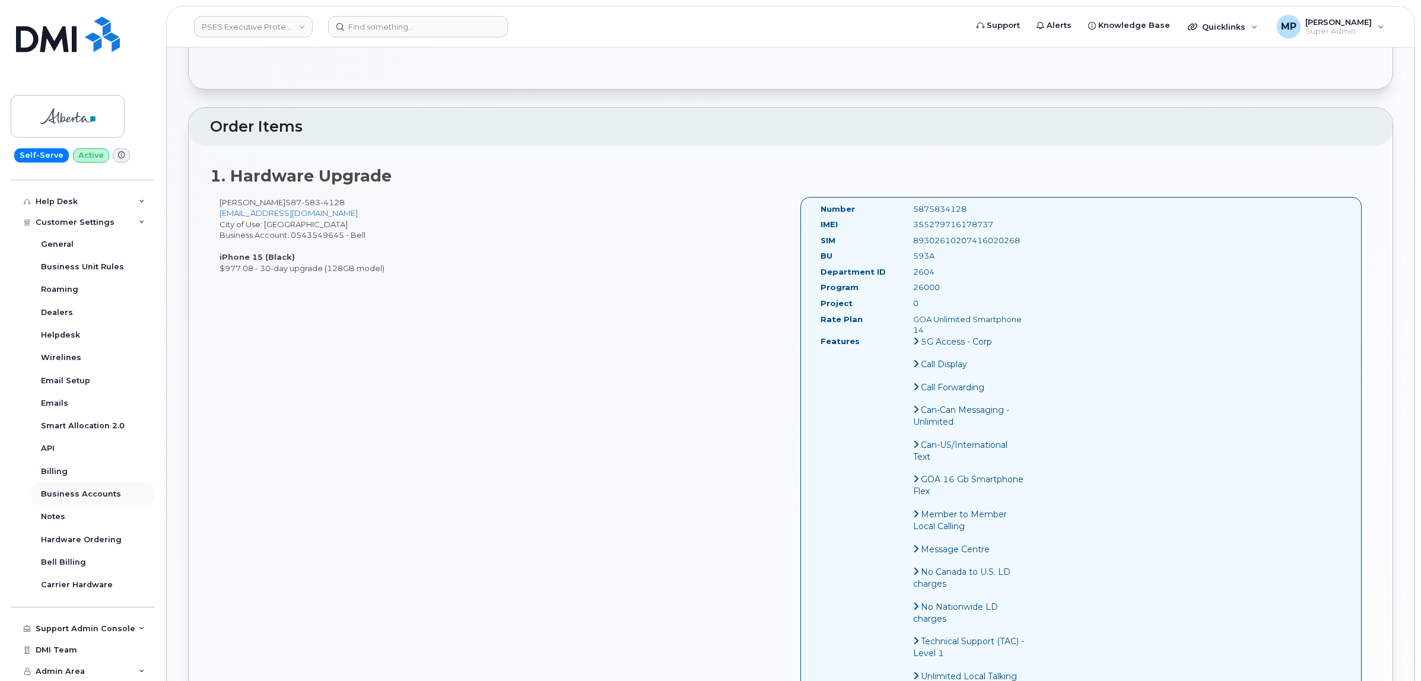
scroll to position [337, 0]
click at [71, 541] on div "Hardware Ordering" at bounding box center [81, 540] width 81 height 11
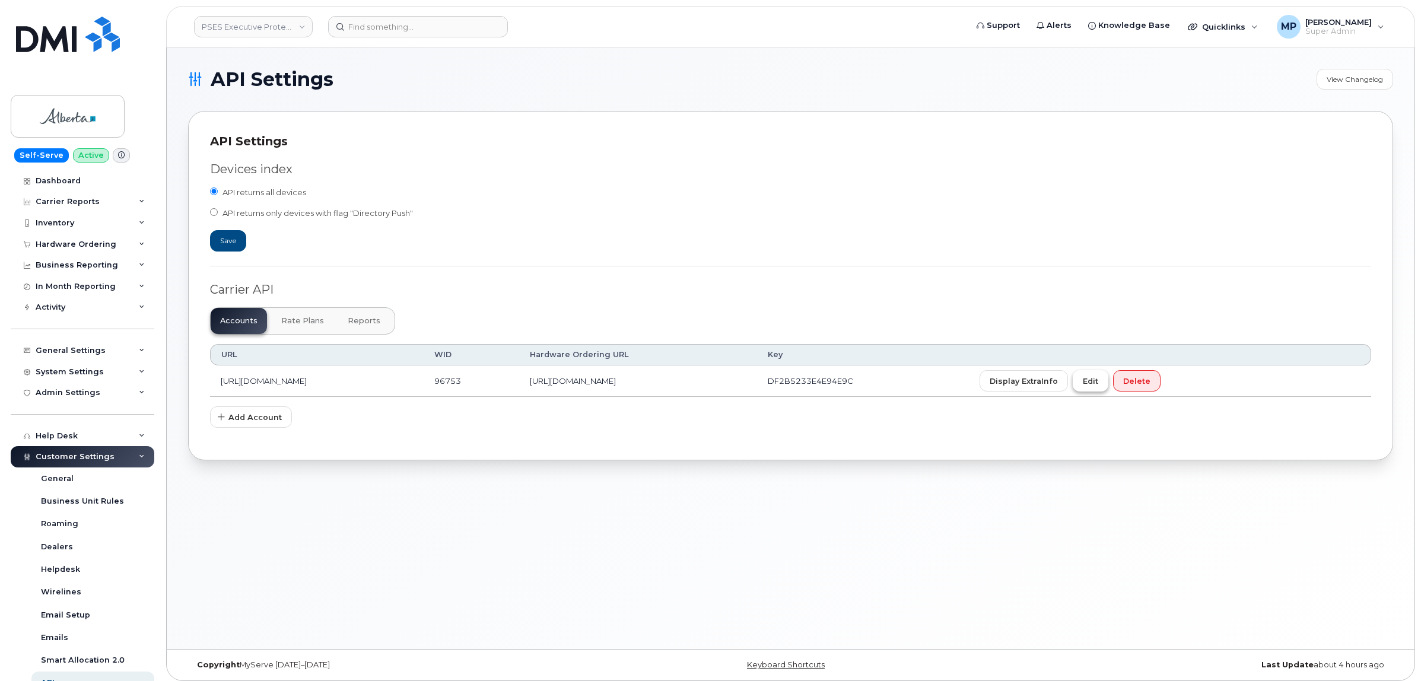
click at [1098, 387] on span "Edit" at bounding box center [1090, 381] width 15 height 11
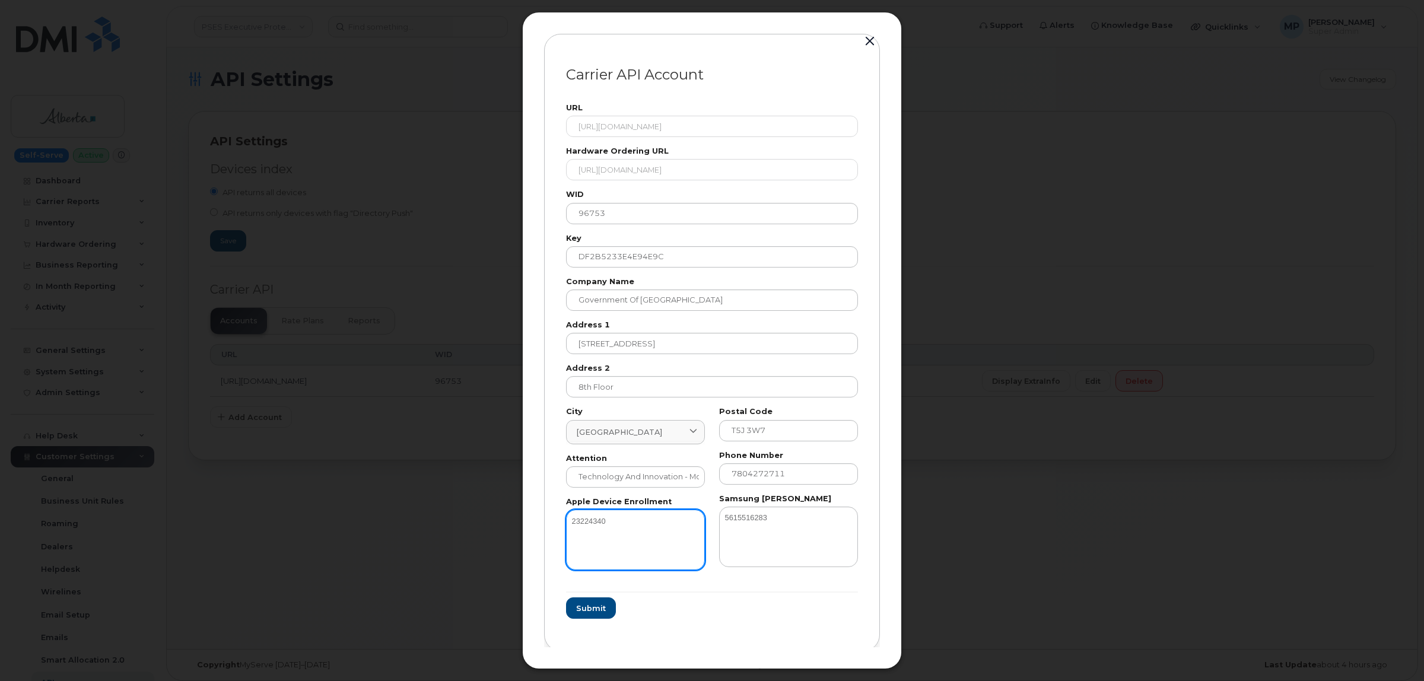
click at [615, 517] on textarea "23224340" at bounding box center [635, 540] width 139 height 61
click at [865, 40] on button "button" at bounding box center [870, 41] width 18 height 17
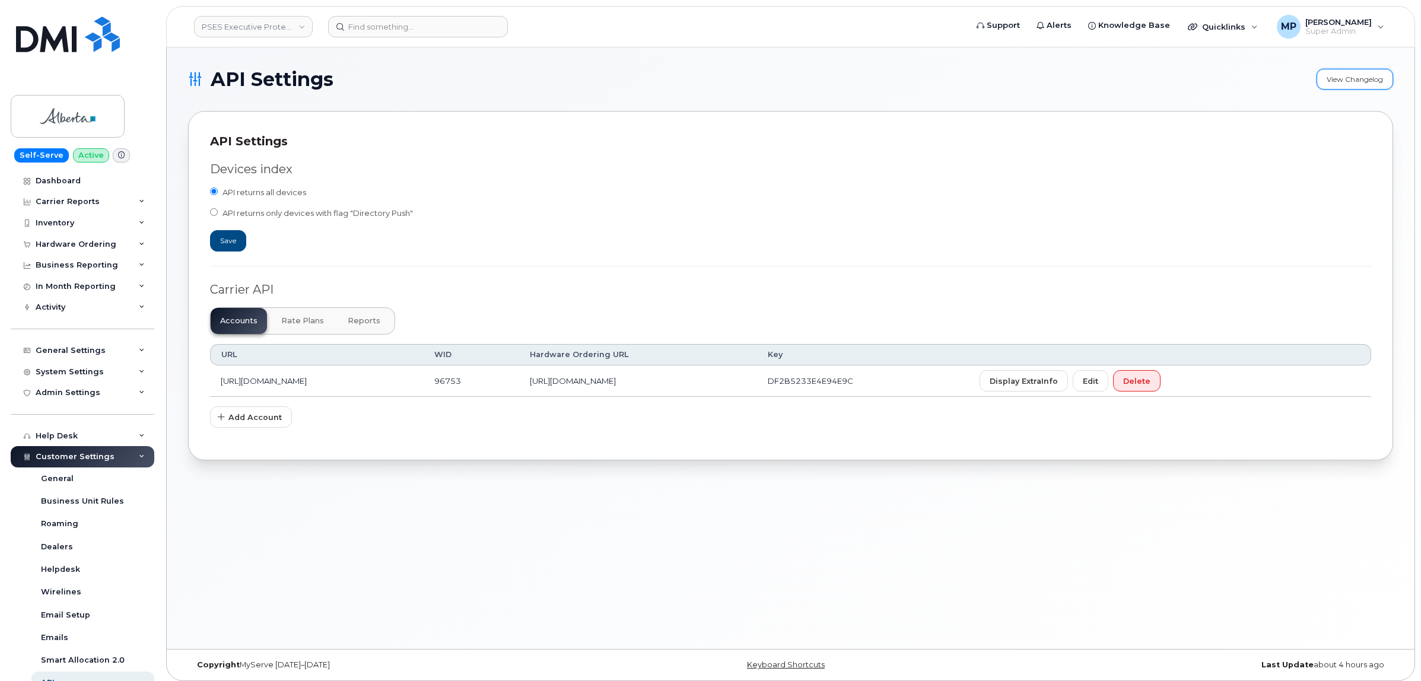
click at [1368, 69] on link "View Changelog" at bounding box center [1355, 79] width 77 height 21
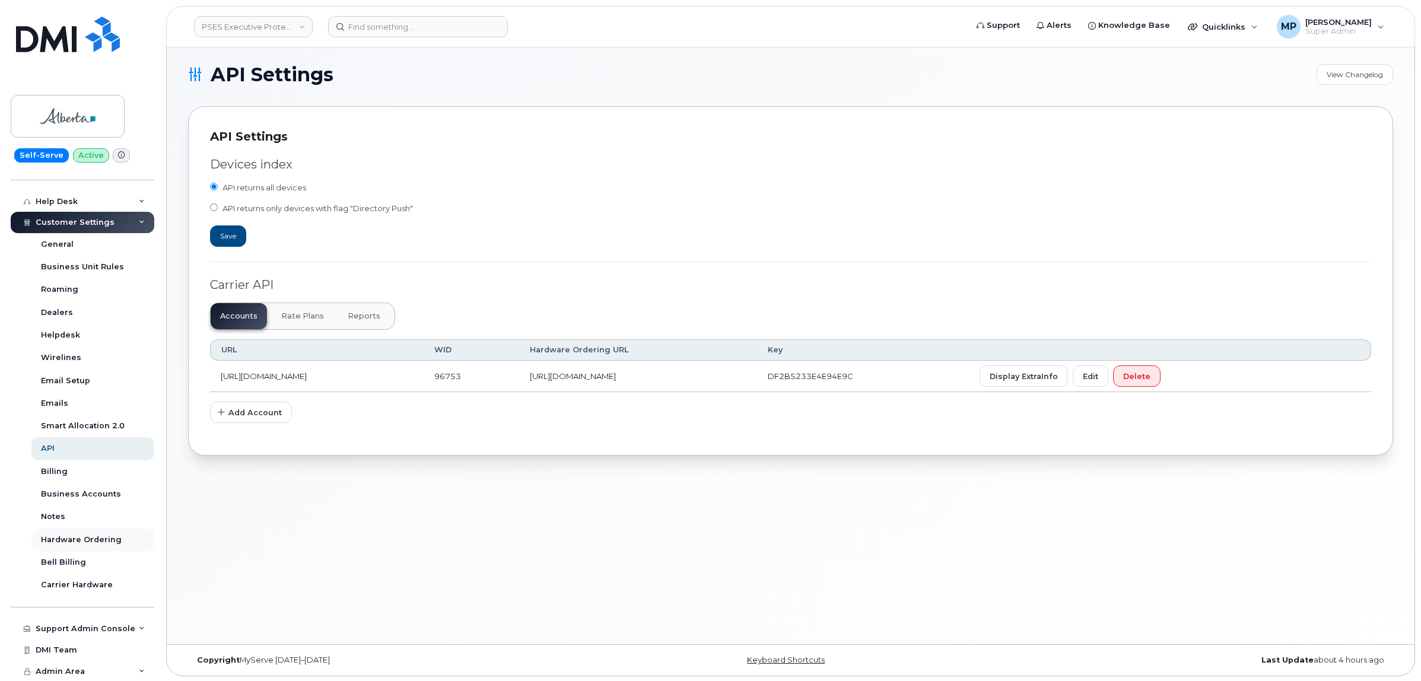
scroll to position [6, 0]
click at [298, 27] on link "PSES Executive Protection - [GEOGRAPHIC_DATA]" at bounding box center [253, 26] width 119 height 21
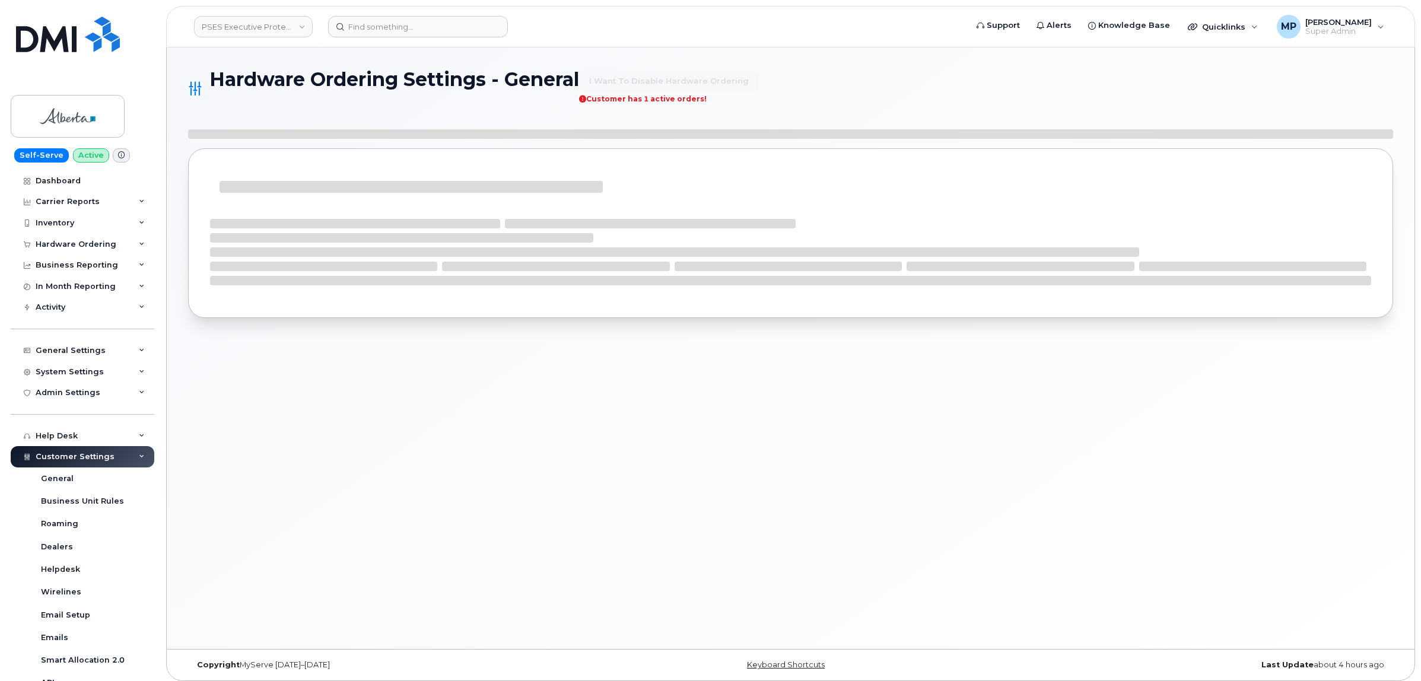
select select "admins"
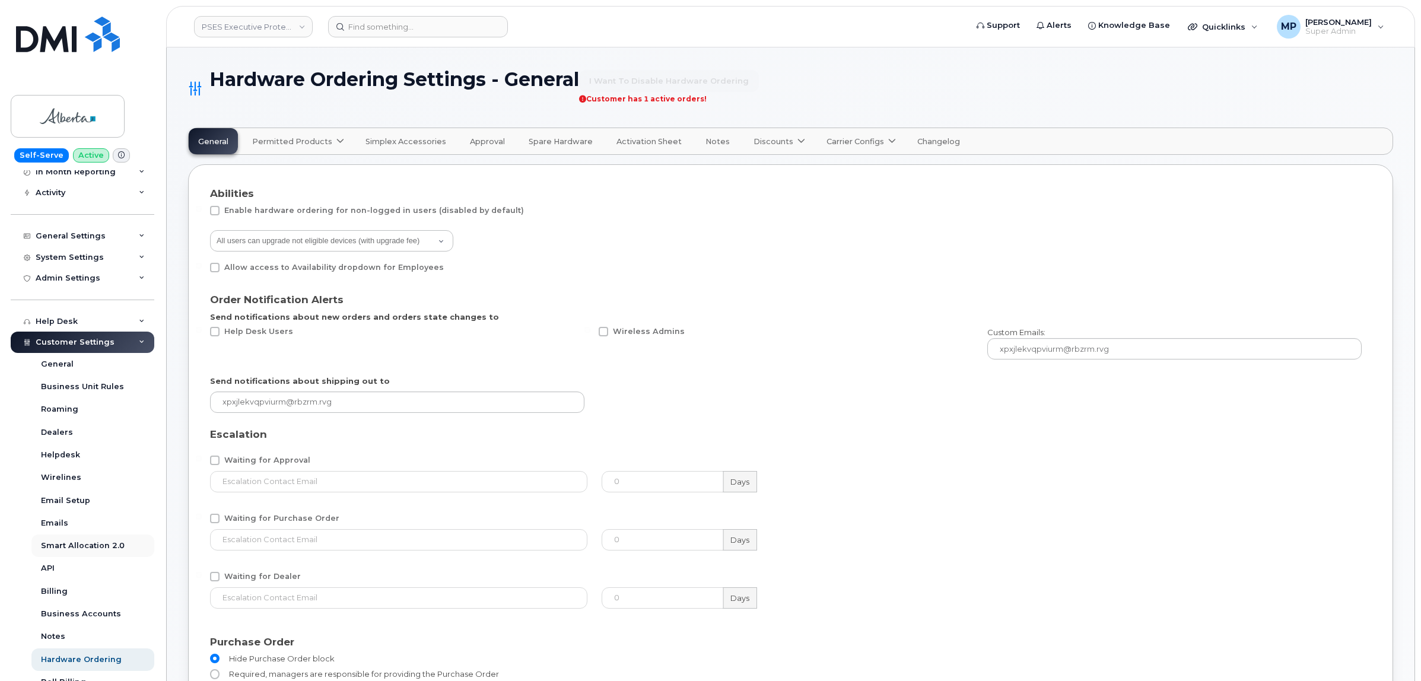
scroll to position [223, 0]
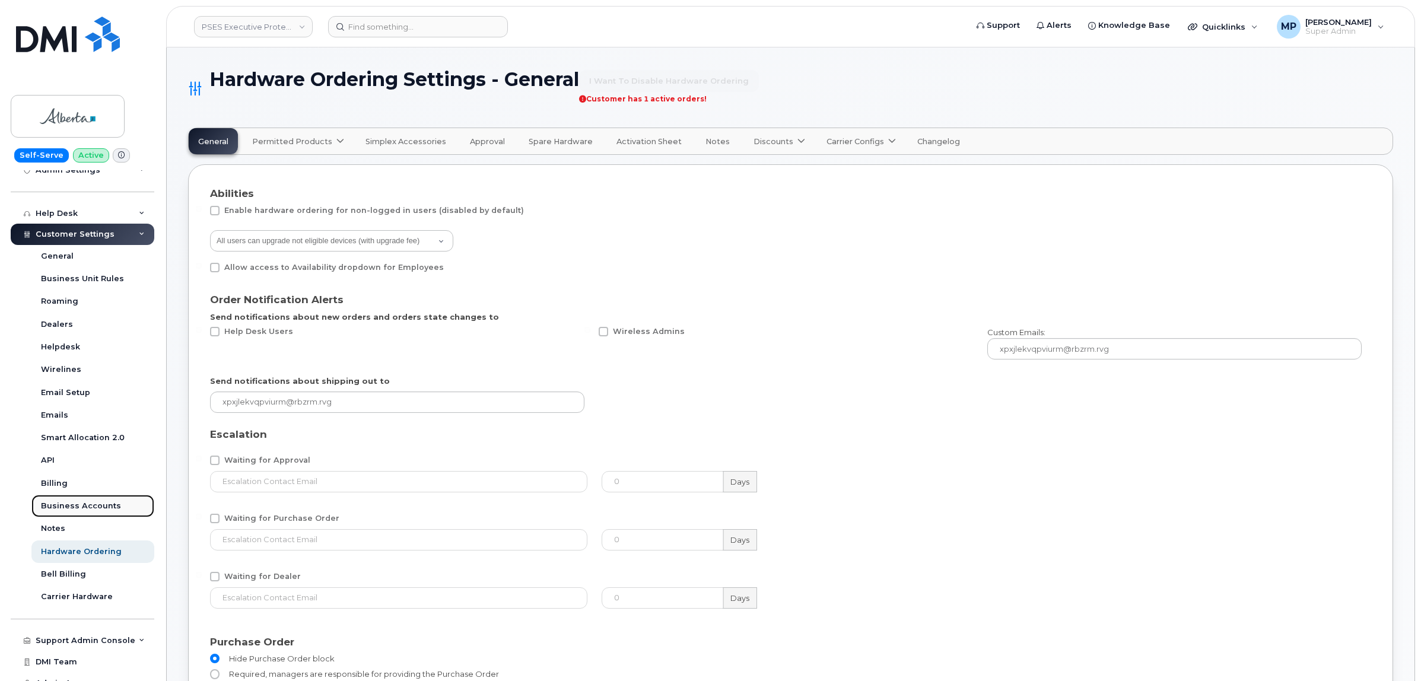
click at [71, 506] on div "Business Accounts" at bounding box center [81, 506] width 80 height 11
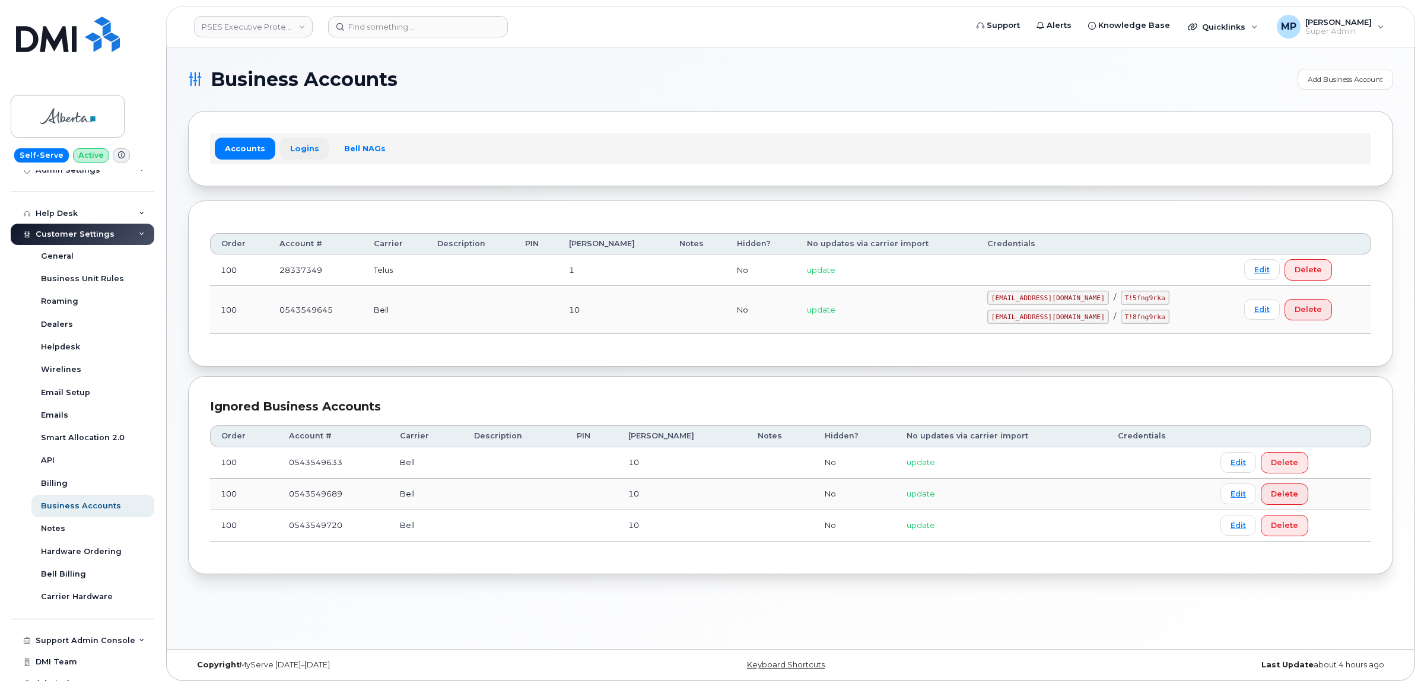
click at [304, 151] on link "Logins" at bounding box center [304, 148] width 49 height 21
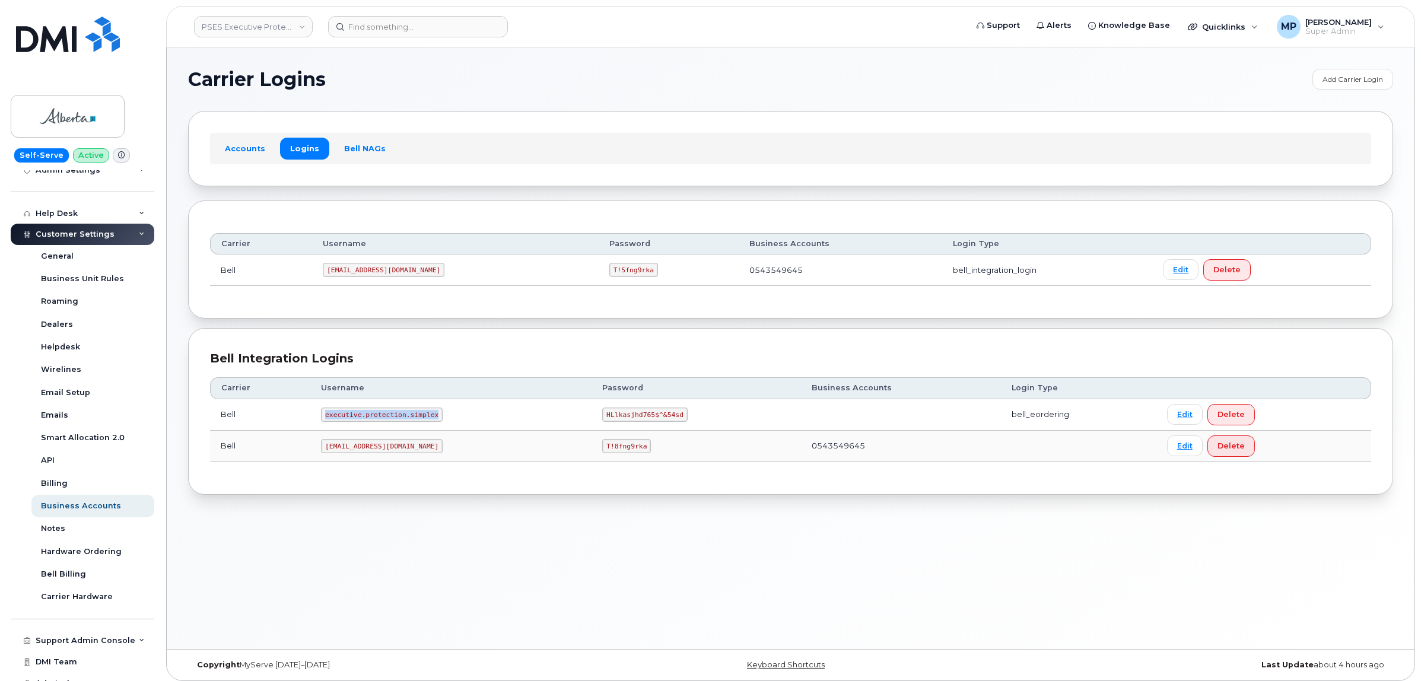
drag, startPoint x: 323, startPoint y: 415, endPoint x: 434, endPoint y: 422, distance: 110.6
click at [434, 422] on td "executive.protection.simplex" at bounding box center [450, 414] width 281 height 31
copy code "executive.protection.simplex"
drag, startPoint x: 600, startPoint y: 414, endPoint x: 688, endPoint y: 416, distance: 88.4
click at [687, 417] on td "HLlkasjhd765$^&54sd" at bounding box center [696, 414] width 209 height 31
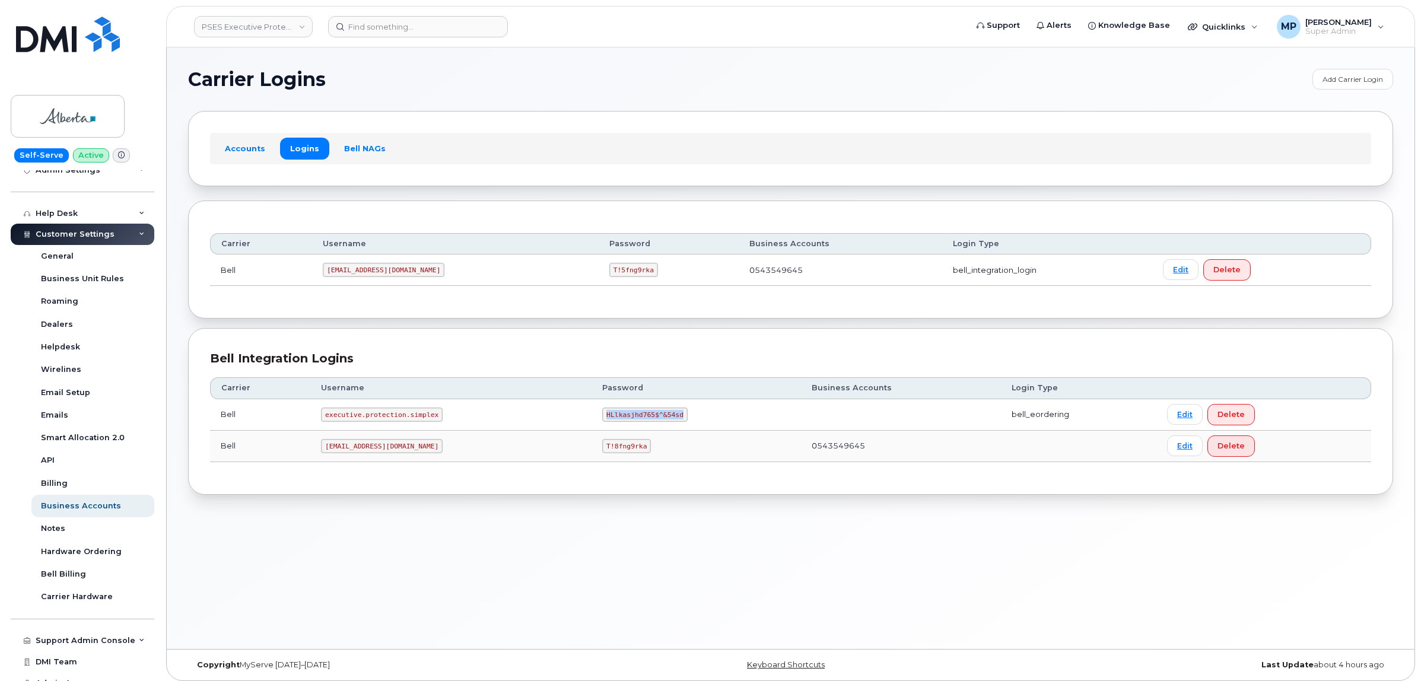
copy code "HLlkasjhd765$^&54sd"
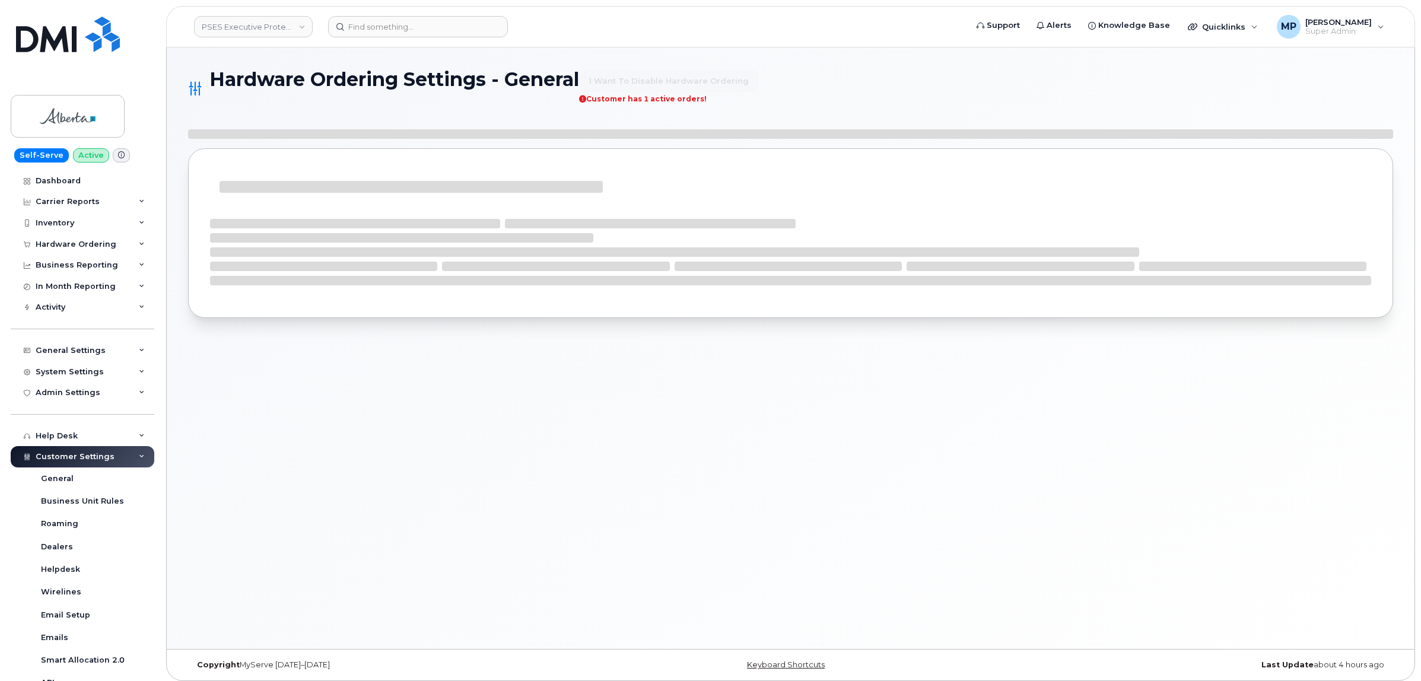
select select "admins"
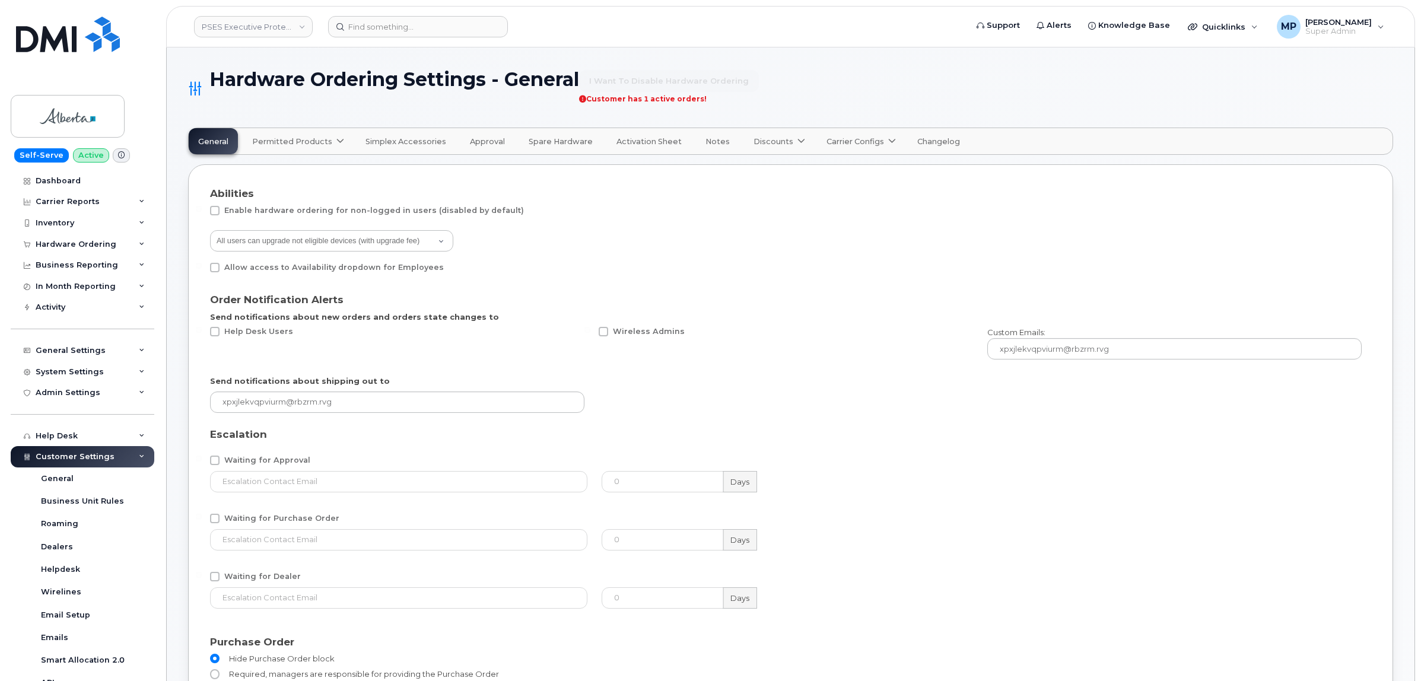
click at [832, 150] on link "Carrier Configs" at bounding box center [860, 141] width 86 height 26
click at [832, 169] on div "Bell" at bounding box center [874, 169] width 89 height 12
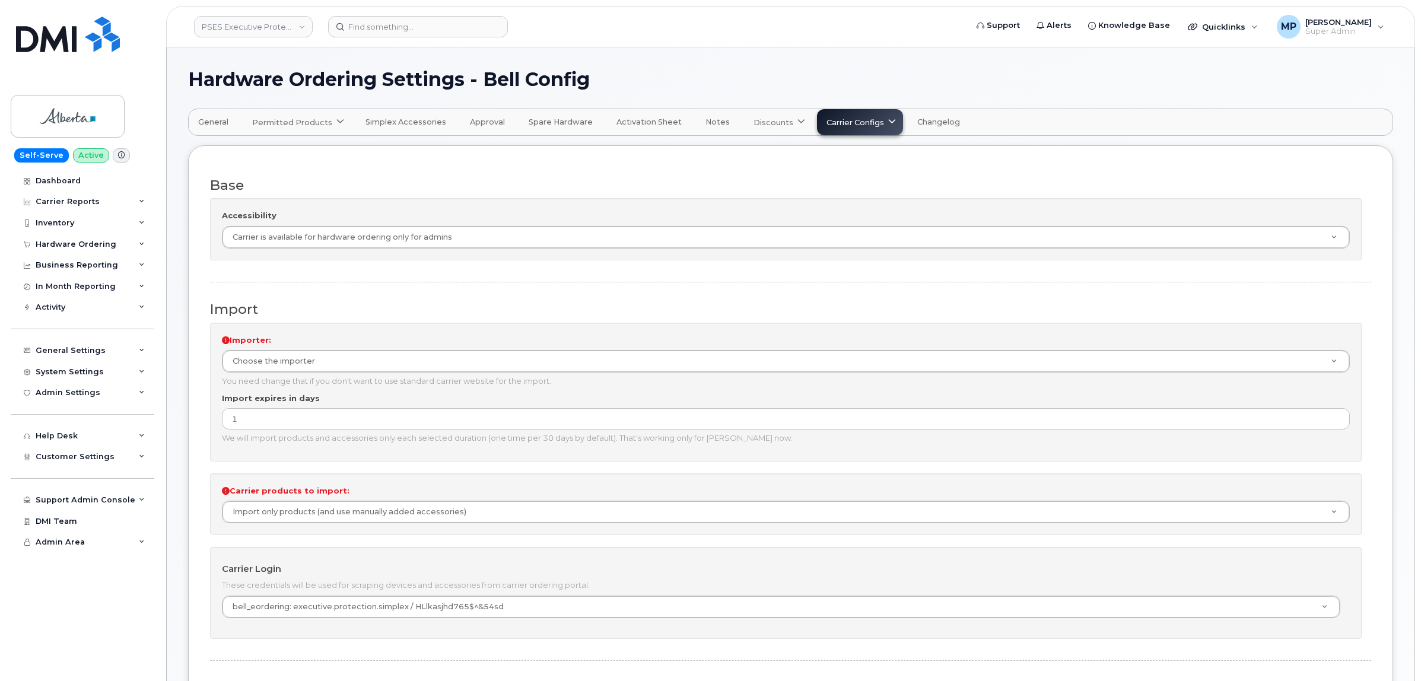
click at [214, 120] on span "General" at bounding box center [213, 121] width 30 height 9
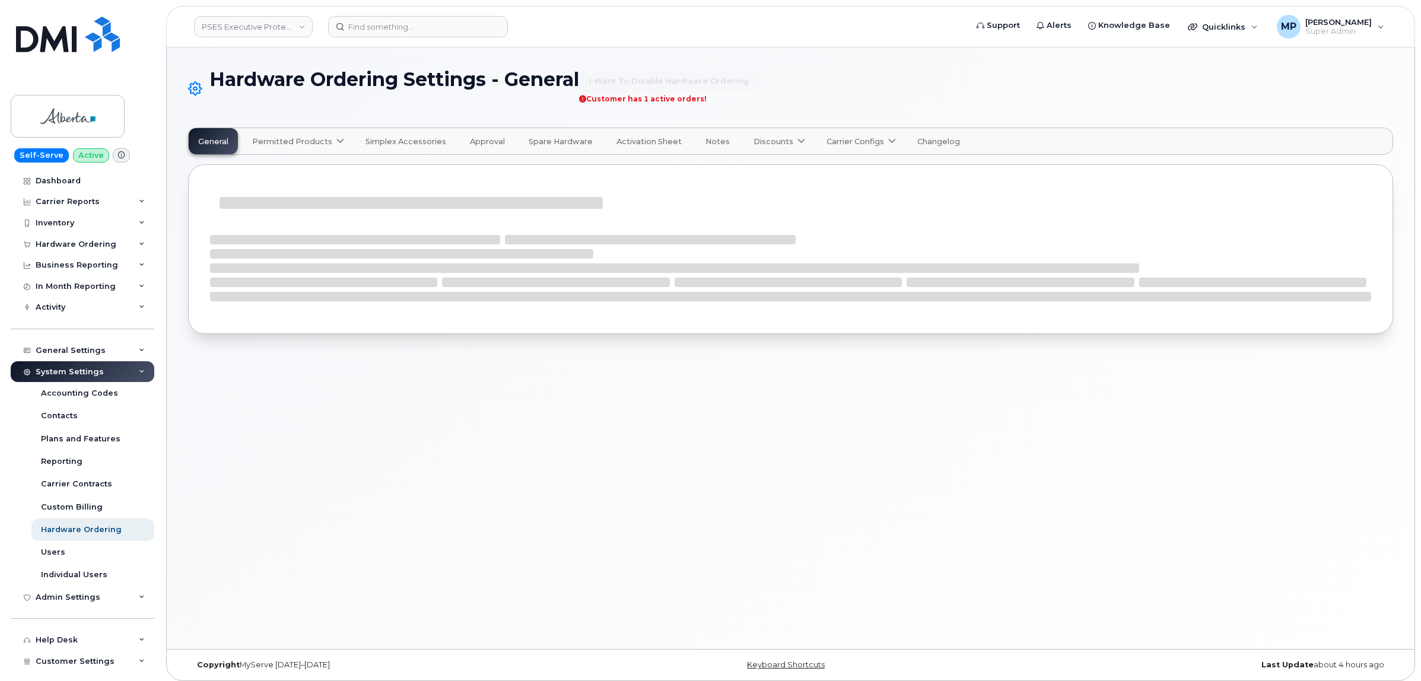
select select "admins"
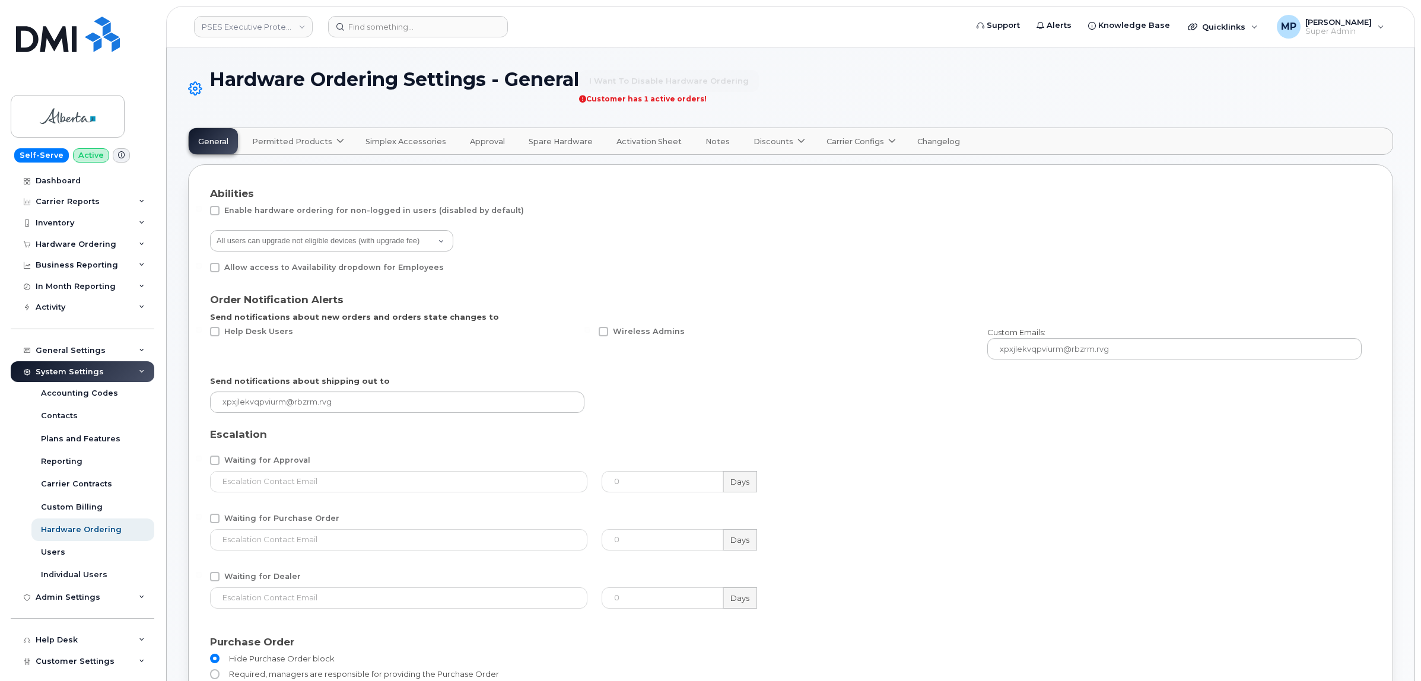
click at [310, 137] on span "Permitted Products" at bounding box center [292, 141] width 80 height 11
click at [263, 167] on span "Bell" at bounding box center [262, 170] width 15 height 12
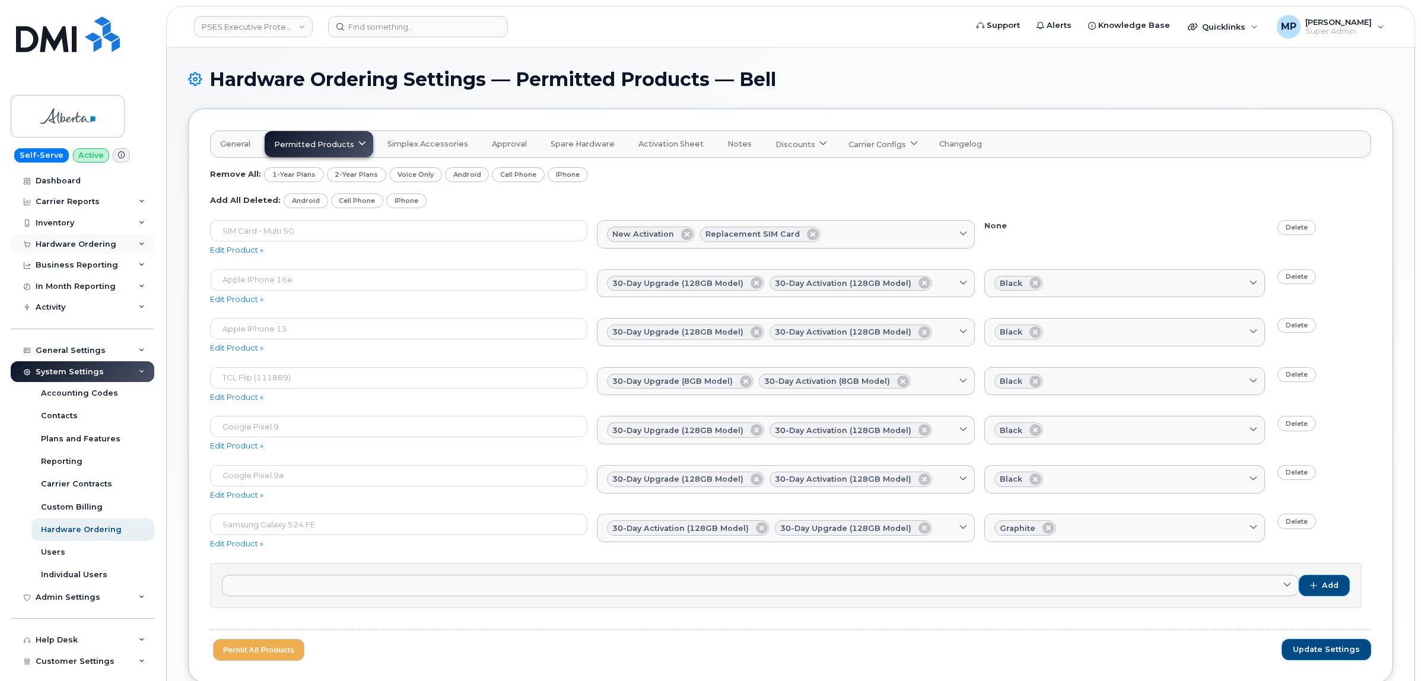
click at [56, 236] on div "Hardware Ordering" at bounding box center [83, 244] width 144 height 21
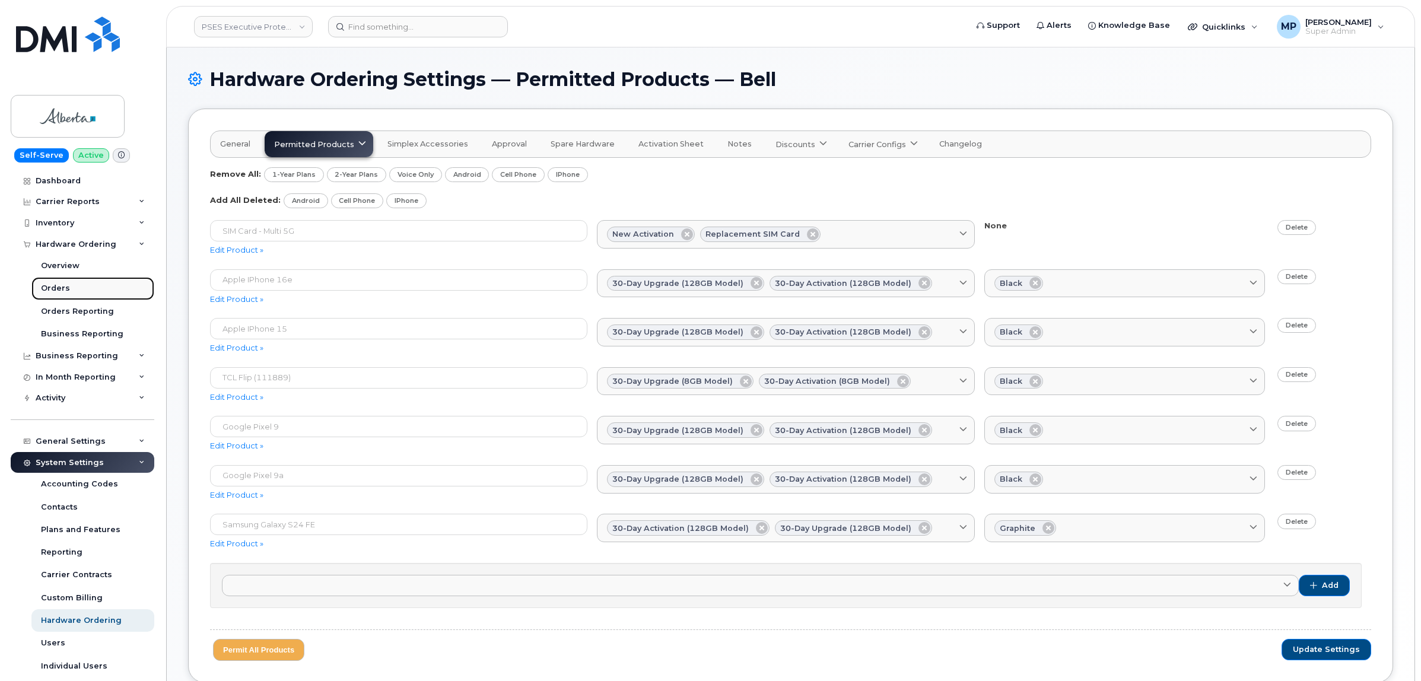
click at [55, 288] on div "Orders" at bounding box center [55, 288] width 29 height 11
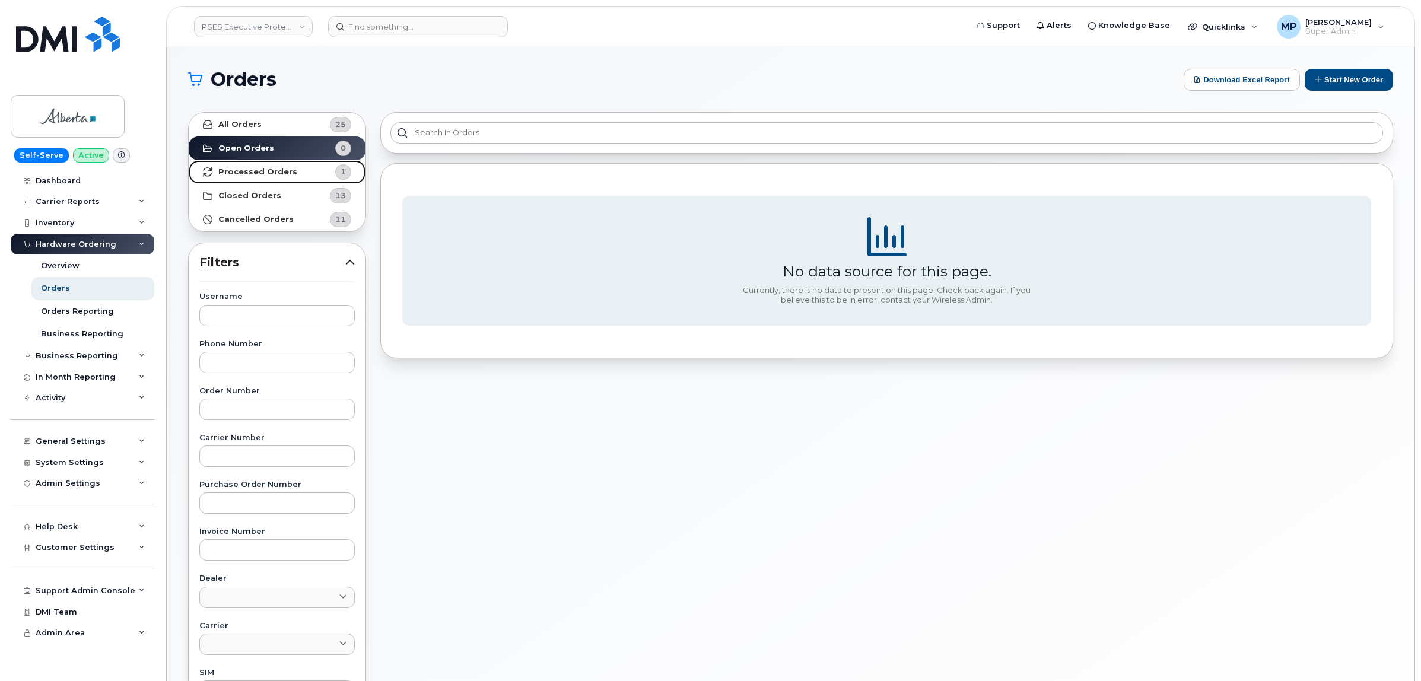
click at [239, 170] on strong "Processed Orders" at bounding box center [257, 171] width 79 height 9
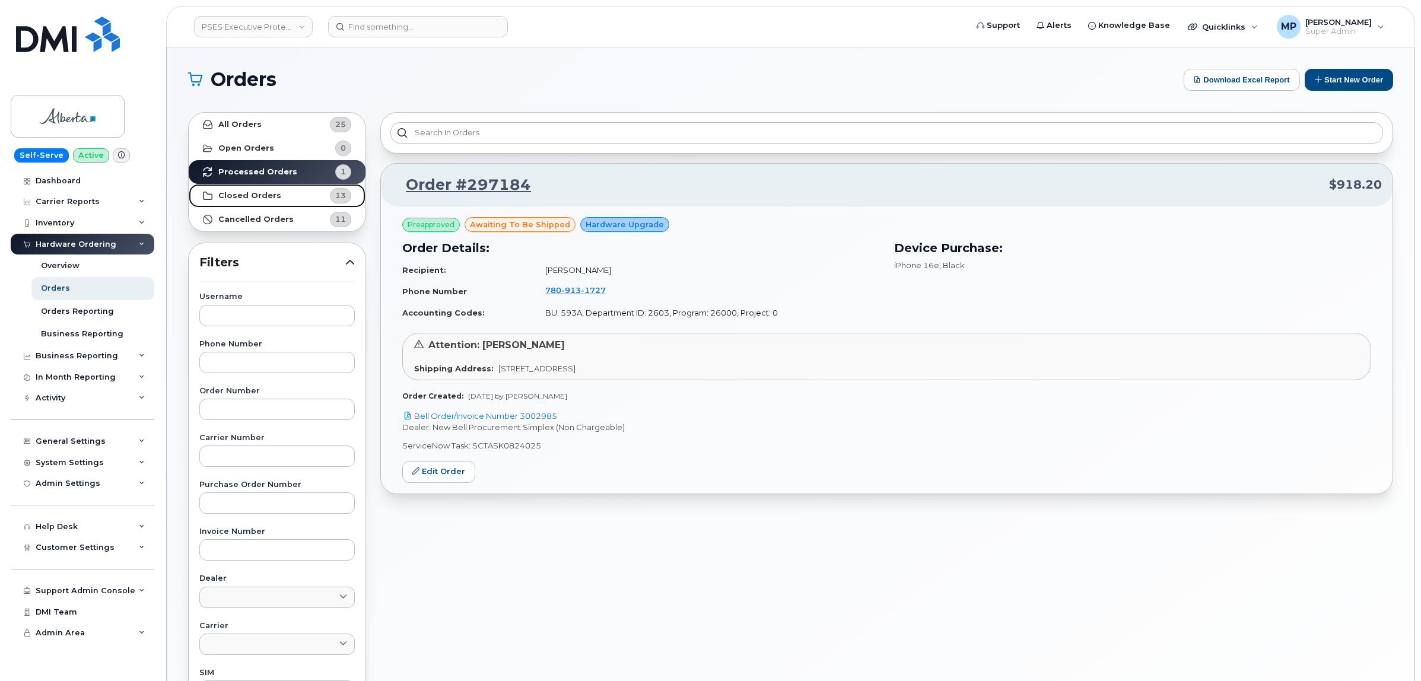
click at [249, 193] on strong "Closed Orders" at bounding box center [249, 195] width 63 height 9
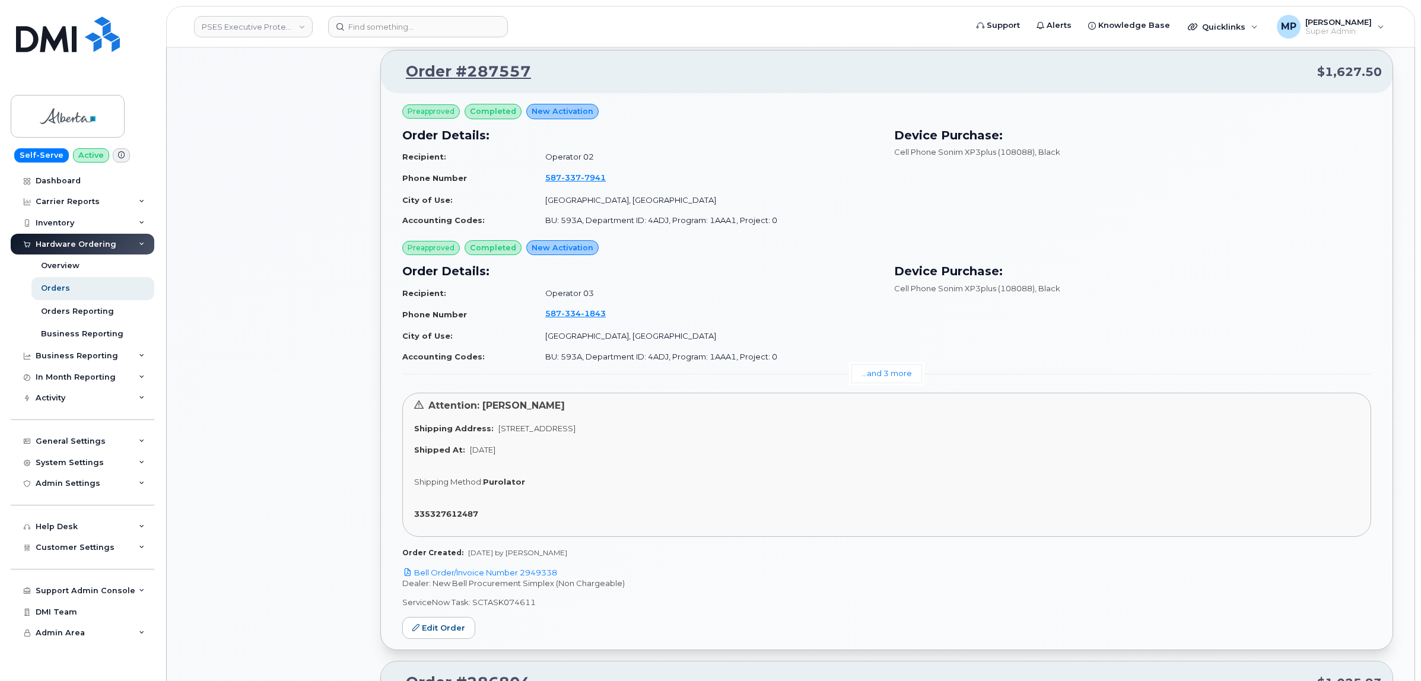
scroll to position [964, 0]
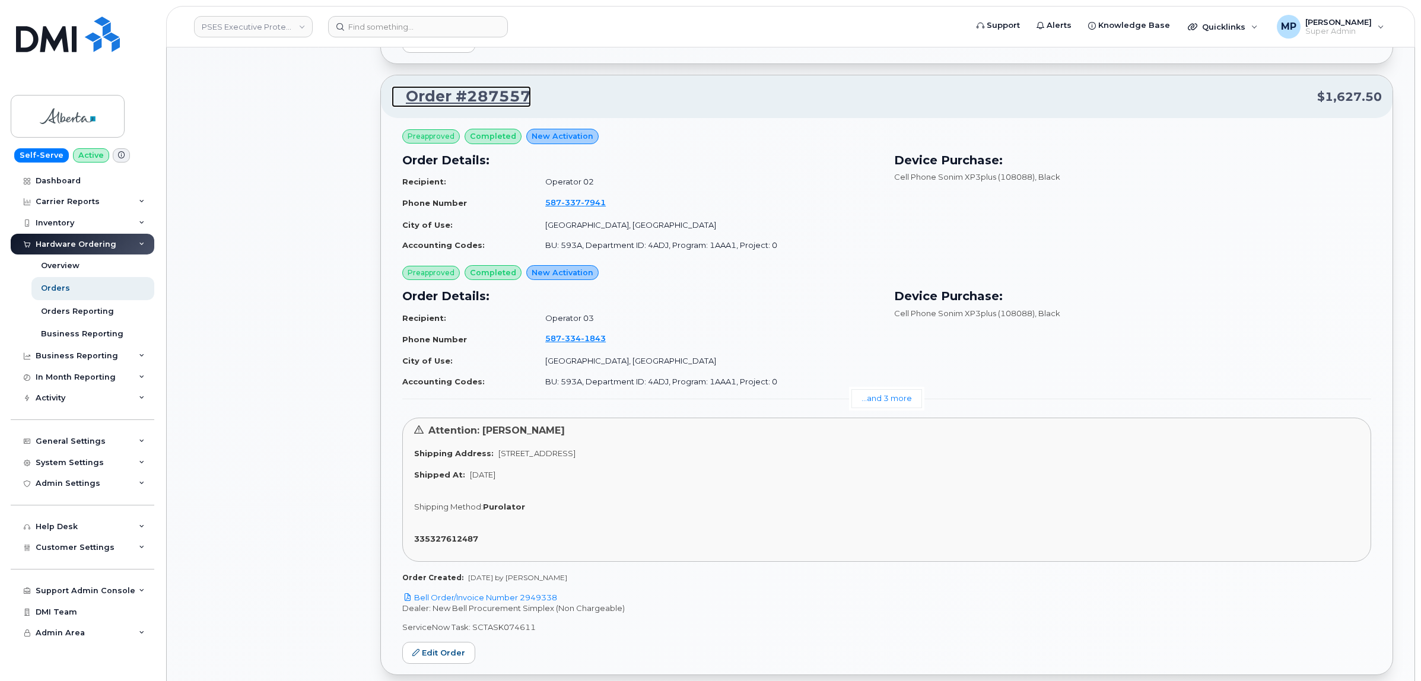
click at [449, 100] on link "Order #287557" at bounding box center [461, 96] width 139 height 21
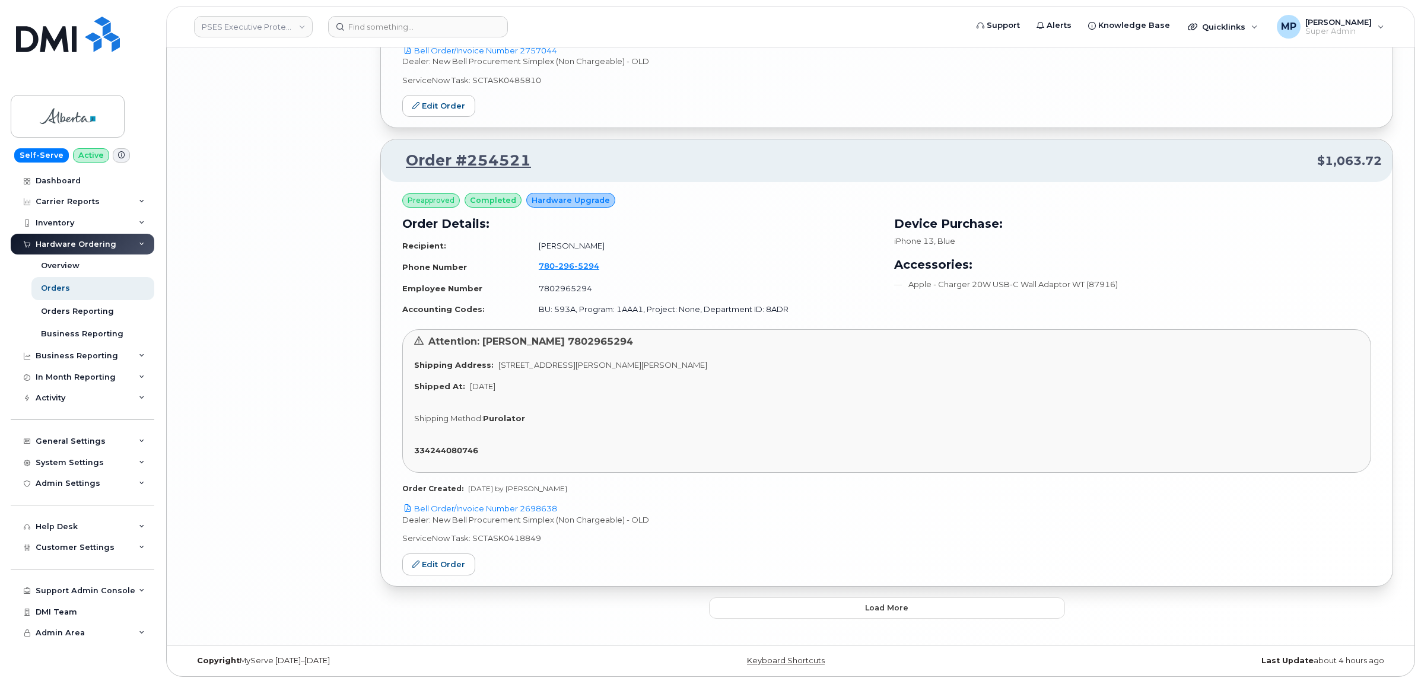
scroll to position [3265, 0]
click at [780, 609] on button "Load more" at bounding box center [887, 606] width 356 height 21
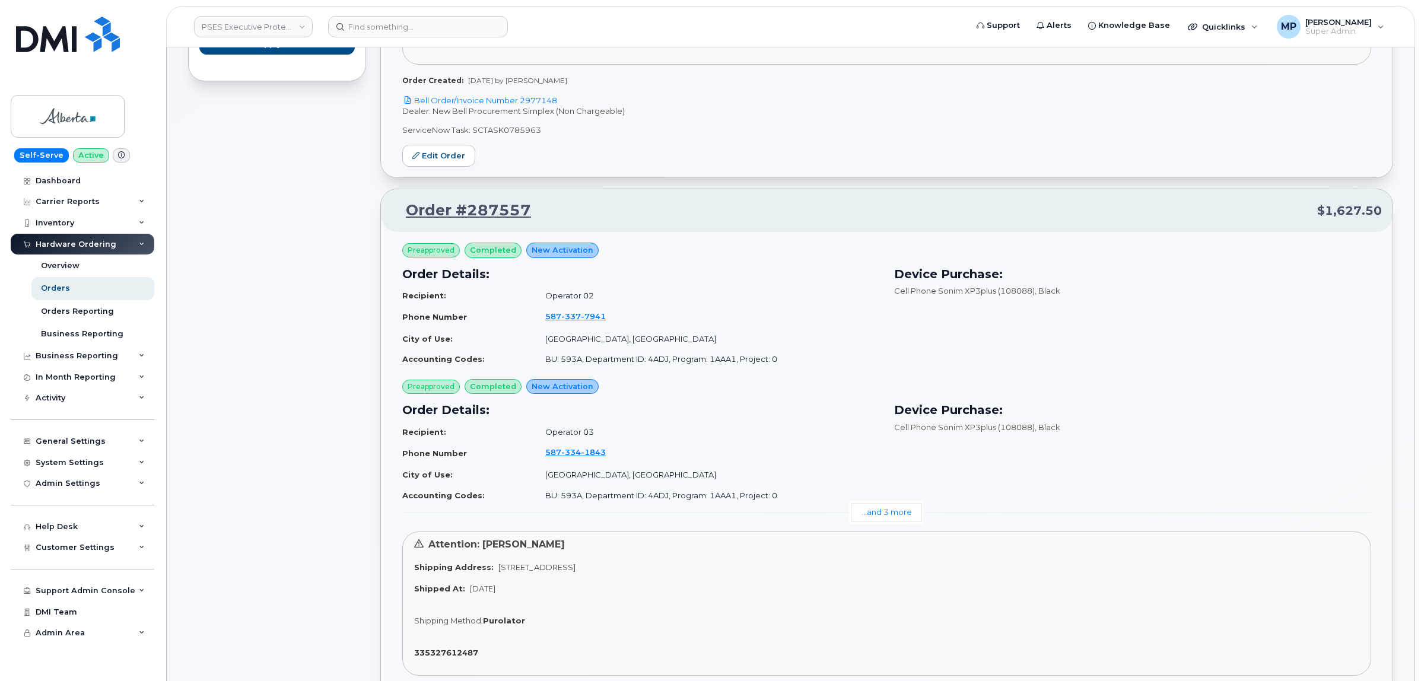
scroll to position [834, 0]
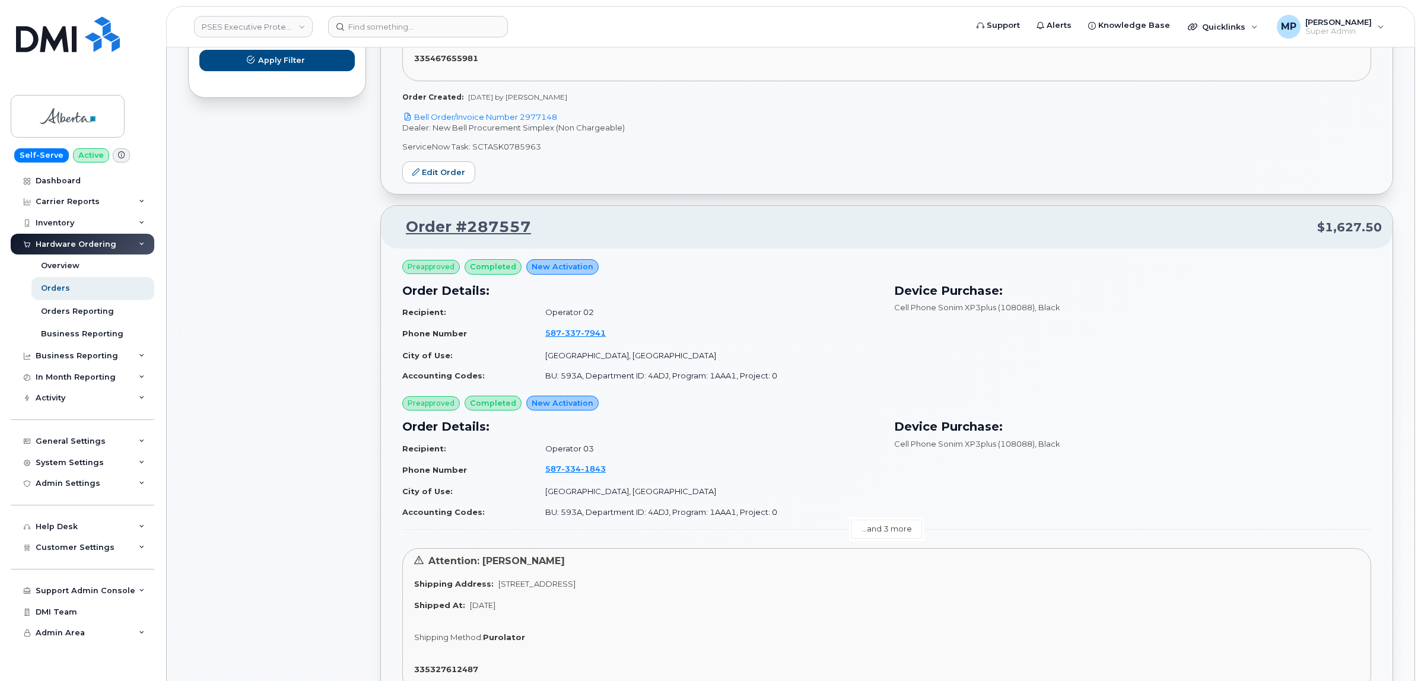
click at [897, 530] on link "...and 3 more" at bounding box center [886, 529] width 71 height 18
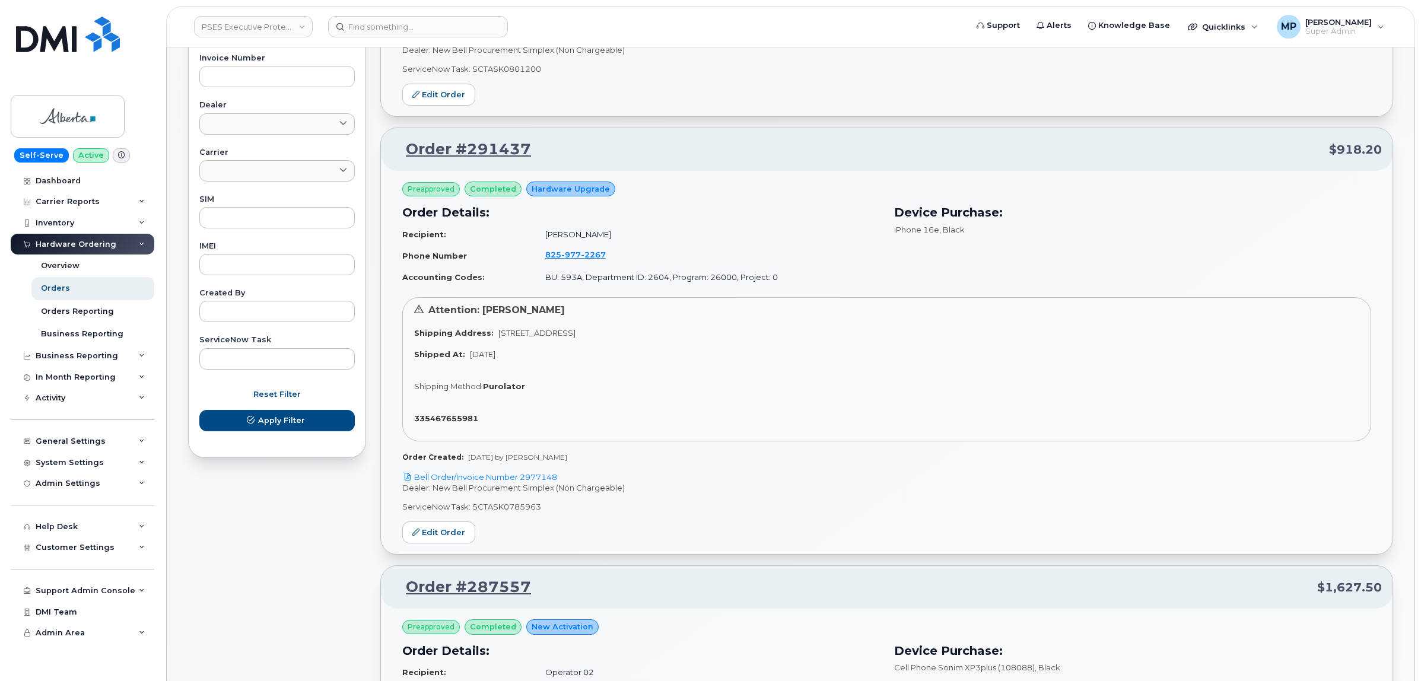
scroll to position [389, 0]
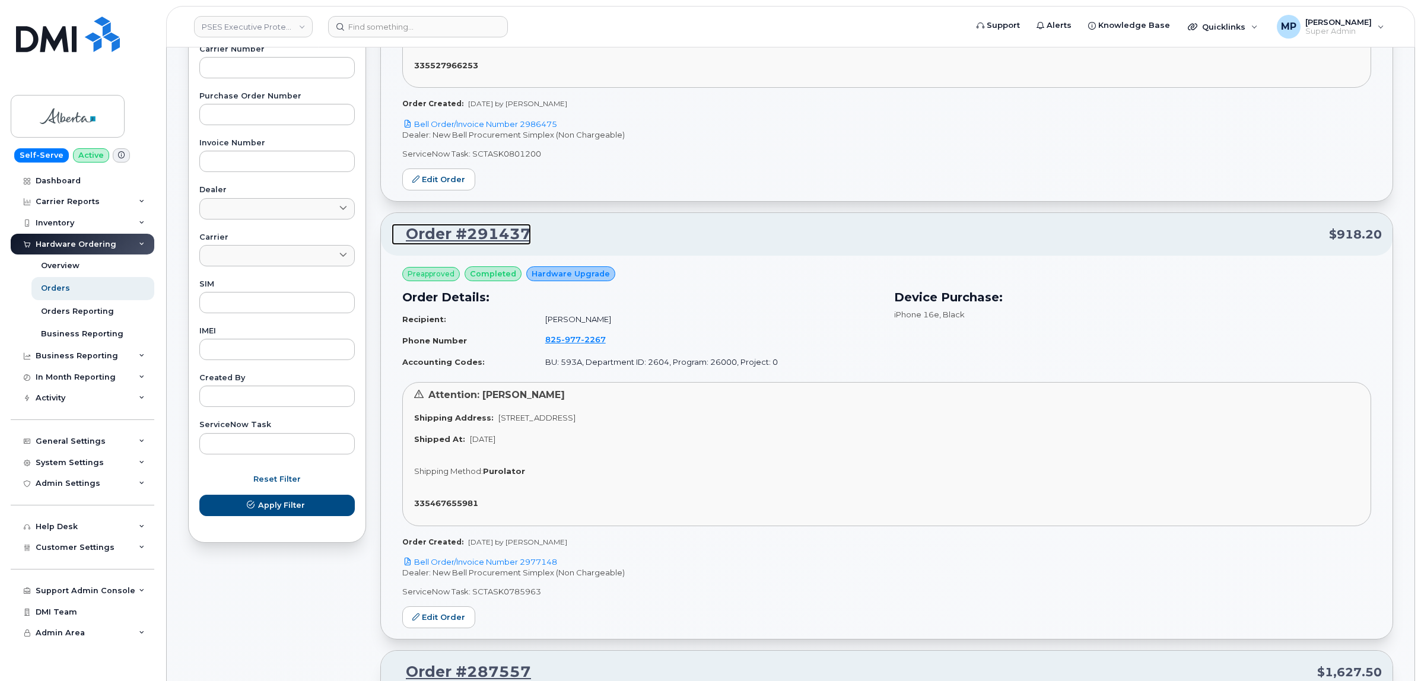
click at [465, 231] on link "Order #291437" at bounding box center [461, 234] width 139 height 21
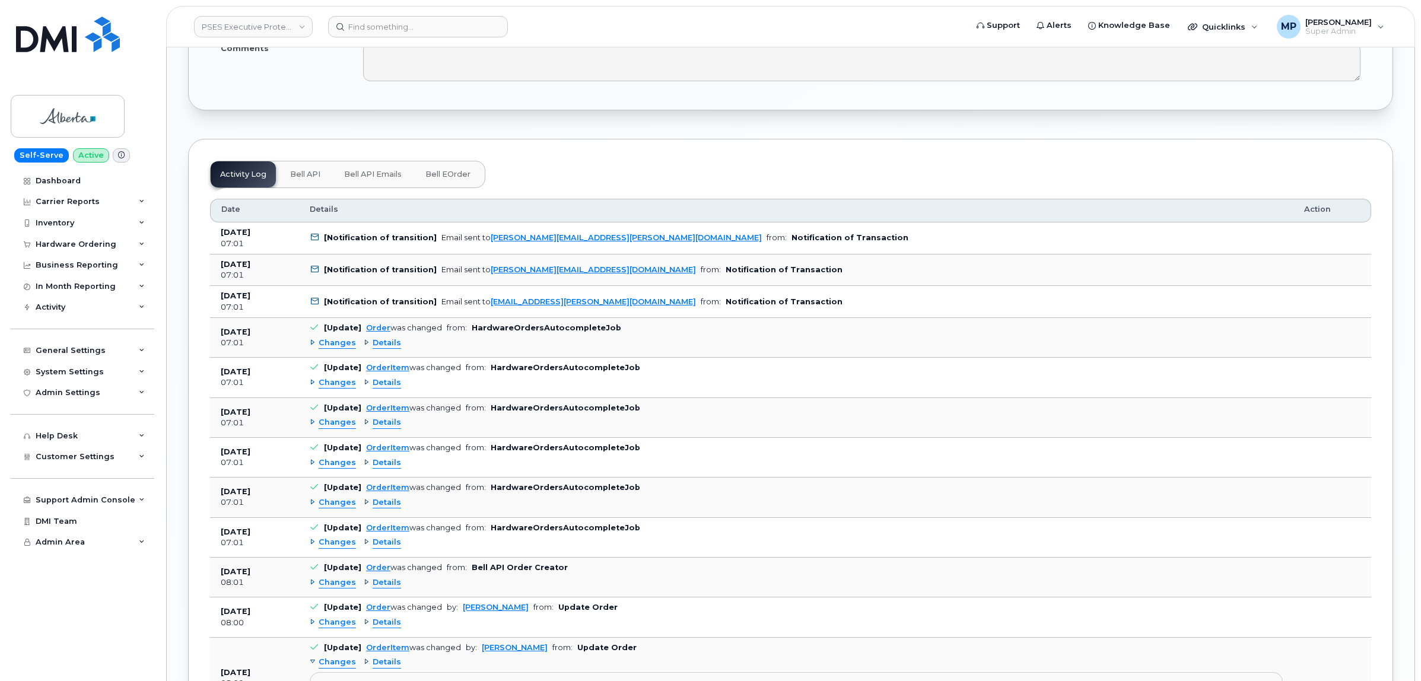
click at [373, 179] on span "Bell API Emails" at bounding box center [373, 174] width 58 height 9
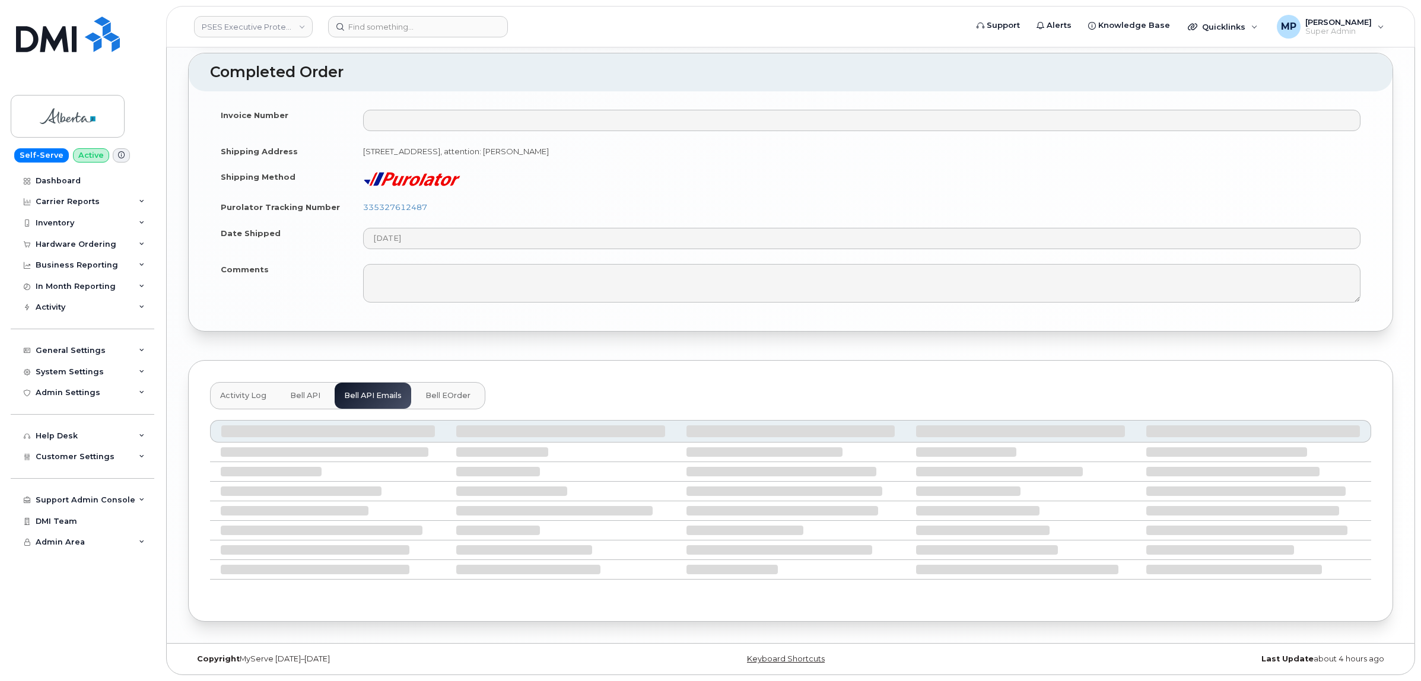
scroll to position [1890, 0]
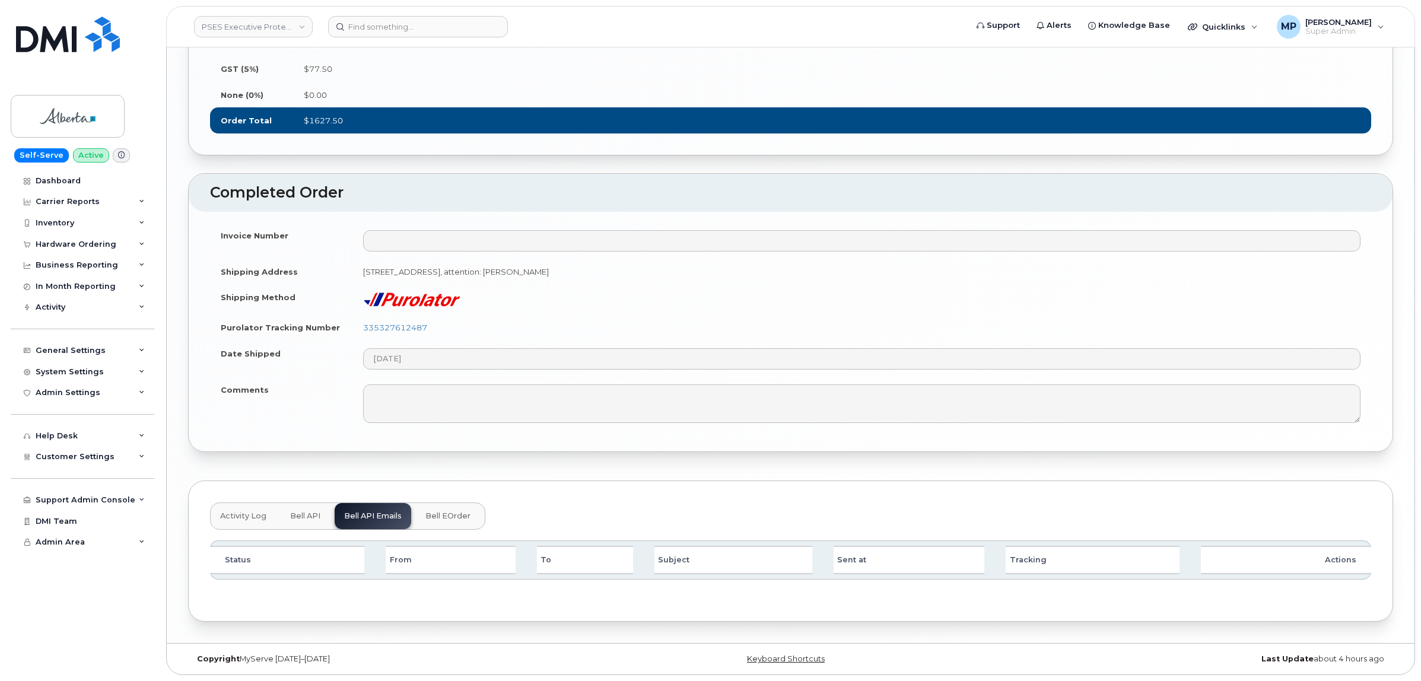
click at [312, 514] on span "Bell API" at bounding box center [305, 515] width 30 height 9
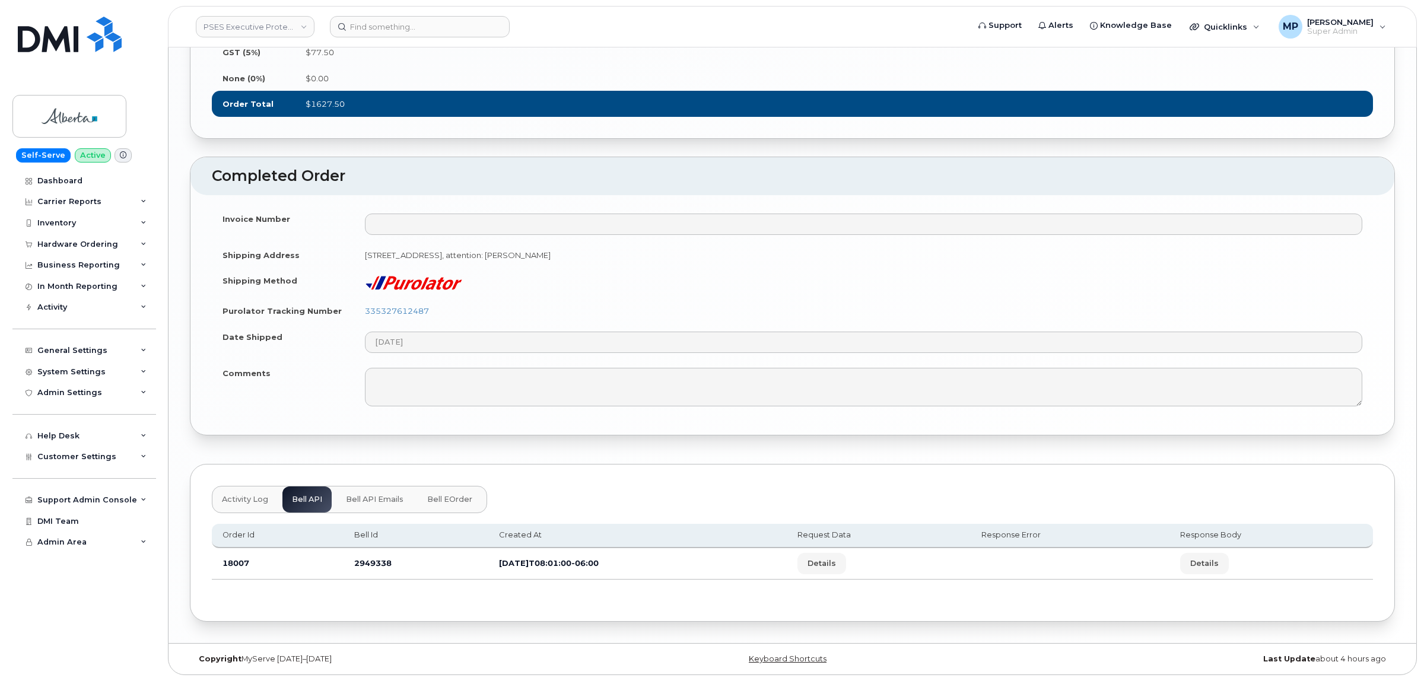
scroll to position [1906, 0]
click at [834, 564] on span "Details" at bounding box center [820, 563] width 28 height 11
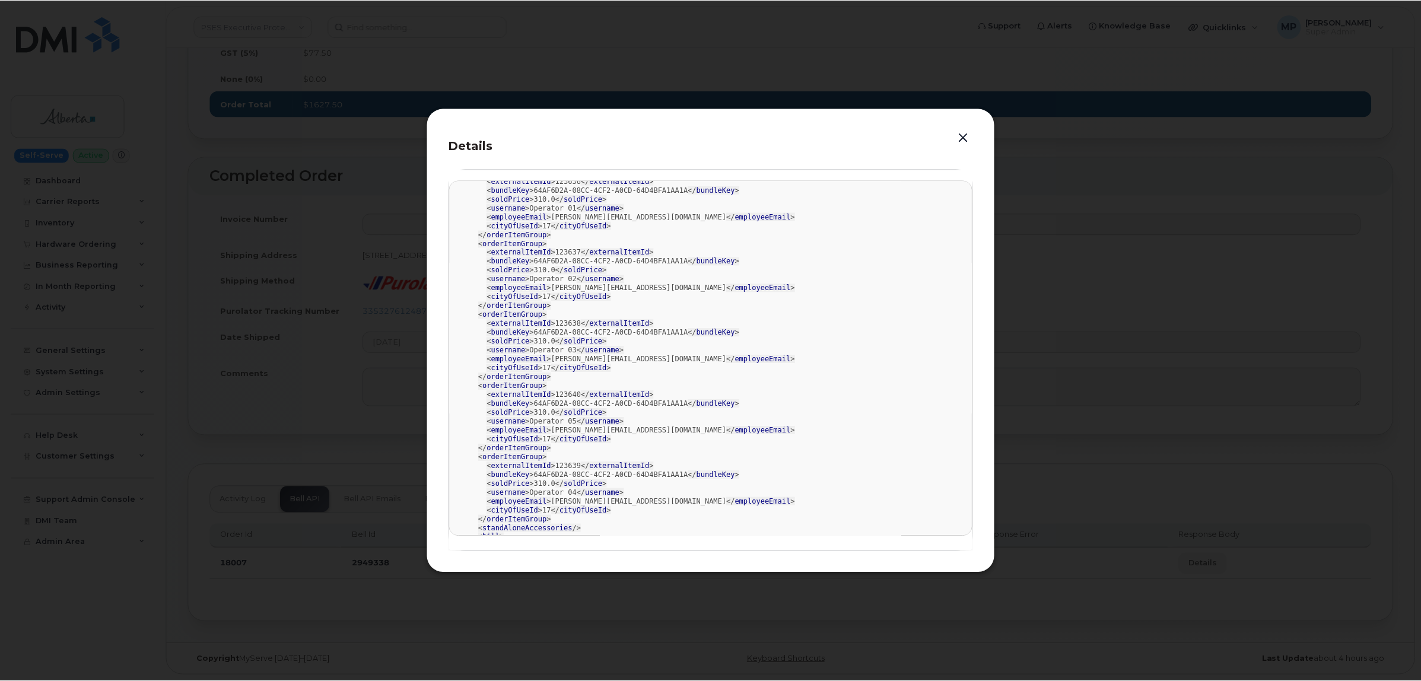
scroll to position [0, 0]
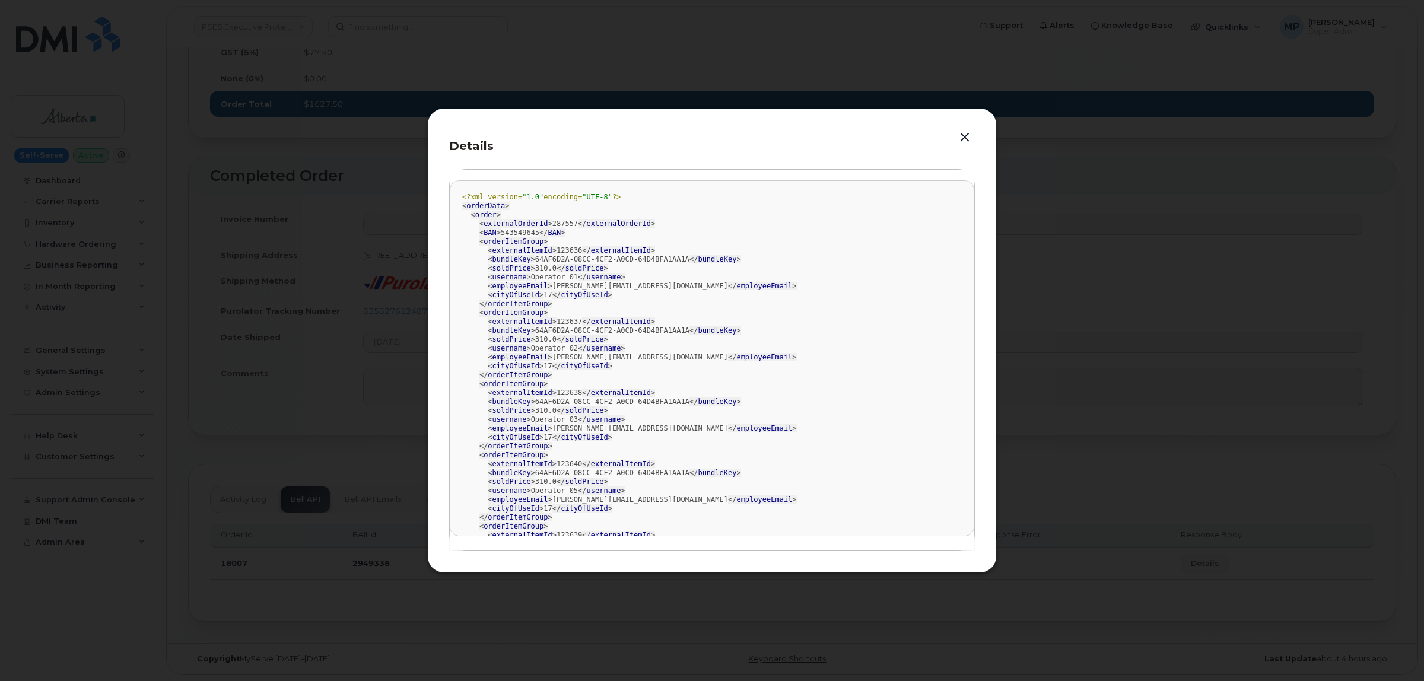
click at [965, 135] on button "button" at bounding box center [965, 137] width 18 height 17
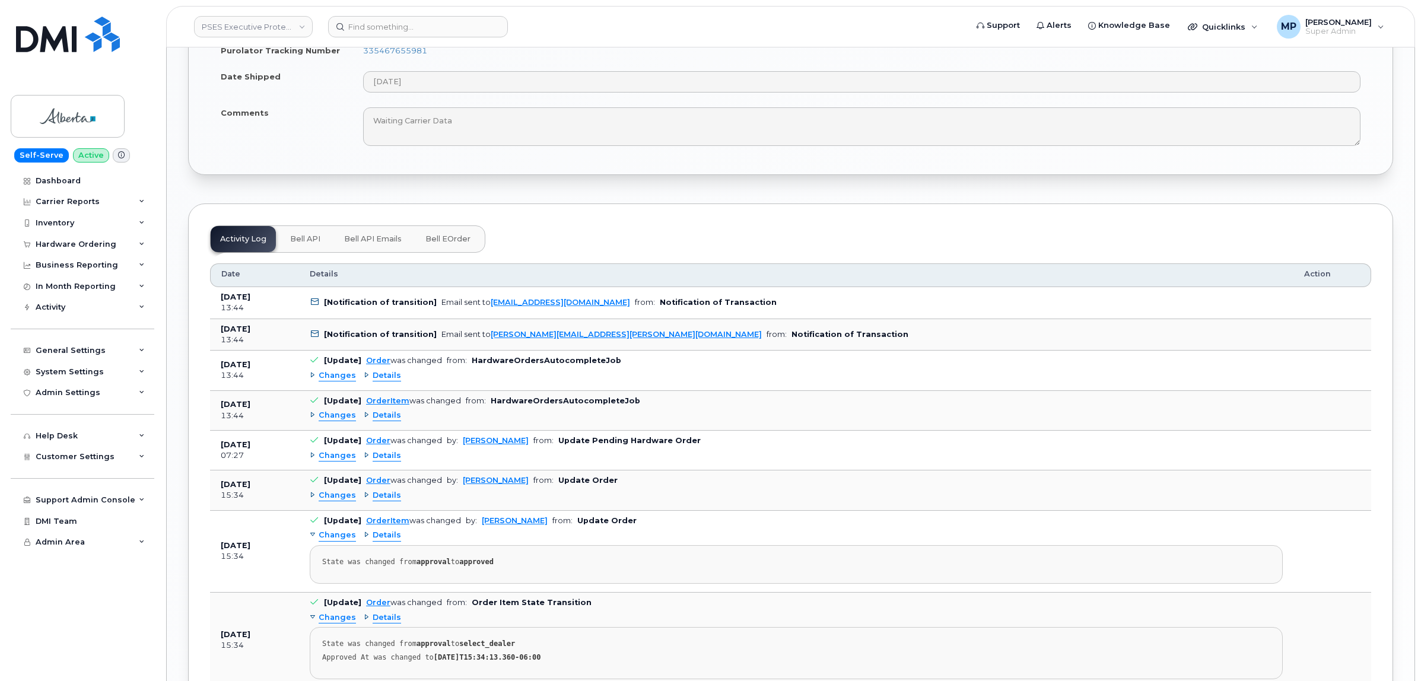
scroll to position [1483, 0]
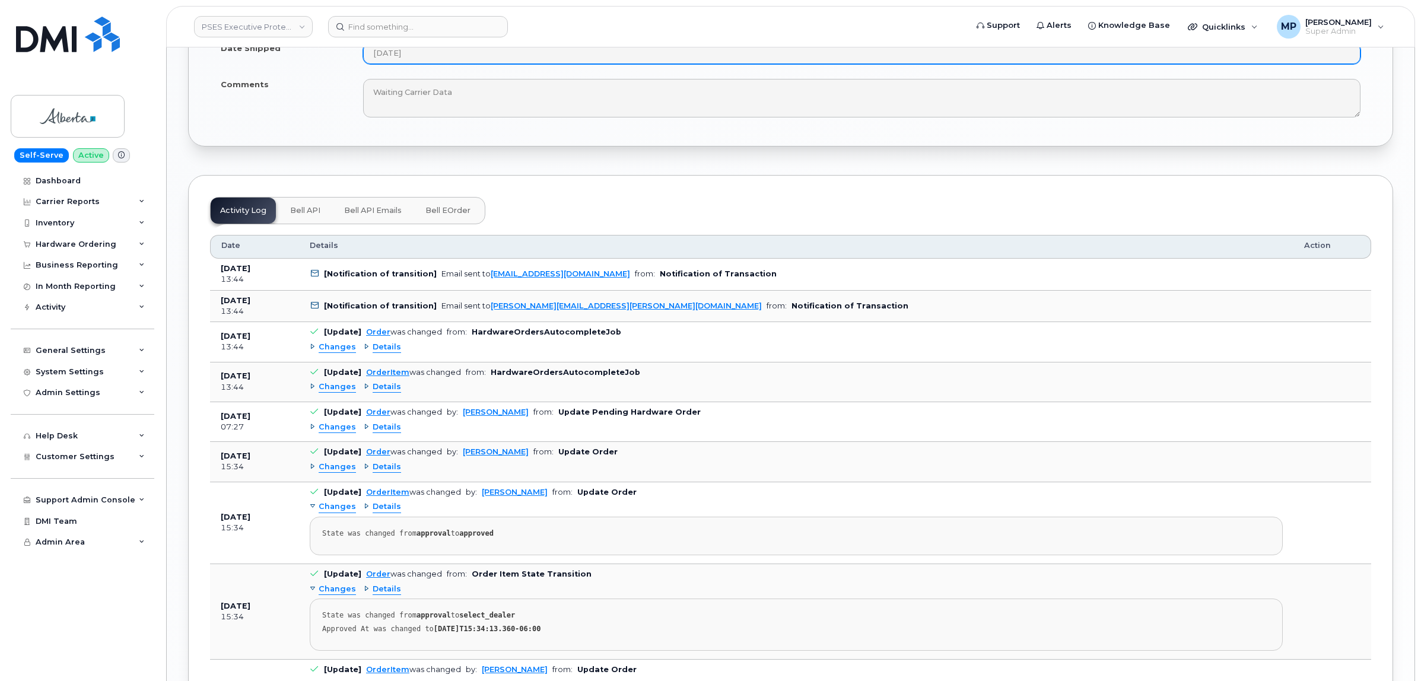
click at [371, 215] on span "Bell API Emails" at bounding box center [373, 210] width 58 height 9
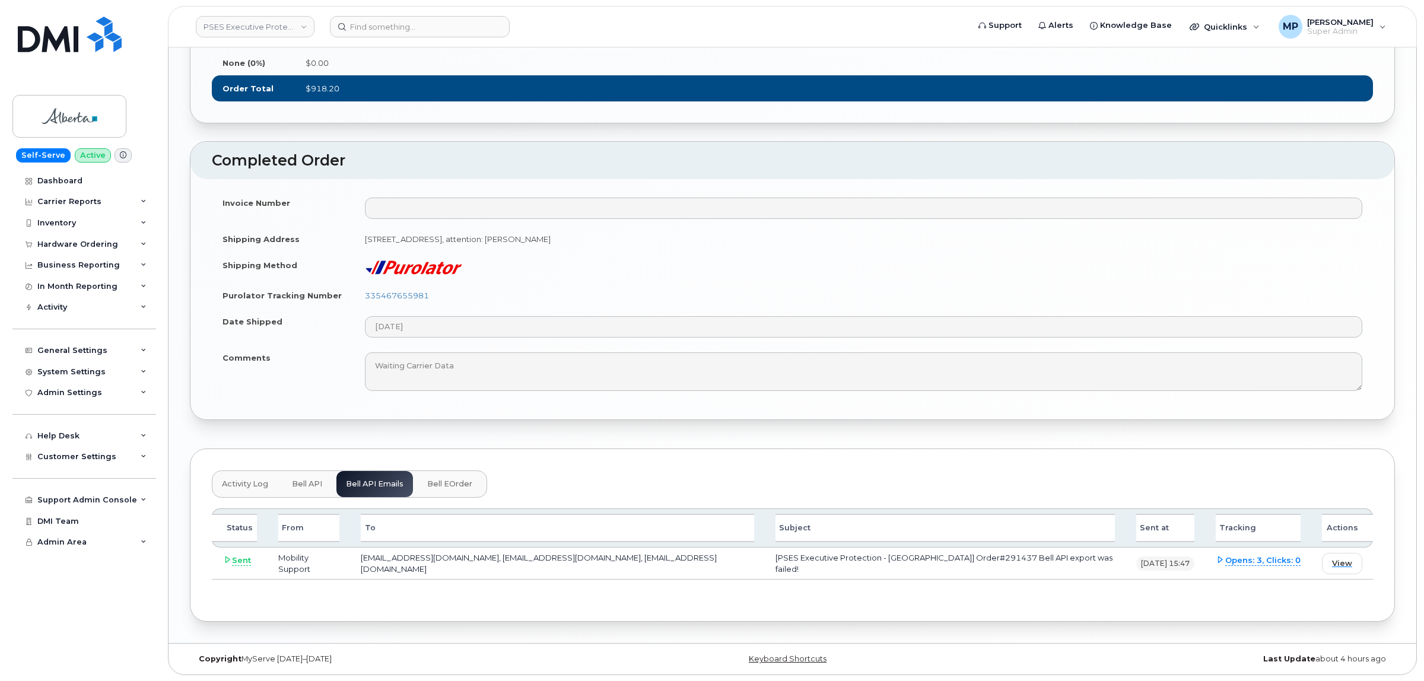
scroll to position [1227, 0]
click at [1349, 562] on span "View" at bounding box center [1340, 563] width 20 height 11
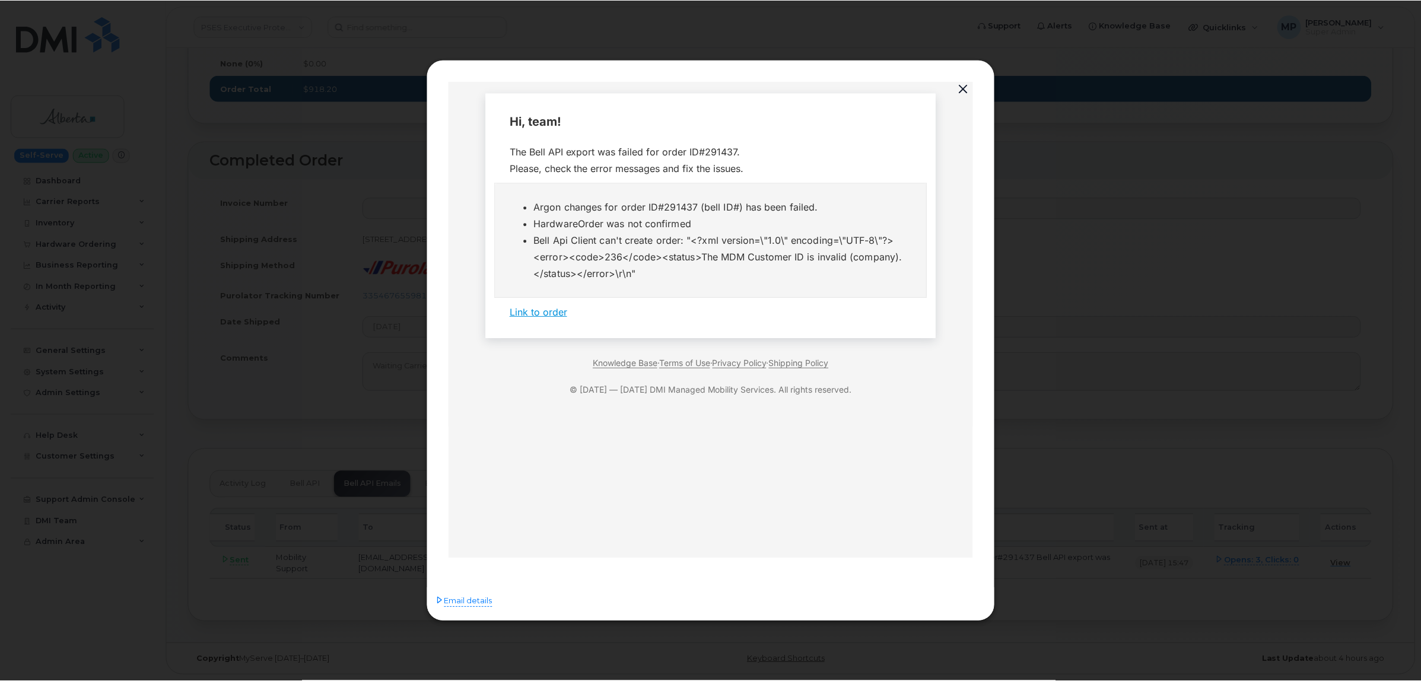
scroll to position [0, 0]
click at [963, 86] on button "button" at bounding box center [965, 89] width 18 height 17
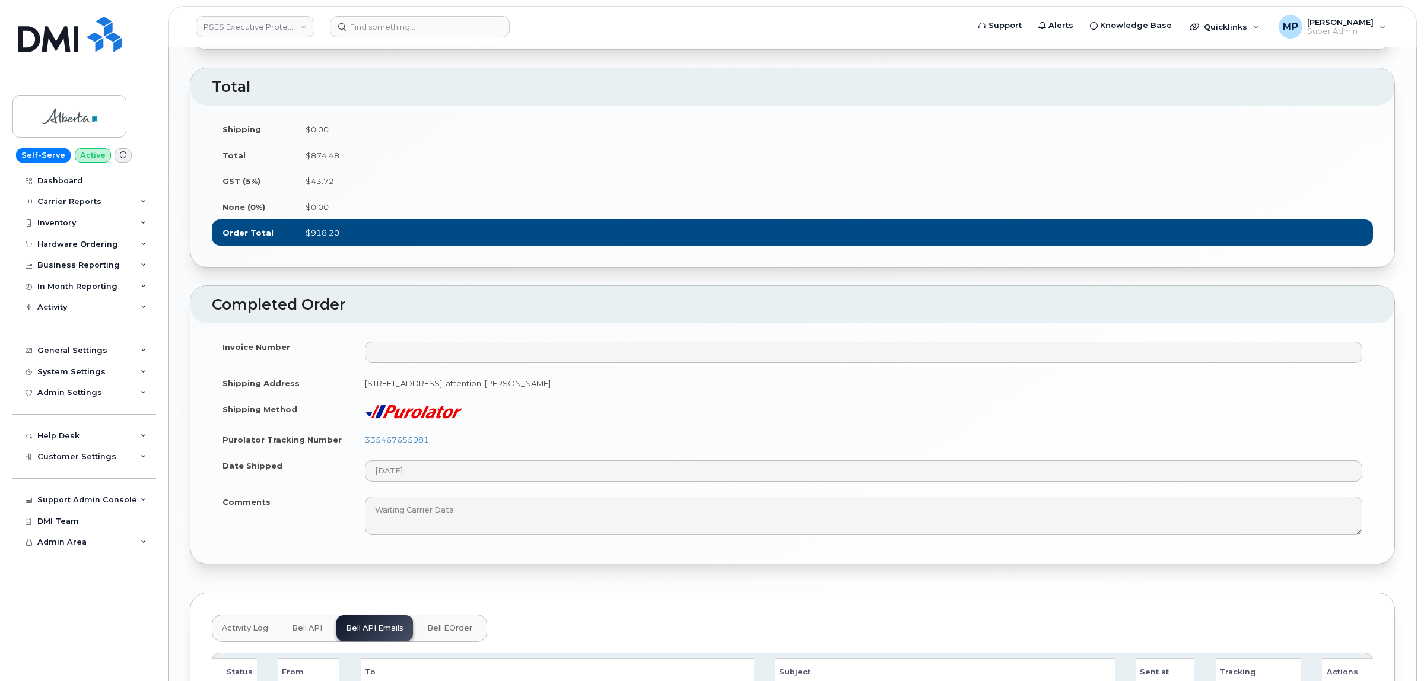
scroll to position [1227, 0]
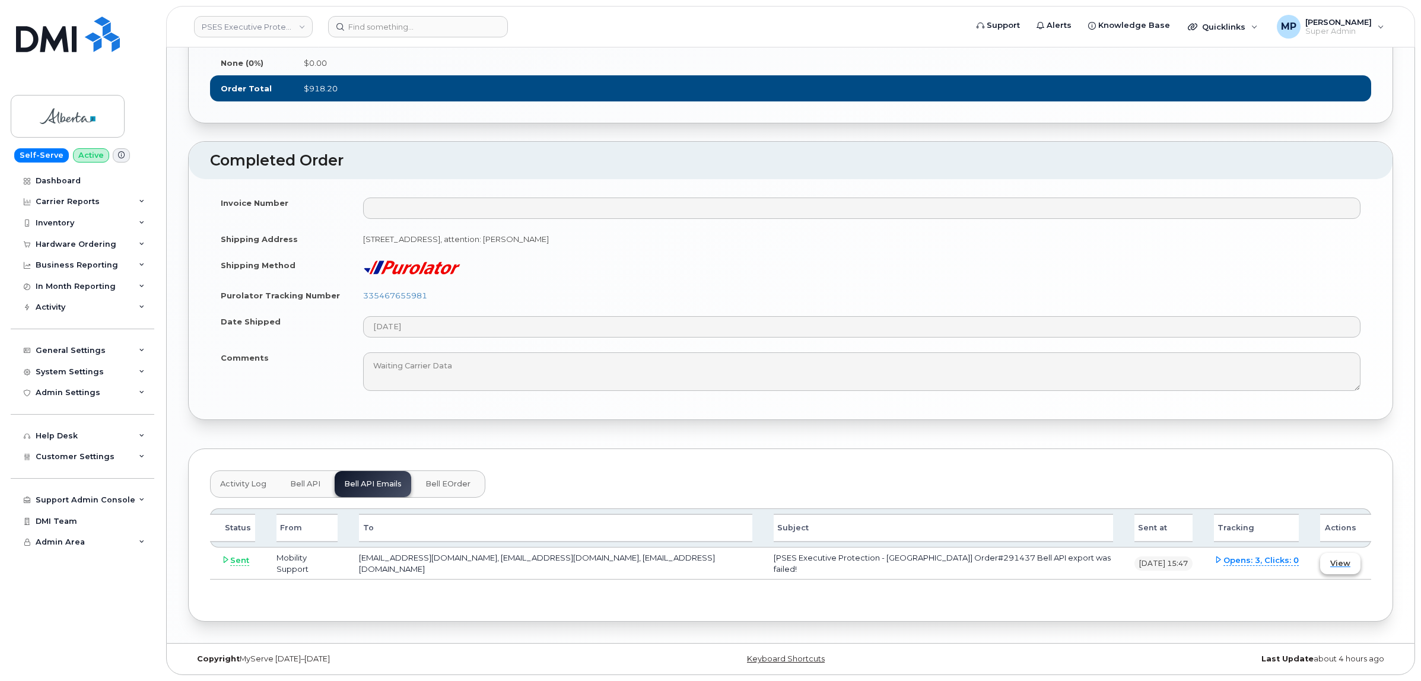
click at [1340, 561] on span "View" at bounding box center [1340, 563] width 20 height 11
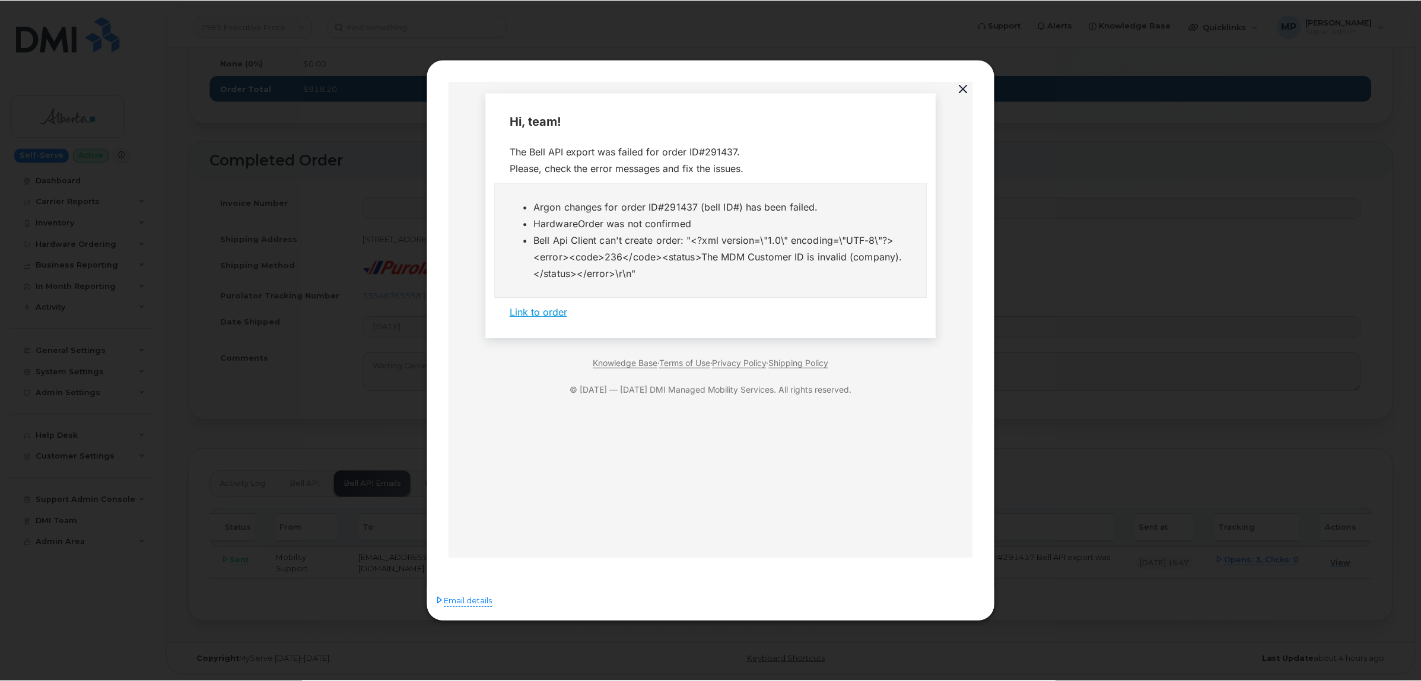
scroll to position [0, 0]
click at [714, 257] on li "Bell Api Client can't create order: "<?xml version=\"1.0\" encoding=\"UTF-8\"?>…" at bounding box center [724, 257] width 379 height 50
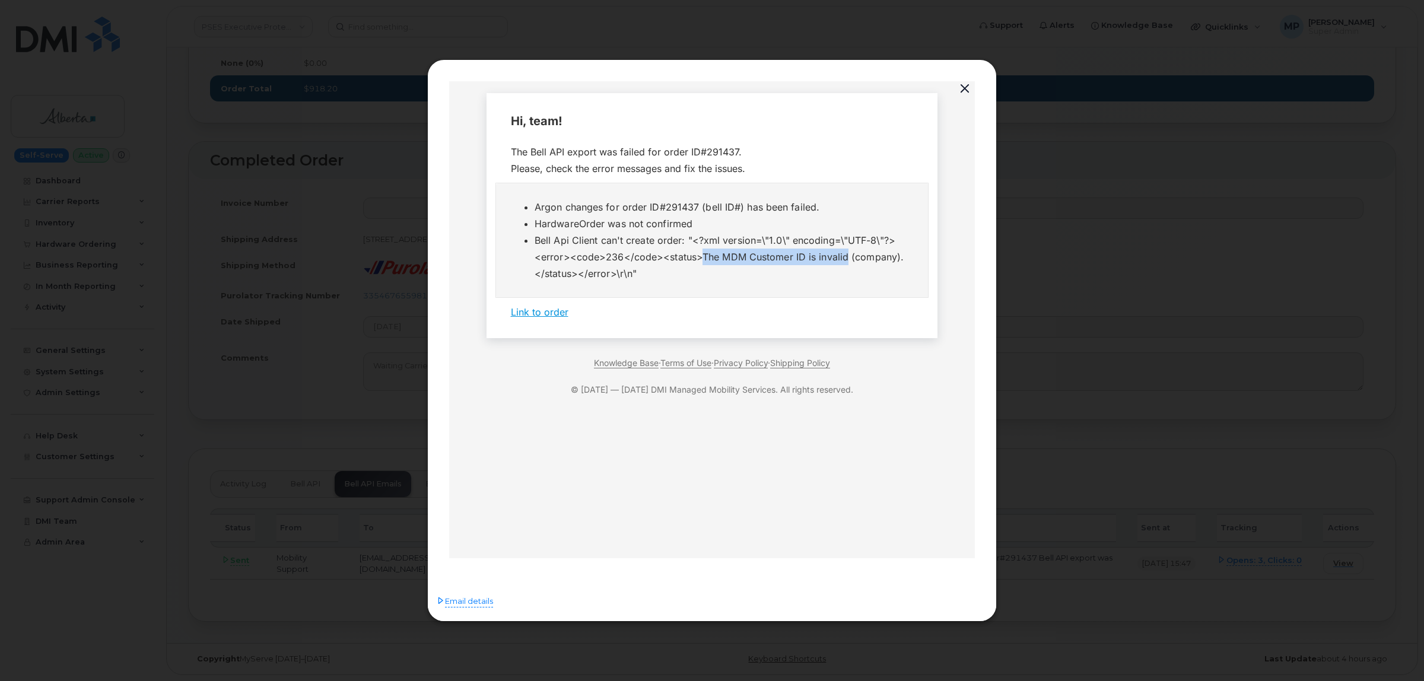
drag, startPoint x: 701, startPoint y: 254, endPoint x: 844, endPoint y: 256, distance: 143.0
click at [844, 256] on li "Bell Api Client can't create order: "<?xml version=\"1.0\" encoding=\"UTF-8\"?>…" at bounding box center [724, 257] width 379 height 50
copy li "The MDM Customer ID is invalid"
click at [965, 88] on button "button" at bounding box center [965, 89] width 18 height 17
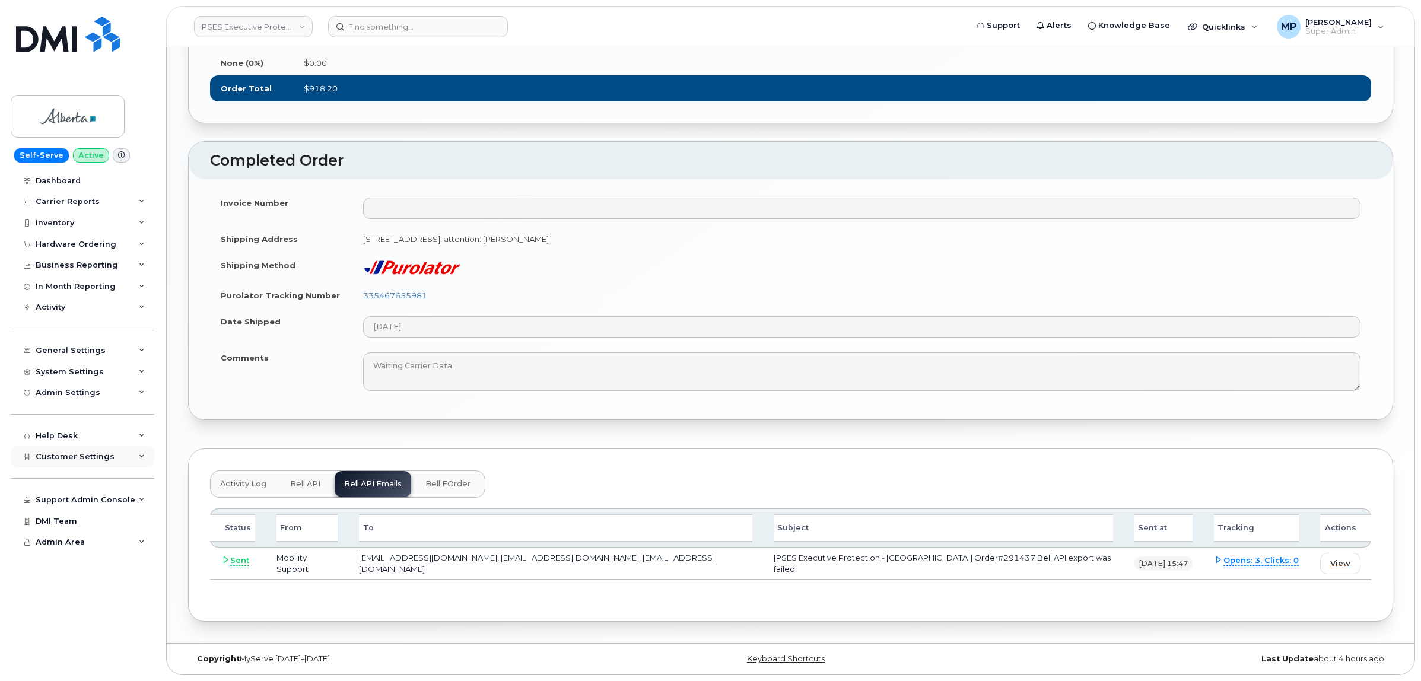
click at [93, 460] on span "Customer Settings" at bounding box center [75, 456] width 79 height 9
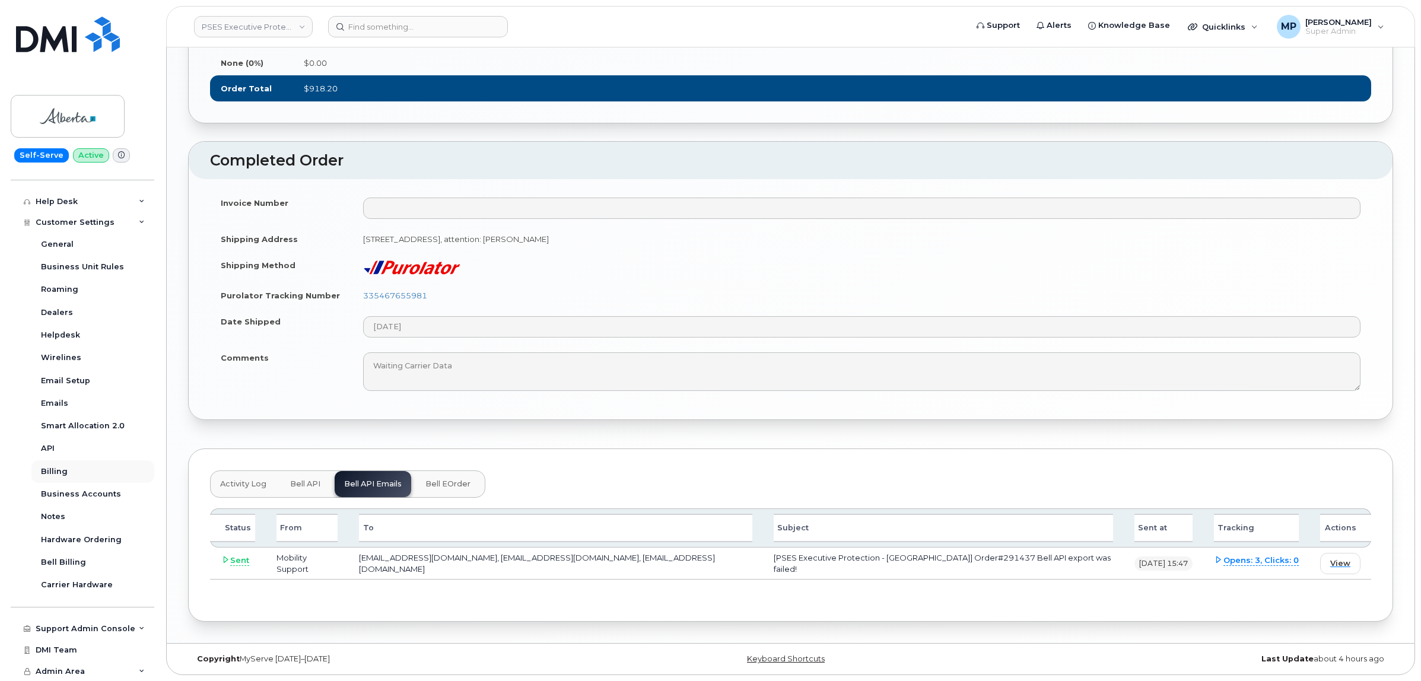
scroll to position [239, 0]
click at [51, 449] on div "API" at bounding box center [48, 448] width 14 height 11
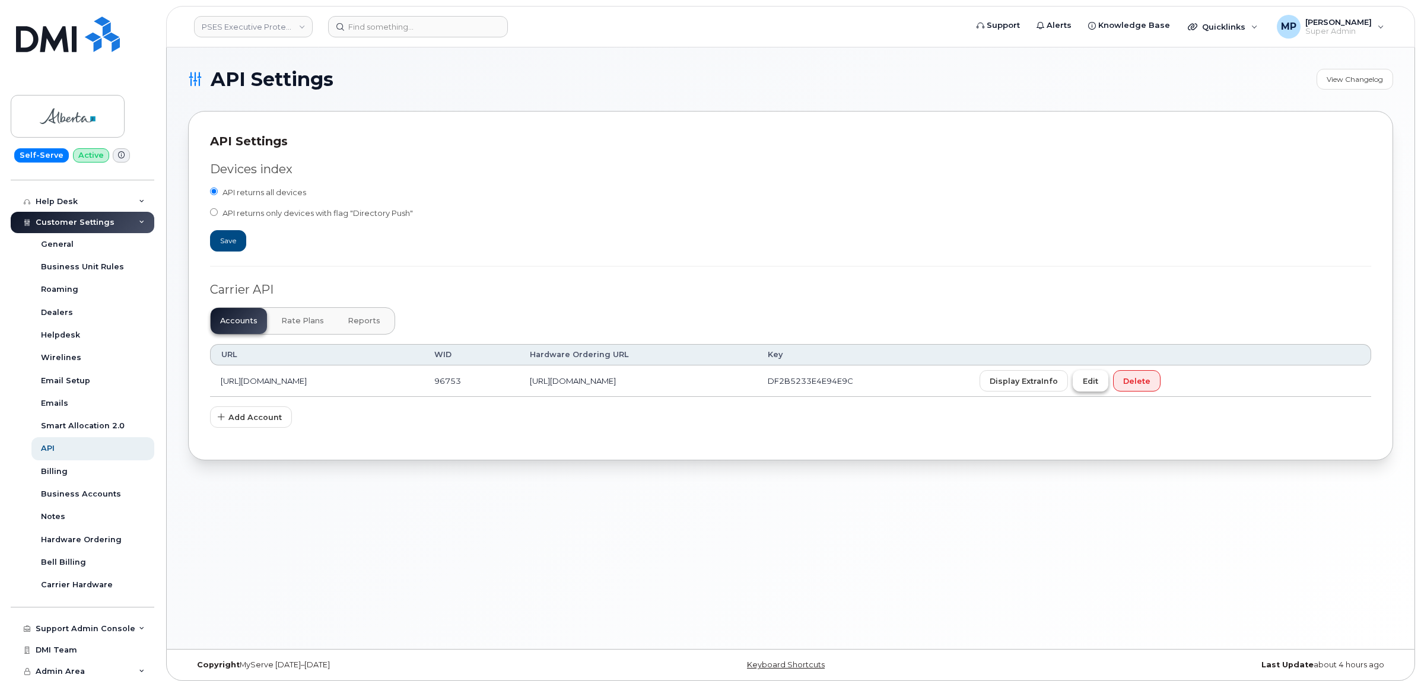
click at [1098, 384] on span "Edit" at bounding box center [1090, 381] width 15 height 11
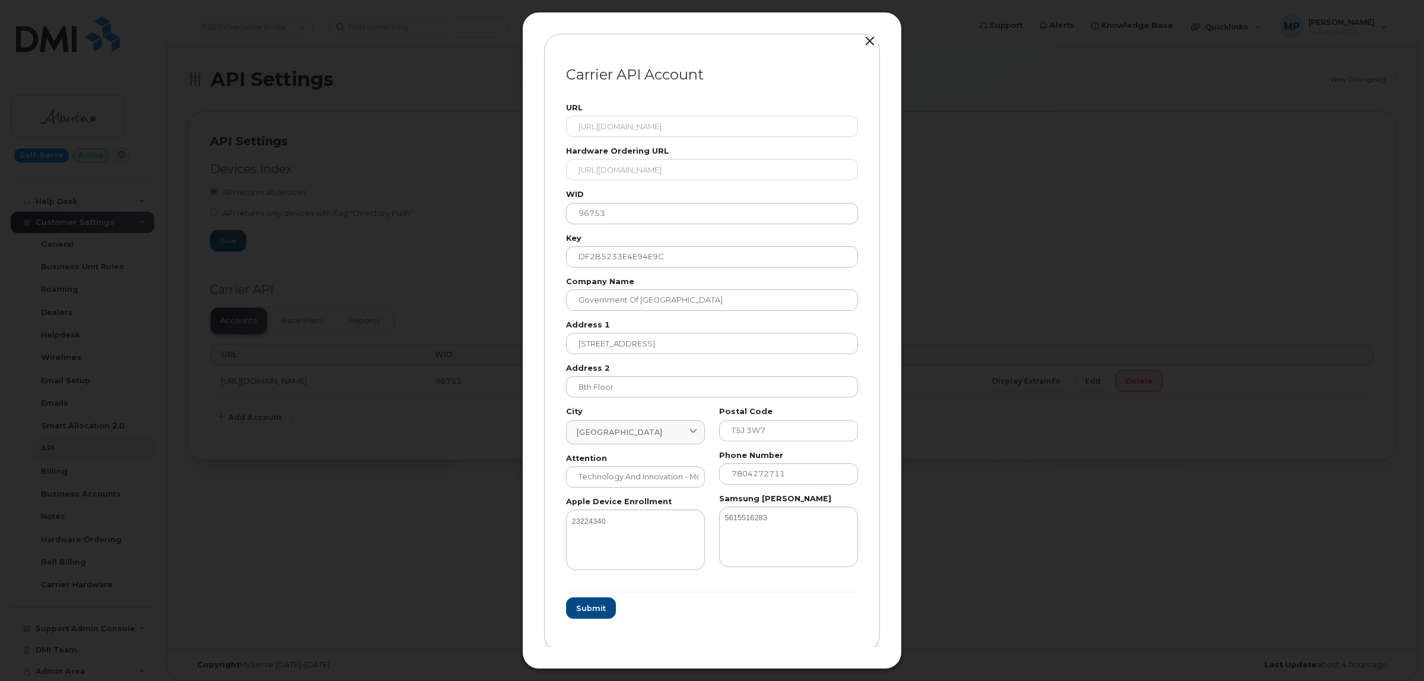
click at [866, 39] on button "button" at bounding box center [870, 41] width 18 height 17
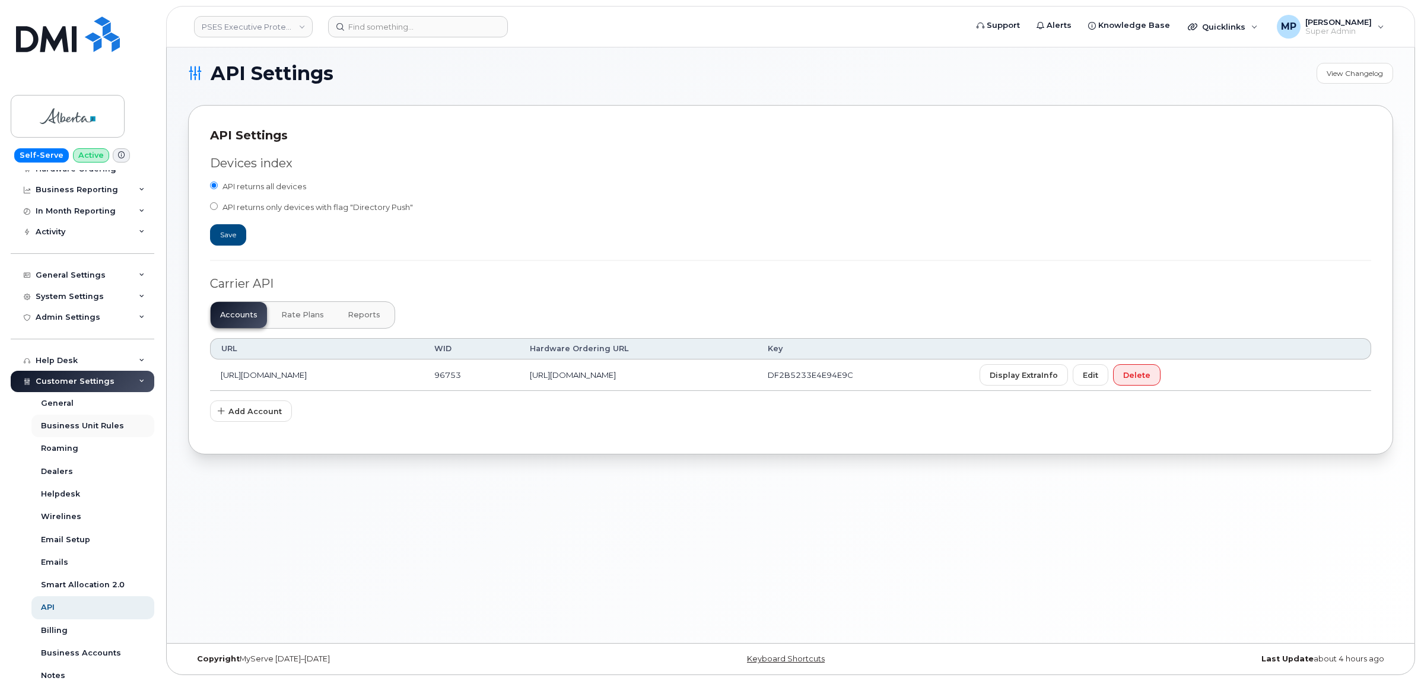
scroll to position [165, 0]
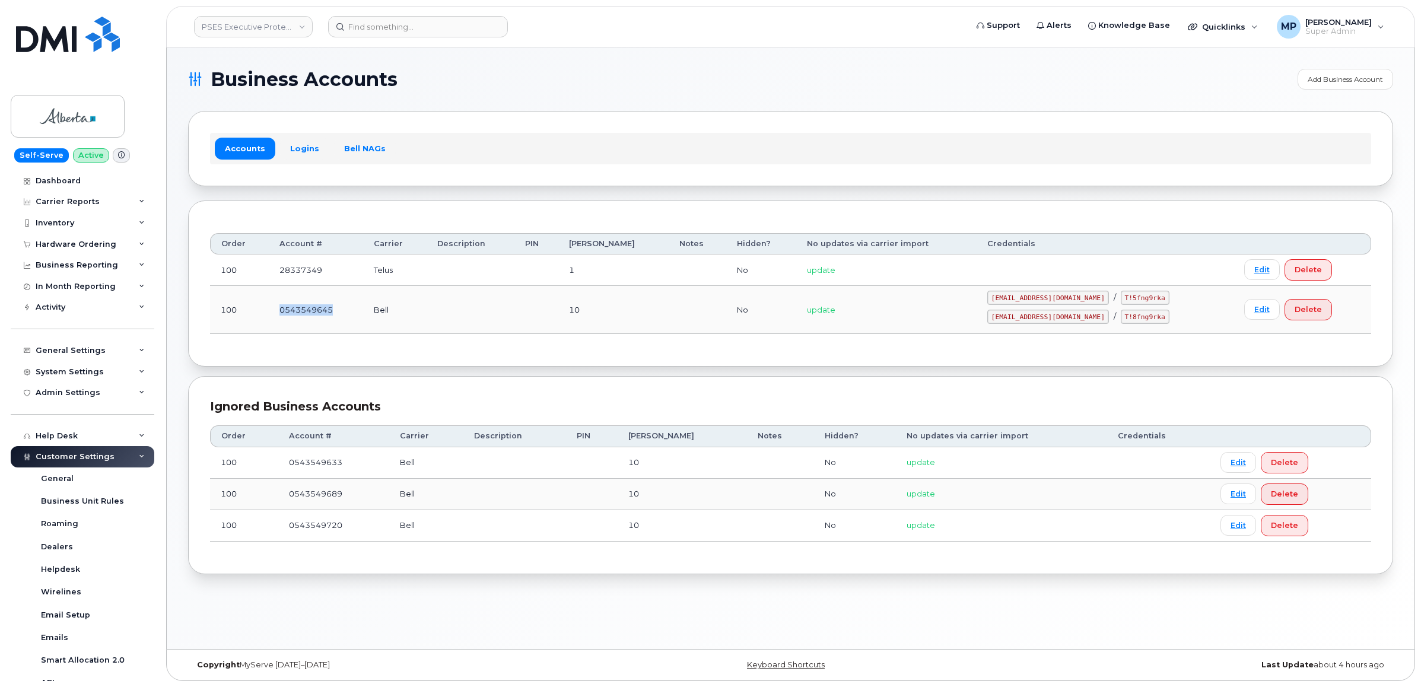
drag, startPoint x: 354, startPoint y: 313, endPoint x: 274, endPoint y: 313, distance: 80.1
click at [274, 313] on td "0543549645" at bounding box center [316, 310] width 94 height 48
copy td "0543549645"
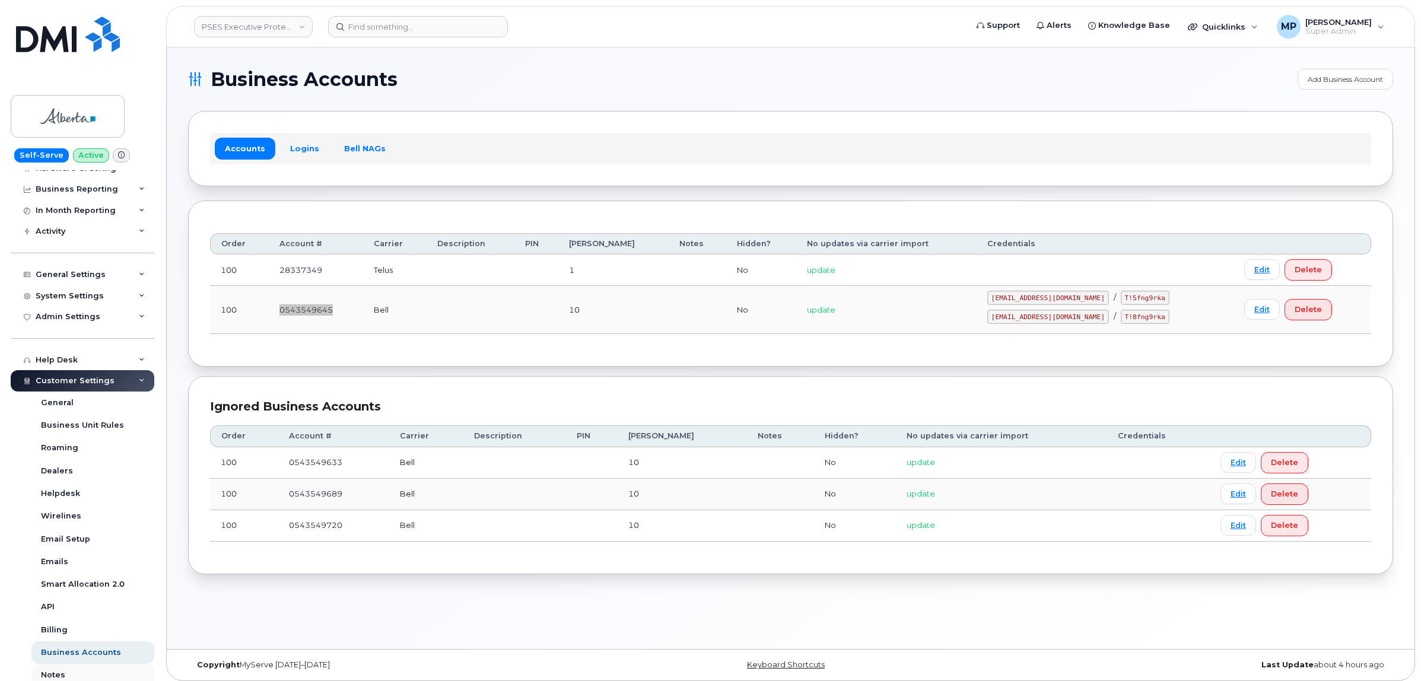
scroll to position [223, 0]
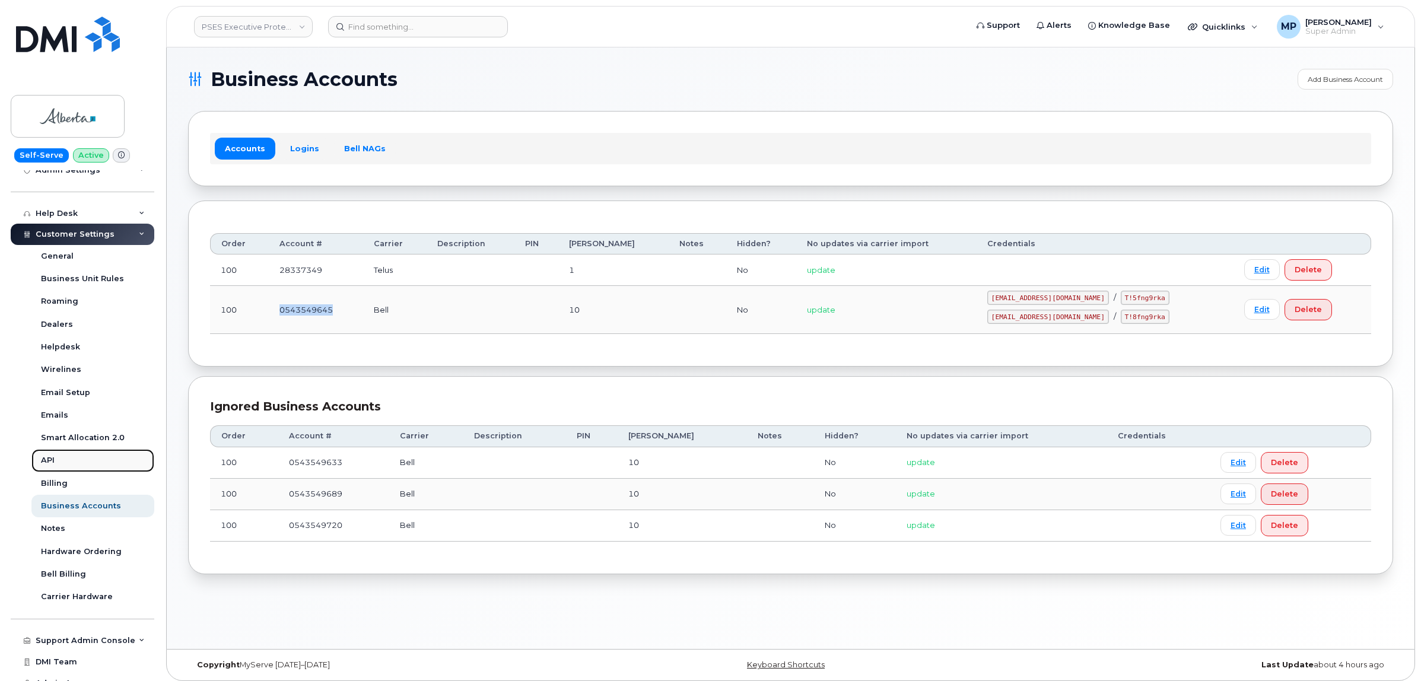
click at [52, 464] on div "API" at bounding box center [48, 460] width 14 height 11
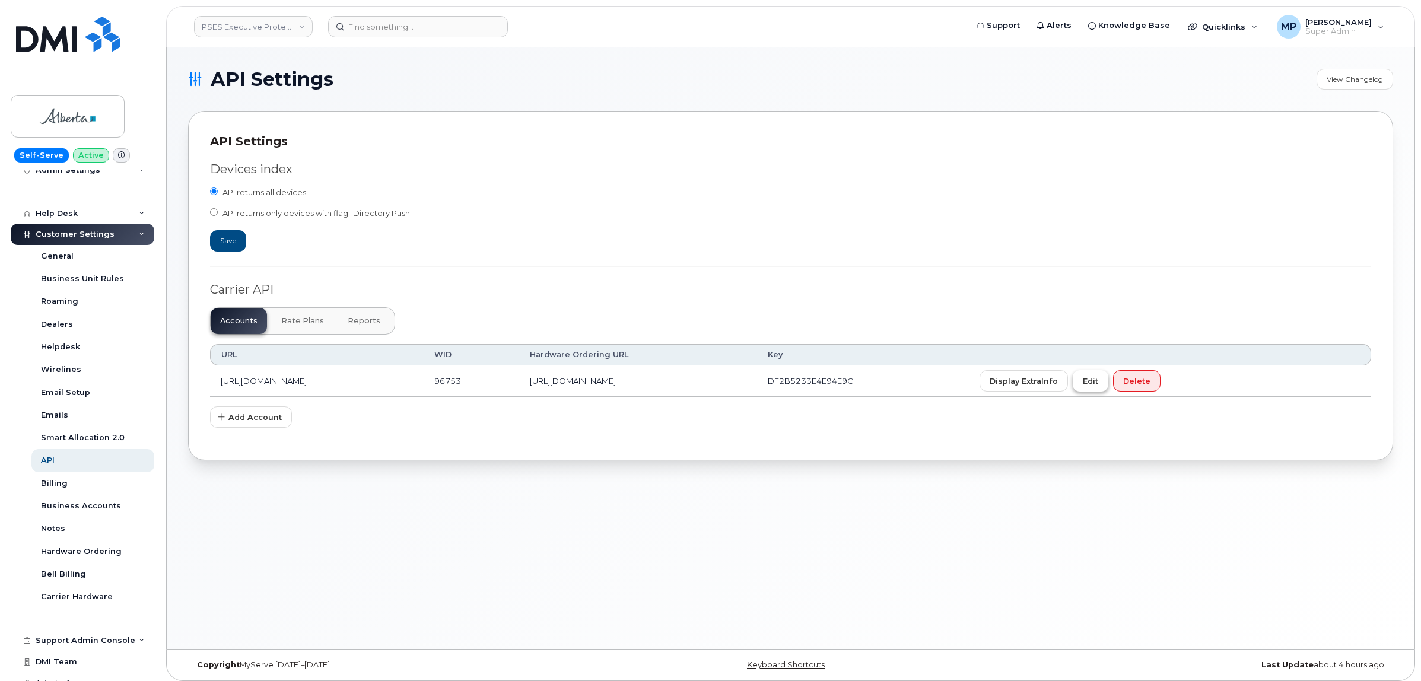
click at [1098, 387] on span "Edit" at bounding box center [1090, 381] width 15 height 11
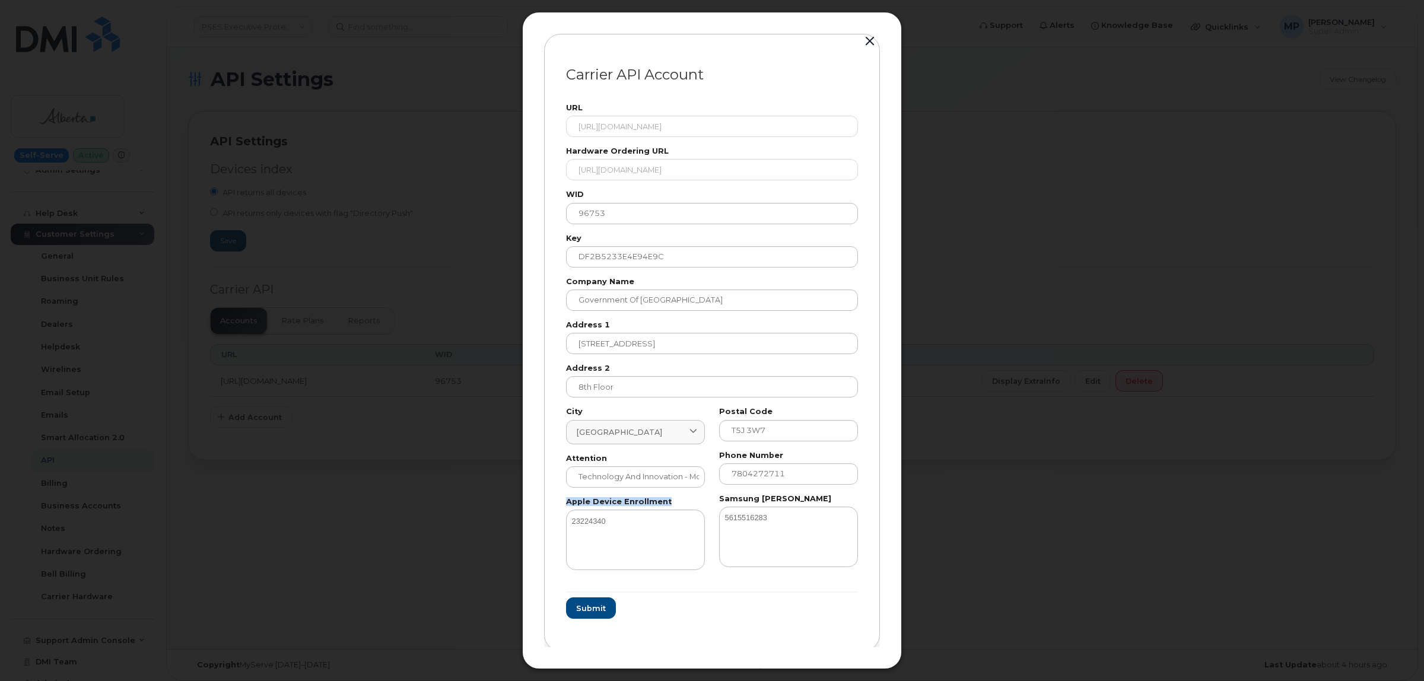
drag, startPoint x: 668, startPoint y: 499, endPoint x: 557, endPoint y: 500, distance: 111.0
click at [557, 494] on div "Carrier API Account URL https://eordering.bell.ca/api/eordering/orders/v1/ Hard…" at bounding box center [712, 343] width 336 height 618
copy label "Apple Device Enrollment"
drag, startPoint x: 605, startPoint y: 526, endPoint x: 568, endPoint y: 533, distance: 37.9
click at [570, 531] on textarea "23224340" at bounding box center [635, 540] width 139 height 61
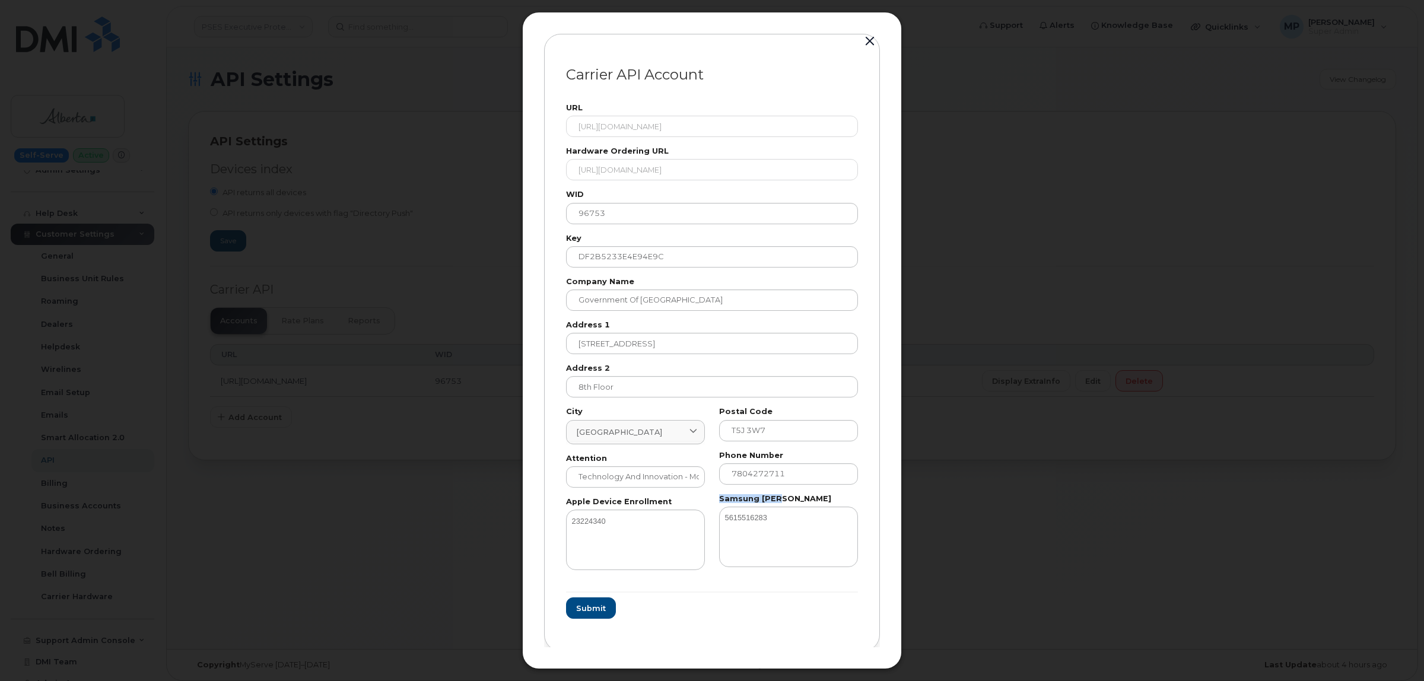
drag, startPoint x: 782, startPoint y: 497, endPoint x: 717, endPoint y: 502, distance: 65.4
click at [719, 502] on div "Samsung Knox 5615516283" at bounding box center [788, 531] width 139 height 72
copy label "Samsung Knox"
drag, startPoint x: 754, startPoint y: 523, endPoint x: 713, endPoint y: 530, distance: 40.9
click at [716, 523] on div "Postal Code T5J 3W7 Phone Number 7804272711 Samsung Knox 5615516283" at bounding box center [788, 489] width 153 height 176
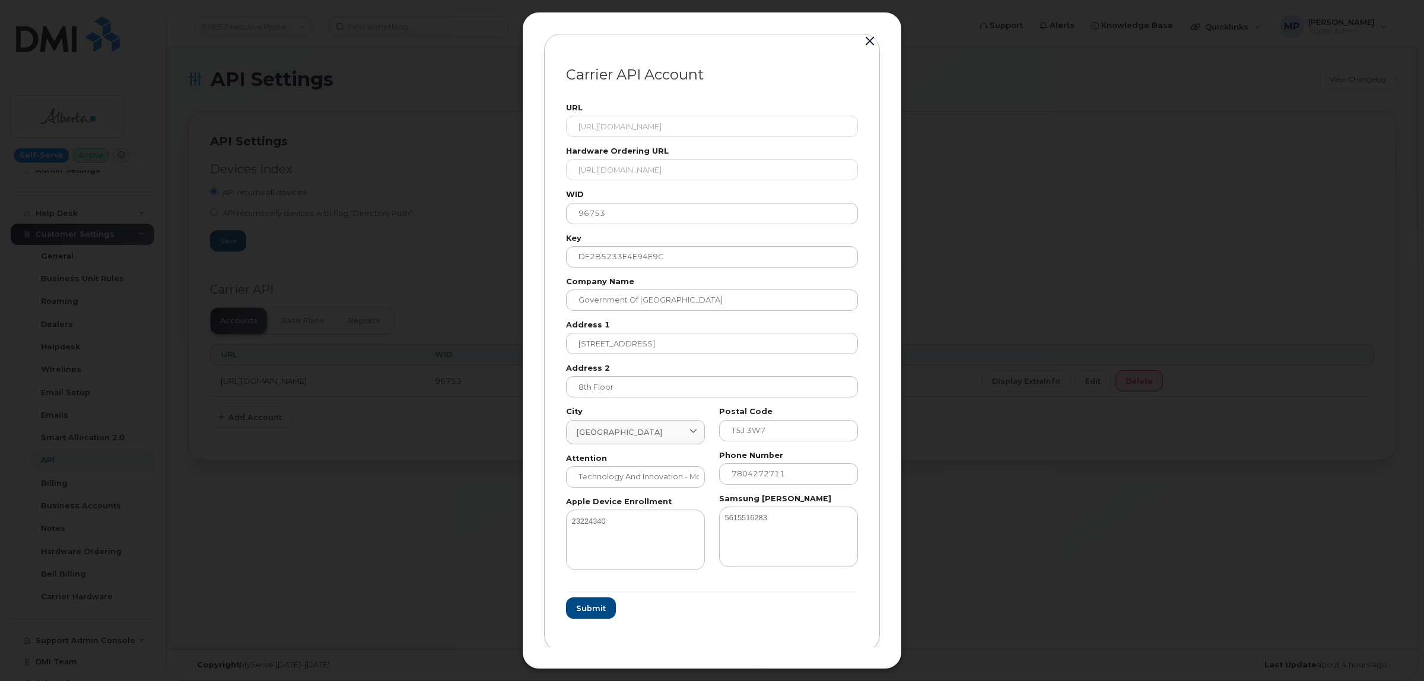
drag, startPoint x: 870, startPoint y: 39, endPoint x: 870, endPoint y: 46, distance: 7.1
click at [870, 39] on button "button" at bounding box center [870, 41] width 18 height 17
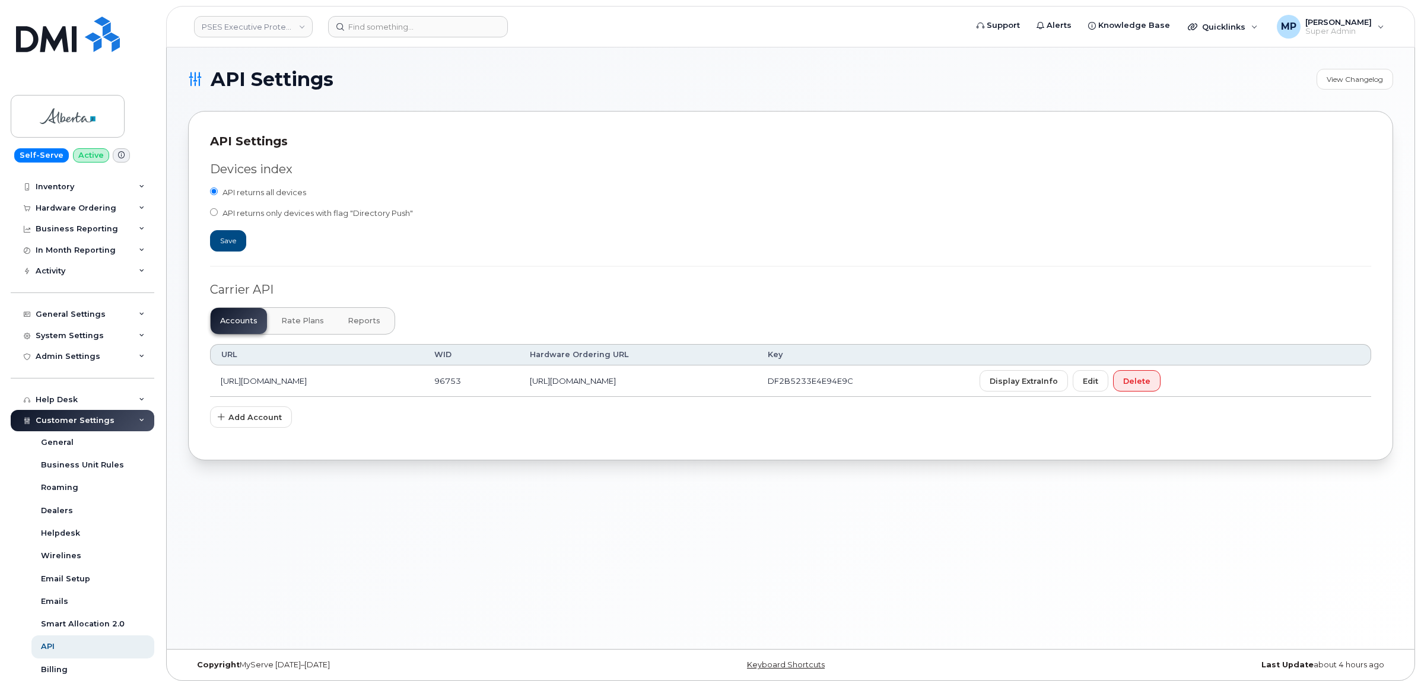
scroll to position [17, 0]
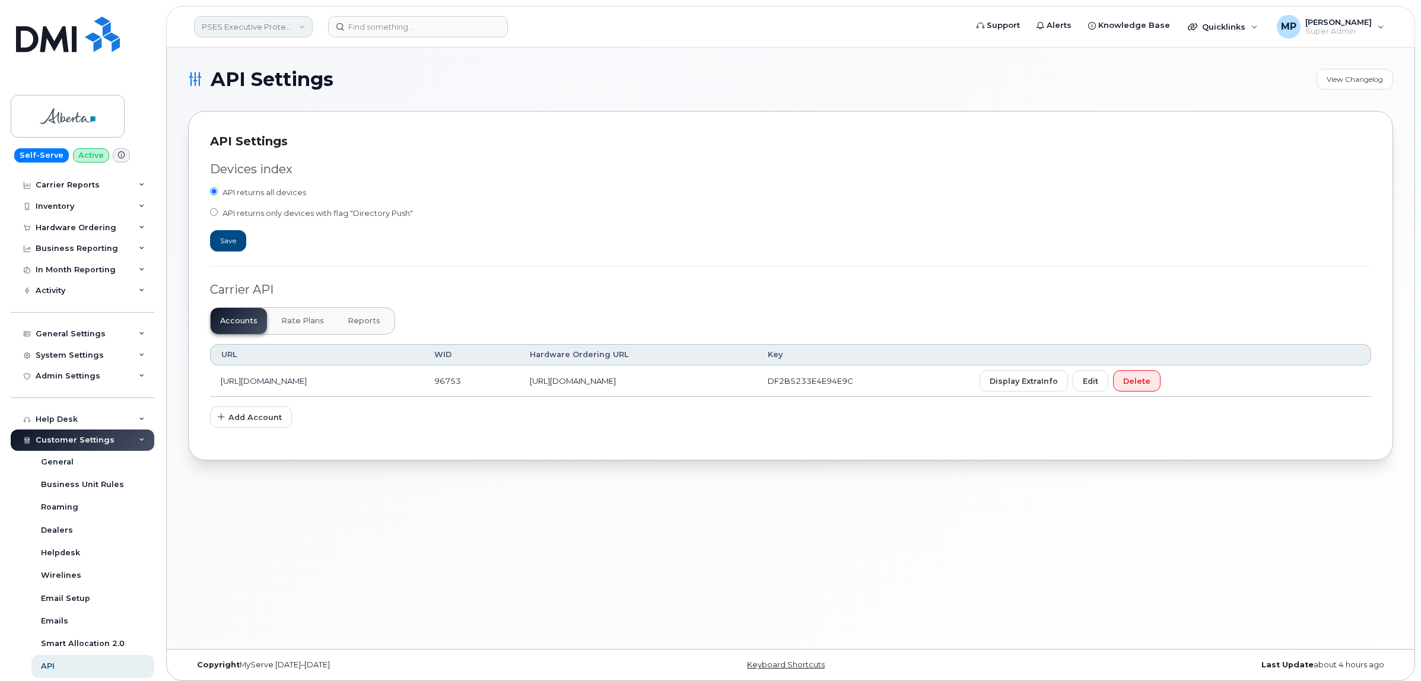
click at [237, 28] on link "PSES Executive Protection - GOA" at bounding box center [253, 26] width 119 height 21
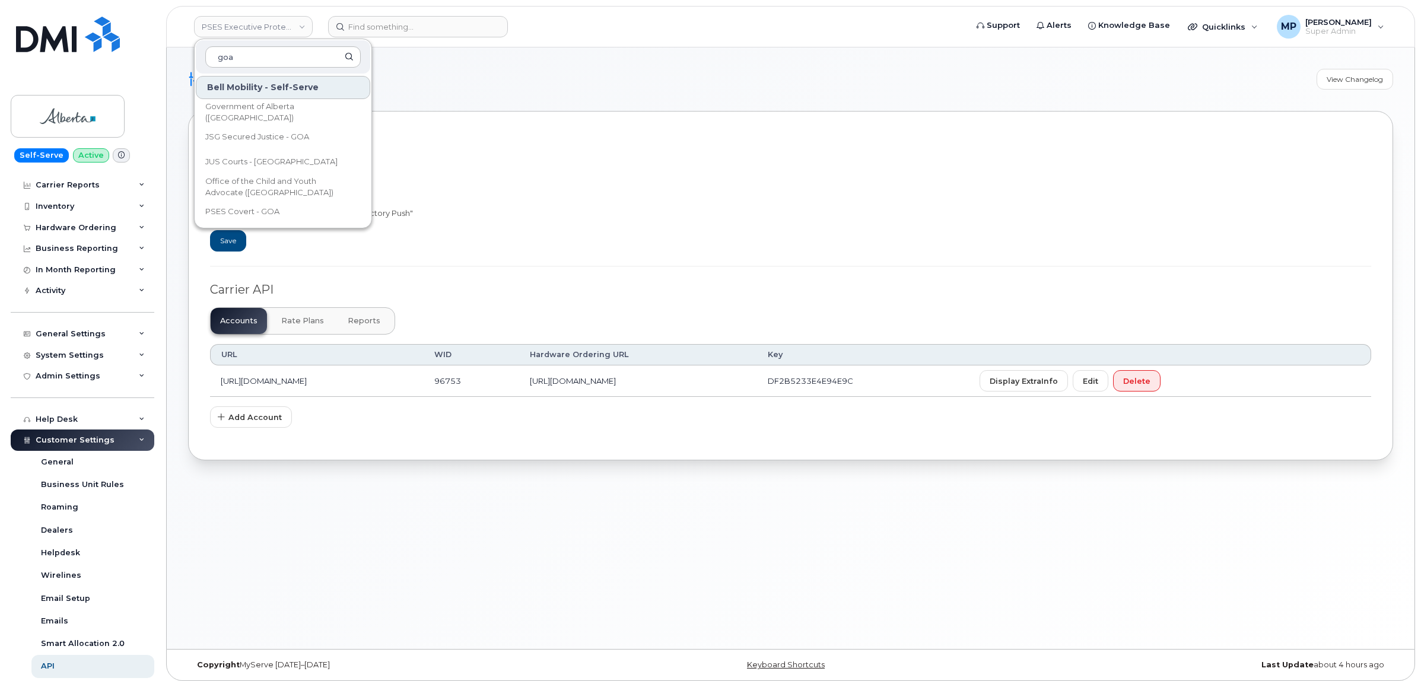
type input "goa"
click at [262, 113] on span "Government of Alberta (GOA)" at bounding box center [273, 112] width 136 height 23
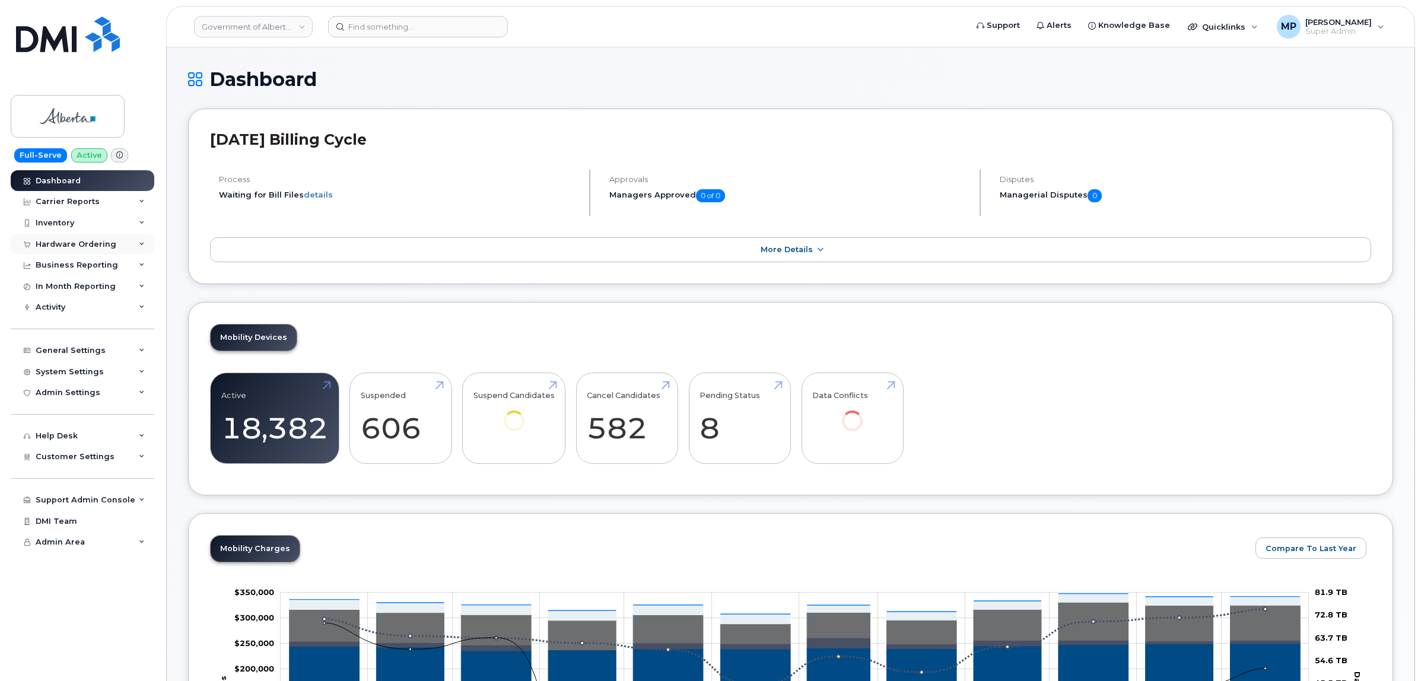
click at [67, 239] on div "Hardware Ordering" at bounding box center [83, 244] width 144 height 21
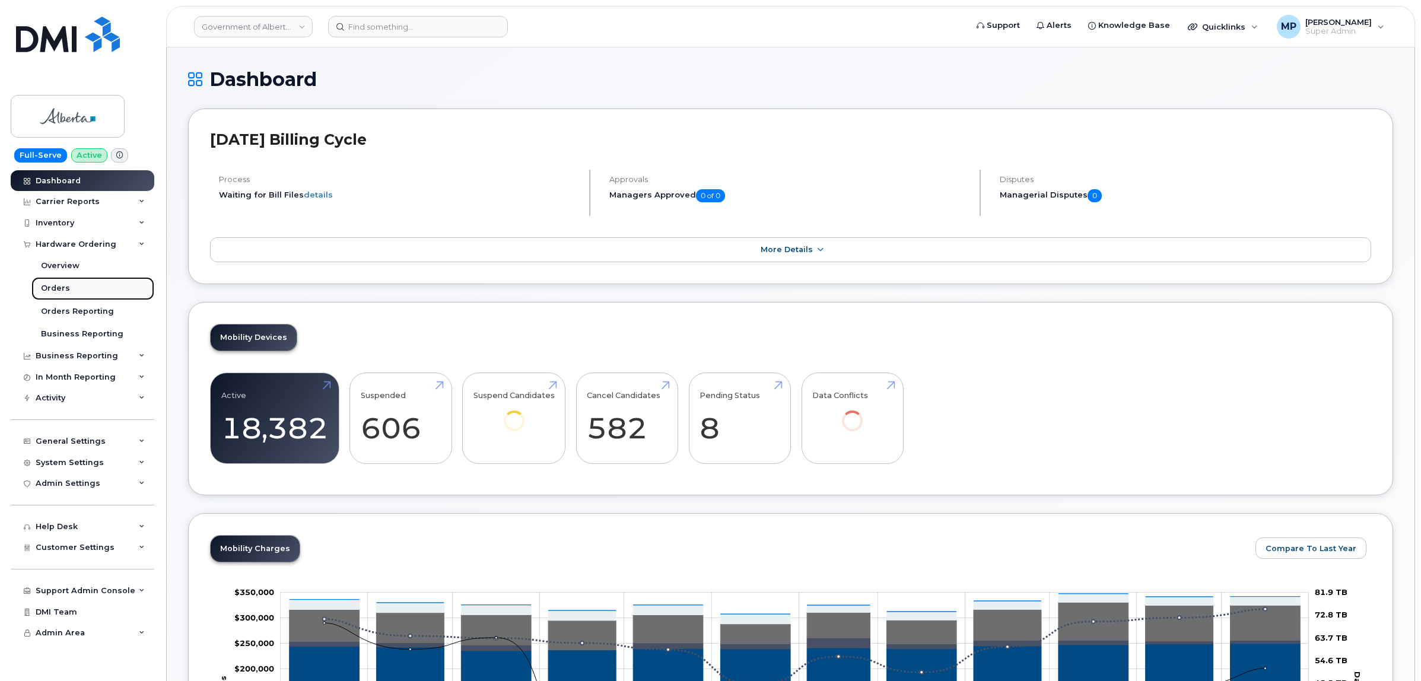
drag, startPoint x: 54, startPoint y: 292, endPoint x: 61, endPoint y: 291, distance: 6.6
click at [55, 293] on div "Orders" at bounding box center [55, 288] width 29 height 11
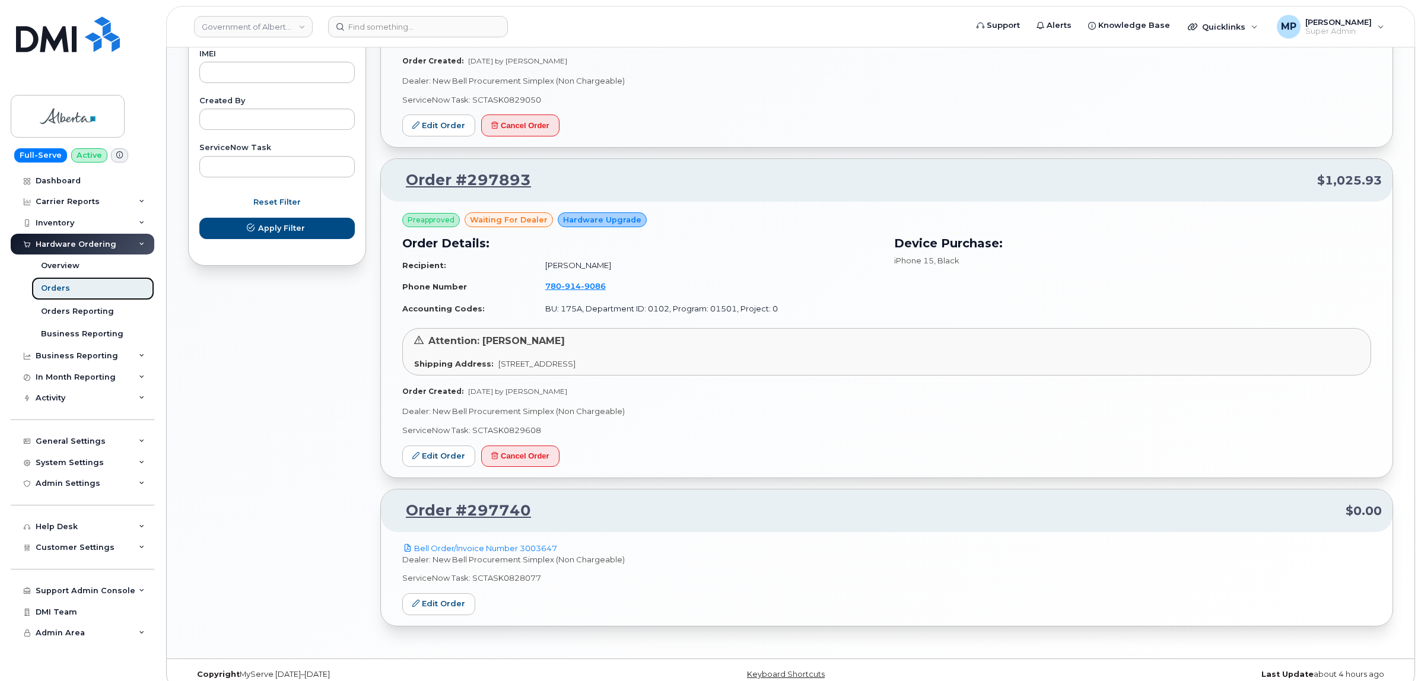
scroll to position [681, 0]
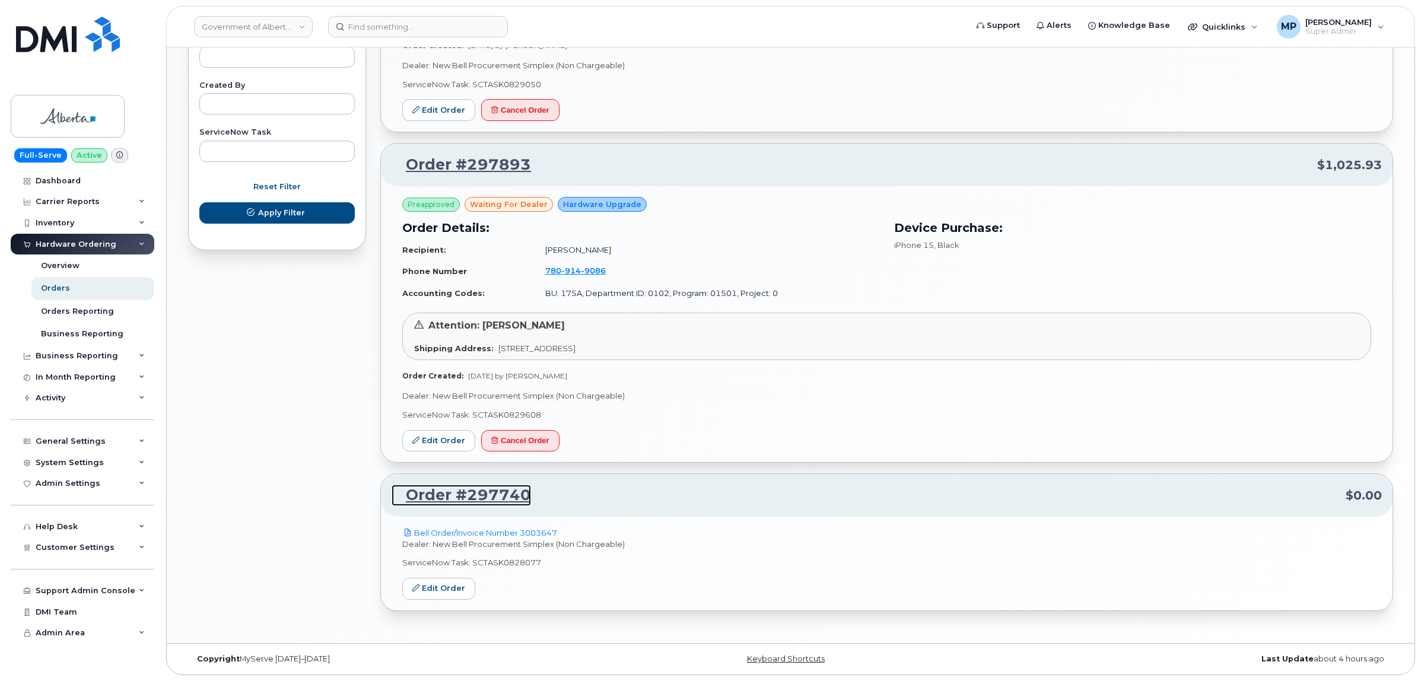
click at [458, 493] on link "Order #297740" at bounding box center [461, 495] width 139 height 21
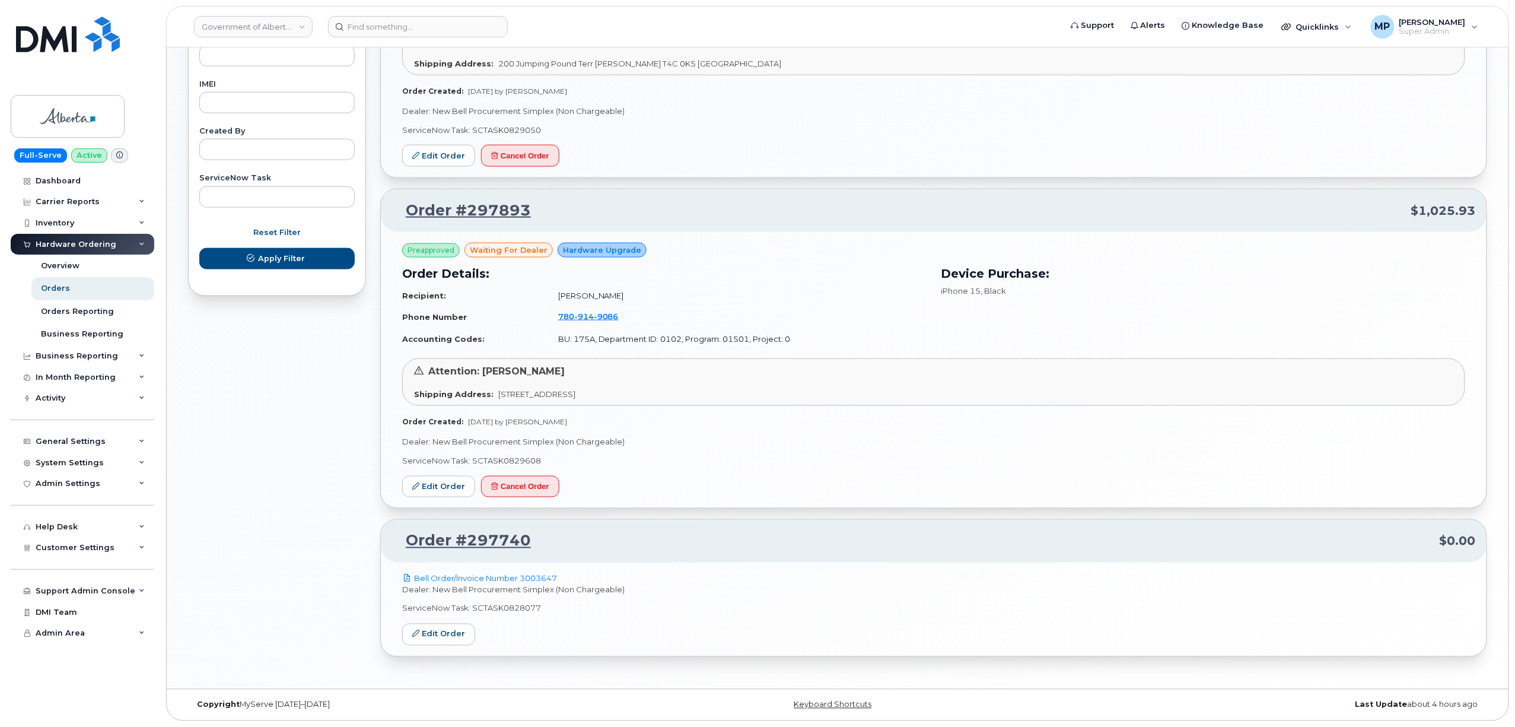
scroll to position [639, 0]
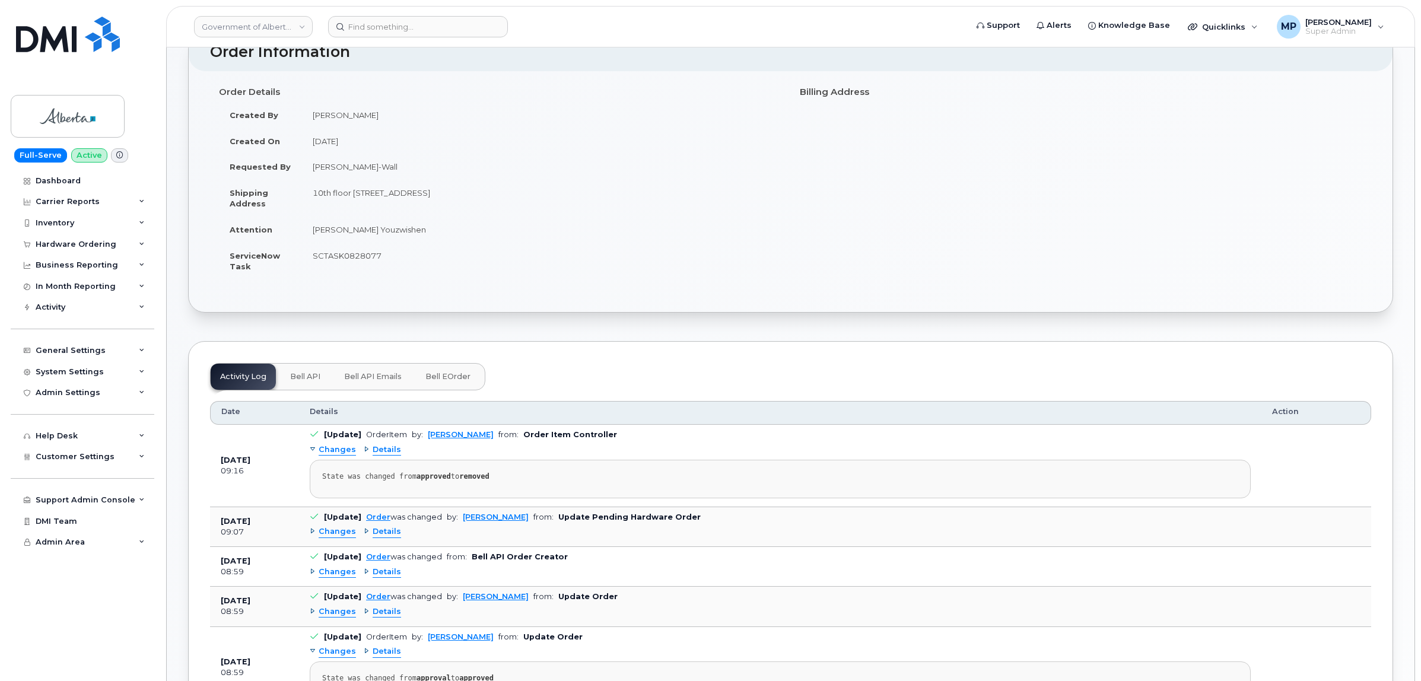
scroll to position [223, 0]
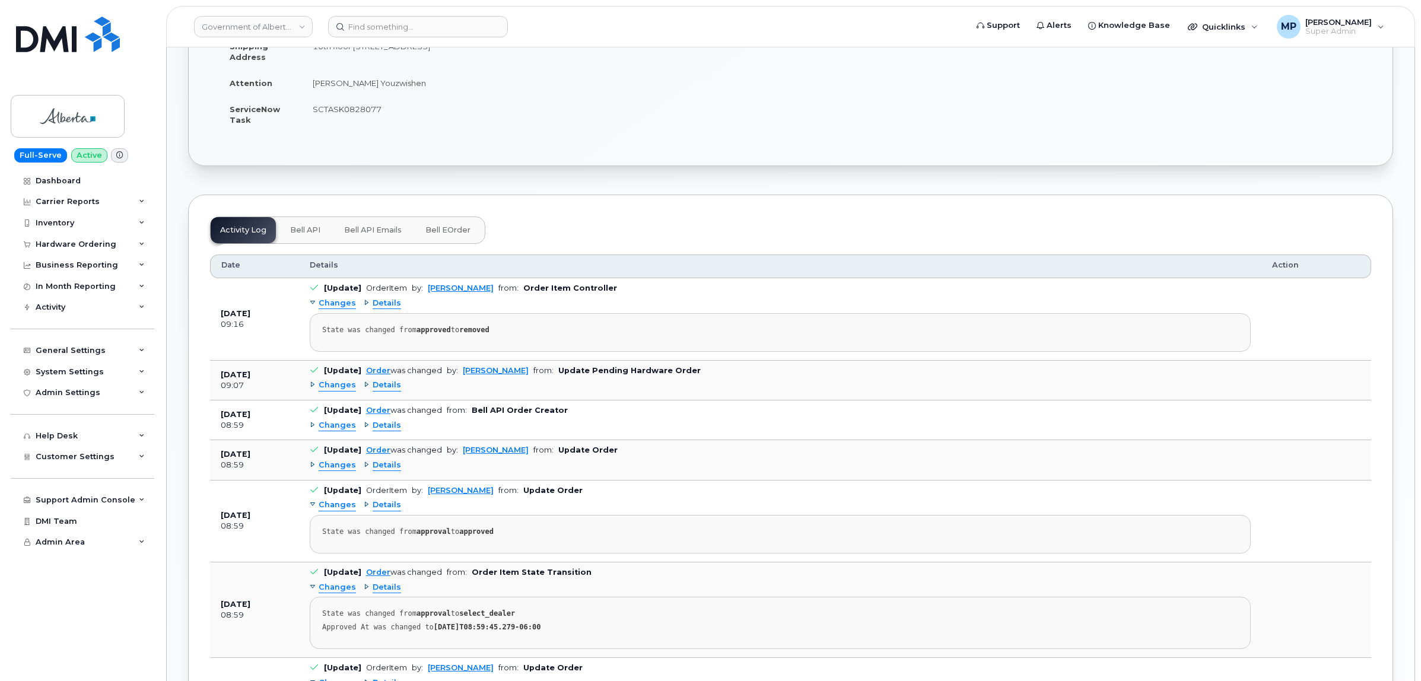
click at [329, 428] on span "Changes" at bounding box center [337, 425] width 37 height 11
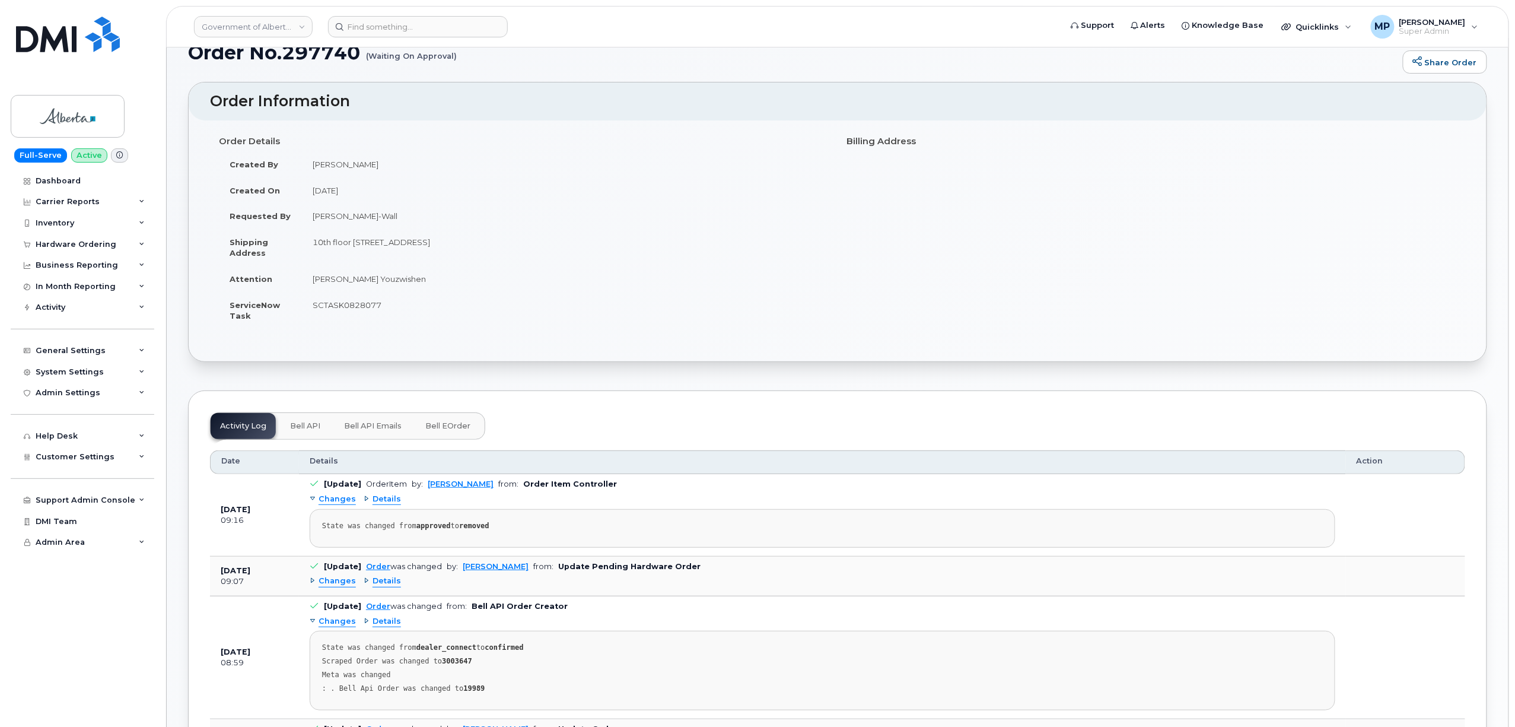
scroll to position [0, 0]
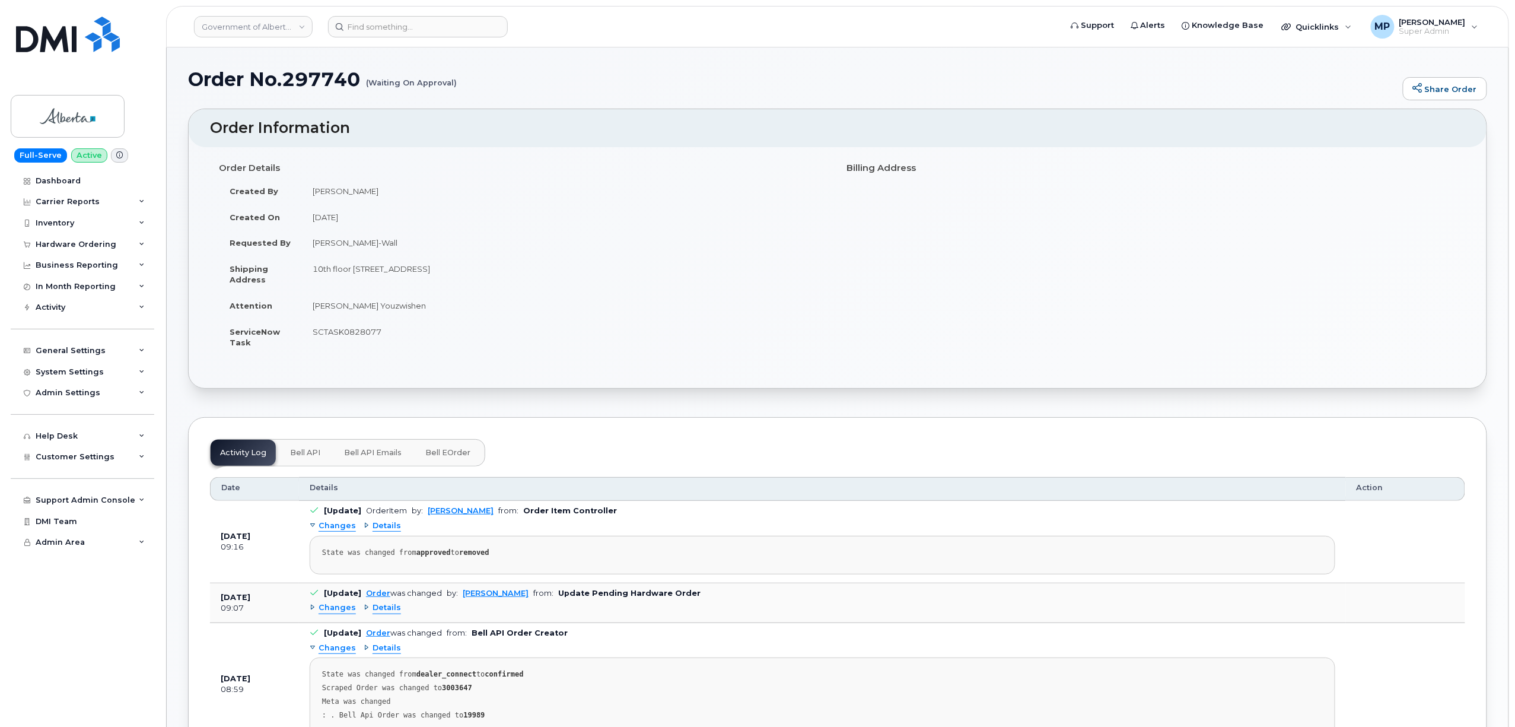
click at [335, 612] on span "Changes" at bounding box center [337, 607] width 37 height 11
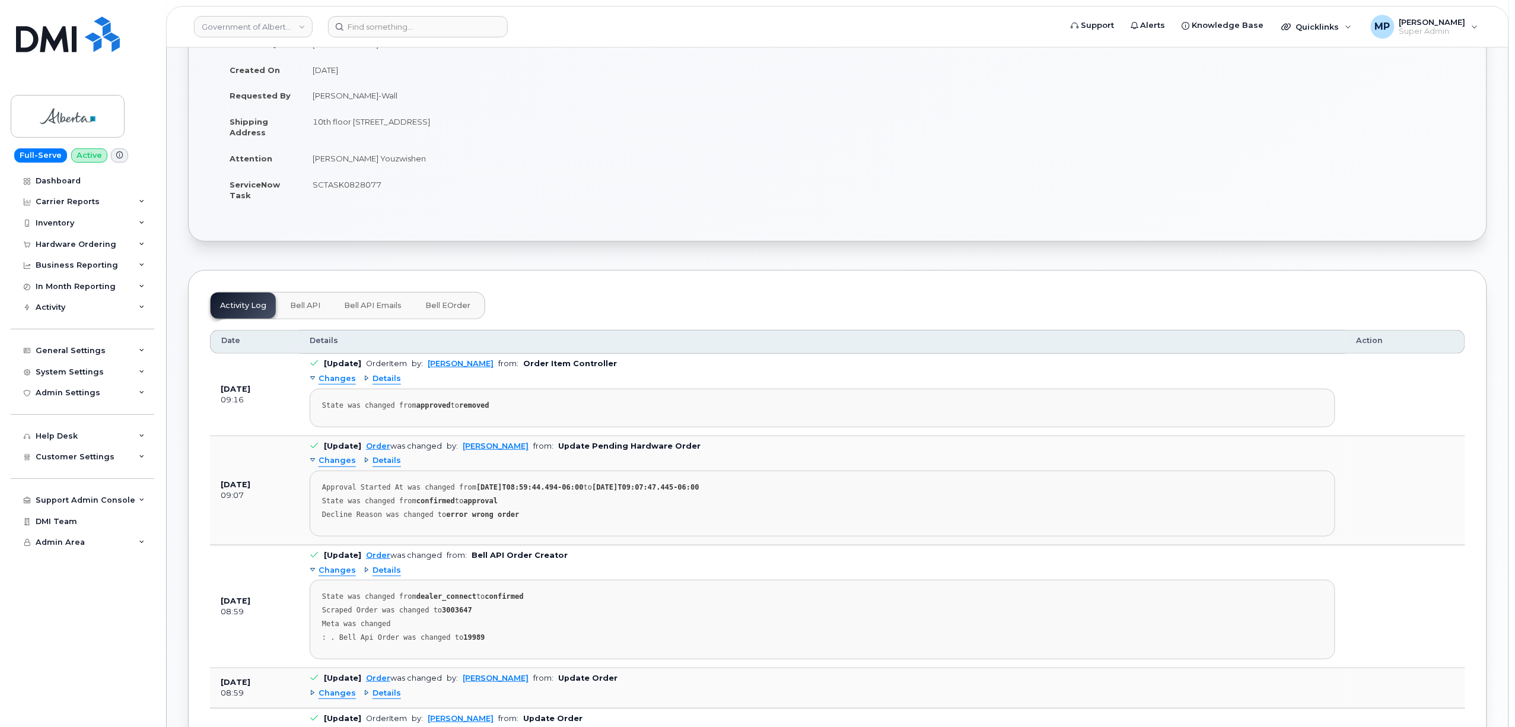
scroll to position [183, 0]
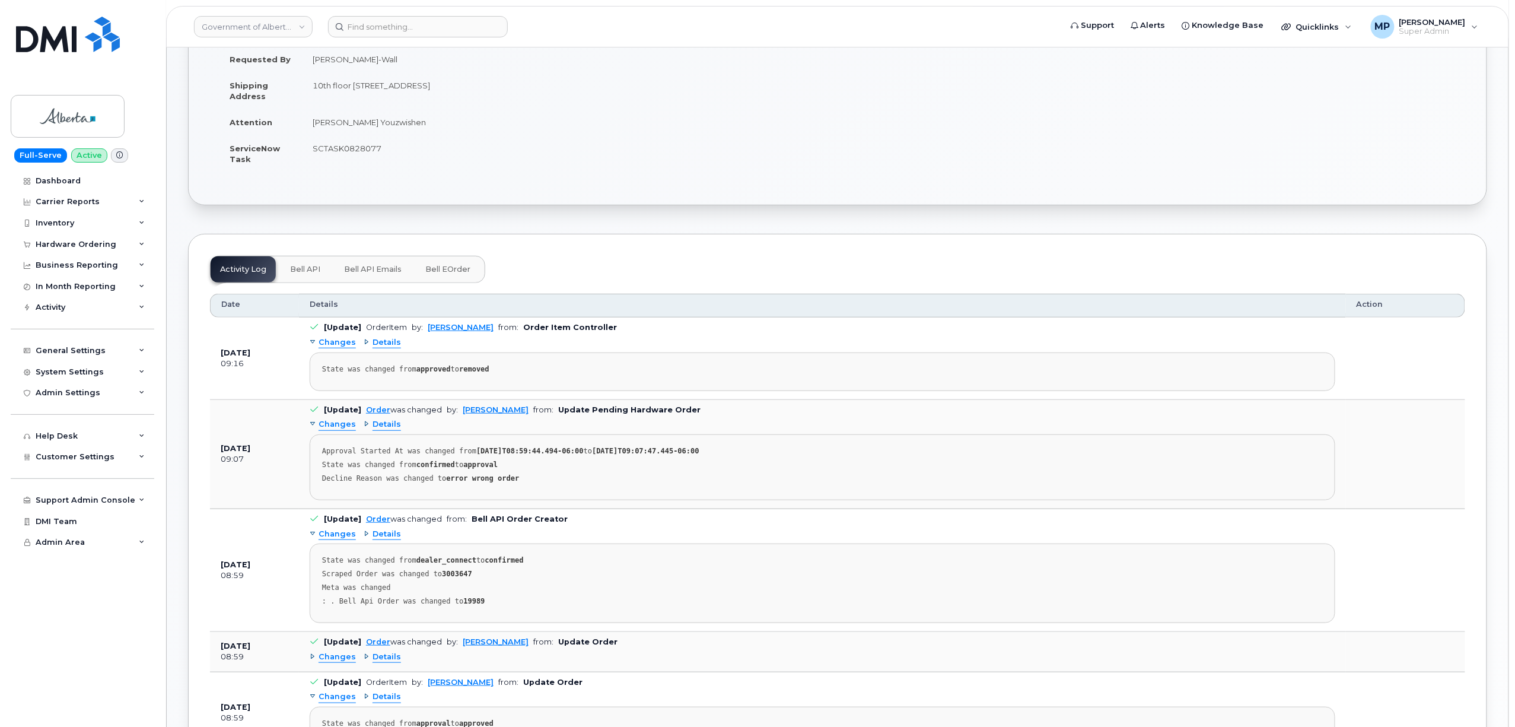
click at [332, 660] on span "Changes" at bounding box center [337, 656] width 37 height 11
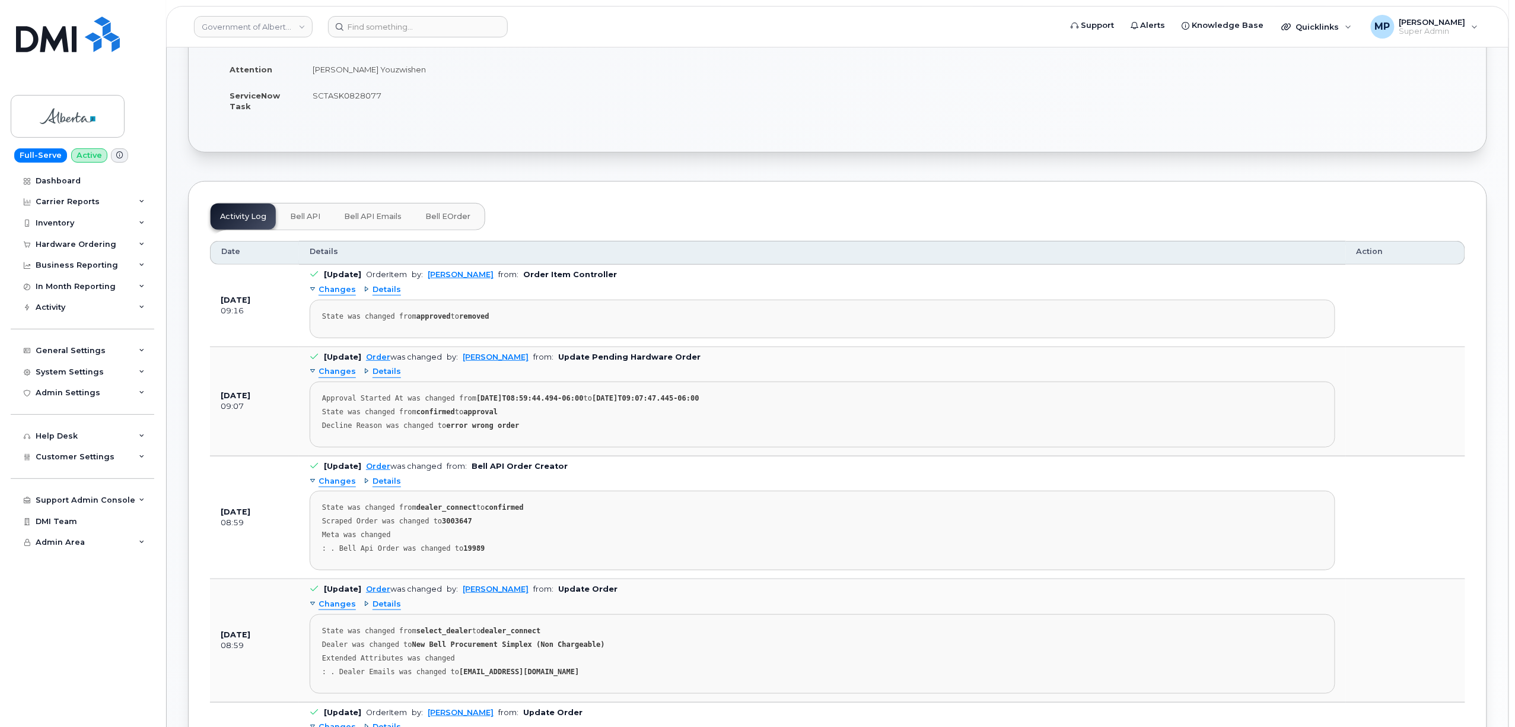
scroll to position [262, 0]
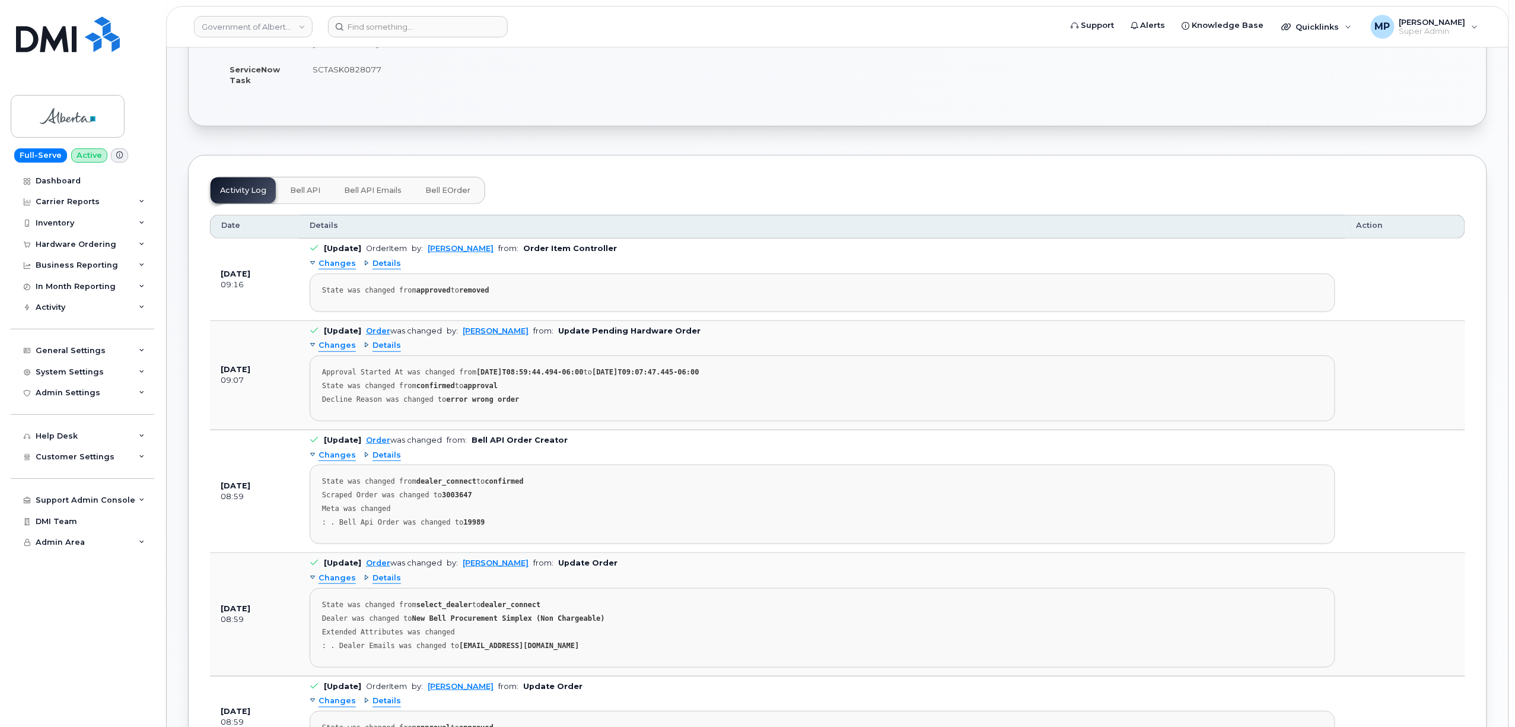
click at [444, 496] on strong "3003647" at bounding box center [457, 495] width 30 height 8
copy strong "3003647"
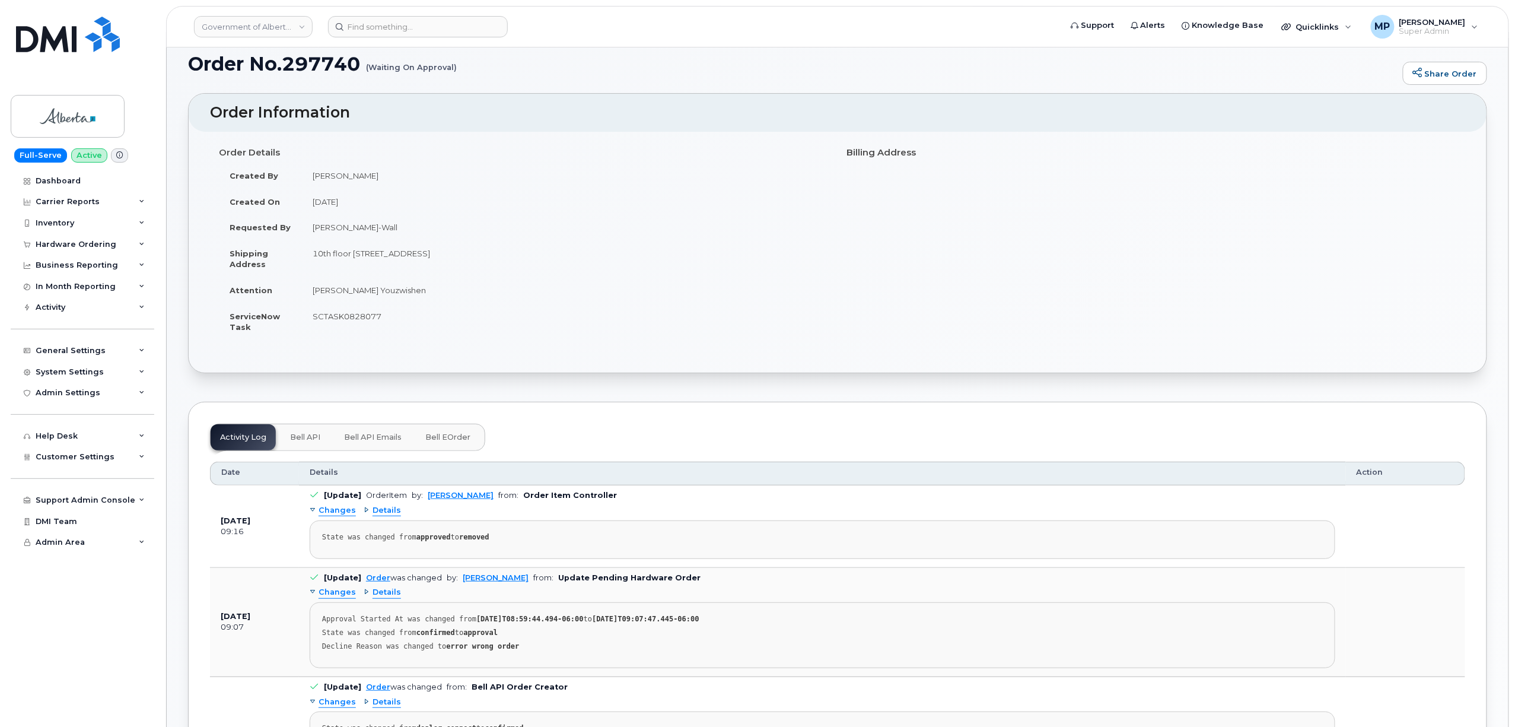
scroll to position [0, 0]
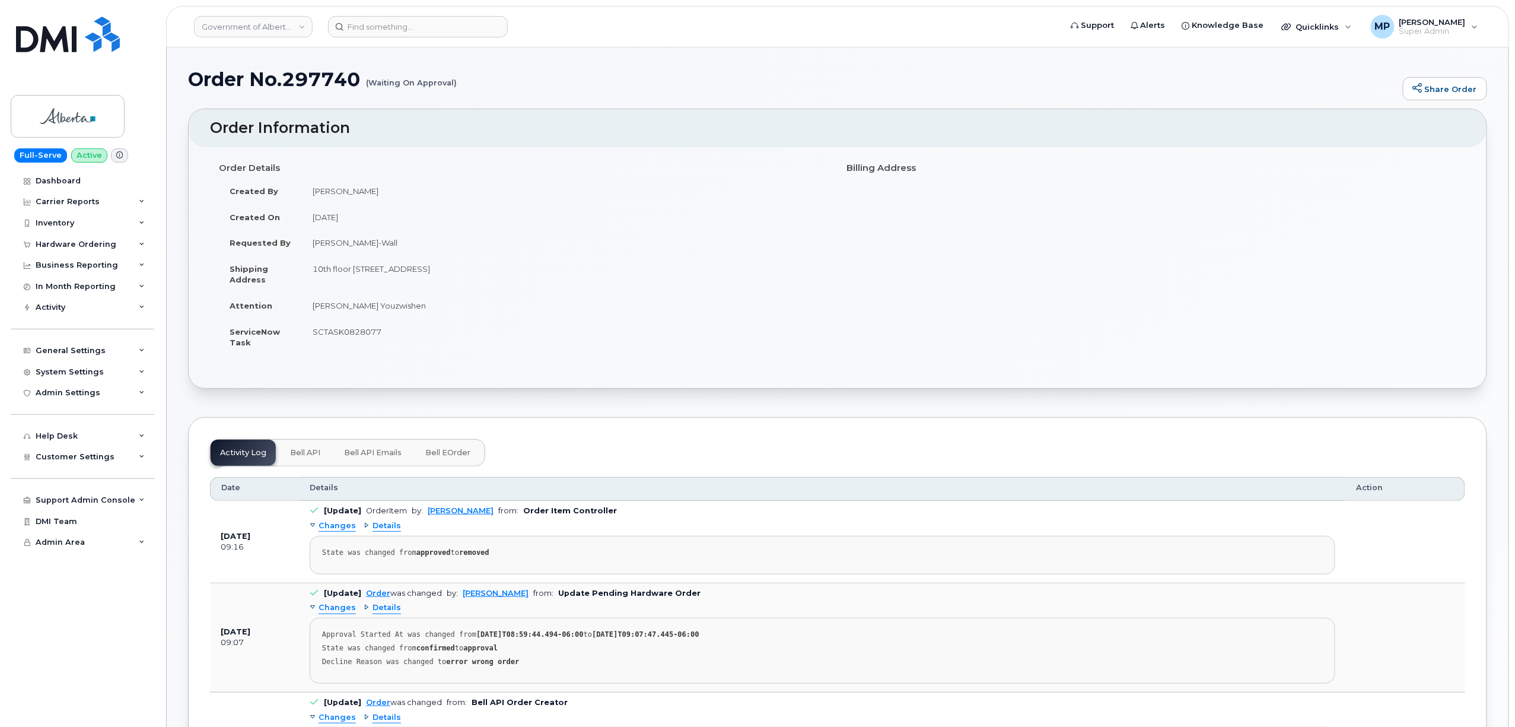
click at [314, 77] on h1 "Order No.297740 (Waiting On Approval)" at bounding box center [792, 79] width 1209 height 21
copy h1 "297740"
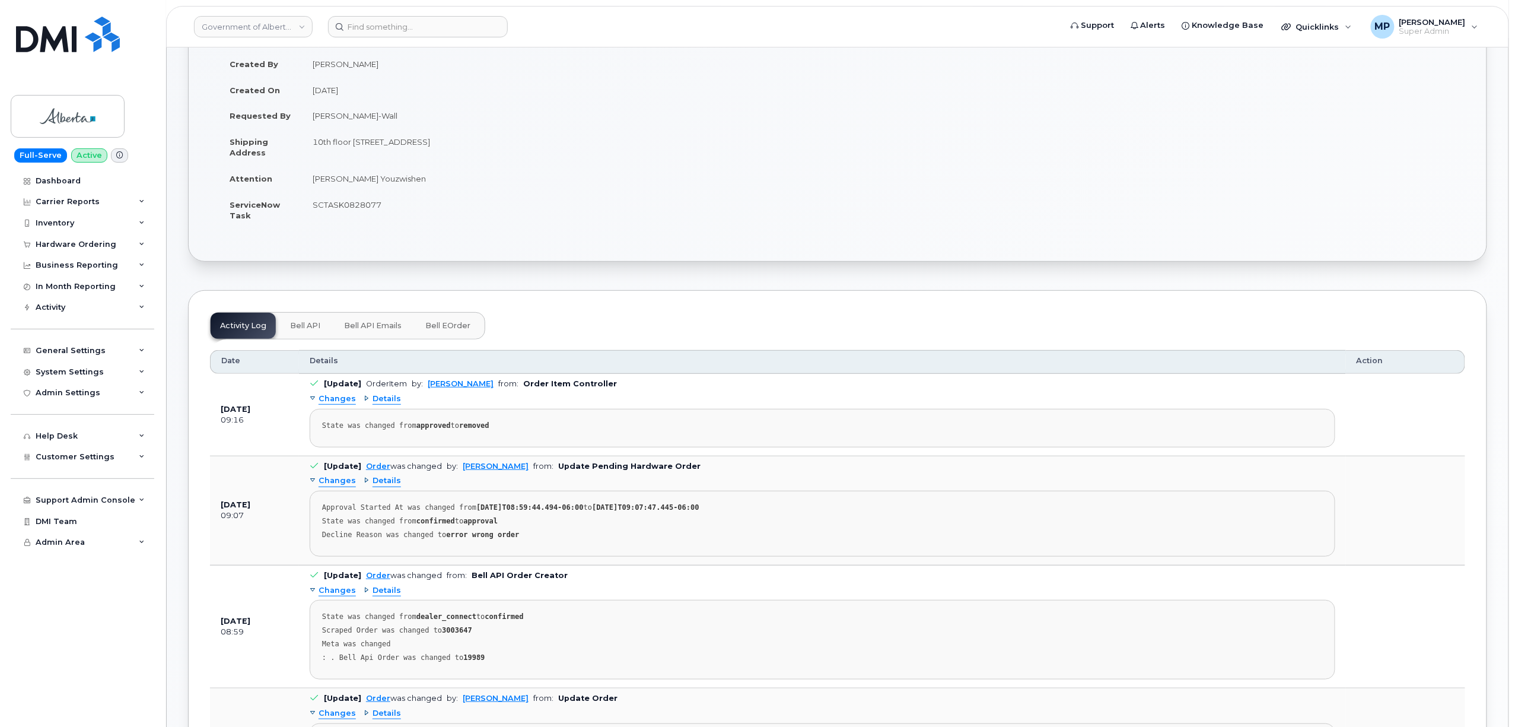
scroll to position [237, 0]
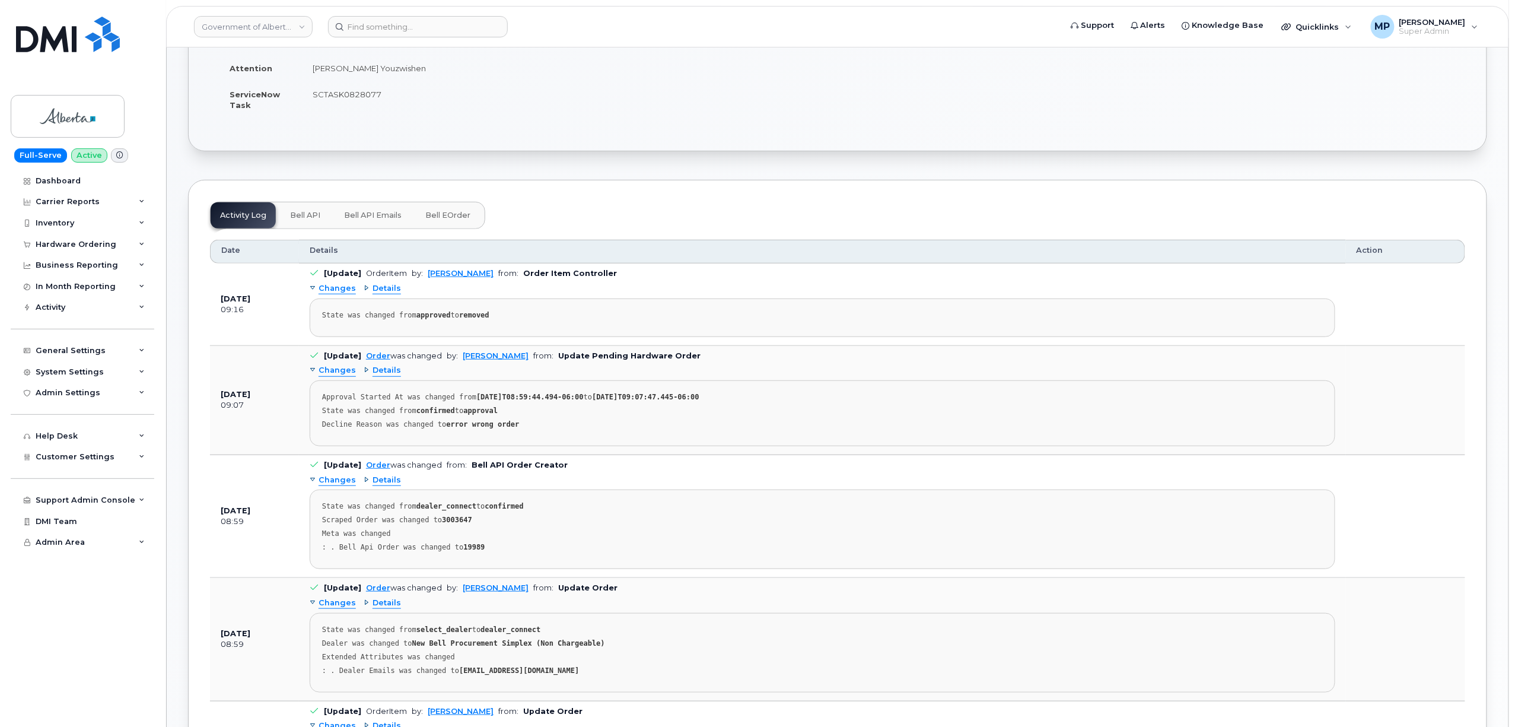
click at [449, 523] on strong "3003647" at bounding box center [457, 520] width 30 height 8
copy strong "3003647"
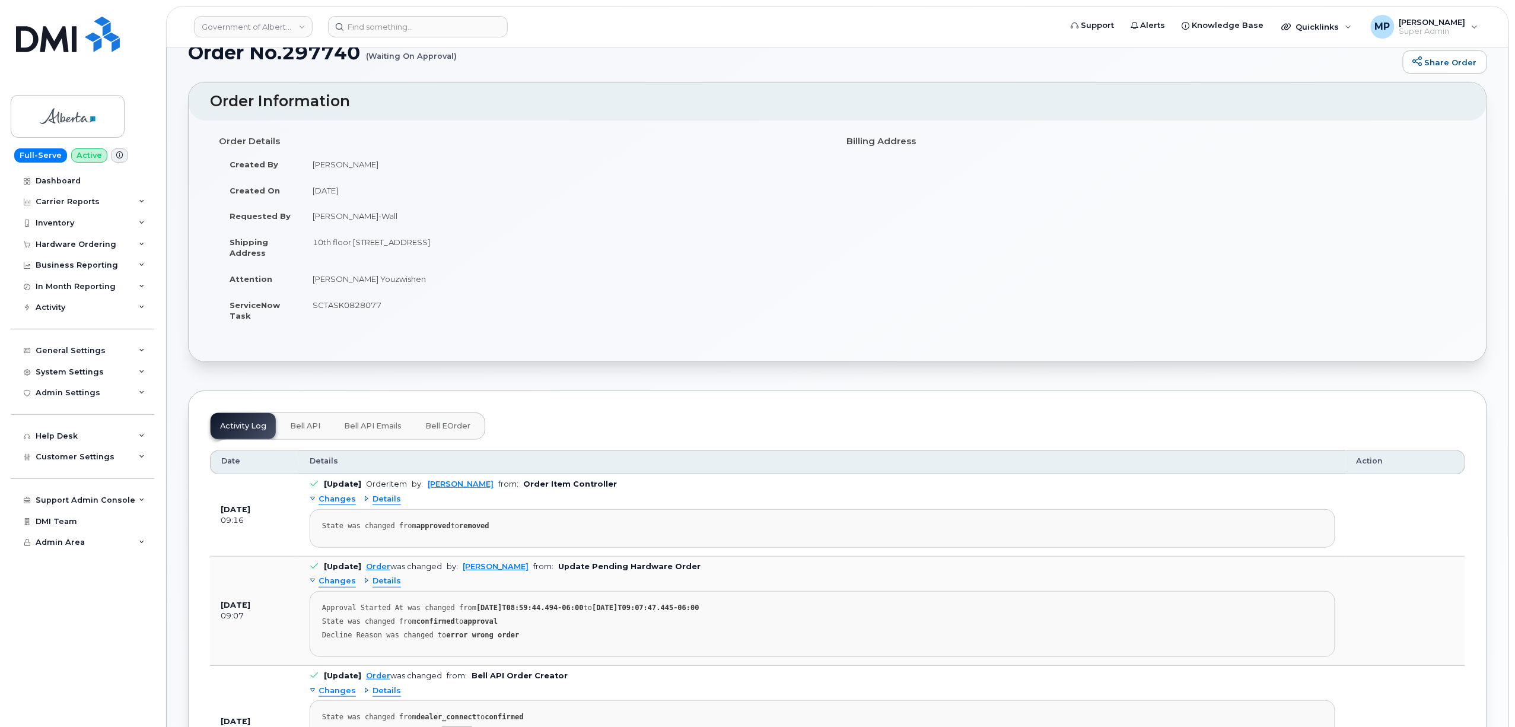
scroll to position [0, 0]
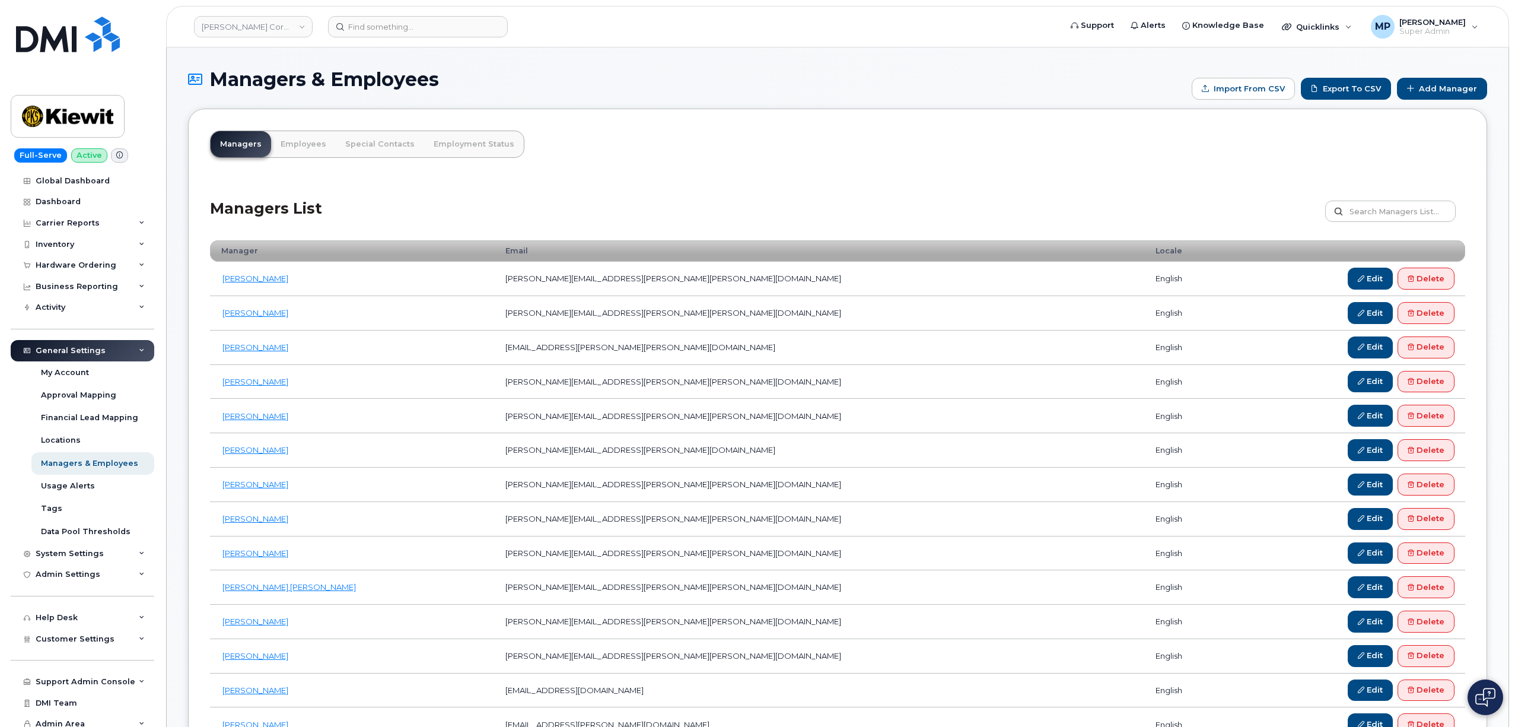
scroll to position [1432, 0]
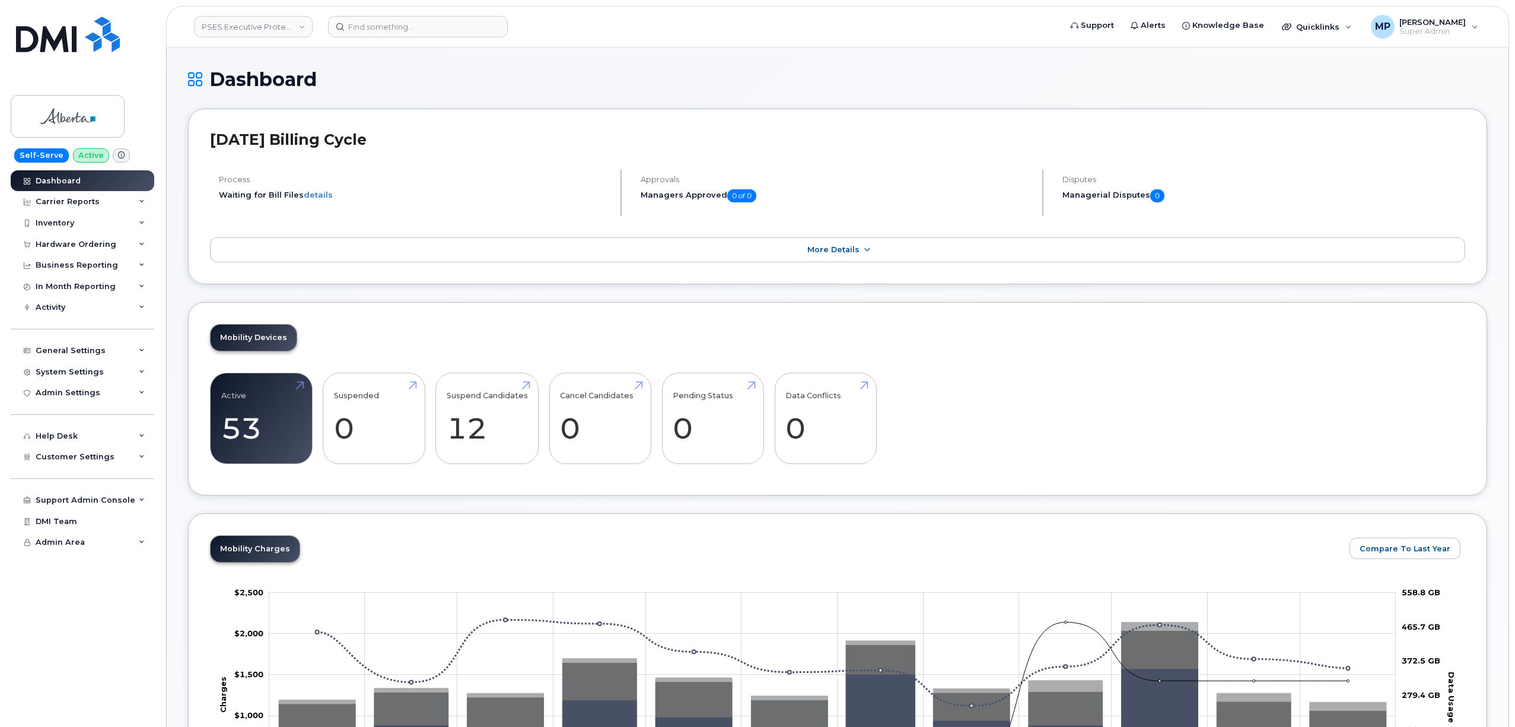
scroll to position [1196, 0]
